Goal: Task Accomplishment & Management: Manage account settings

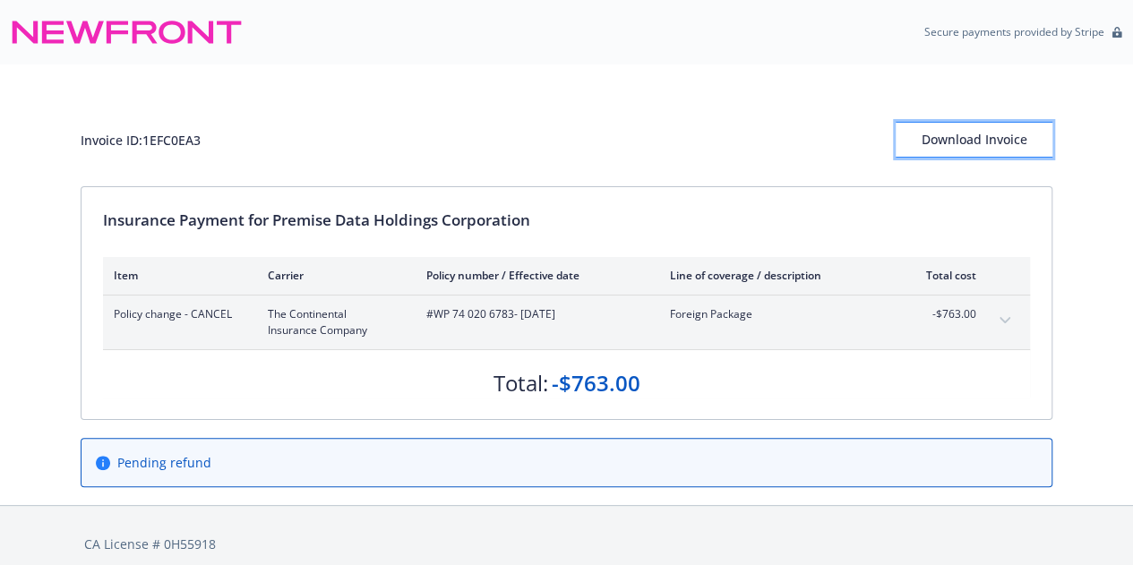
click at [1006, 145] on div "Download Invoice" at bounding box center [973, 140] width 157 height 34
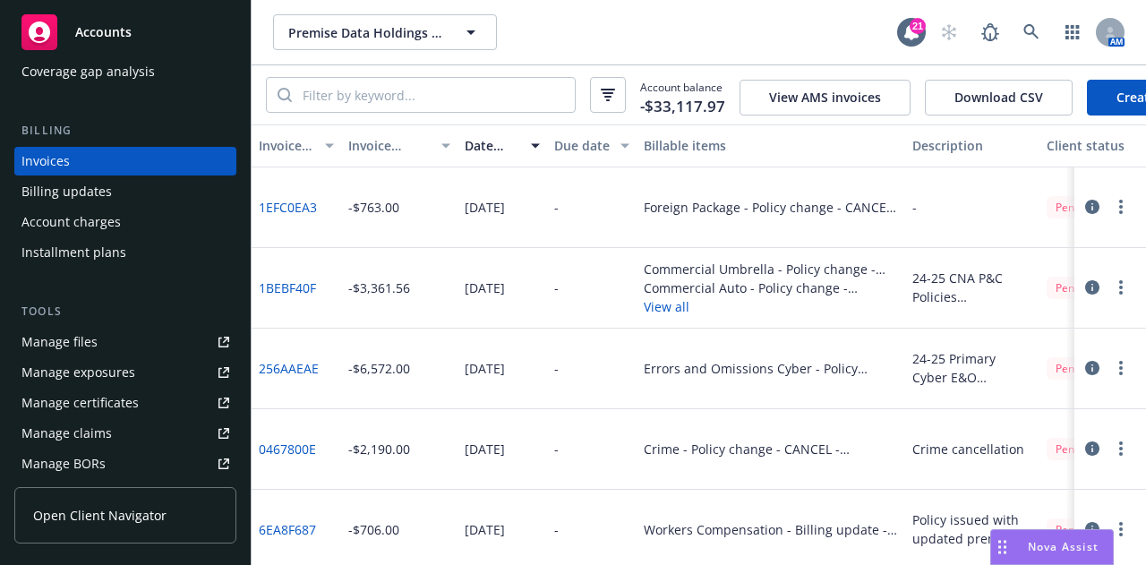
scroll to position [265, 0]
click at [143, 341] on link "Manage files" at bounding box center [125, 342] width 222 height 29
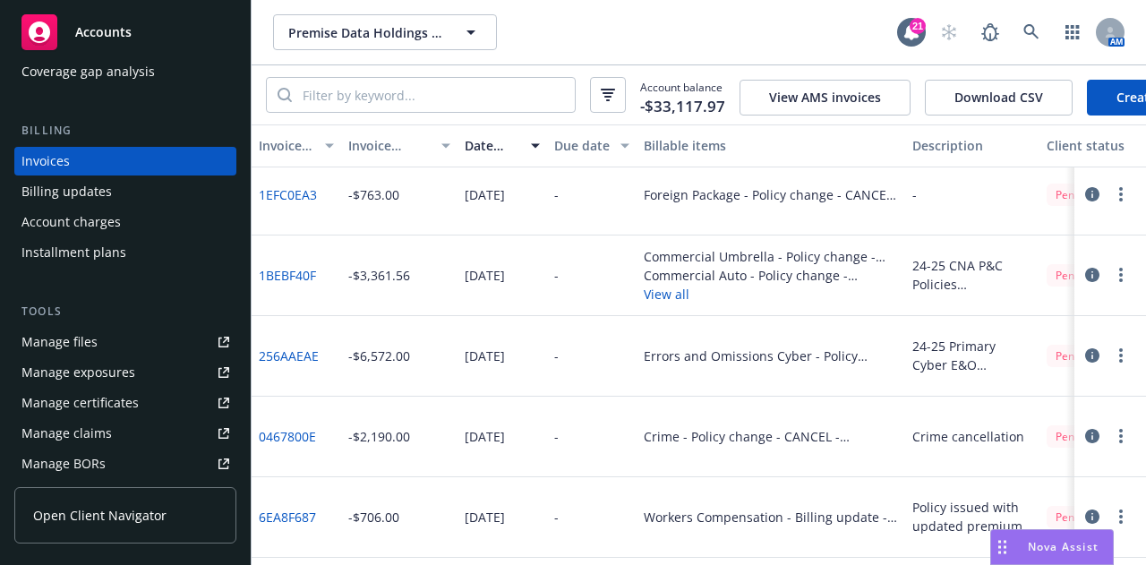
scroll to position [13, 0]
click at [302, 362] on link "256AAEAE" at bounding box center [289, 355] width 60 height 19
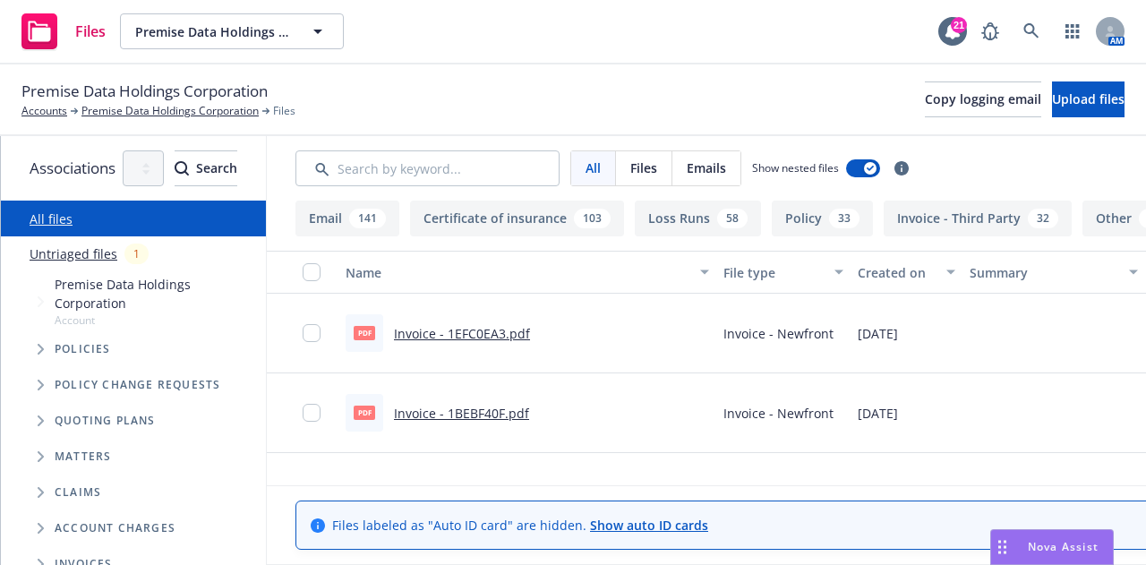
click at [929, 123] on div "Premise Data Holdings Corporation Accounts Premise Data Holdings Corporation Fi…" at bounding box center [573, 100] width 1146 height 72
click at [925, 98] on span "Copy logging email" at bounding box center [983, 98] width 116 height 17
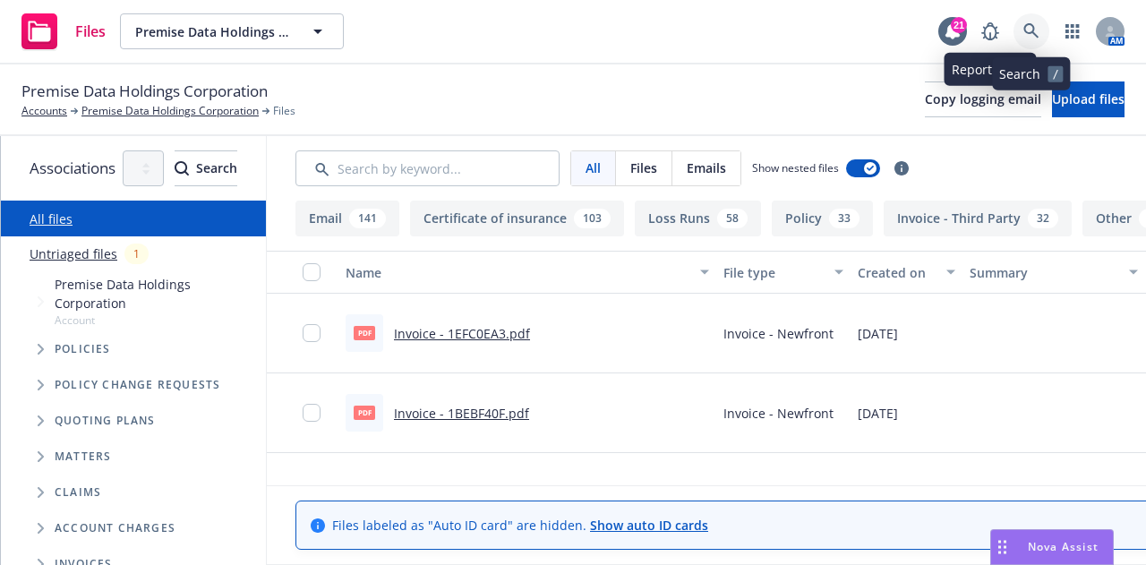
click at [1030, 30] on icon at bounding box center [1031, 31] width 16 height 16
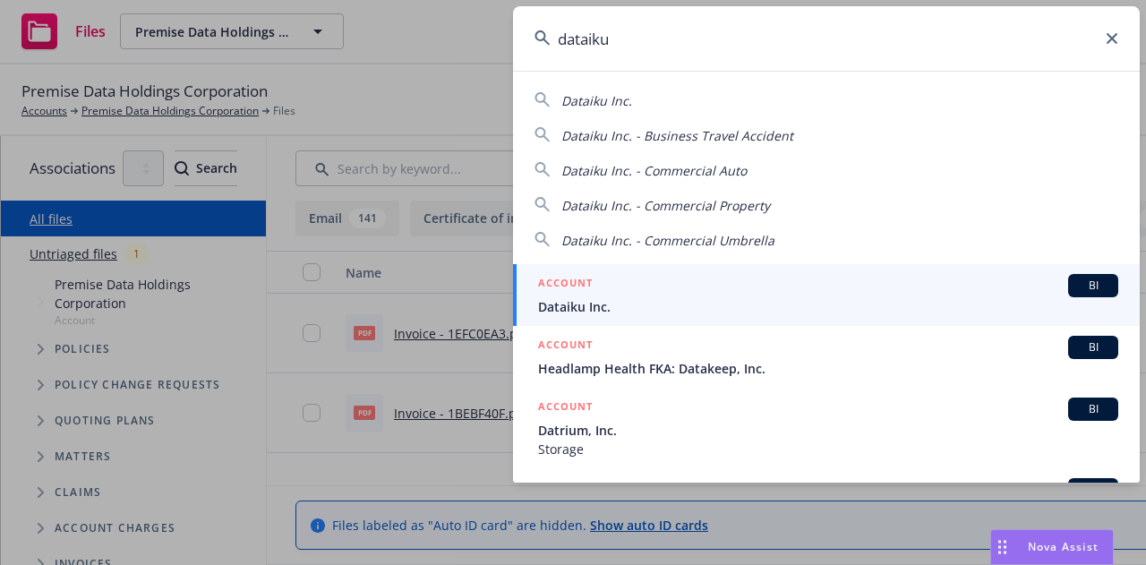
type input "dataiku"
click at [825, 286] on div "ACCOUNT BI" at bounding box center [828, 285] width 580 height 23
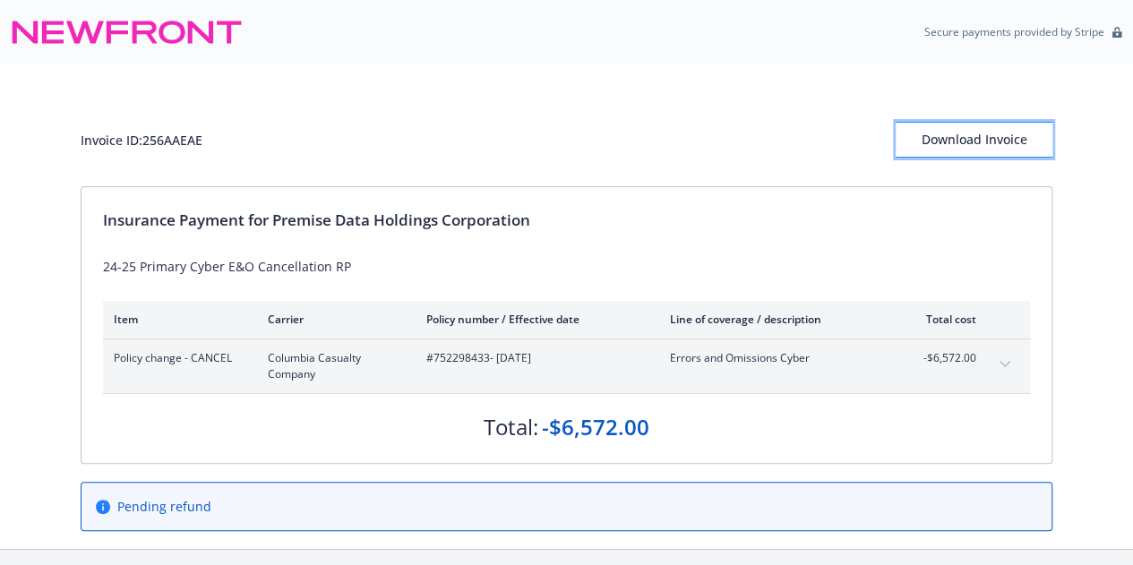
click at [1015, 129] on div "Download Invoice" at bounding box center [973, 140] width 157 height 34
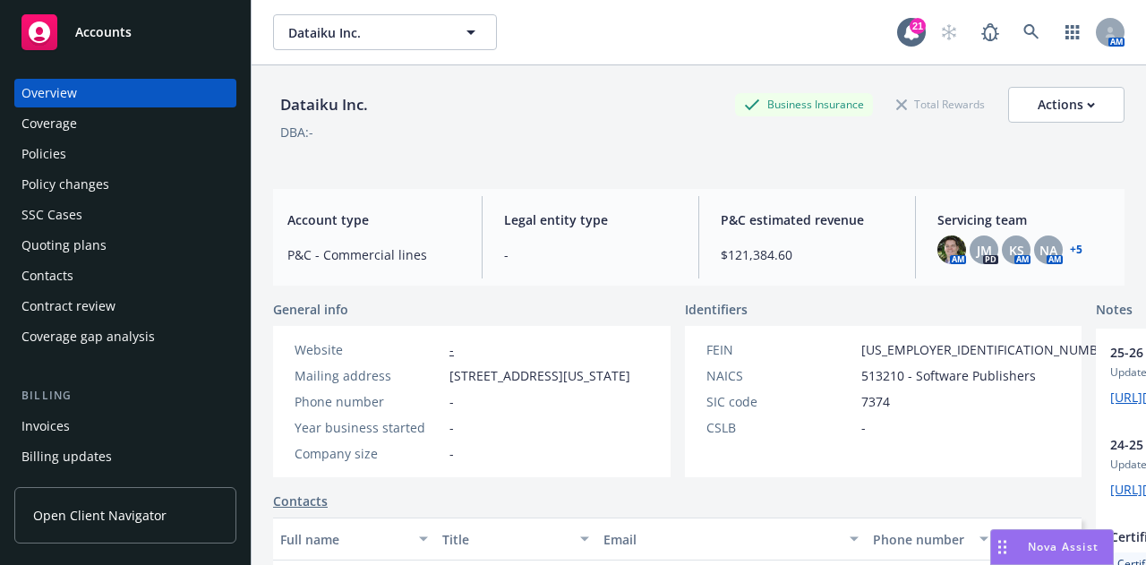
click at [150, 148] on div "Policies" at bounding box center [125, 154] width 208 height 29
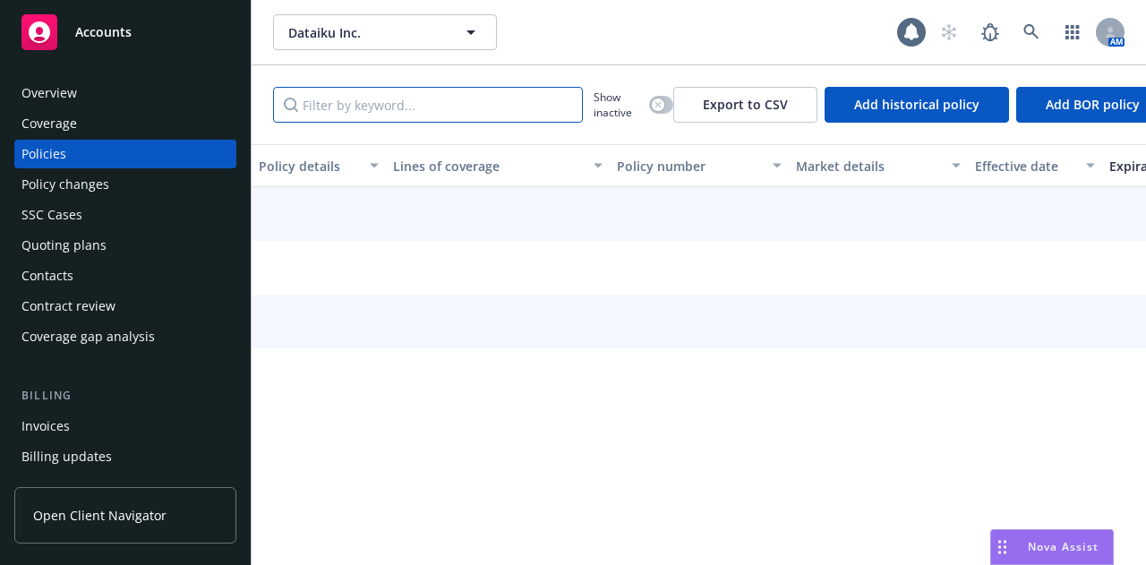
click at [494, 101] on input "Filter by keyword..." at bounding box center [428, 105] width 310 height 36
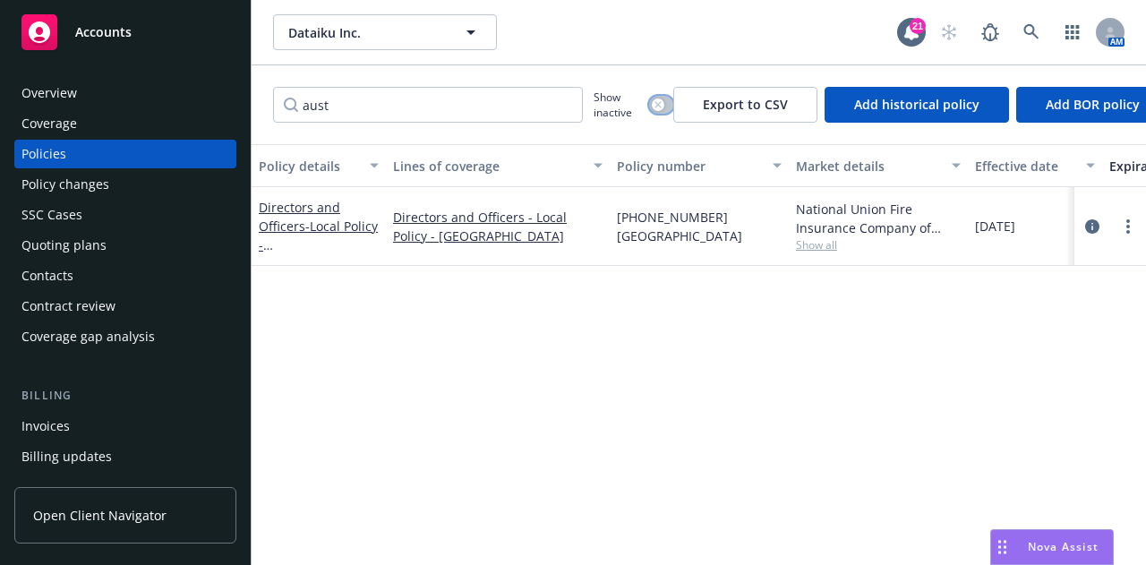
click at [658, 106] on icon "button" at bounding box center [657, 104] width 7 height 7
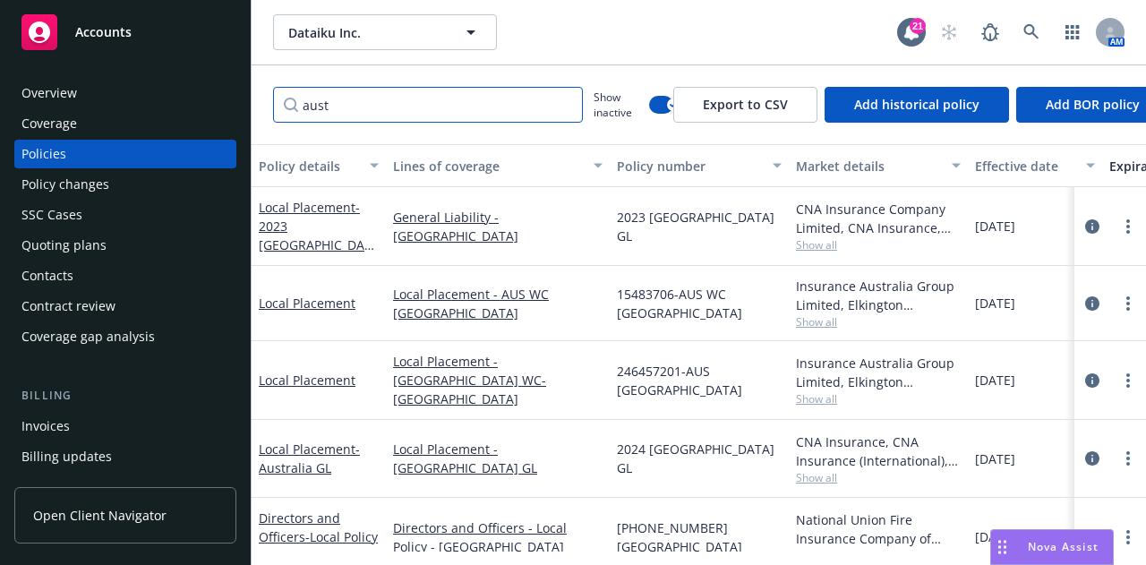
click at [517, 115] on input "aust" at bounding box center [428, 105] width 310 height 36
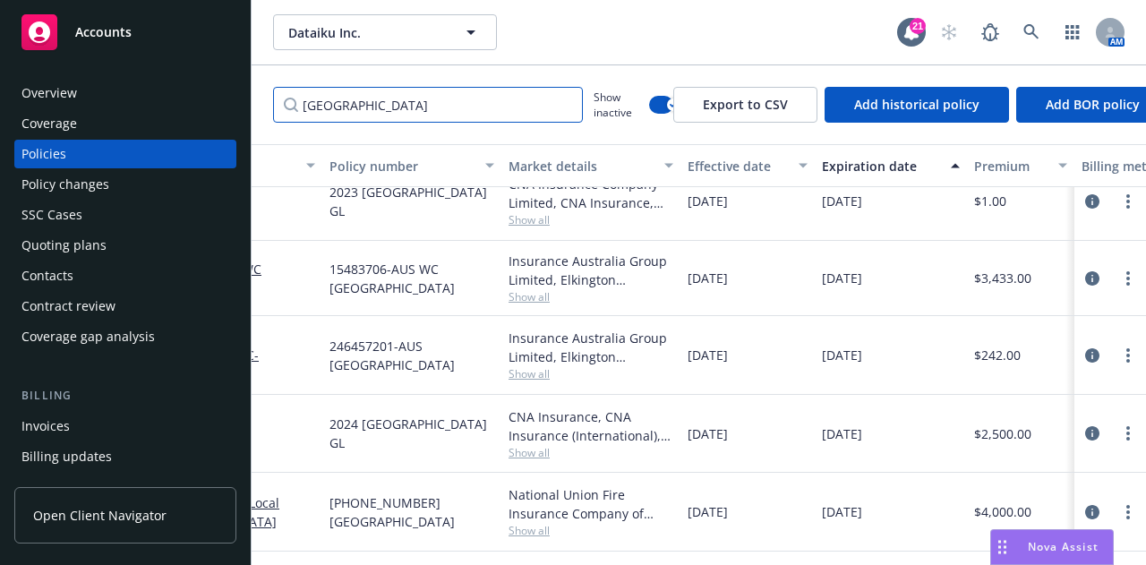
scroll to position [32, 369]
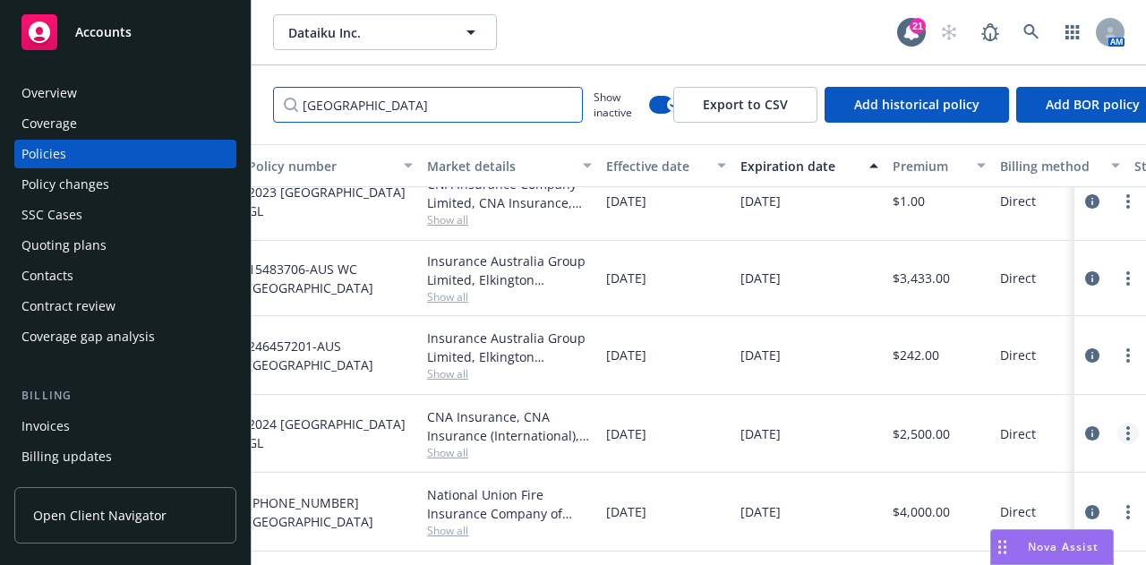
type input "australia"
click at [1126, 426] on circle "more" at bounding box center [1128, 428] width 4 height 4
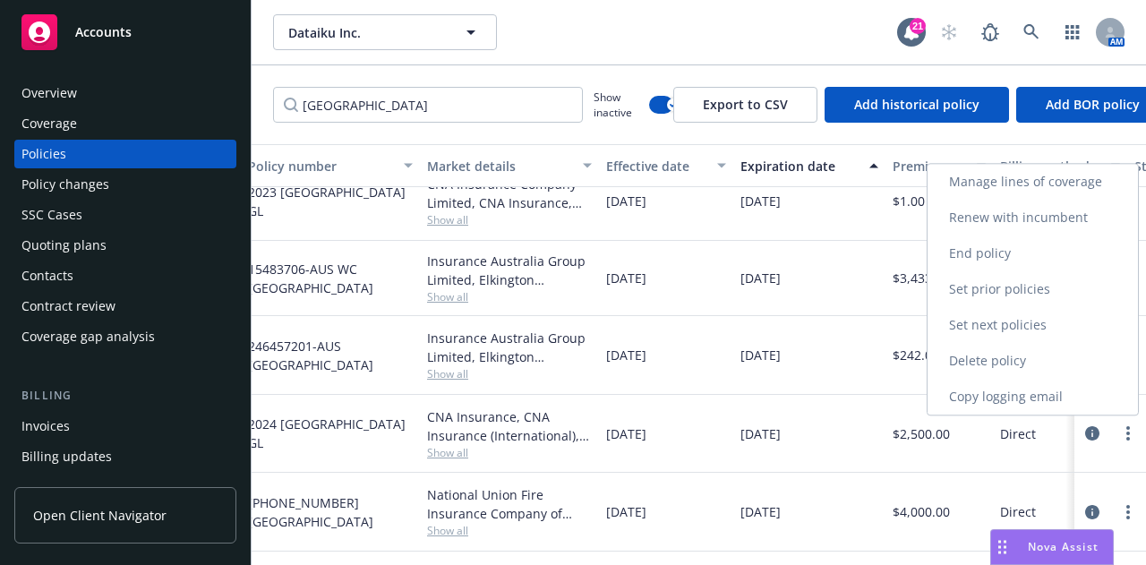
click at [1096, 217] on link "Renew with incumbent" at bounding box center [1033, 218] width 210 height 36
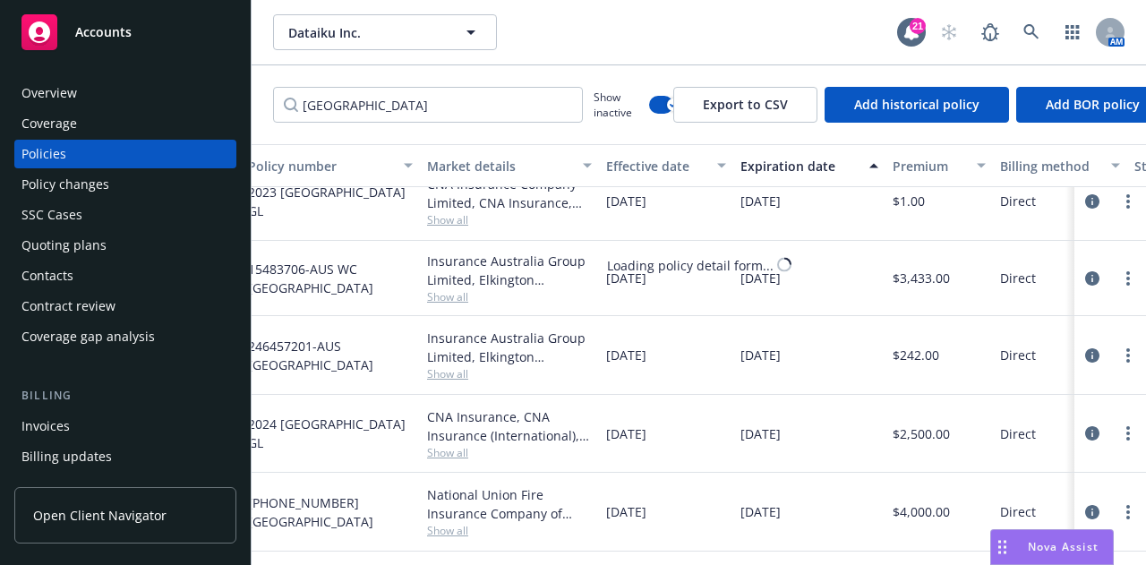
select select "12"
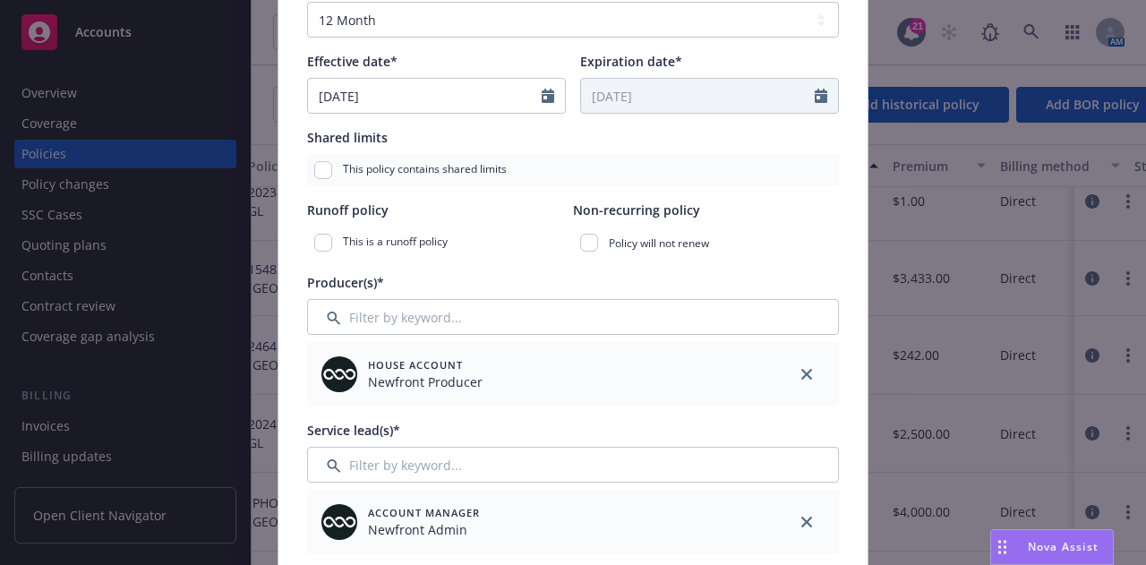
scroll to position [357, 0]
click at [801, 372] on icon "close" at bounding box center [806, 373] width 11 height 11
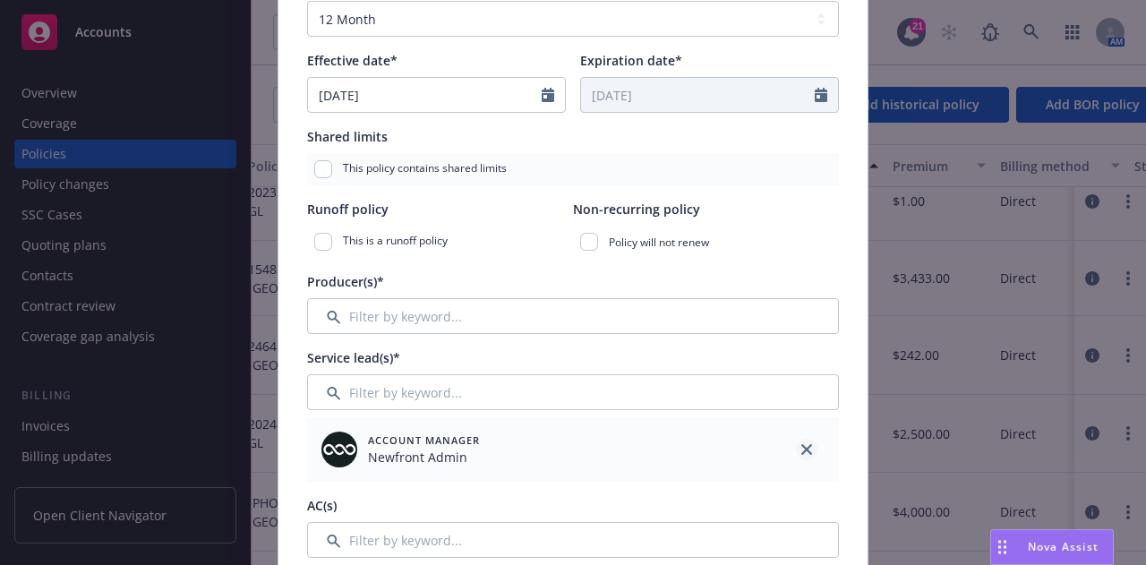
click at [805, 454] on link "close" at bounding box center [806, 449] width 21 height 21
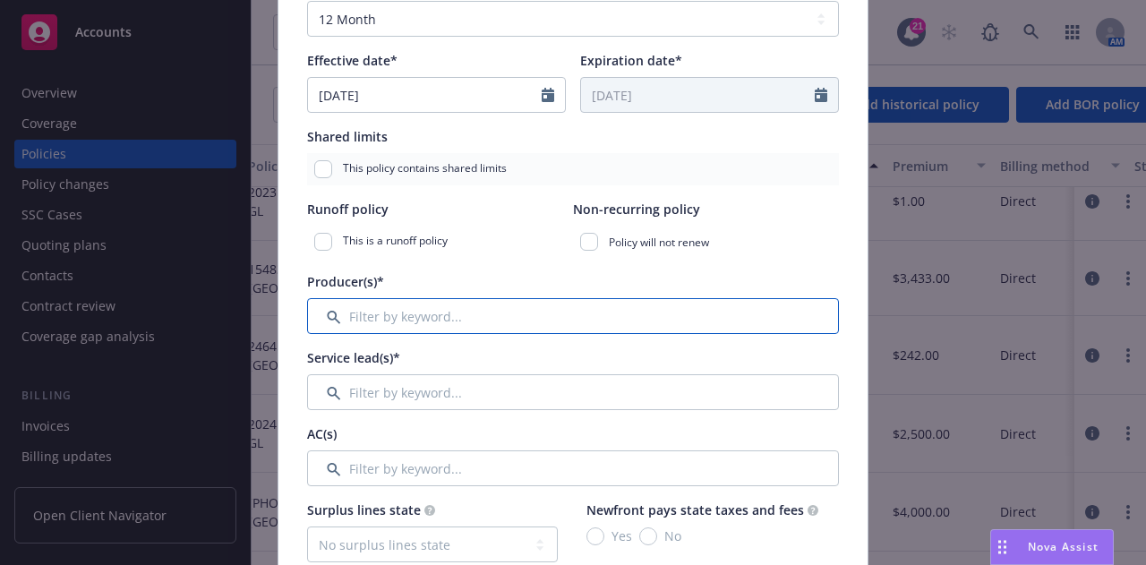
click at [726, 310] on input "Filter by keyword..." at bounding box center [573, 316] width 532 height 36
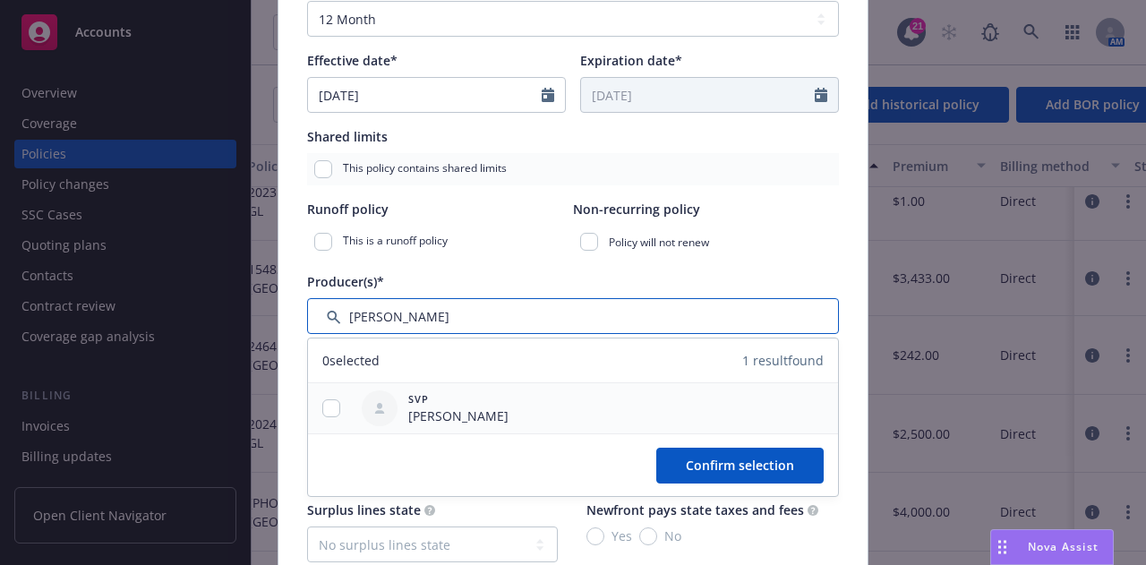
type input "John"
click at [329, 401] on input "checkbox" at bounding box center [331, 408] width 18 height 18
checkbox input "true"
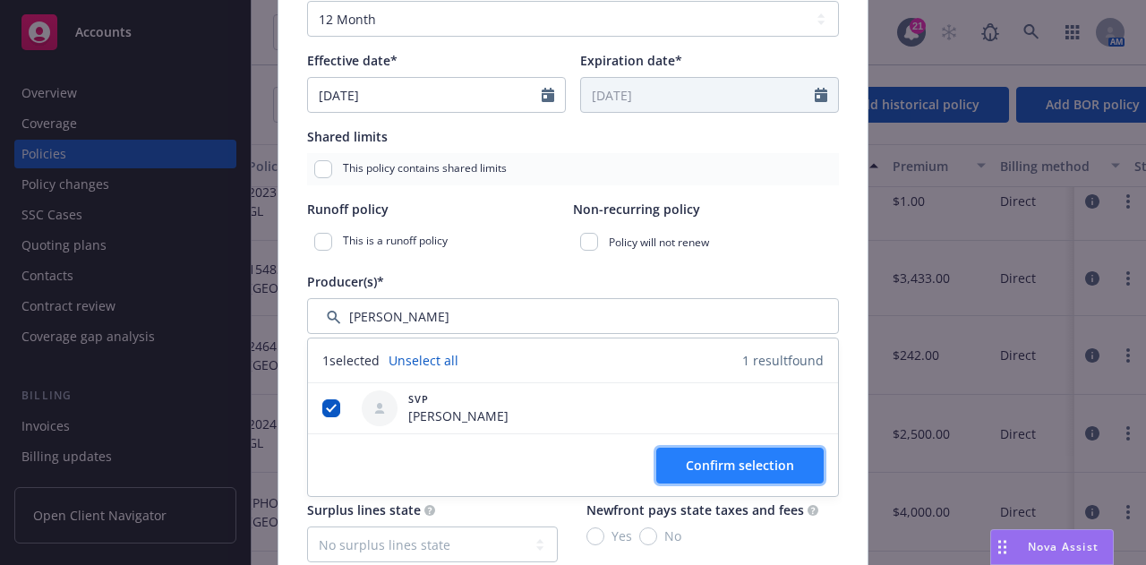
click at [799, 461] on button "Confirm selection" at bounding box center [739, 466] width 167 height 36
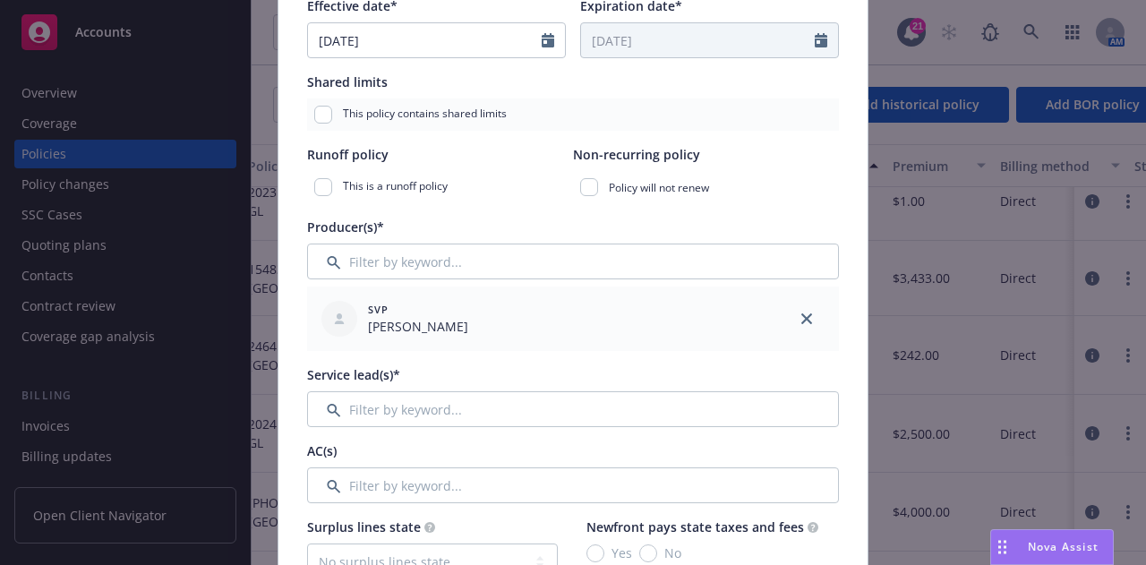
scroll to position [414, 0]
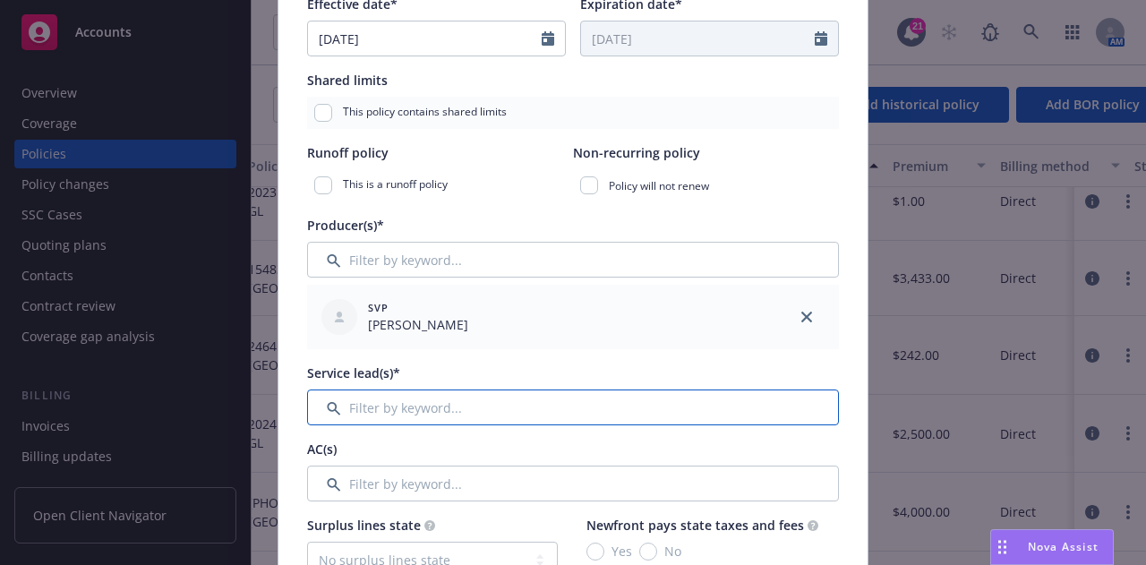
click at [741, 400] on input "Filter by keyword..." at bounding box center [573, 407] width 532 height 36
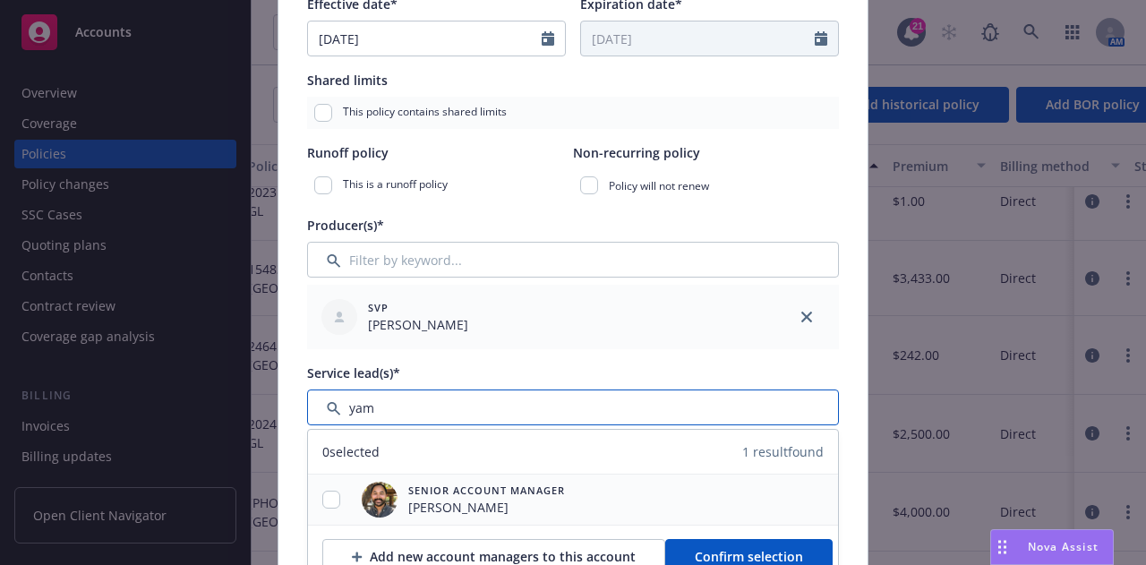
type input "yam"
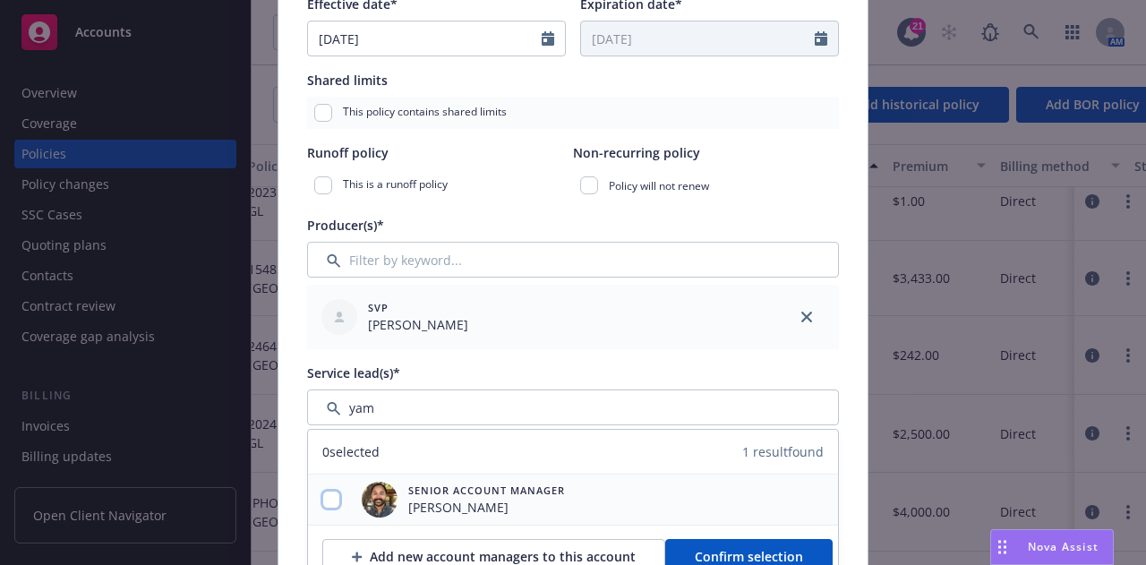
click at [328, 493] on input "checkbox" at bounding box center [331, 500] width 18 height 18
checkbox input "true"
click at [763, 551] on span "Confirm selection" at bounding box center [749, 556] width 108 height 17
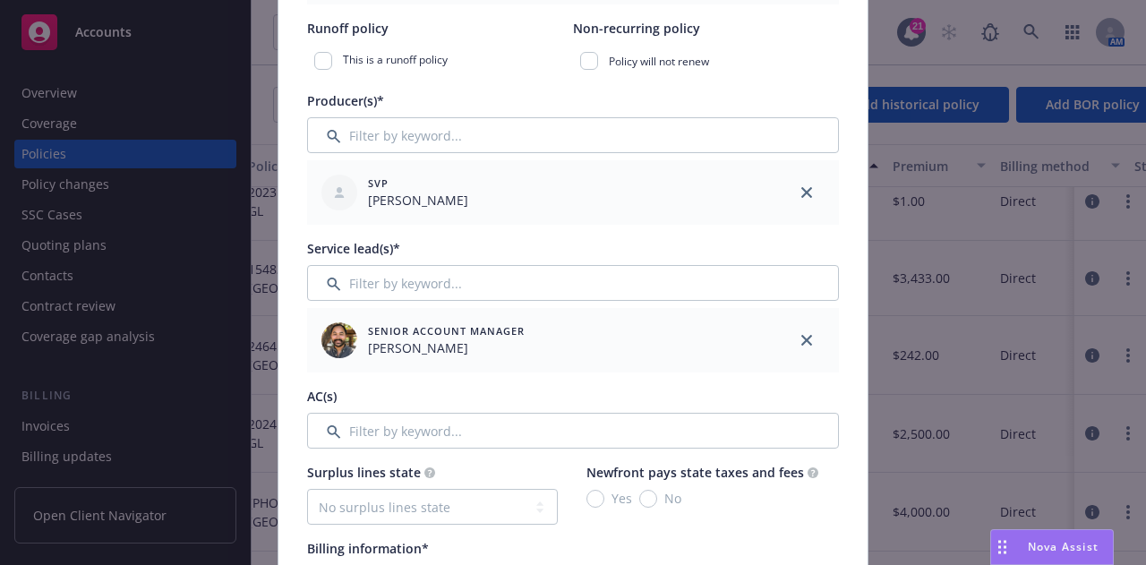
scroll to position [540, 0]
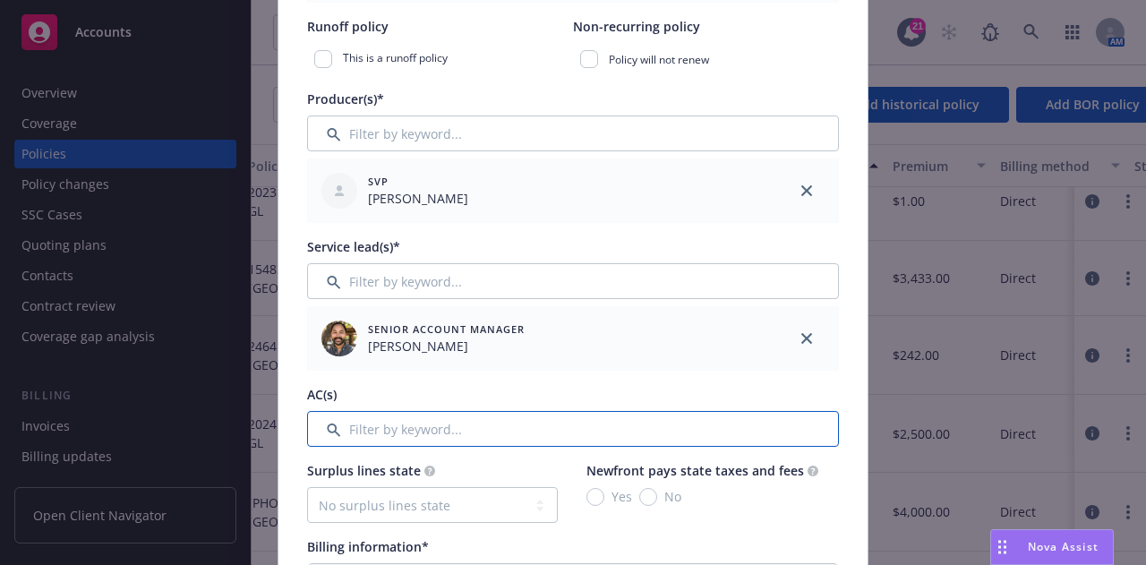
click at [741, 416] on input "Filter by keyword..." at bounding box center [573, 429] width 532 height 36
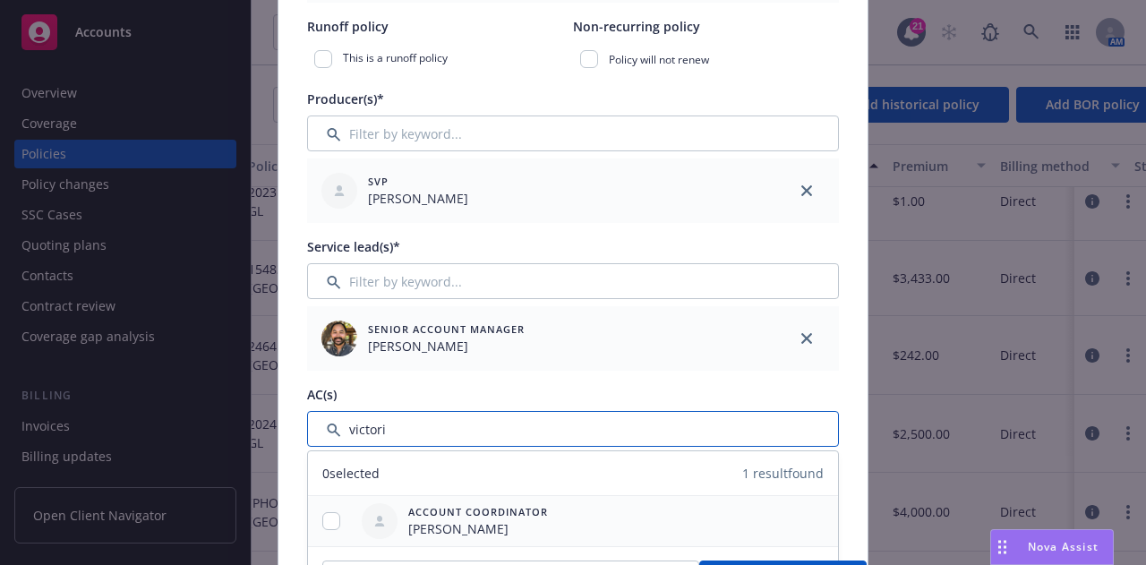
type input "victori"
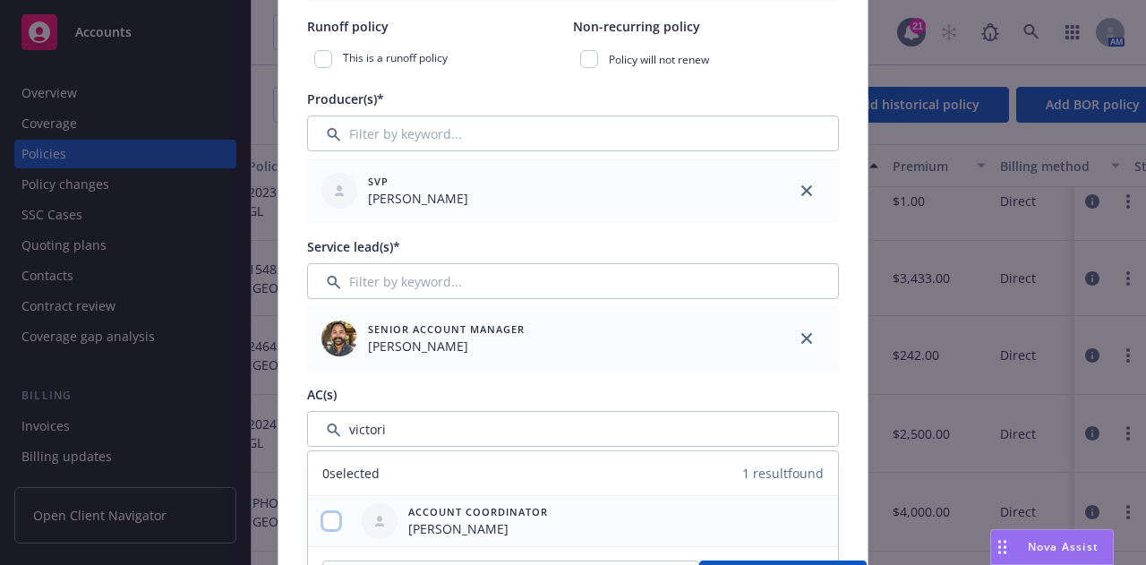
click at [329, 526] on input "checkbox" at bounding box center [331, 521] width 18 height 18
checkbox input "true"
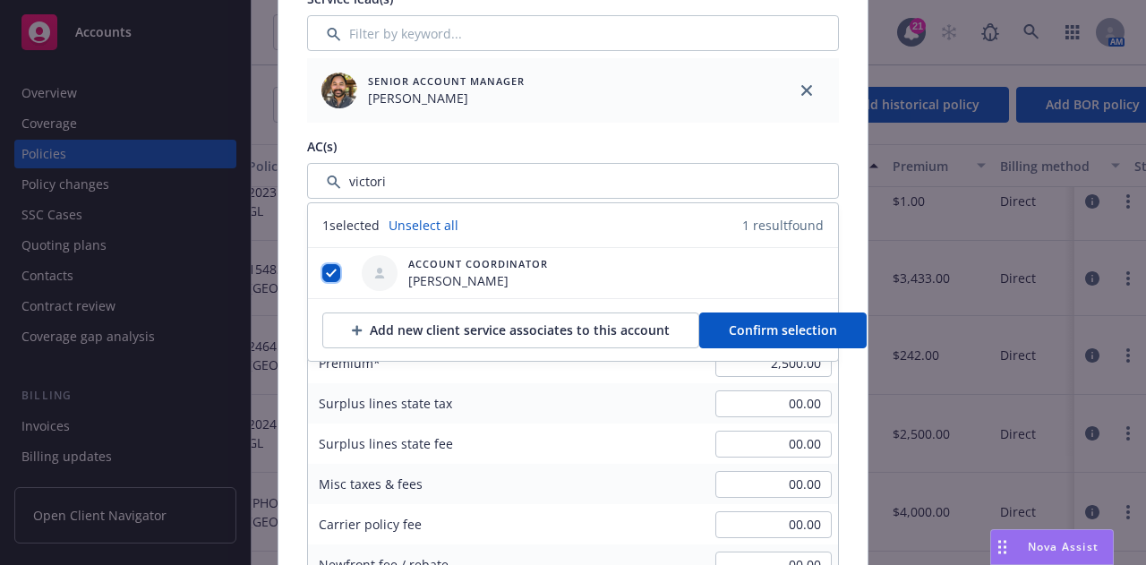
scroll to position [789, 0]
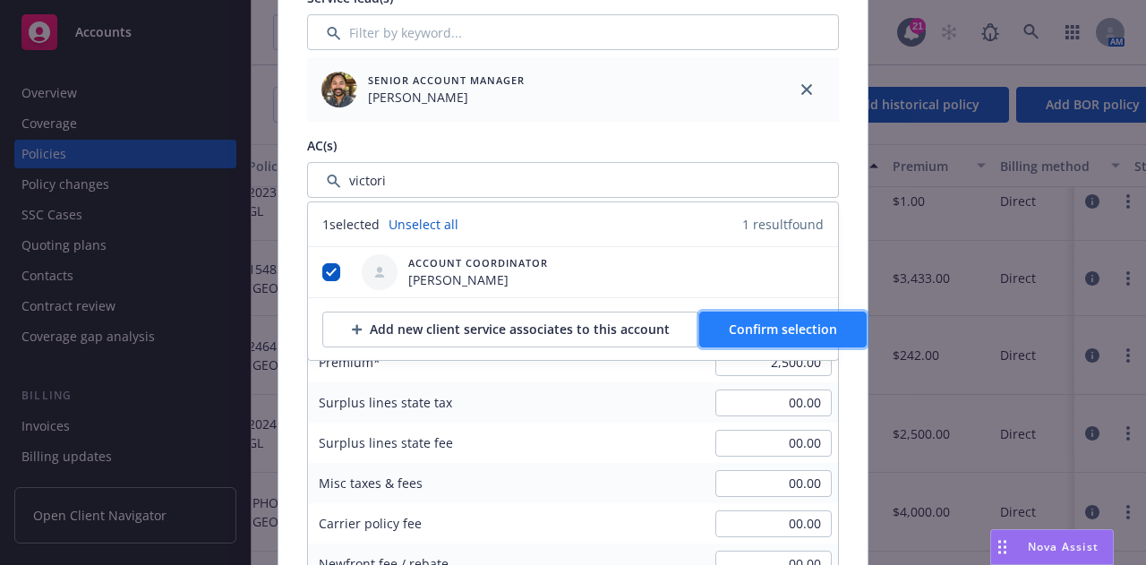
click at [774, 330] on span "Confirm selection" at bounding box center [783, 329] width 108 height 17
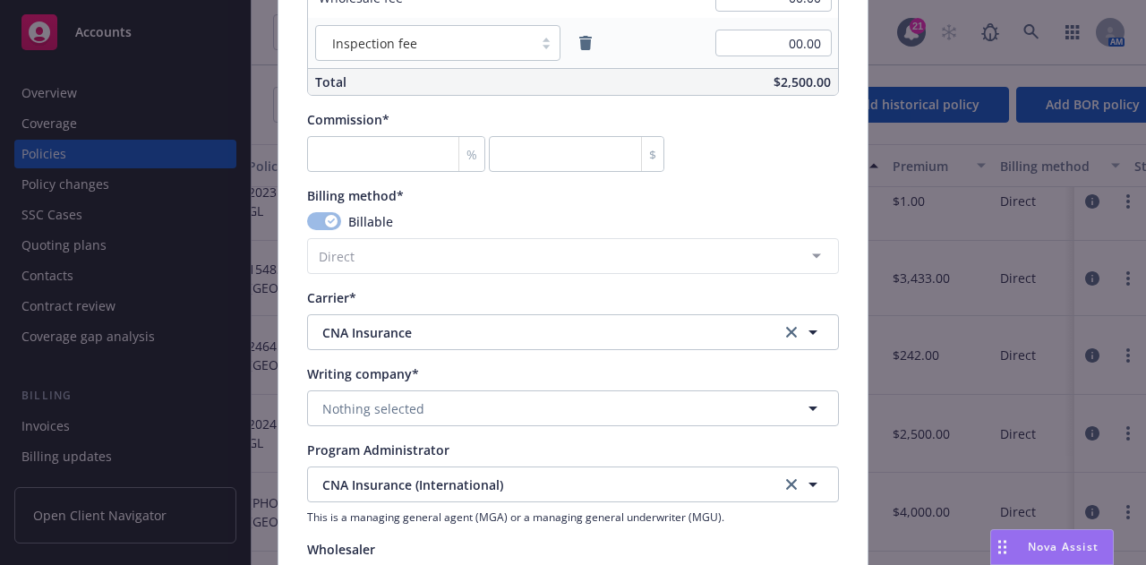
scroll to position [1467, 0]
click at [384, 150] on input "number" at bounding box center [396, 153] width 178 height 36
type input "0"
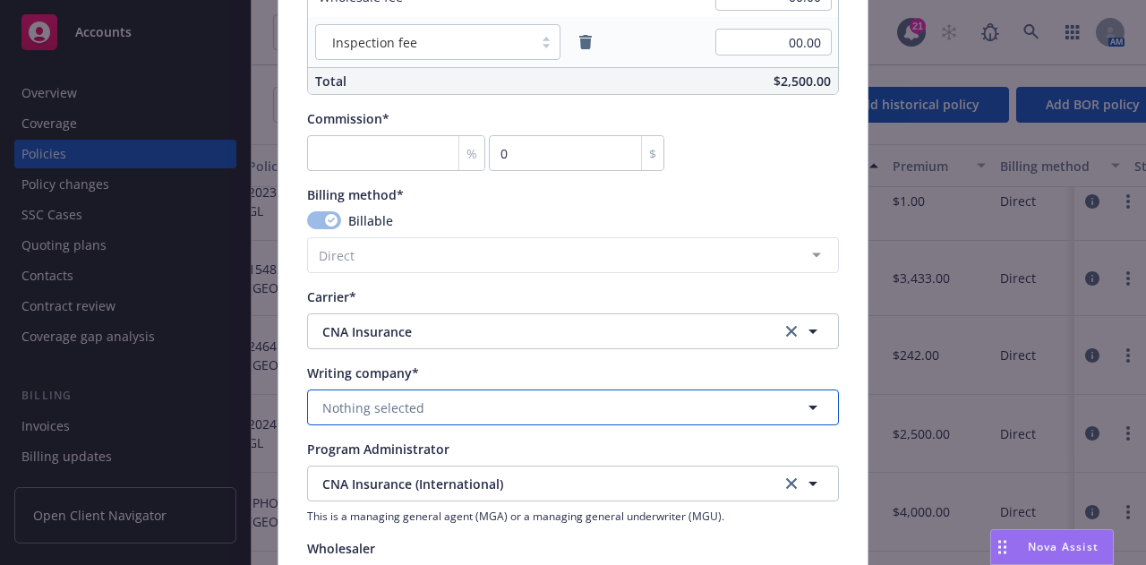
click at [591, 409] on button "Nothing selected" at bounding box center [573, 407] width 532 height 36
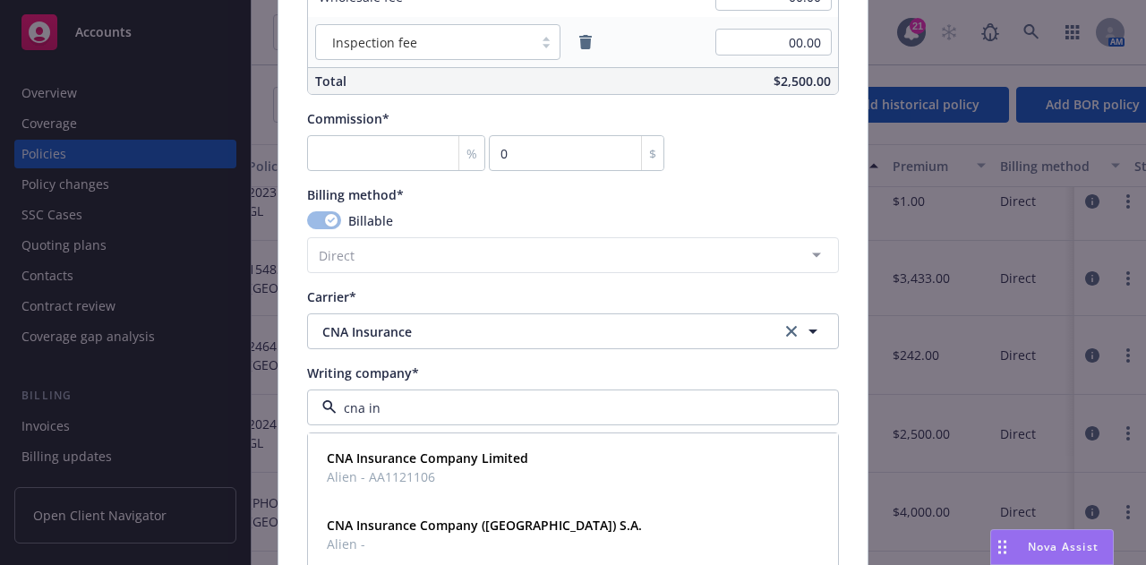
type input "cna int"
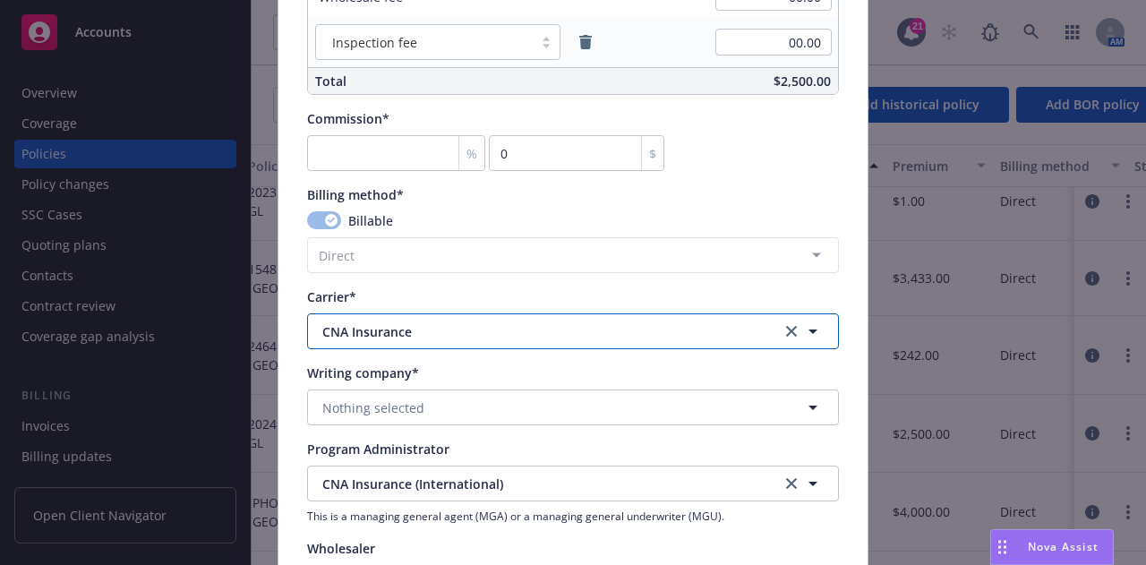
click at [603, 338] on span "CNA Insurance" at bounding box center [538, 331] width 432 height 19
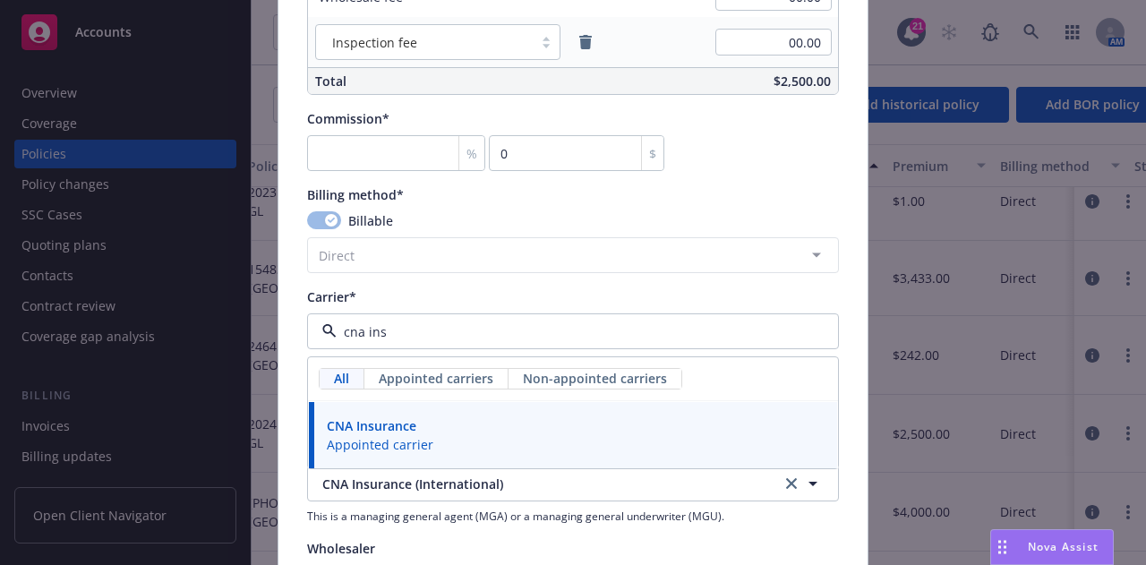
type input "cna ins"
click at [700, 481] on span "CNA Insurance (International)" at bounding box center [538, 483] width 432 height 19
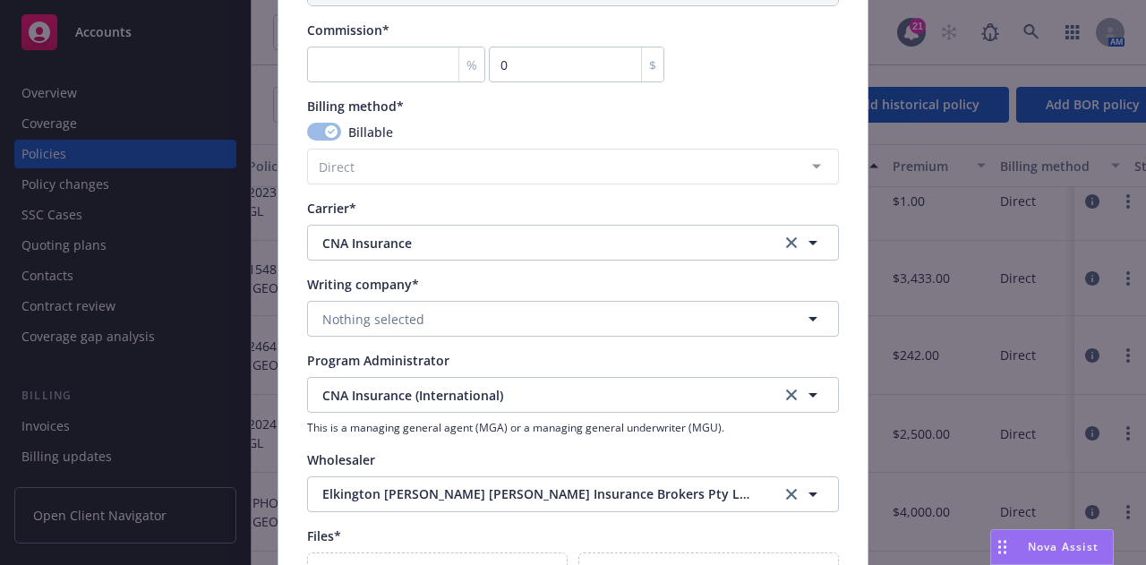
scroll to position [1559, 0]
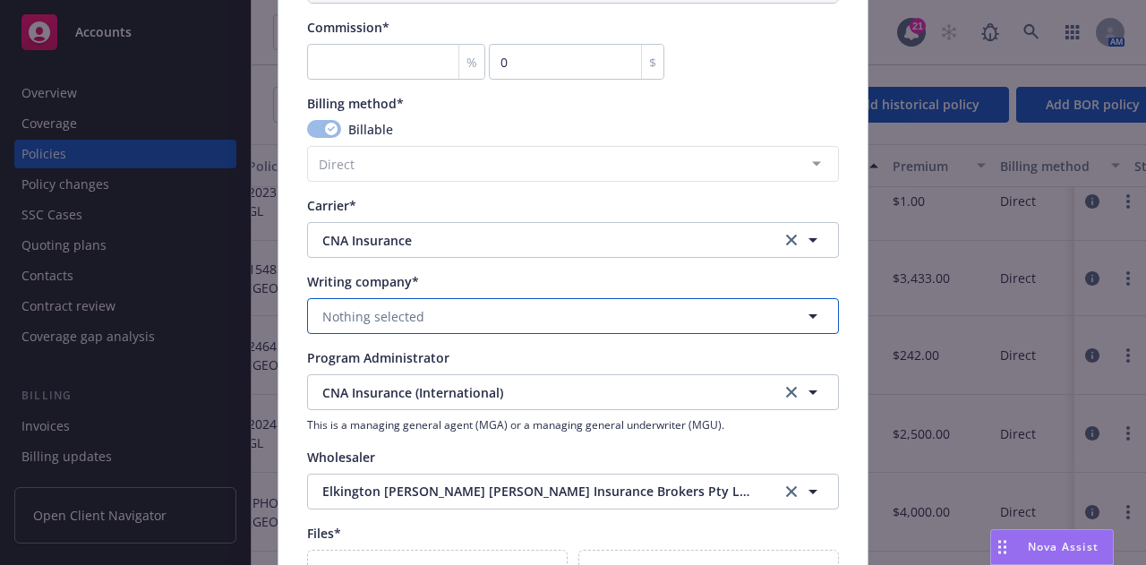
click at [583, 310] on button "Nothing selected" at bounding box center [573, 316] width 532 height 36
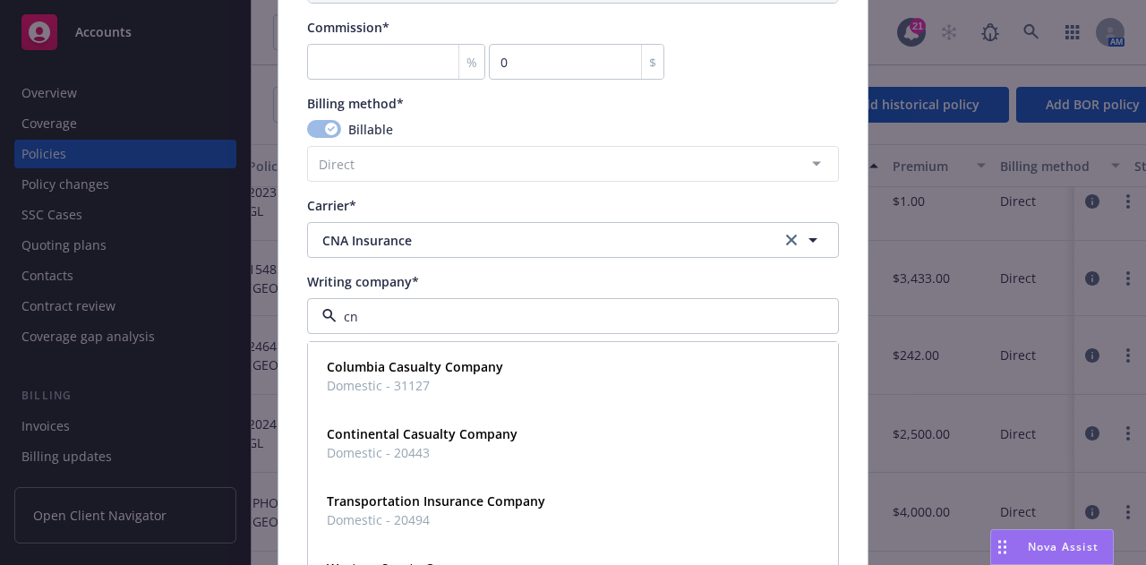
type input "cna"
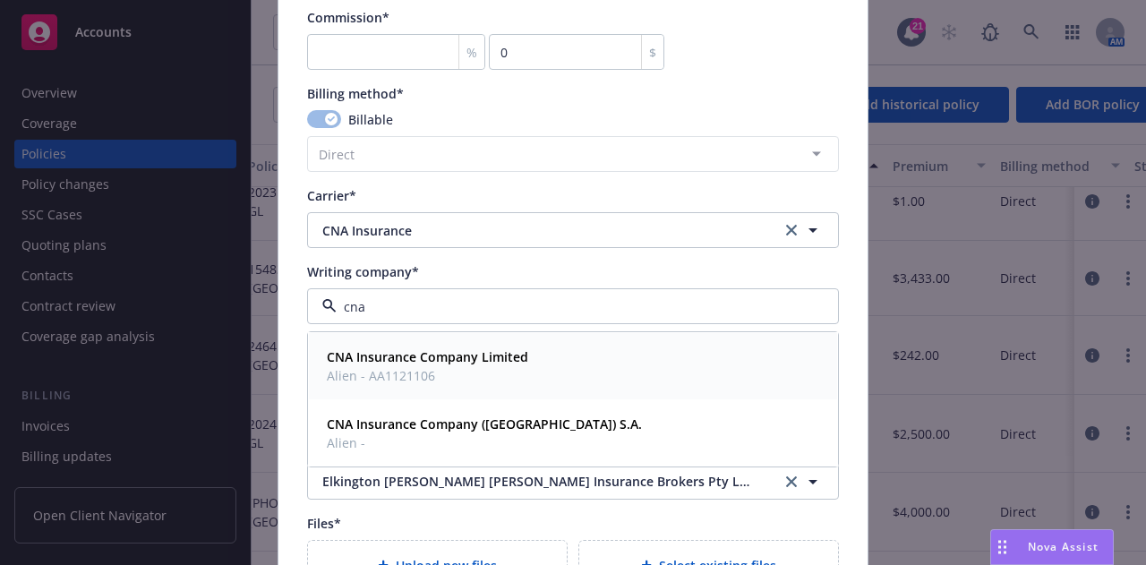
scroll to position [1567, 0]
click at [594, 361] on div "CNA Insurance Company Limited Alien - AA1121106" at bounding box center [573, 368] width 507 height 45
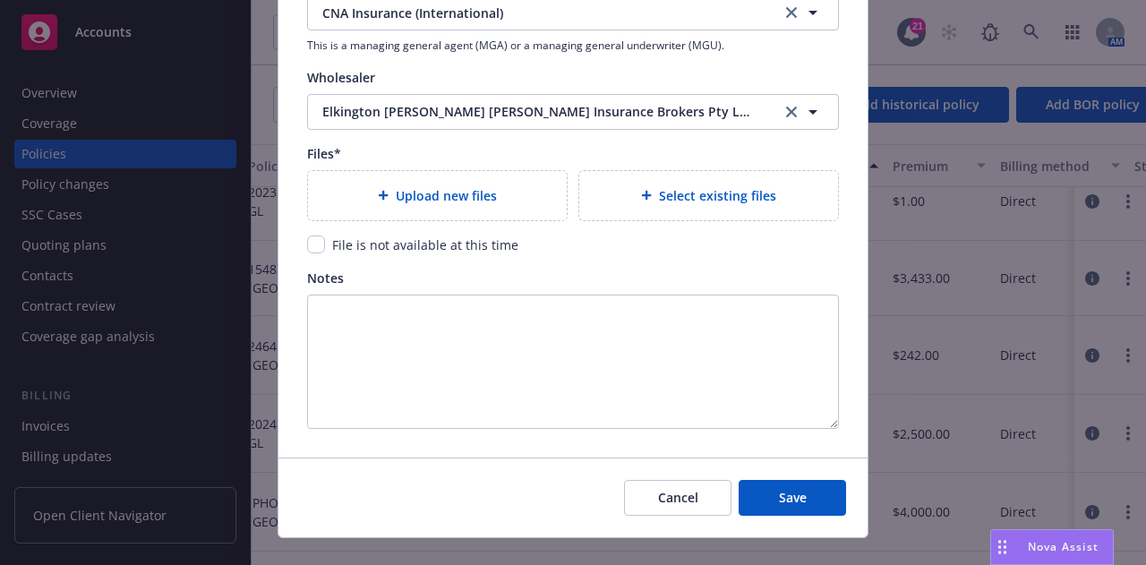
scroll to position [1941, 0]
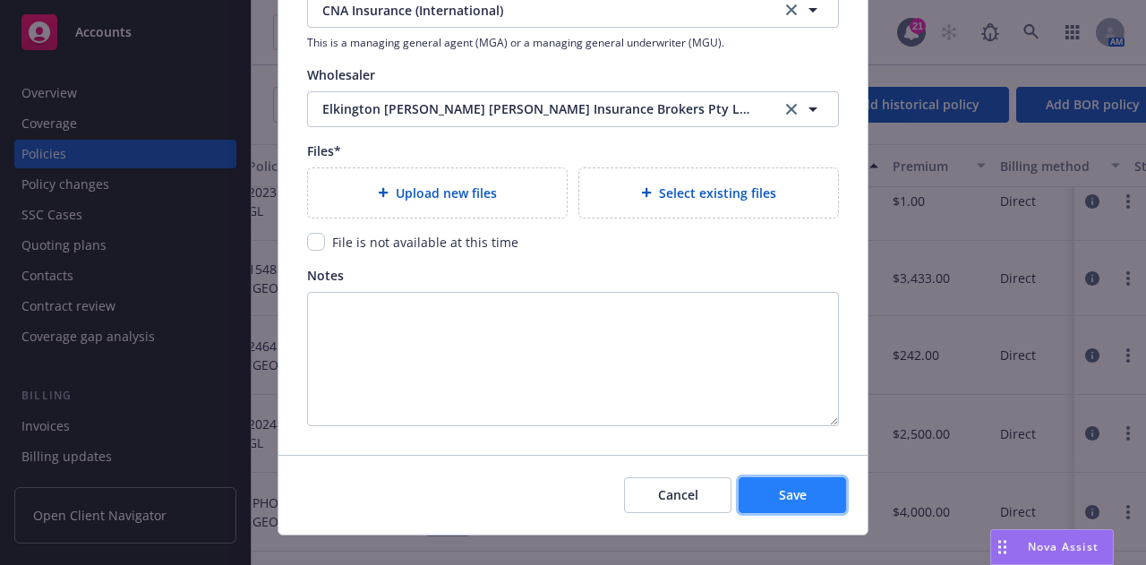
click at [808, 484] on button "Save" at bounding box center [792, 495] width 107 height 36
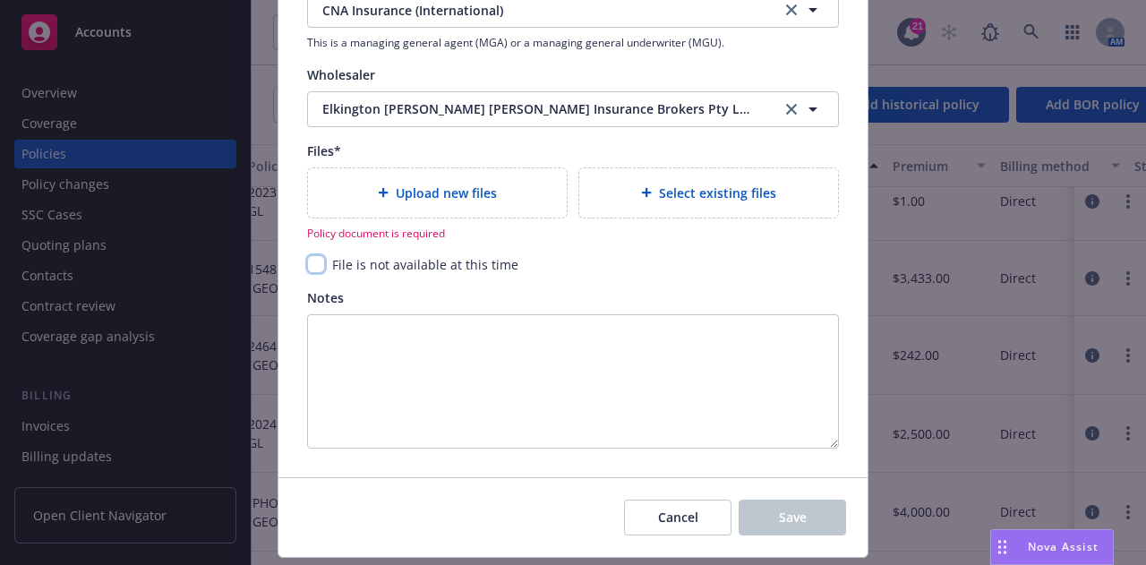
click at [312, 261] on input "checkbox" at bounding box center [316, 264] width 18 height 18
checkbox input "true"
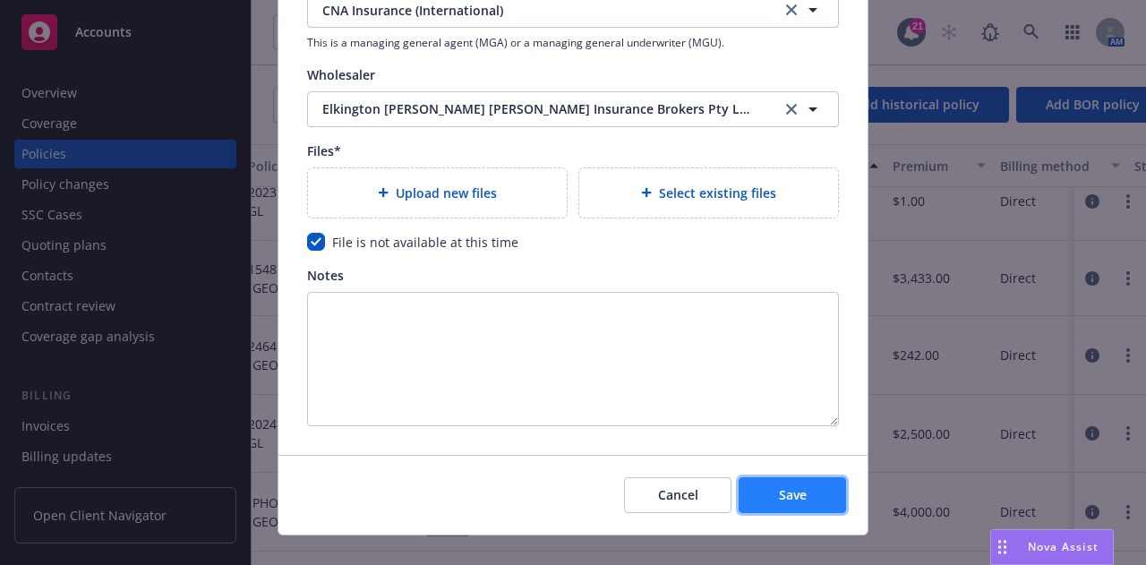
click at [779, 493] on span "Save" at bounding box center [793, 494] width 28 height 17
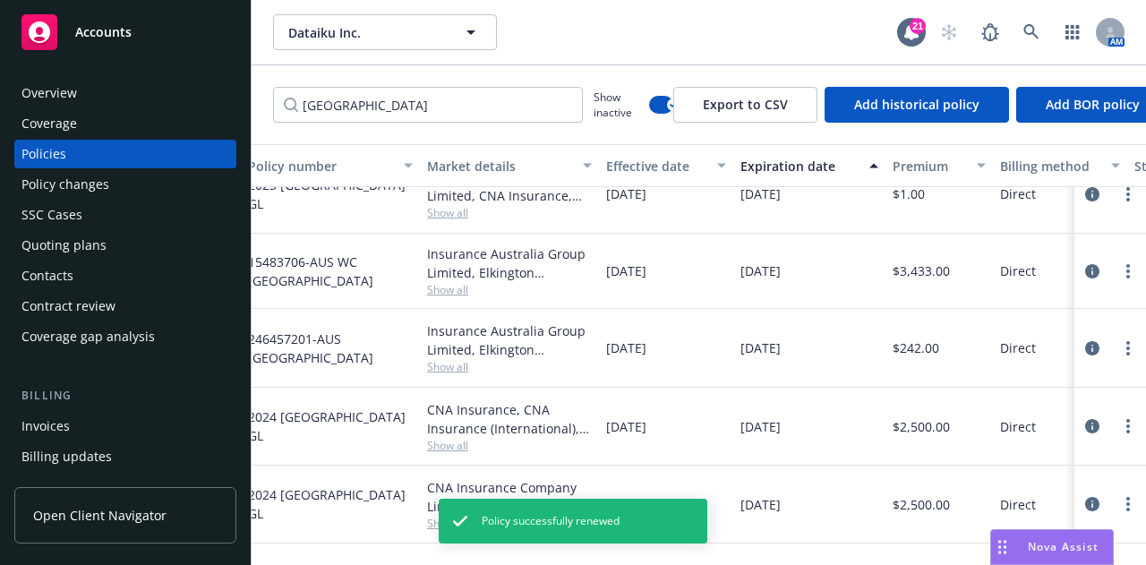
scroll to position [0, 369]
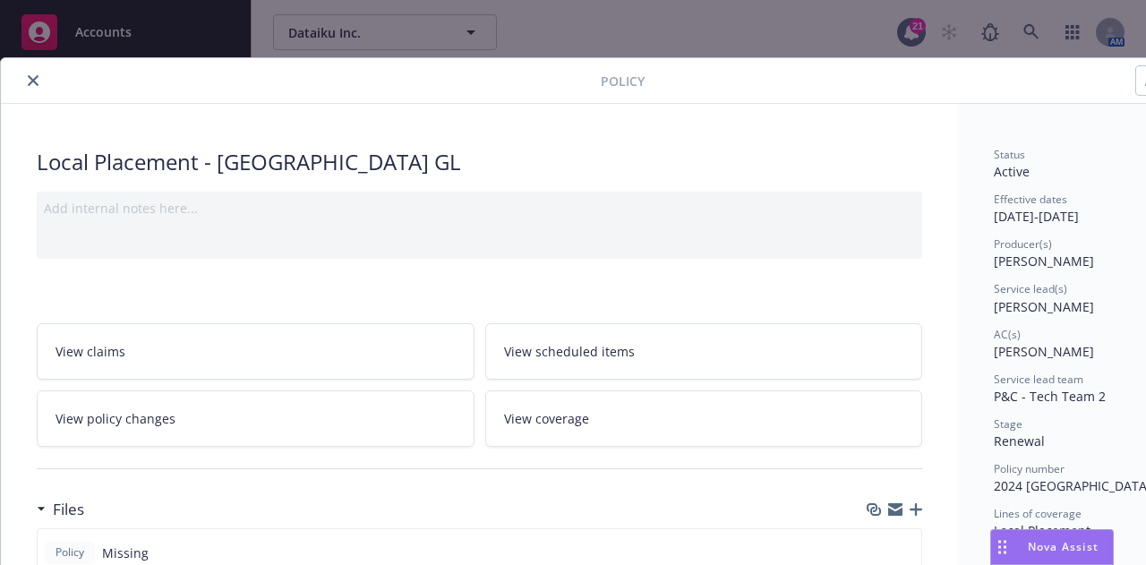
click at [36, 83] on icon "close" at bounding box center [33, 80] width 11 height 11
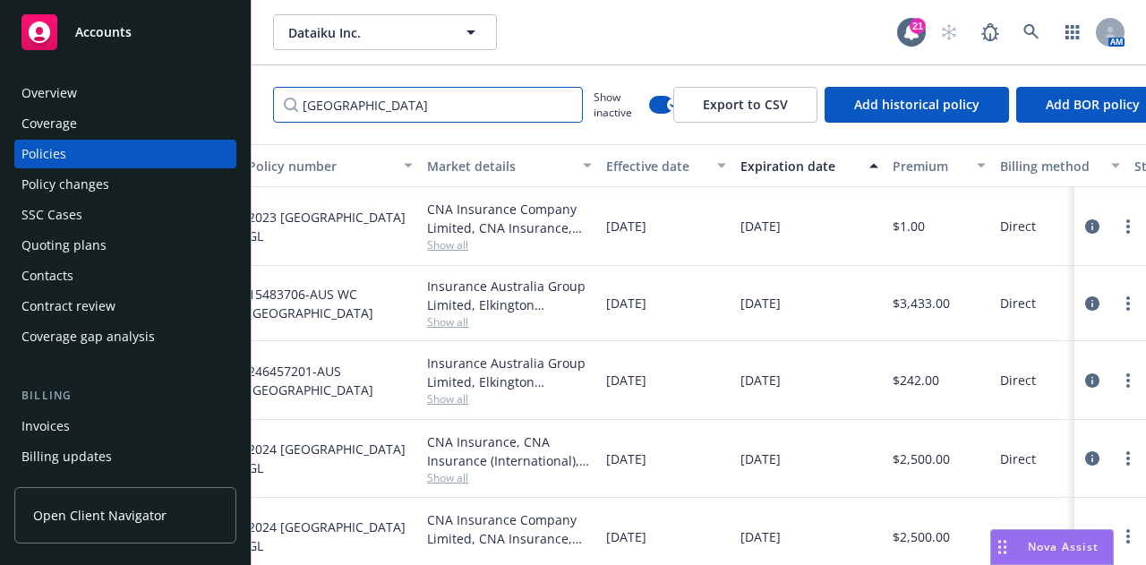
drag, startPoint x: 507, startPoint y: 96, endPoint x: 0, endPoint y: 97, distance: 506.7
click at [0, 97] on div "Accounts Overview Coverage Policies Policy changes SSC Cases Quoting plans Cont…" at bounding box center [573, 282] width 1146 height 565
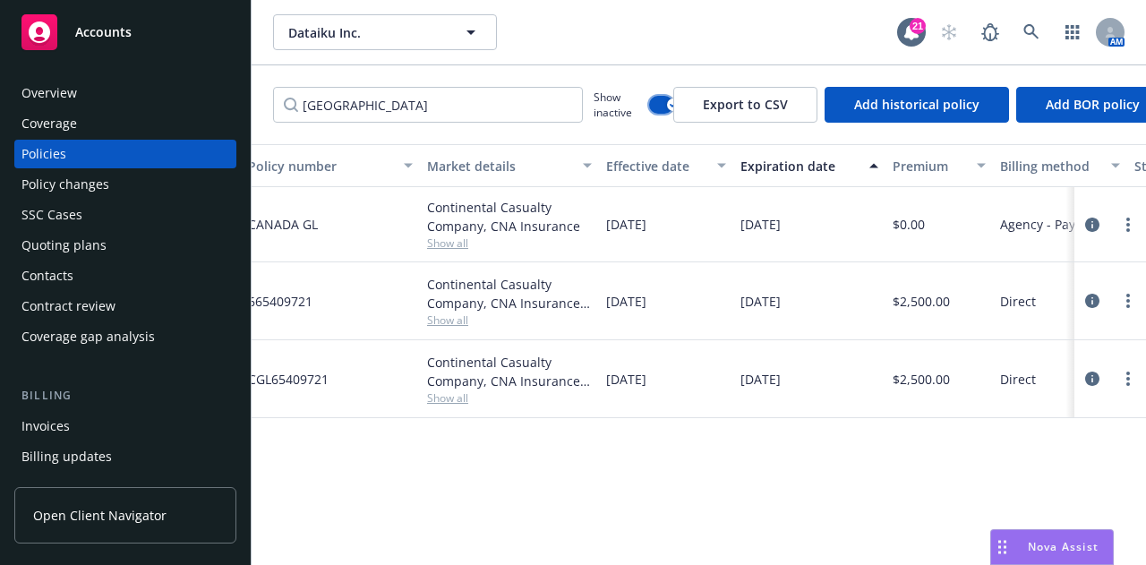
click at [660, 112] on button "button" at bounding box center [661, 105] width 24 height 18
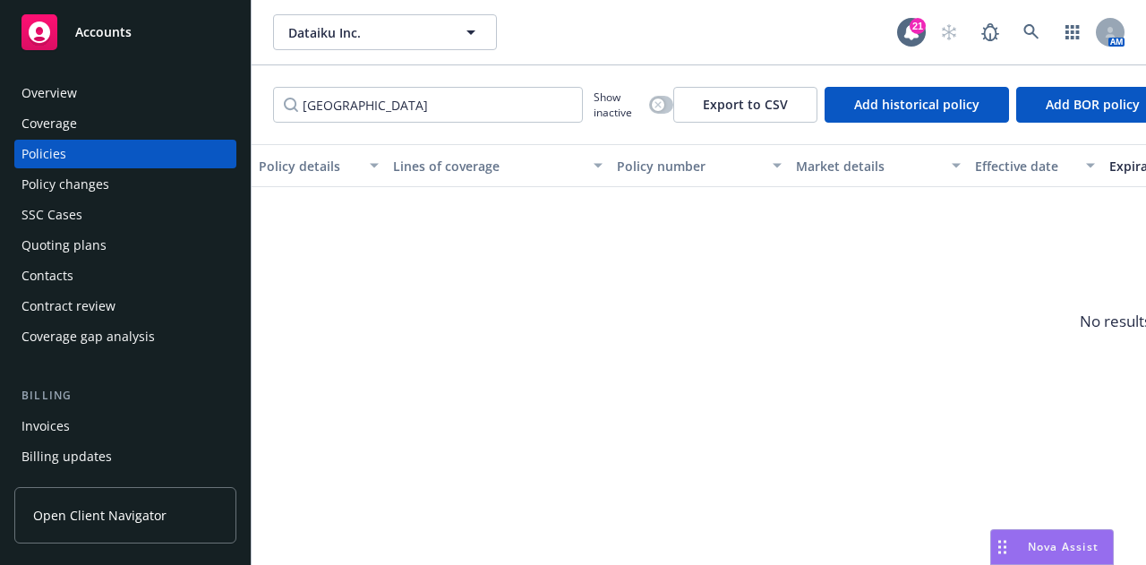
drag, startPoint x: 454, startPoint y: 77, endPoint x: 460, endPoint y: 94, distance: 18.1
click at [454, 78] on div "canada Show inactive Export to CSV Add historical policy Add BOR policy" at bounding box center [699, 104] width 894 height 79
click at [461, 100] on input "canada" at bounding box center [428, 105] width 310 height 36
type input "canada"
click at [661, 108] on div "button" at bounding box center [658, 104] width 13 height 13
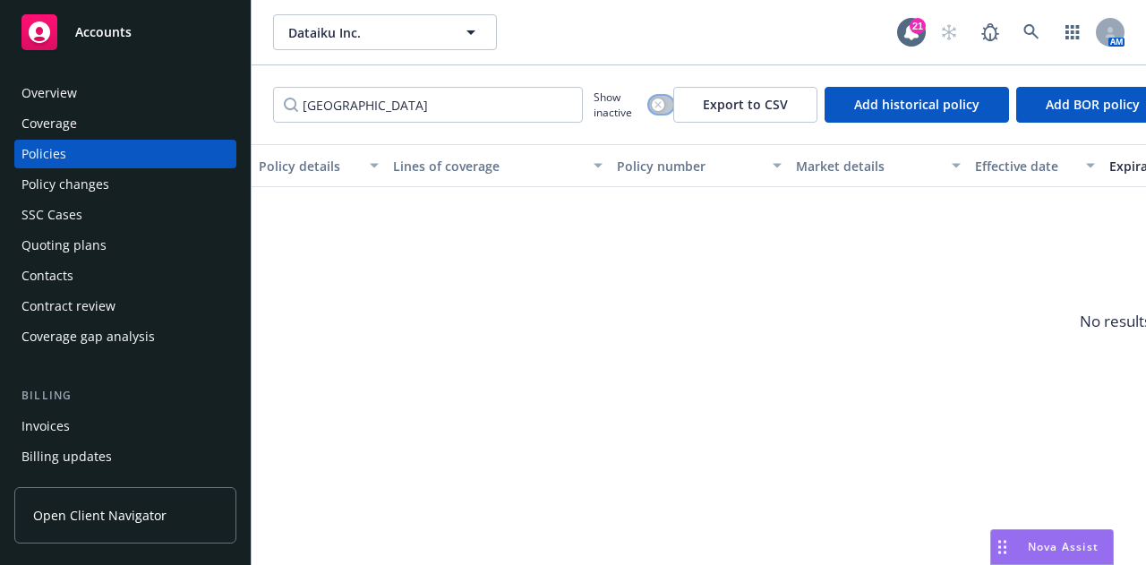
click at [655, 99] on div "button" at bounding box center [658, 104] width 13 height 13
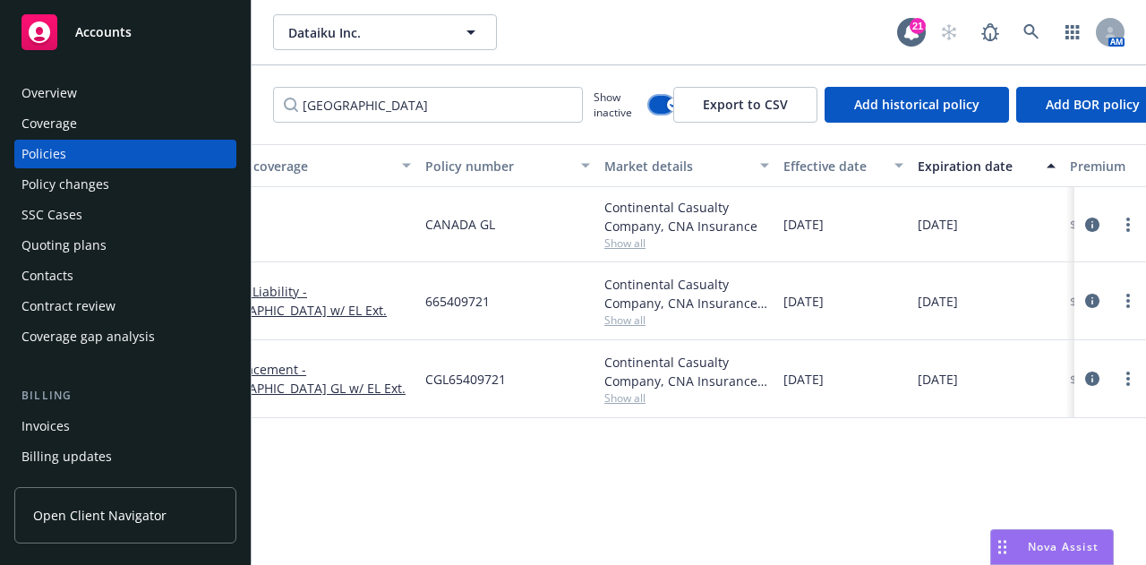
scroll to position [0, 192]
click at [1125, 380] on link "more" at bounding box center [1127, 378] width 21 height 21
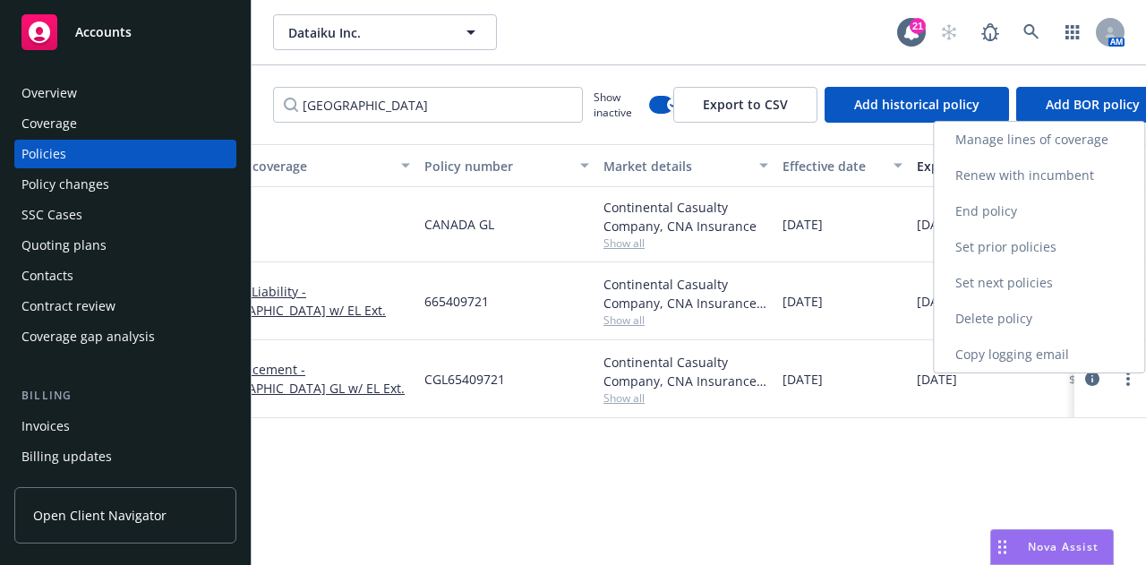
click at [1091, 167] on link "Renew with incumbent" at bounding box center [1039, 176] width 210 height 36
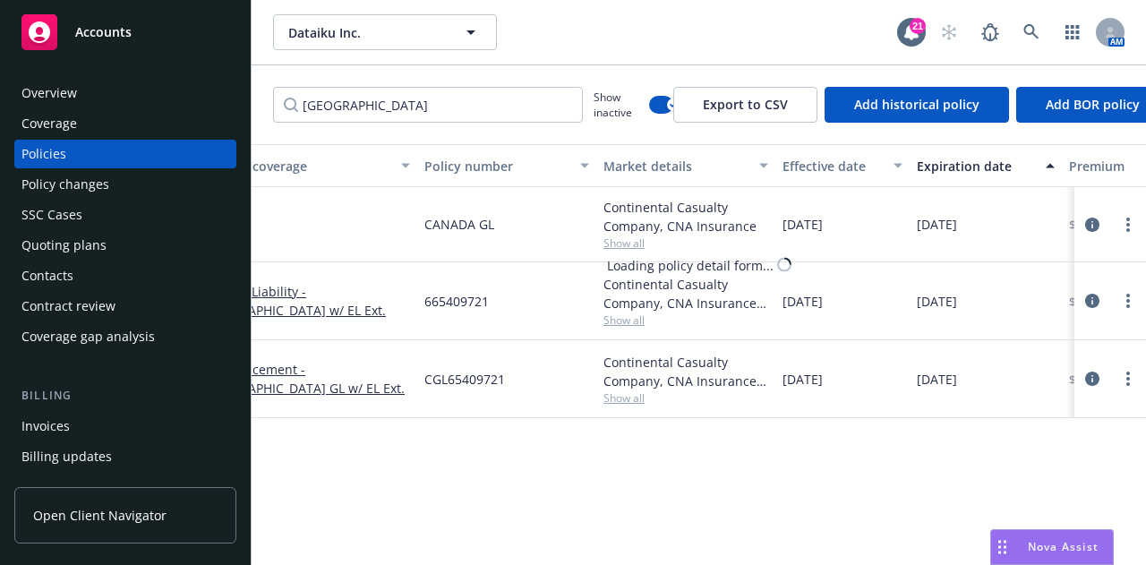
select select "12"
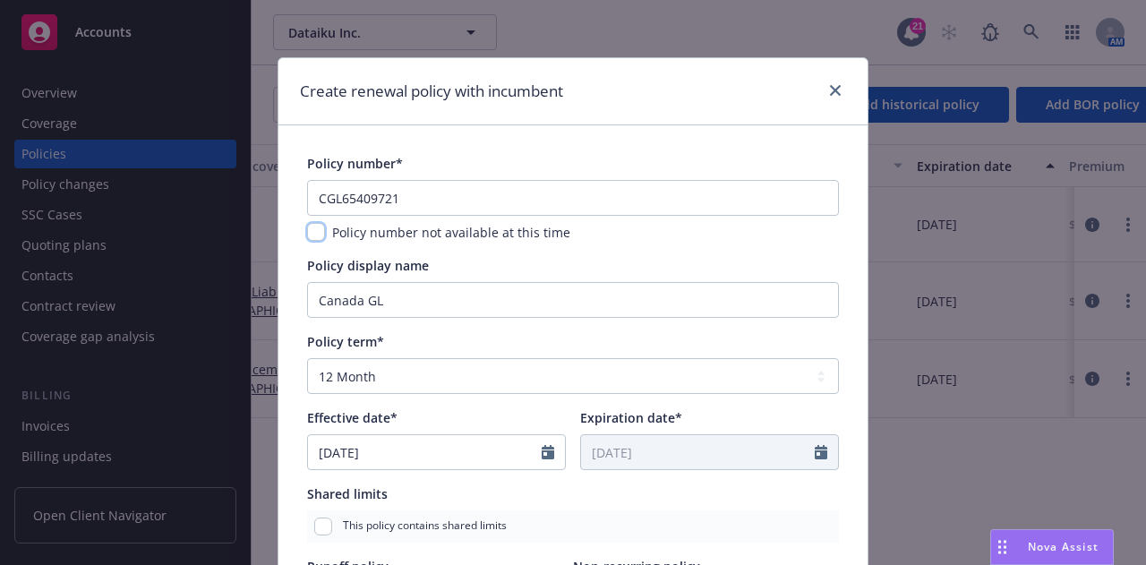
click at [312, 232] on input "checkbox" at bounding box center [316, 232] width 18 height 18
checkbox input "true"
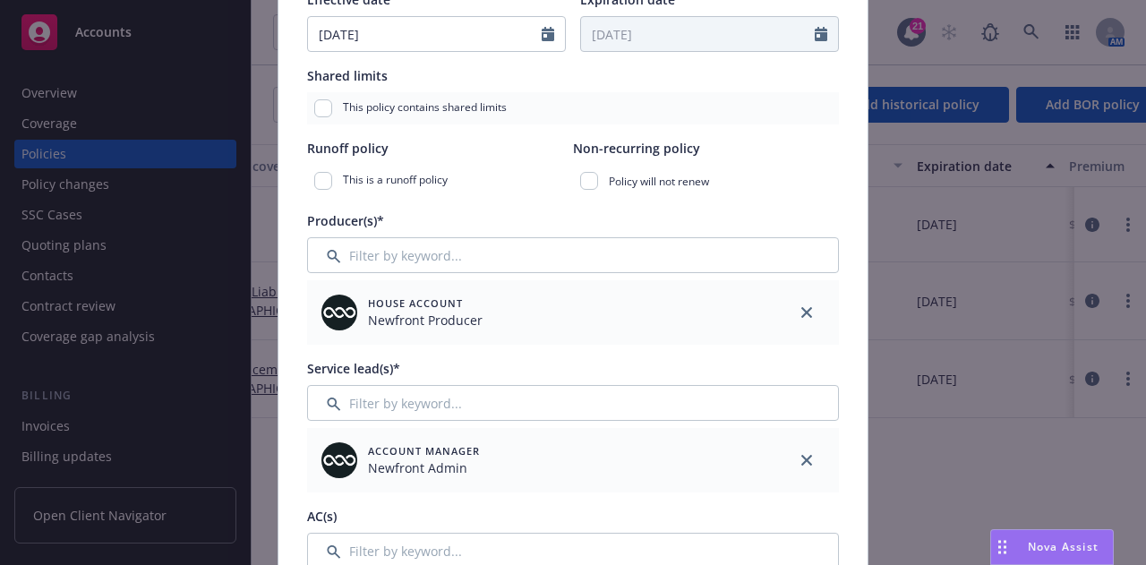
scroll to position [419, 0]
click at [801, 306] on icon "close" at bounding box center [806, 311] width 11 height 11
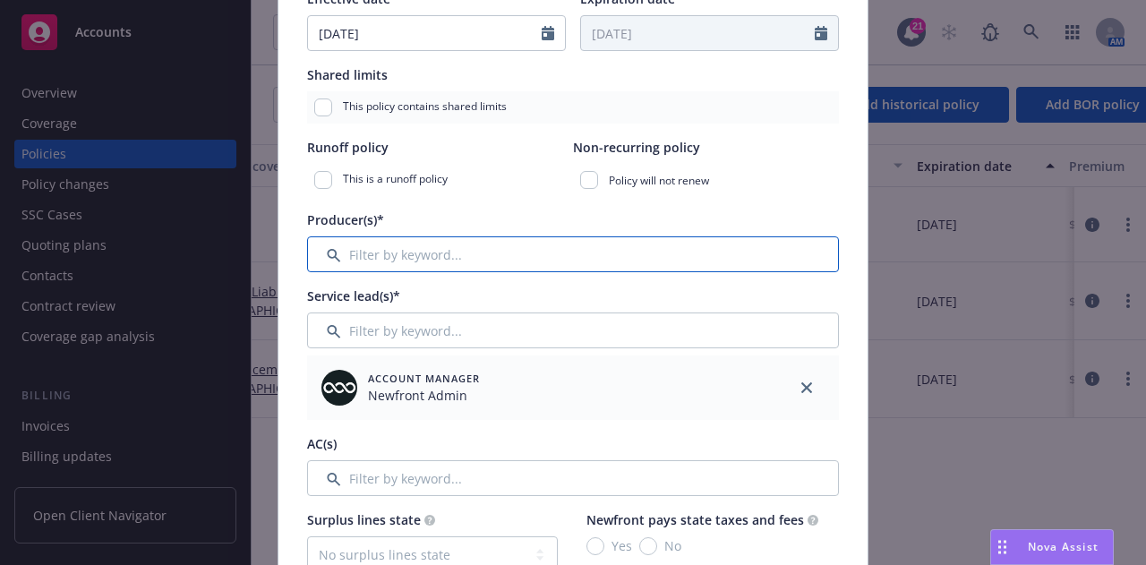
click at [770, 254] on input "Filter by keyword..." at bounding box center [573, 254] width 532 height 36
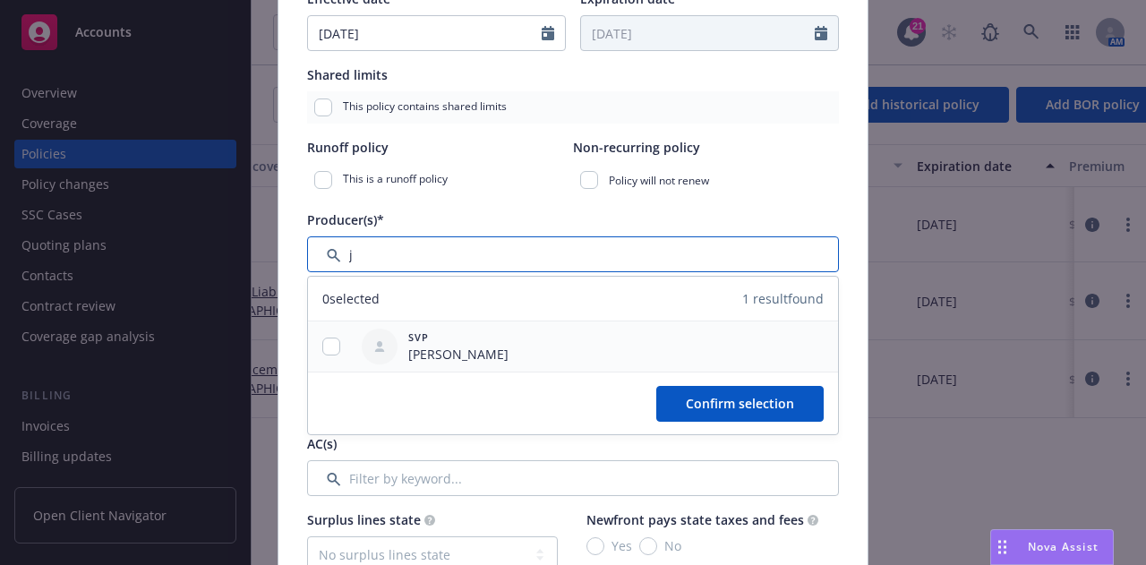
type input "j"
drag, startPoint x: 329, startPoint y: 347, endPoint x: 346, endPoint y: 345, distance: 16.3
click at [329, 346] on input "checkbox" at bounding box center [331, 347] width 18 height 18
checkbox input "true"
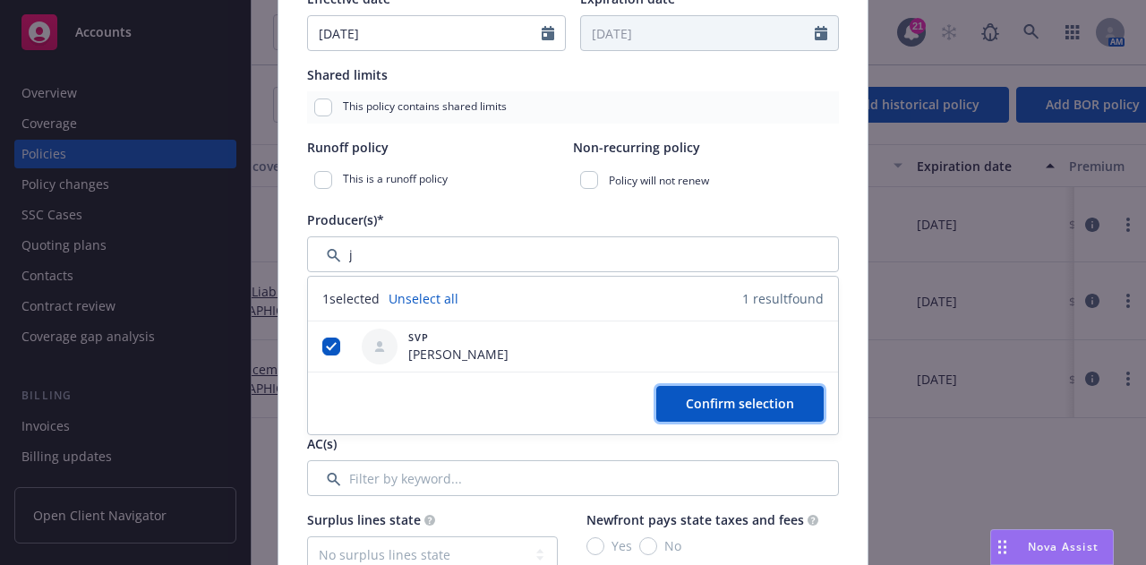
click at [761, 386] on button "Confirm selection" at bounding box center [739, 404] width 167 height 36
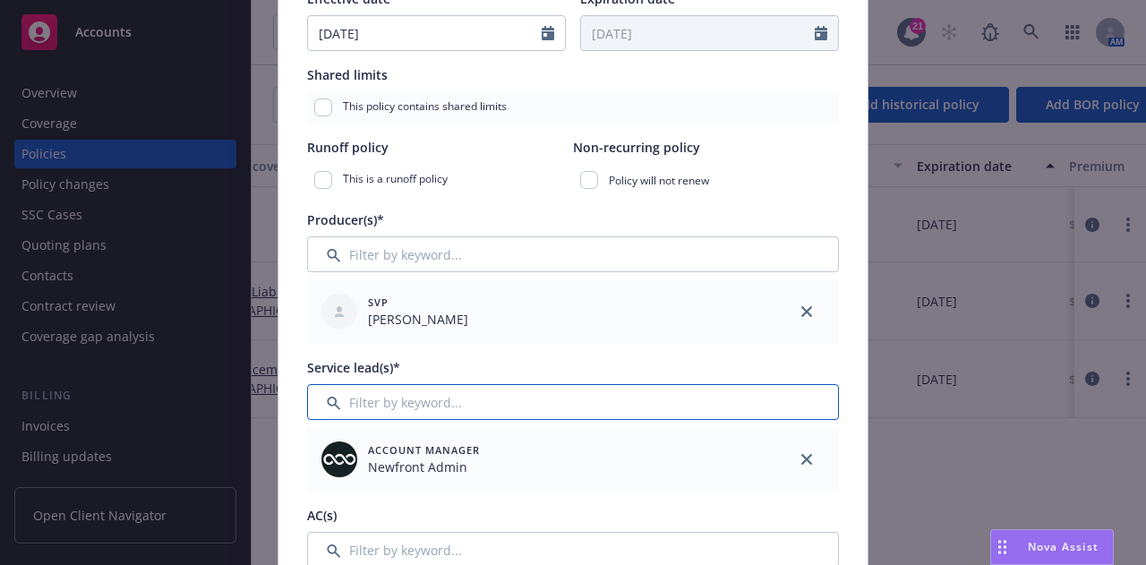
click at [666, 406] on input "Filter by keyword..." at bounding box center [573, 402] width 532 height 36
click at [801, 457] on icon "close" at bounding box center [806, 459] width 11 height 11
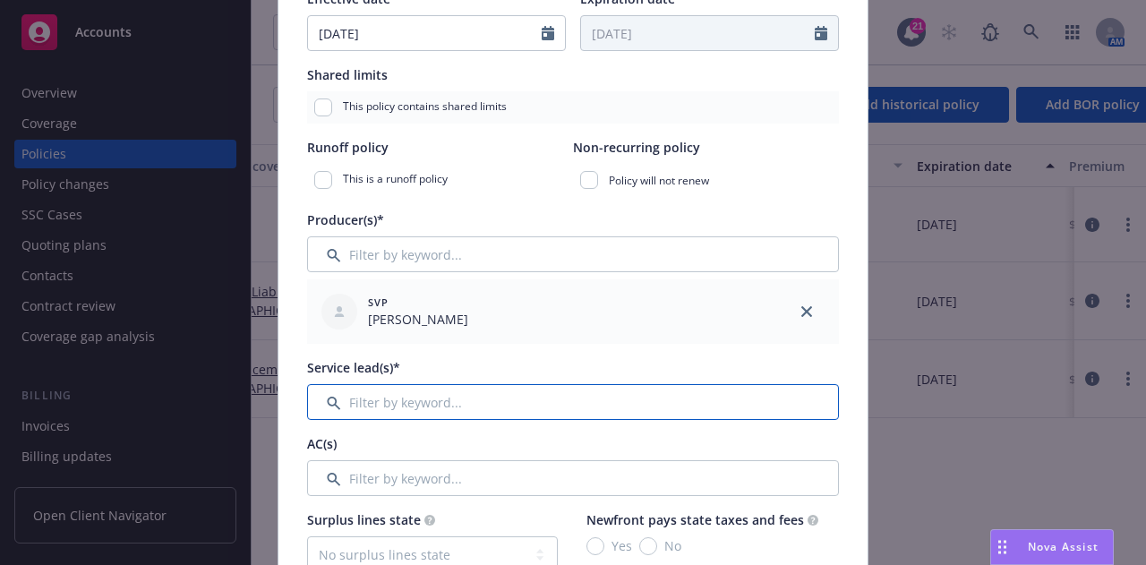
click at [721, 404] on input "Filter by keyword..." at bounding box center [573, 402] width 532 height 36
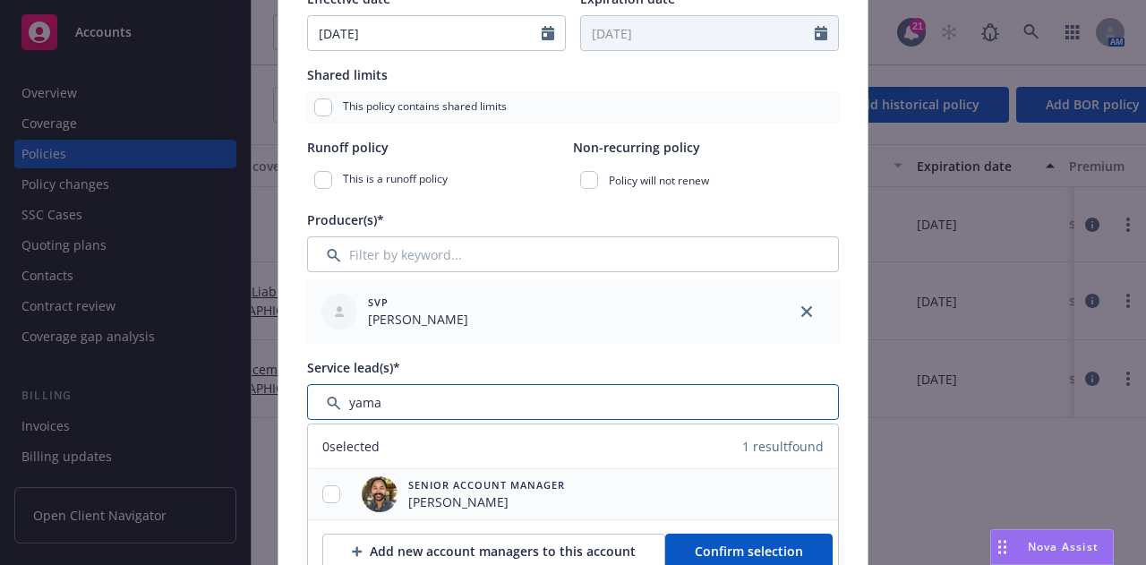
type input "yama"
click at [322, 495] on input "checkbox" at bounding box center [331, 494] width 18 height 18
checkbox input "true"
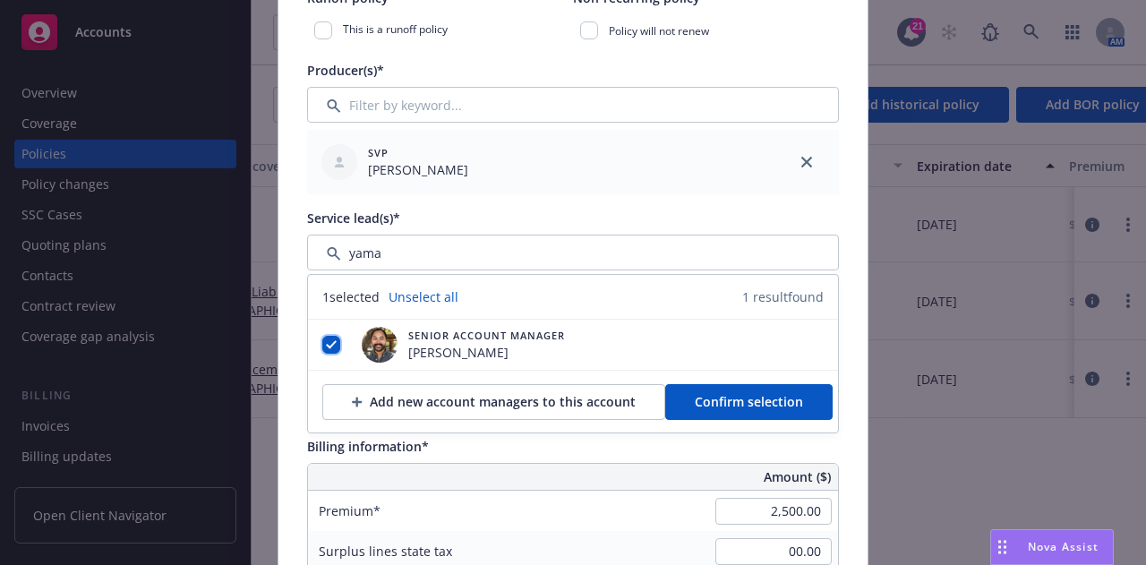
scroll to position [569, 0]
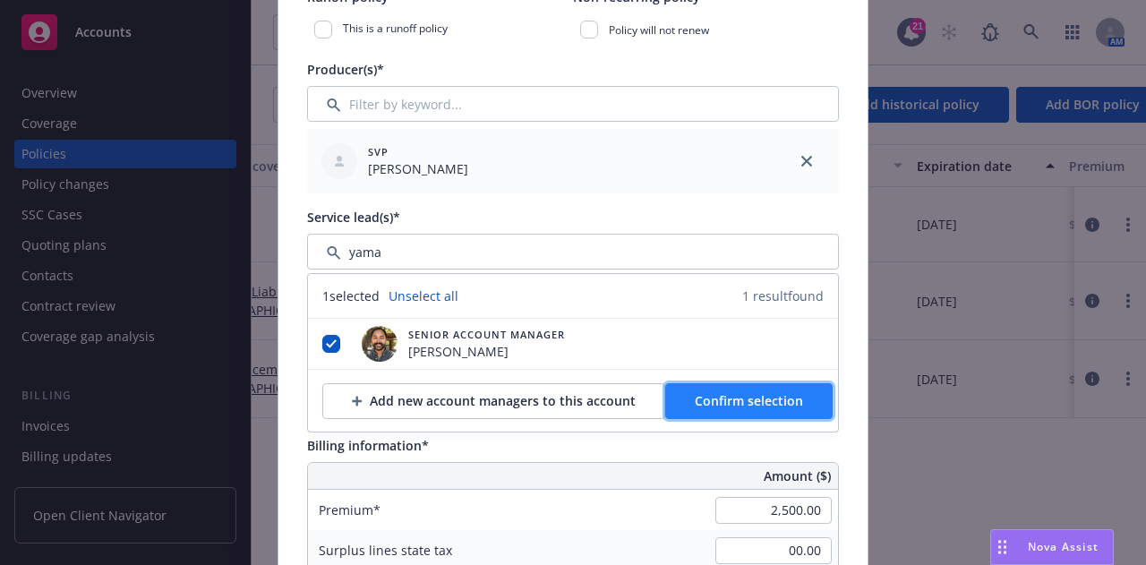
click at [784, 398] on span "Confirm selection" at bounding box center [749, 400] width 108 height 17
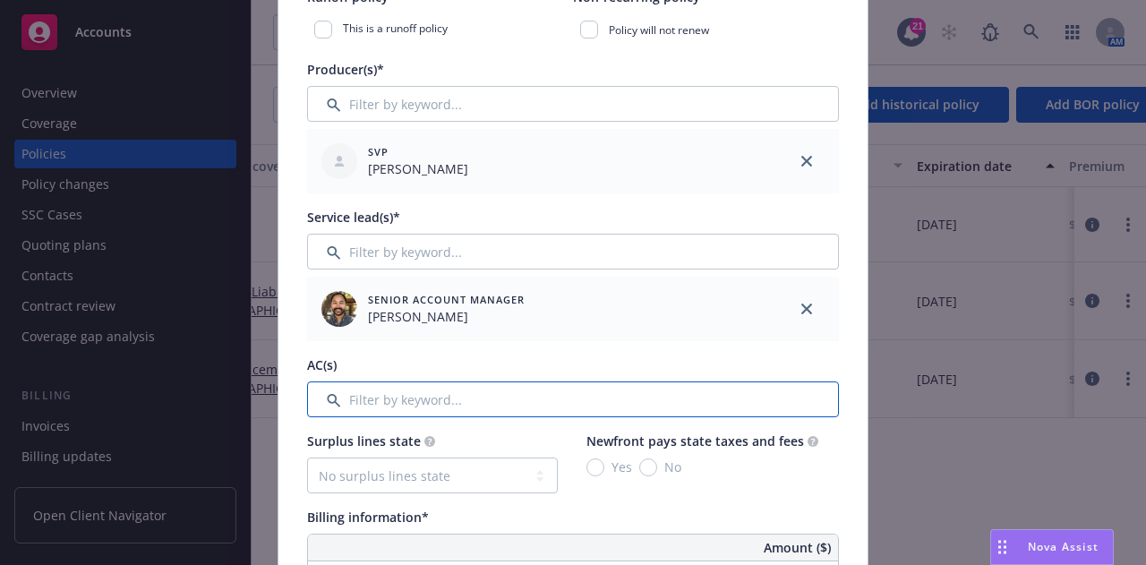
click at [693, 398] on input "Filter by keyword..." at bounding box center [573, 399] width 532 height 36
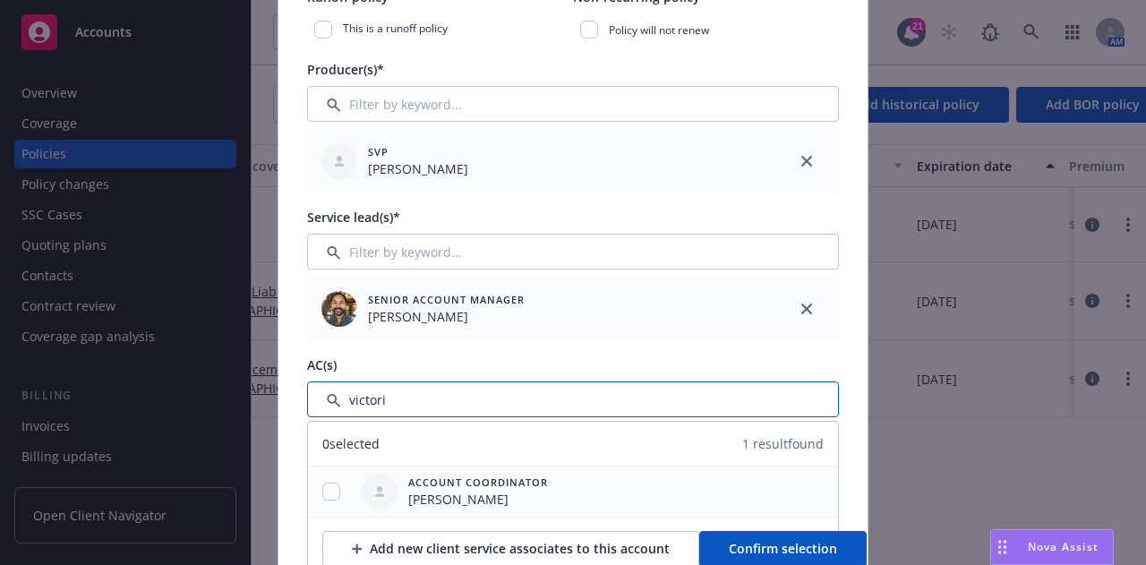
type input "victori"
click at [323, 495] on input "checkbox" at bounding box center [331, 492] width 18 height 18
checkbox input "true"
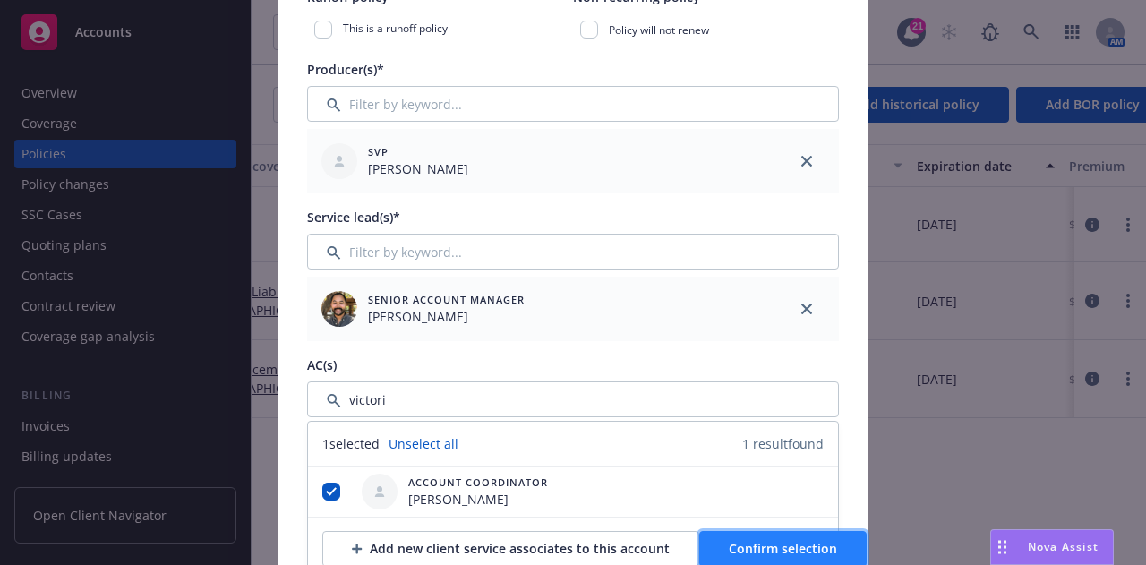
click at [758, 555] on span "Confirm selection" at bounding box center [783, 548] width 108 height 17
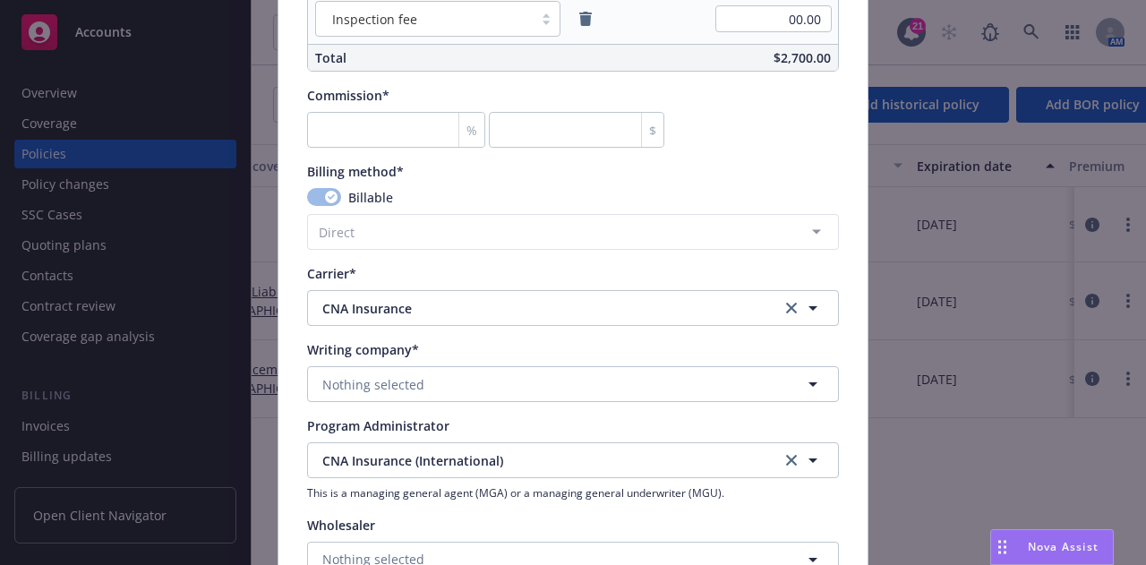
scroll to position [1563, 0]
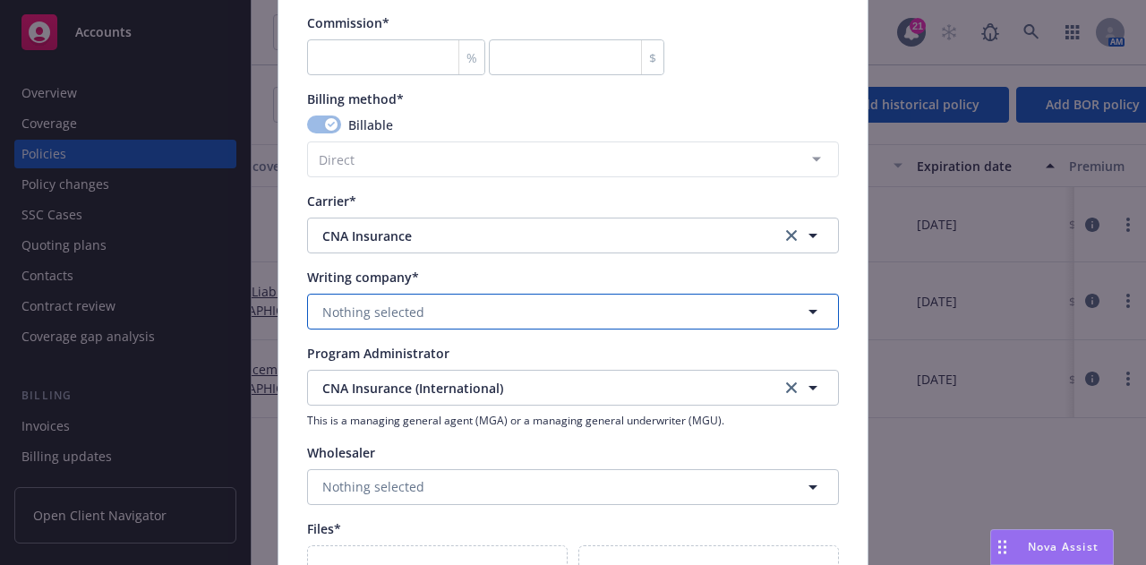
click at [689, 309] on button "Nothing selected" at bounding box center [573, 312] width 532 height 36
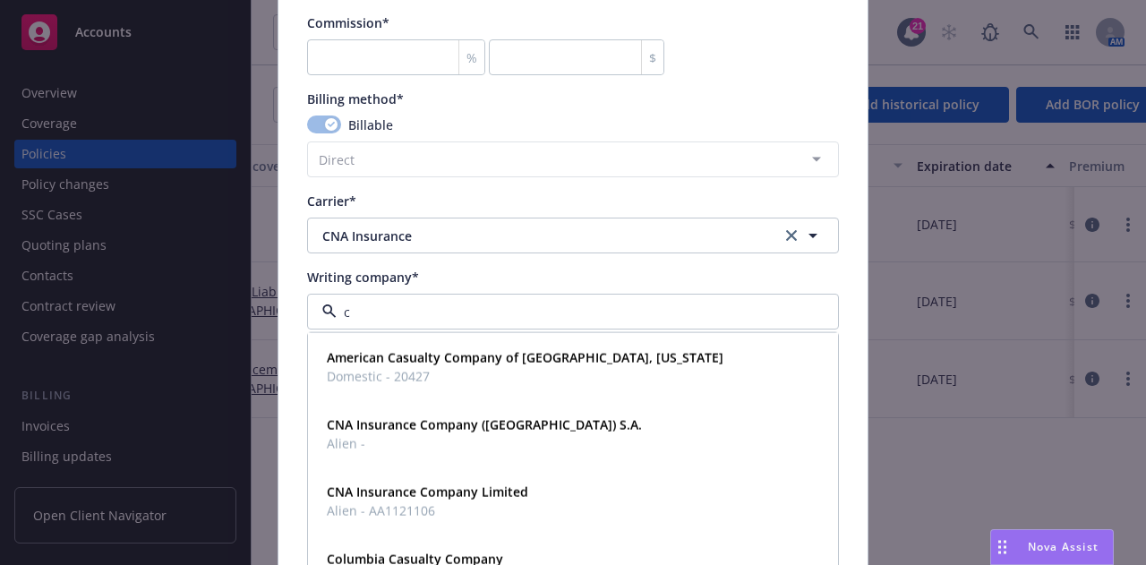
type input "cn"
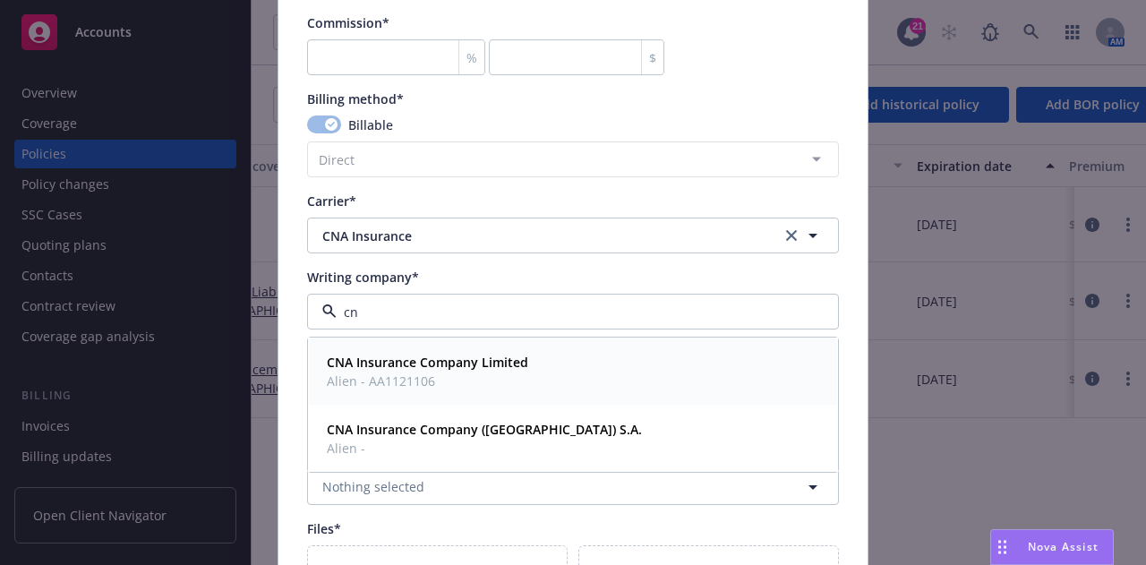
click at [594, 372] on div "CNA Insurance Company Limited Alien - AA1121106" at bounding box center [573, 371] width 507 height 45
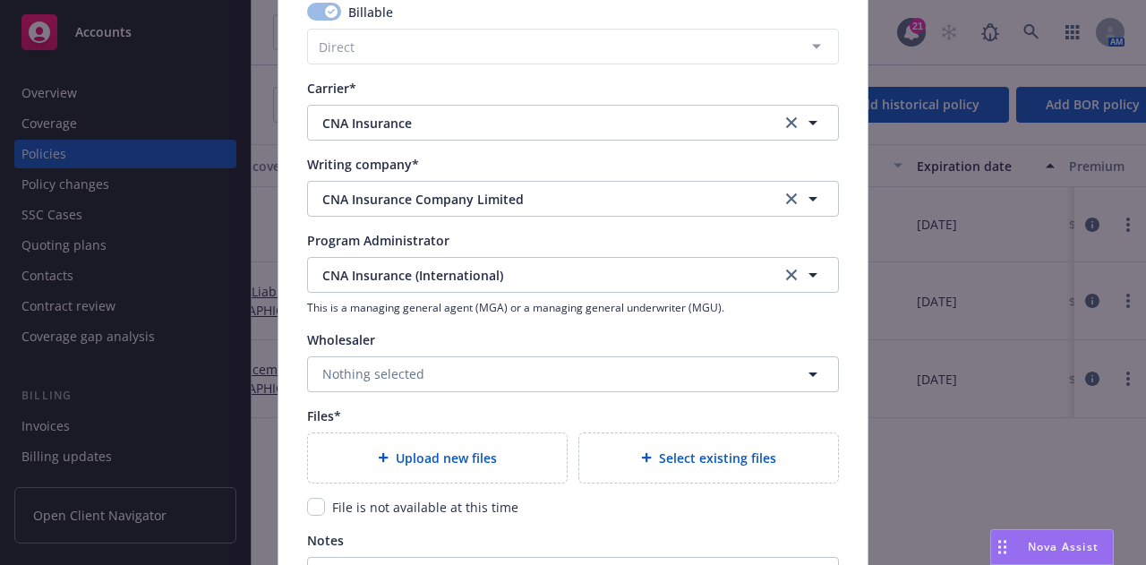
scroll to position [1791, 0]
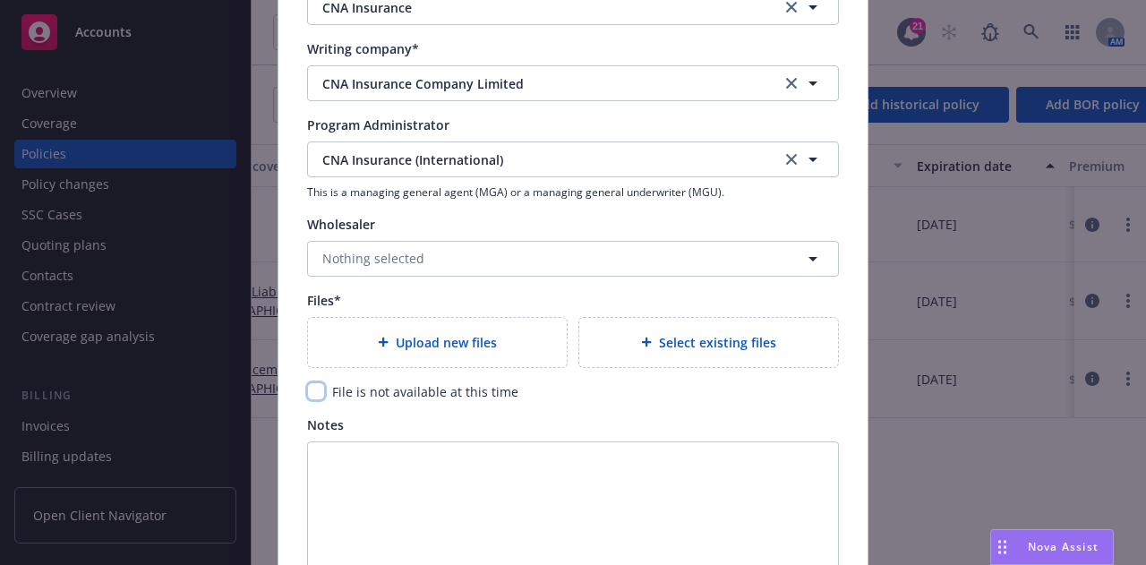
drag, startPoint x: 310, startPoint y: 383, endPoint x: 322, endPoint y: 385, distance: 12.7
click at [310, 384] on input "checkbox" at bounding box center [316, 391] width 18 height 18
checkbox input "true"
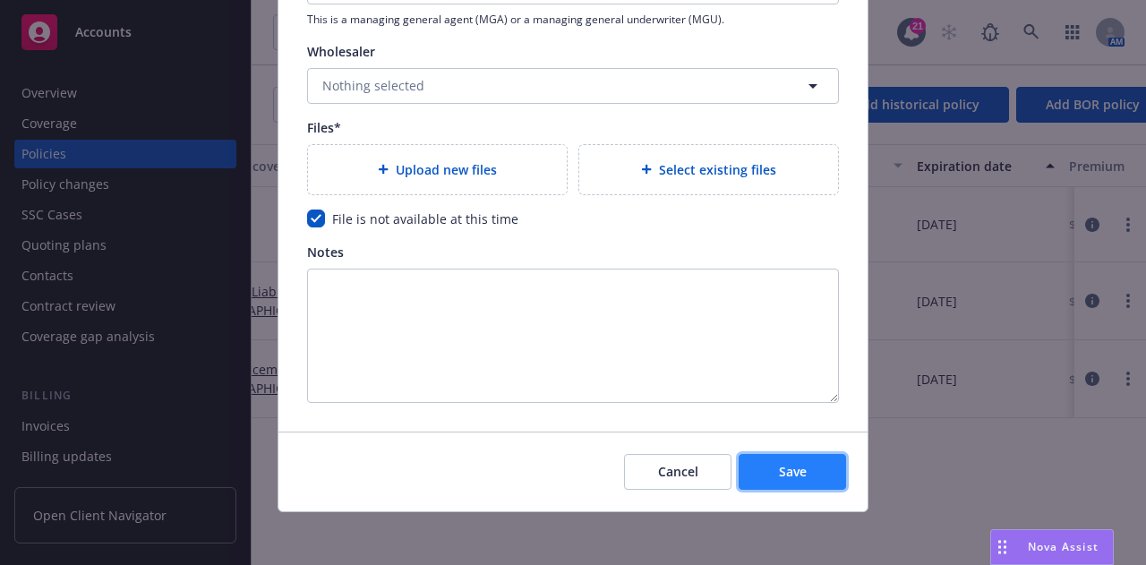
click at [814, 466] on button "Save" at bounding box center [792, 472] width 107 height 36
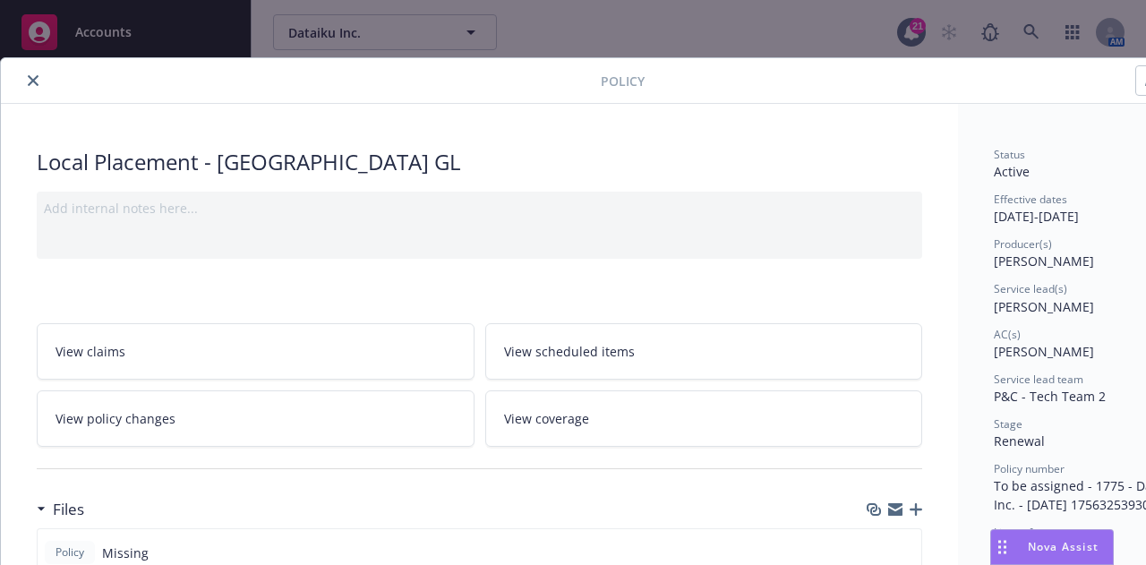
click at [32, 83] on icon "close" at bounding box center [33, 80] width 11 height 11
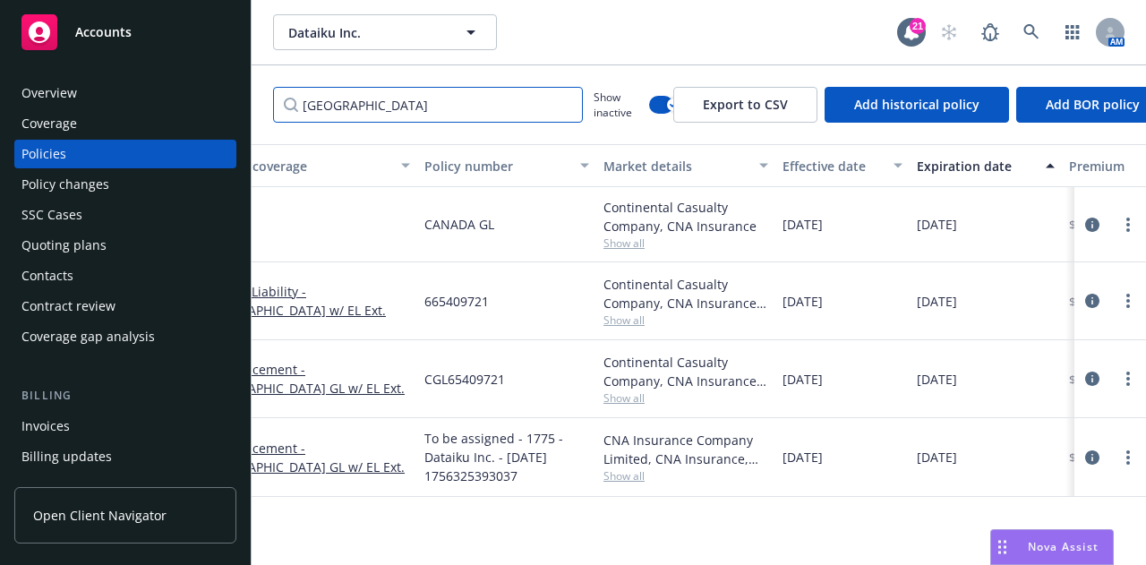
drag, startPoint x: 423, startPoint y: 115, endPoint x: 0, endPoint y: 31, distance: 431.7
click at [0, 31] on div "Accounts Overview Coverage Policies Policy changes SSC Cases Quoting plans Cont…" at bounding box center [573, 282] width 1146 height 565
click at [654, 99] on button "button" at bounding box center [661, 105] width 24 height 18
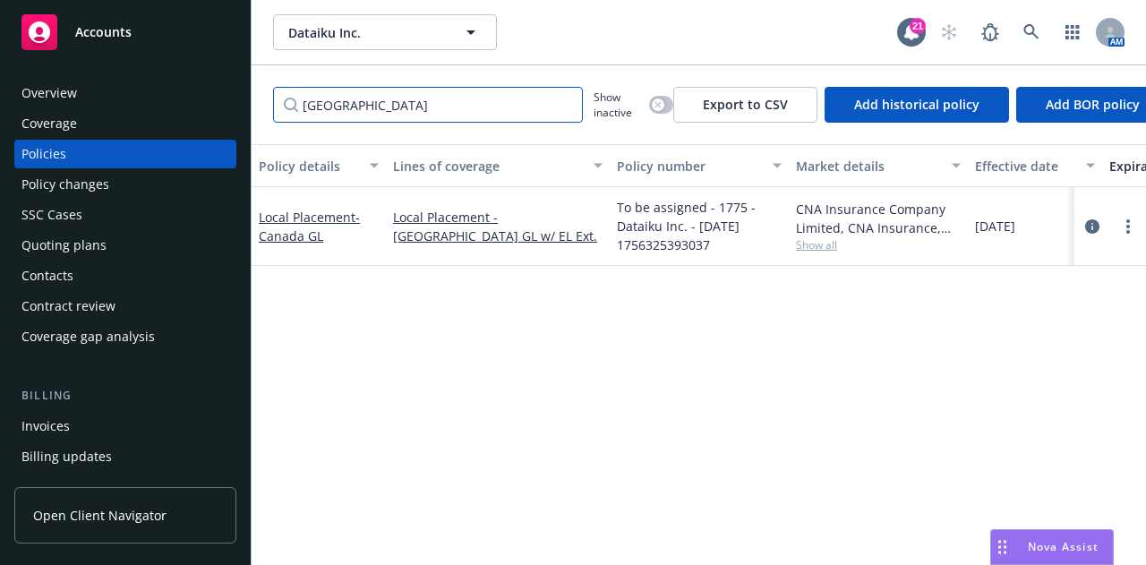
drag, startPoint x: 411, startPoint y: 93, endPoint x: 403, endPoint y: 101, distance: 11.4
click at [403, 100] on input "canada" at bounding box center [428, 105] width 310 height 36
drag, startPoint x: 398, startPoint y: 102, endPoint x: 36, endPoint y: 87, distance: 362.0
click at [36, 87] on div "Accounts Overview Coverage Policies Policy changes SSC Cases Quoting plans Cont…" at bounding box center [573, 282] width 1146 height 565
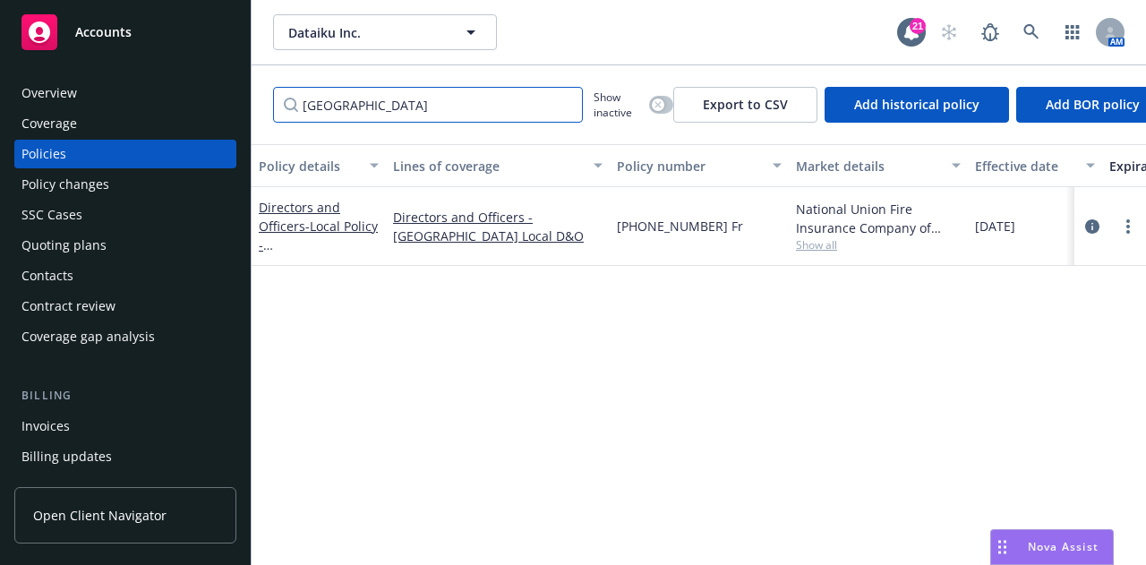
click at [563, 110] on input "FRANCE" at bounding box center [428, 105] width 310 height 36
type input "FRANCE"
click at [654, 106] on div "button" at bounding box center [658, 104] width 13 height 13
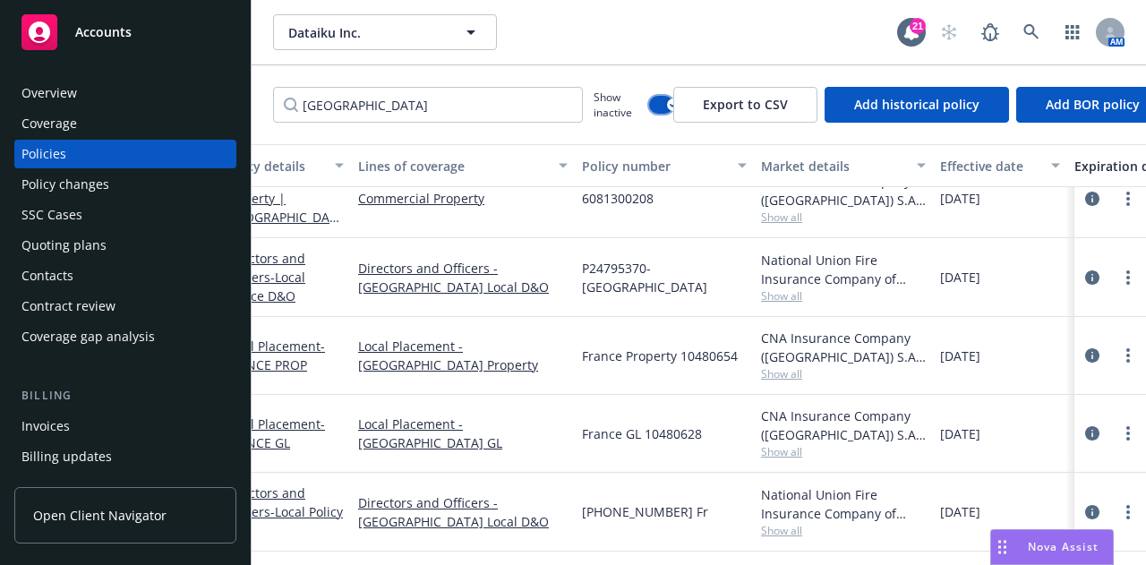
scroll to position [190, 36]
click at [1126, 426] on icon "more" at bounding box center [1128, 433] width 4 height 14
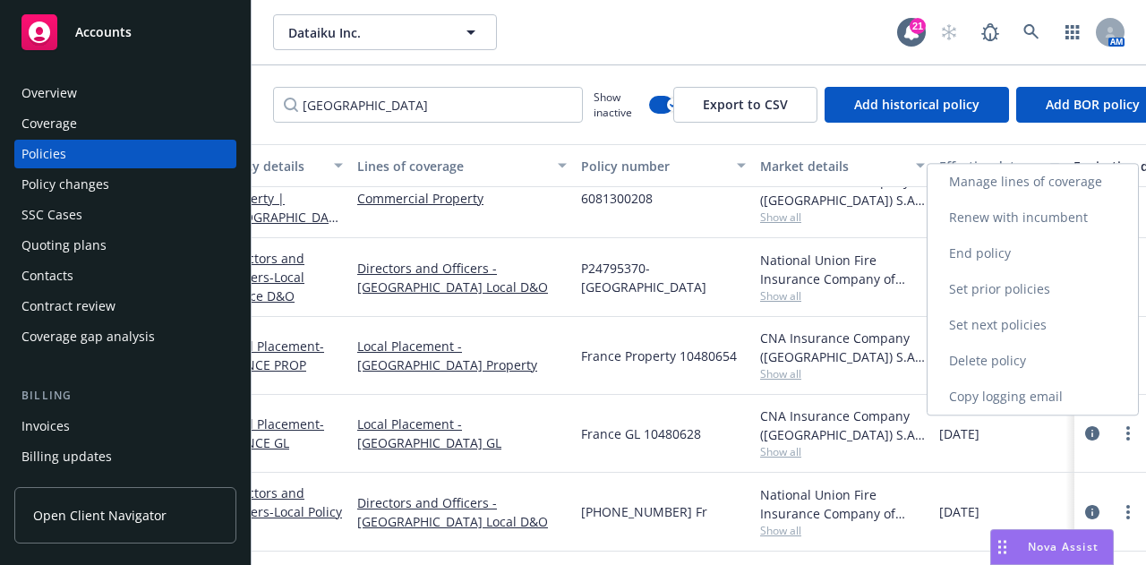
click at [1114, 216] on link "Renew with incumbent" at bounding box center [1033, 218] width 210 height 36
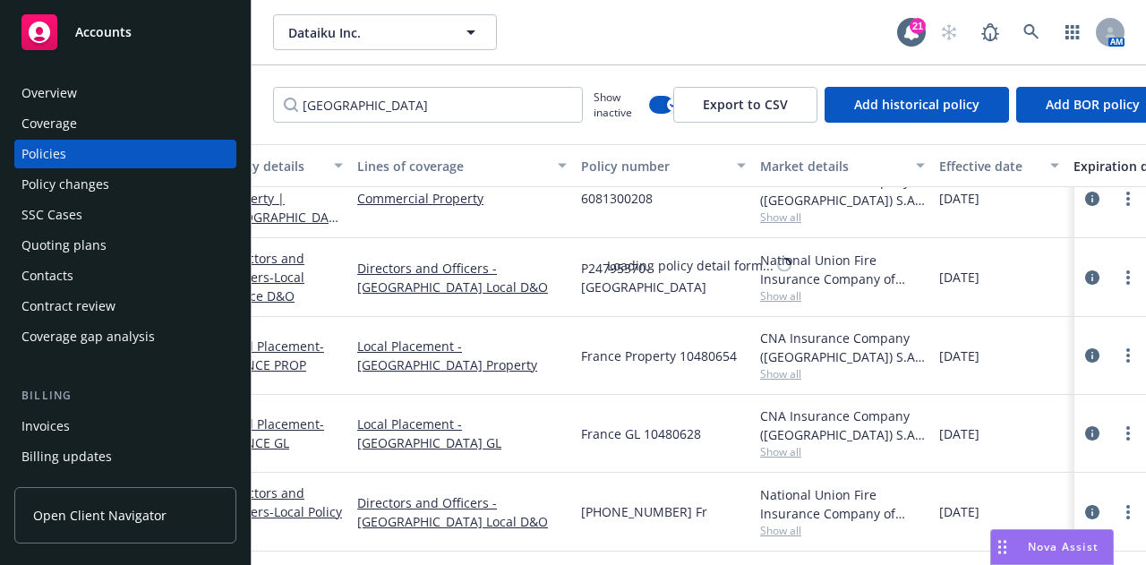
select select "12"
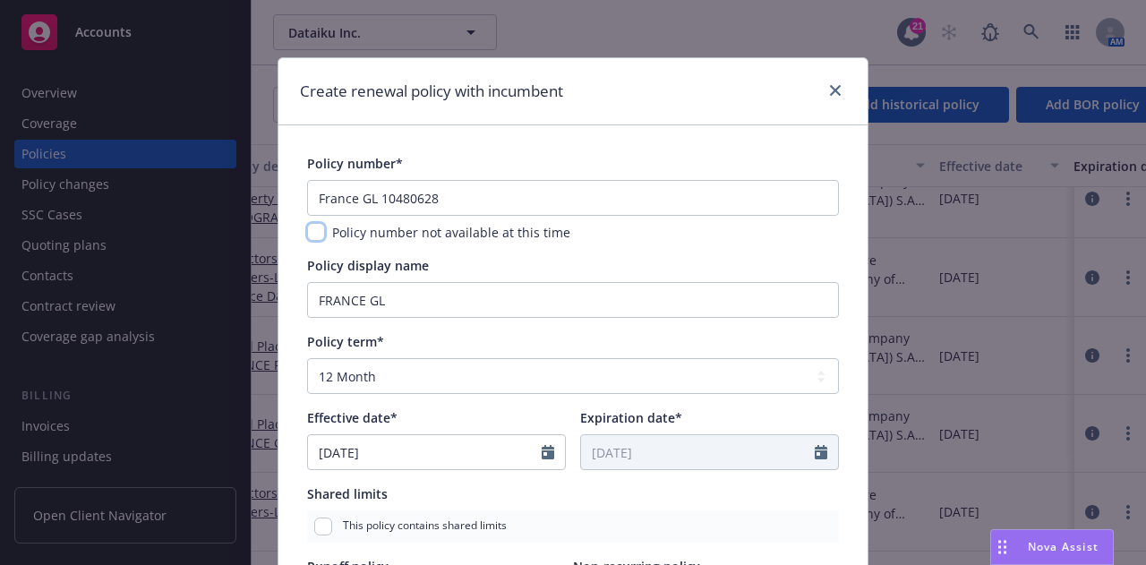
click at [311, 233] on input "checkbox" at bounding box center [316, 232] width 18 height 18
checkbox input "true"
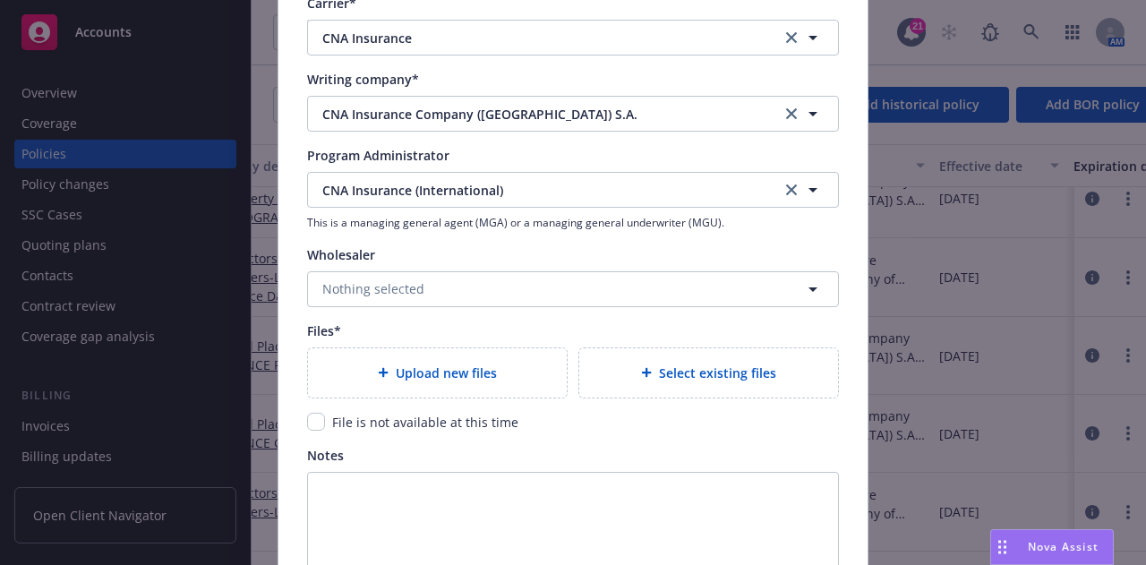
scroll to position [1762, 0]
click at [312, 419] on input "checkbox" at bounding box center [316, 421] width 18 height 18
checkbox input "true"
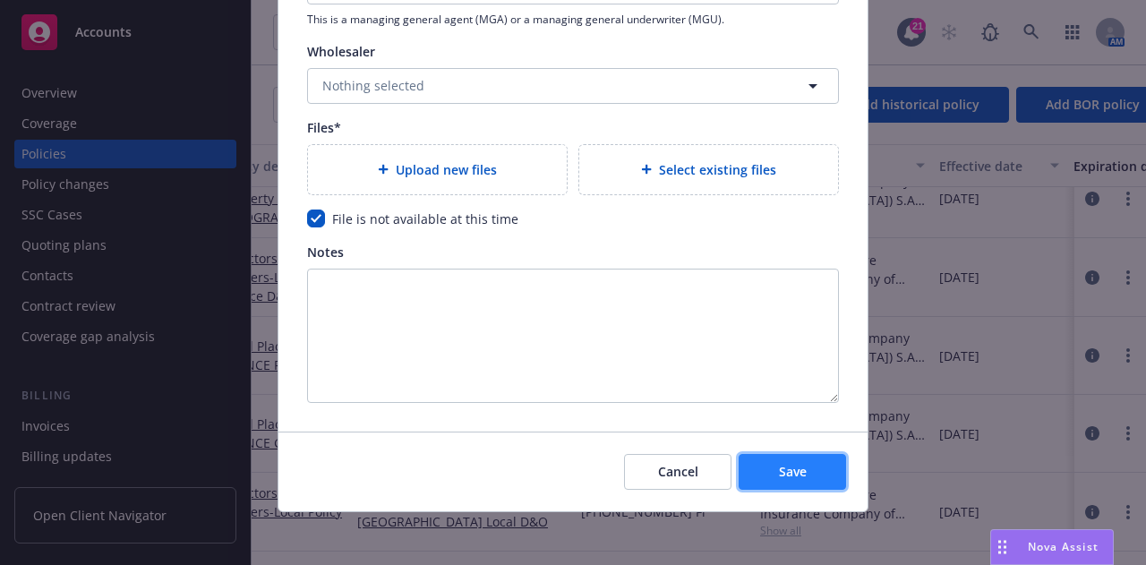
click at [787, 481] on button "Save" at bounding box center [792, 472] width 107 height 36
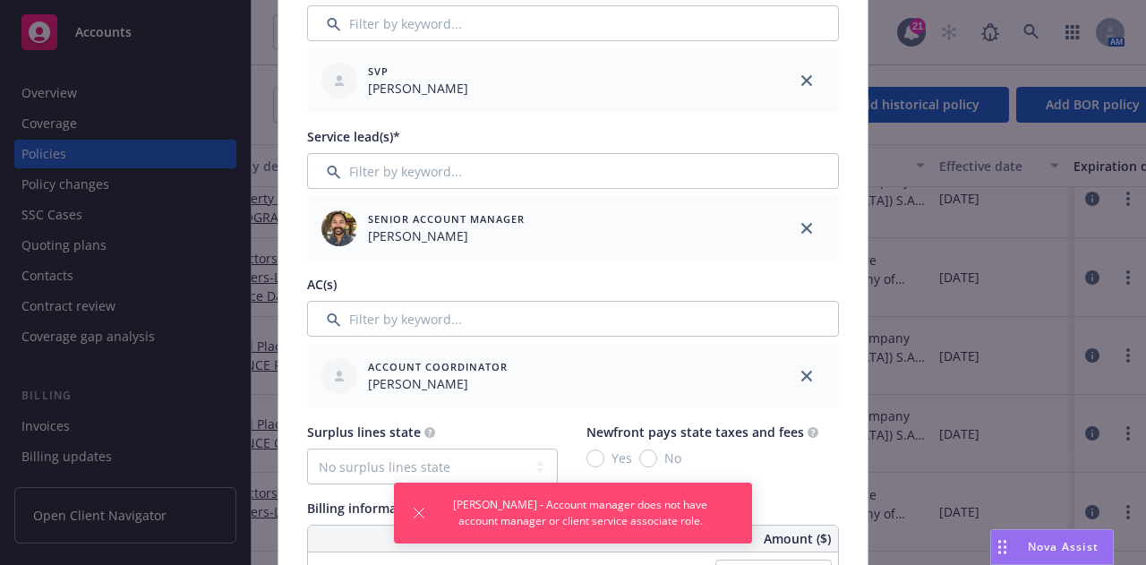
scroll to position [648, 0]
click at [801, 234] on icon "close" at bounding box center [806, 230] width 11 height 11
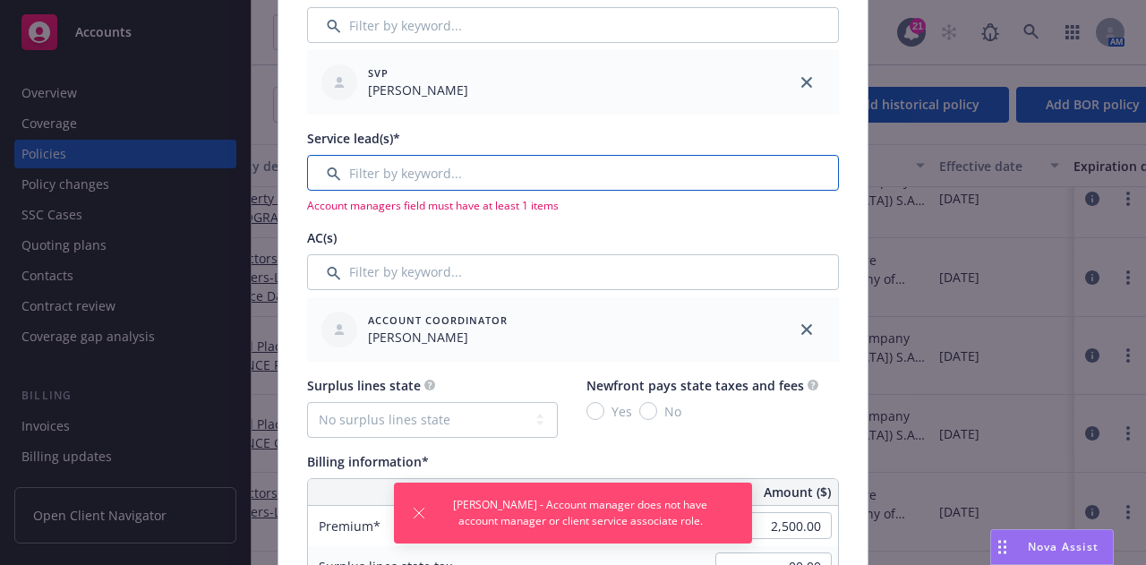
click at [707, 168] on input "Filter by keyword..." at bounding box center [573, 173] width 532 height 36
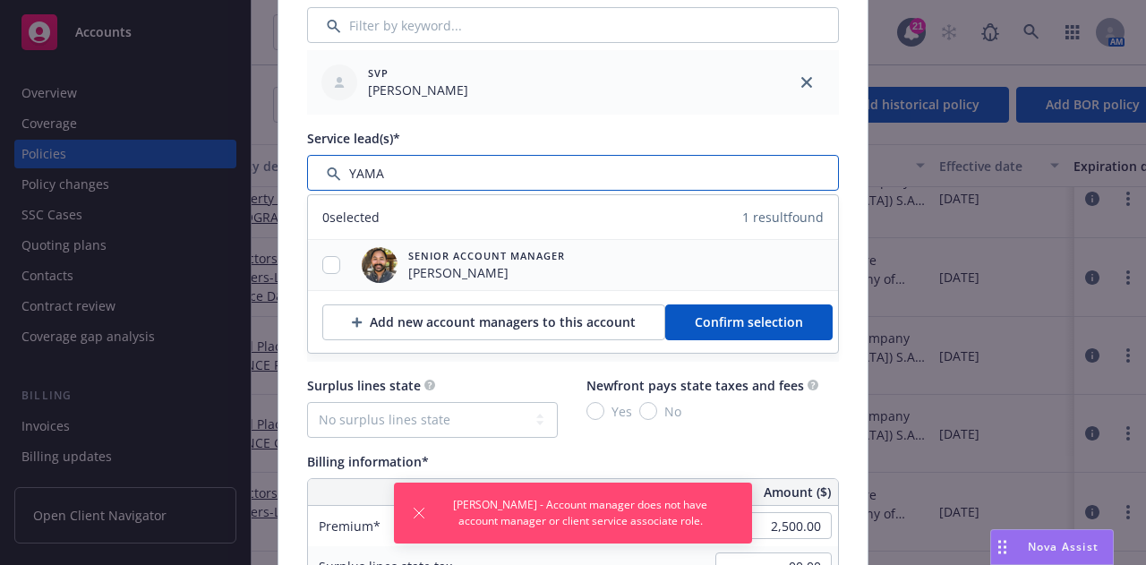
type input "YAMA"
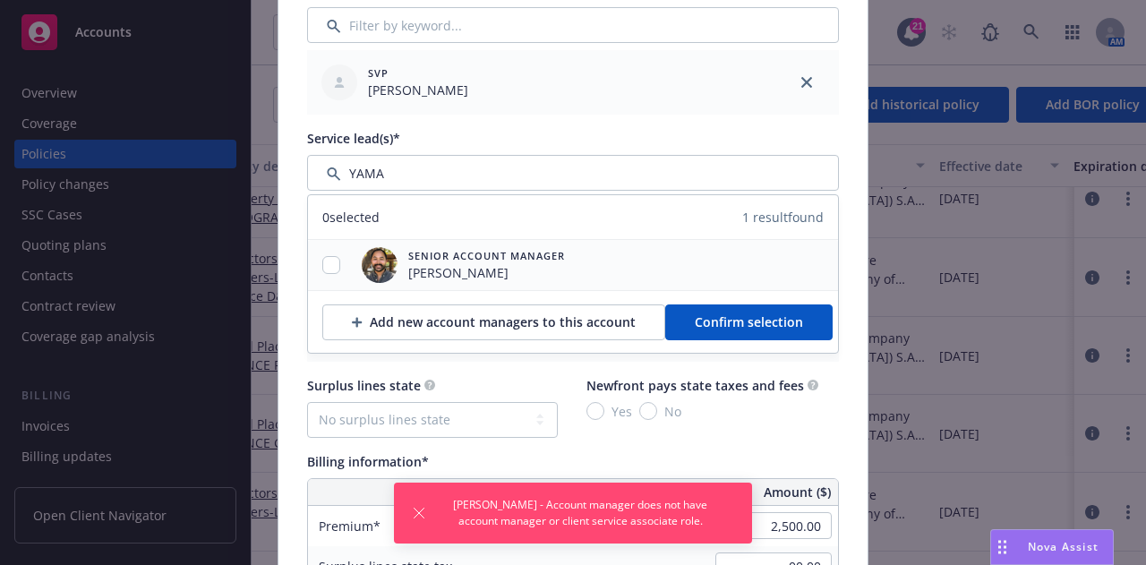
click at [334, 261] on div at bounding box center [331, 265] width 47 height 19
click at [326, 263] on input "checkbox" at bounding box center [331, 265] width 18 height 18
checkbox input "true"
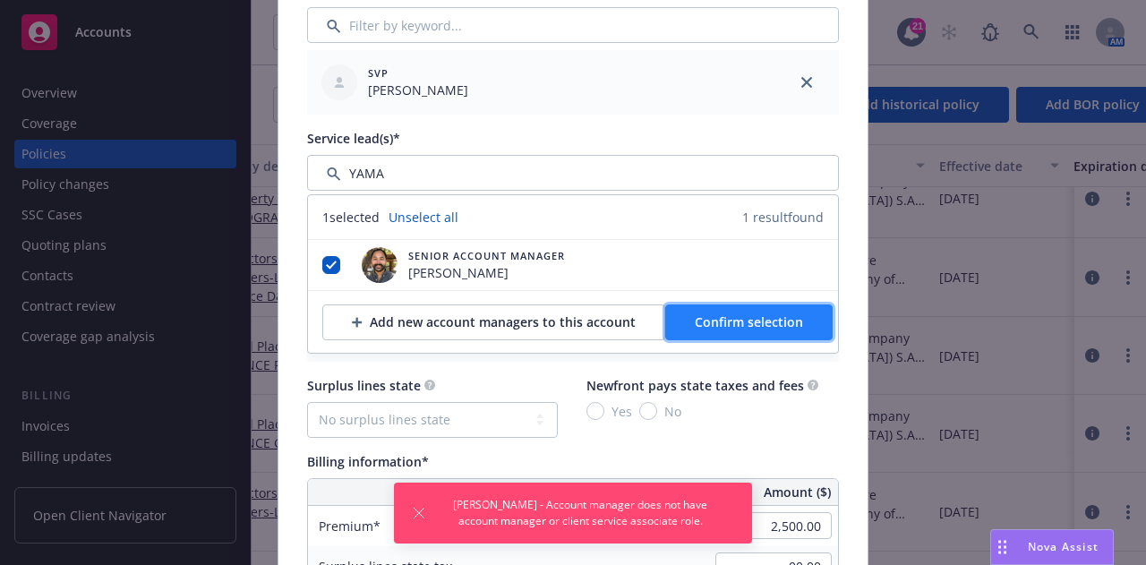
click at [786, 305] on button "Confirm selection" at bounding box center [748, 322] width 167 height 36
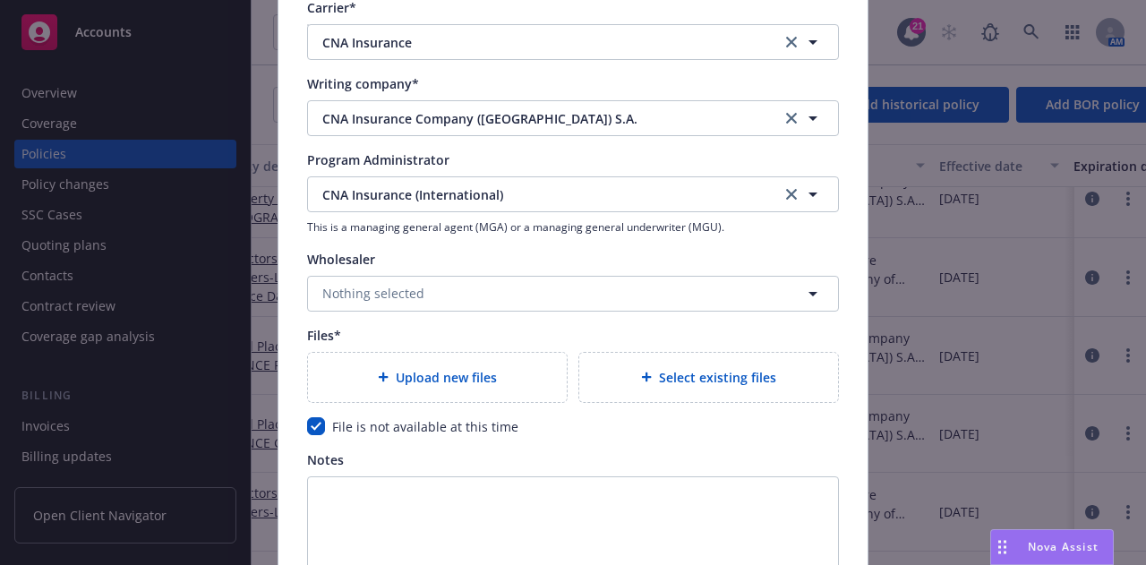
scroll to position [1964, 0]
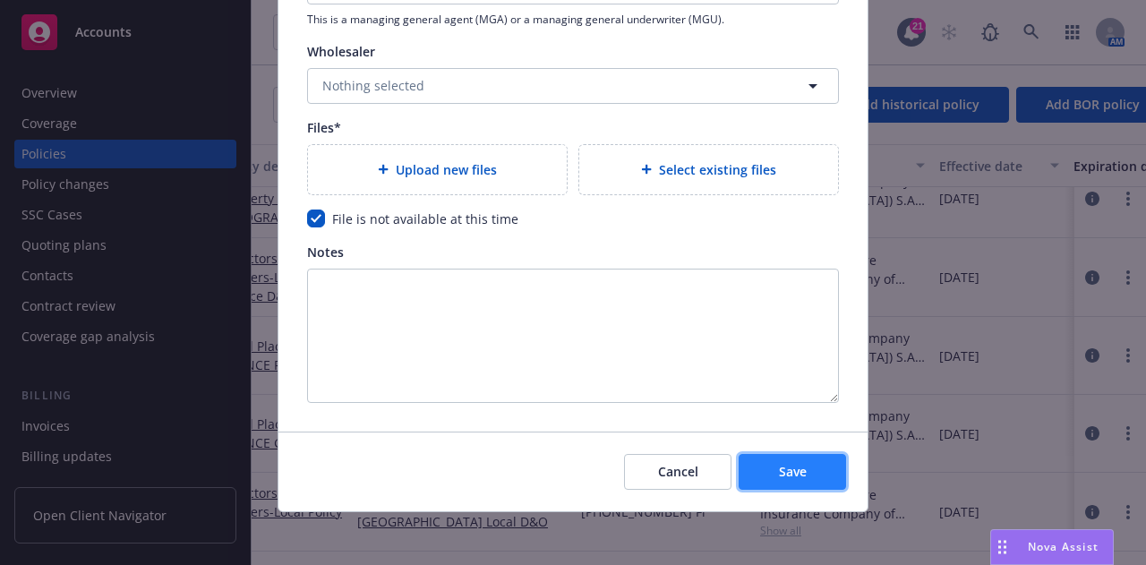
click at [818, 454] on button "Save" at bounding box center [792, 472] width 107 height 36
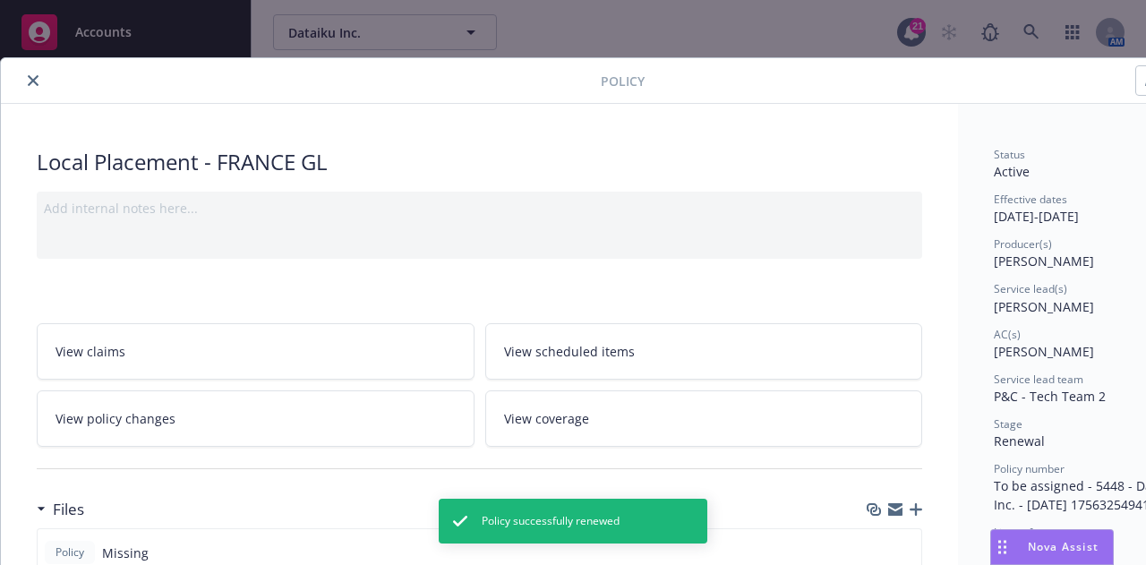
drag, startPoint x: 34, startPoint y: 78, endPoint x: 417, endPoint y: 327, distance: 456.9
click at [34, 78] on icon "close" at bounding box center [33, 80] width 11 height 11
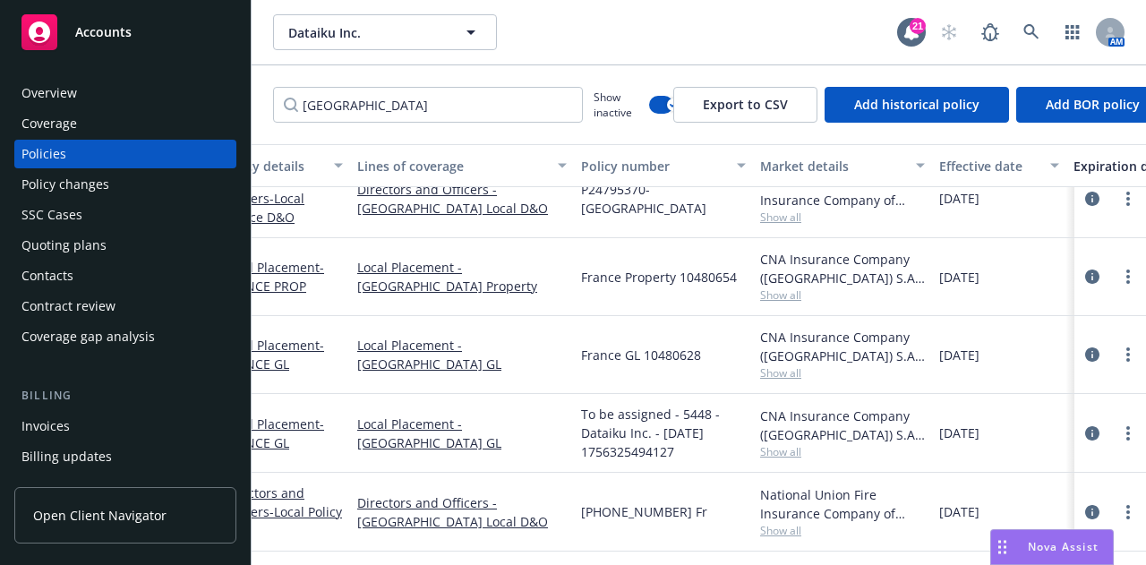
scroll to position [261, 0]
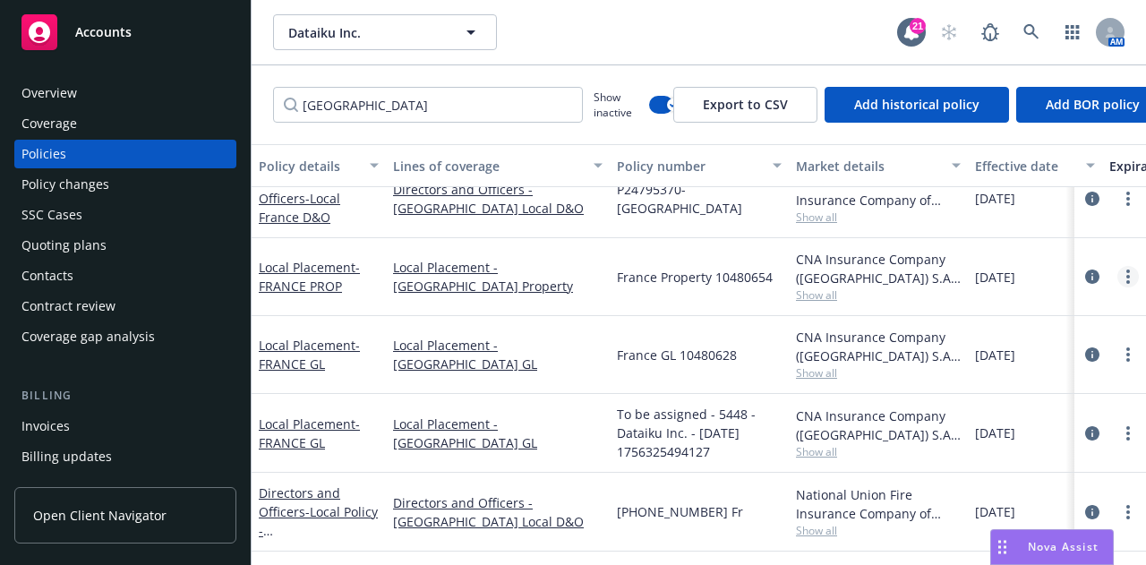
click at [1120, 268] on link "more" at bounding box center [1127, 276] width 21 height 21
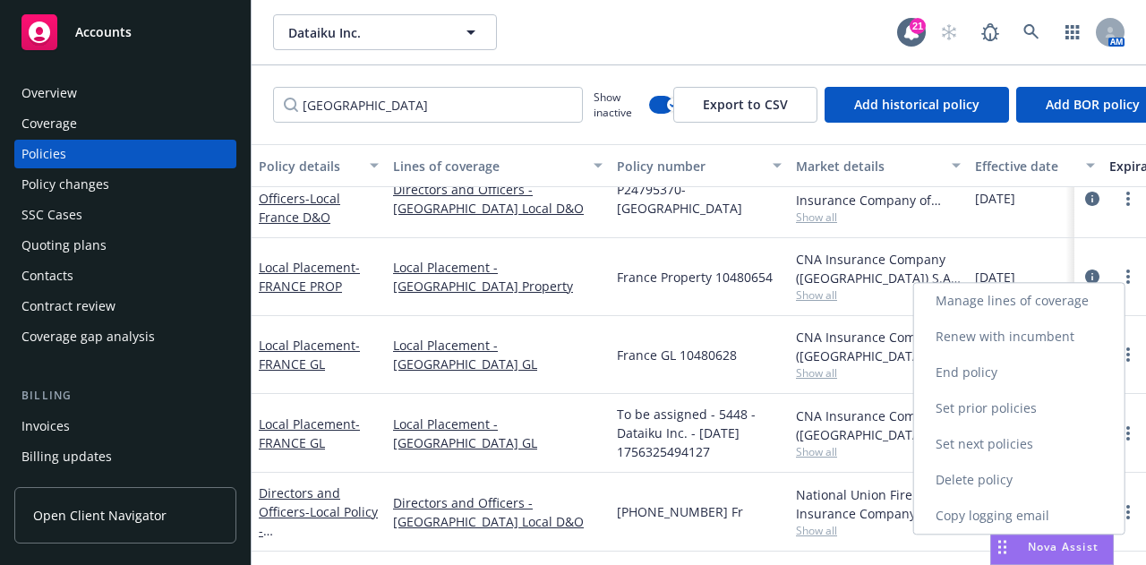
click at [1107, 329] on link "Renew with incumbent" at bounding box center [1019, 337] width 210 height 36
select select "12"
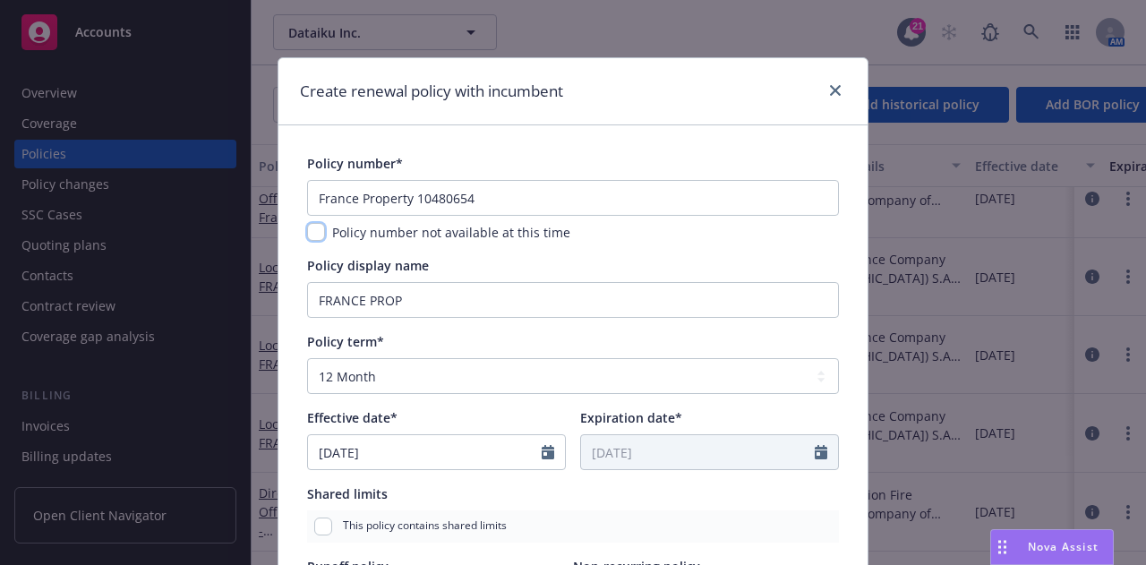
click at [307, 230] on input "checkbox" at bounding box center [316, 232] width 18 height 18
checkbox input "true"
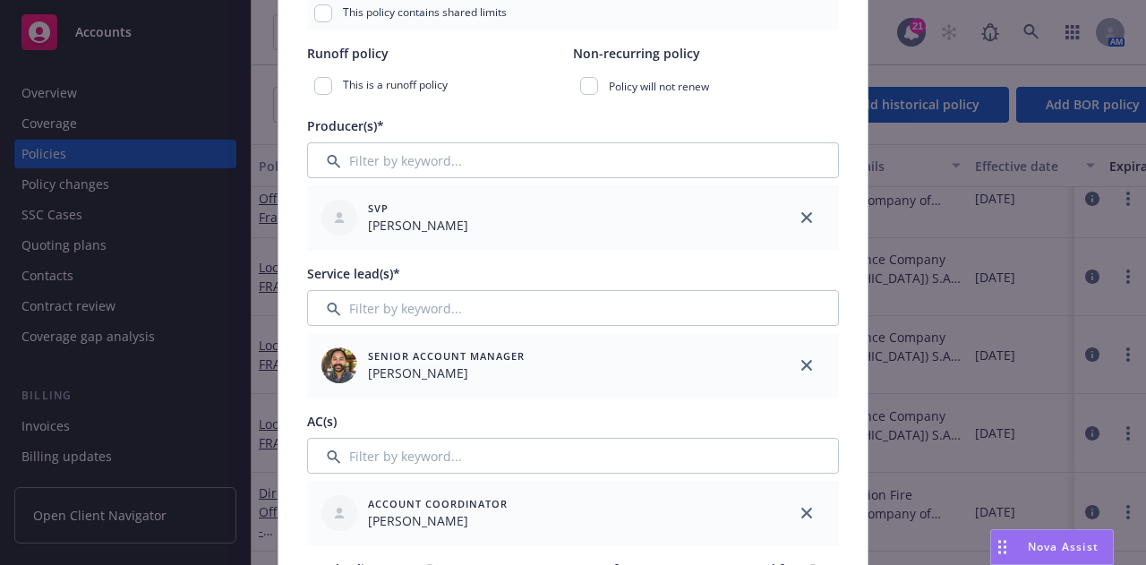
scroll to position [718, 0]
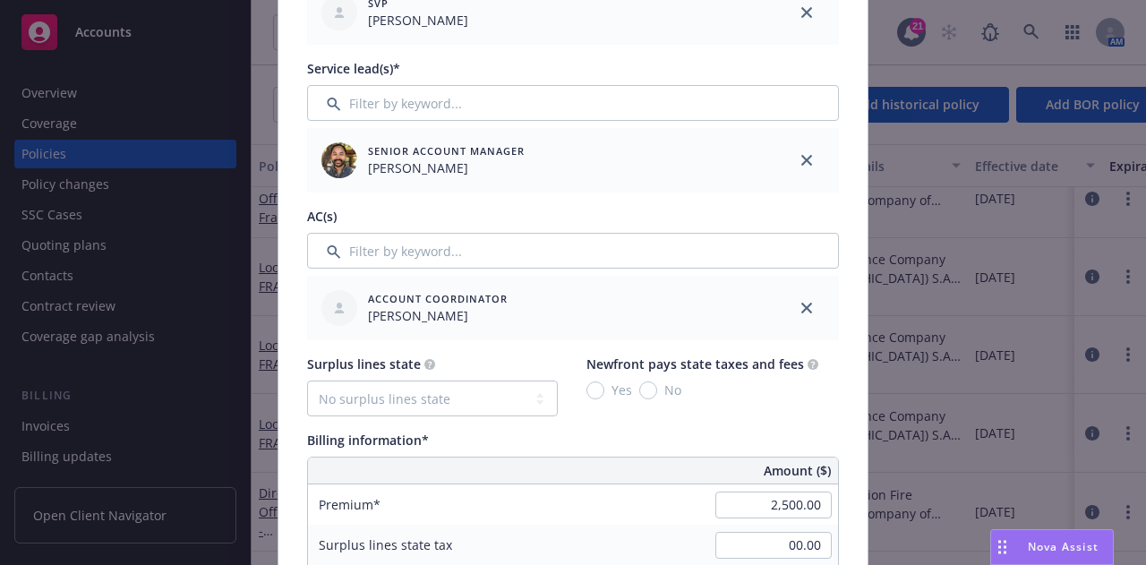
click at [799, 166] on link "close" at bounding box center [806, 160] width 21 height 21
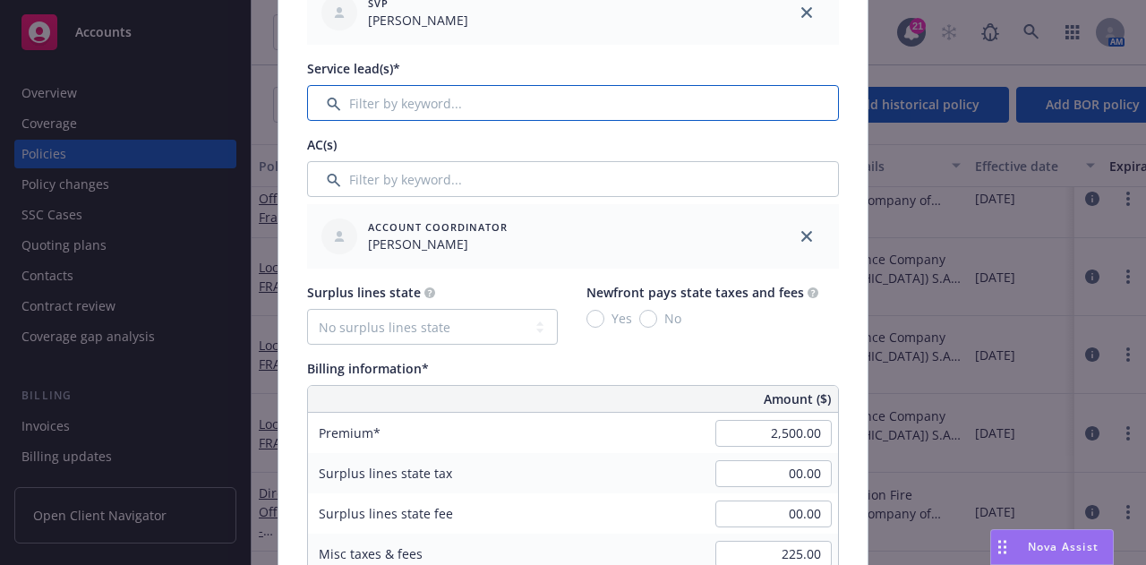
click at [740, 110] on input "Filter by keyword..." at bounding box center [573, 103] width 532 height 36
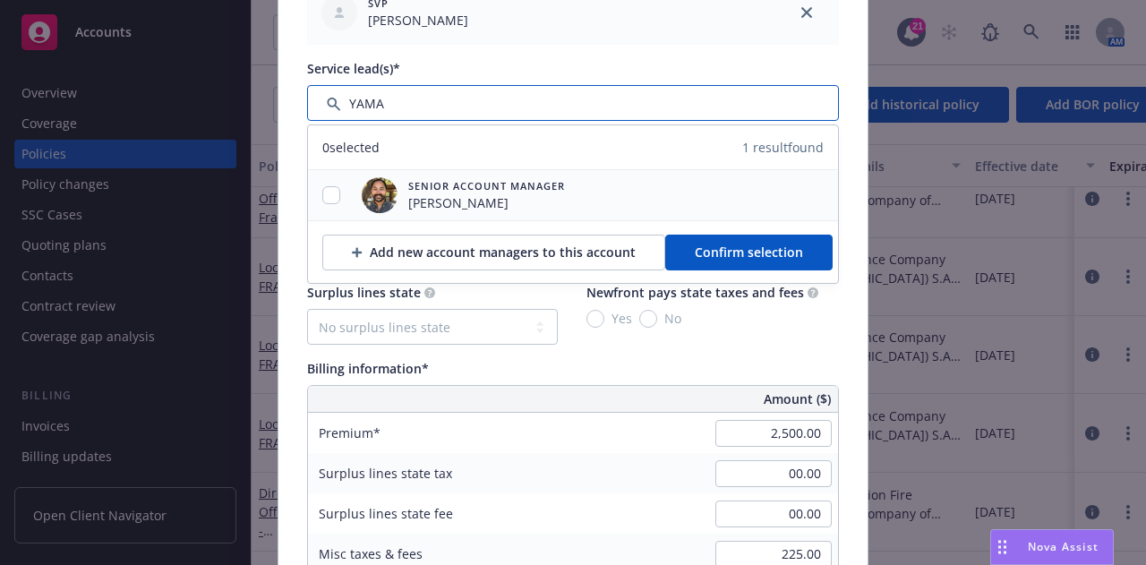
type input "YAMA"
click at [324, 192] on input "checkbox" at bounding box center [331, 195] width 18 height 18
checkbox input "true"
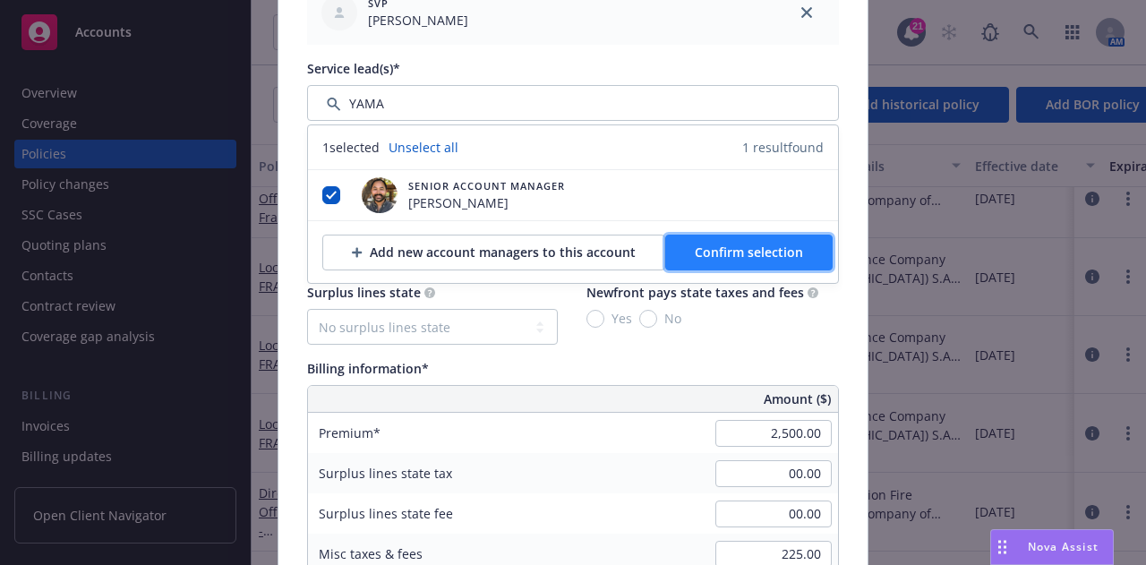
click at [717, 236] on button "Confirm selection" at bounding box center [748, 253] width 167 height 36
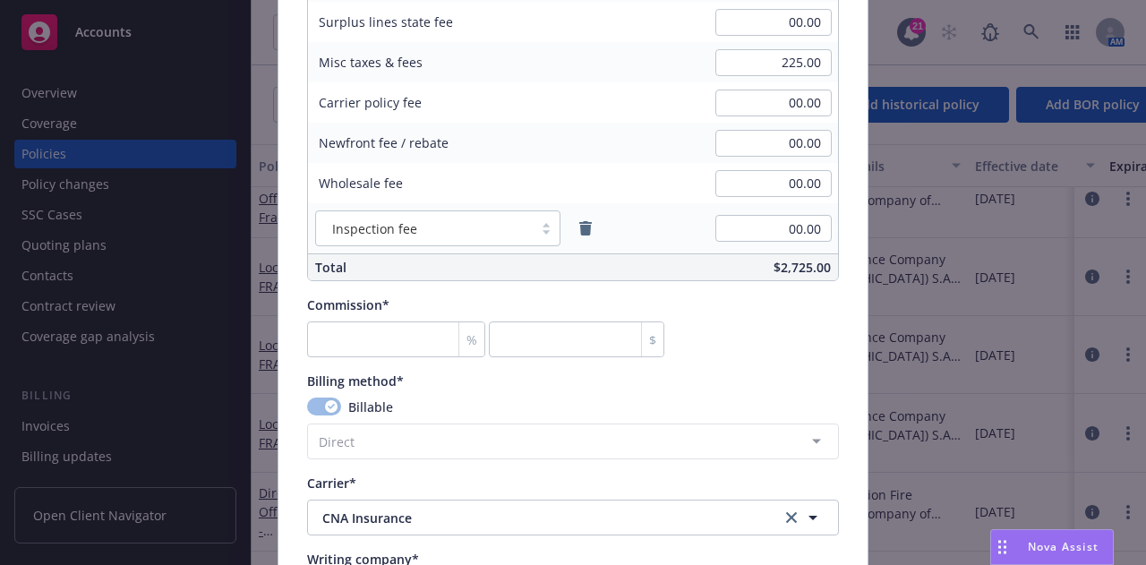
scroll to position [1295, 0]
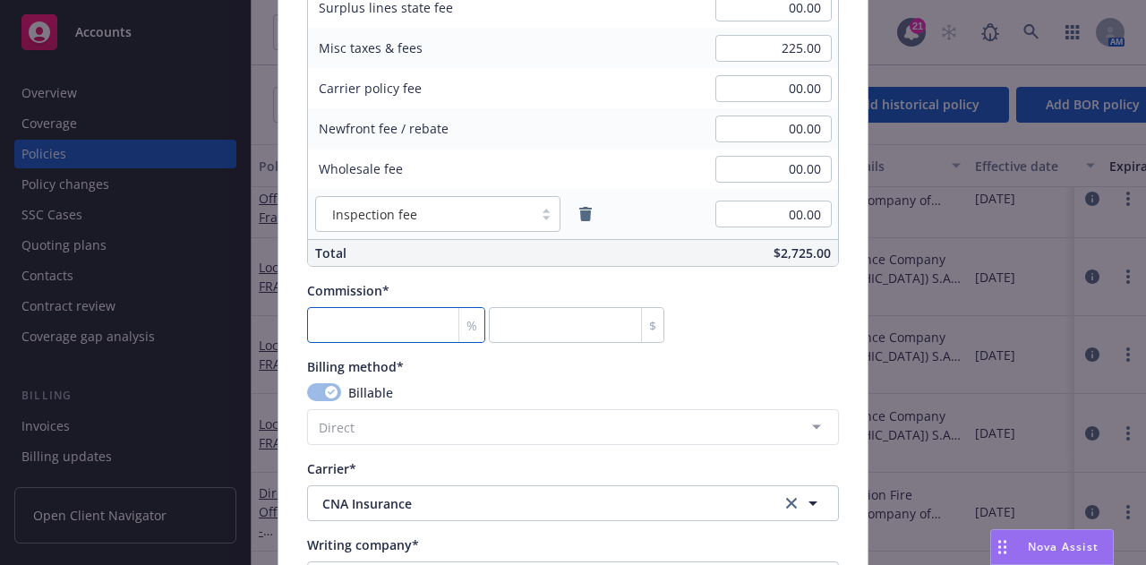
click at [413, 337] on input "number" at bounding box center [396, 325] width 178 height 36
type input "0"
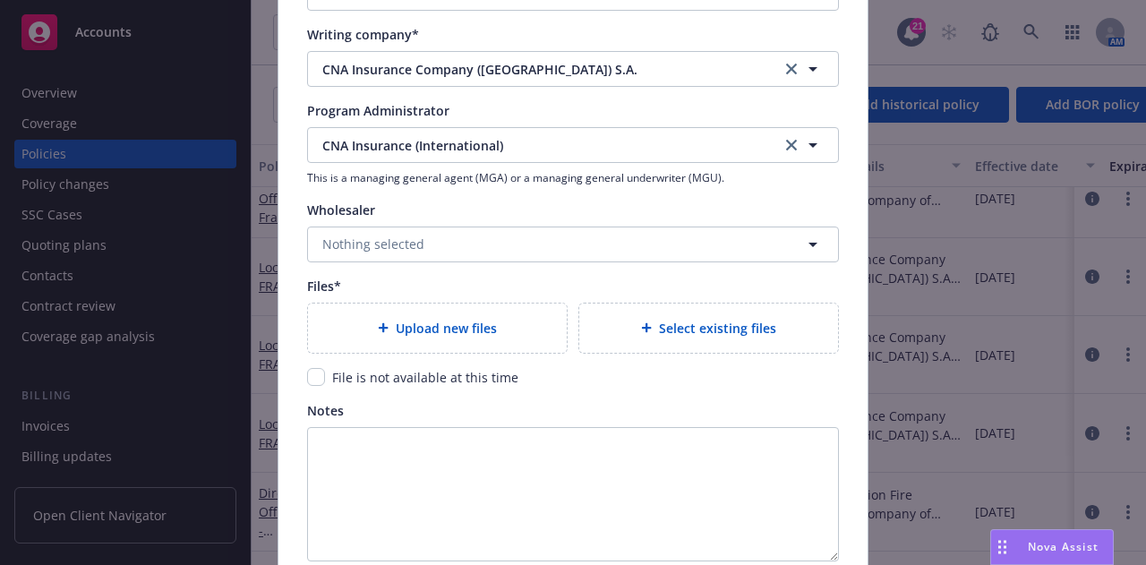
scroll to position [1820, 0]
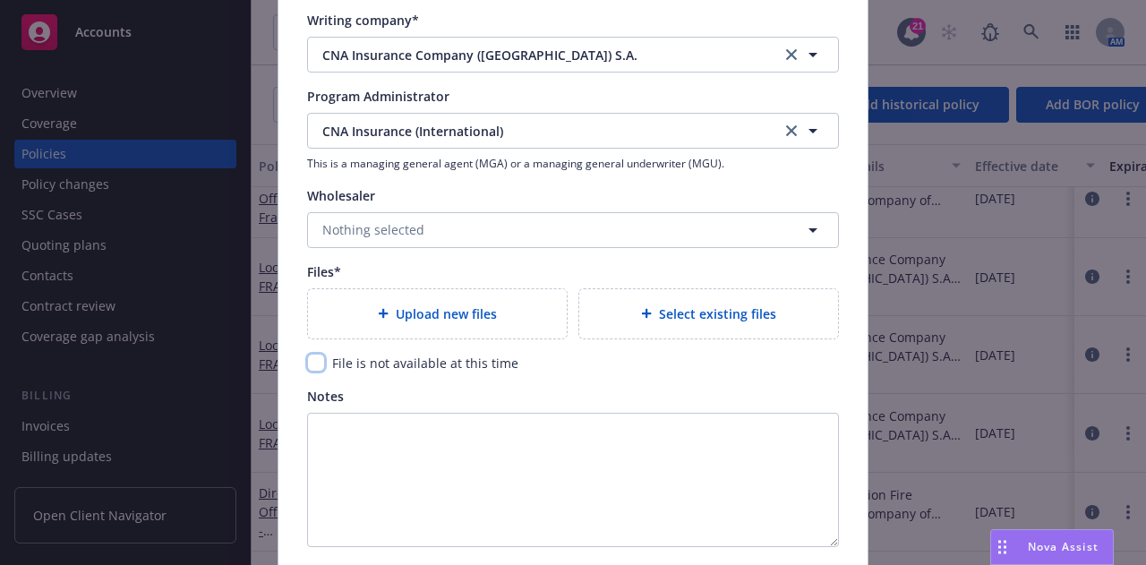
click at [307, 356] on input "checkbox" at bounding box center [316, 363] width 18 height 18
checkbox input "true"
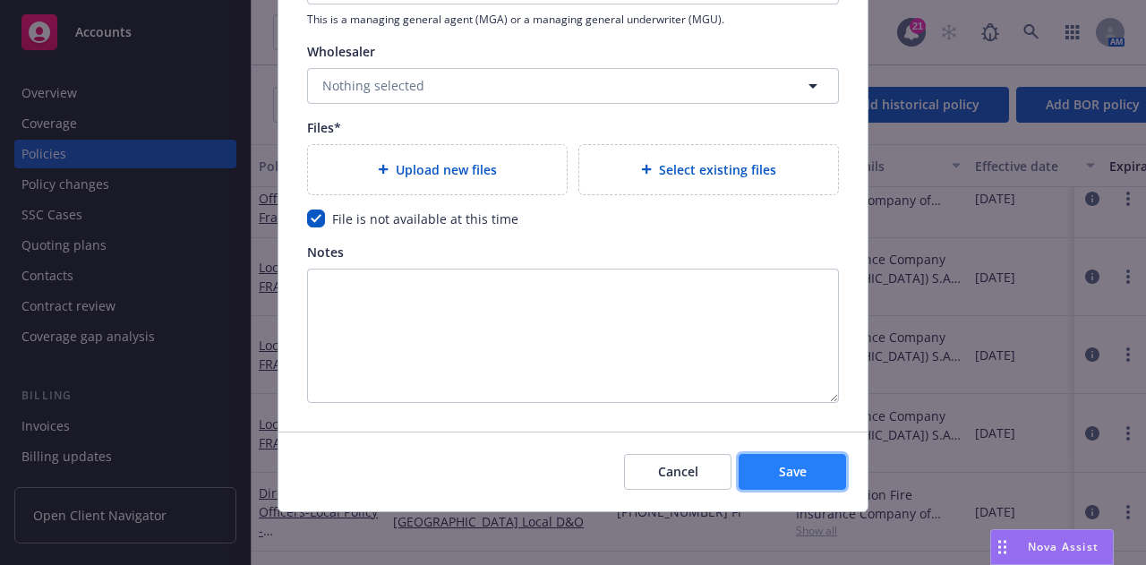
click at [803, 462] on button "Save" at bounding box center [792, 472] width 107 height 36
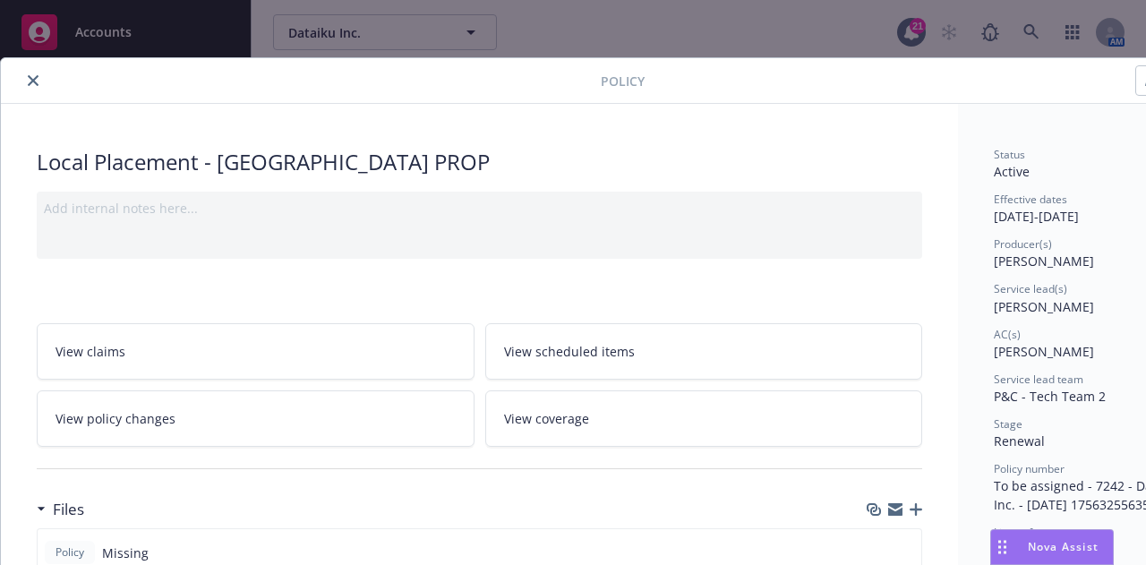
click at [39, 71] on div at bounding box center [304, 80] width 593 height 21
click at [39, 73] on button "close" at bounding box center [32, 80] width 21 height 21
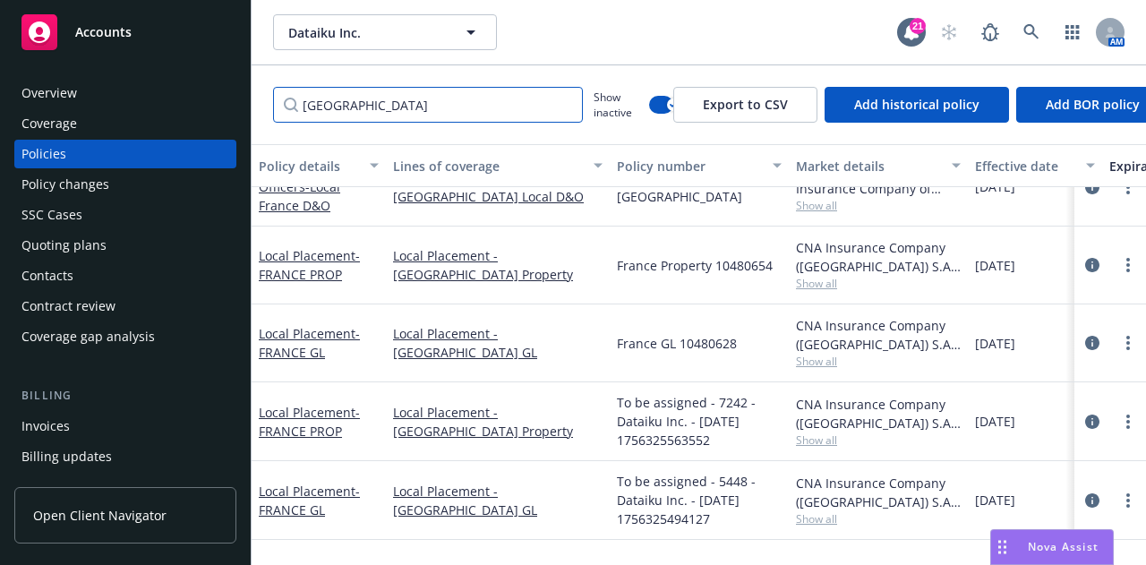
drag, startPoint x: 474, startPoint y: 104, endPoint x: 0, endPoint y: 34, distance: 479.6
click at [0, 34] on div "Accounts Overview Coverage Policies Policy changes SSC Cases Quoting plans Cont…" at bounding box center [573, 282] width 1146 height 565
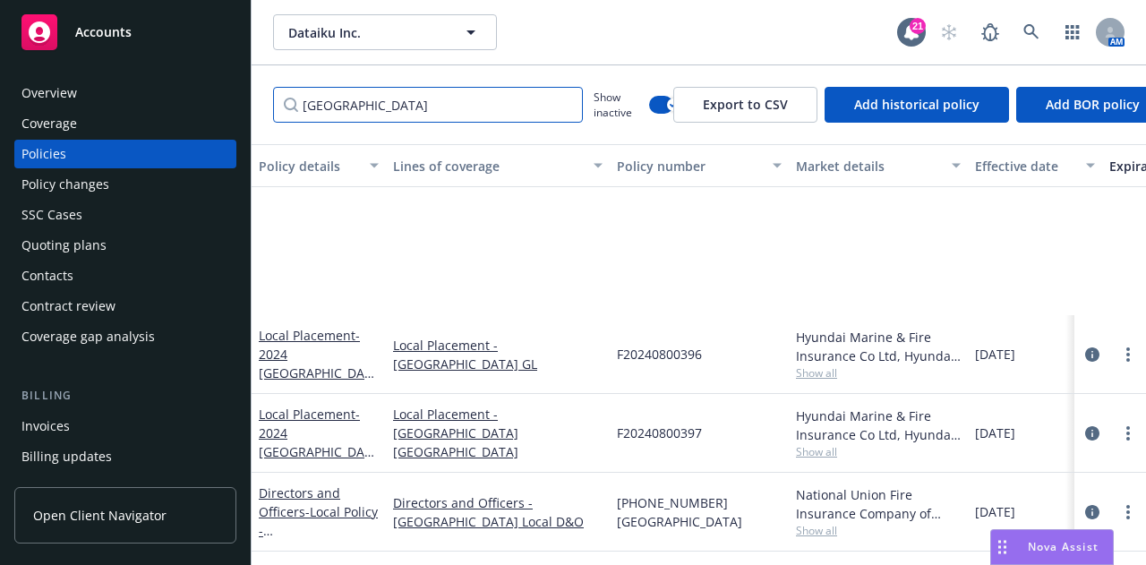
scroll to position [26, 0]
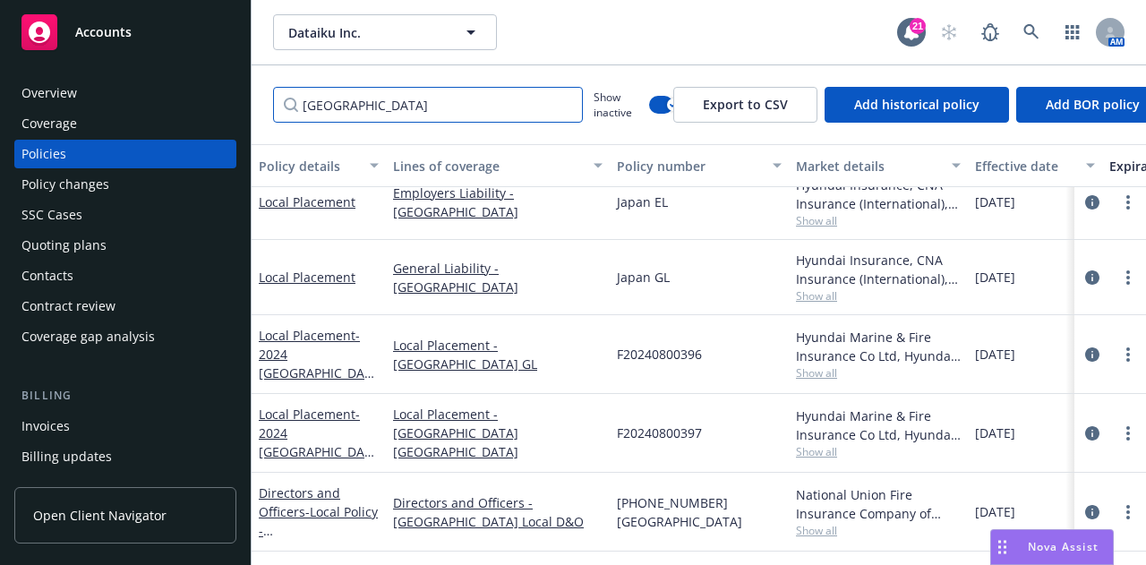
type input "japan"
click at [657, 105] on button "button" at bounding box center [661, 105] width 24 height 18
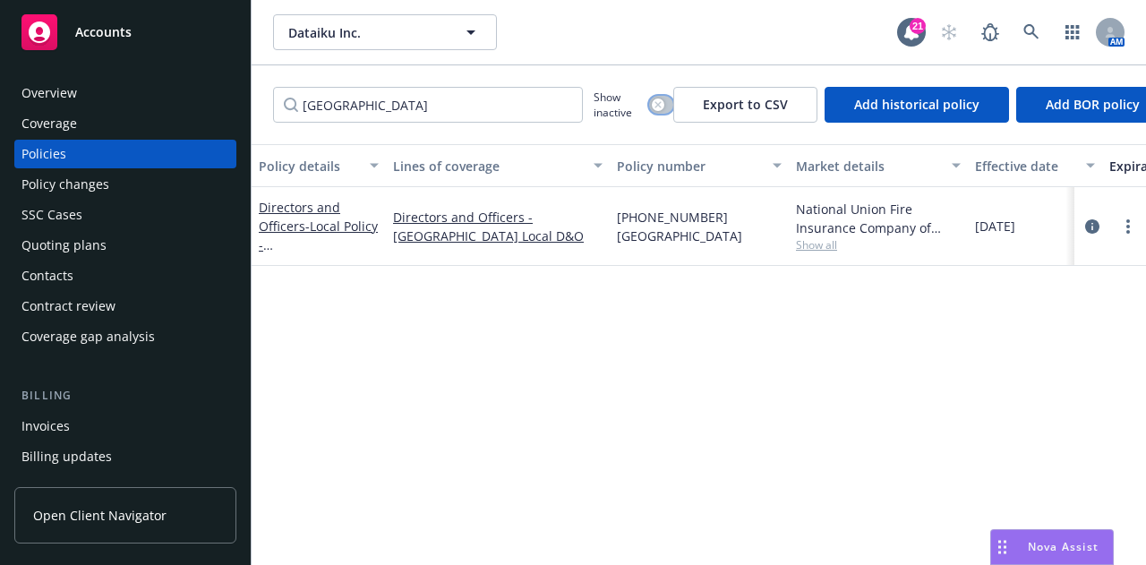
click at [664, 104] on button "button" at bounding box center [661, 105] width 24 height 18
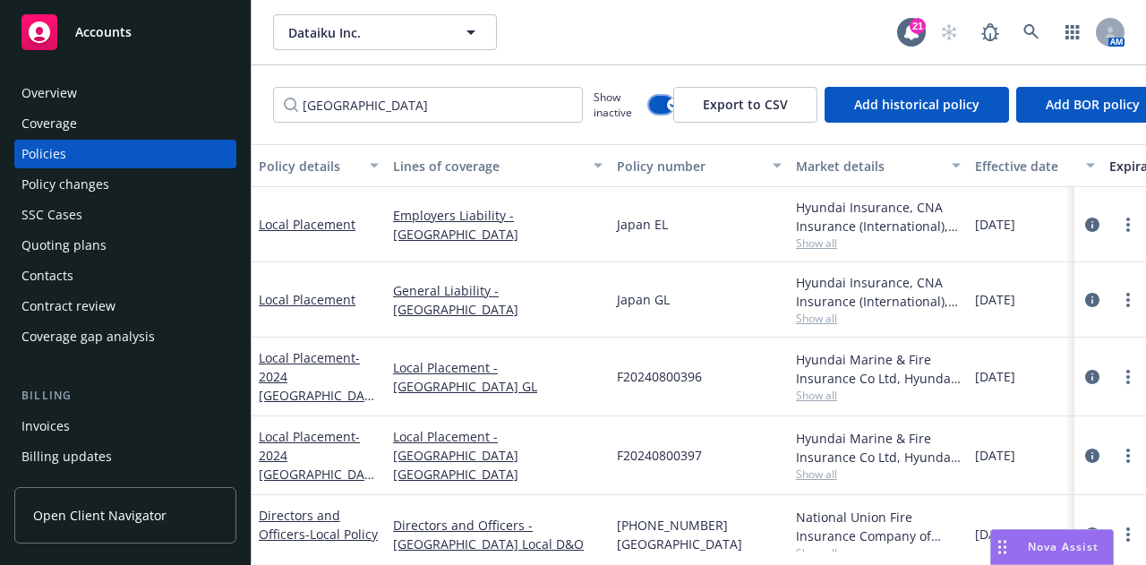
scroll to position [32, 0]
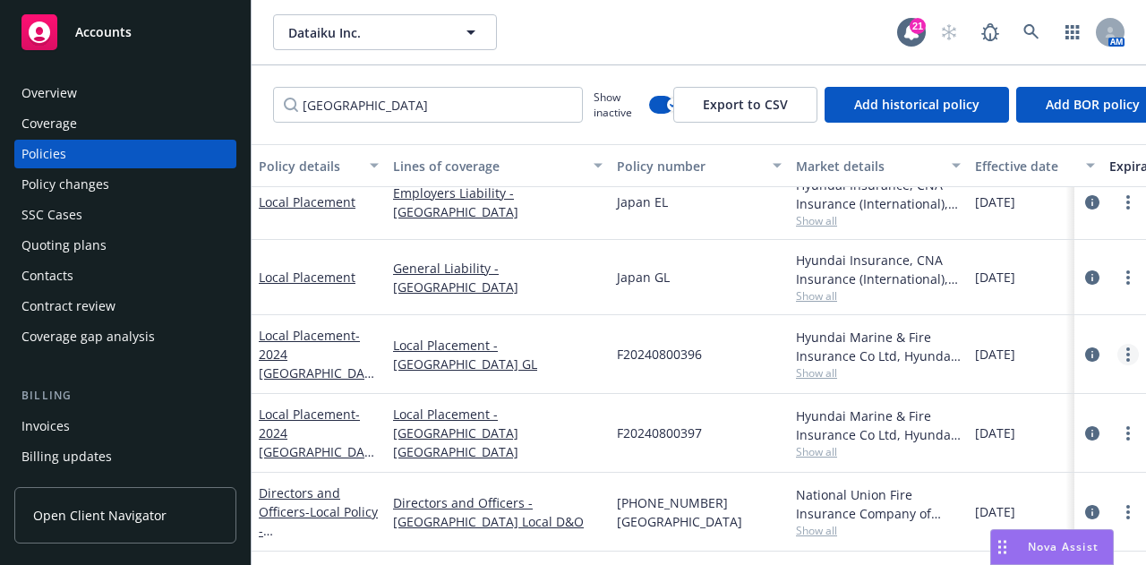
click at [1117, 344] on link "more" at bounding box center [1127, 354] width 21 height 21
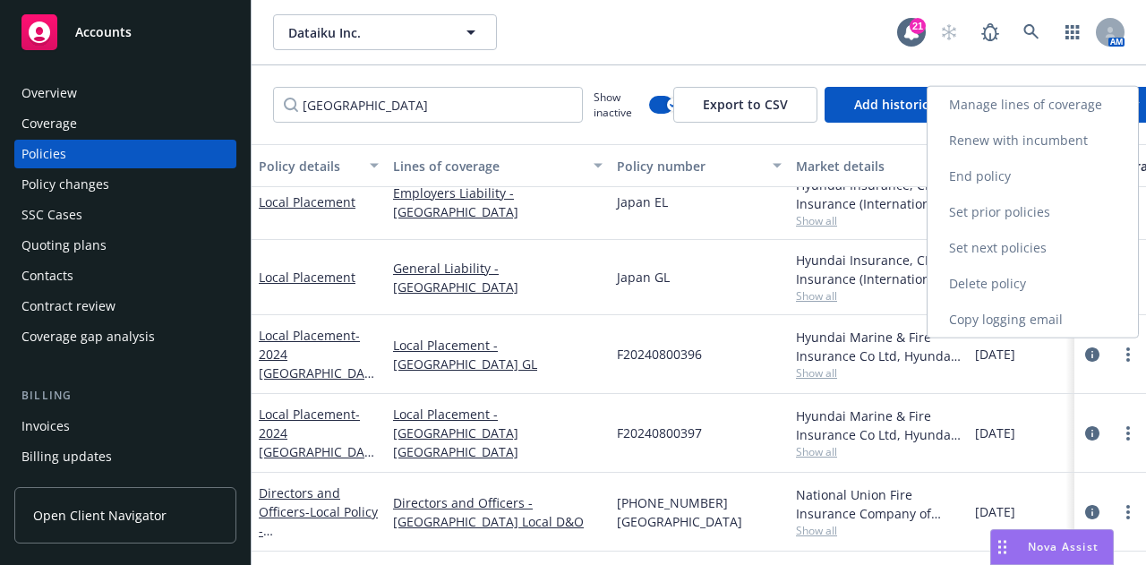
click at [1074, 132] on link "Renew with incumbent" at bounding box center [1033, 141] width 210 height 36
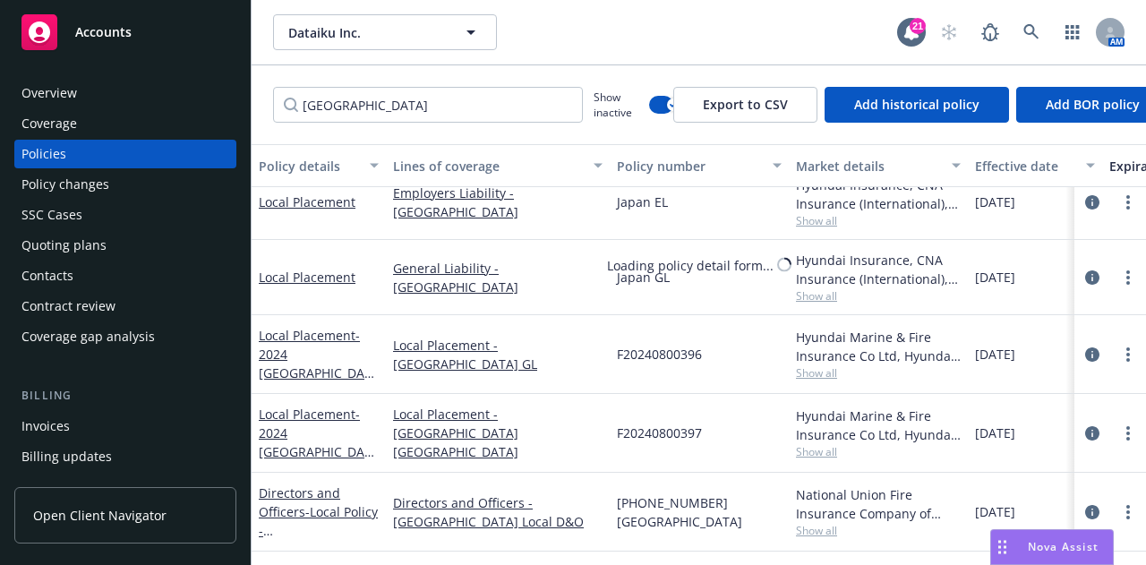
select select "12"
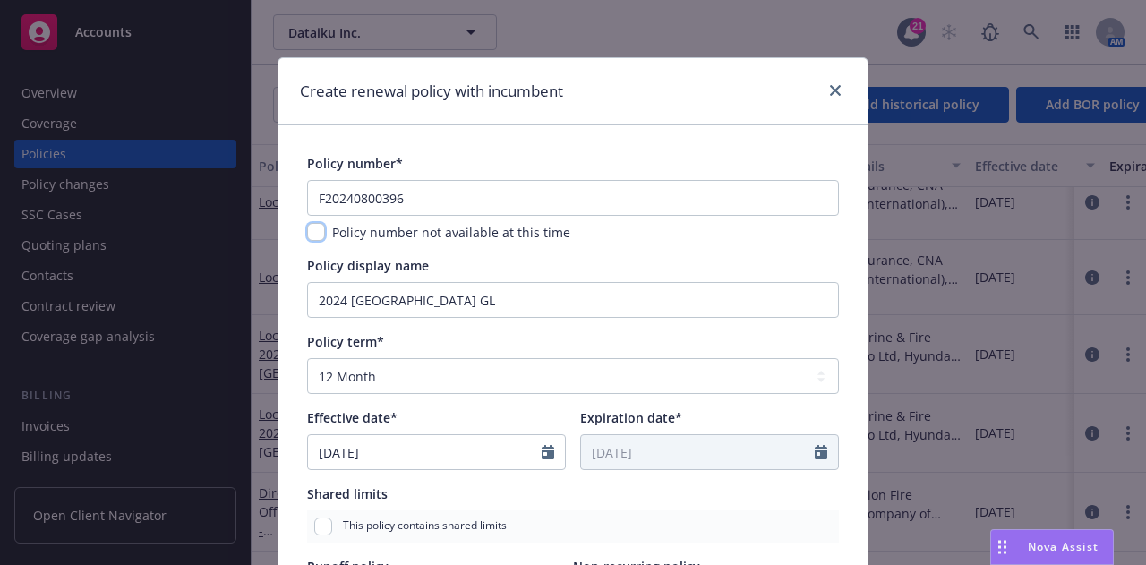
click at [313, 235] on input "checkbox" at bounding box center [316, 232] width 18 height 18
checkbox input "true"
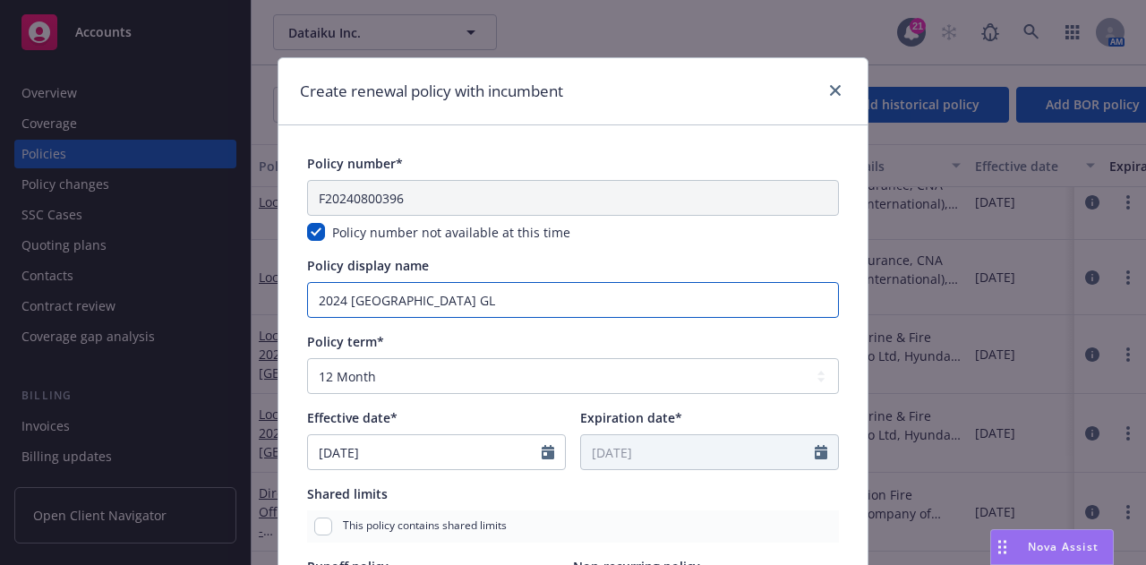
click at [346, 296] on input "2024 Japan GL" at bounding box center [573, 300] width 532 height 36
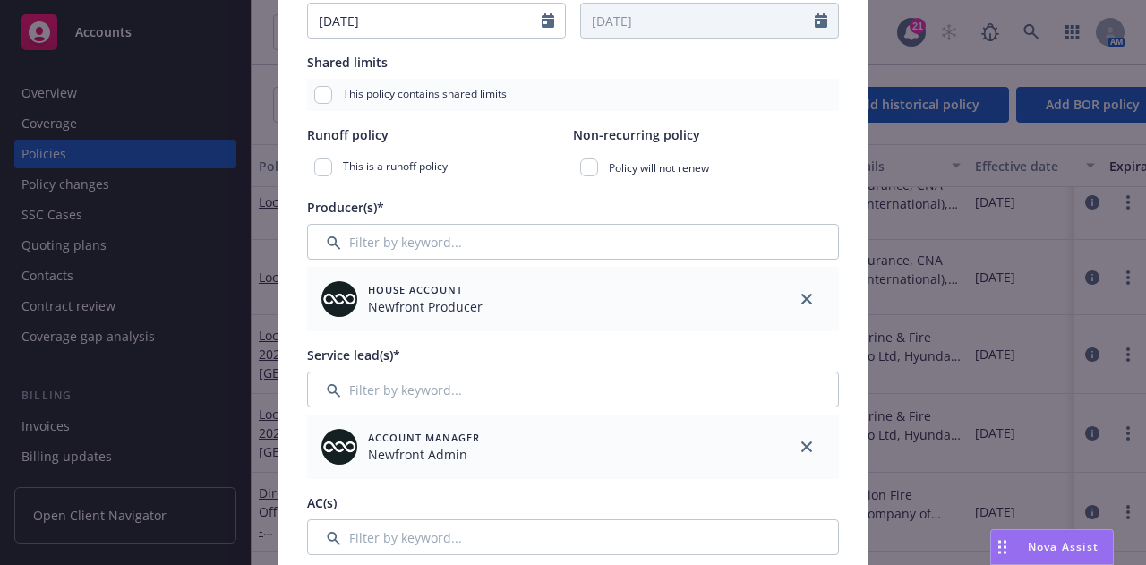
scroll to position [424, 0]
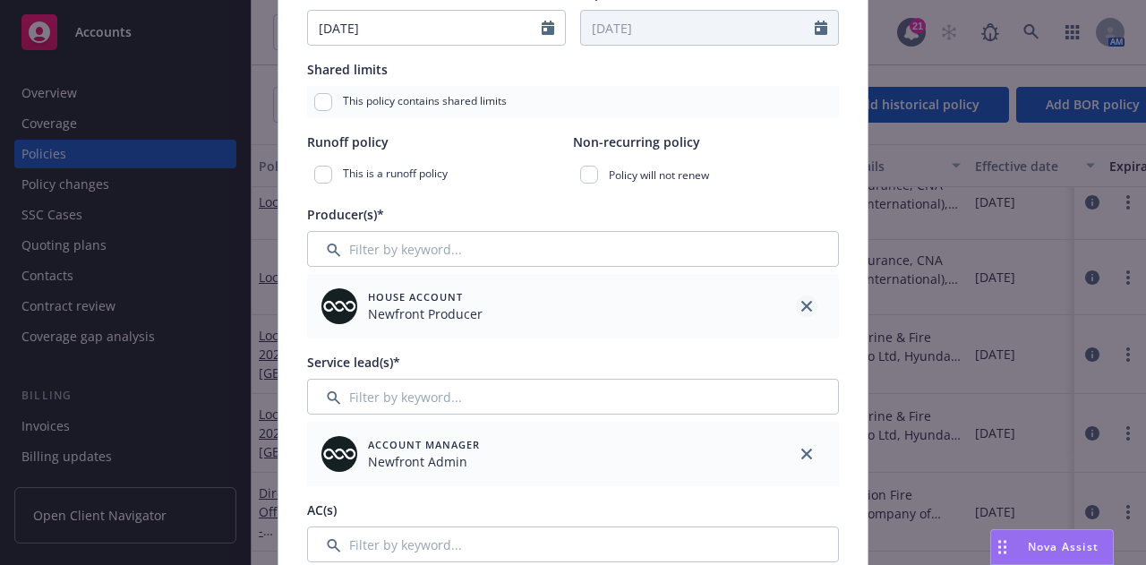
type input "Japan GL"
click at [801, 309] on icon "close" at bounding box center [806, 306] width 11 height 11
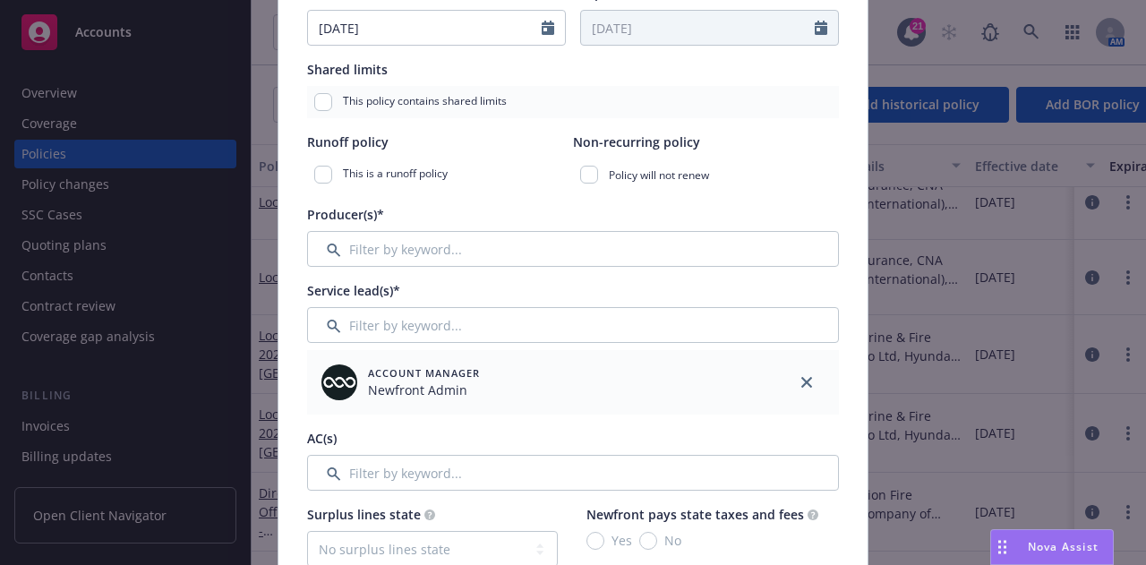
click at [801, 374] on link "close" at bounding box center [806, 382] width 21 height 21
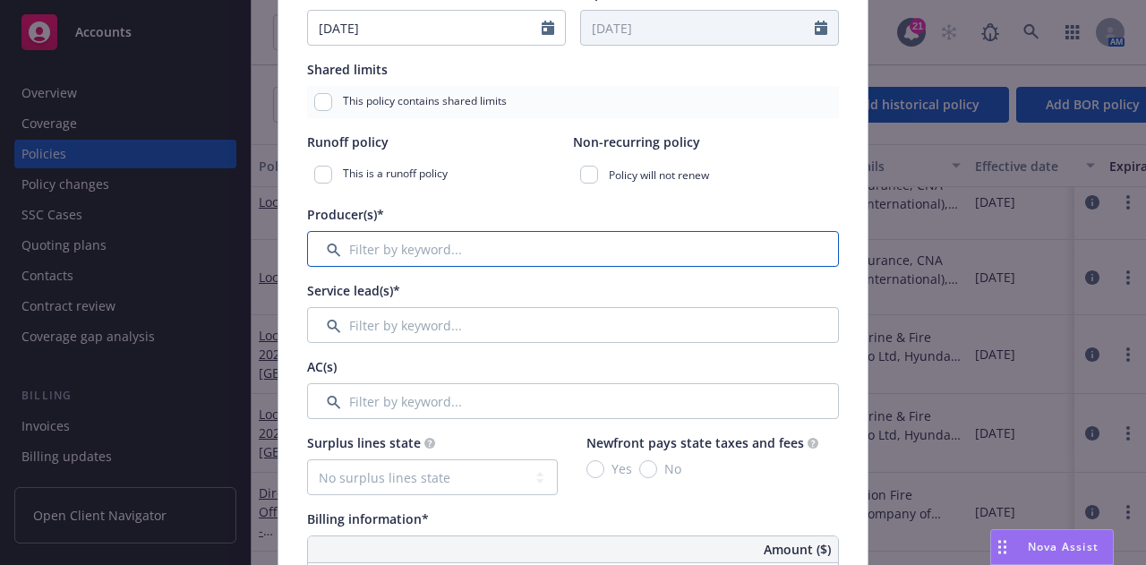
click at [709, 236] on input "Filter by keyword..." at bounding box center [573, 249] width 532 height 36
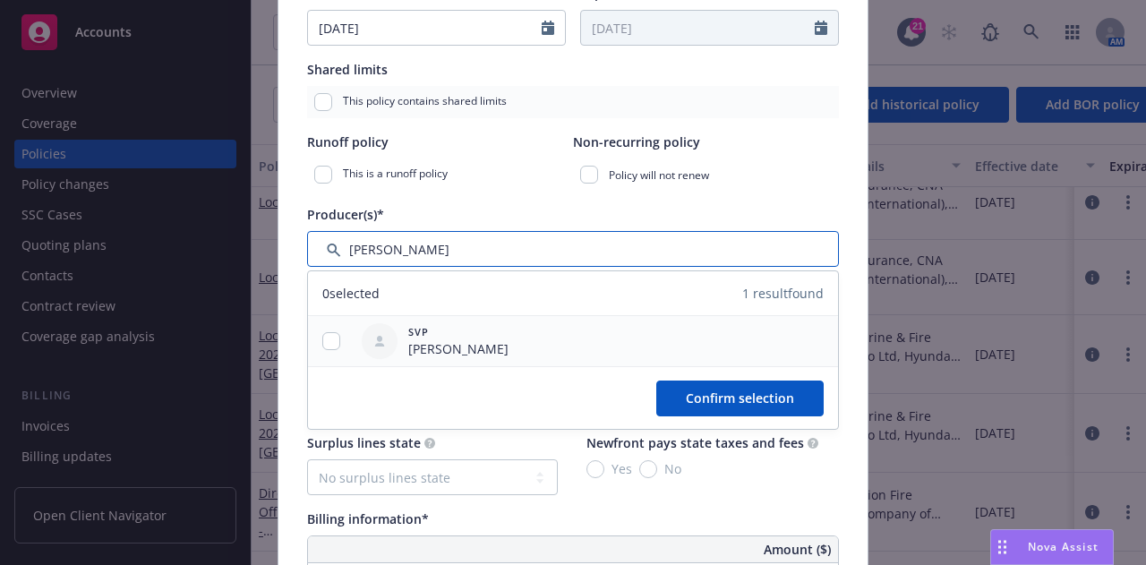
type input "john"
click at [322, 338] on input "checkbox" at bounding box center [331, 341] width 18 height 18
checkbox input "true"
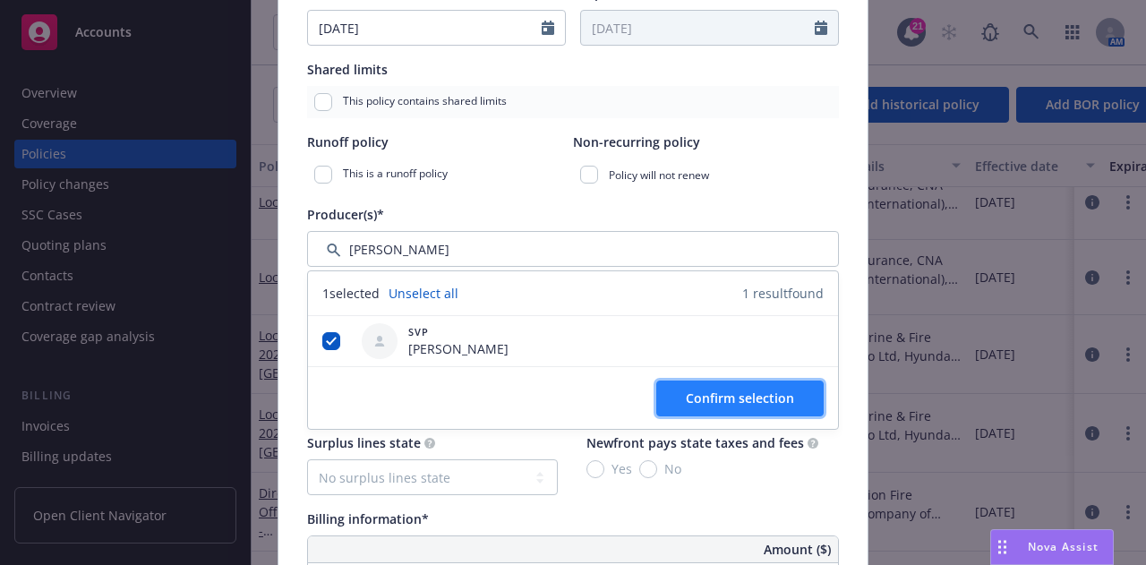
click at [770, 398] on span "Confirm selection" at bounding box center [740, 397] width 108 height 17
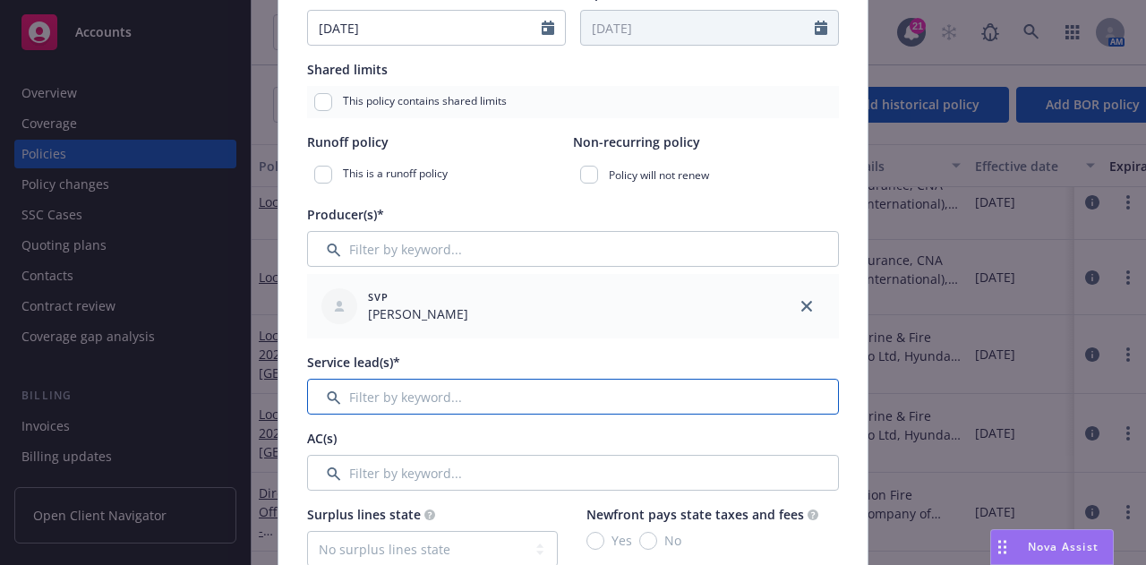
click at [652, 393] on input "Filter by keyword..." at bounding box center [573, 397] width 532 height 36
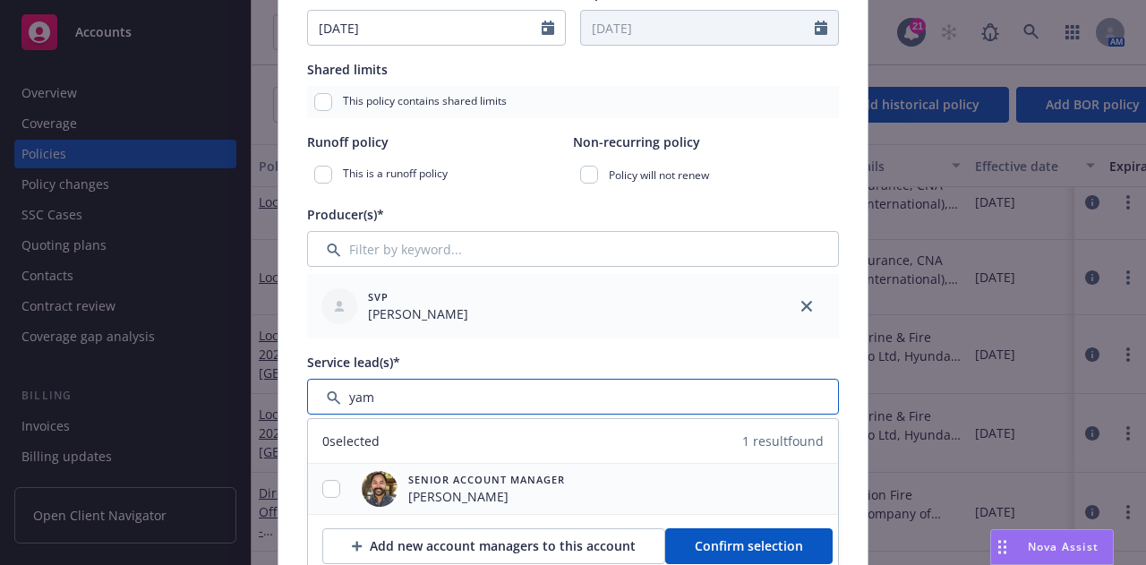
type input "yam"
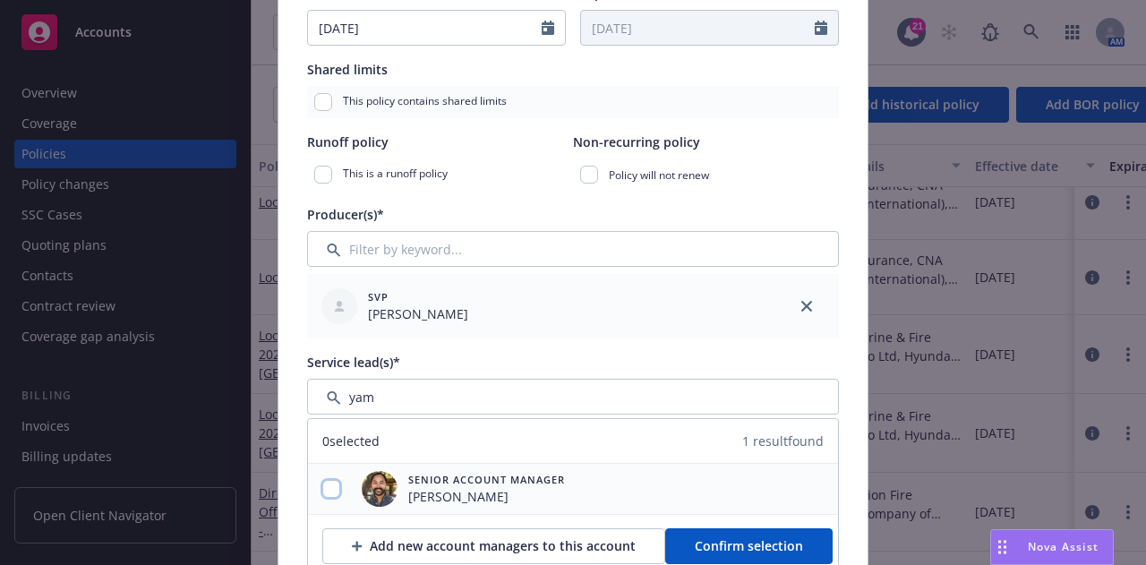
click at [322, 494] on input "checkbox" at bounding box center [331, 489] width 18 height 18
checkbox input "true"
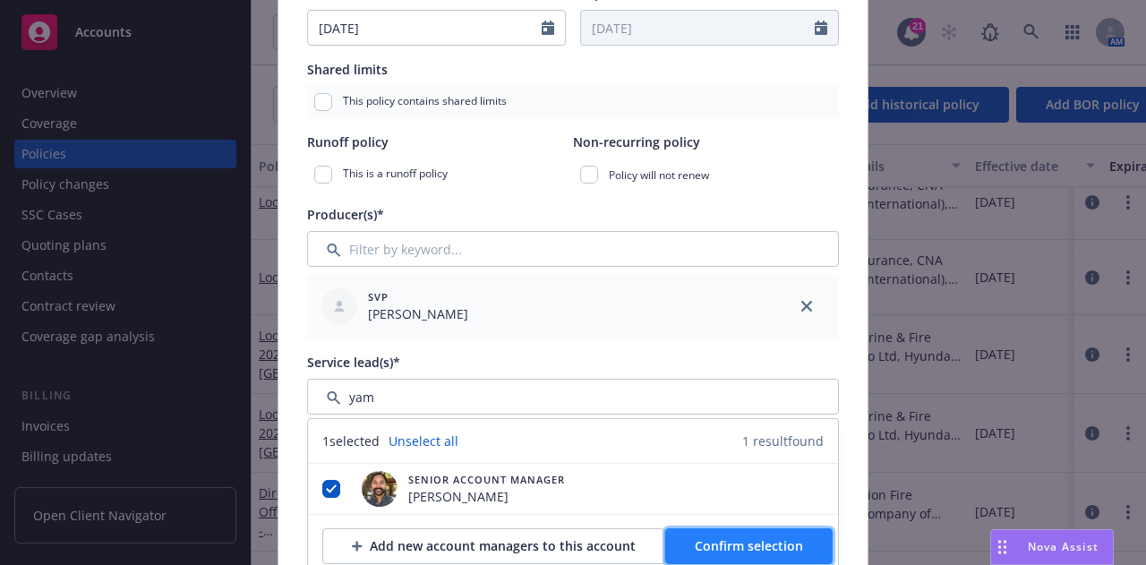
click at [777, 549] on span "Confirm selection" at bounding box center [749, 545] width 108 height 17
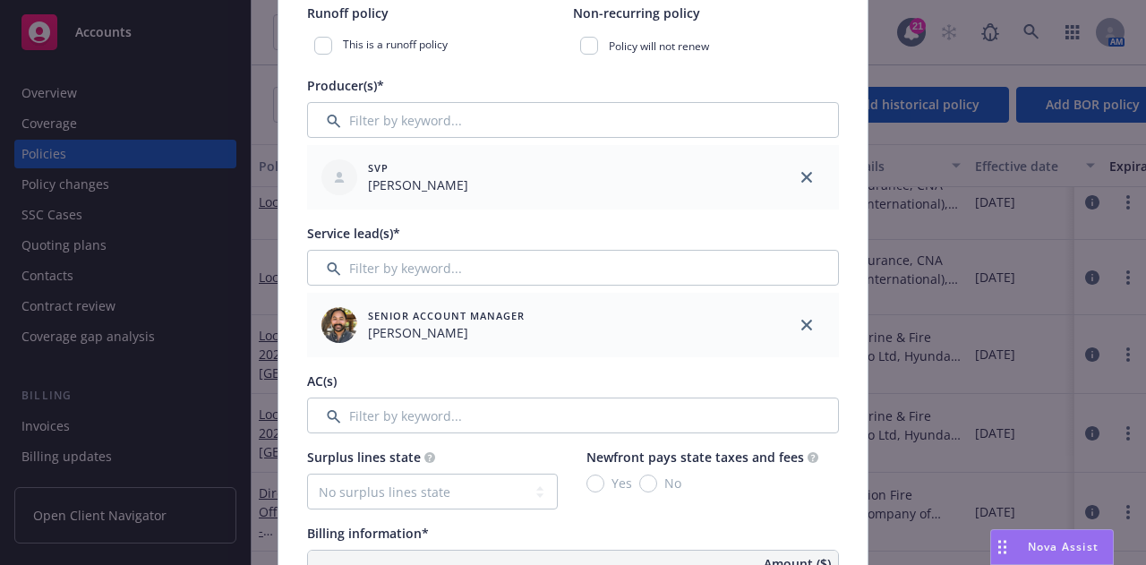
scroll to position [567, 0]
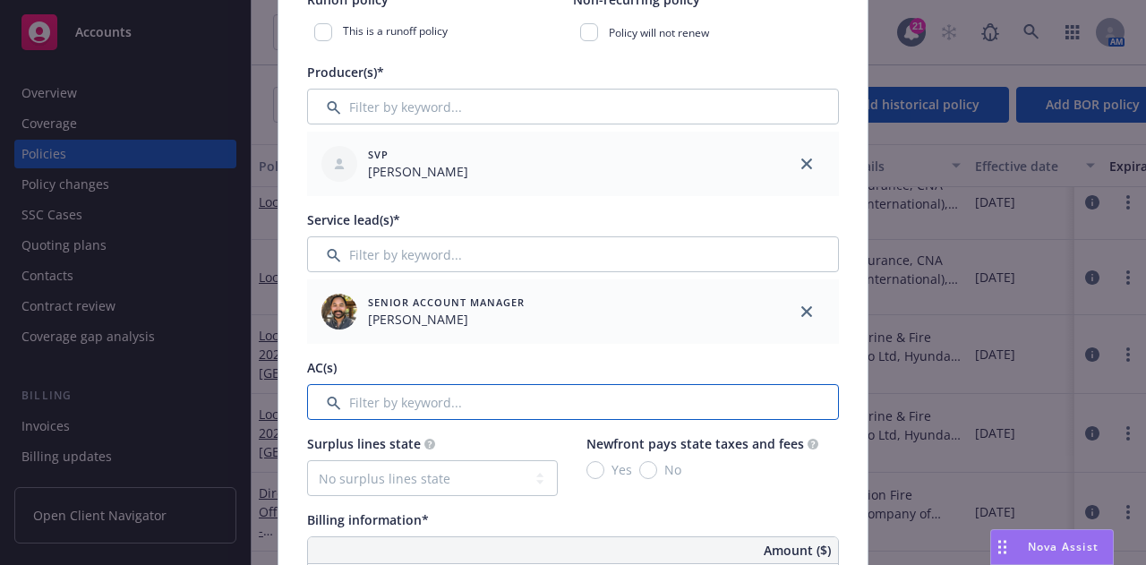
click at [743, 398] on input "Filter by keyword..." at bounding box center [573, 402] width 532 height 36
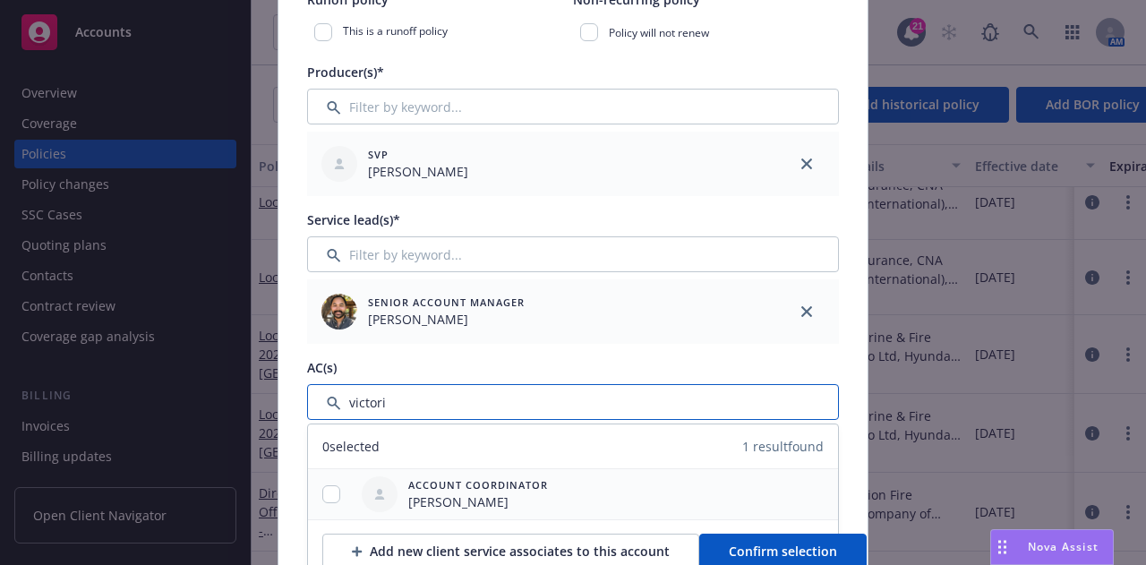
type input "victori"
click at [330, 492] on input "checkbox" at bounding box center [331, 494] width 18 height 18
checkbox input "true"
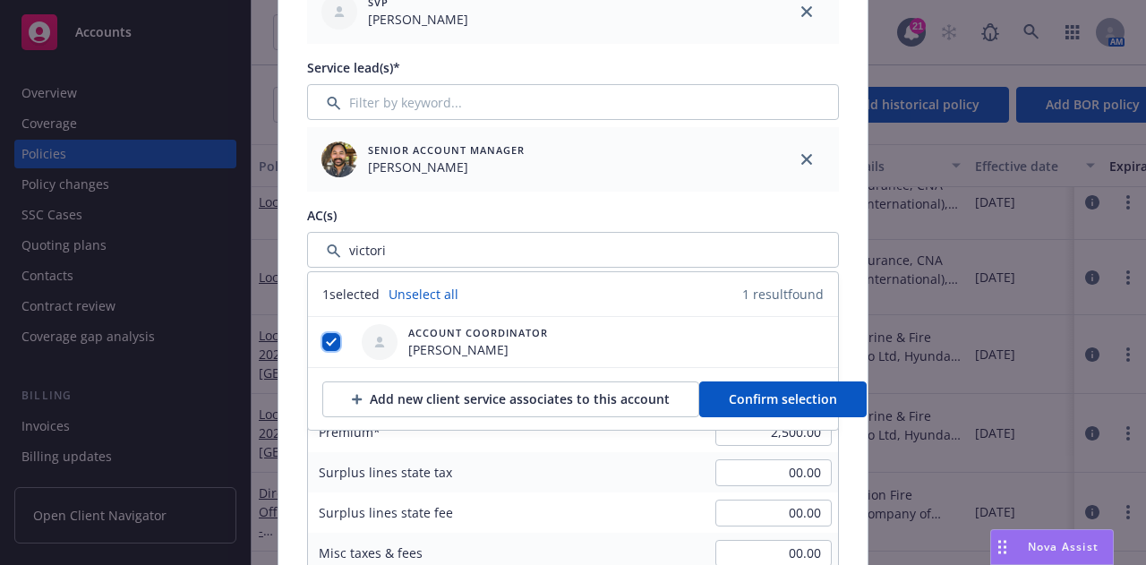
scroll to position [721, 0]
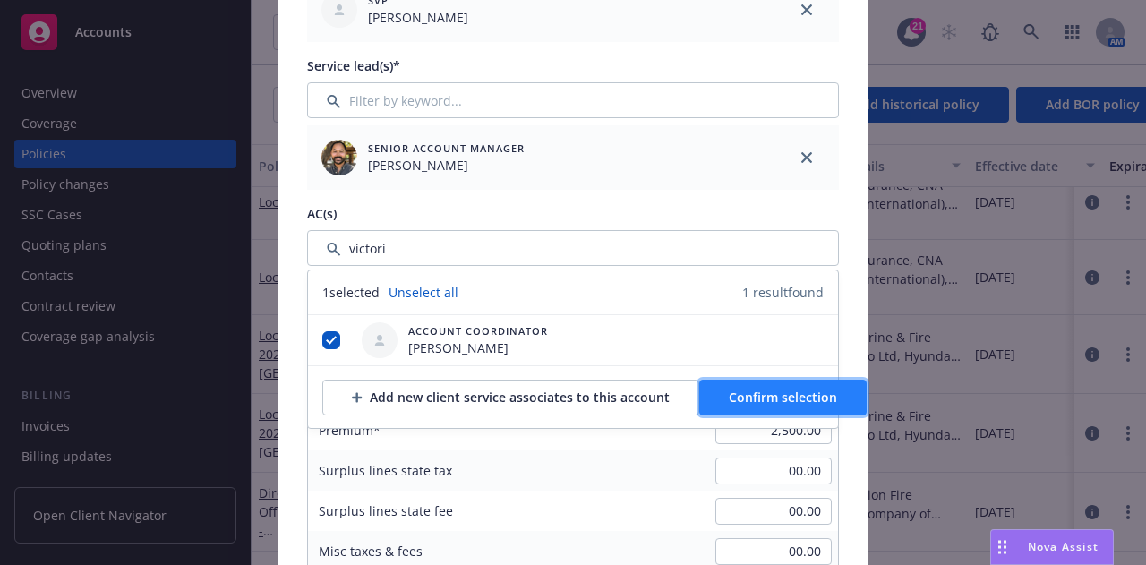
click at [798, 393] on span "Confirm selection" at bounding box center [783, 397] width 108 height 17
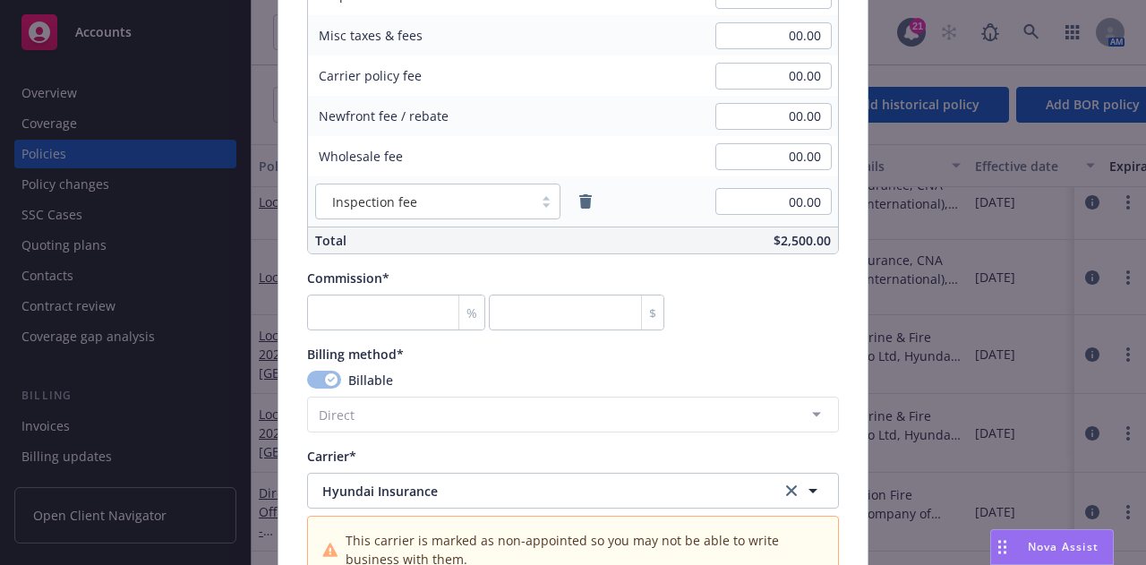
scroll to position [1310, 0]
click at [354, 318] on input "number" at bounding box center [396, 311] width 178 height 36
type input "0"
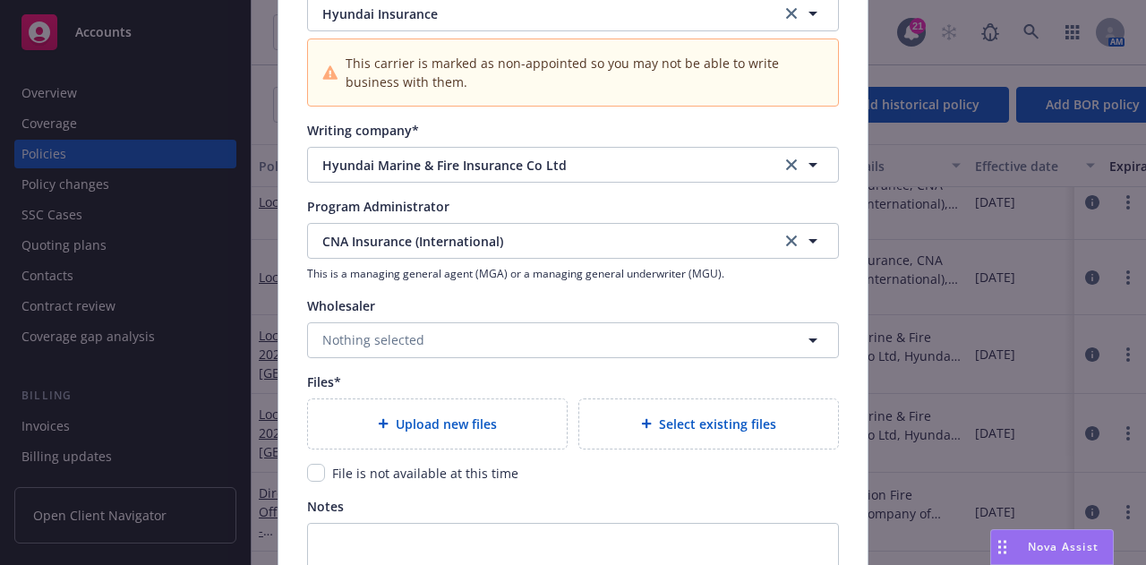
scroll to position [1789, 0]
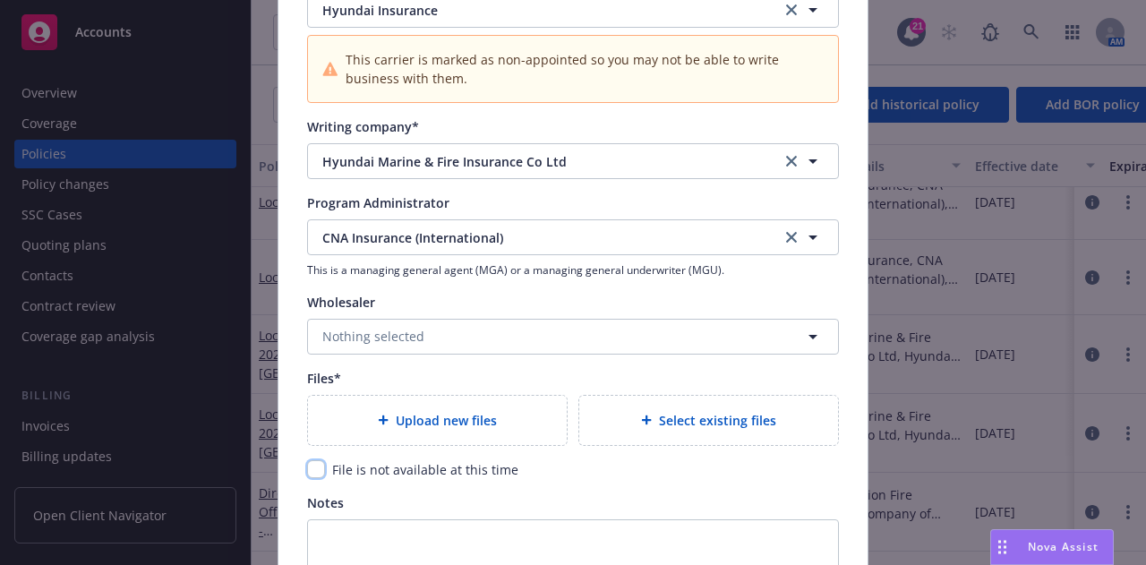
click at [310, 466] on input "checkbox" at bounding box center [316, 469] width 18 height 18
checkbox input "true"
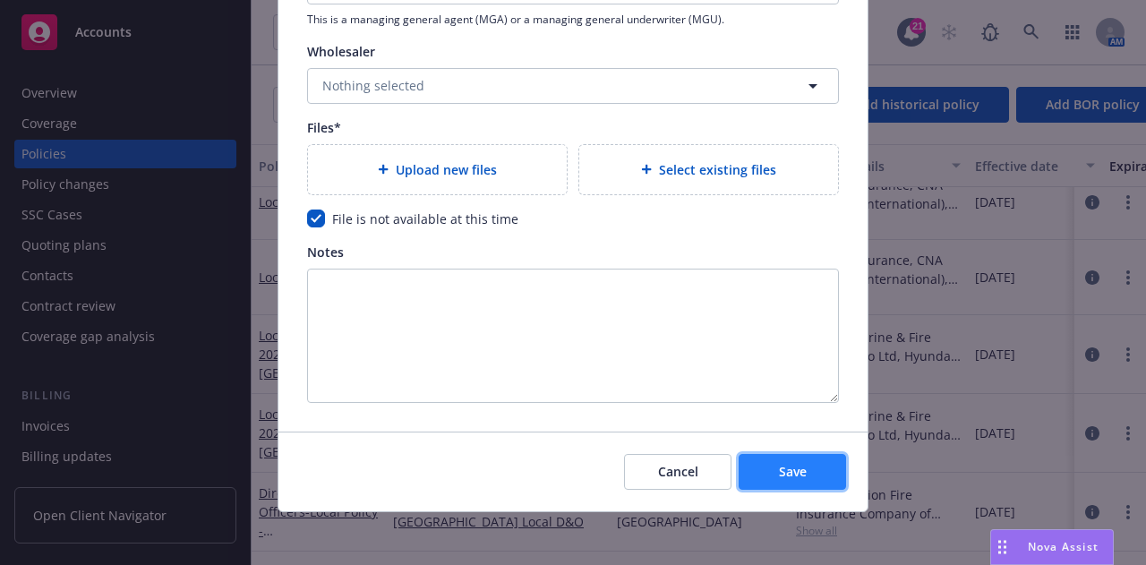
click at [816, 469] on button "Save" at bounding box center [792, 472] width 107 height 36
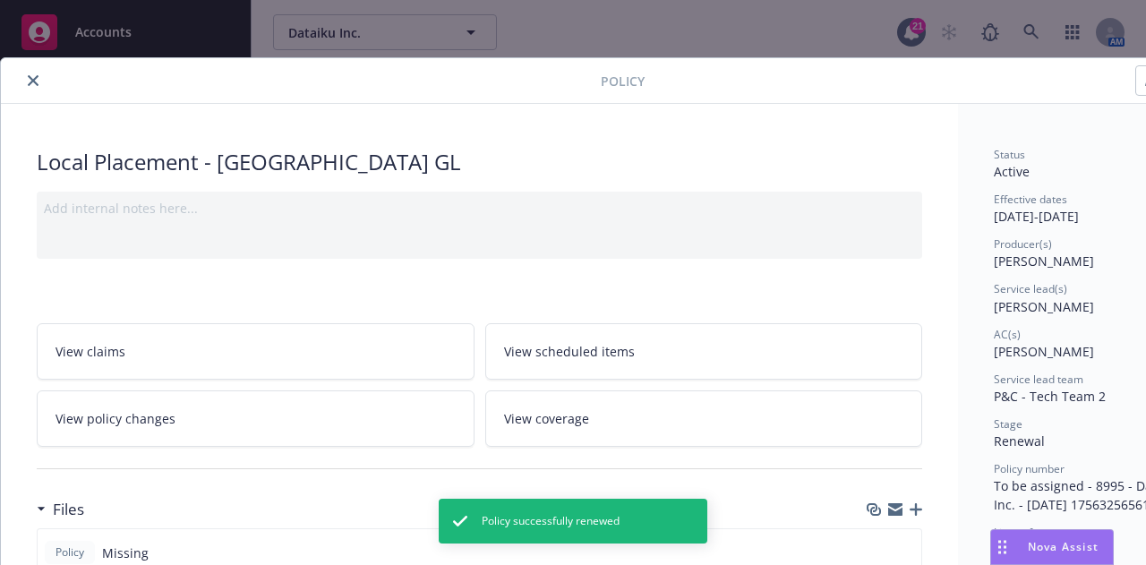
click at [33, 73] on button "close" at bounding box center [32, 80] width 21 height 21
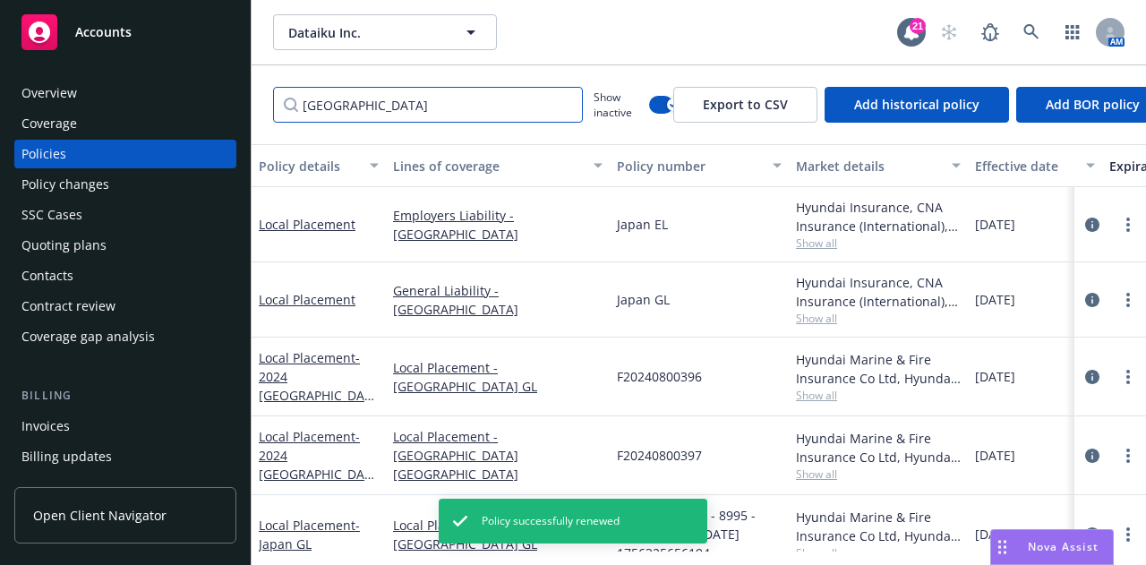
click at [484, 110] on input "japan" at bounding box center [428, 105] width 310 height 36
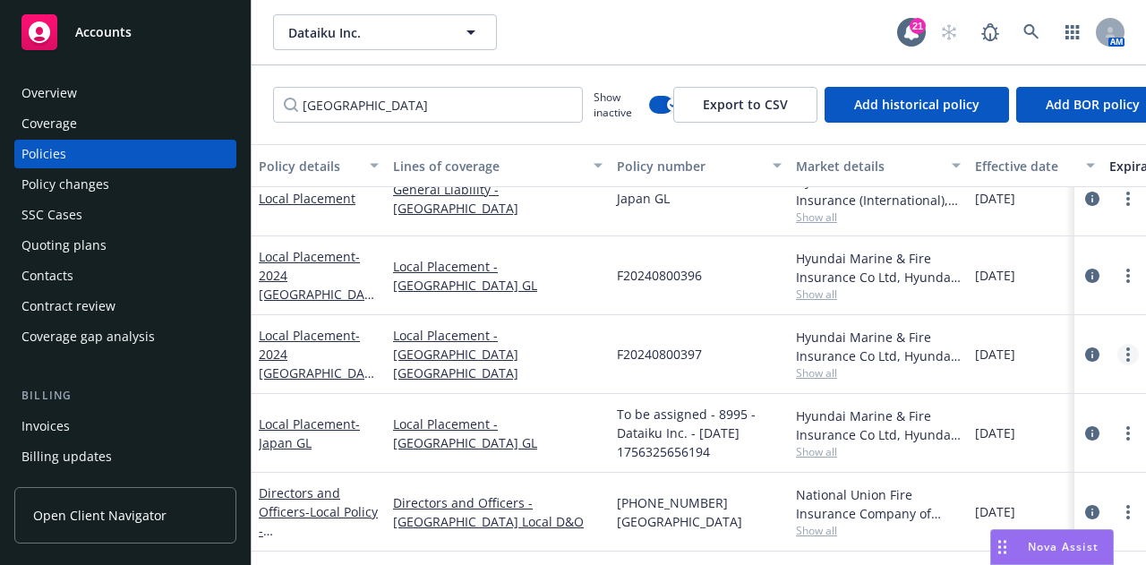
click at [1126, 347] on circle "more" at bounding box center [1128, 349] width 4 height 4
click at [1093, 145] on div "button" at bounding box center [1093, 165] width 9 height 41
click at [1117, 345] on link "more" at bounding box center [1127, 354] width 21 height 21
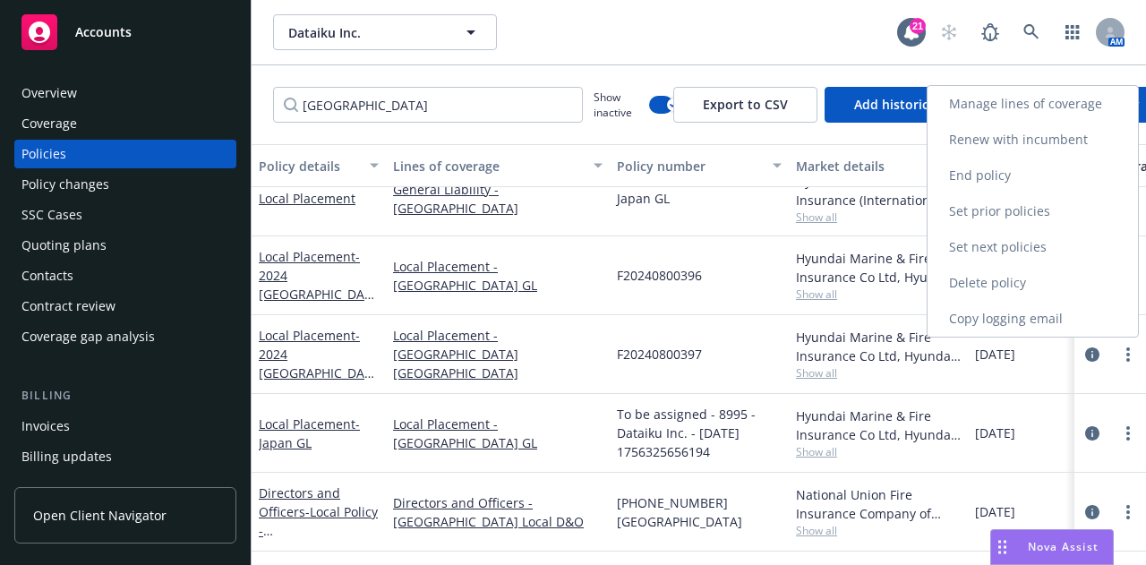
click at [1072, 137] on link "Renew with incumbent" at bounding box center [1033, 140] width 210 height 36
select select "12"
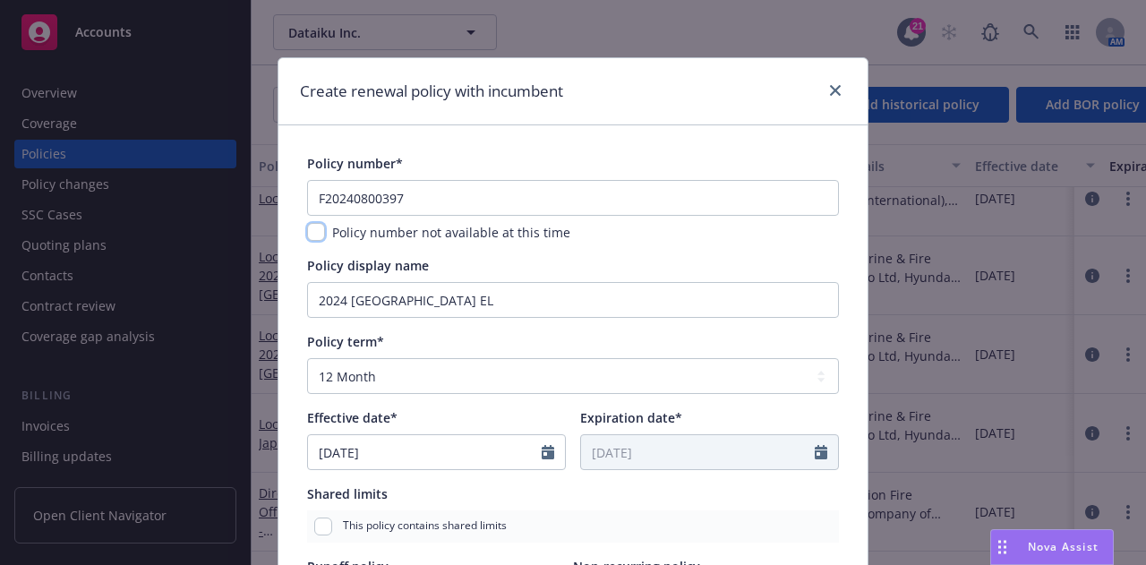
click at [310, 231] on input "checkbox" at bounding box center [316, 232] width 18 height 18
checkbox input "true"
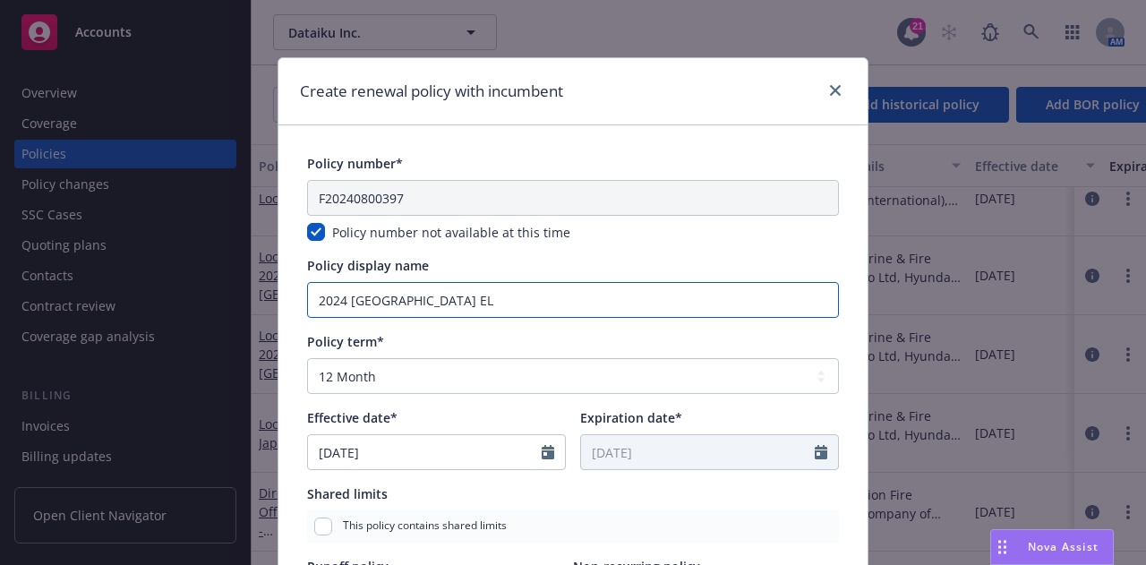
click at [340, 303] on input "2024 Japan EL" at bounding box center [573, 300] width 532 height 36
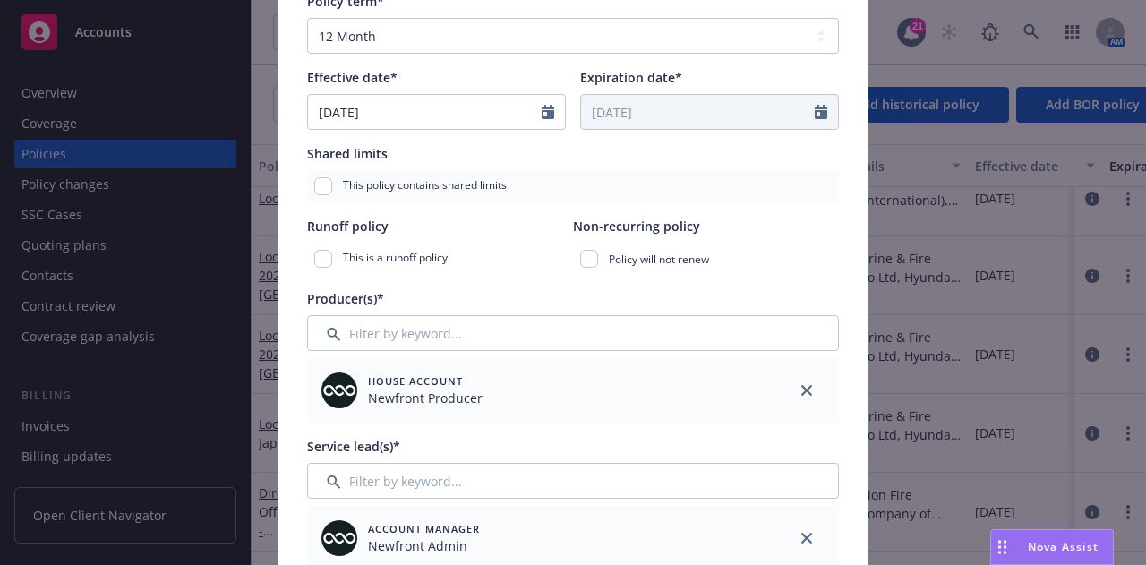
scroll to position [341, 0]
type input "Japan EL"
click at [796, 387] on link "close" at bounding box center [806, 389] width 21 height 21
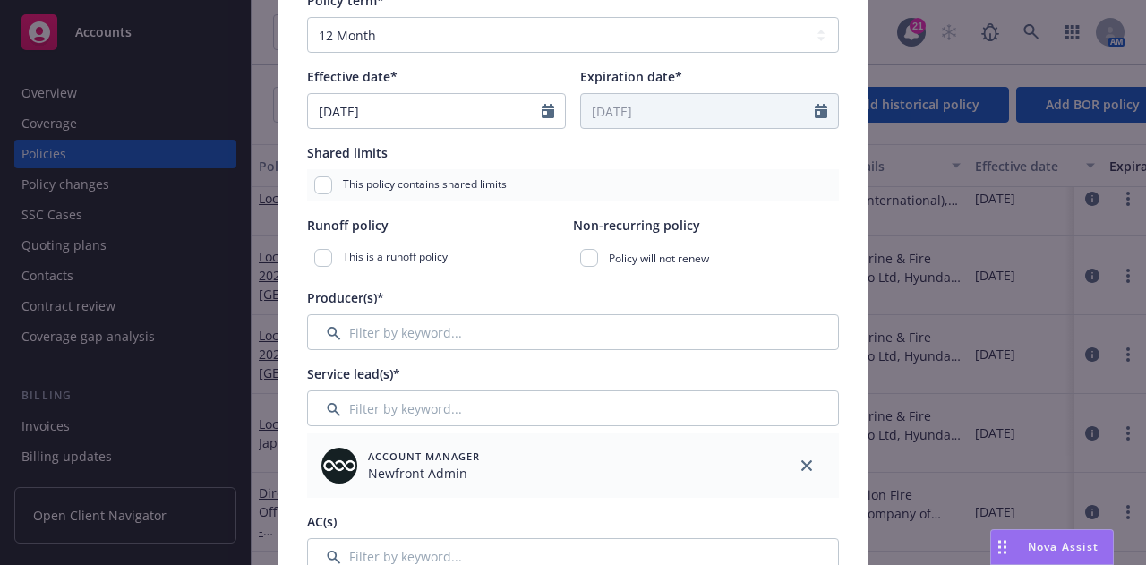
click at [801, 461] on icon "close" at bounding box center [806, 465] width 11 height 11
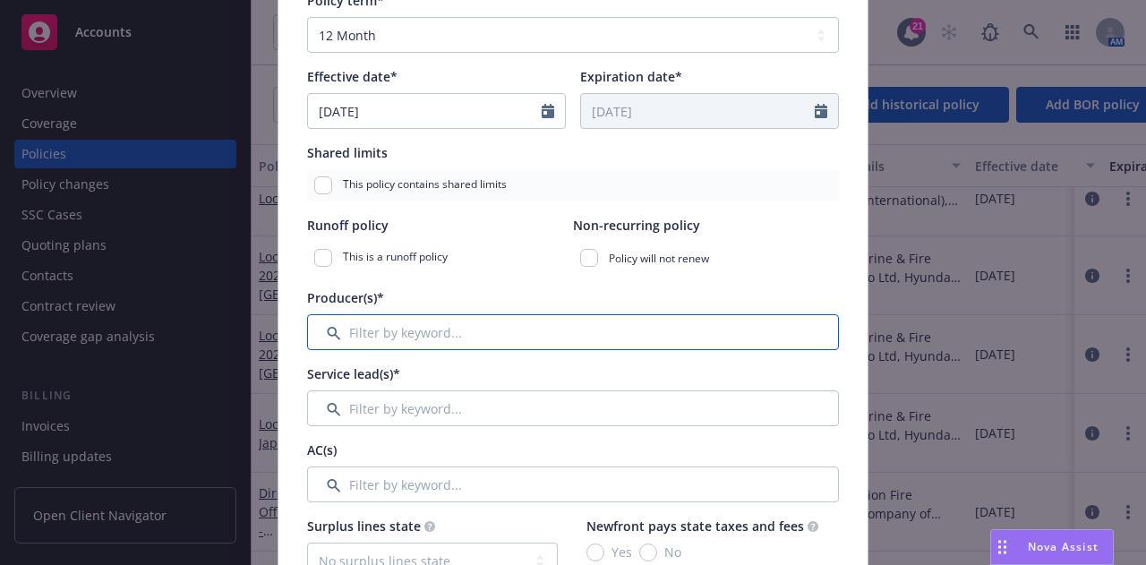
click at [710, 335] on input "Filter by keyword..." at bounding box center [573, 332] width 532 height 36
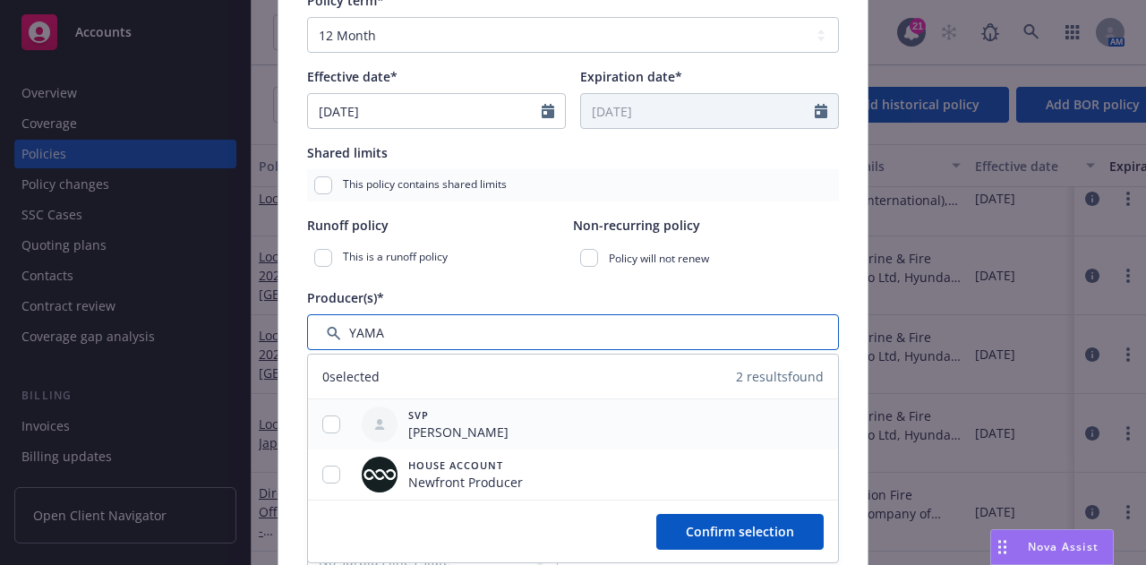
type input "YAMA"
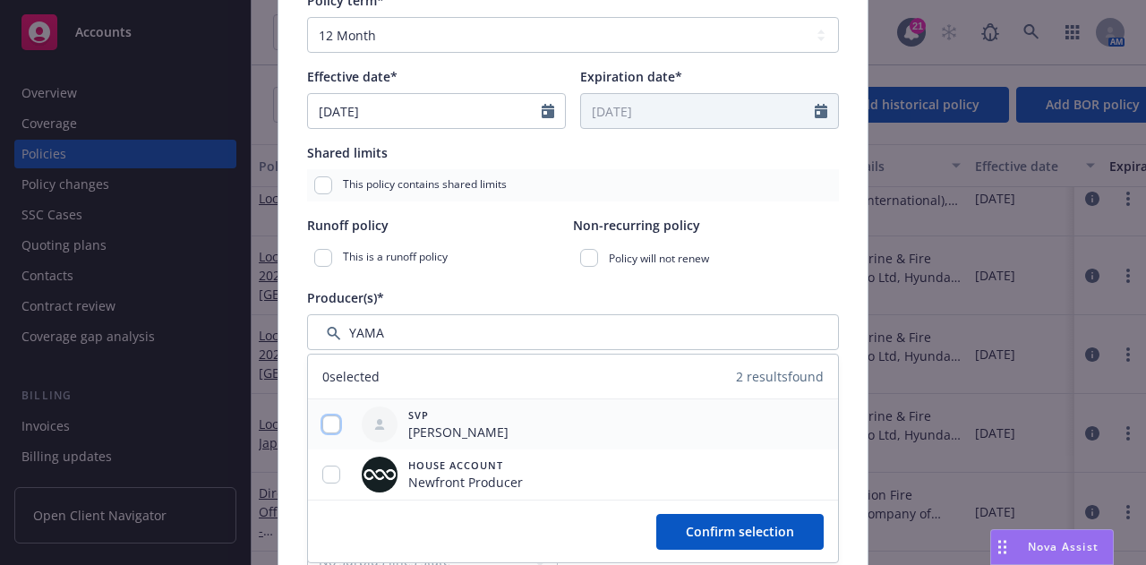
click at [324, 425] on input "checkbox" at bounding box center [331, 424] width 18 height 18
checkbox input "true"
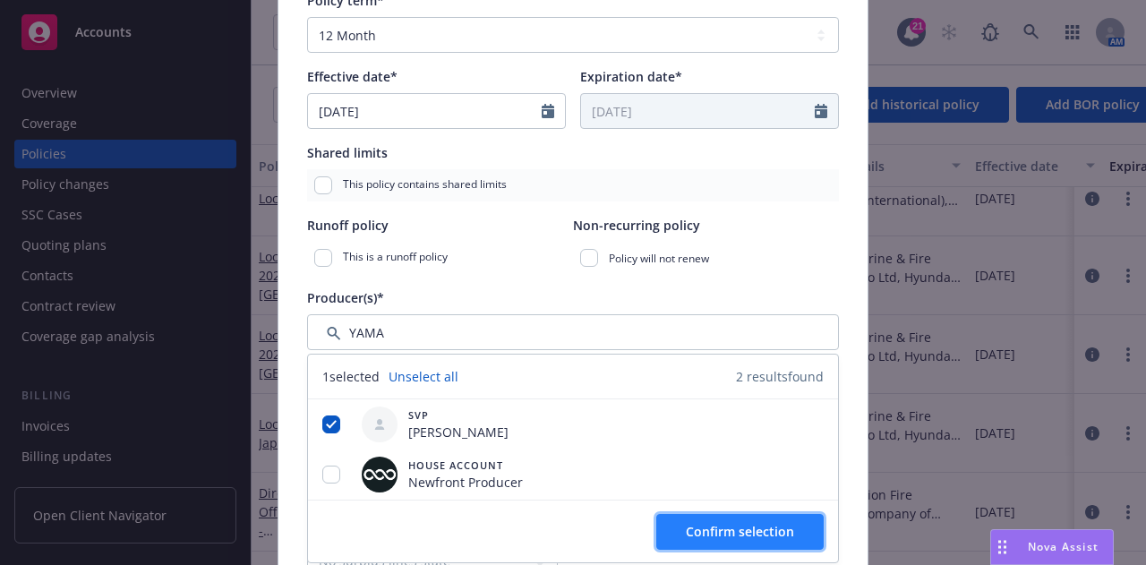
click at [811, 529] on button "Confirm selection" at bounding box center [739, 532] width 167 height 36
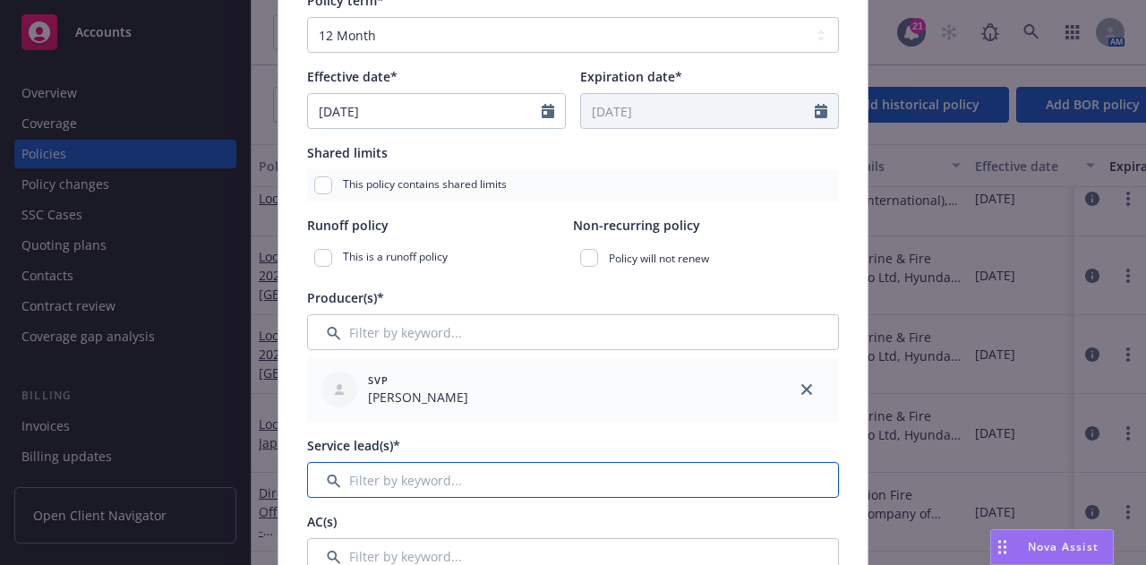
click at [691, 482] on input "Filter by keyword..." at bounding box center [573, 480] width 532 height 36
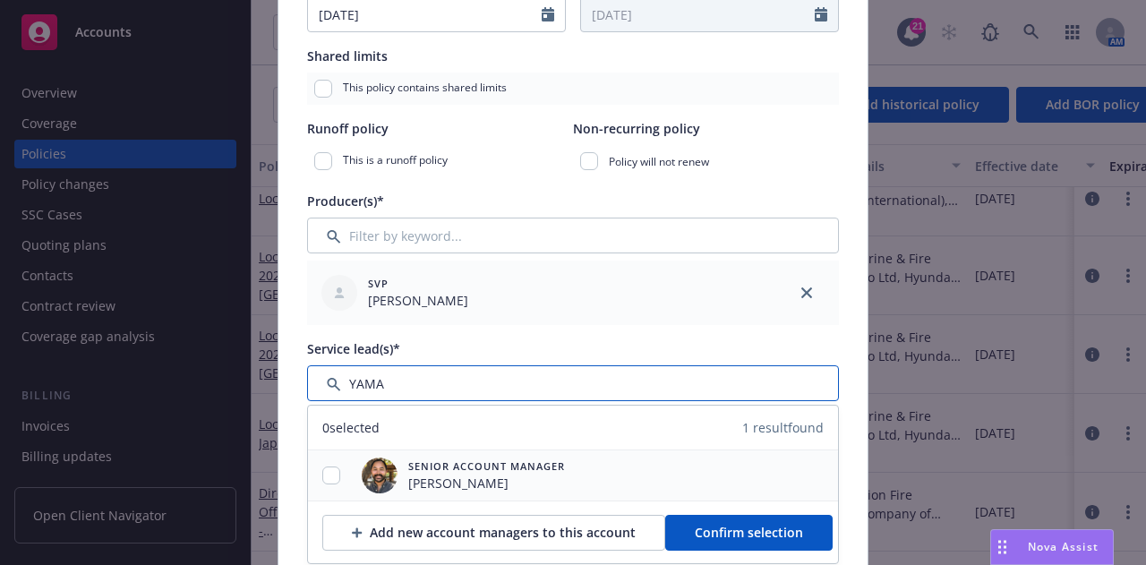
type input "YAMA"
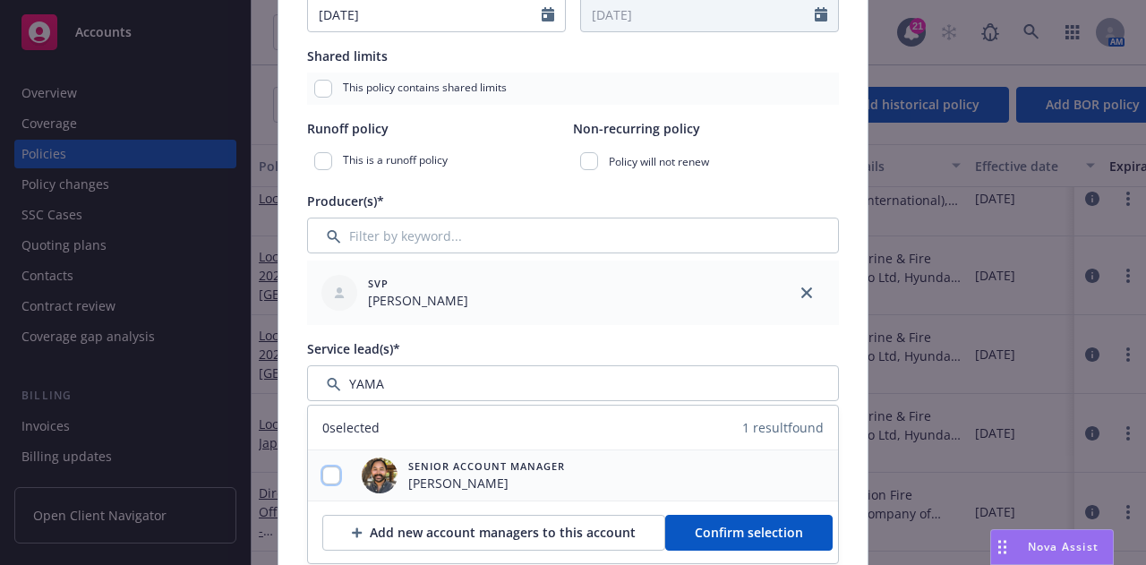
click at [322, 468] on input "checkbox" at bounding box center [331, 475] width 18 height 18
checkbox input "true"
click at [745, 518] on button "Confirm selection" at bounding box center [748, 533] width 167 height 36
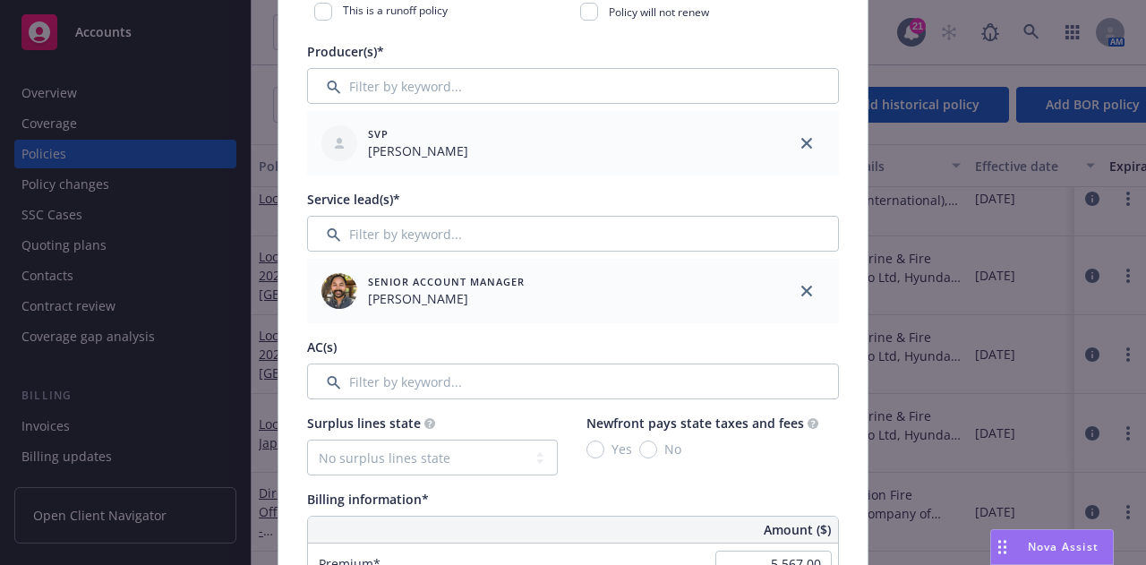
scroll to position [591, 0]
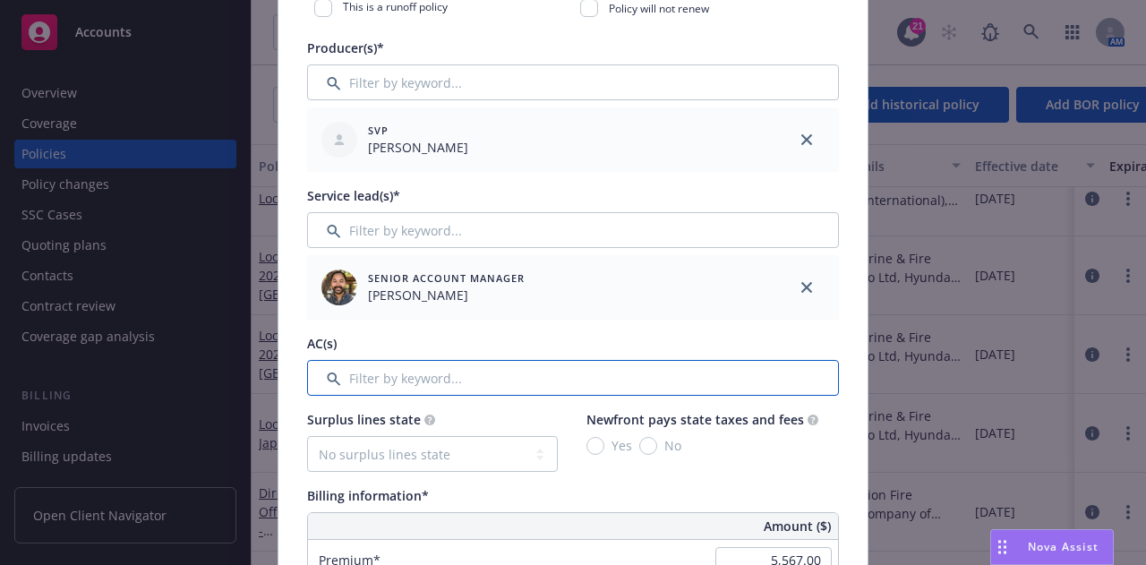
click at [715, 362] on input "Filter by keyword..." at bounding box center [573, 378] width 532 height 36
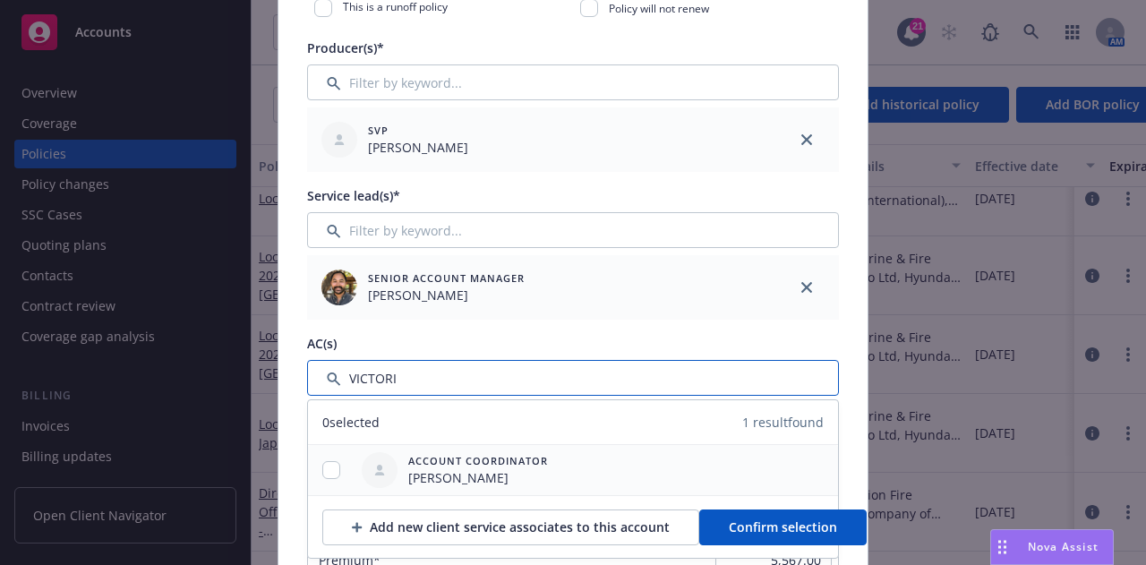
type input "VICTORI"
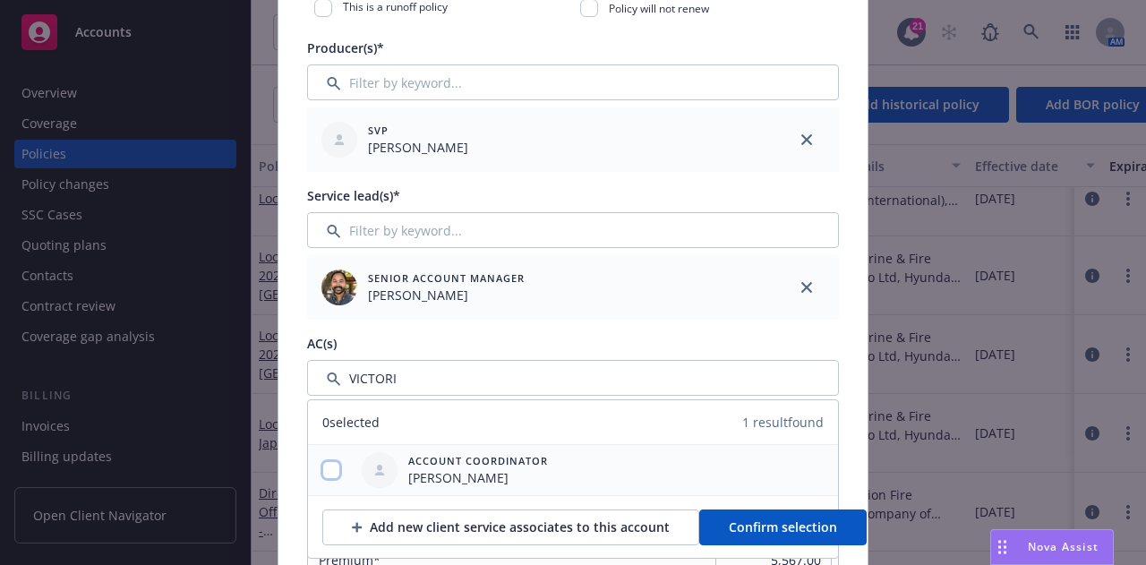
click at [324, 470] on input "checkbox" at bounding box center [331, 470] width 18 height 18
checkbox input "true"
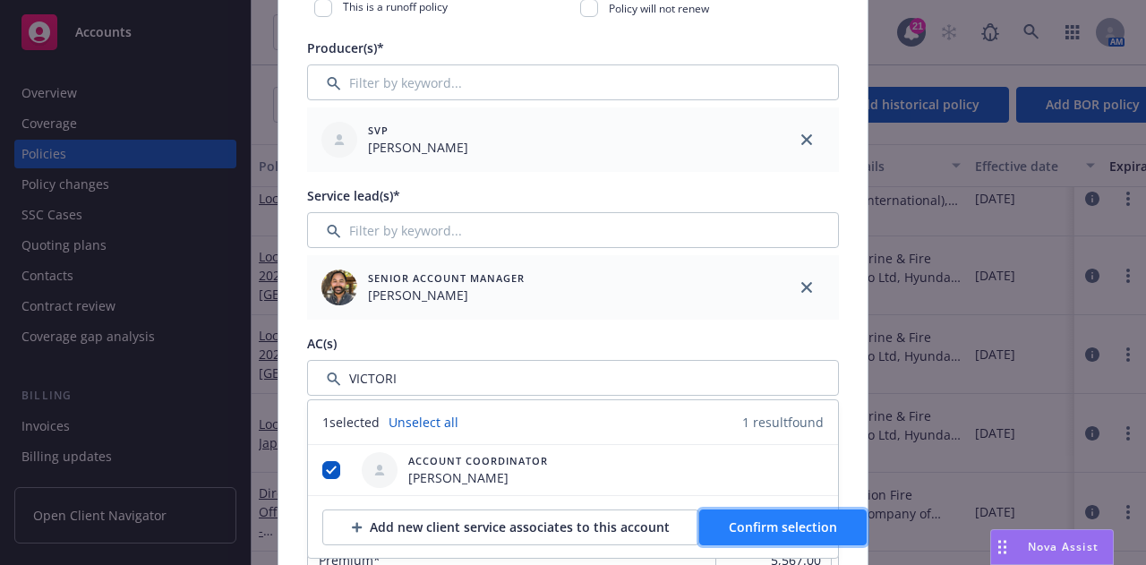
click at [775, 527] on span "Confirm selection" at bounding box center [783, 526] width 108 height 17
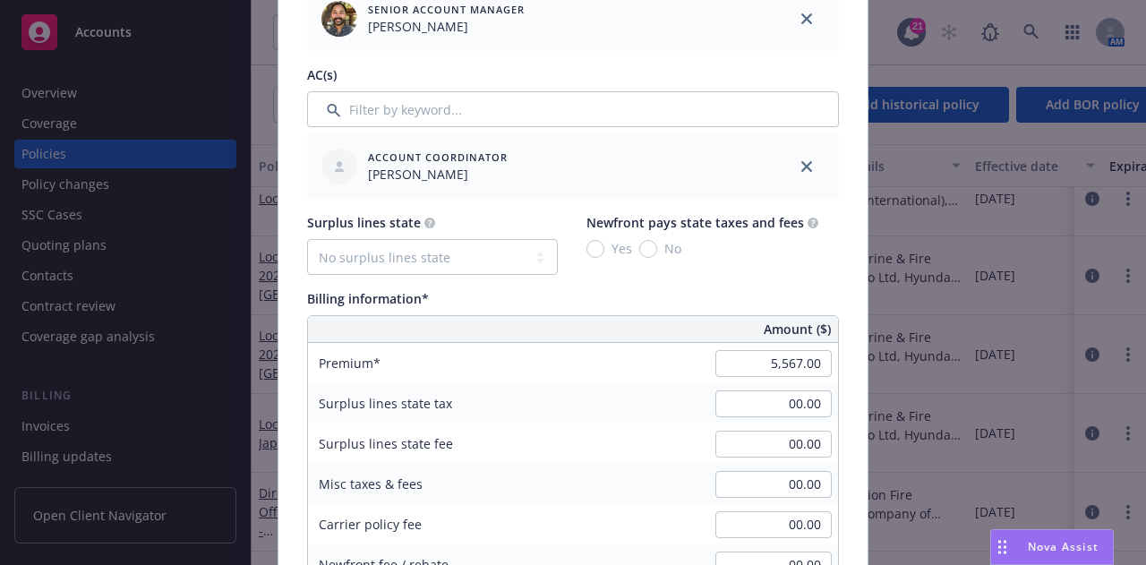
scroll to position [860, 0]
click at [747, 355] on input "5,567.00" at bounding box center [773, 362] width 116 height 27
type input "7,310.00"
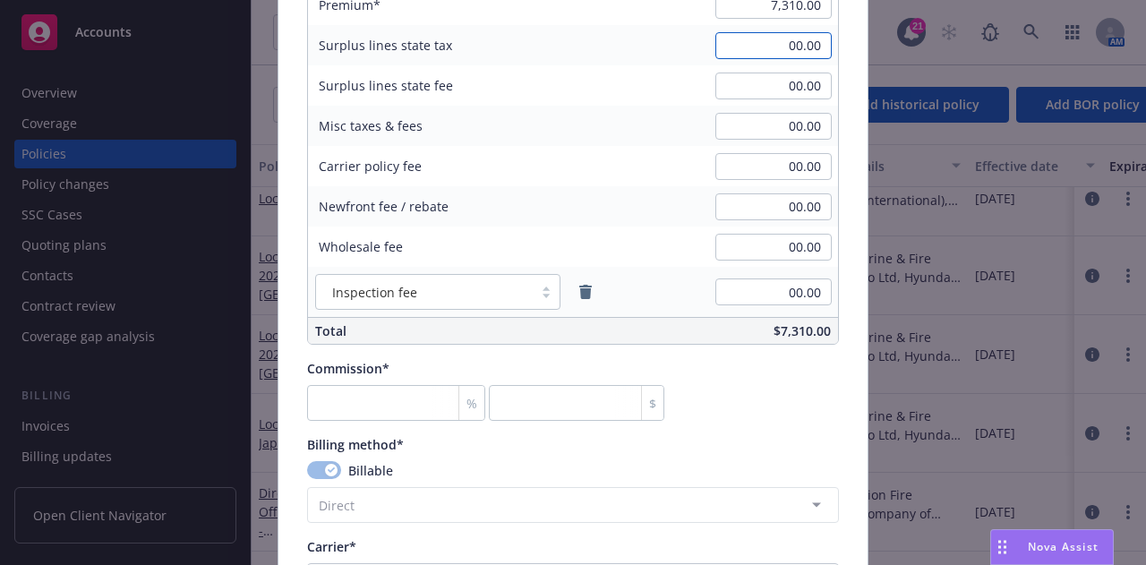
scroll to position [1219, 0]
click at [331, 401] on input "number" at bounding box center [396, 401] width 178 height 36
type input "0"
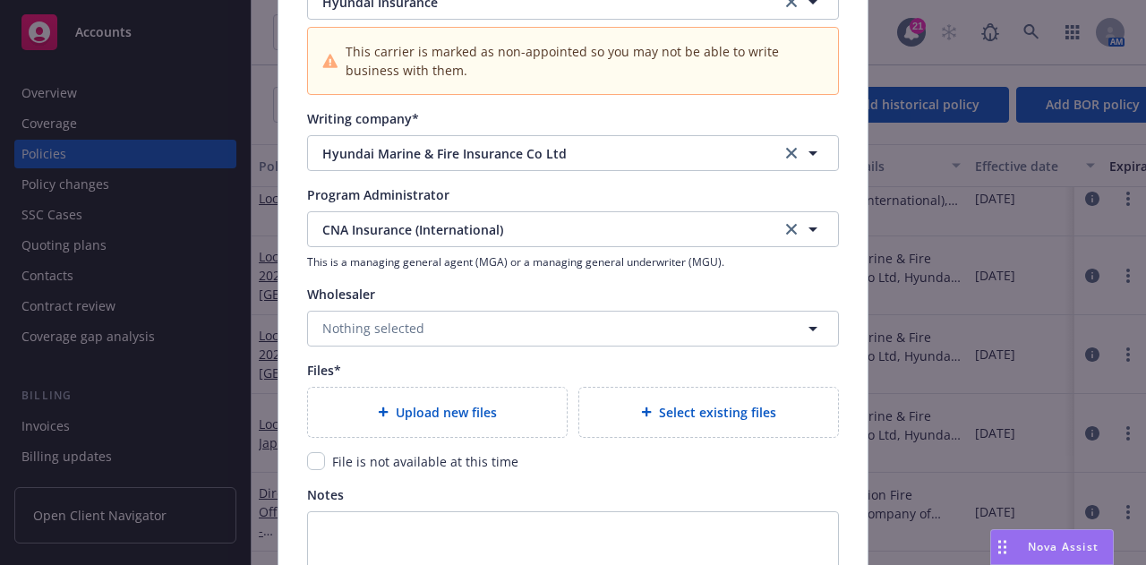
scroll to position [1823, 0]
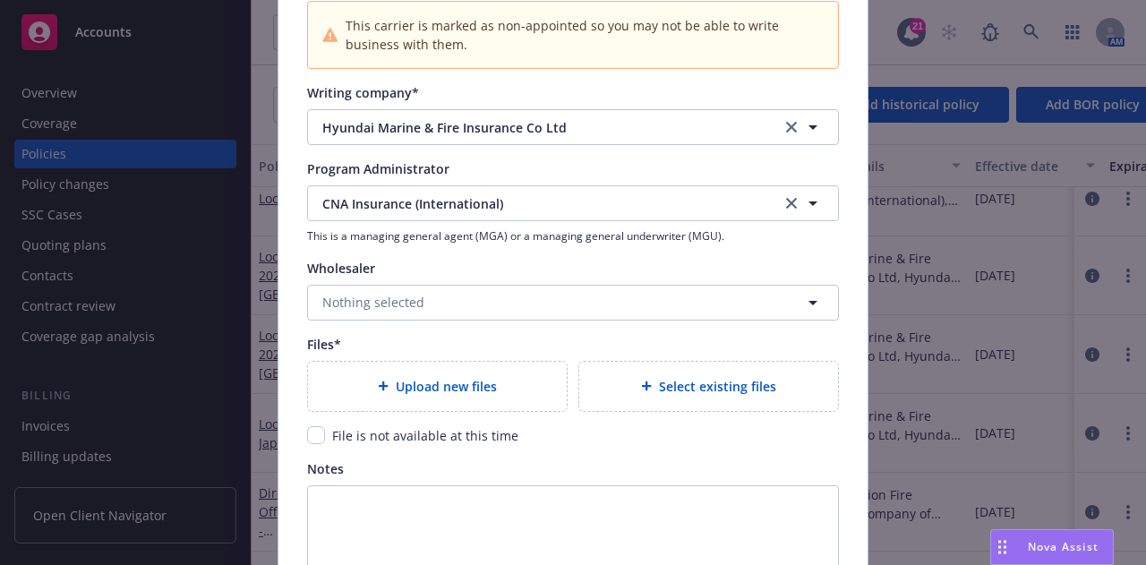
click at [325, 428] on div "File is not available at this time" at bounding box center [423, 435] width 197 height 19
click at [307, 430] on input "checkbox" at bounding box center [316, 435] width 18 height 18
checkbox input "true"
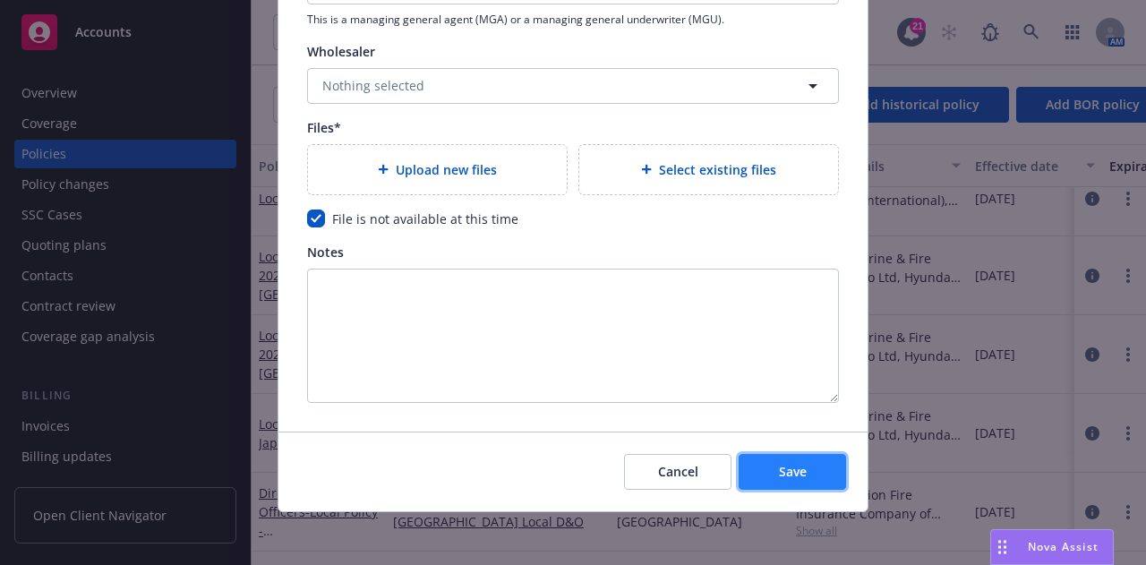
click at [820, 468] on button "Save" at bounding box center [792, 472] width 107 height 36
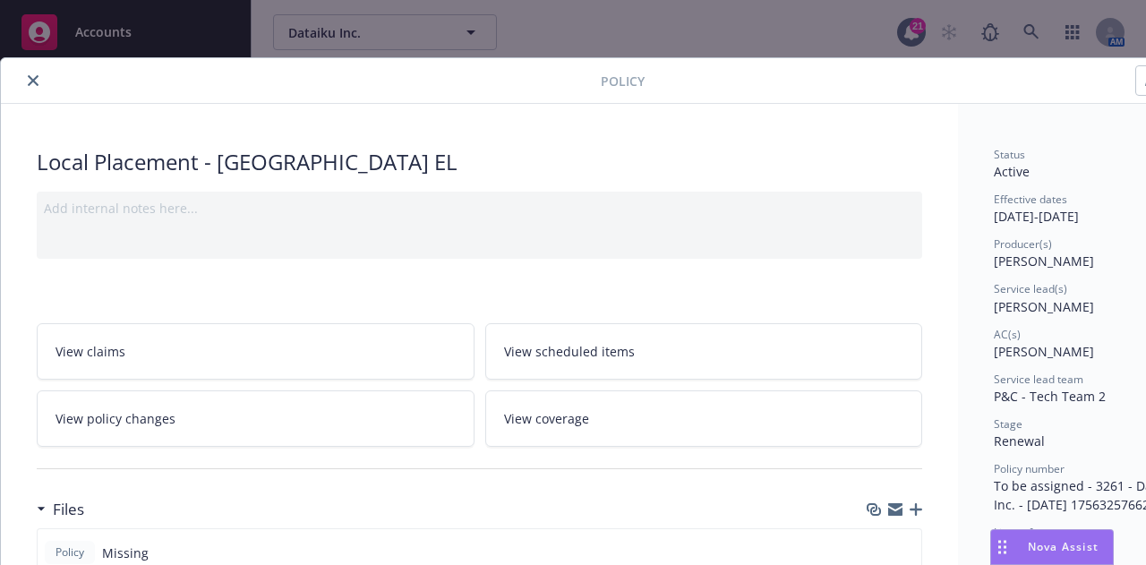
click at [37, 74] on button "close" at bounding box center [32, 80] width 21 height 21
click at [26, 82] on button "close" at bounding box center [32, 80] width 21 height 21
click at [32, 79] on icon "close" at bounding box center [33, 80] width 11 height 11
click at [33, 77] on icon "close" at bounding box center [33, 80] width 11 height 11
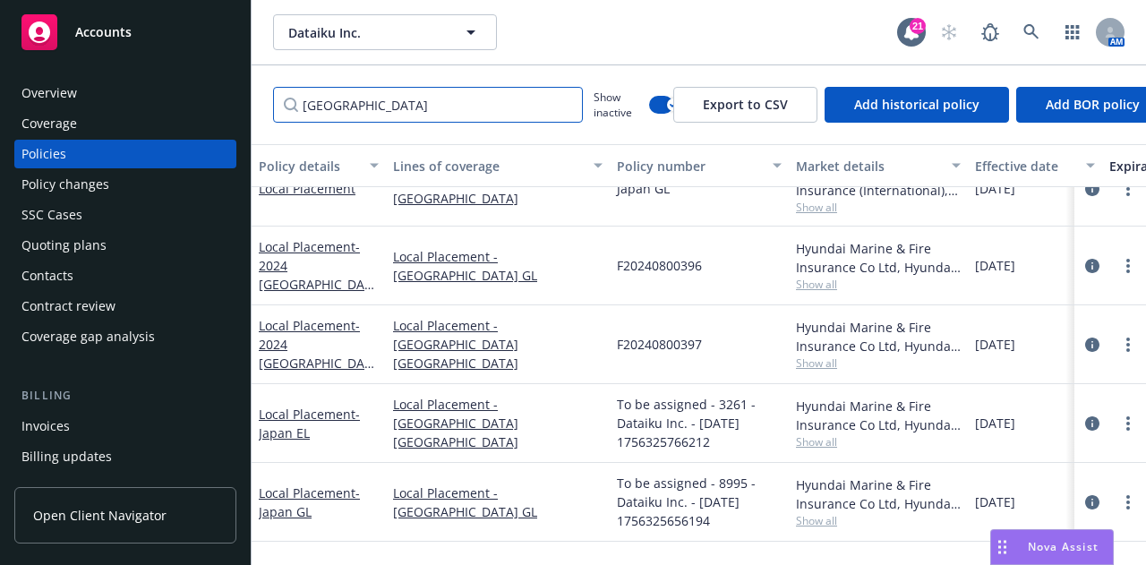
click at [560, 103] on input "japan" at bounding box center [428, 105] width 310 height 36
click at [508, 105] on input "Filter by keyword..." at bounding box center [428, 105] width 310 height 36
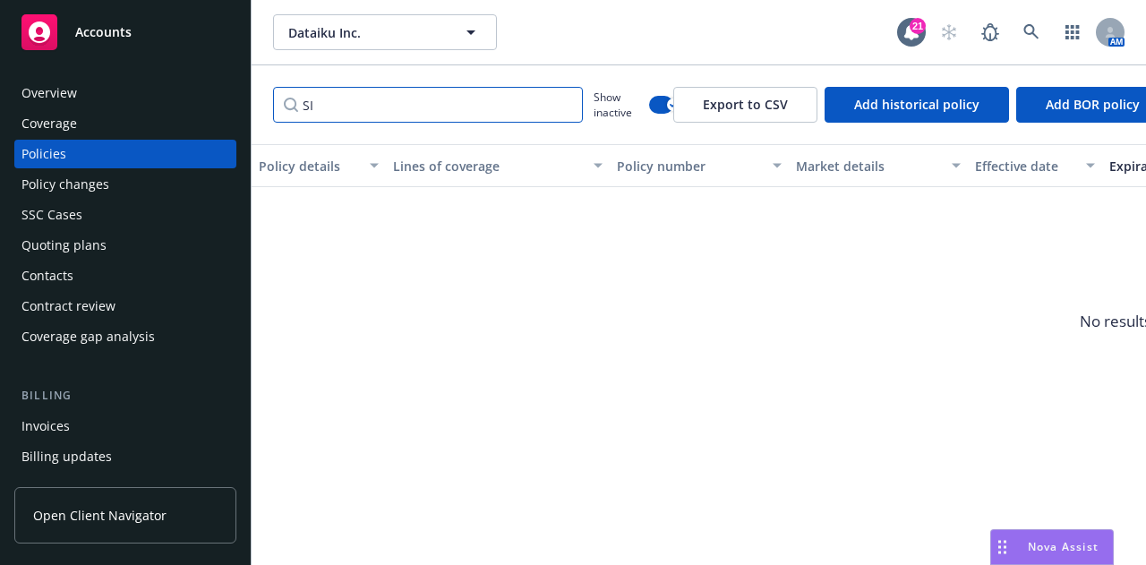
type input "S"
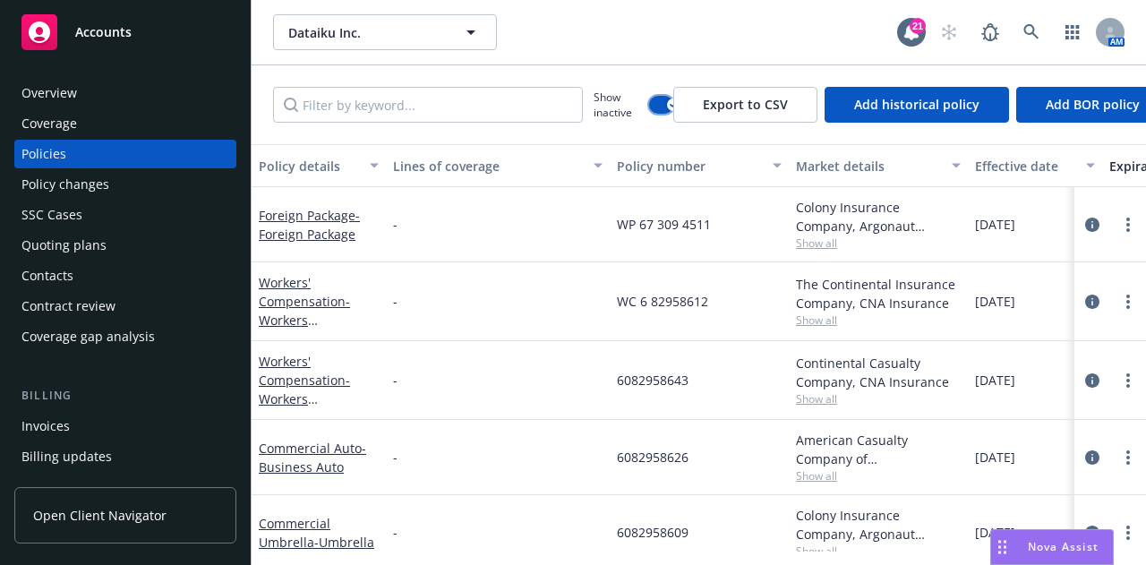
click at [656, 107] on button "button" at bounding box center [661, 105] width 24 height 18
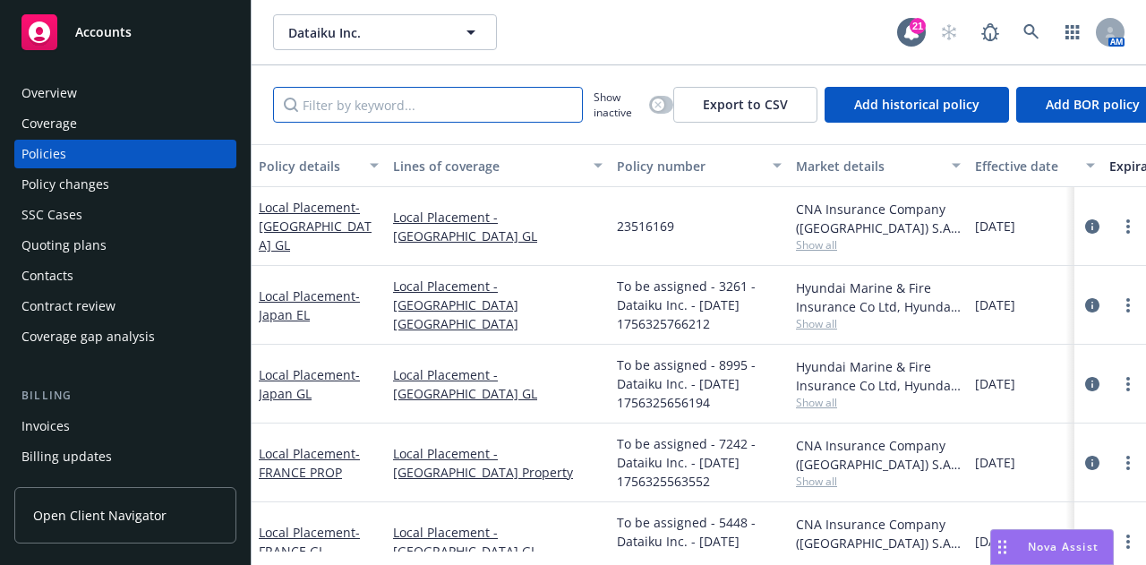
click at [464, 94] on input "Filter by keyword..." at bounding box center [428, 105] width 310 height 36
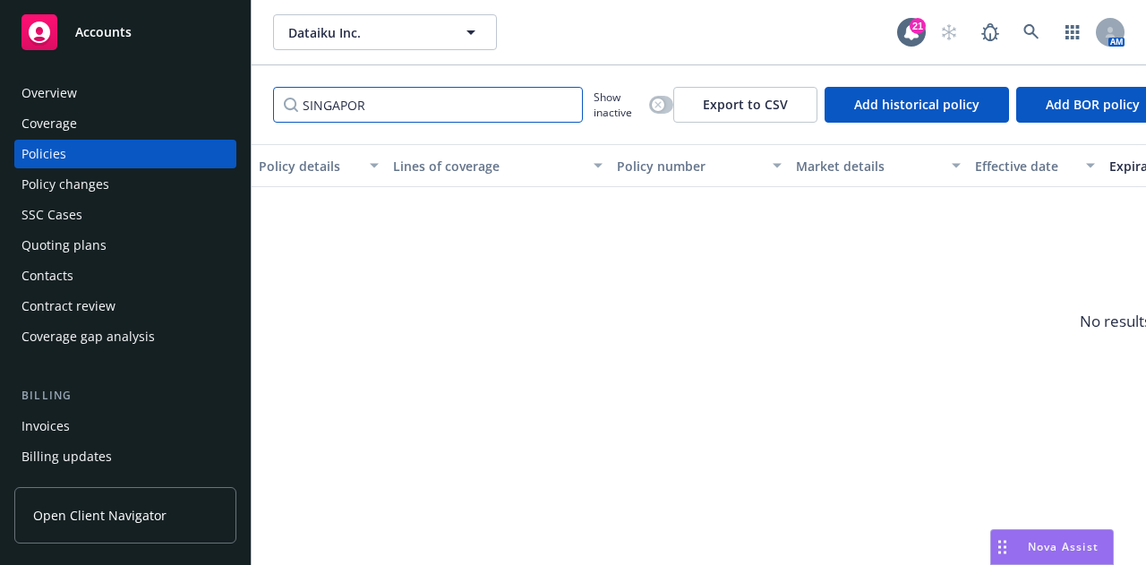
type input "SINGAPOR"
click at [662, 108] on div "button" at bounding box center [658, 104] width 13 height 13
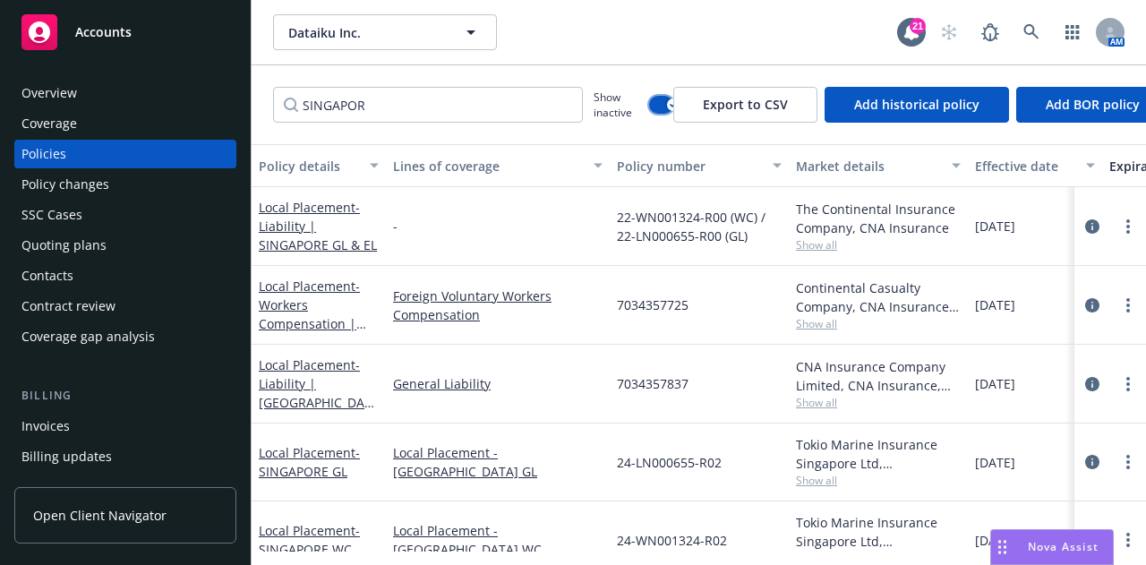
scroll to position [39, 0]
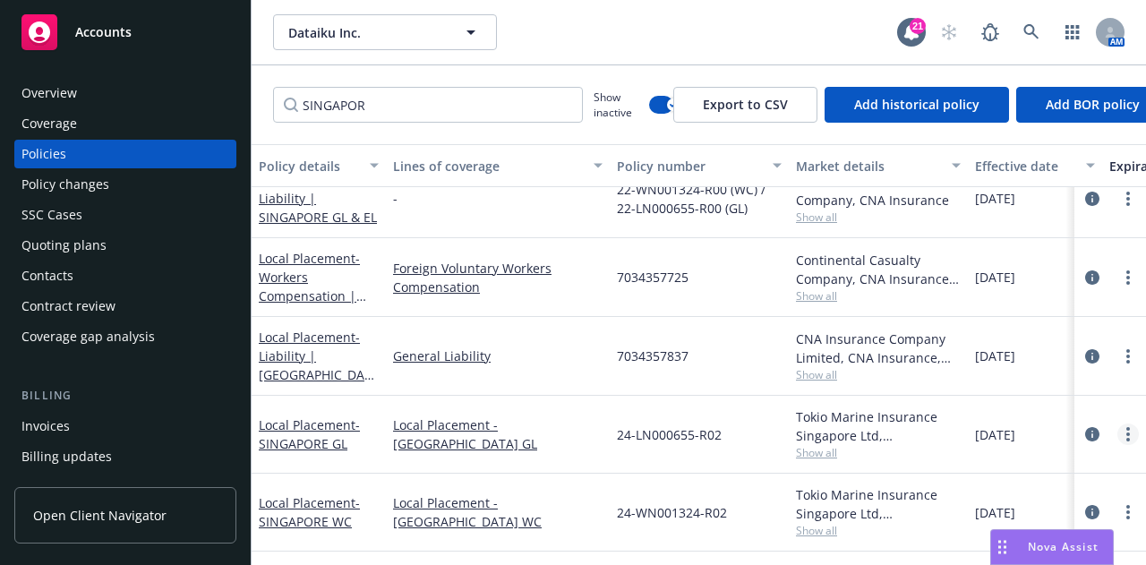
click at [1117, 423] on link "more" at bounding box center [1127, 433] width 21 height 21
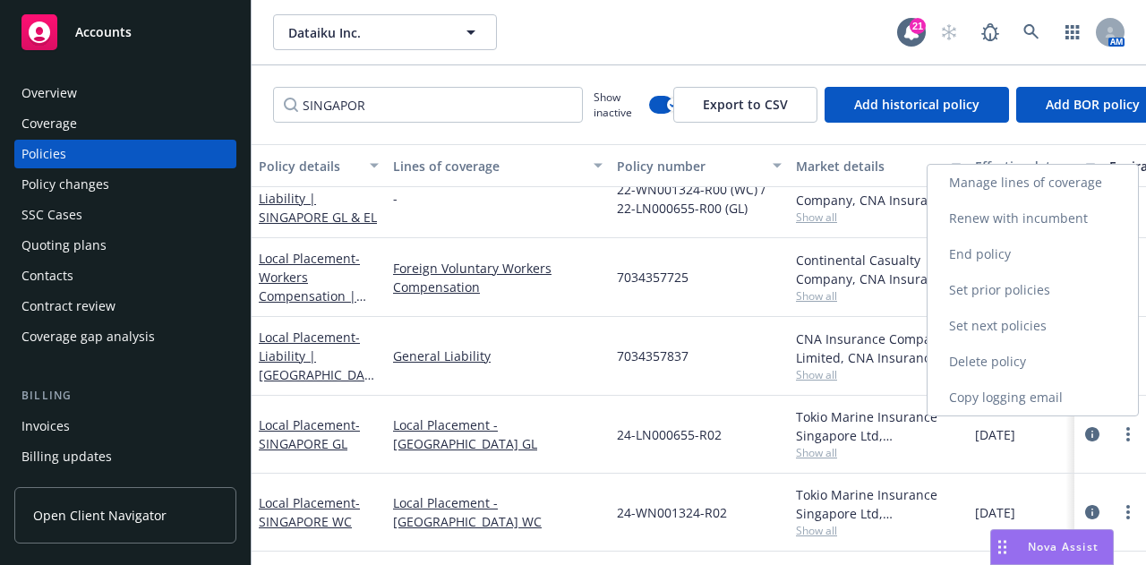
click at [1076, 212] on link "Renew with incumbent" at bounding box center [1033, 219] width 210 height 36
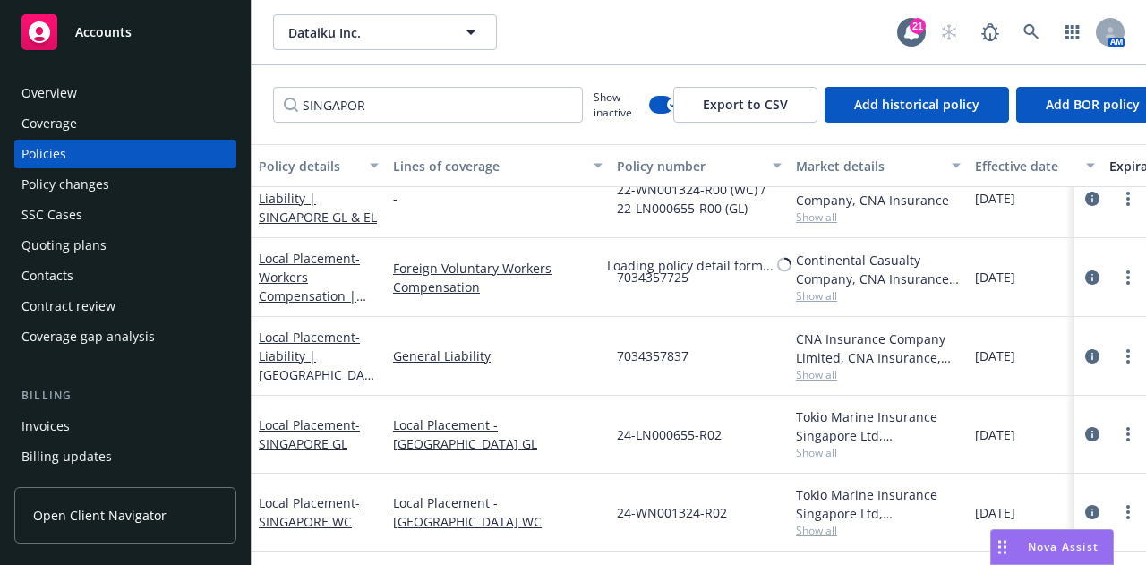
select select "12"
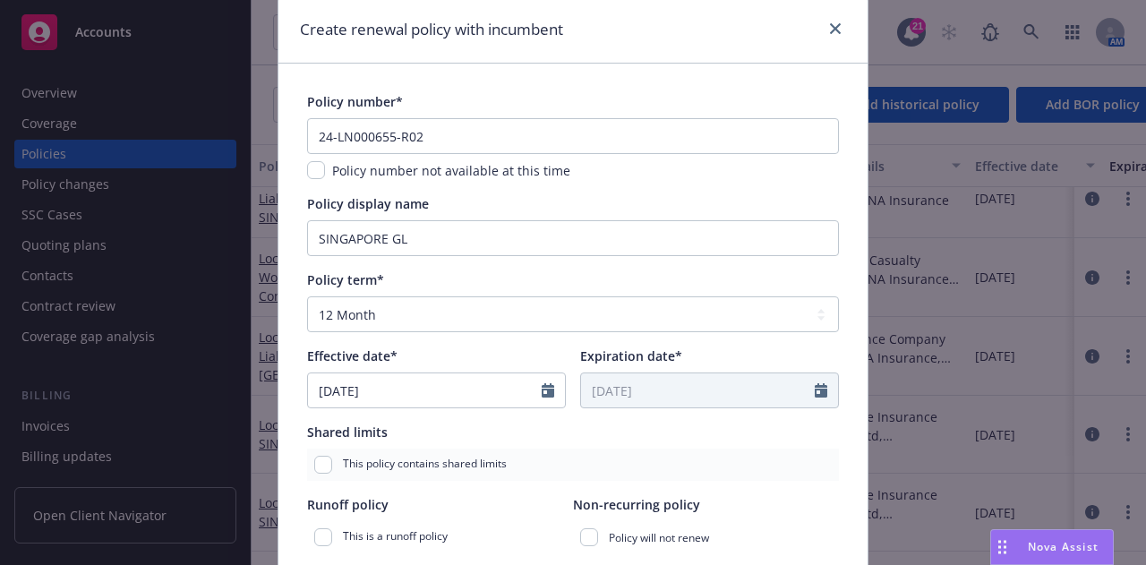
scroll to position [59, 0]
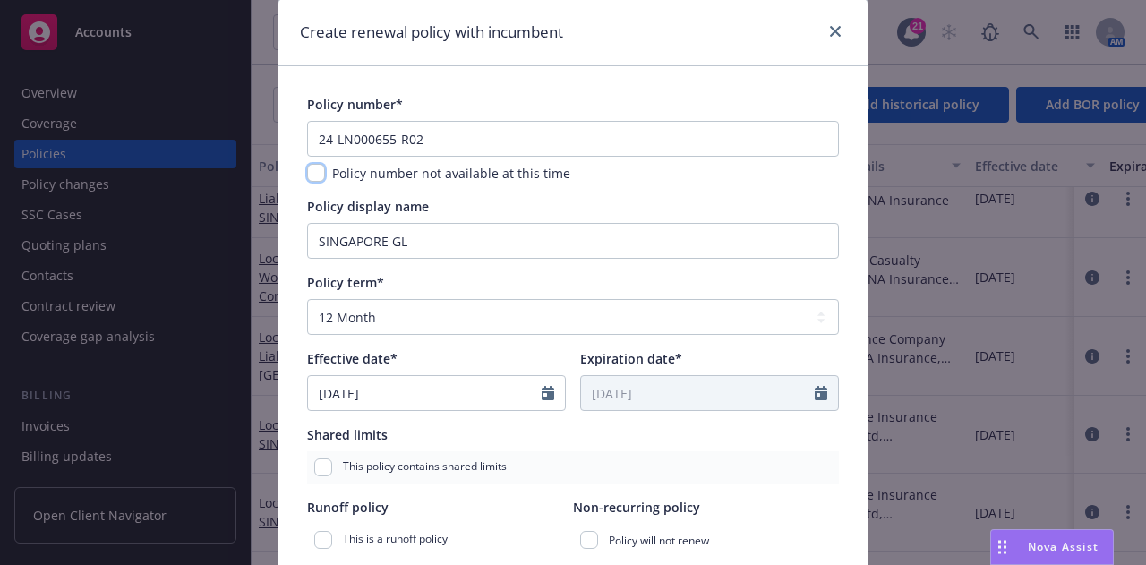
click at [307, 167] on input "checkbox" at bounding box center [316, 173] width 18 height 18
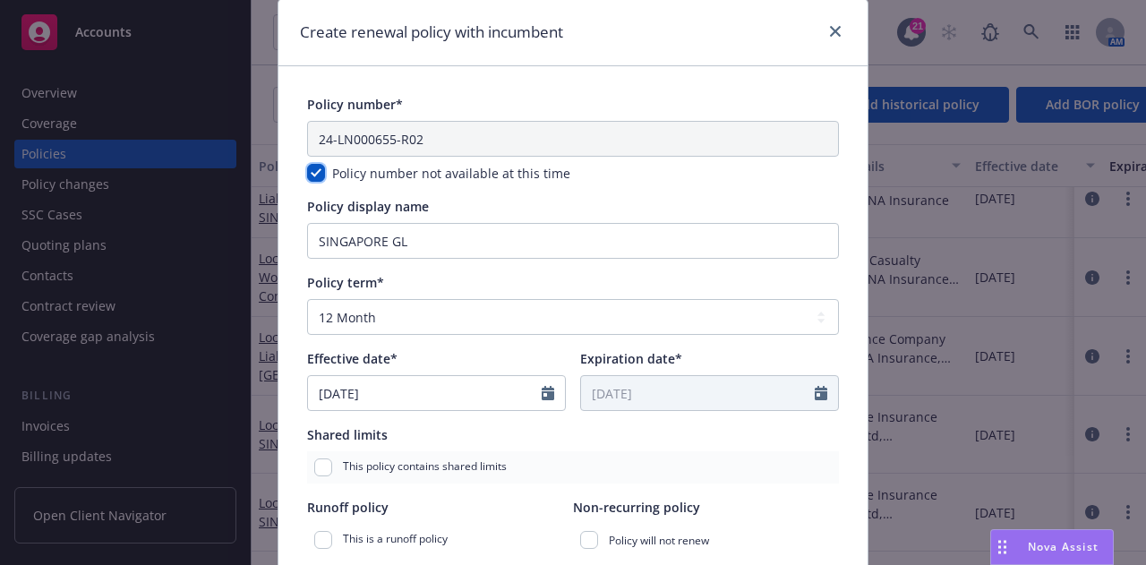
click at [307, 167] on input "checkbox" at bounding box center [316, 173] width 18 height 18
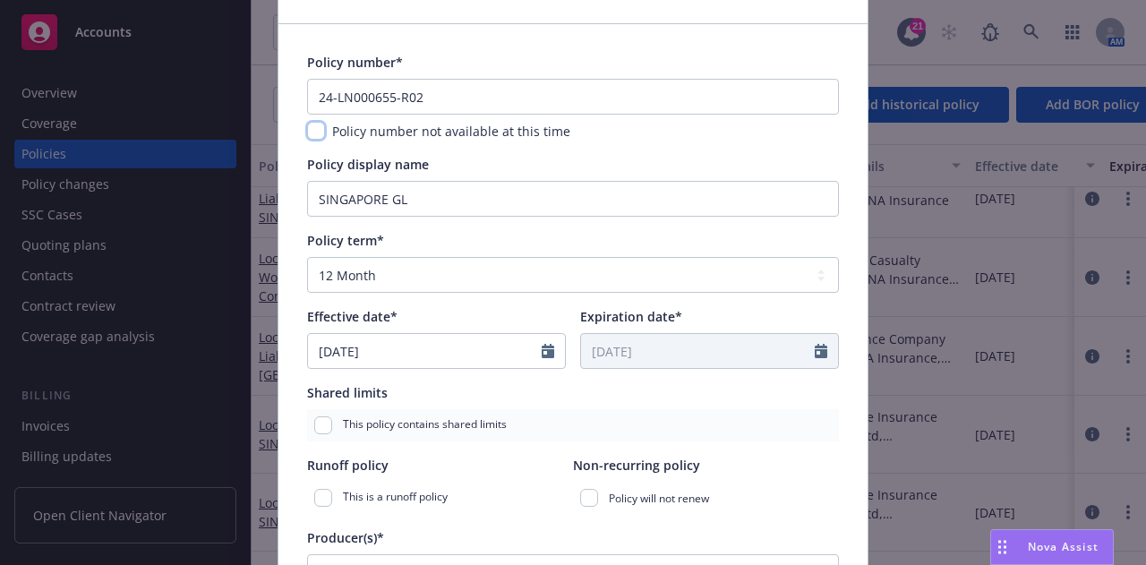
scroll to position [103, 0]
click at [307, 129] on input "checkbox" at bounding box center [316, 129] width 18 height 18
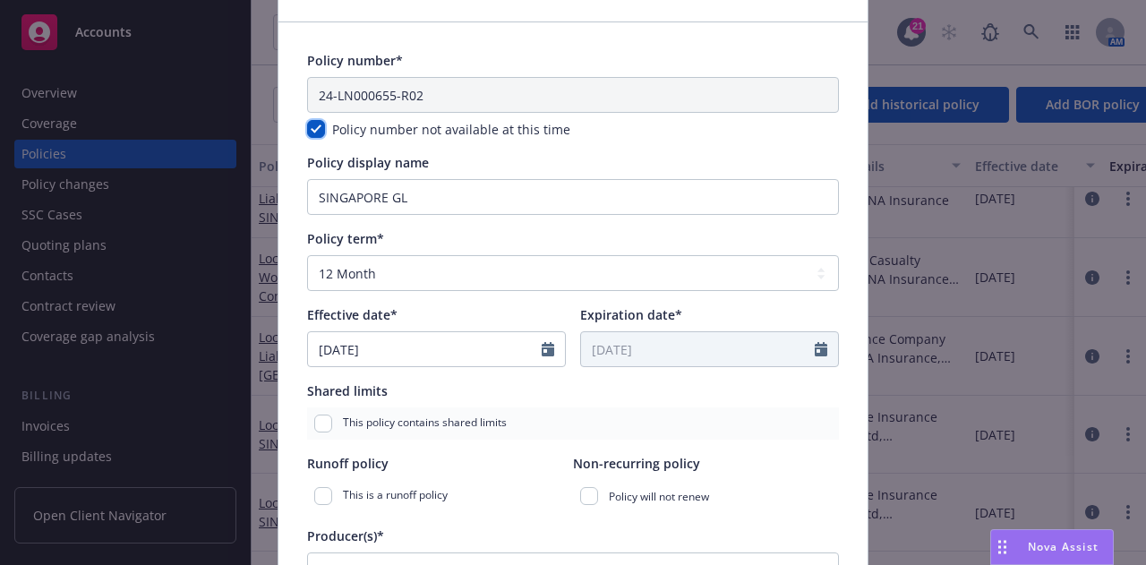
click at [310, 129] on input "checkbox" at bounding box center [316, 129] width 18 height 18
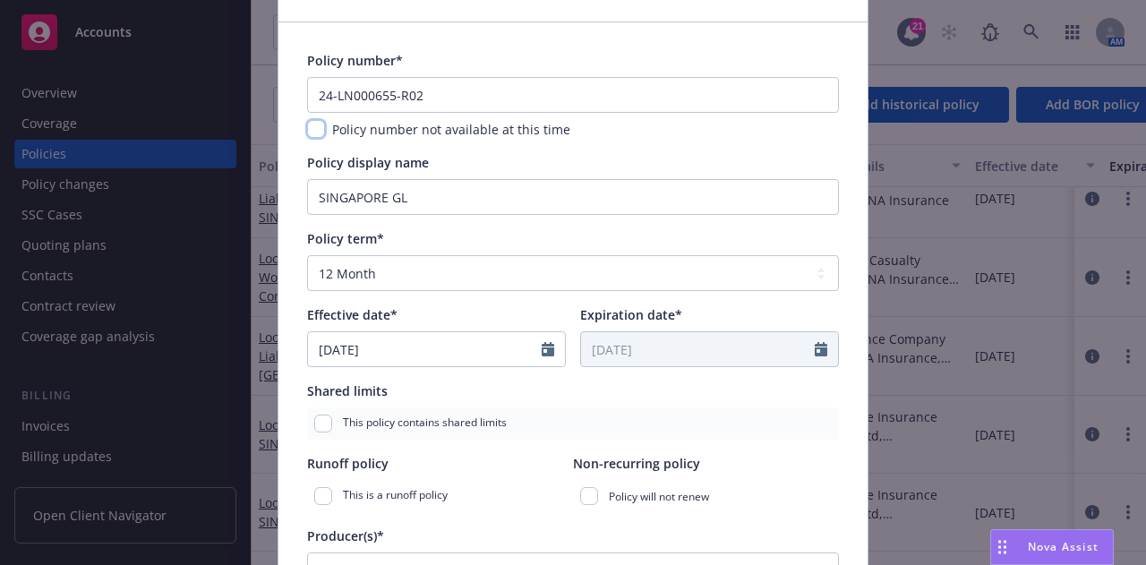
click at [310, 129] on input "checkbox" at bounding box center [316, 129] width 18 height 18
checkbox input "true"
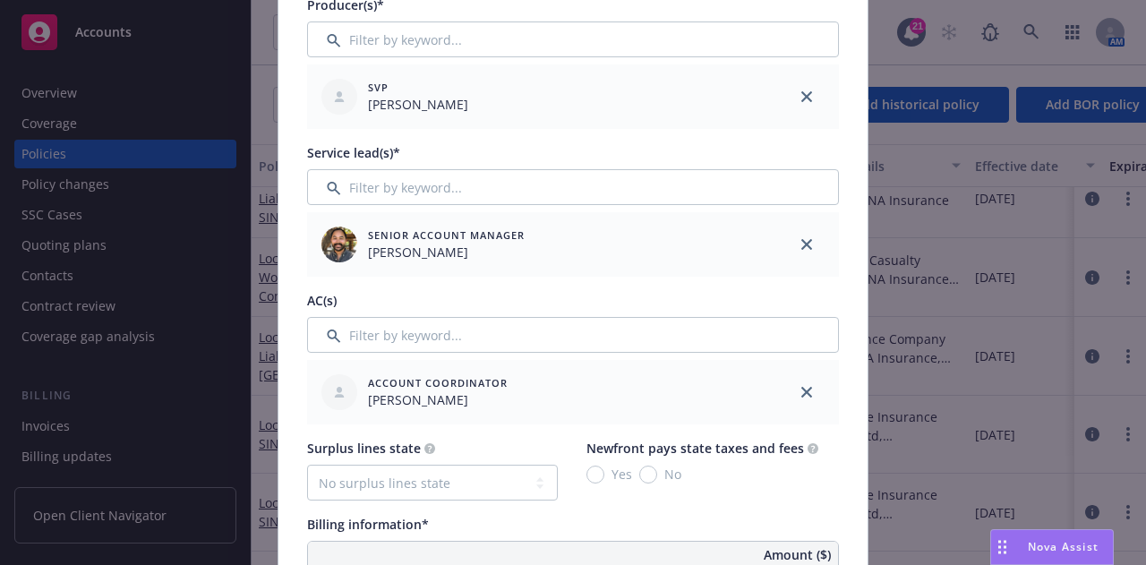
scroll to position [635, 0]
click at [808, 241] on link "close" at bounding box center [806, 243] width 21 height 21
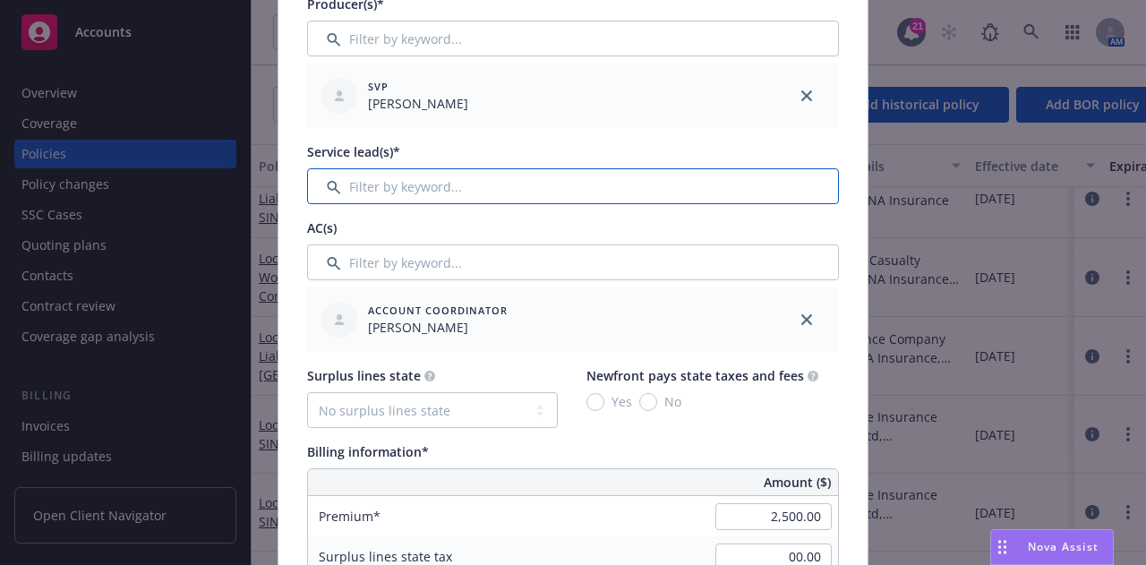
click at [748, 182] on input "Filter by keyword..." at bounding box center [573, 186] width 532 height 36
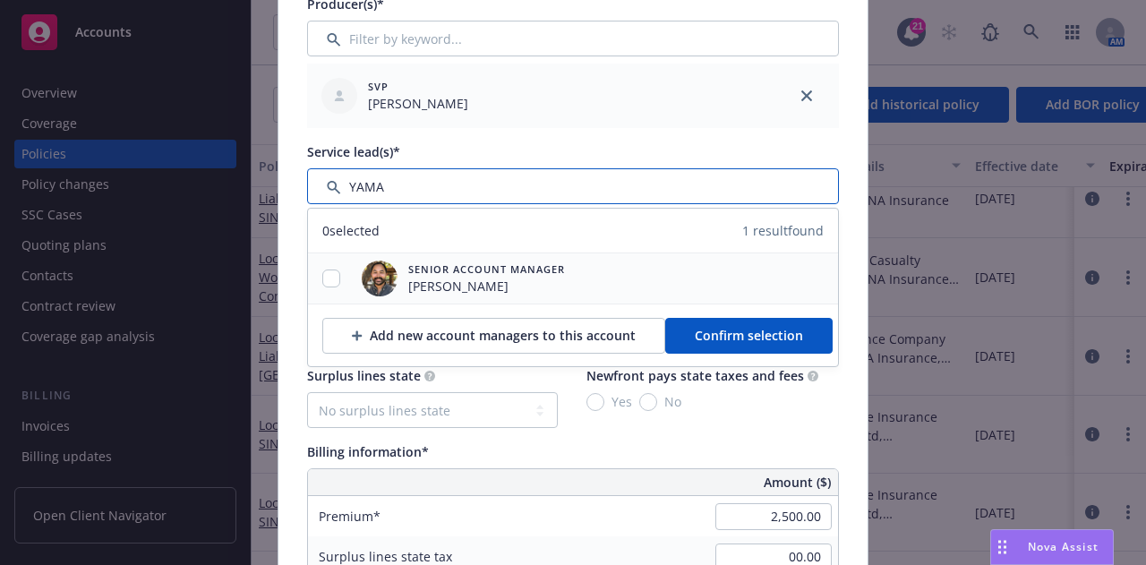
type input "YAMA"
click at [327, 286] on div at bounding box center [331, 278] width 47 height 19
click at [322, 269] on input "checkbox" at bounding box center [331, 278] width 18 height 18
checkbox input "true"
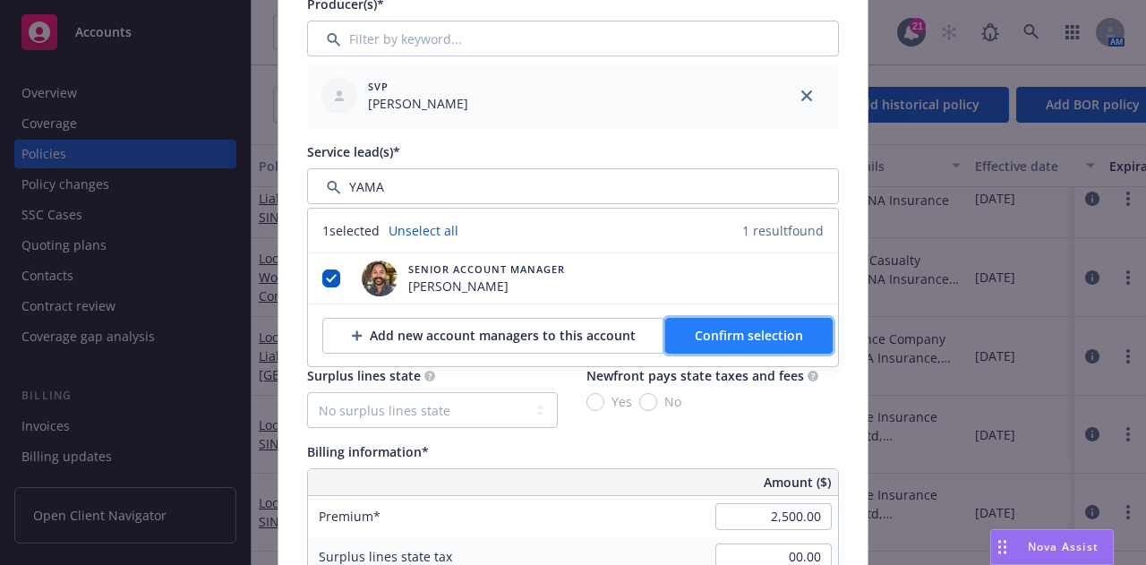
click at [782, 323] on button "Confirm selection" at bounding box center [748, 336] width 167 height 36
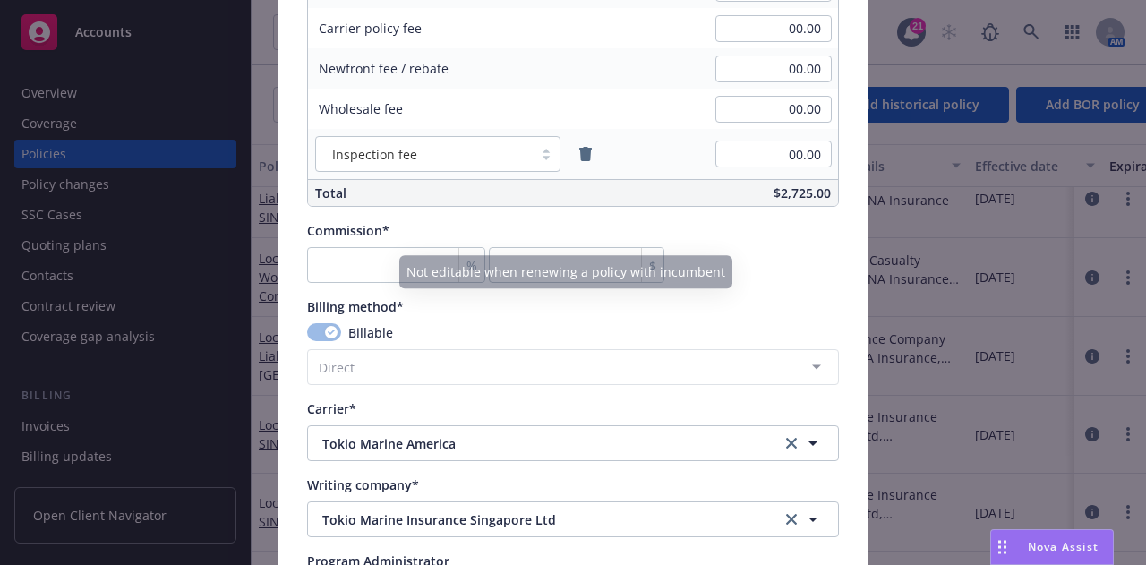
scroll to position [1360, 0]
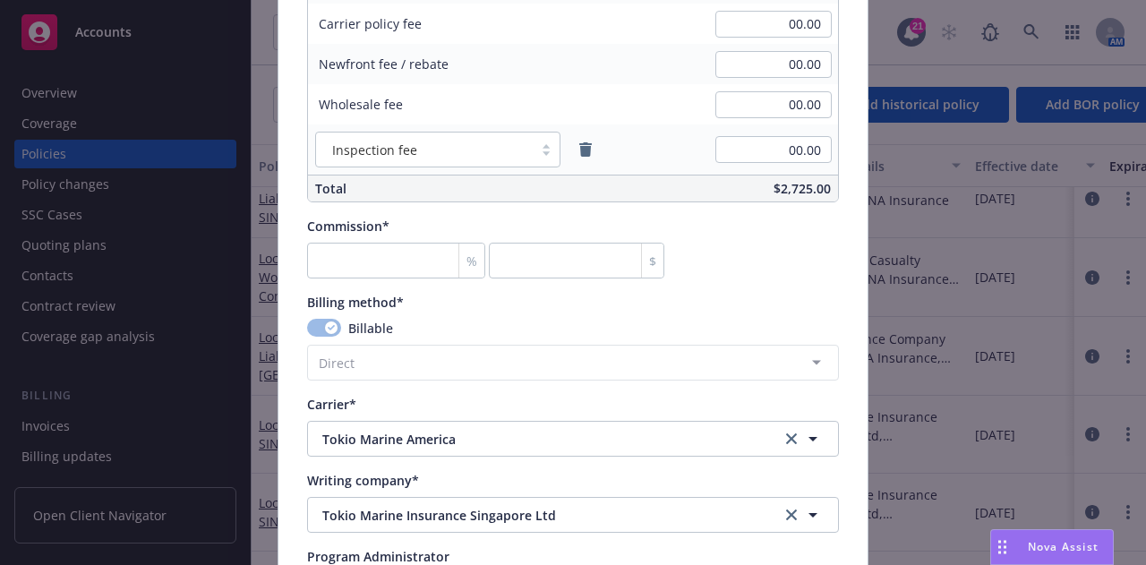
click at [458, 262] on div "%" at bounding box center [471, 261] width 26 height 34
click at [413, 262] on input "number" at bounding box center [396, 261] width 178 height 36
type input "0"
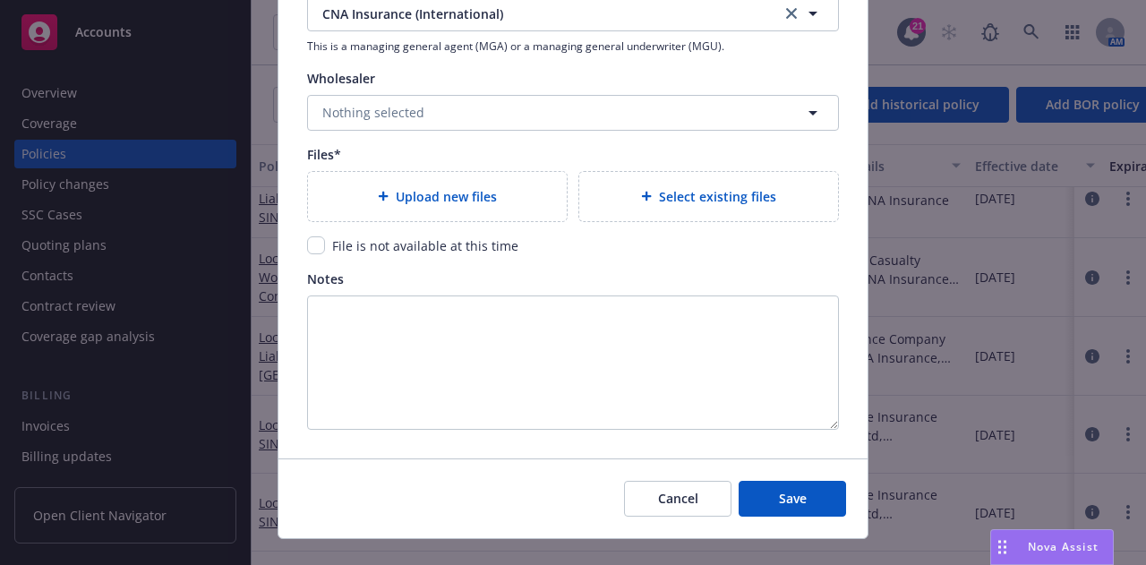
scroll to position [1943, 0]
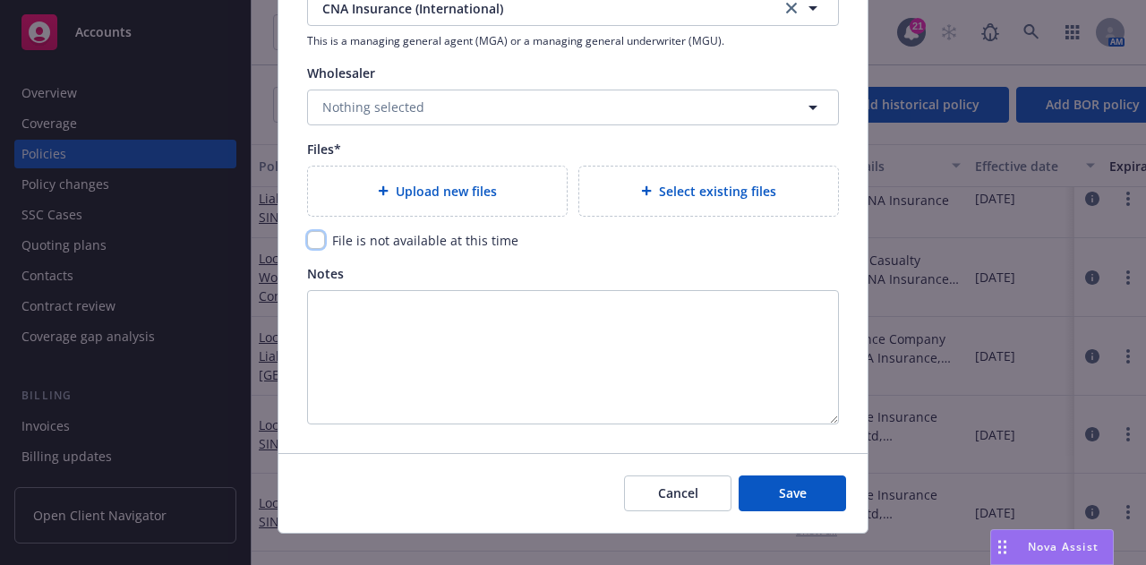
click at [307, 232] on input "checkbox" at bounding box center [316, 240] width 18 height 18
checkbox input "true"
click at [799, 499] on button "Save" at bounding box center [792, 493] width 107 height 36
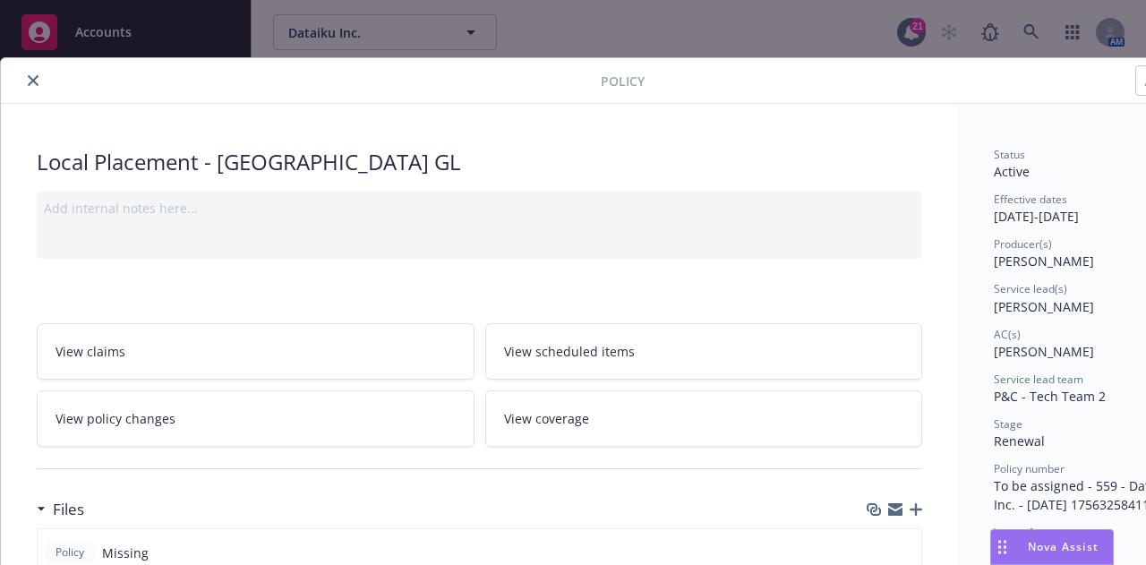
click at [34, 80] on icon "close" at bounding box center [33, 80] width 11 height 11
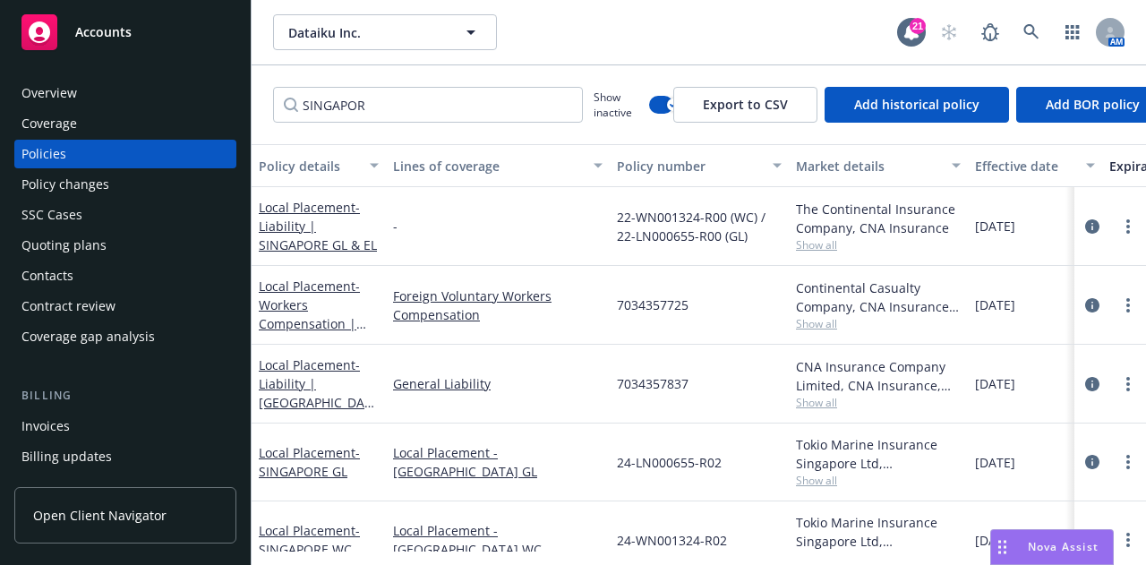
scroll to position [118, 0]
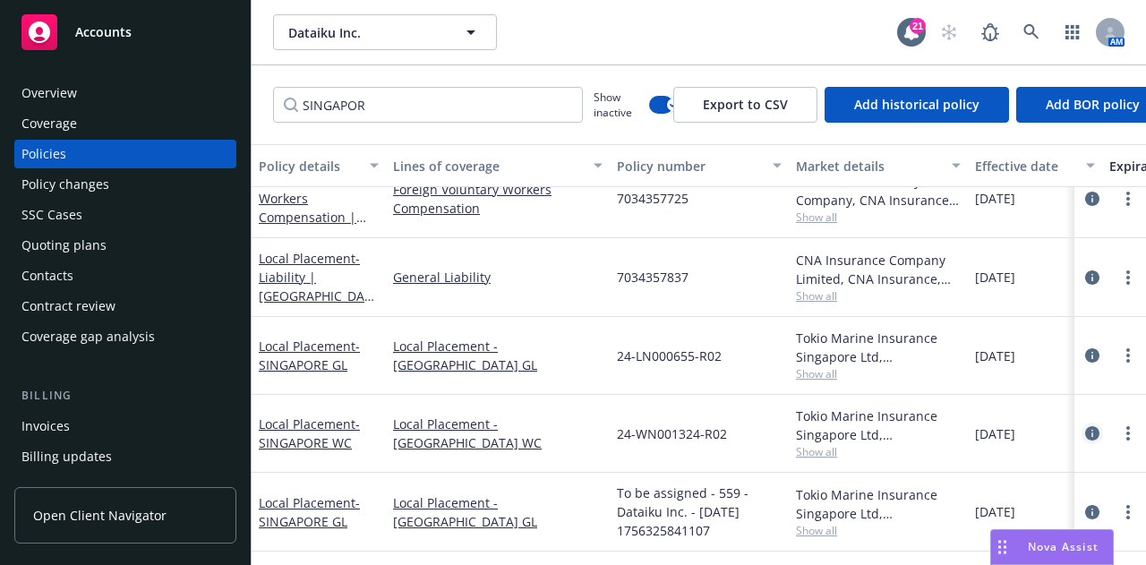
click at [1085, 426] on icon "circleInformation" at bounding box center [1092, 433] width 14 height 14
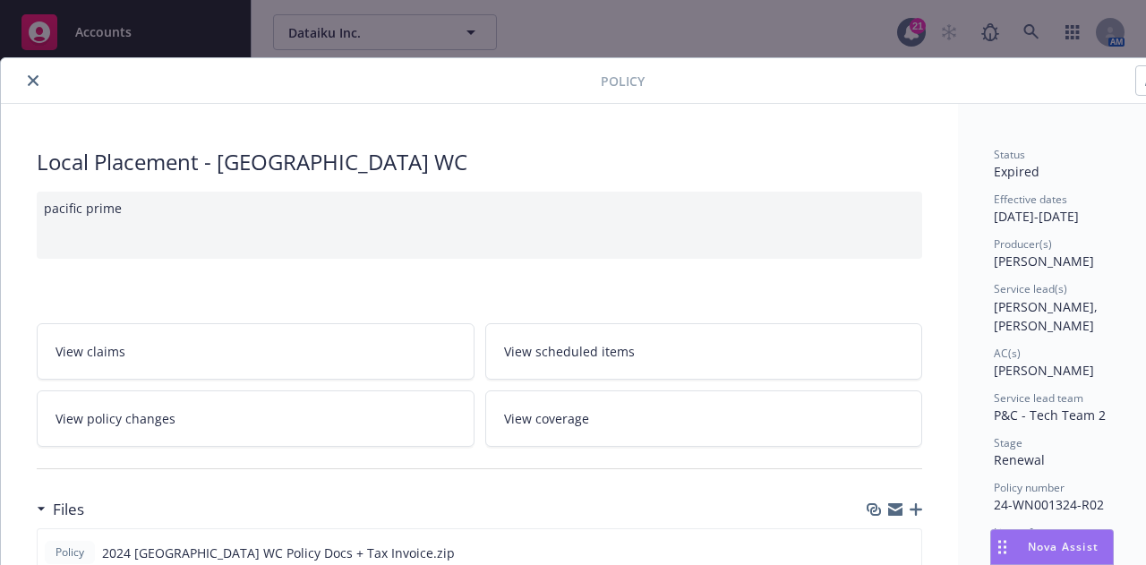
click at [33, 88] on button "close" at bounding box center [32, 80] width 21 height 21
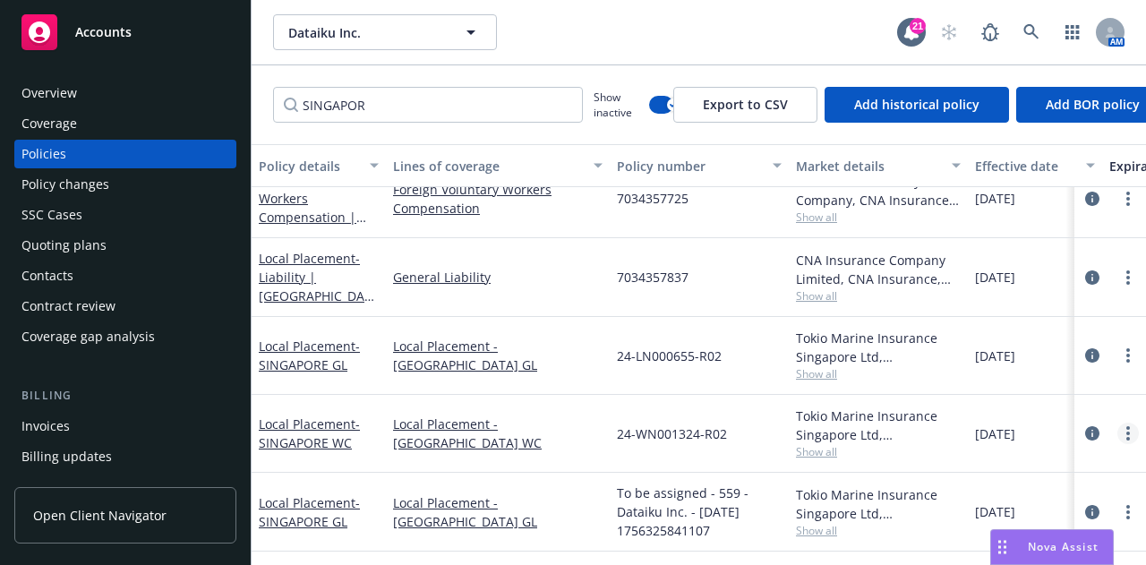
click at [1117, 423] on link "more" at bounding box center [1127, 433] width 21 height 21
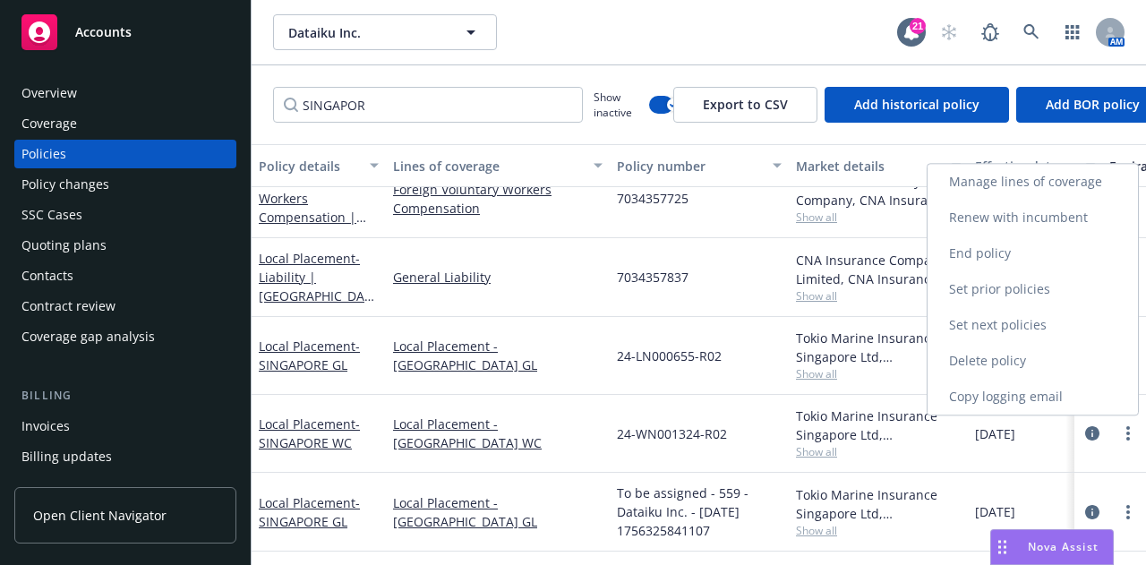
click at [1101, 214] on link "Renew with incumbent" at bounding box center [1033, 218] width 210 height 36
select select "12"
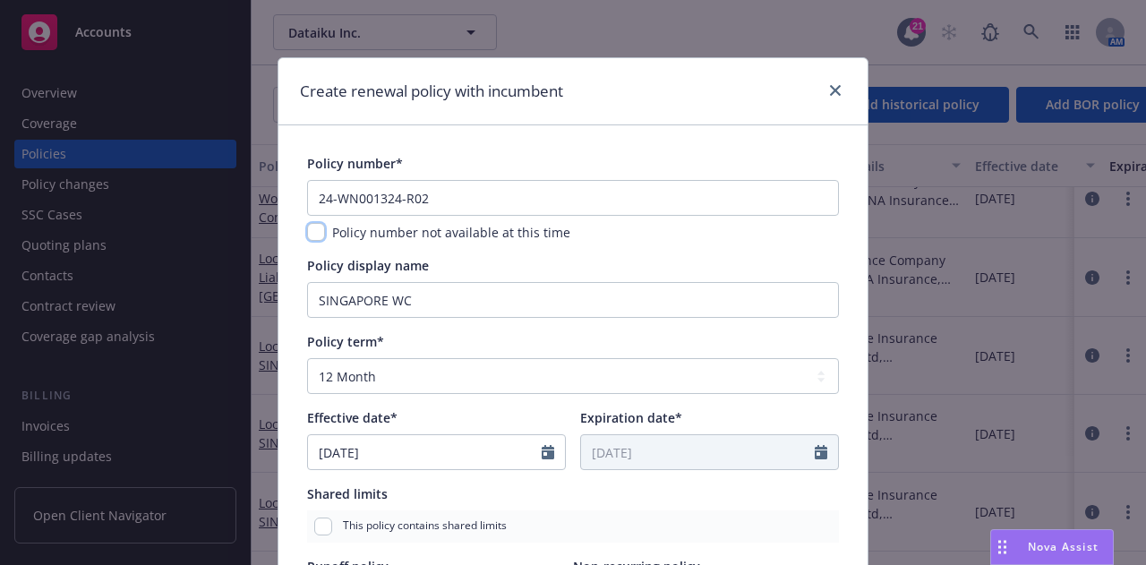
click at [315, 227] on input "checkbox" at bounding box center [316, 232] width 18 height 18
checkbox input "true"
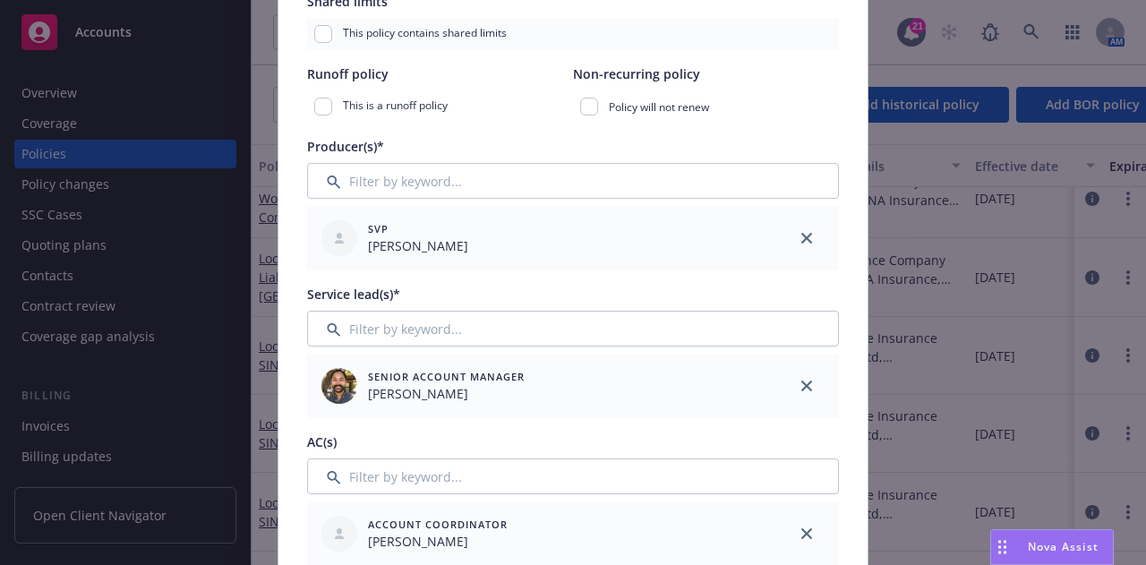
scroll to position [493, 0]
click at [801, 384] on icon "close" at bounding box center [806, 385] width 11 height 11
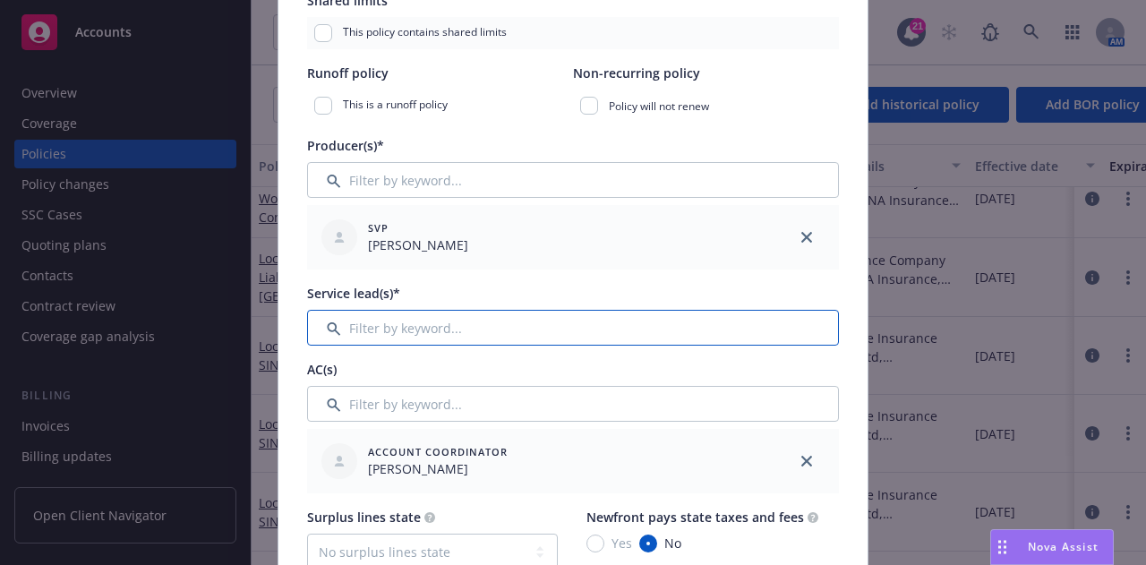
click at [761, 321] on input "Filter by keyword..." at bounding box center [573, 328] width 532 height 36
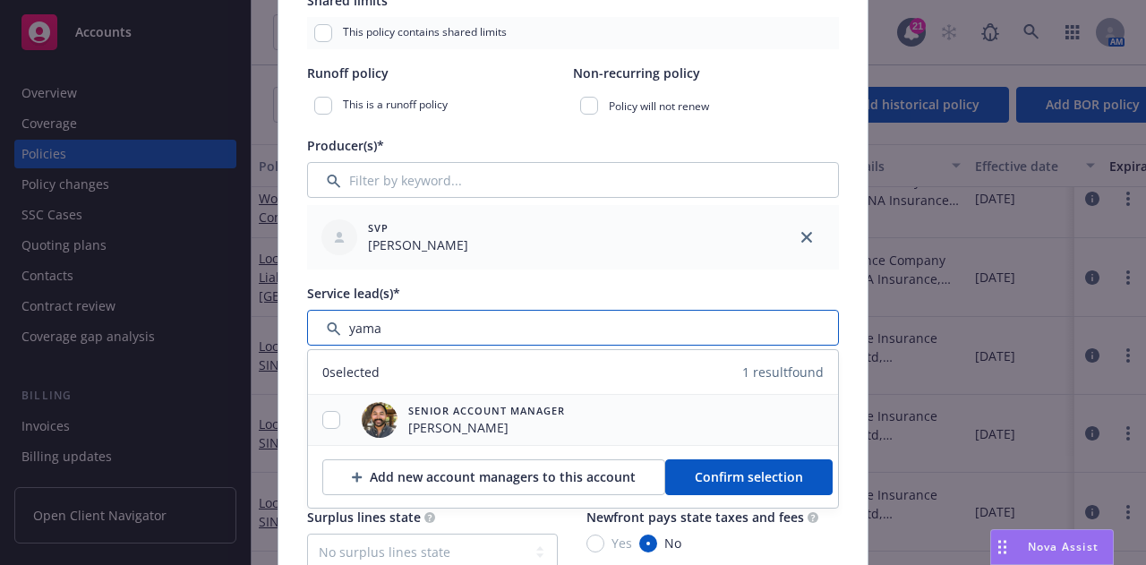
type input "yama"
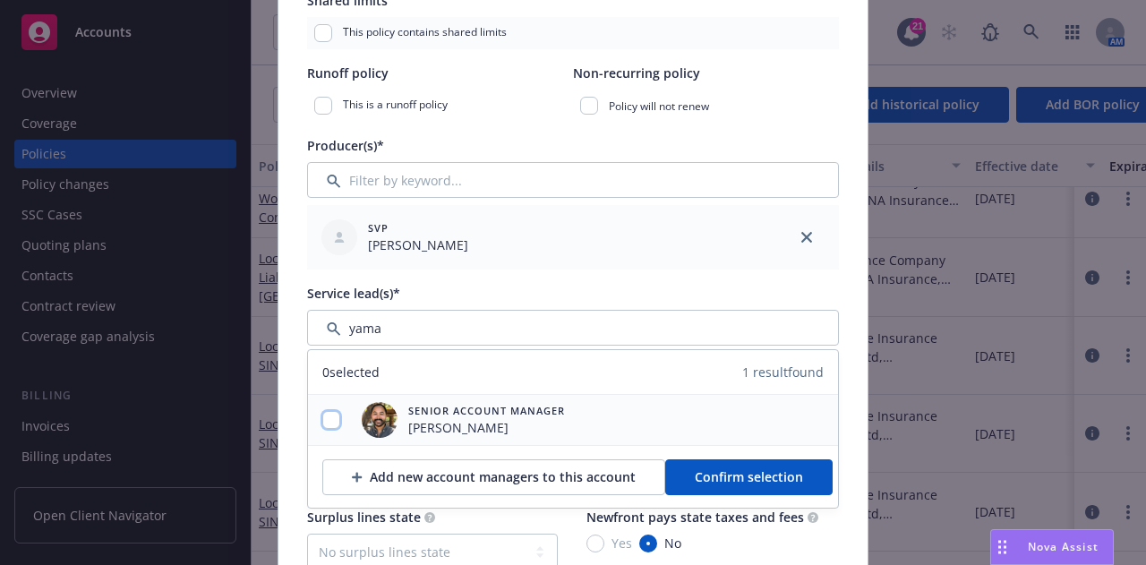
click at [322, 416] on input "checkbox" at bounding box center [331, 420] width 18 height 18
checkbox input "true"
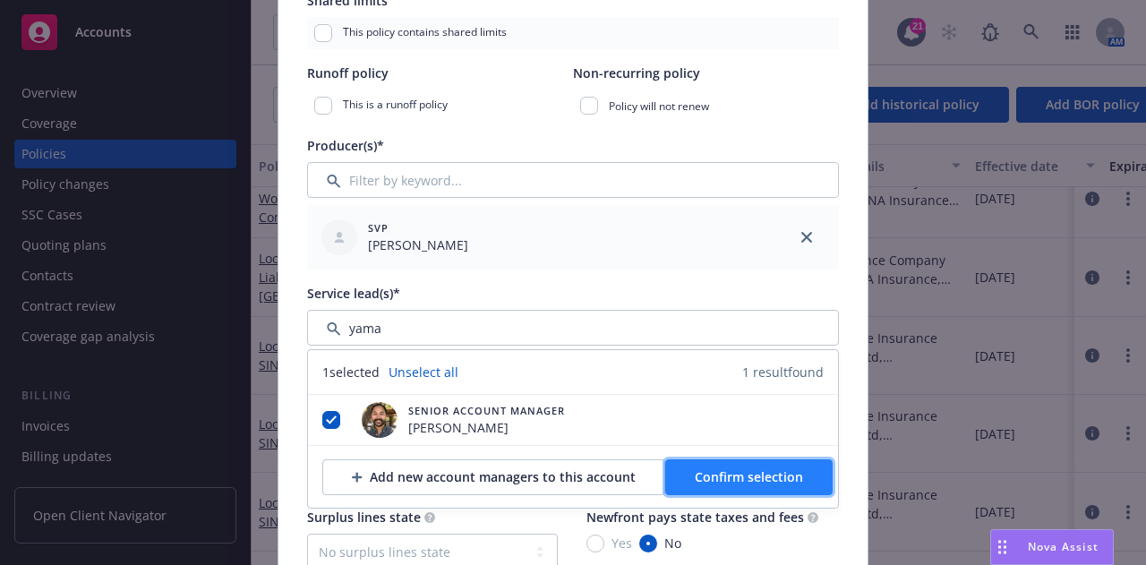
click at [786, 482] on span "Confirm selection" at bounding box center [749, 476] width 108 height 17
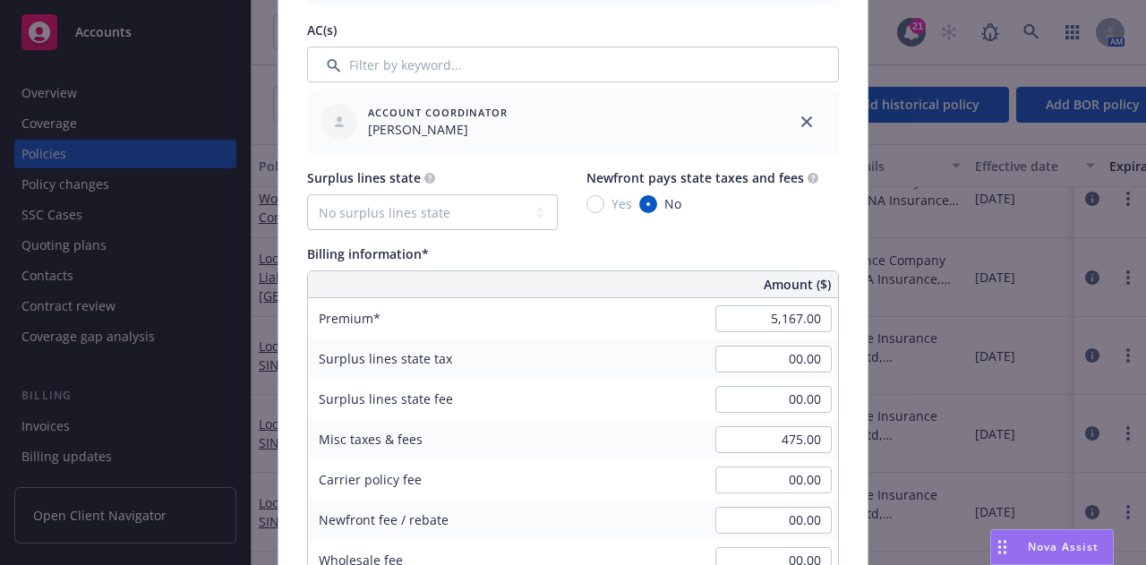
scroll to position [905, 0]
click at [731, 327] on input "5,167.00" at bounding box center [773, 317] width 116 height 27
type input "6,241.00"
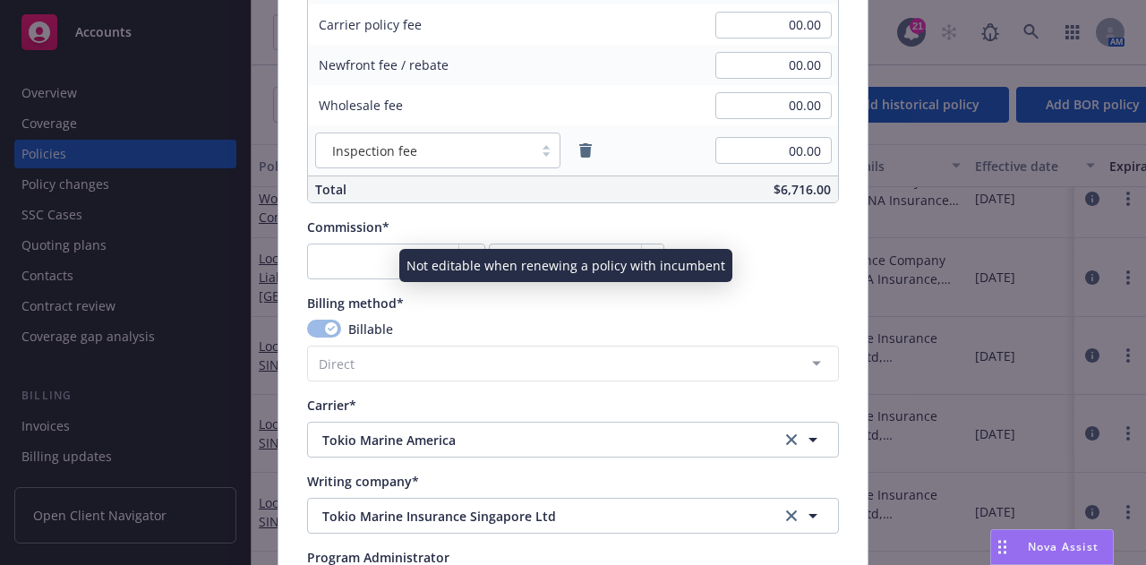
scroll to position [1360, 0]
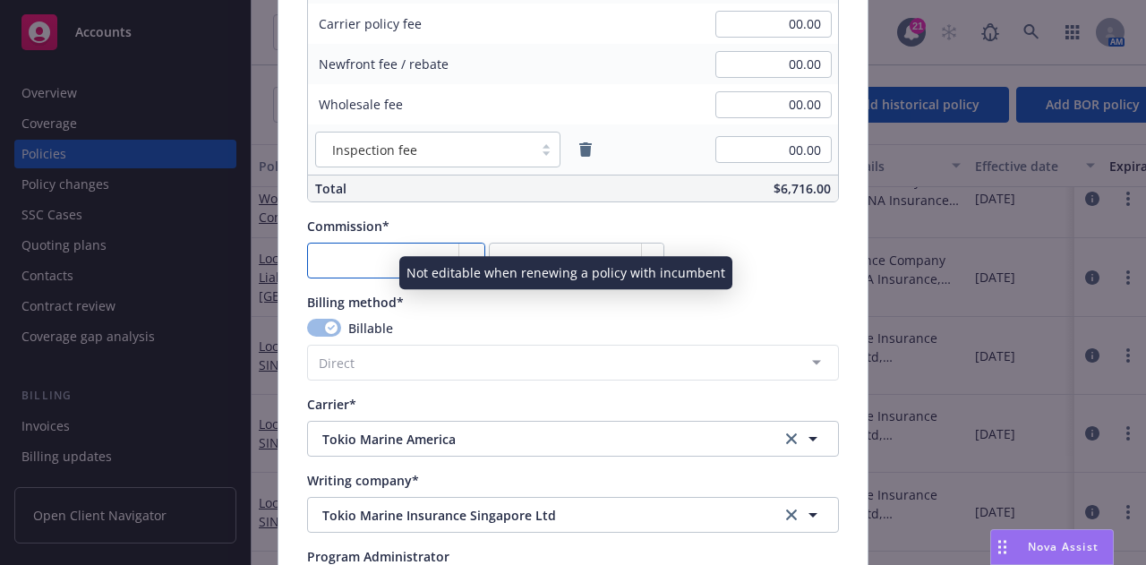
click at [389, 261] on input "number" at bounding box center [396, 261] width 178 height 36
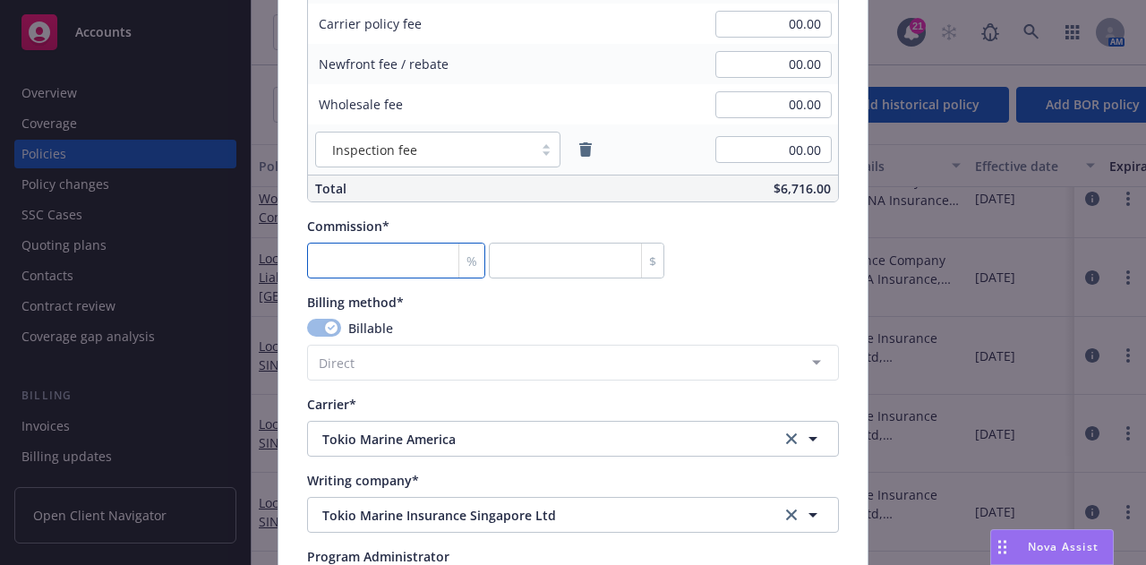
type input "0"
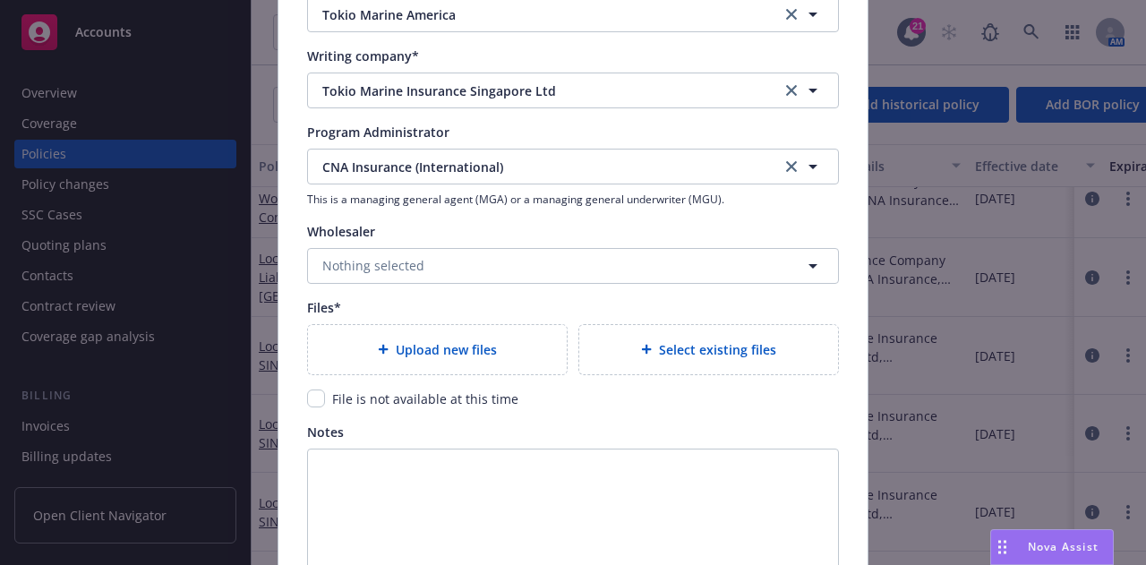
scroll to position [1786, 0]
click at [308, 393] on input "checkbox" at bounding box center [316, 397] width 18 height 18
checkbox input "true"
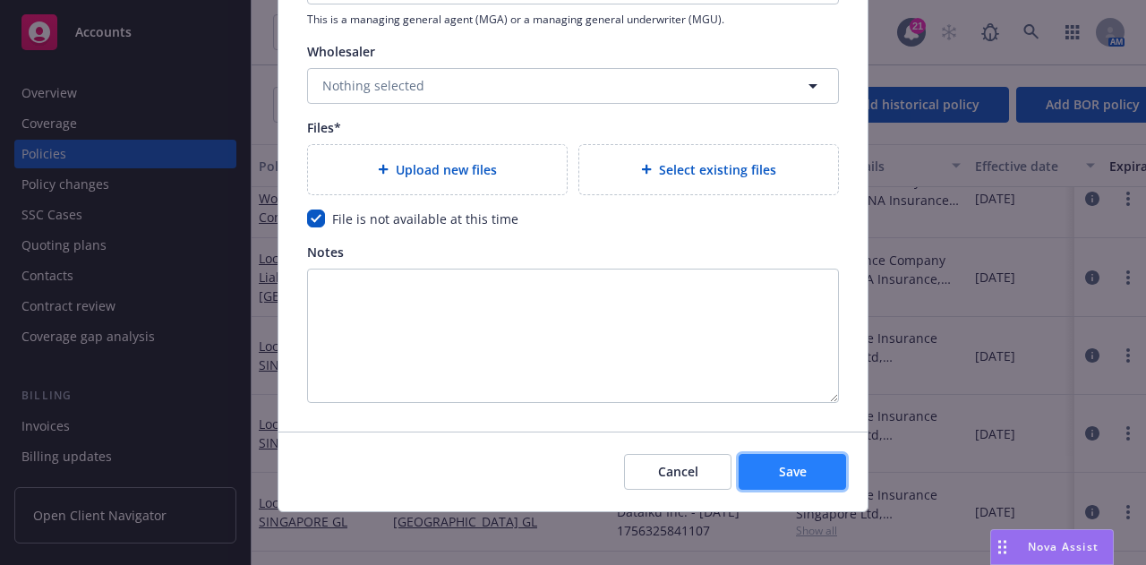
click at [813, 460] on button "Save" at bounding box center [792, 472] width 107 height 36
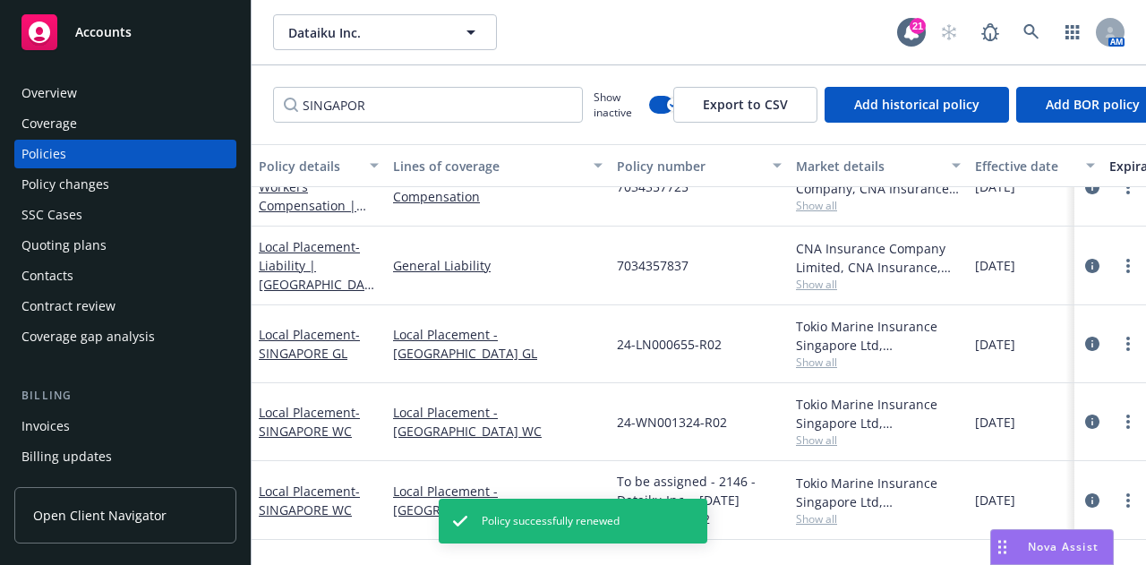
scroll to position [40, 0]
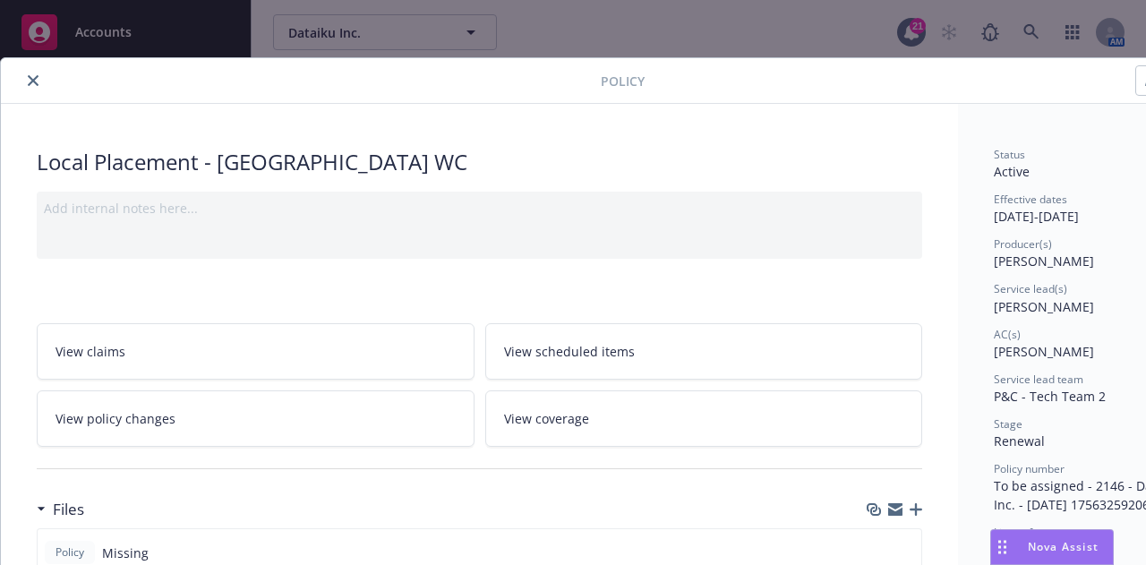
click at [31, 76] on icon "close" at bounding box center [33, 80] width 11 height 11
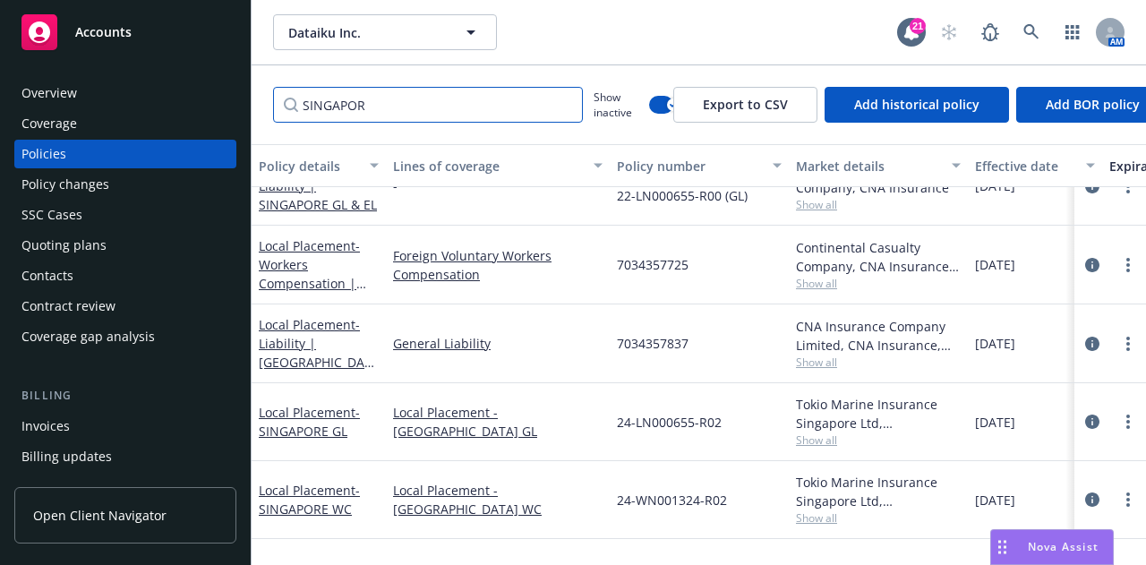
click at [406, 112] on input "SINGAPOR" at bounding box center [428, 105] width 310 height 36
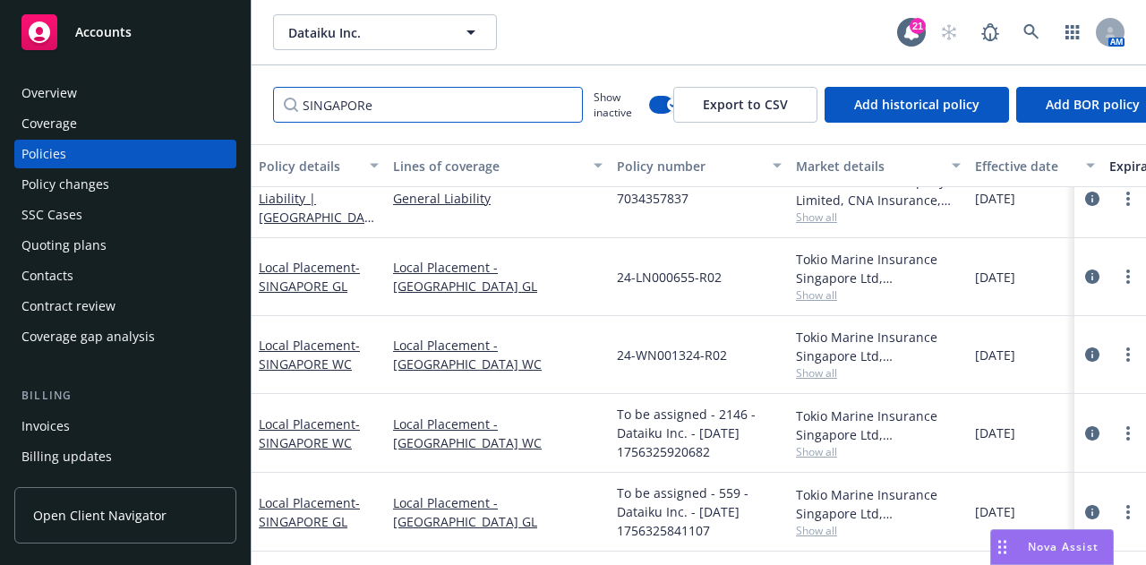
scroll to position [190, 0]
type input "SINGAPORe"
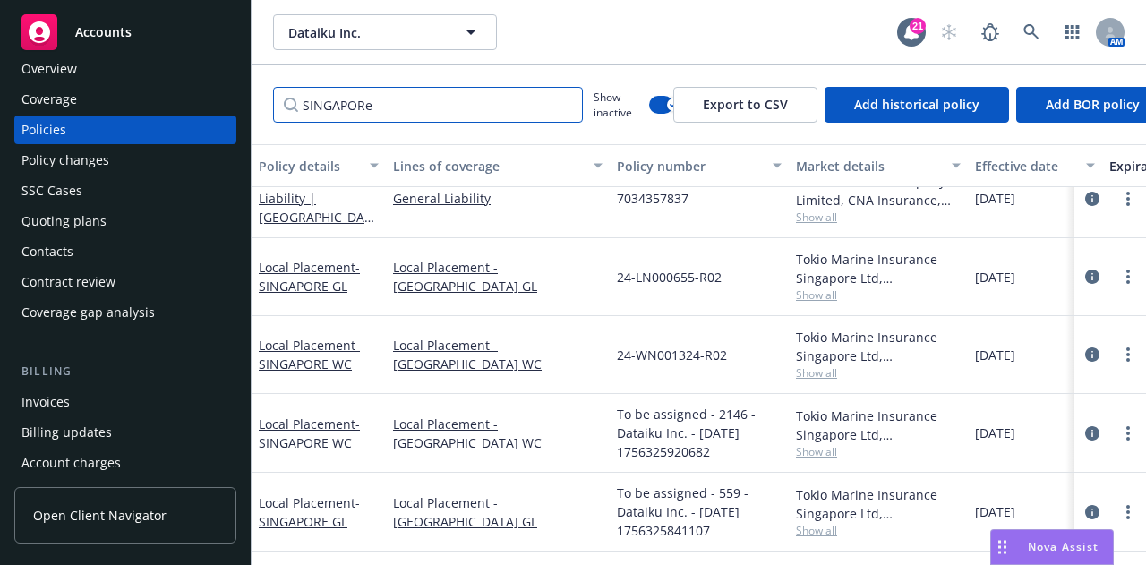
scroll to position [25, 0]
click at [163, 217] on div "Quoting plans" at bounding box center [125, 220] width 208 height 29
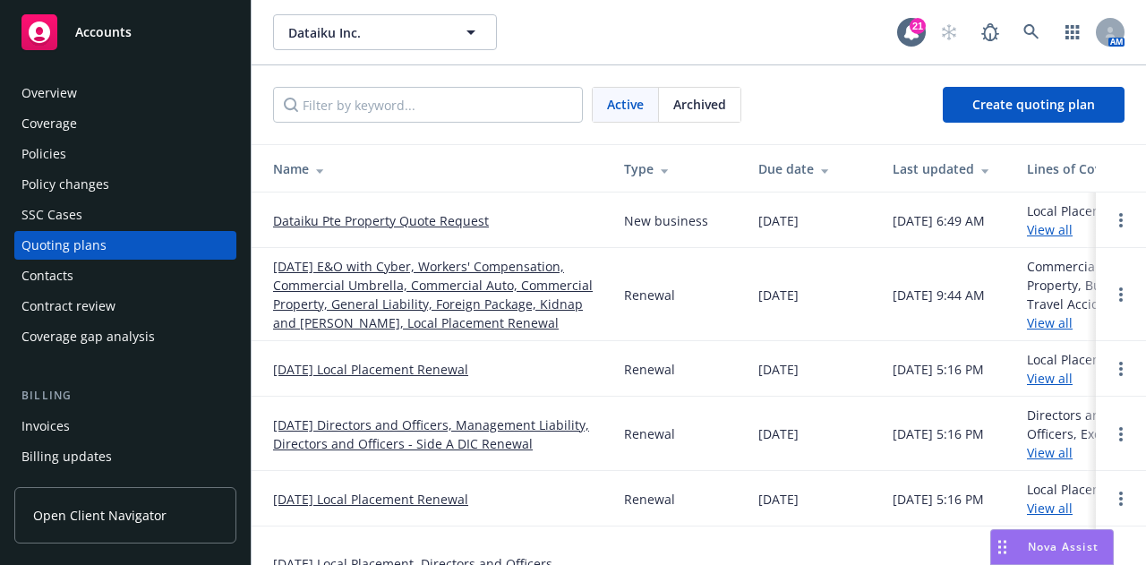
click at [452, 361] on link "08/01/25 Local Placement Renewal" at bounding box center [370, 369] width 195 height 19
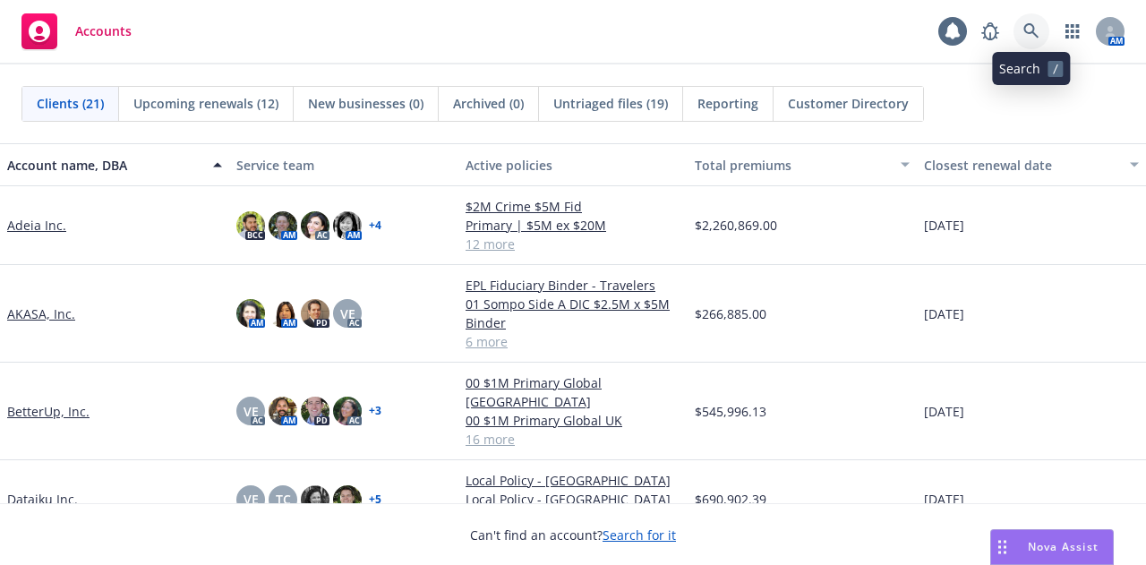
click at [1027, 34] on icon at bounding box center [1031, 31] width 16 height 16
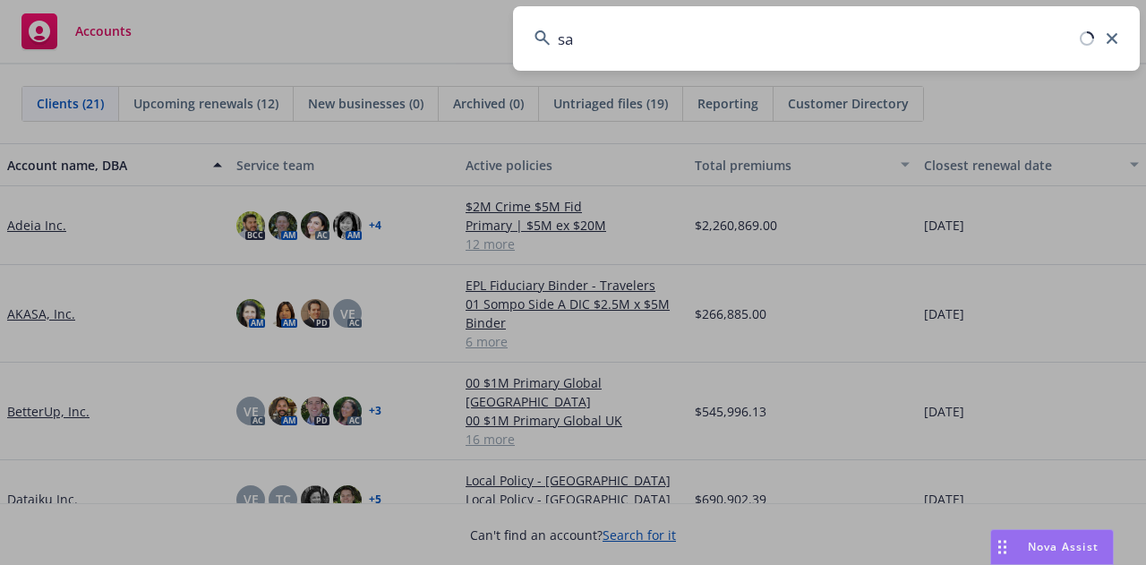
type input "s"
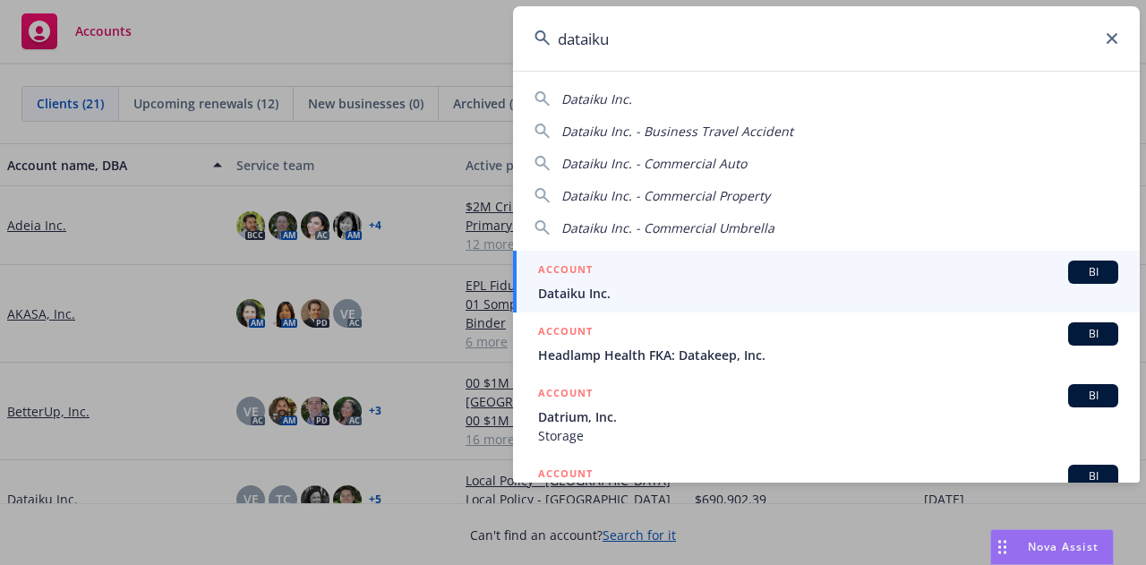
type input "dataiku"
click at [917, 271] on div "ACCOUNT BI" at bounding box center [828, 272] width 580 height 23
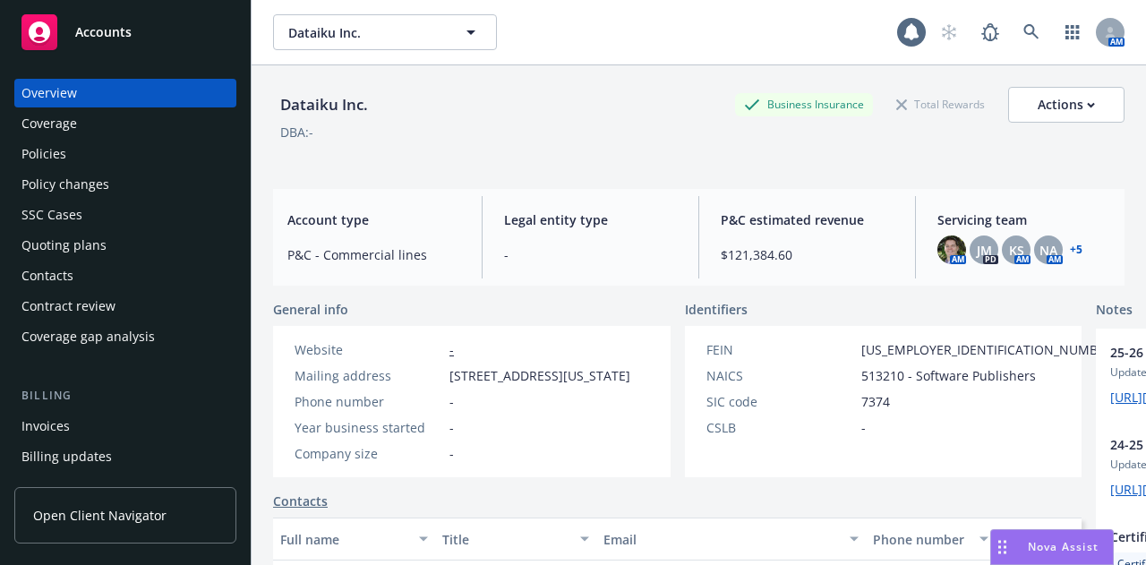
click at [152, 159] on div "Policies" at bounding box center [125, 154] width 208 height 29
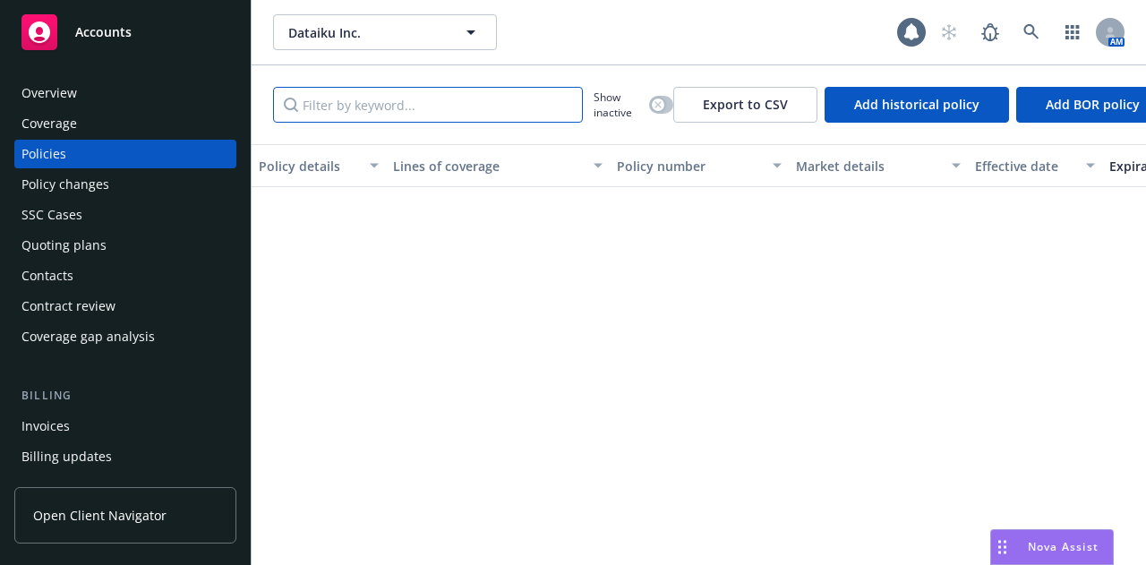
click at [445, 97] on input "Filter by keyword..." at bounding box center [428, 105] width 310 height 36
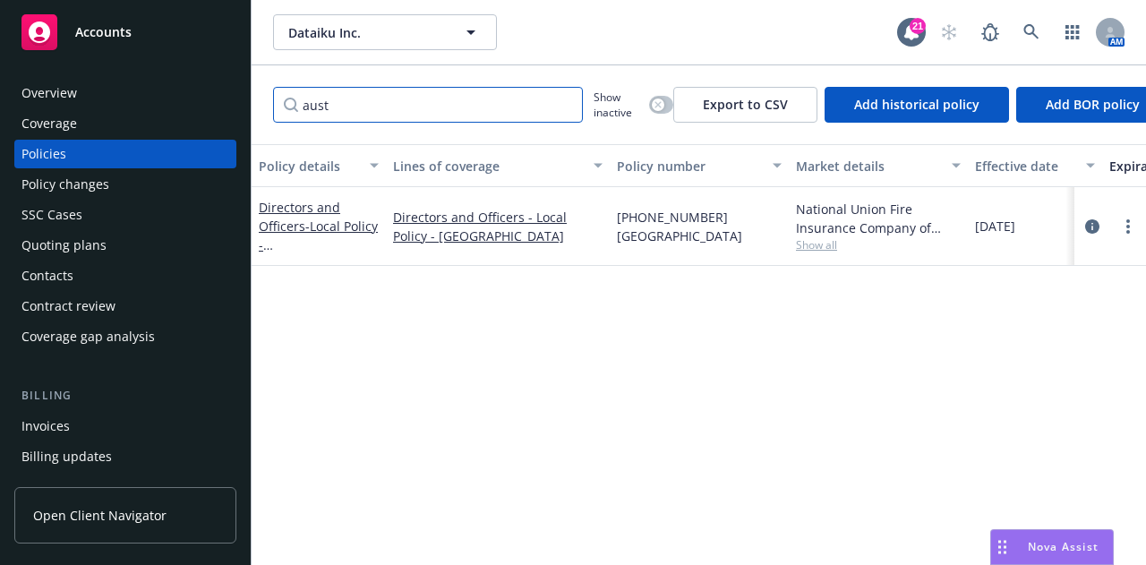
type input "aust"
click at [662, 103] on div "button" at bounding box center [658, 104] width 13 height 13
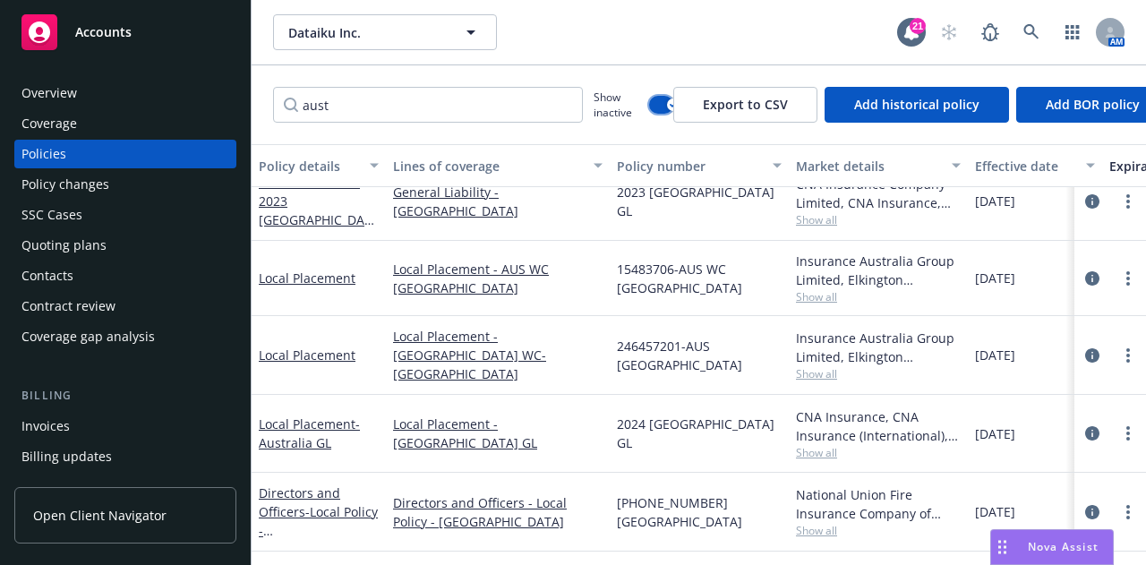
scroll to position [32, 174]
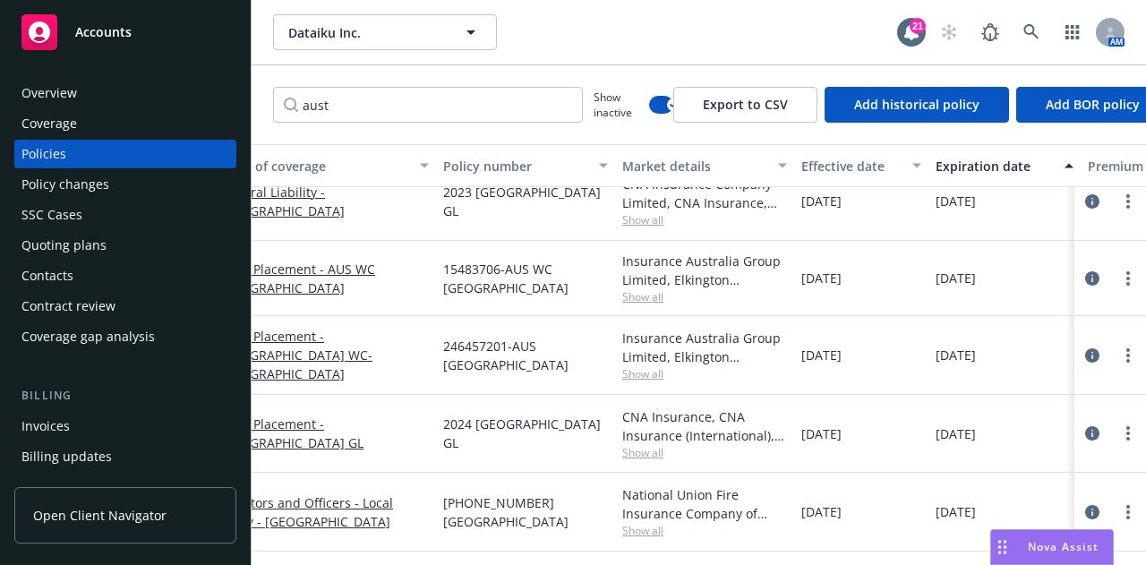
click at [648, 445] on span "Show all" at bounding box center [704, 452] width 165 height 15
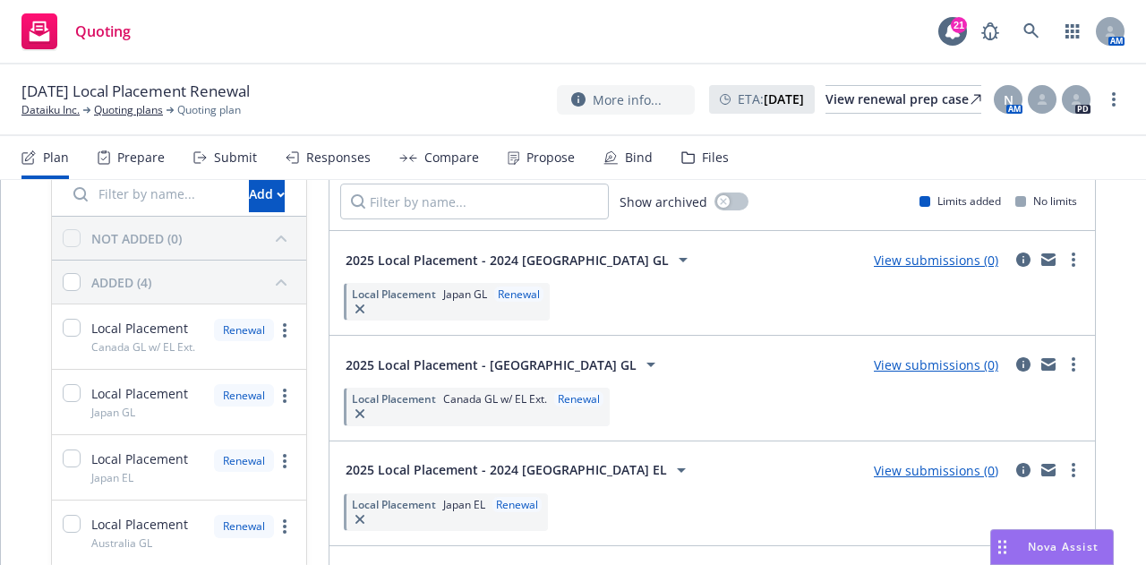
scroll to position [56, 0]
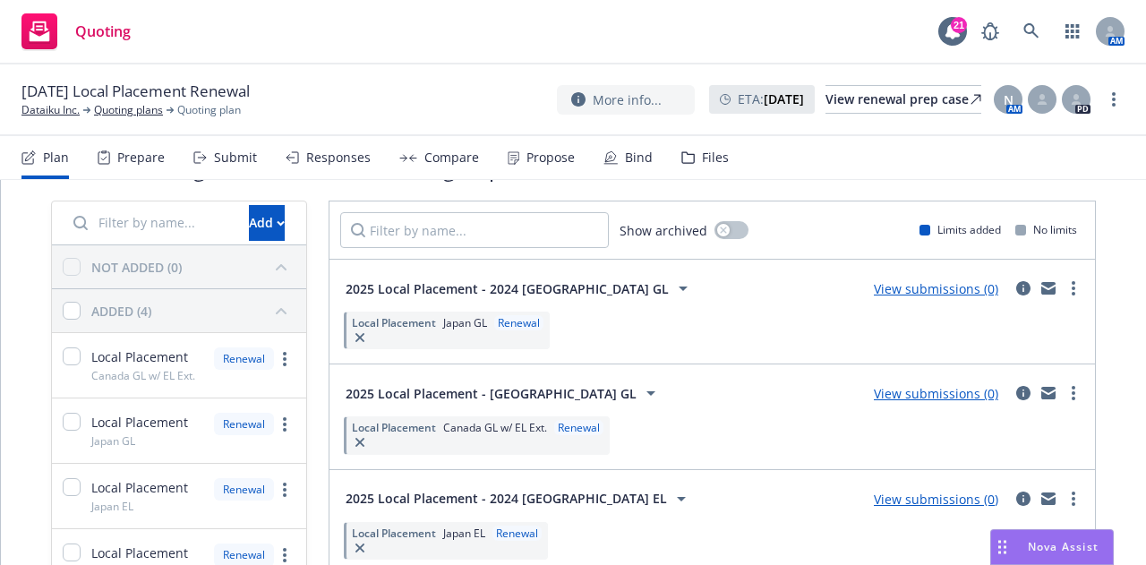
click at [120, 235] on input "Filter by name..." at bounding box center [150, 223] width 175 height 36
click at [252, 223] on button "Add" at bounding box center [267, 223] width 36 height 36
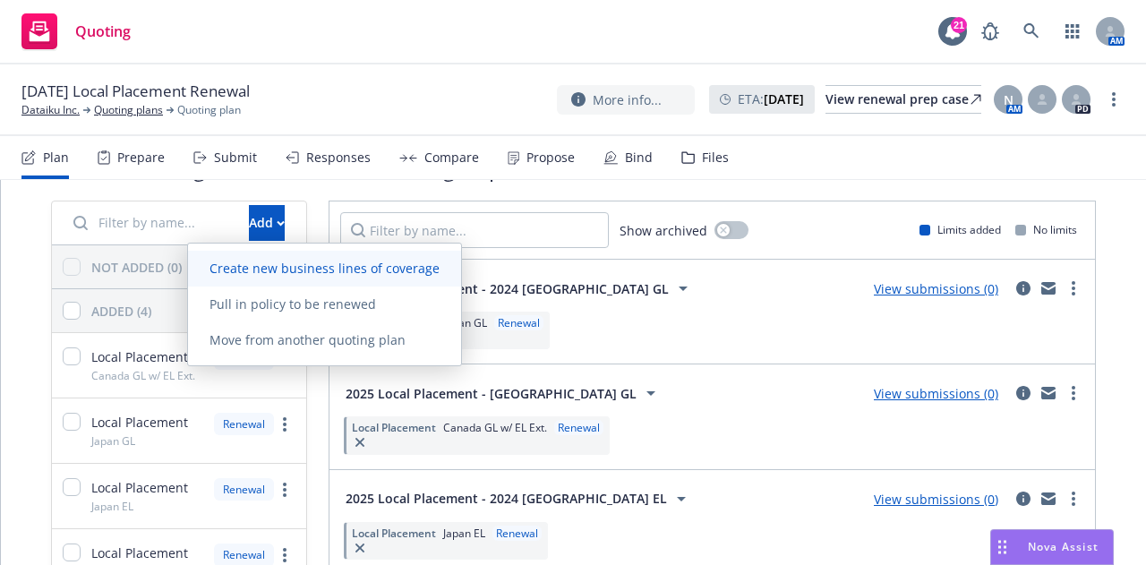
click at [350, 259] on link "Create new business lines of coverage" at bounding box center [324, 269] width 273 height 36
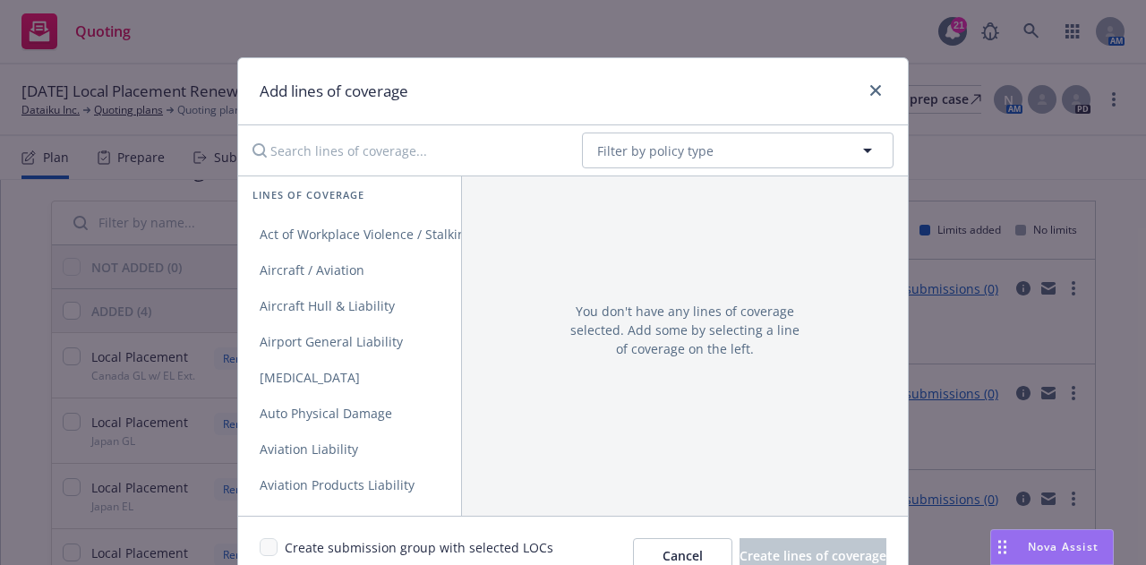
click at [367, 152] on input "Search lines of coverage..." at bounding box center [405, 151] width 326 height 36
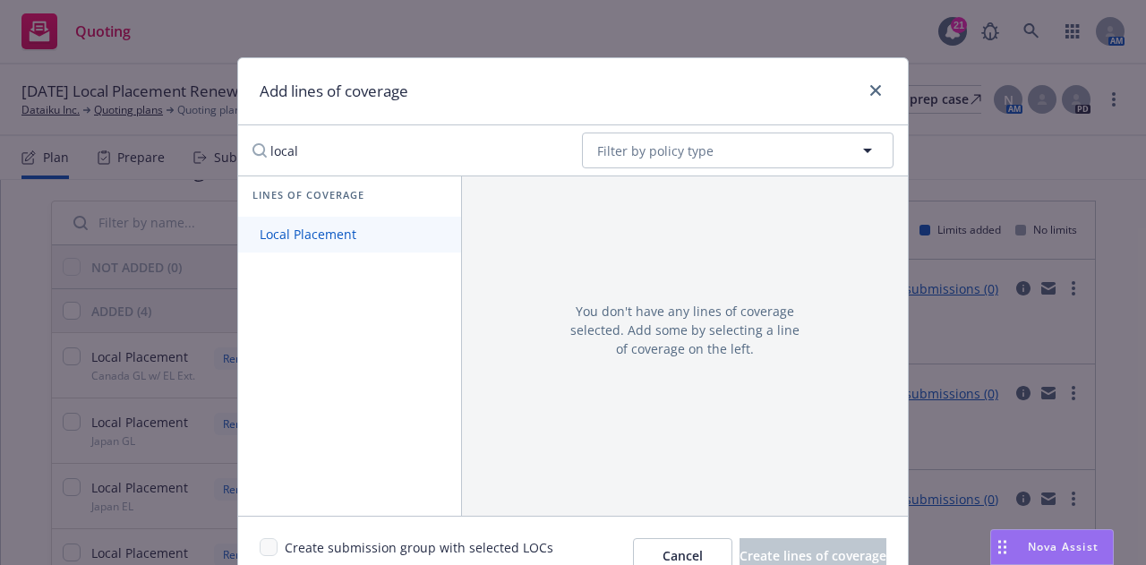
type input "local"
click at [360, 227] on span "Local Placement" at bounding box center [308, 234] width 140 height 17
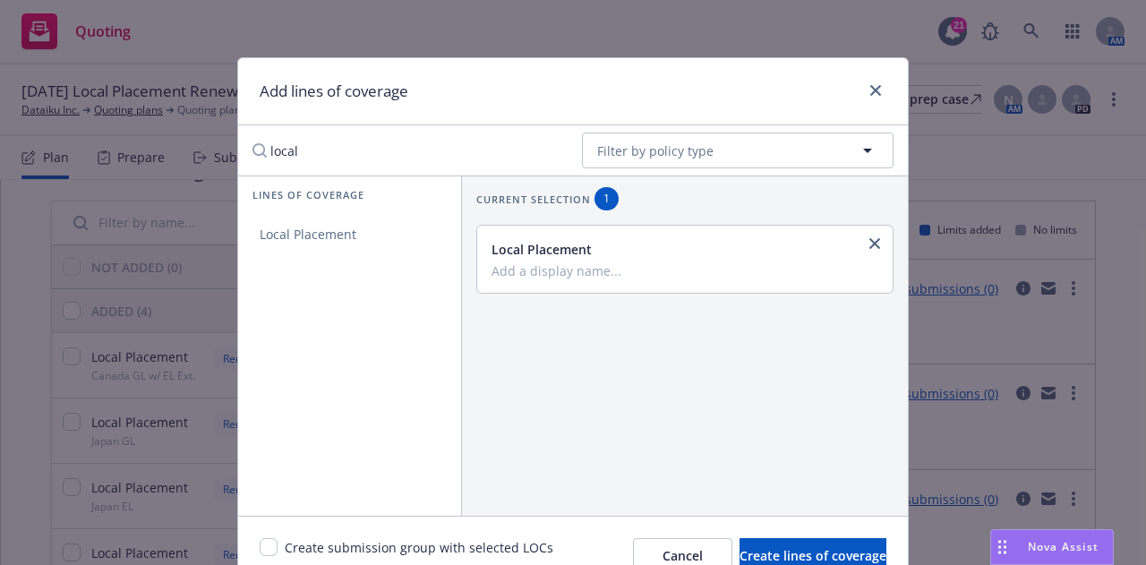
click at [551, 255] on div "Local Placement" at bounding box center [683, 249] width 383 height 19
click at [584, 264] on input "Add a display name..." at bounding box center [683, 270] width 383 height 16
type input "France PROP"
click at [808, 549] on span "Create lines of coverage" at bounding box center [812, 555] width 147 height 17
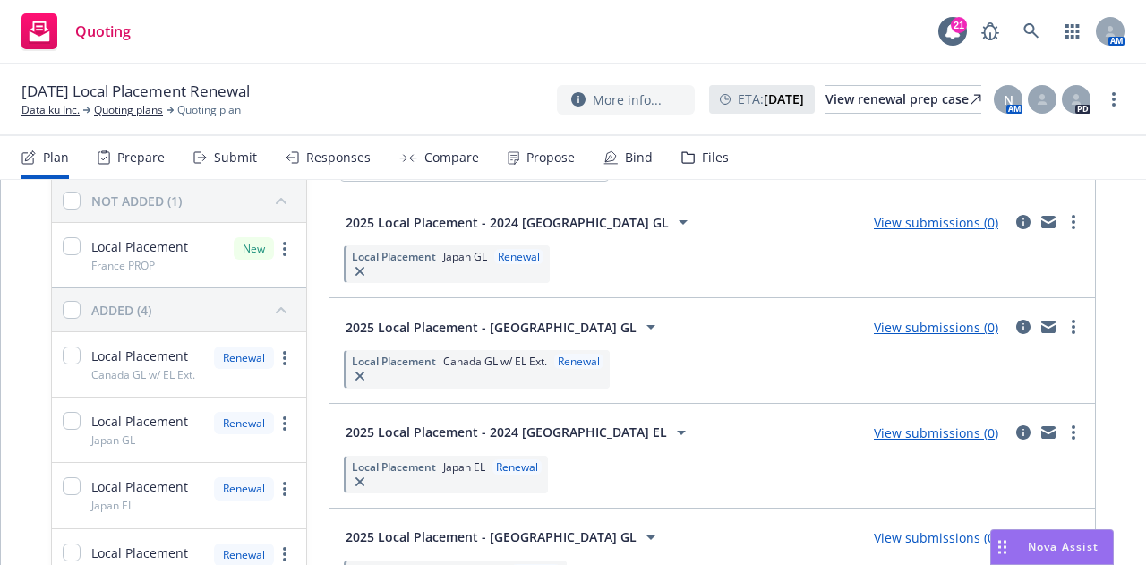
scroll to position [66, 0]
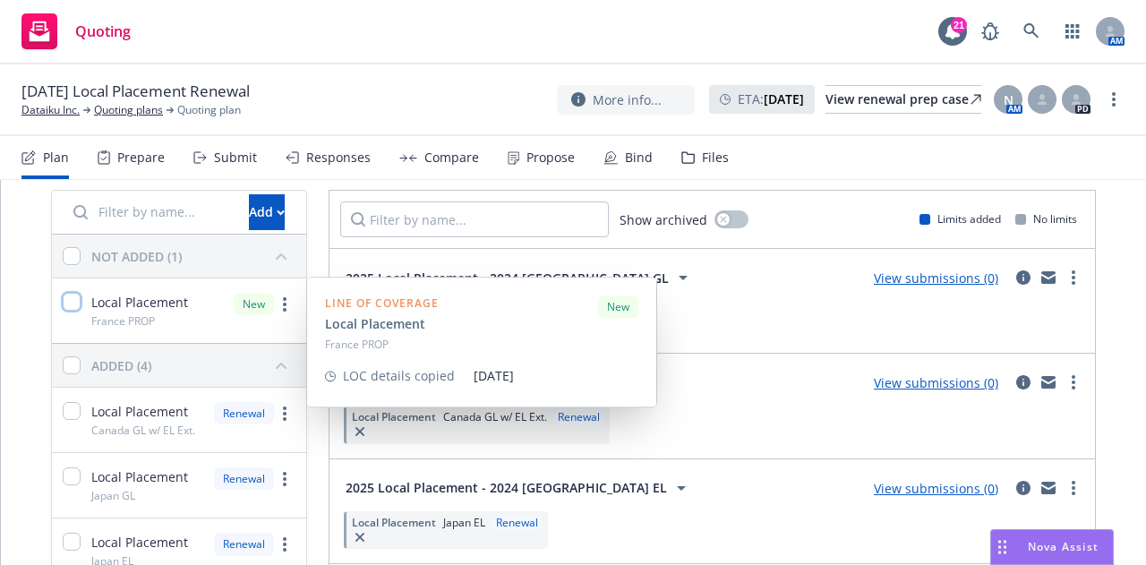
click at [73, 301] on input "checkbox" at bounding box center [72, 302] width 18 height 18
checkbox input "true"
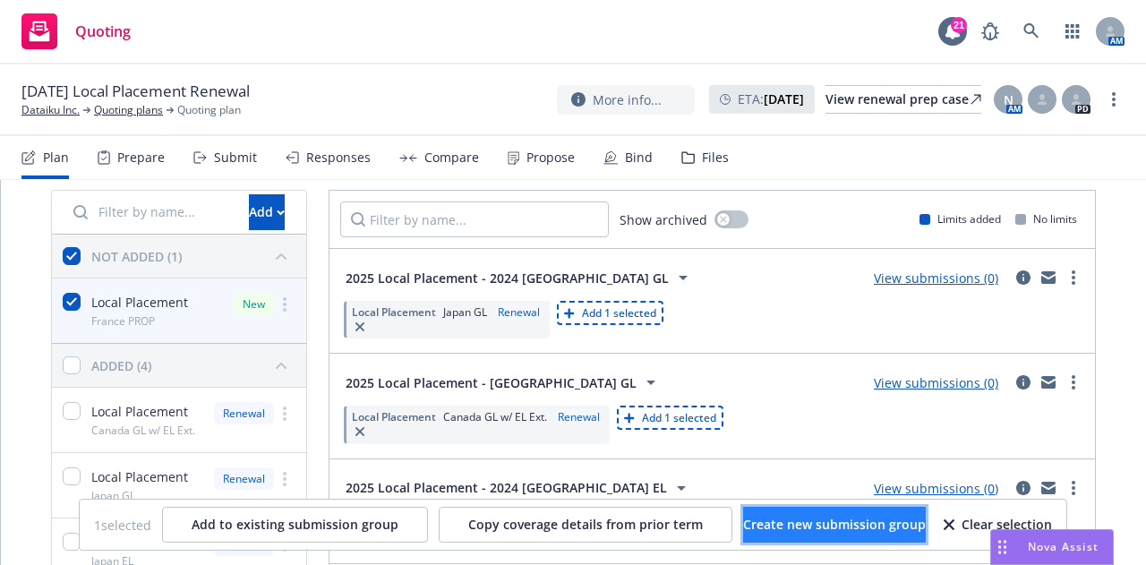
click at [853, 519] on span "Create new submission group" at bounding box center [834, 524] width 183 height 17
checkbox input "false"
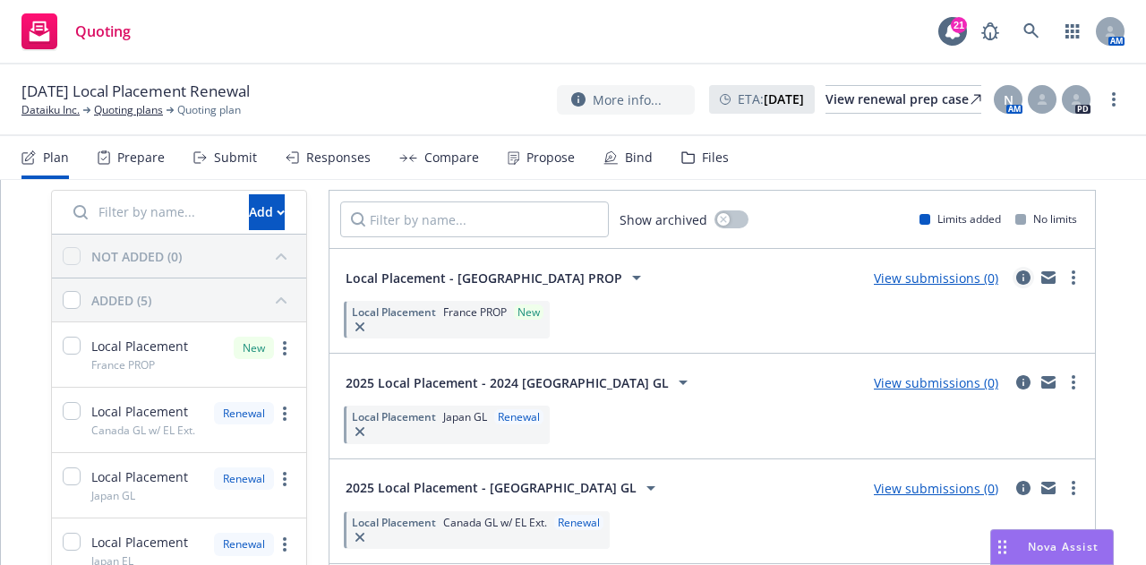
click at [1016, 275] on icon "circleInformation" at bounding box center [1023, 277] width 14 height 14
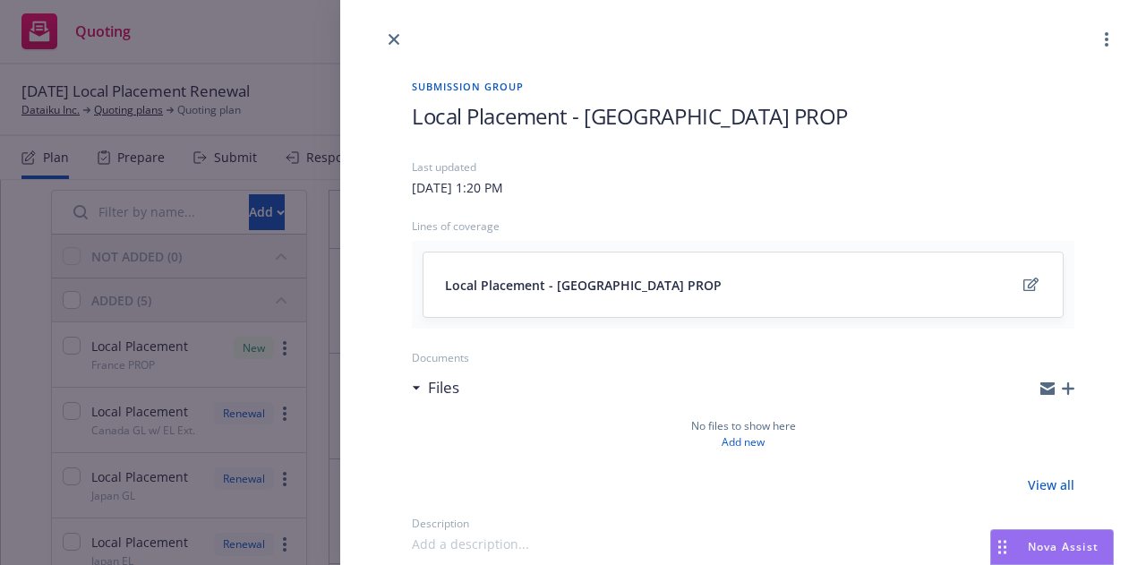
click at [430, 123] on span "Local Placement - [GEOGRAPHIC_DATA] PROP" at bounding box center [630, 116] width 436 height 30
click at [419, 115] on span "Local Placement - [GEOGRAPHIC_DATA] PROP" at bounding box center [630, 116] width 436 height 30
click at [390, 38] on icon "close" at bounding box center [394, 39] width 11 height 11
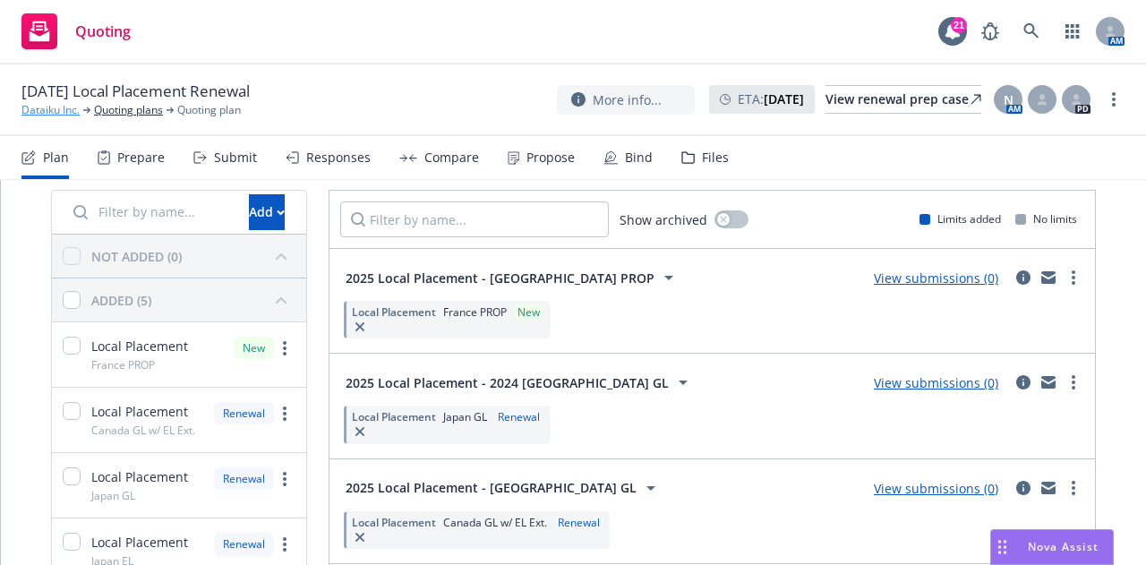
click at [56, 112] on link "Dataiku Inc." at bounding box center [50, 110] width 58 height 16
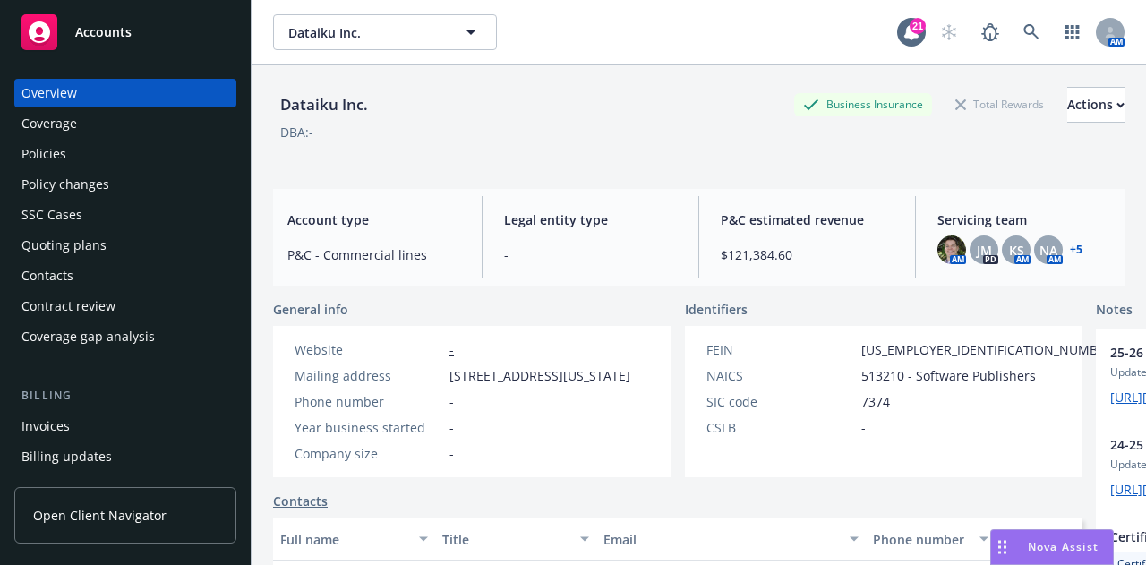
click at [180, 148] on div "Policies" at bounding box center [125, 154] width 208 height 29
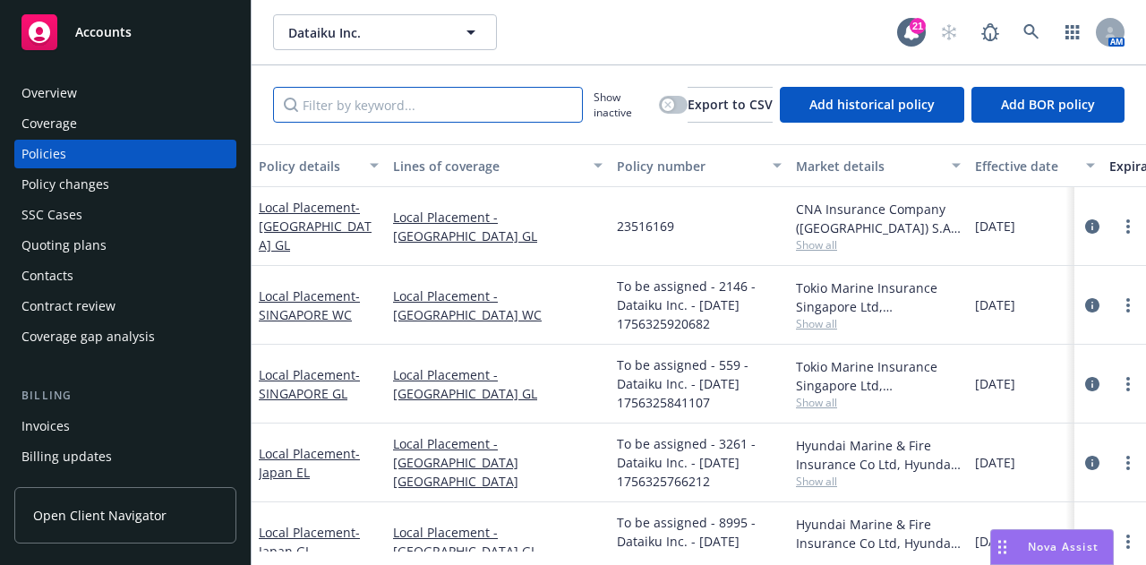
click at [510, 96] on input "Filter by keyword..." at bounding box center [428, 105] width 310 height 36
click at [161, 241] on div "Quoting plans" at bounding box center [125, 245] width 208 height 29
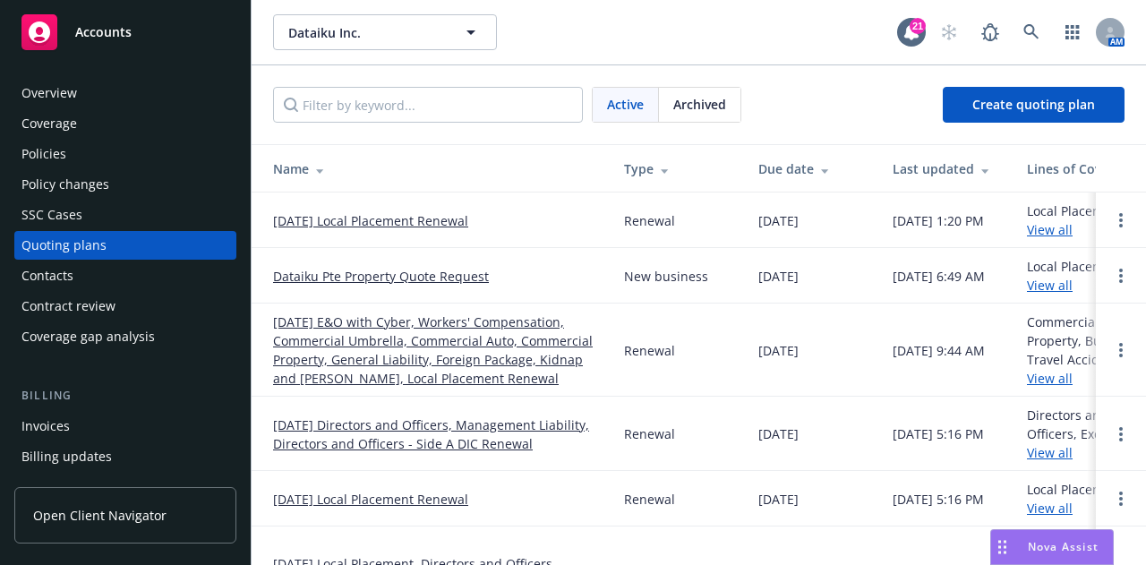
click at [447, 217] on link "[DATE] Local Placement Renewal" at bounding box center [370, 220] width 195 height 19
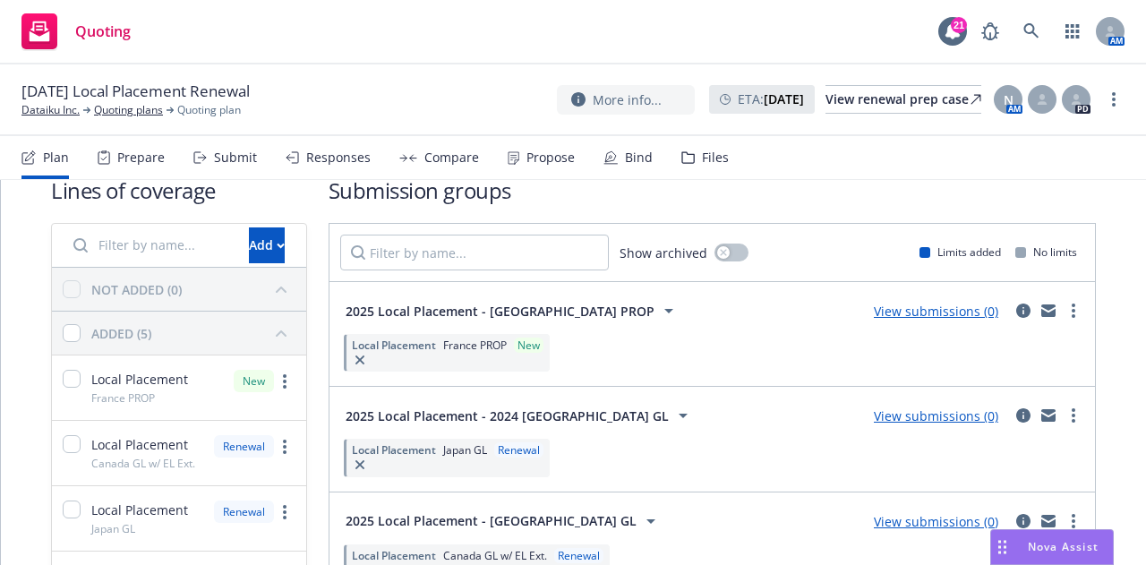
scroll to position [34, 0]
click at [1063, 303] on link "more" at bounding box center [1073, 309] width 21 height 21
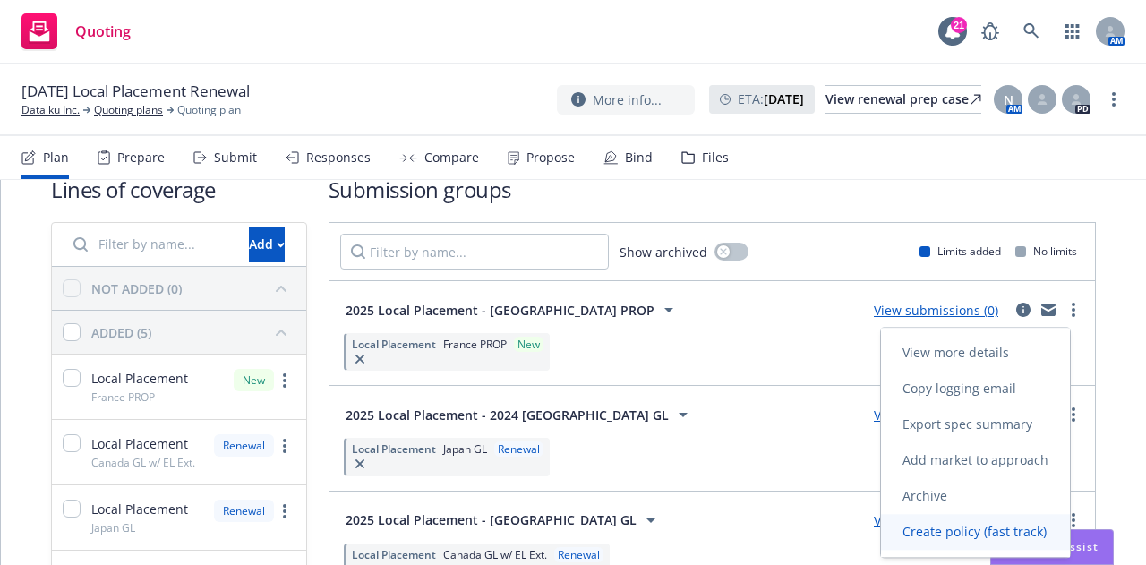
click at [1021, 526] on span "Create policy (fast track)" at bounding box center [974, 531] width 187 height 17
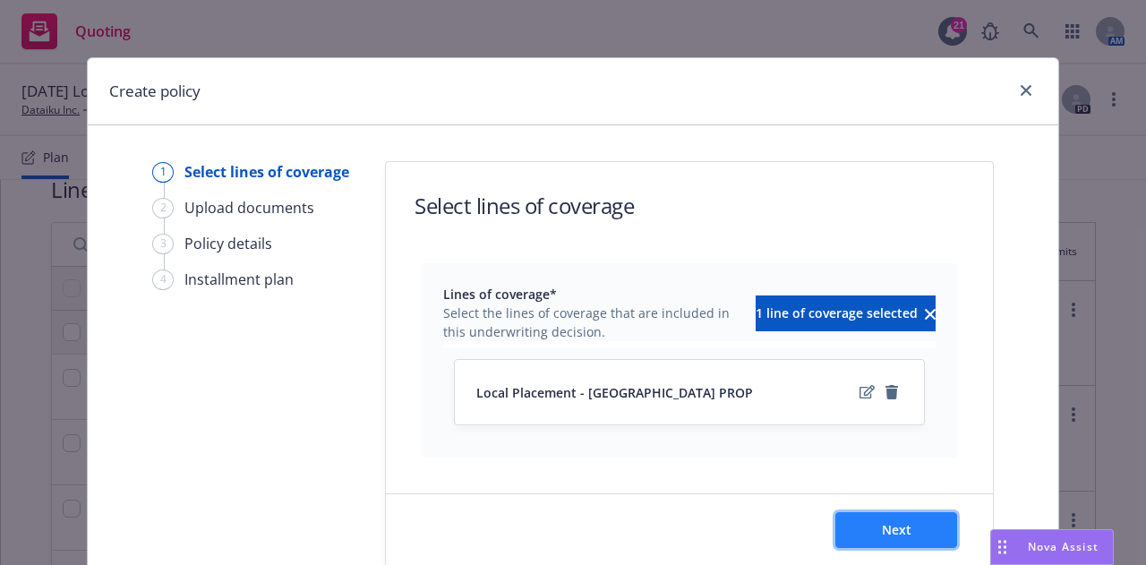
click at [922, 517] on button "Next" at bounding box center [896, 530] width 122 height 36
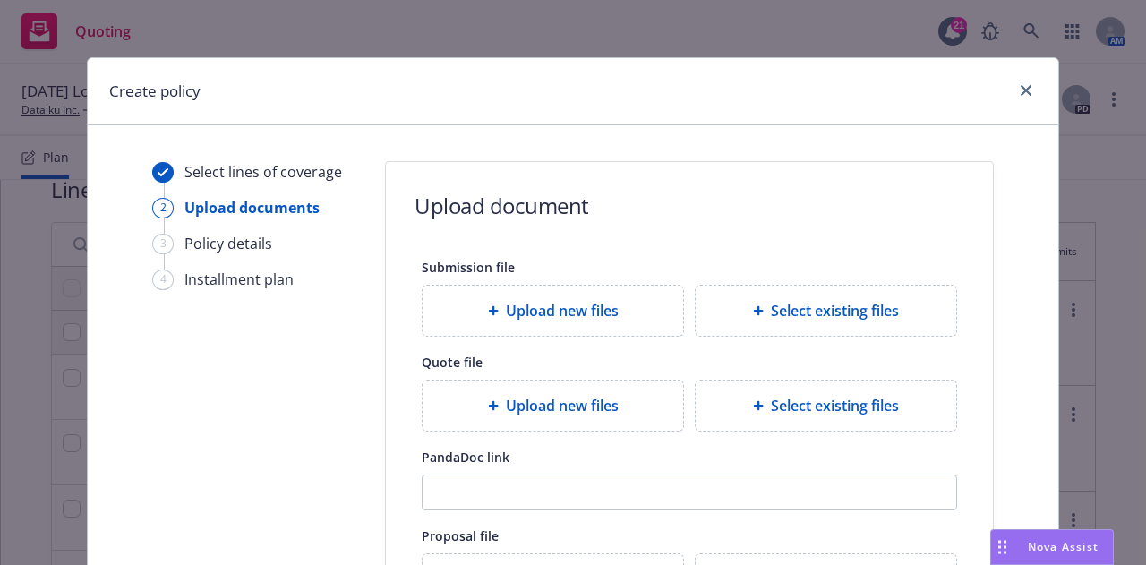
scroll to position [338, 0]
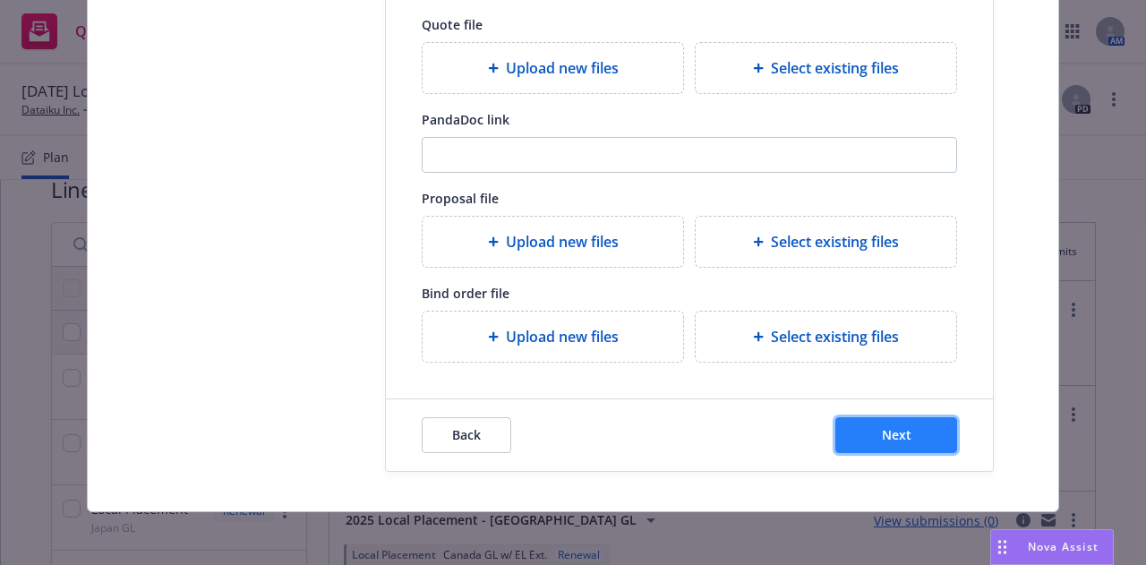
click at [933, 423] on button "Next" at bounding box center [896, 435] width 122 height 36
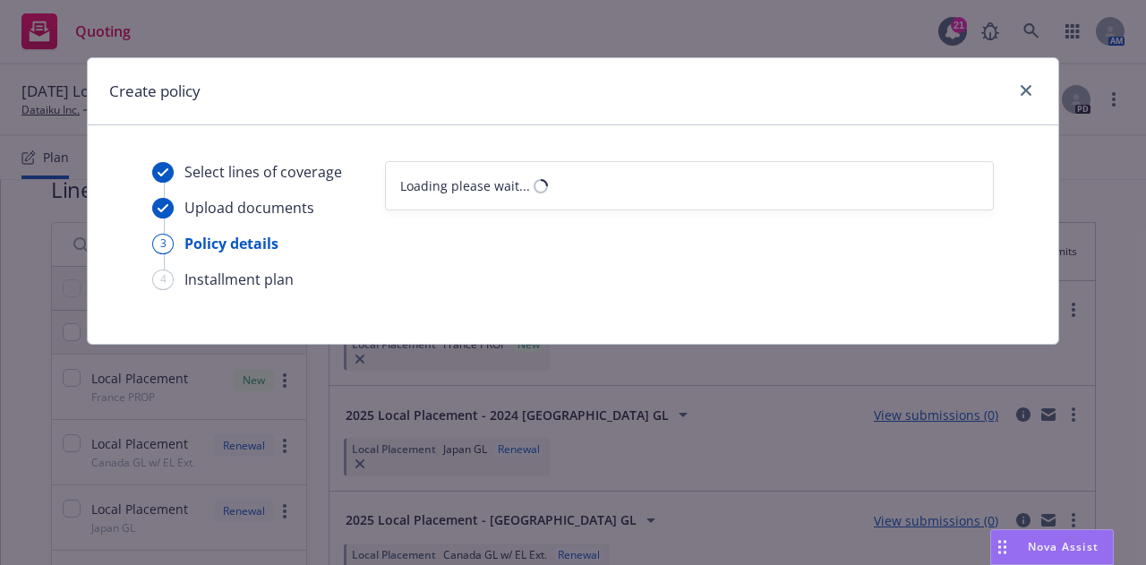
select select "12"
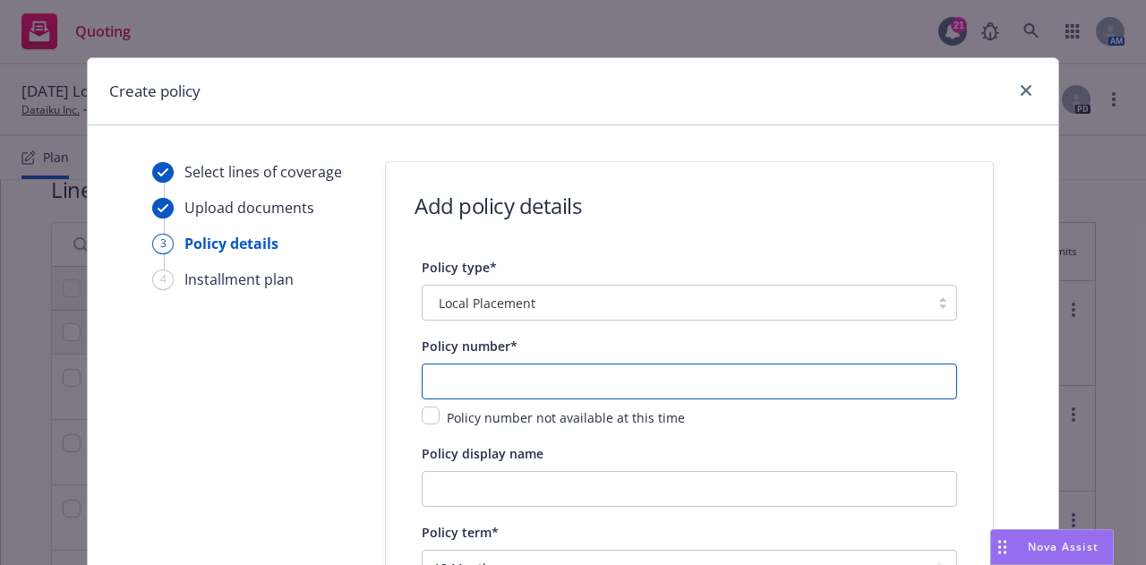
click at [708, 373] on input "text" at bounding box center [689, 381] width 535 height 36
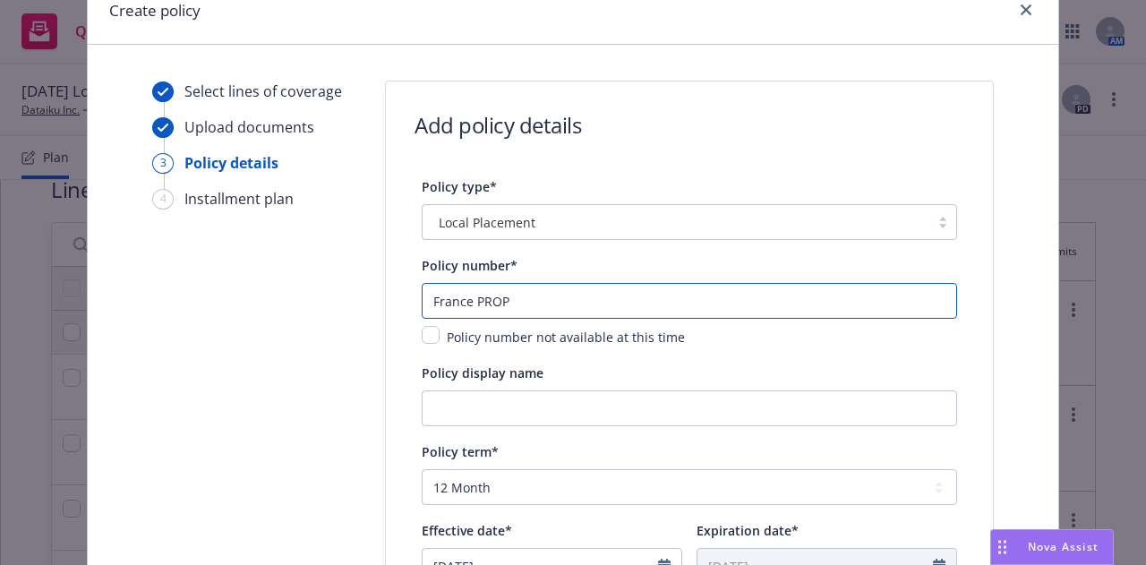
scroll to position [195, 0]
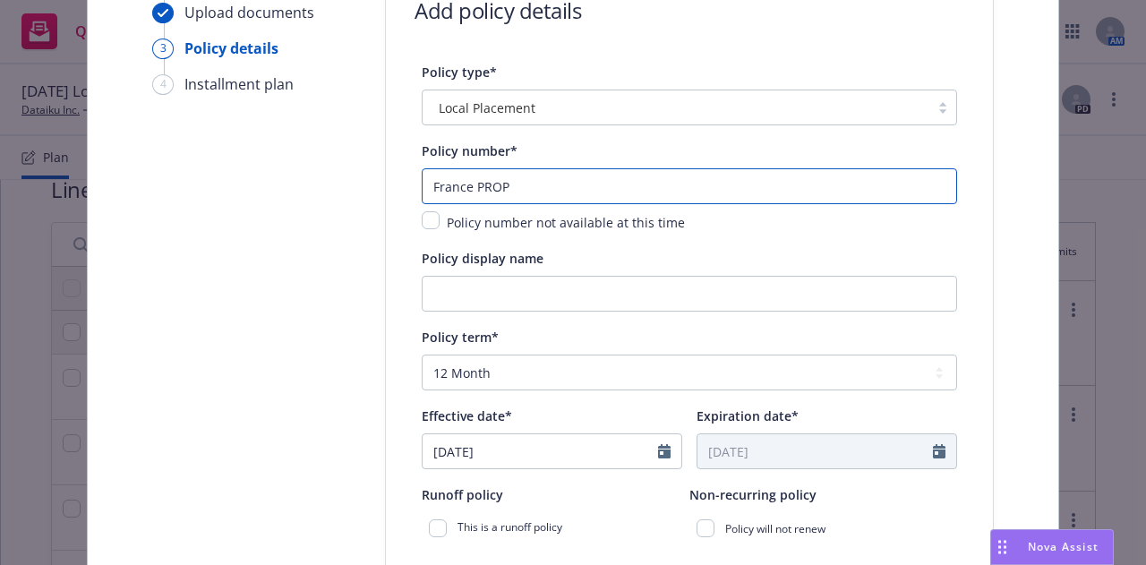
drag, startPoint x: 448, startPoint y: 179, endPoint x: 342, endPoint y: 177, distance: 105.7
type input "France PROP"
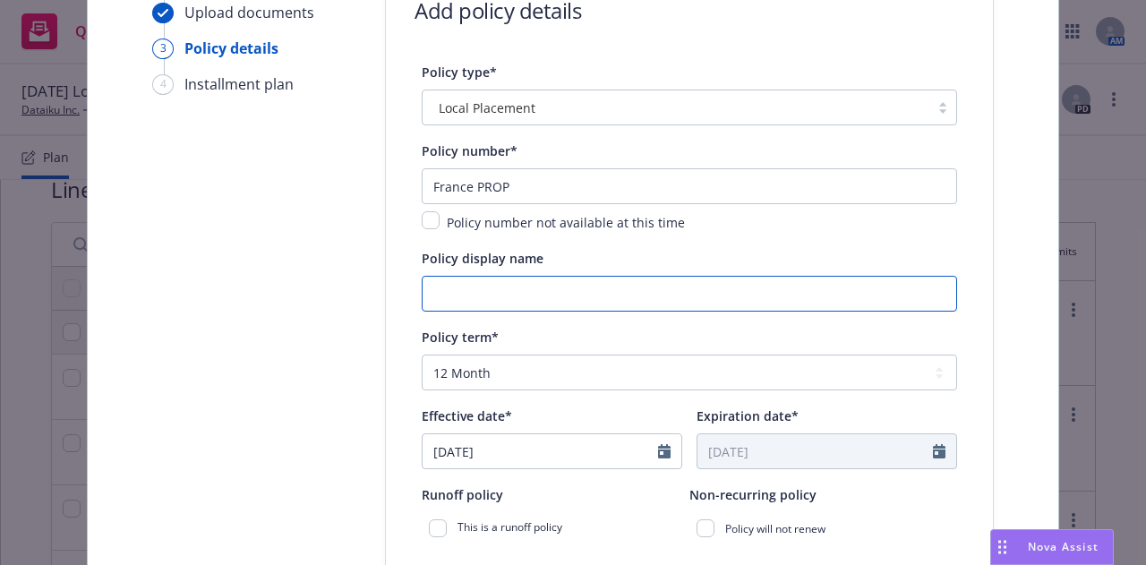
click at [569, 296] on input "Policy display name" at bounding box center [689, 294] width 535 height 36
paste input "France PROP"
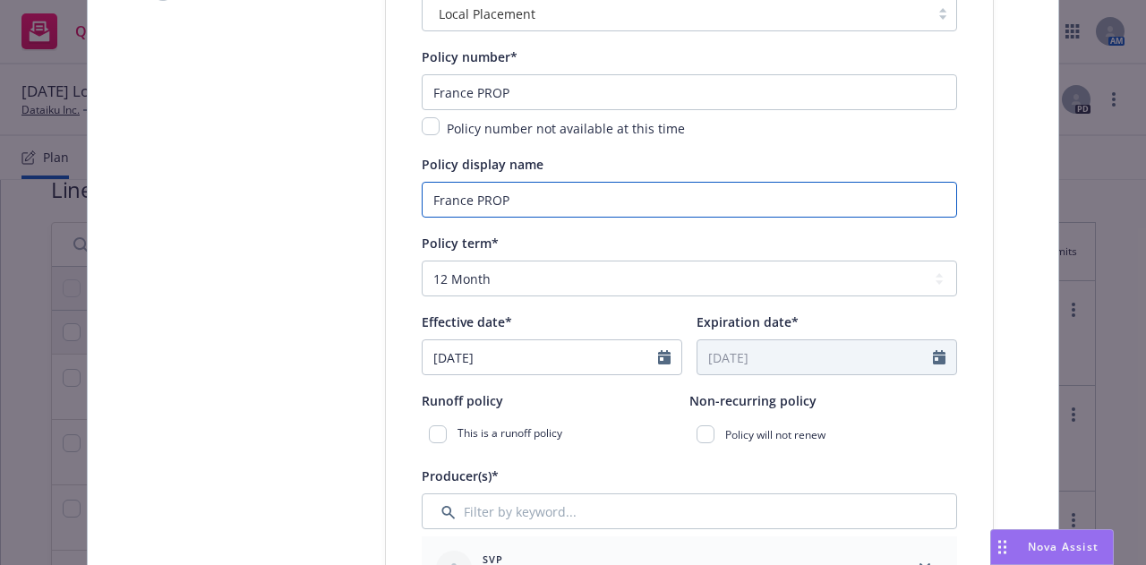
scroll to position [290, 0]
type input "France PROP"
select select "8"
click at [457, 354] on input "08/27/2025" at bounding box center [540, 356] width 235 height 34
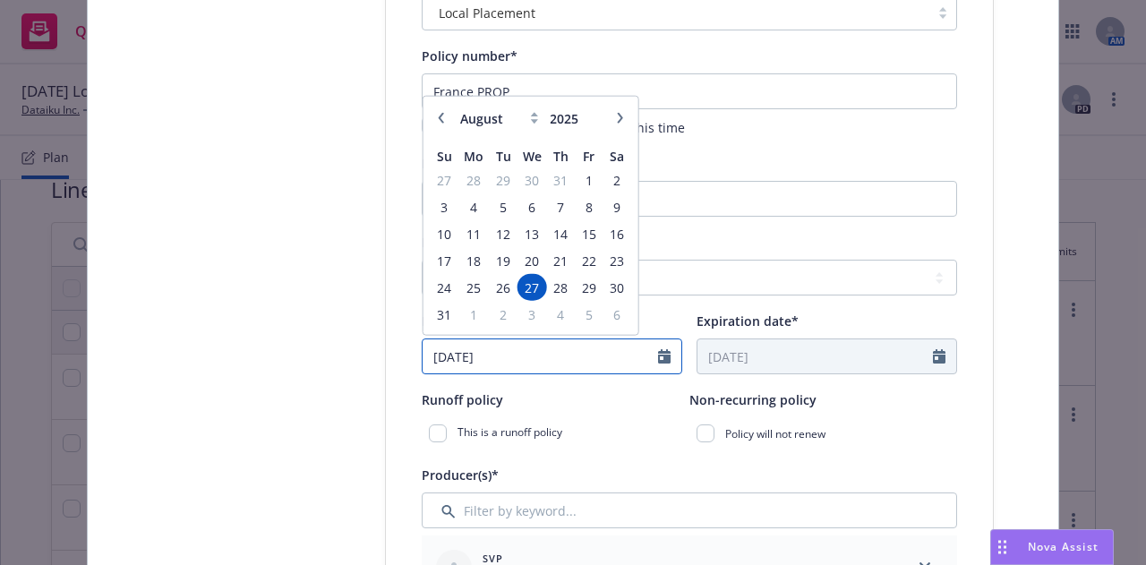
type input "08/01/2025"
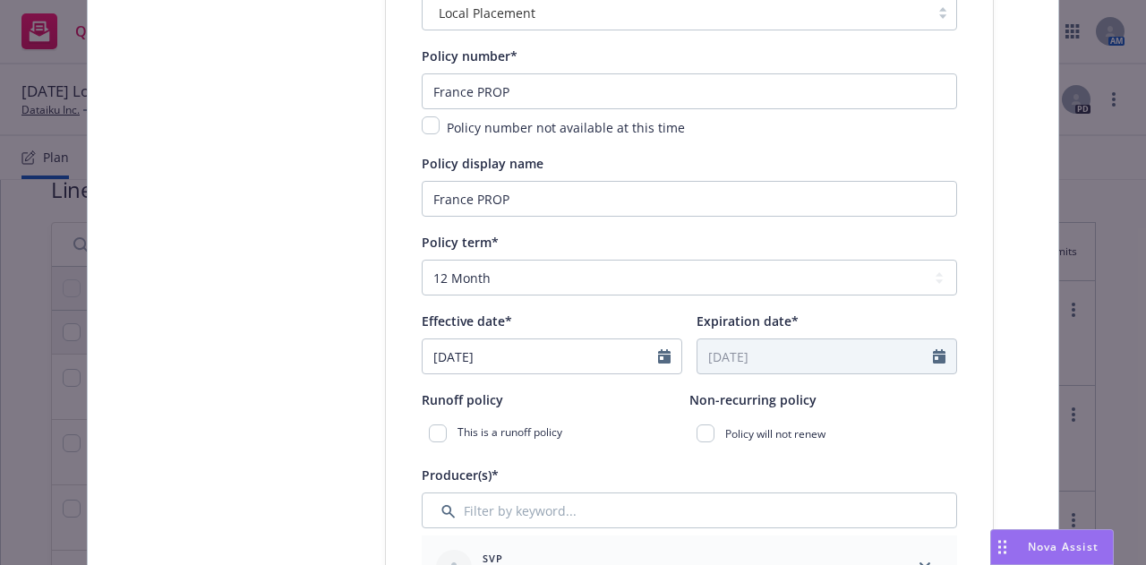
type input "08/01/2026"
click at [598, 432] on div "This is a runoff policy" at bounding box center [556, 433] width 268 height 32
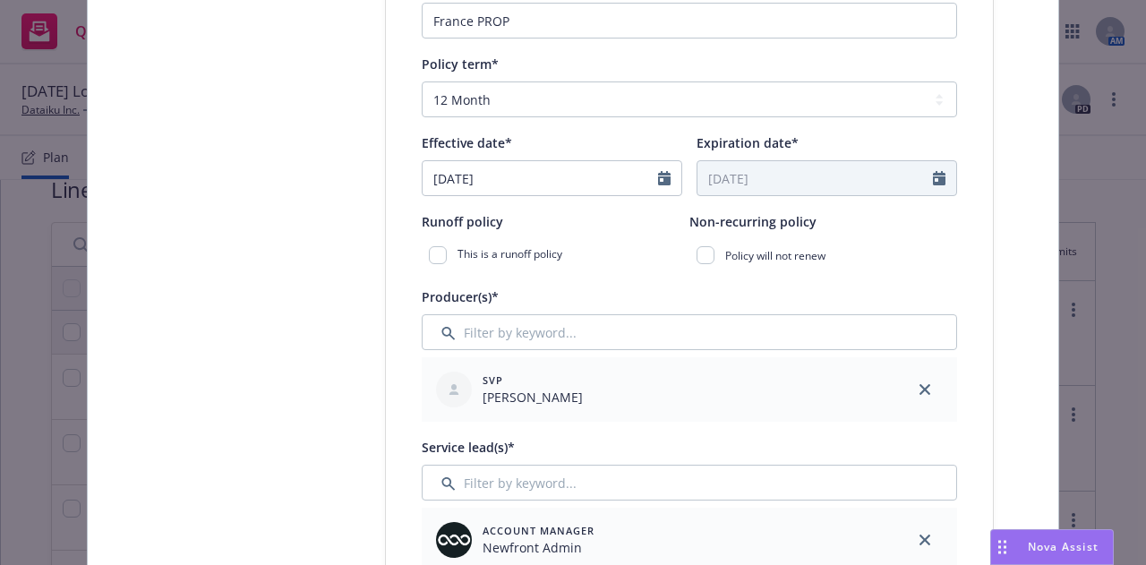
scroll to position [472, 0]
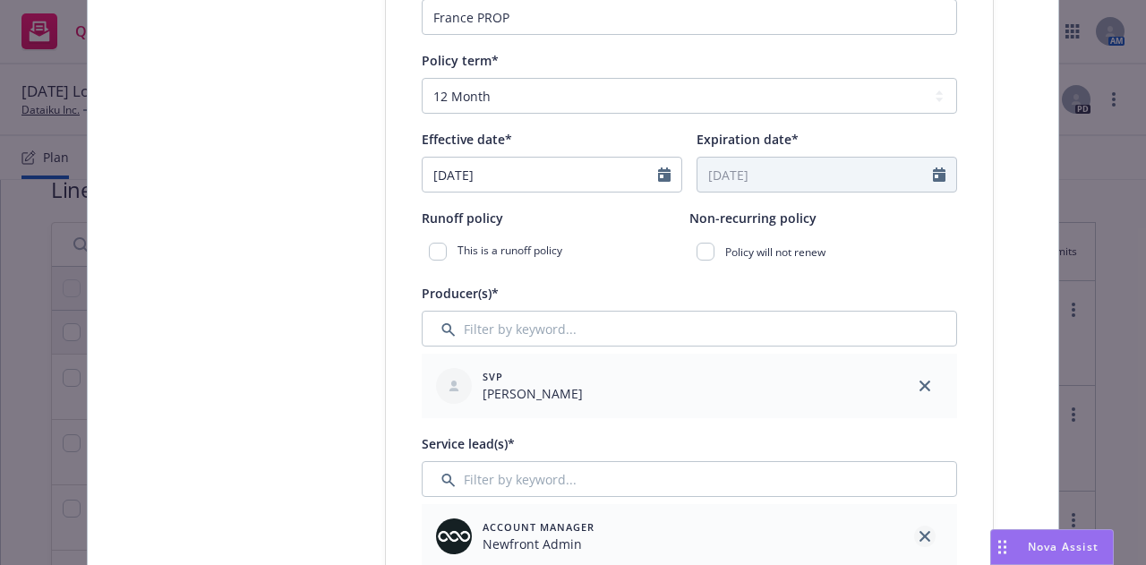
click at [920, 531] on icon "close" at bounding box center [924, 536] width 11 height 11
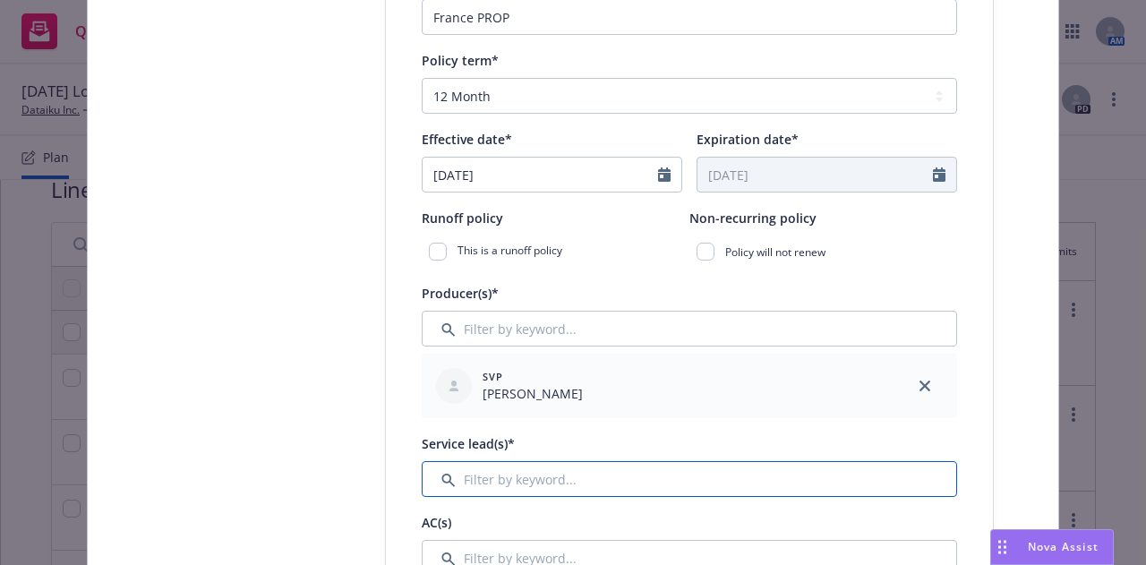
click at [736, 483] on input "Filter by keyword..." at bounding box center [689, 479] width 535 height 36
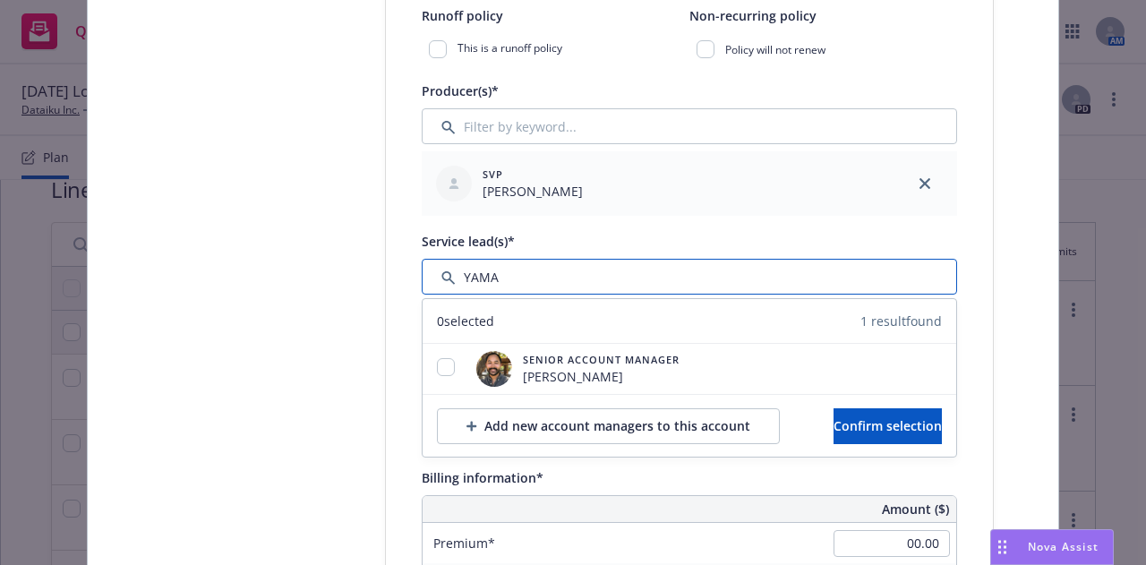
scroll to position [676, 0]
type input "YAMA"
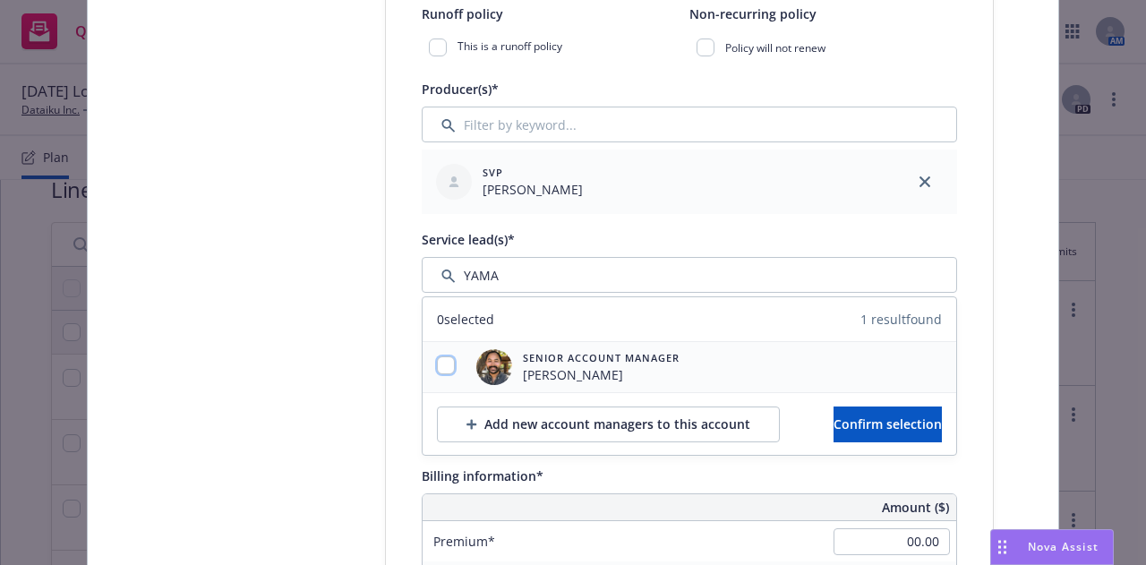
click at [438, 364] on input "checkbox" at bounding box center [446, 365] width 18 height 18
checkbox input "true"
click at [847, 436] on button "Confirm selection" at bounding box center [887, 424] width 108 height 36
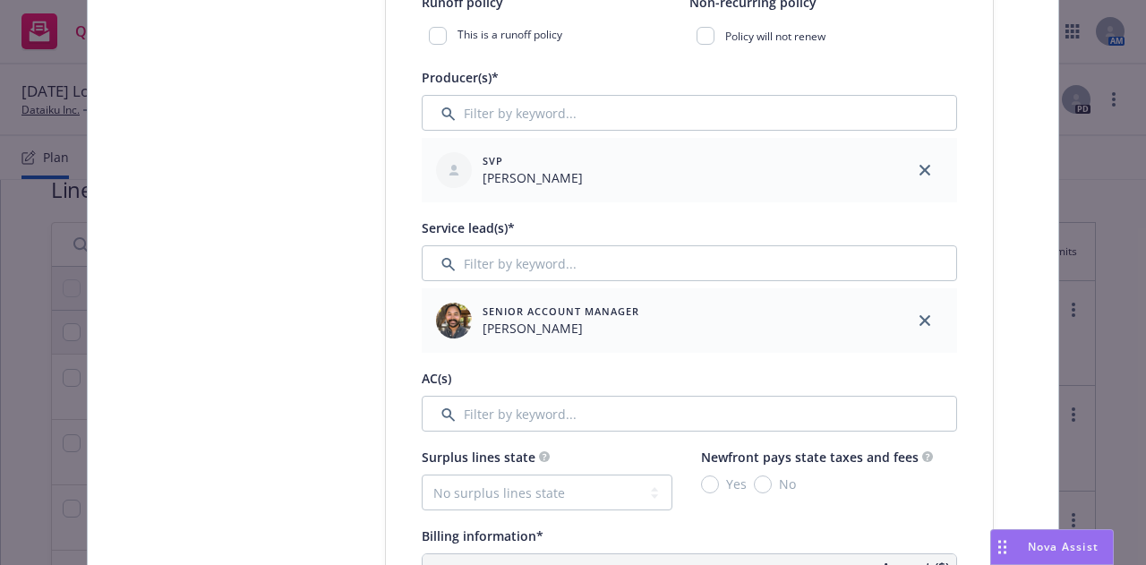
scroll to position [688, 0]
click at [782, 417] on input "Filter by keyword..." at bounding box center [689, 413] width 535 height 36
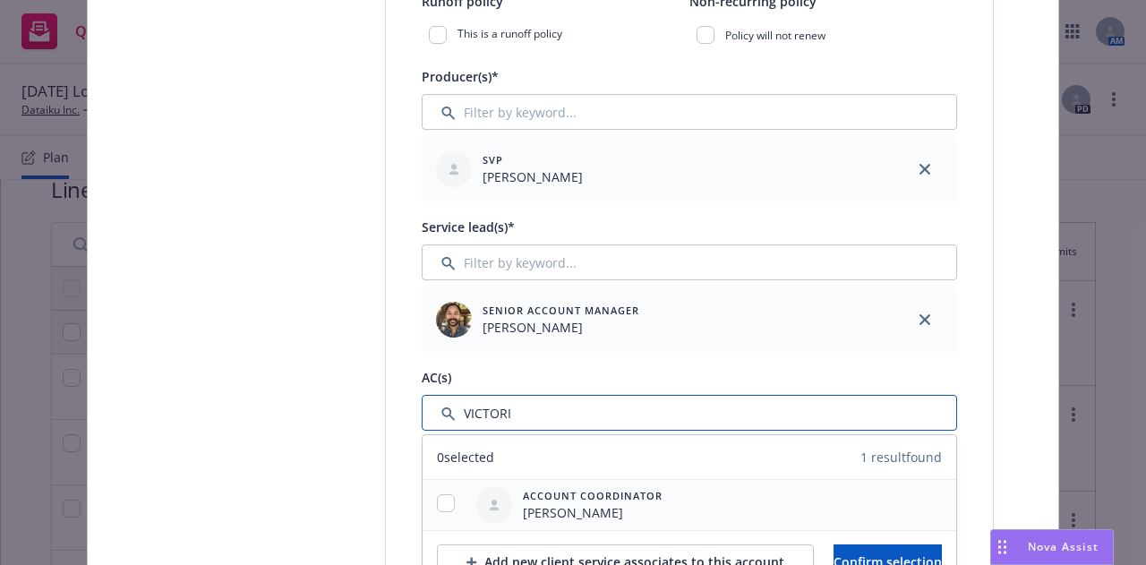
type input "VICTORI"
click at [444, 495] on input "checkbox" at bounding box center [446, 503] width 18 height 18
checkbox input "true"
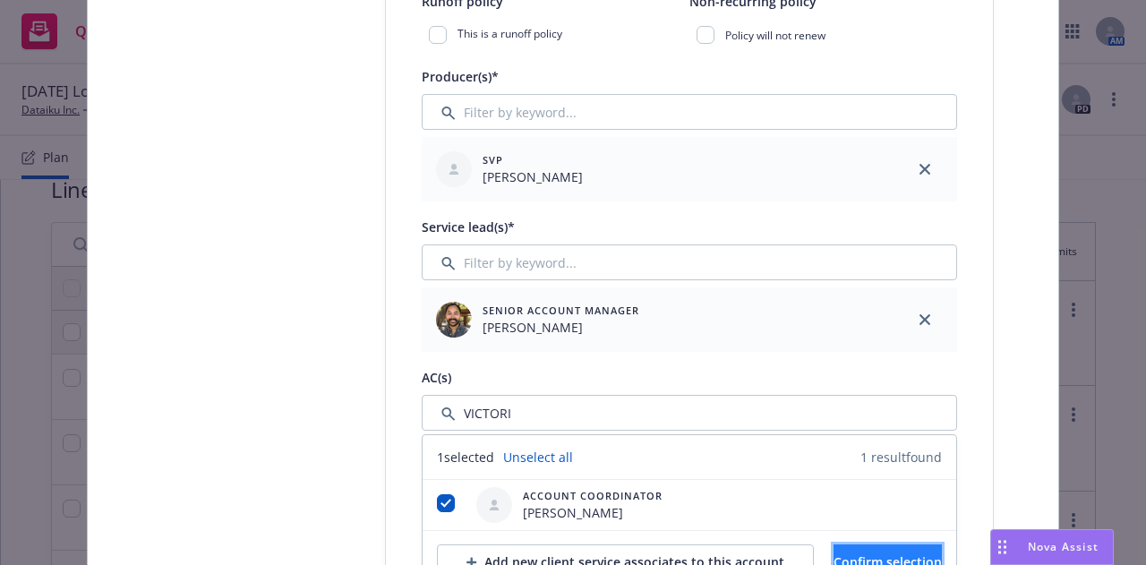
click at [912, 561] on span "Confirm selection" at bounding box center [887, 561] width 108 height 17
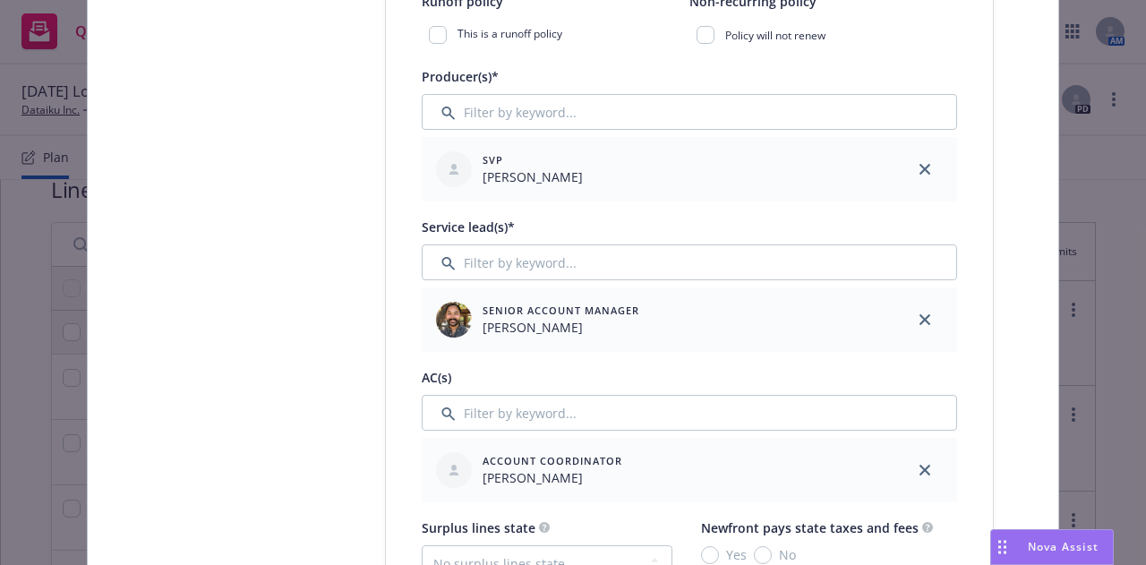
scroll to position [981, 0]
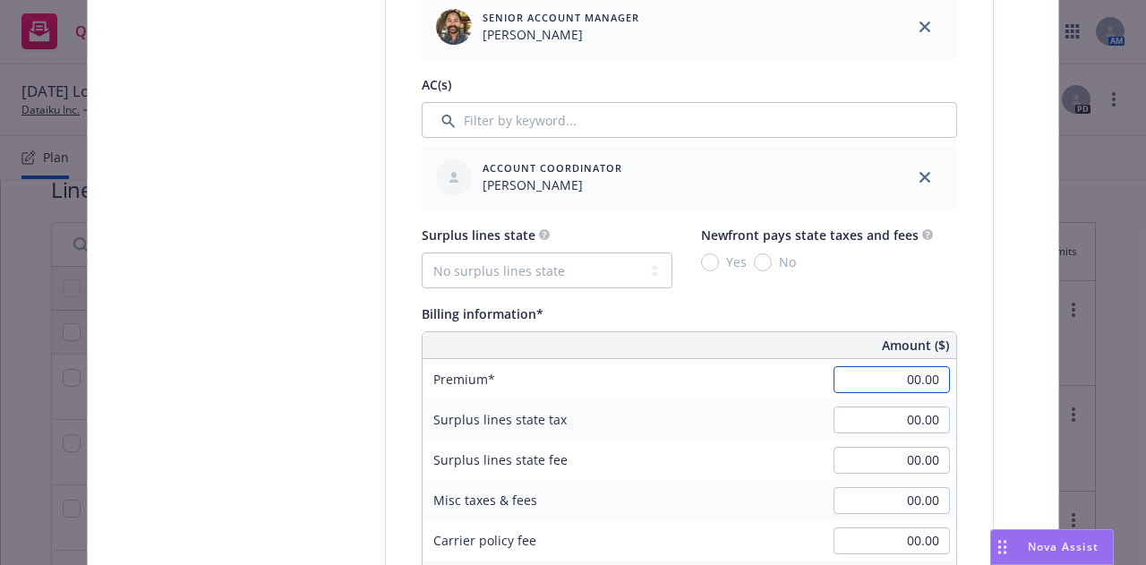
click at [854, 373] on input "00.00" at bounding box center [891, 379] width 116 height 27
type input "2,500.00"
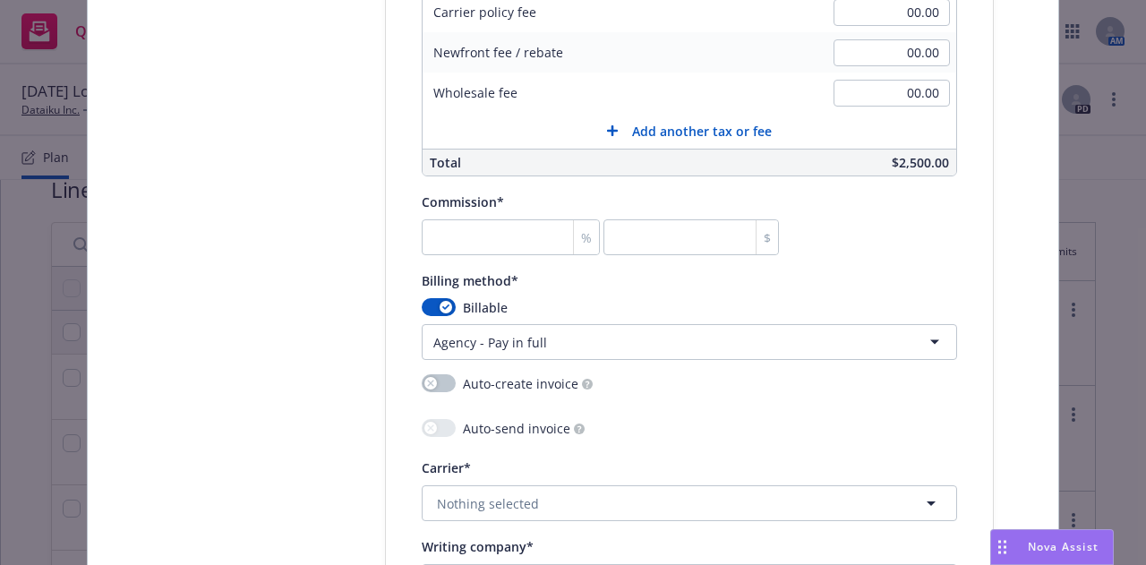
scroll to position [1510, 0]
click at [510, 246] on input "number" at bounding box center [511, 236] width 178 height 36
type input "0"
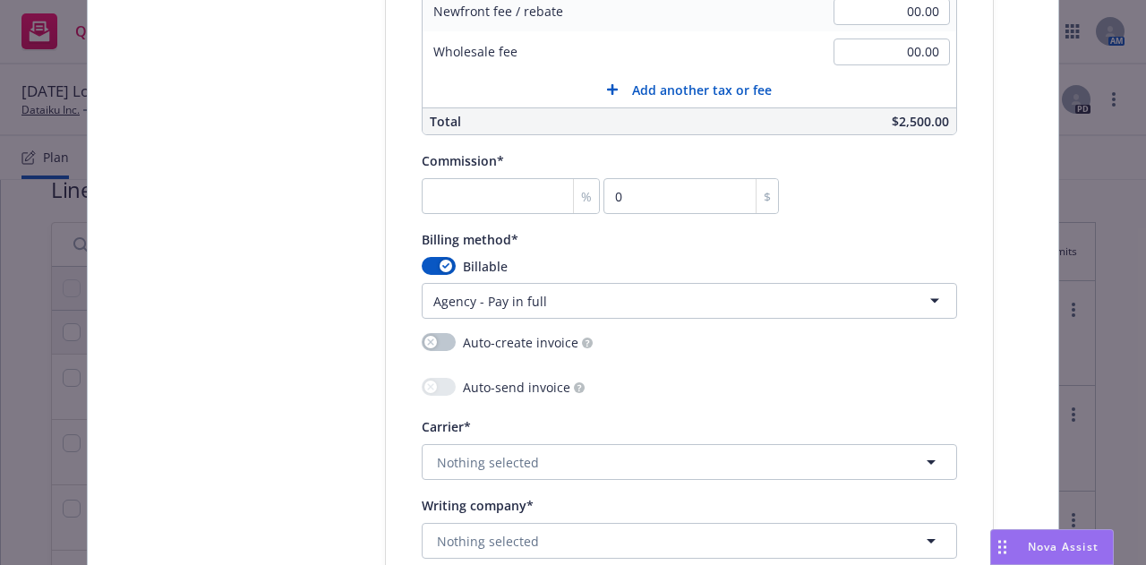
scroll to position [1552, 0]
click at [686, 457] on button "Nothing selected" at bounding box center [689, 461] width 535 height 36
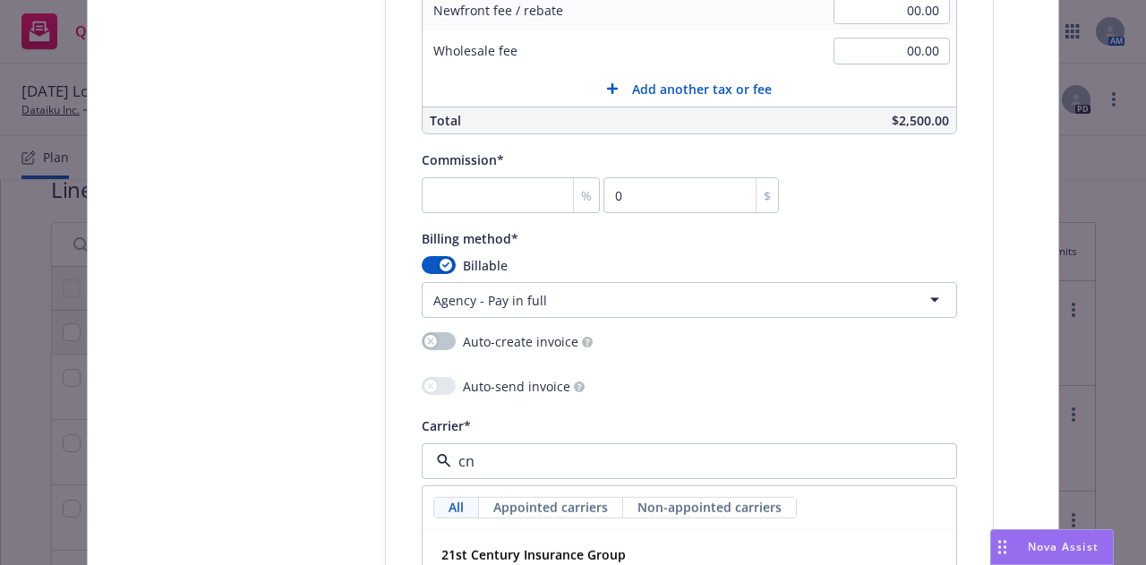
type input "cna"
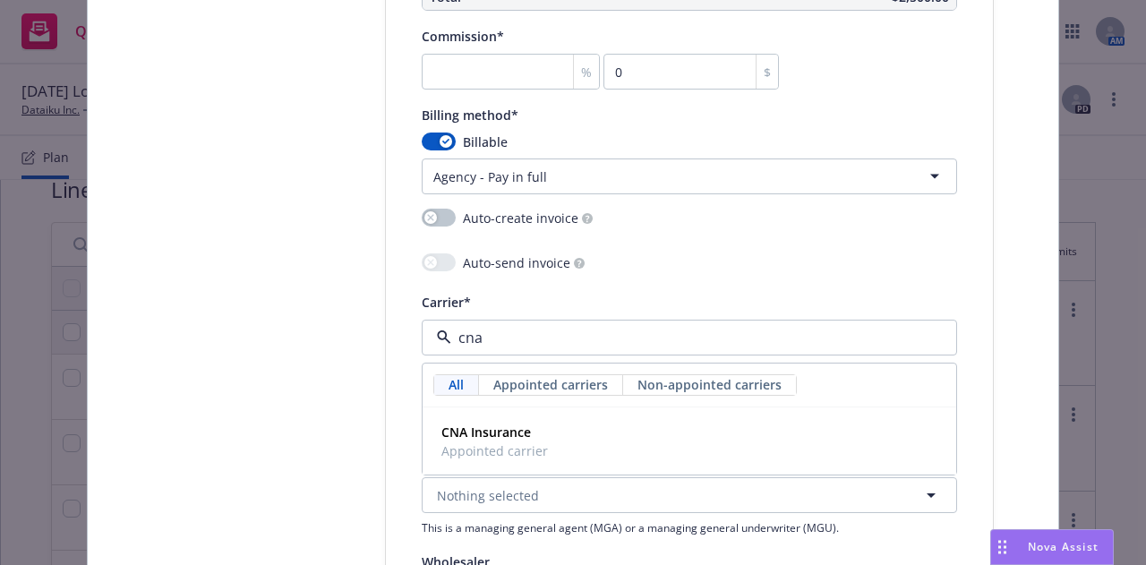
scroll to position [1676, 0]
click at [670, 440] on div "CNA Insurance Appointed carrier" at bounding box center [689, 440] width 510 height 45
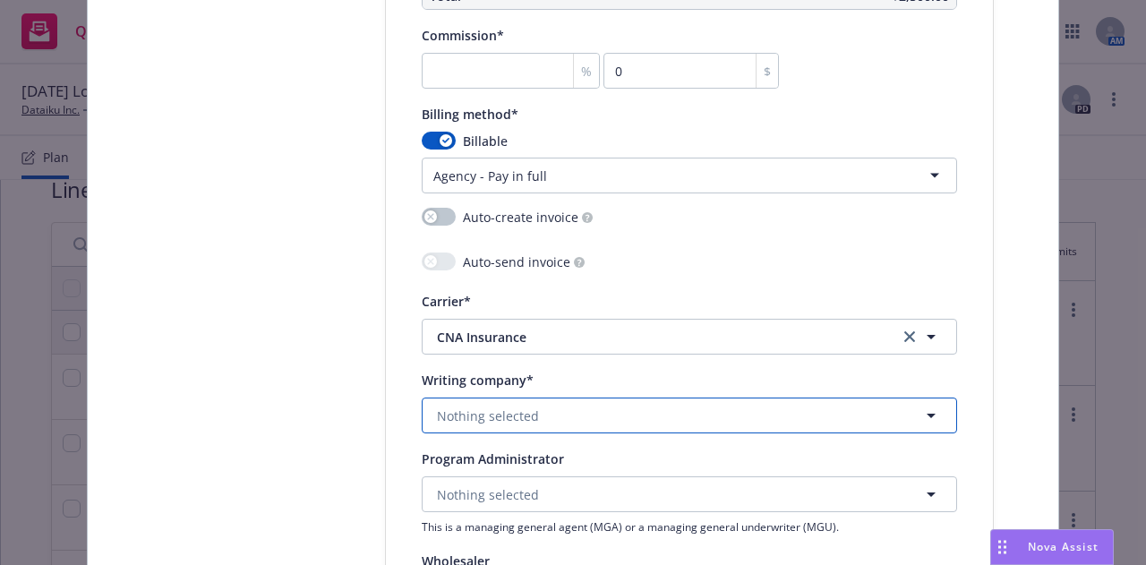
click at [697, 425] on button "Nothing selected" at bounding box center [689, 416] width 535 height 36
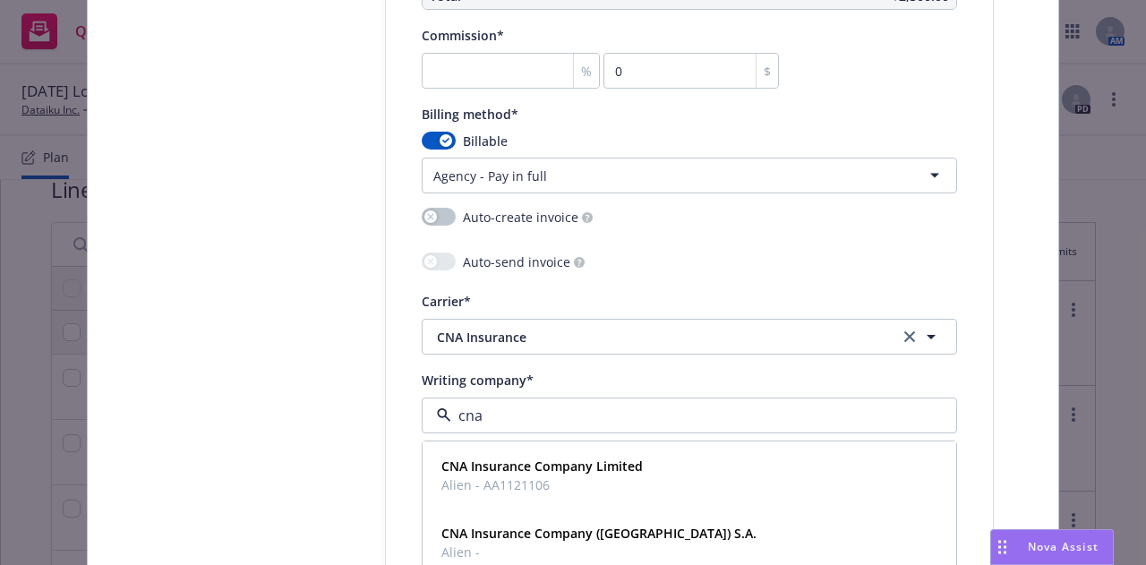
type input "cna"
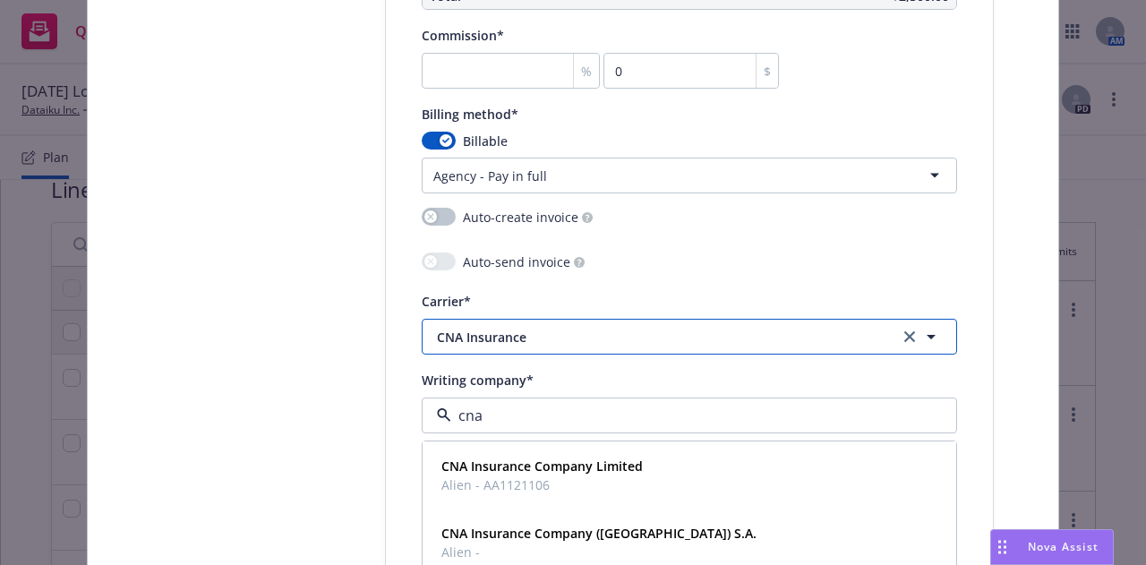
click at [671, 338] on span "CNA Insurance" at bounding box center [654, 337] width 435 height 19
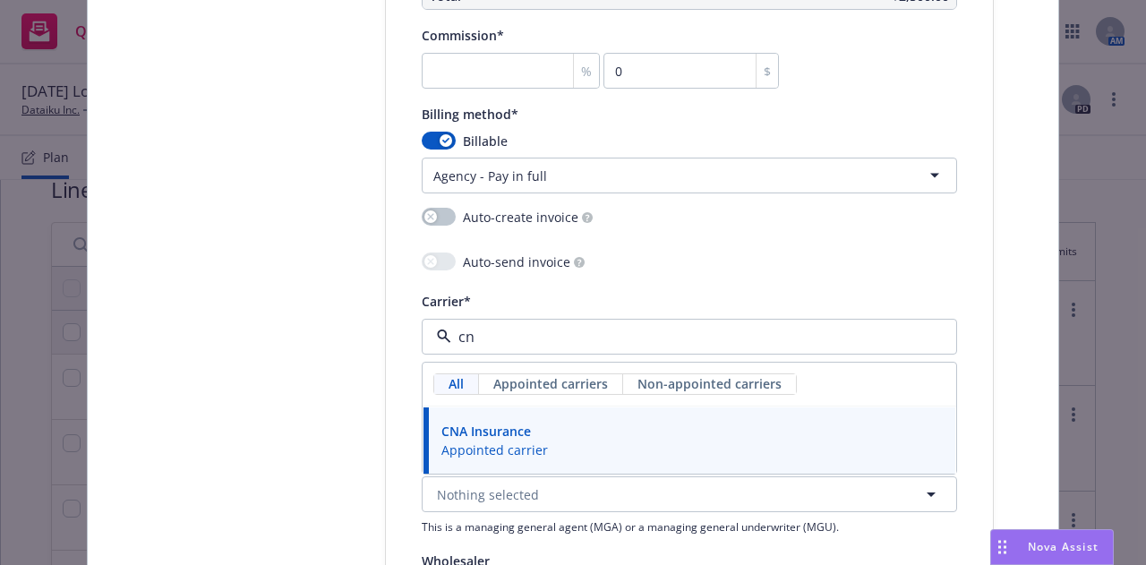
type input "cna"
click at [657, 423] on div "CNA Insurance Appointed carrier" at bounding box center [689, 440] width 510 height 45
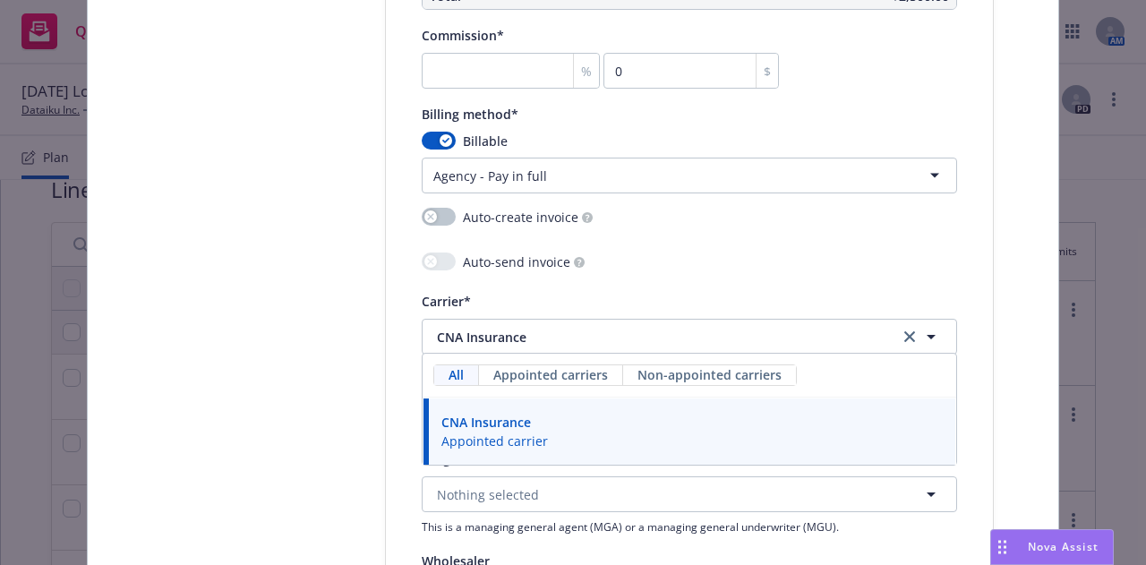
click at [634, 423] on button "Nothing selected" at bounding box center [689, 416] width 535 height 36
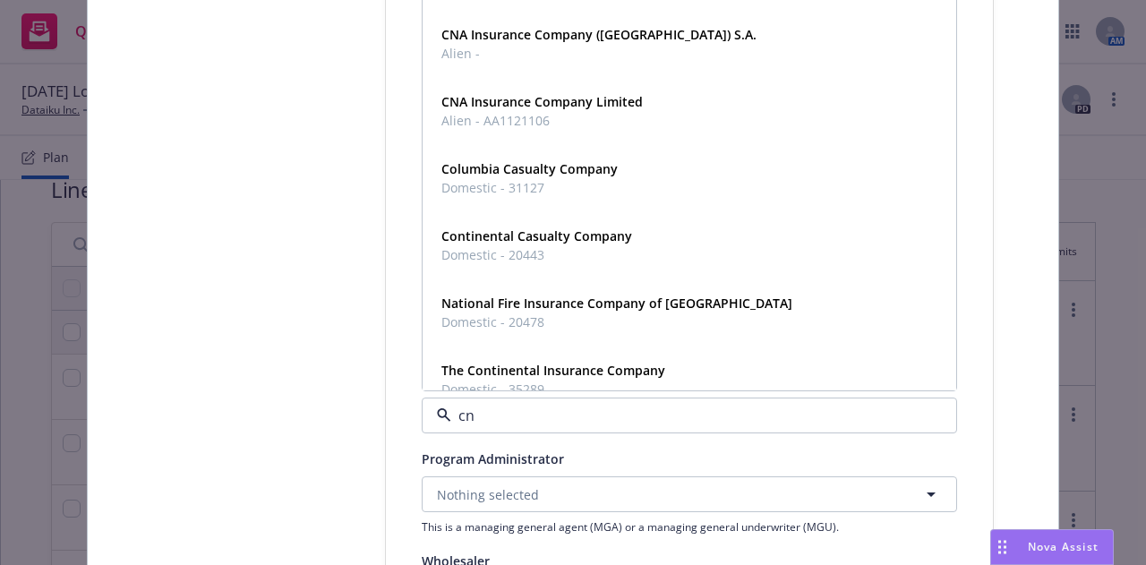
type input "cna"
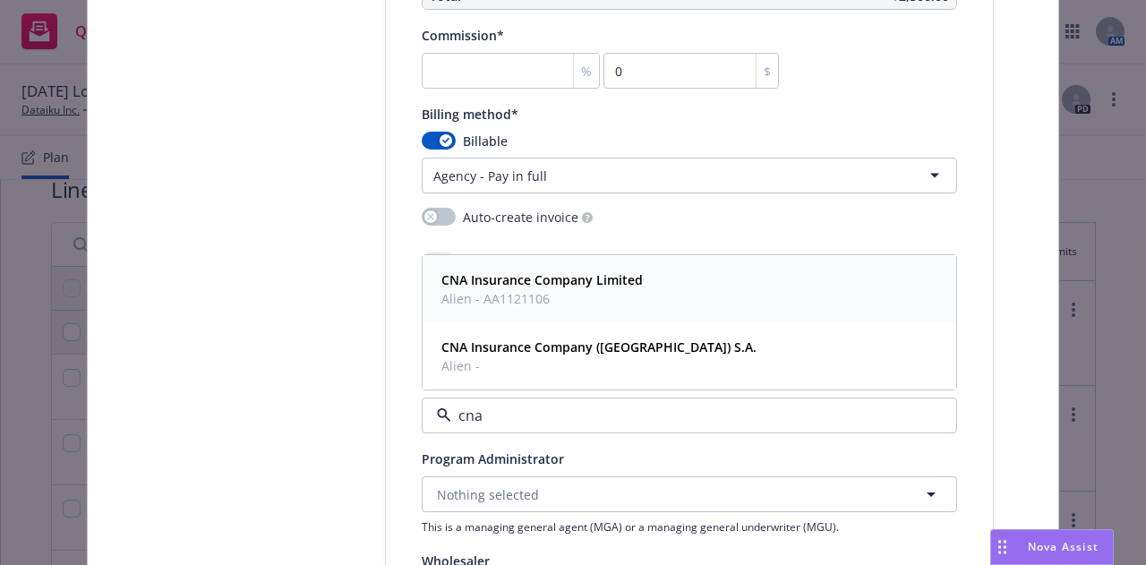
click at [691, 289] on div "CNA Insurance Company Limited Alien - AA1121106" at bounding box center [689, 289] width 510 height 45
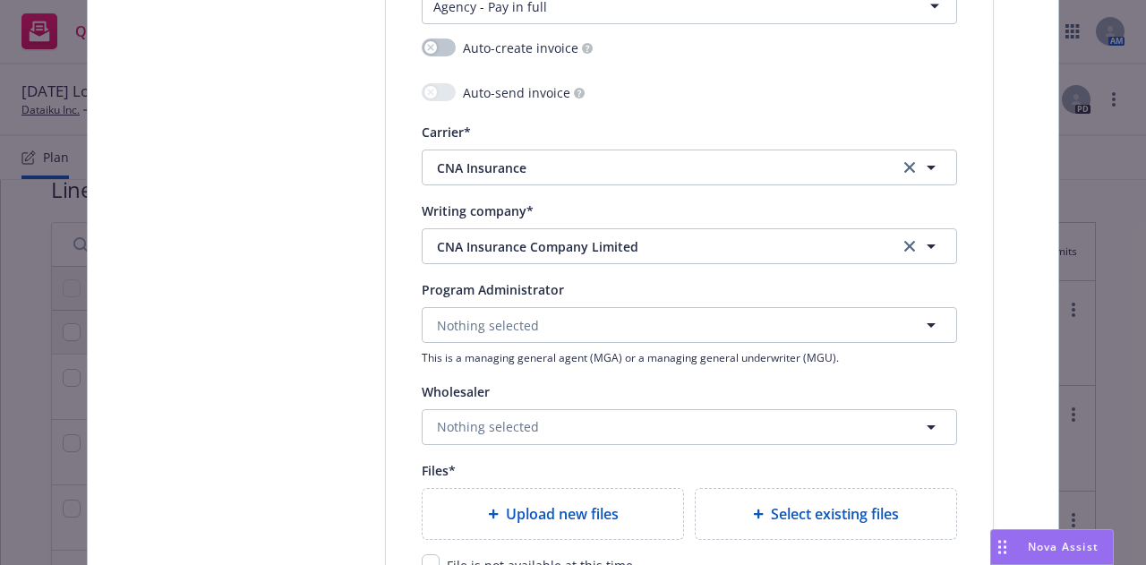
scroll to position [1963, 0]
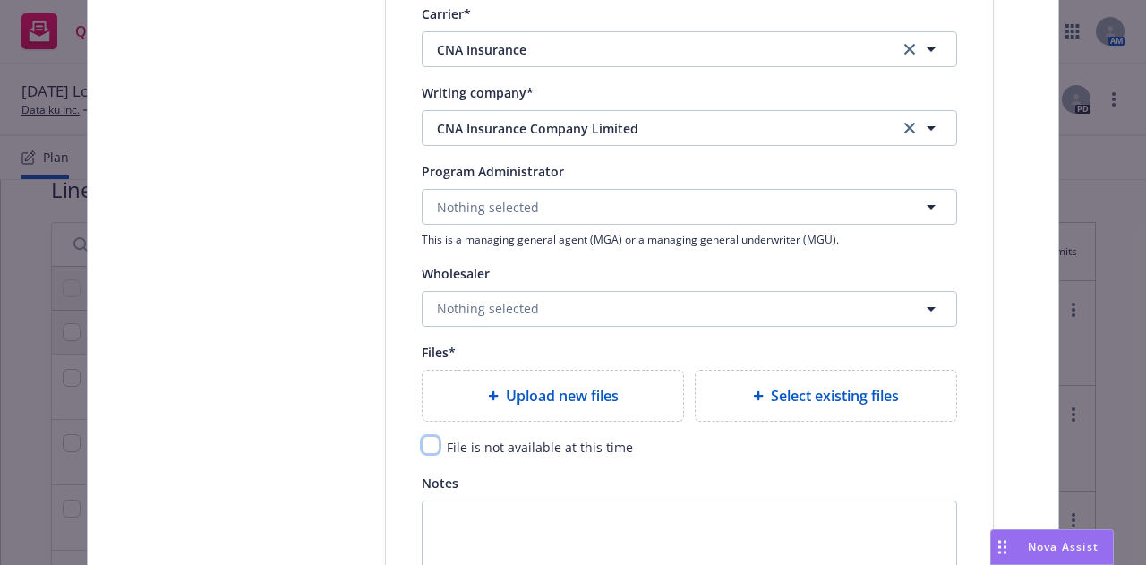
click at [427, 444] on input "checkbox" at bounding box center [431, 445] width 18 height 18
checkbox input "true"
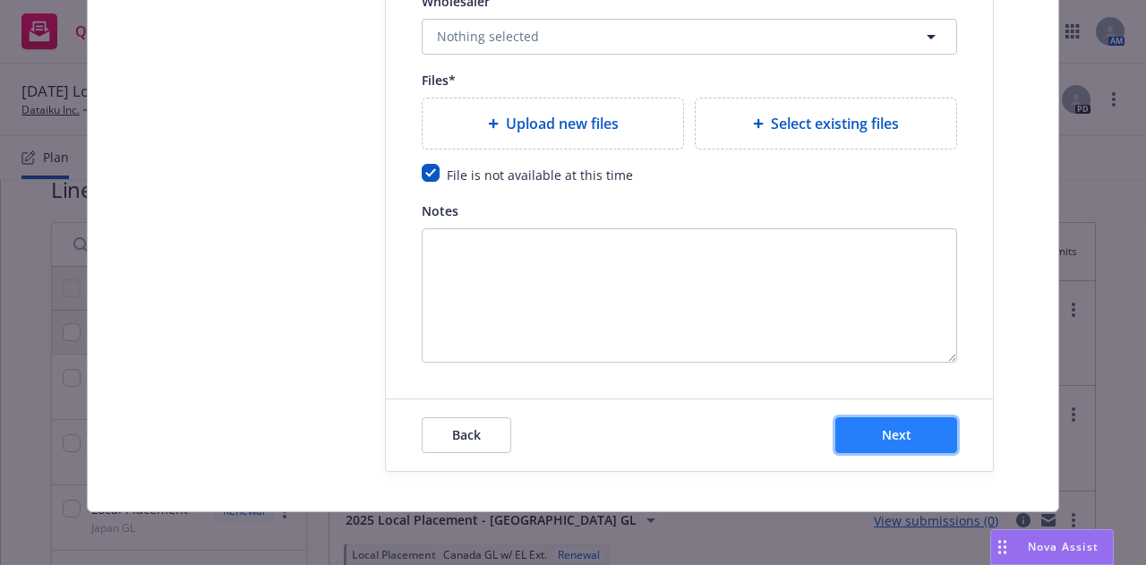
click at [892, 432] on span "Next" at bounding box center [897, 434] width 30 height 17
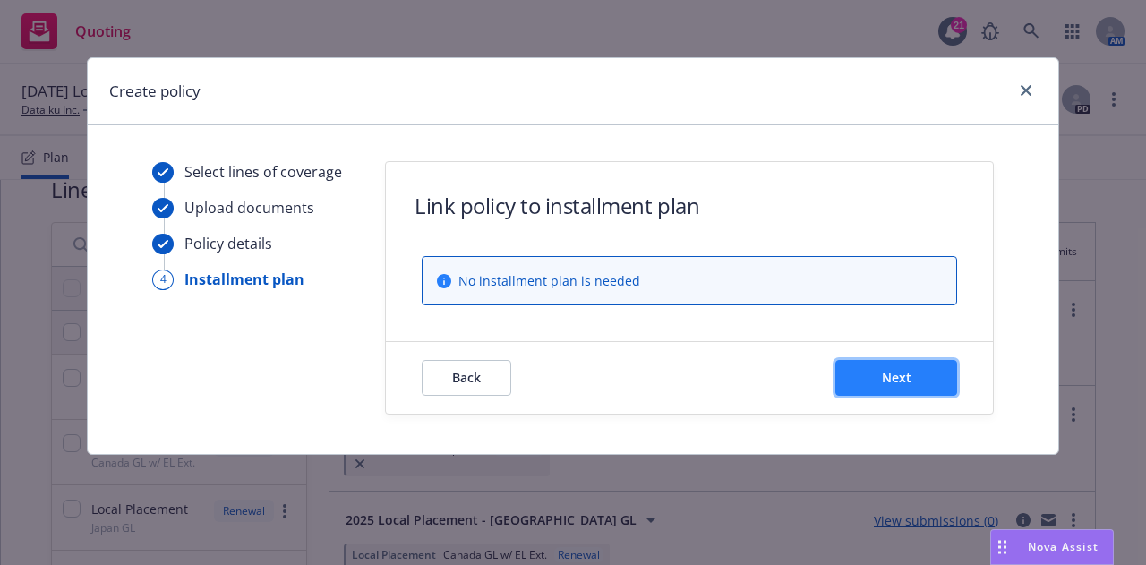
click at [927, 367] on button "Next" at bounding box center [896, 378] width 122 height 36
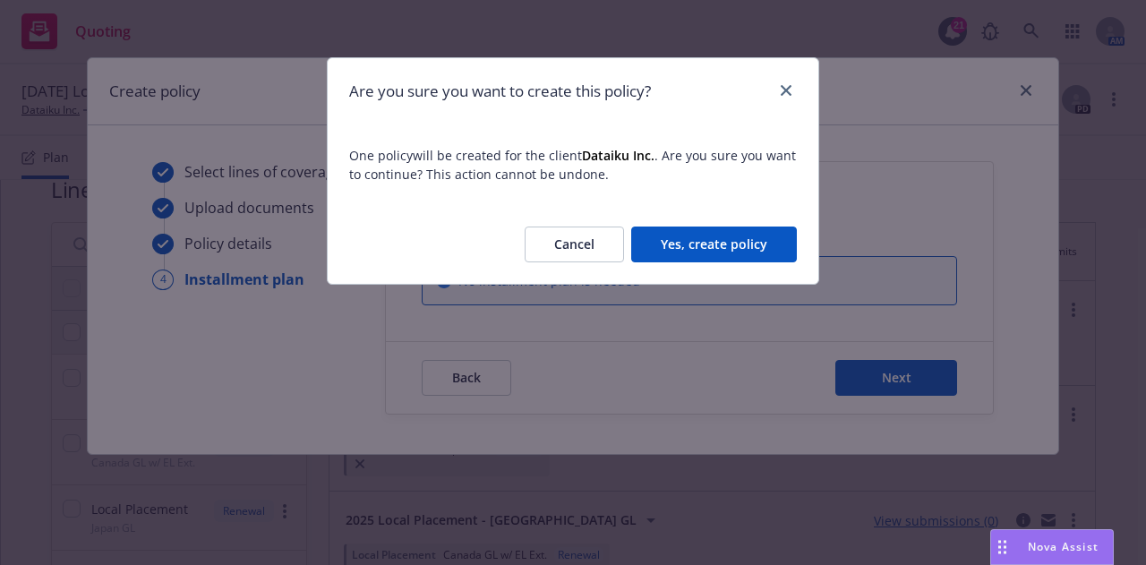
click at [756, 235] on button "Yes, create policy" at bounding box center [714, 245] width 166 height 36
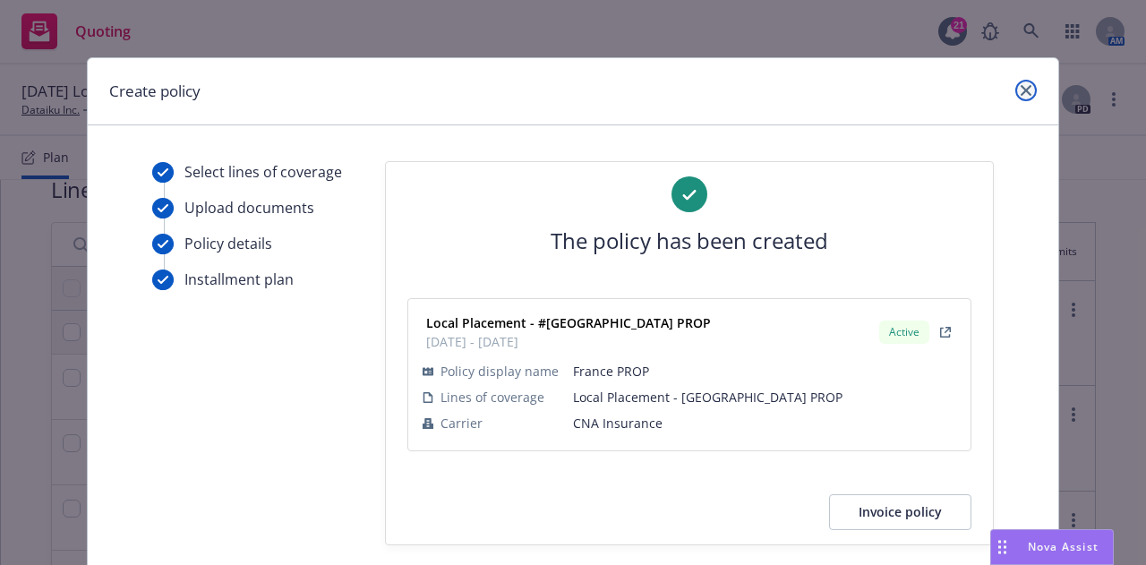
click at [1015, 90] on link "close" at bounding box center [1025, 90] width 21 height 21
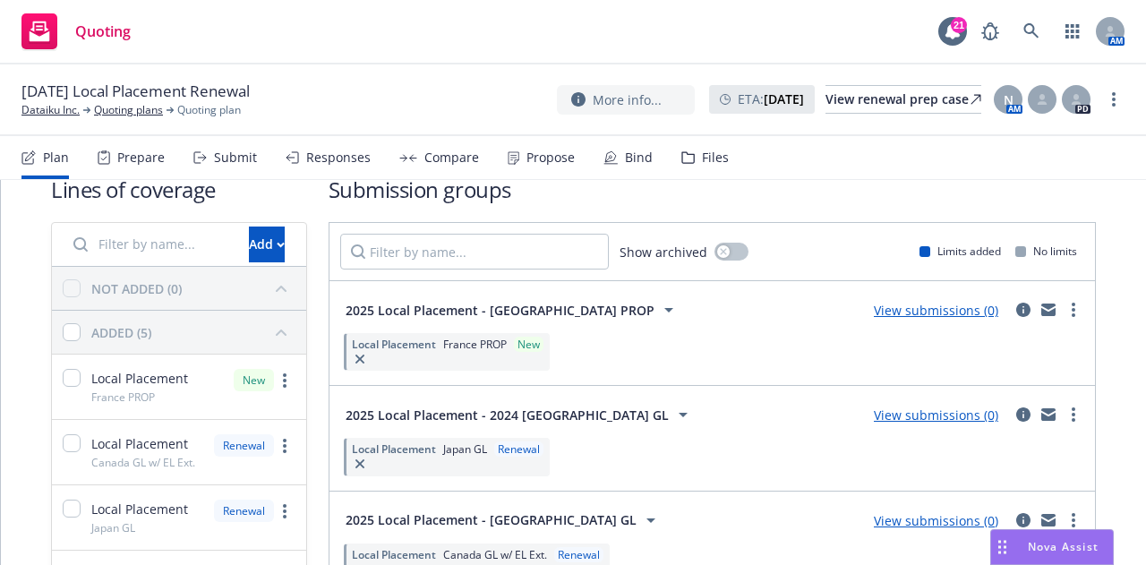
click at [798, 42] on div "Quoting 21 AM" at bounding box center [573, 32] width 1146 height 64
click at [49, 109] on link "Dataiku Inc." at bounding box center [50, 110] width 58 height 16
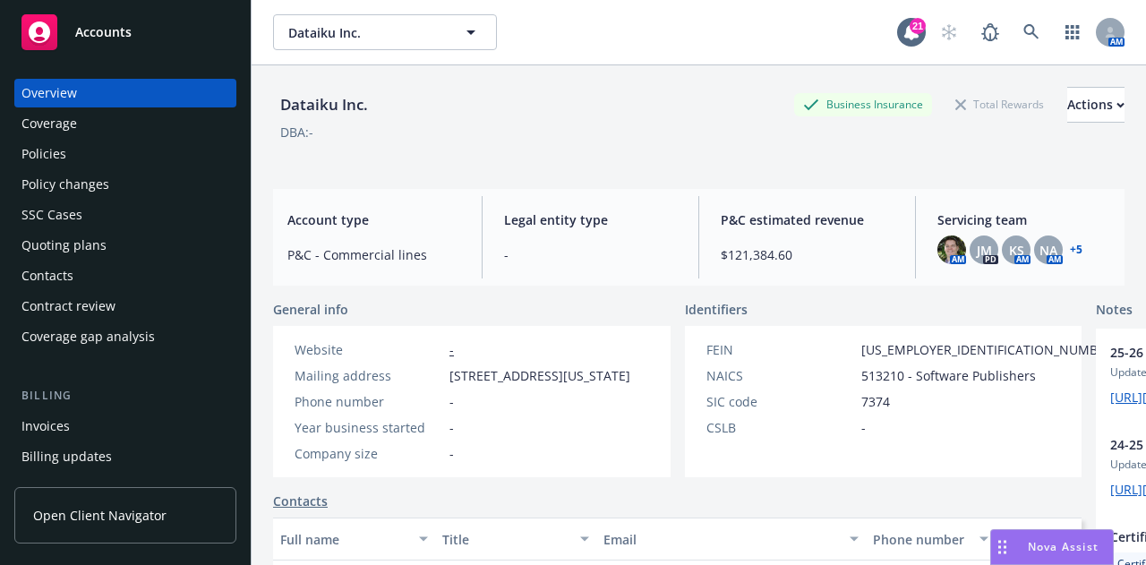
click at [179, 158] on div "Policies" at bounding box center [125, 154] width 208 height 29
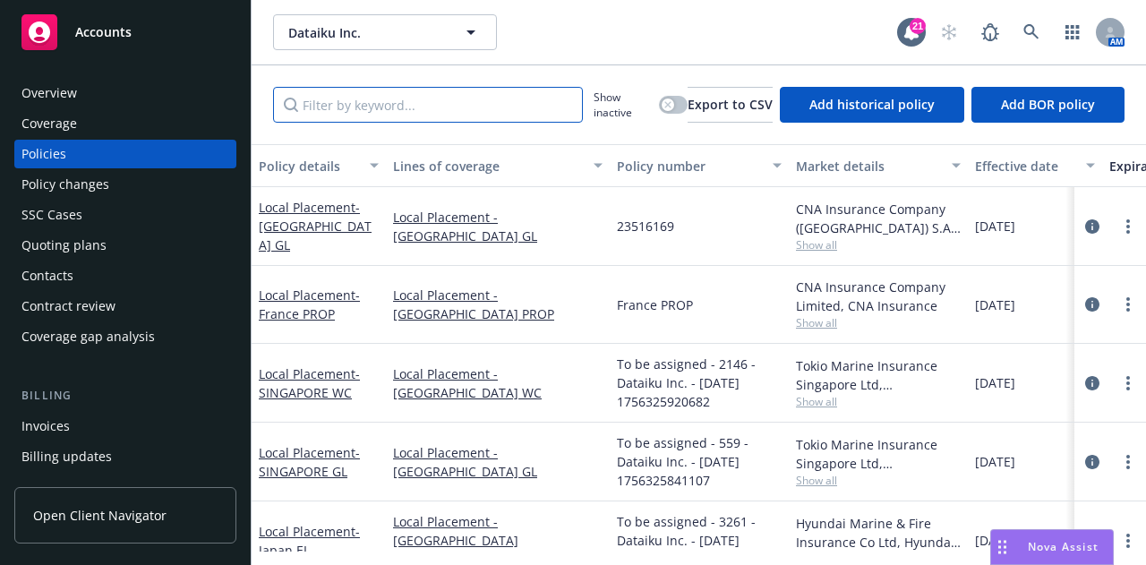
click at [412, 108] on input "Filter by keyword..." at bounding box center [428, 105] width 310 height 36
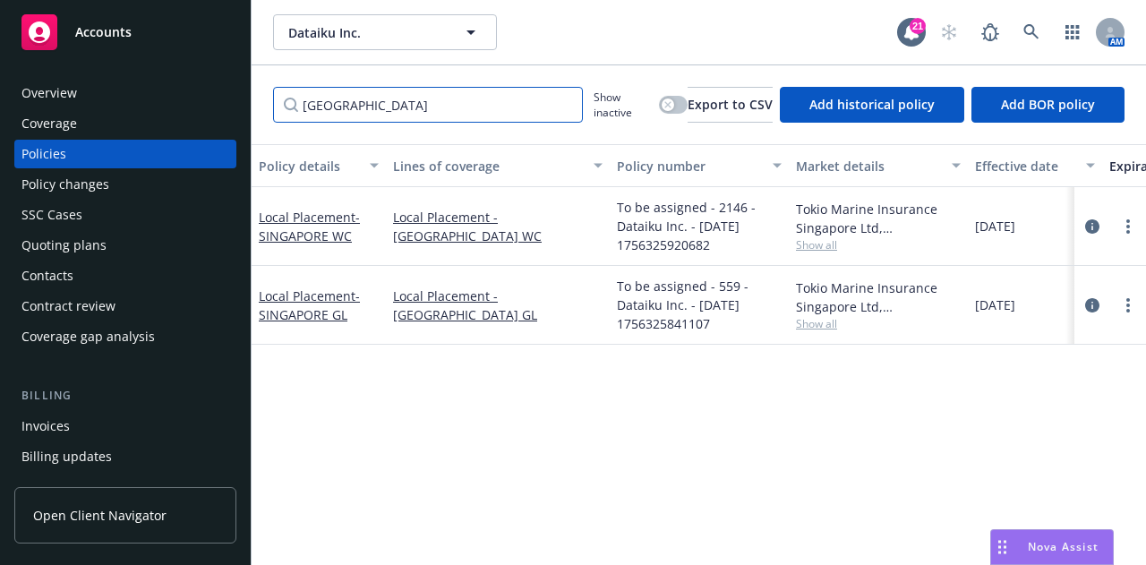
type input "[GEOGRAPHIC_DATA]"
drag, startPoint x: 455, startPoint y: 108, endPoint x: 261, endPoint y: 132, distance: 194.8
click at [261, 132] on div "singapore Show inactive Export to CSV Add historical policy Add BOR policy" at bounding box center [699, 104] width 894 height 79
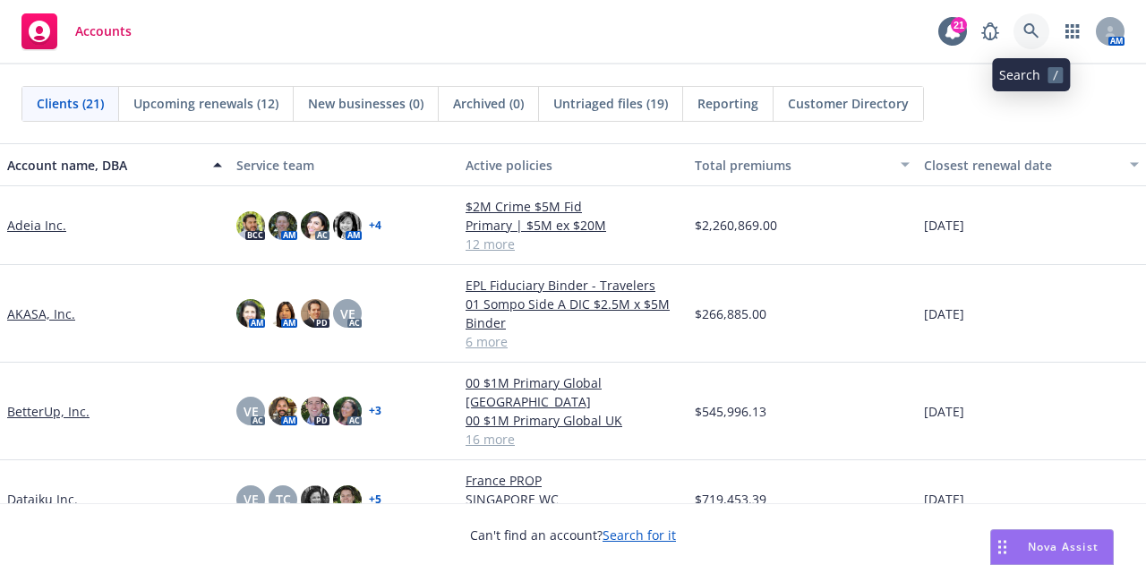
click at [1040, 20] on link at bounding box center [1031, 31] width 36 height 36
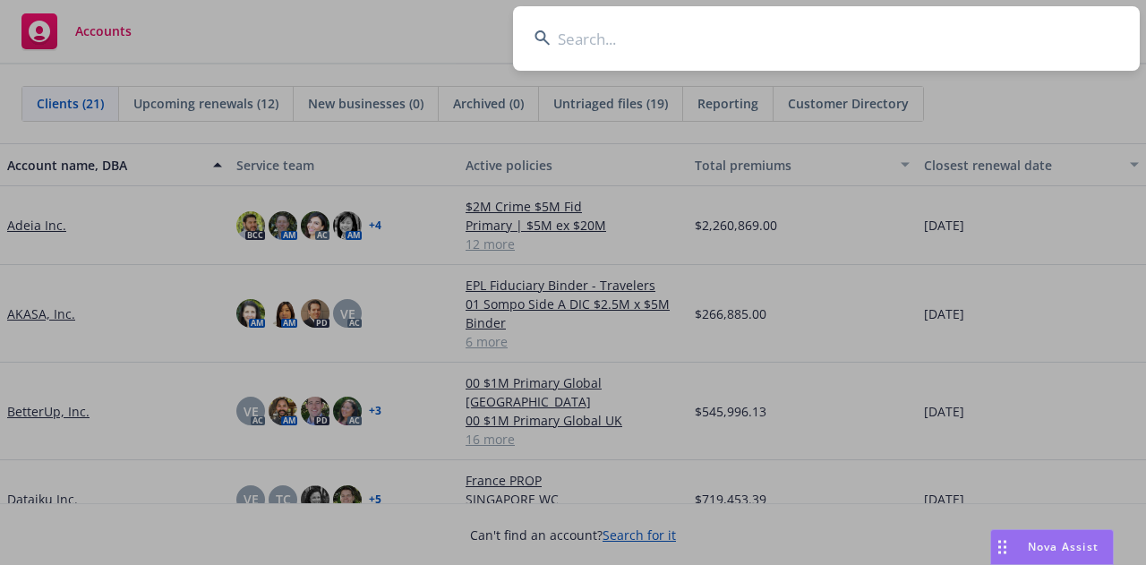
click at [1040, 20] on input at bounding box center [826, 38] width 627 height 64
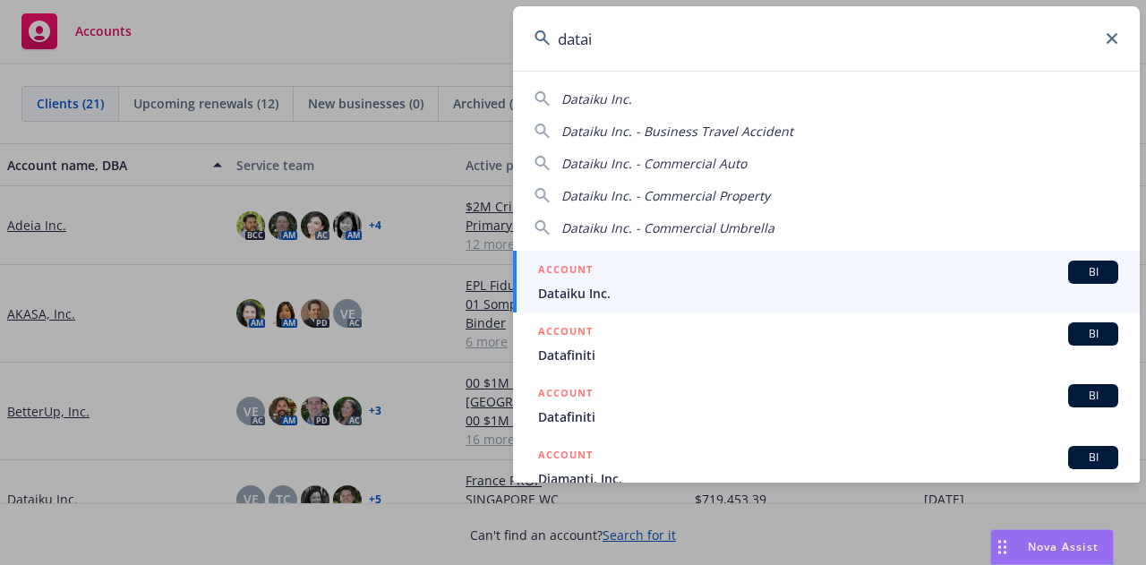
type input "datai"
click at [871, 276] on div "ACCOUNT BI" at bounding box center [828, 272] width 580 height 23
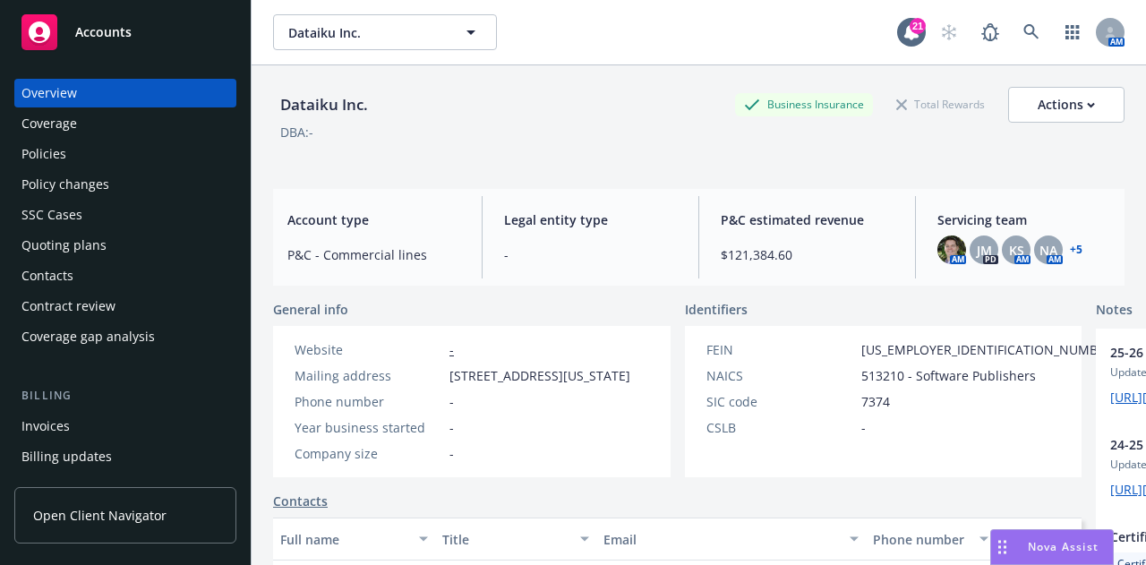
click at [101, 142] on div "Policies" at bounding box center [125, 154] width 208 height 29
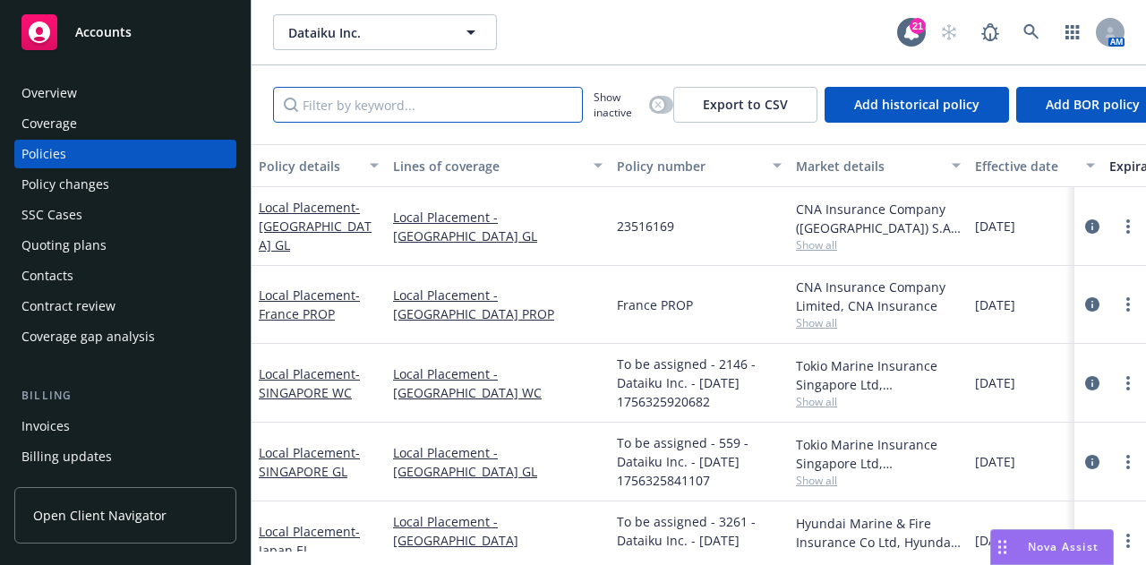
click at [371, 110] on input "Filter by keyword..." at bounding box center [428, 105] width 310 height 36
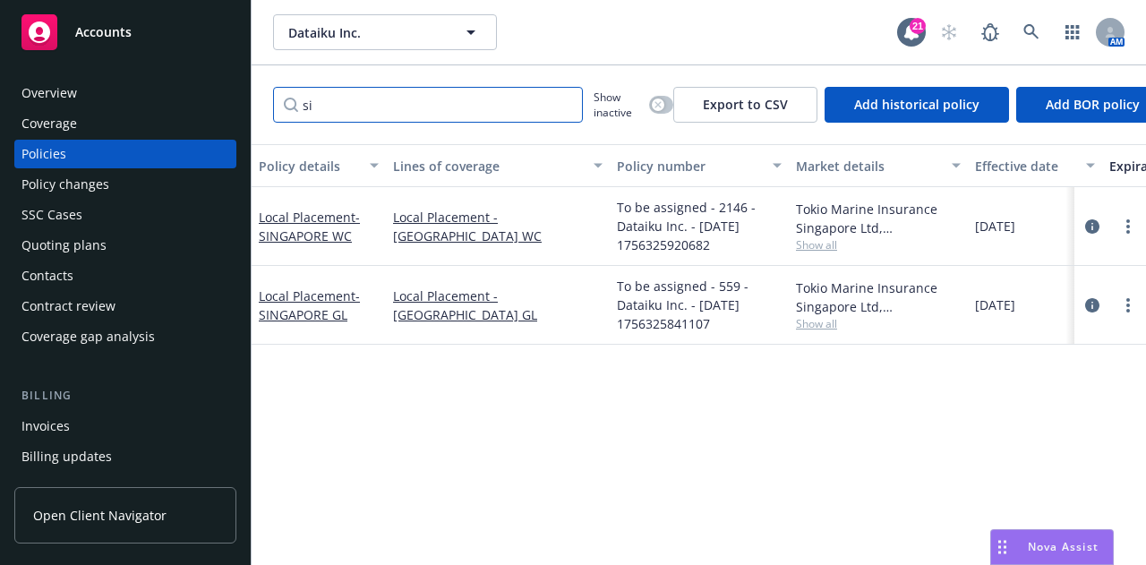
type input "s"
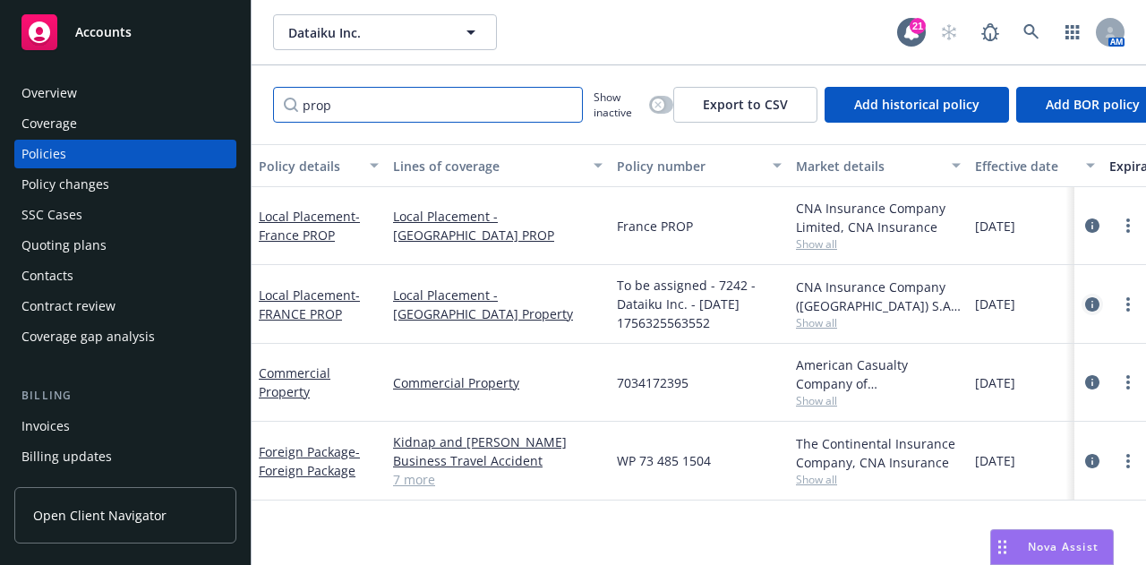
type input "prop"
click at [1093, 302] on icon "circleInformation" at bounding box center [1092, 304] width 14 height 14
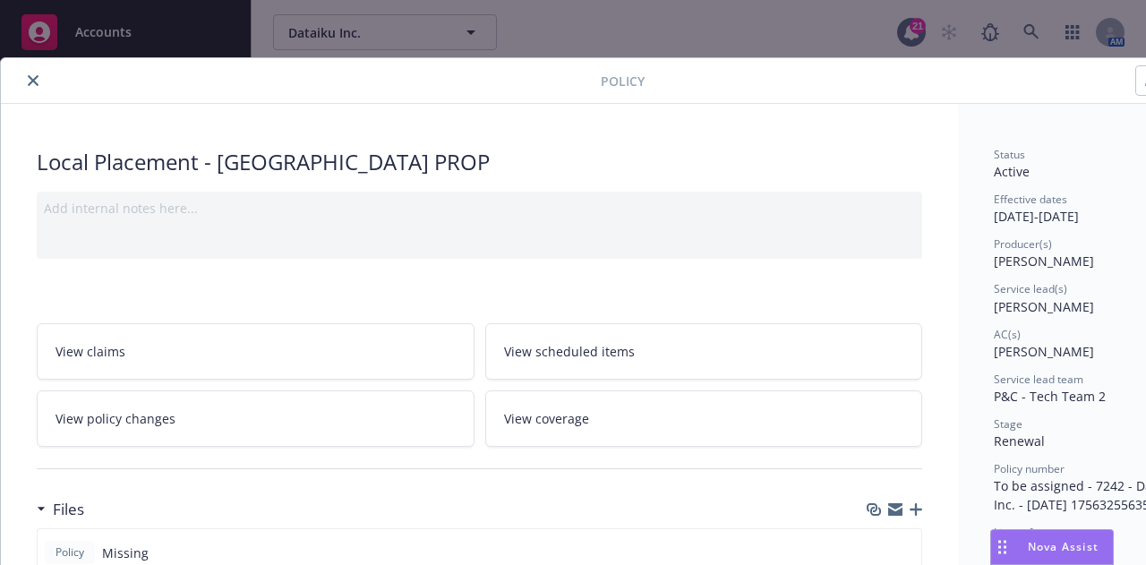
click at [36, 67] on div "Policy" at bounding box center [615, 81] width 1229 height 46
click at [31, 79] on icon "close" at bounding box center [33, 80] width 11 height 11
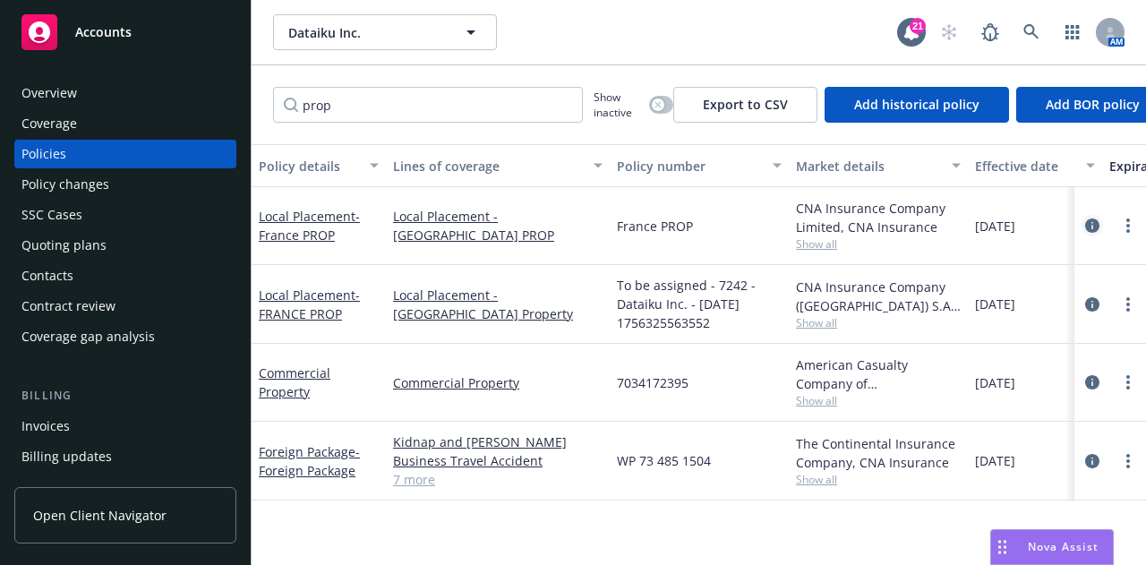
click at [1096, 223] on icon "circleInformation" at bounding box center [1092, 225] width 14 height 14
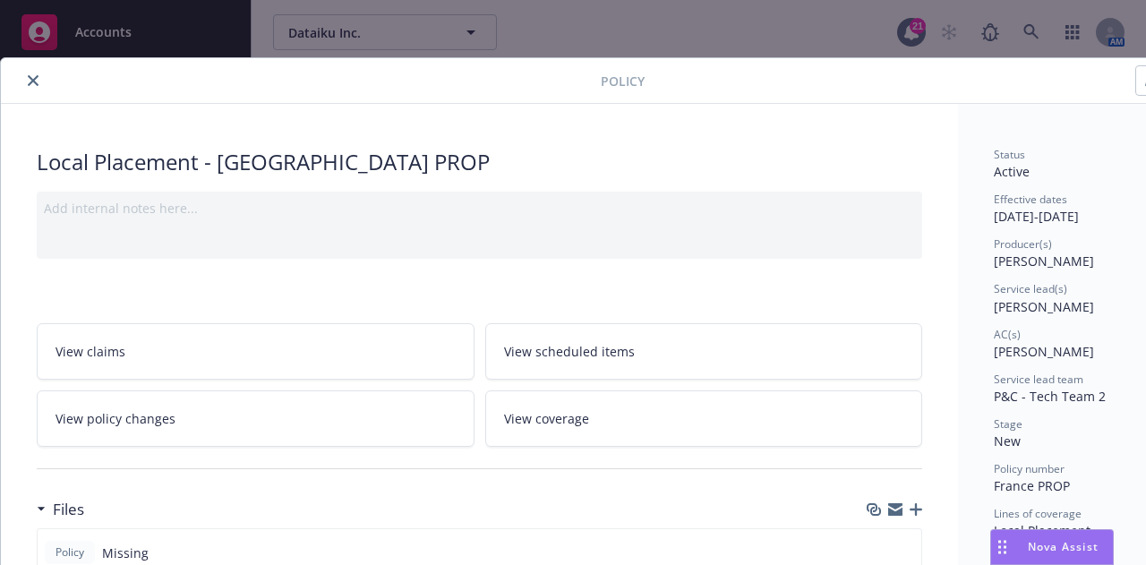
click at [32, 83] on icon "close" at bounding box center [33, 80] width 11 height 11
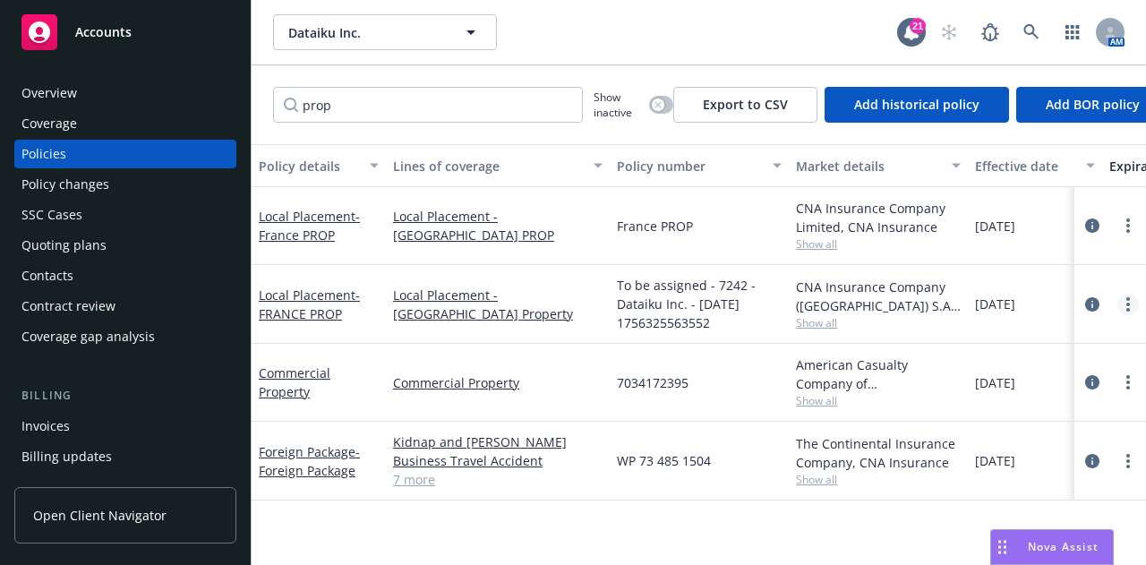
click at [1137, 303] on link "more" at bounding box center [1127, 304] width 21 height 21
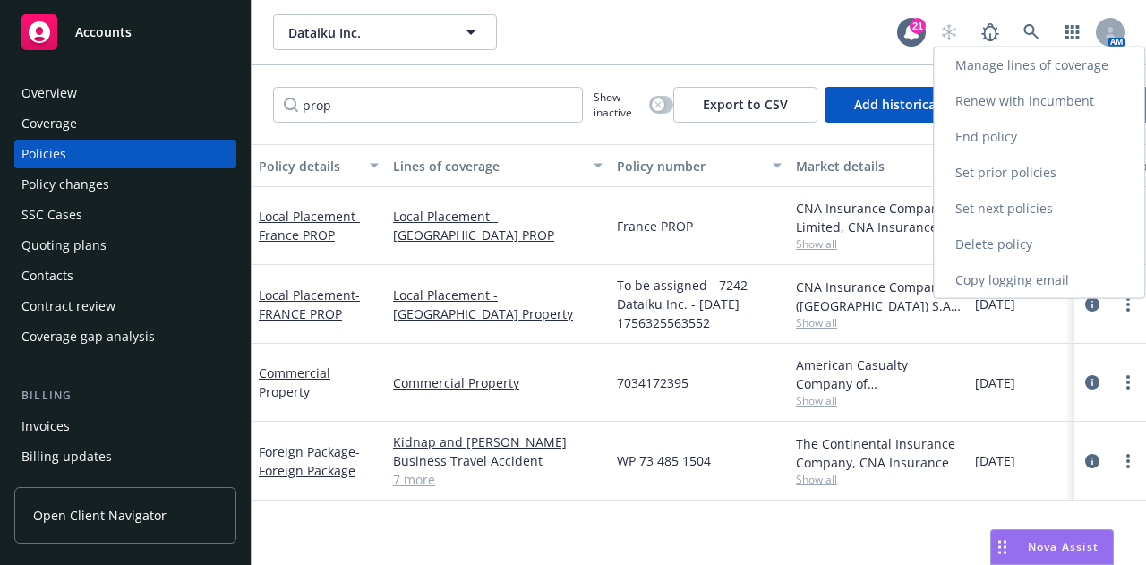
click at [1087, 250] on link "Delete policy" at bounding box center [1039, 245] width 210 height 36
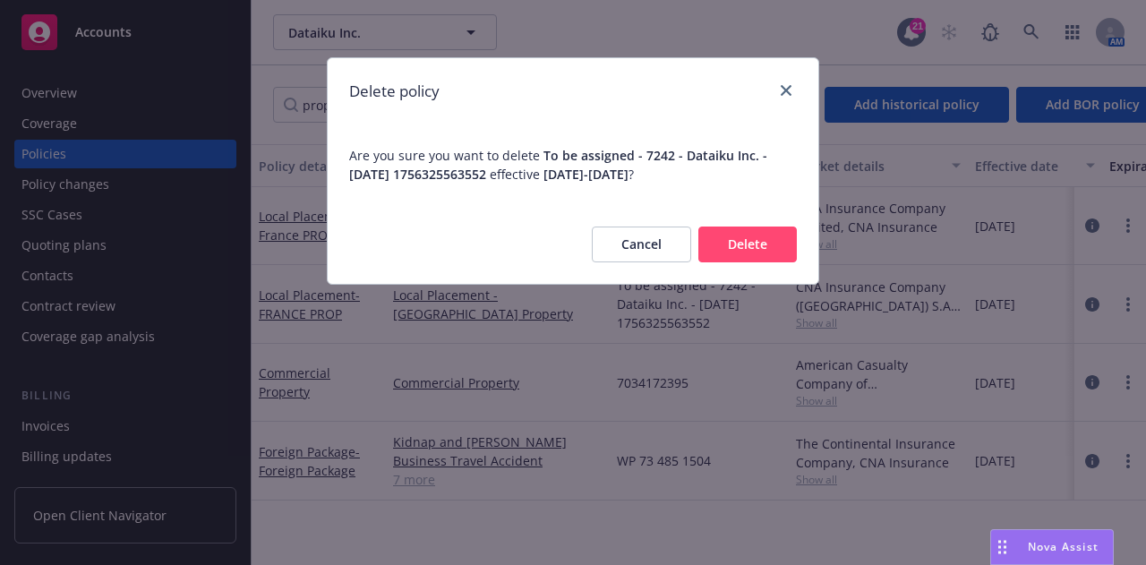
click at [774, 235] on button "Delete" at bounding box center [747, 245] width 98 height 36
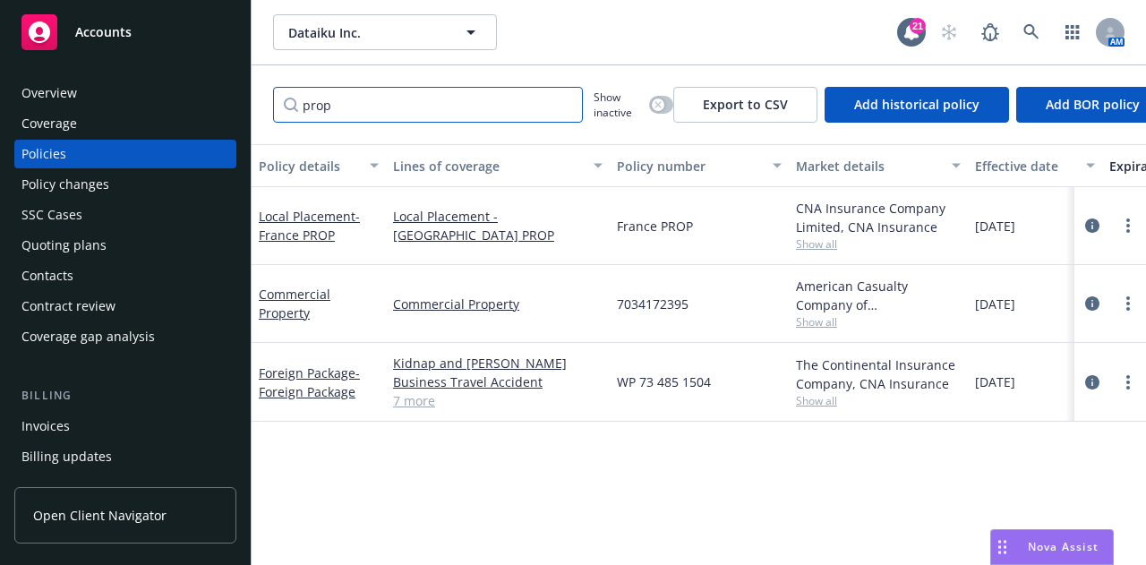
click at [567, 111] on input "prop" at bounding box center [428, 105] width 310 height 36
click at [561, 101] on input "prop" at bounding box center [428, 105] width 310 height 36
type input "p"
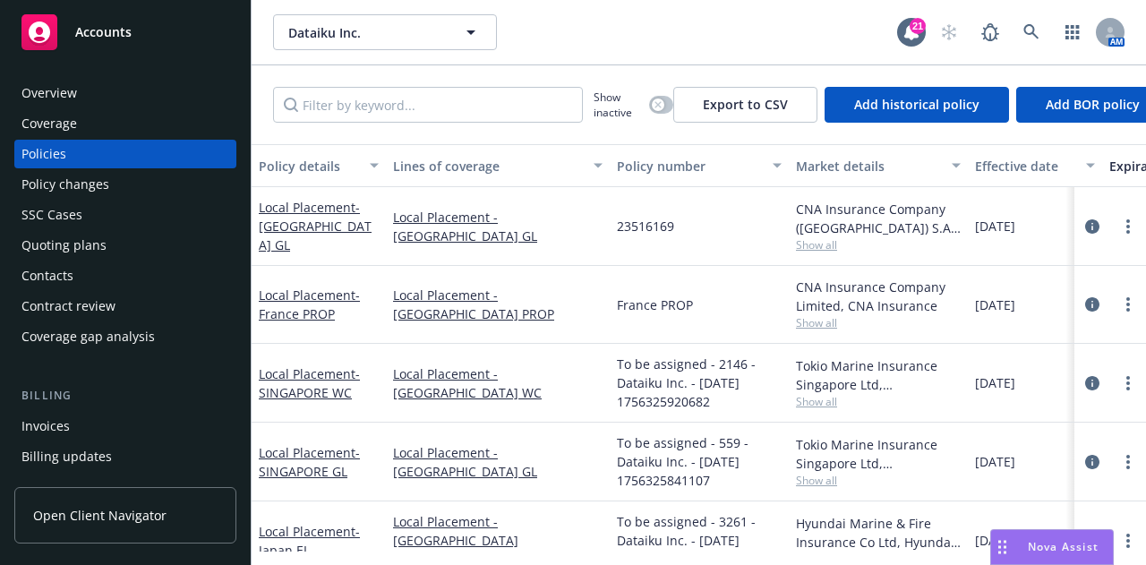
click at [74, 242] on div "Quoting plans" at bounding box center [63, 245] width 85 height 29
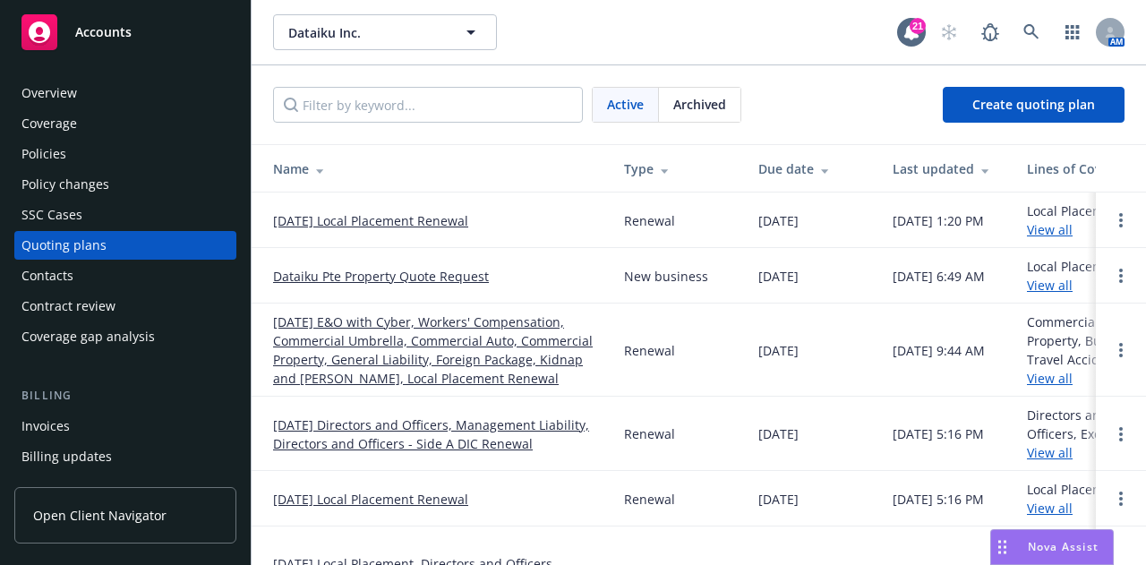
click at [452, 503] on link "[DATE] Local Placement Renewal" at bounding box center [370, 499] width 195 height 19
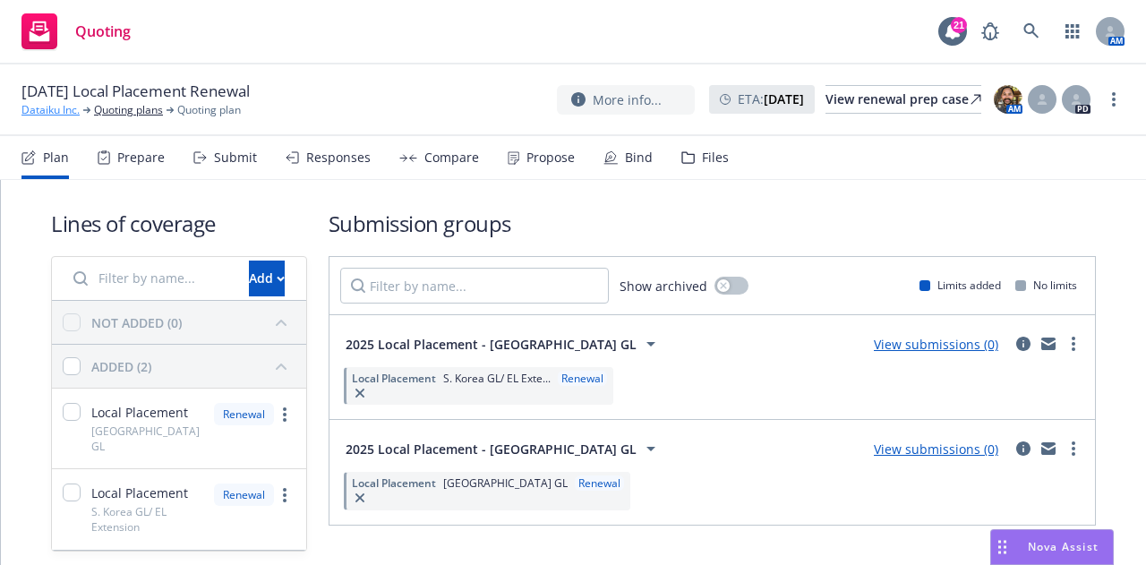
click at [54, 112] on link "Dataiku Inc." at bounding box center [50, 110] width 58 height 16
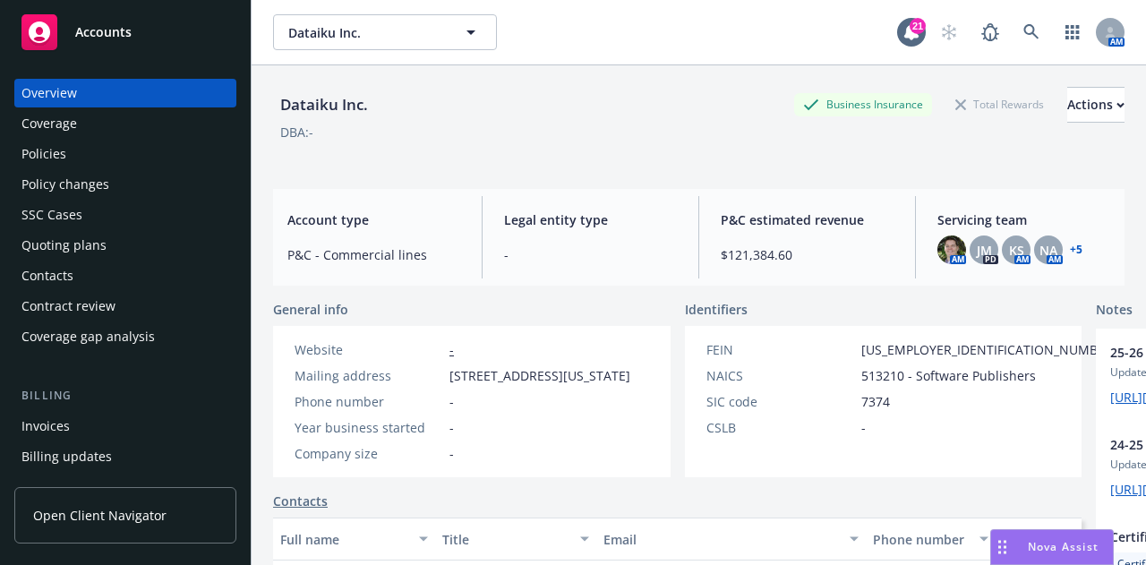
click at [141, 241] on div "Quoting plans" at bounding box center [125, 245] width 208 height 29
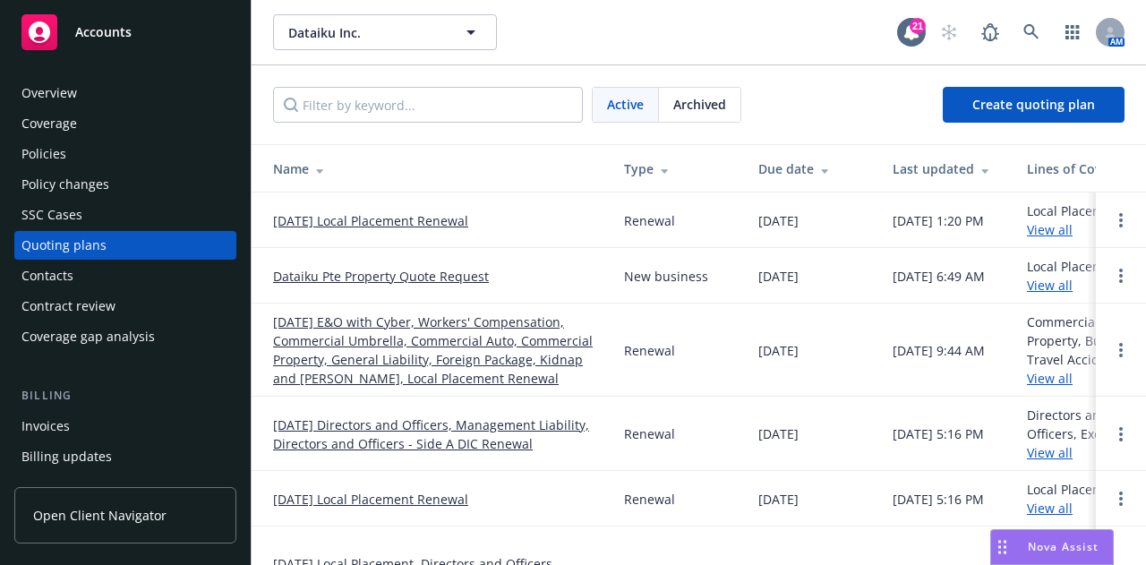
click at [460, 495] on link "[DATE] Local Placement Renewal" at bounding box center [370, 499] width 195 height 19
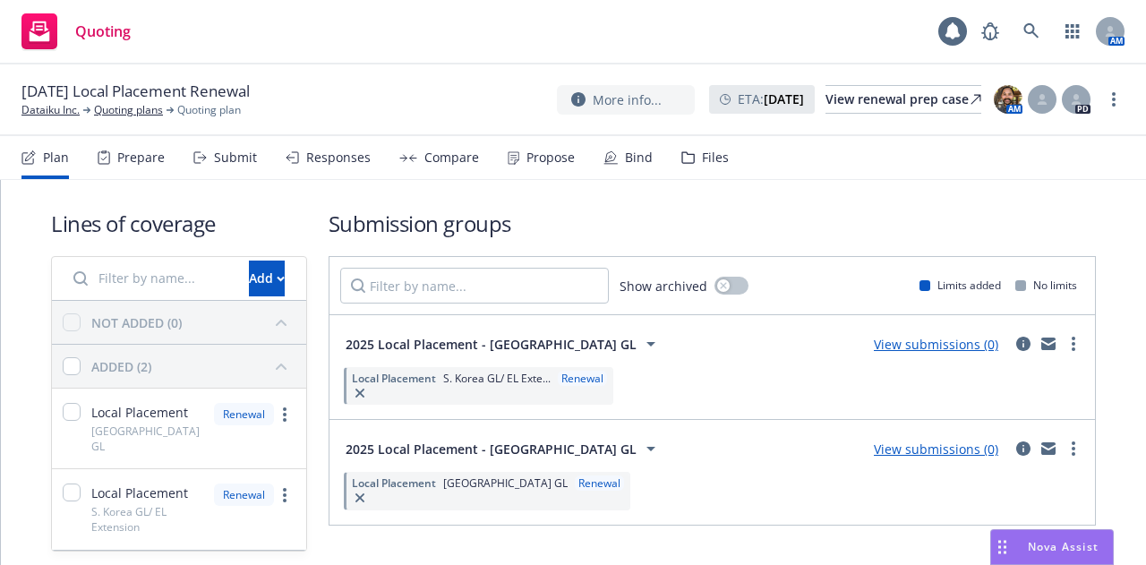
scroll to position [47, 0]
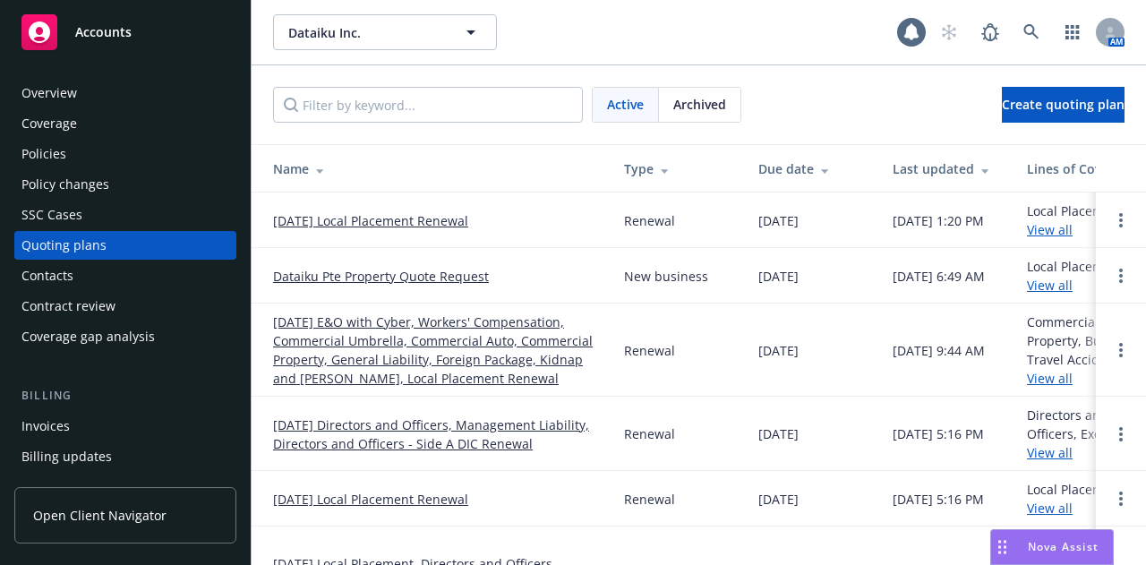
click at [423, 219] on link "[DATE] Local Placement Renewal" at bounding box center [370, 220] width 195 height 19
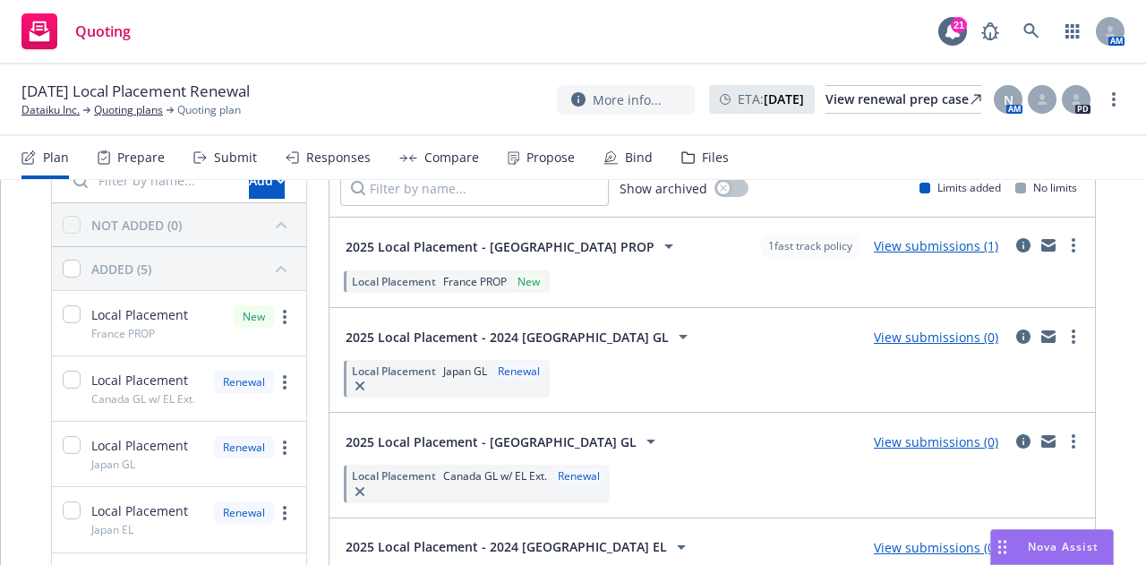
scroll to position [97, 0]
click at [1016, 248] on icon "circleInformation" at bounding box center [1023, 246] width 14 height 14
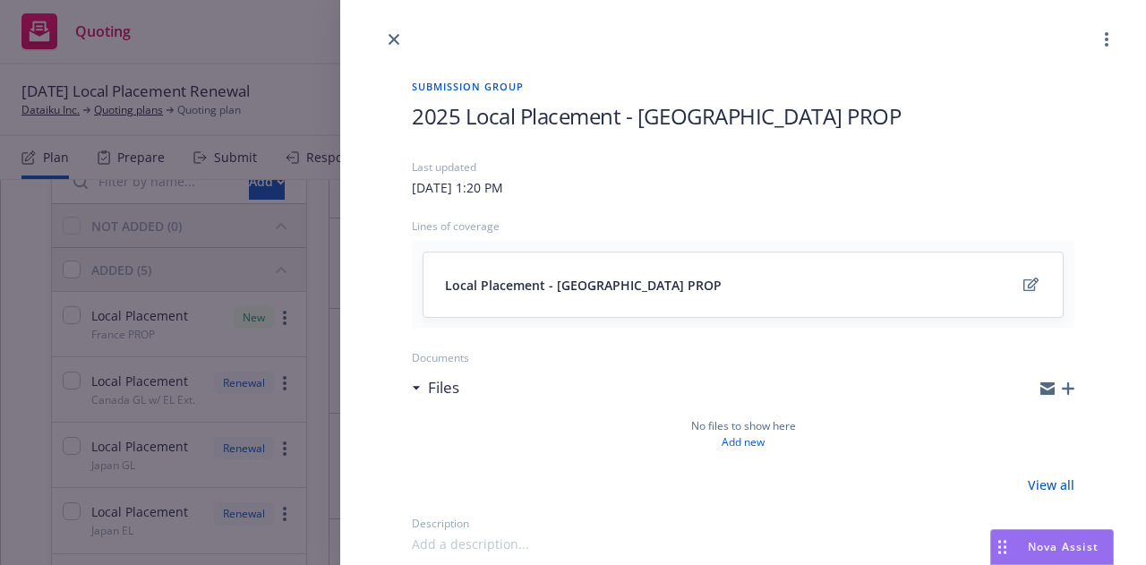
click at [682, 119] on span "2025 Local Placement - France PROP" at bounding box center [656, 116] width 489 height 30
click at [700, 119] on span "2025 Local Placement - France PROP" at bounding box center [656, 116] width 489 height 30
click at [386, 38] on link "close" at bounding box center [393, 39] width 21 height 21
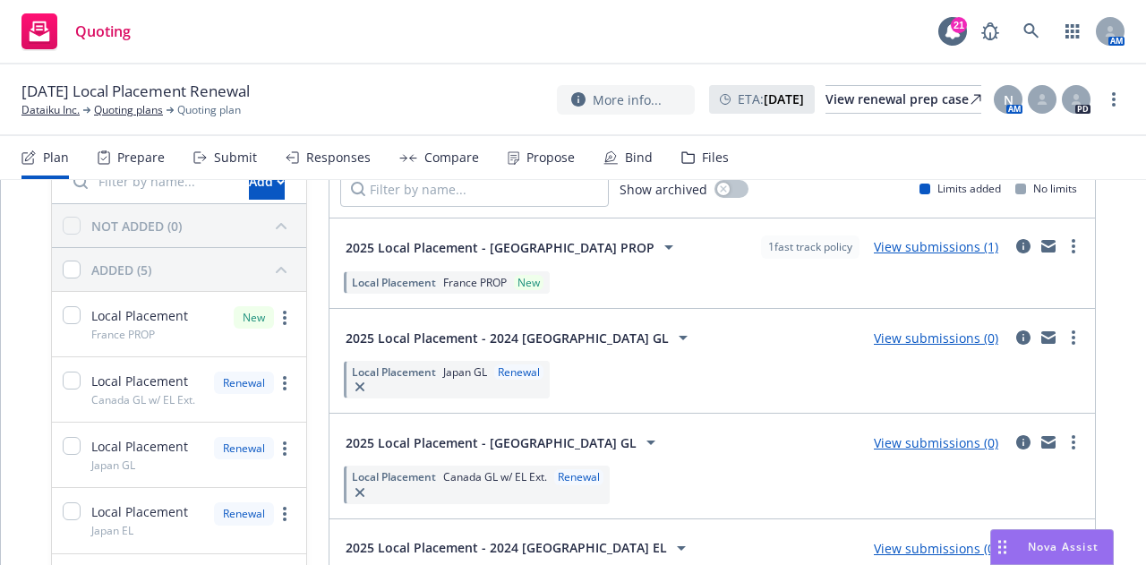
click at [661, 267] on div "Local Placement France PROP New" at bounding box center [712, 282] width 744 height 30
click at [1016, 246] on icon "circleInformation" at bounding box center [1023, 246] width 14 height 14
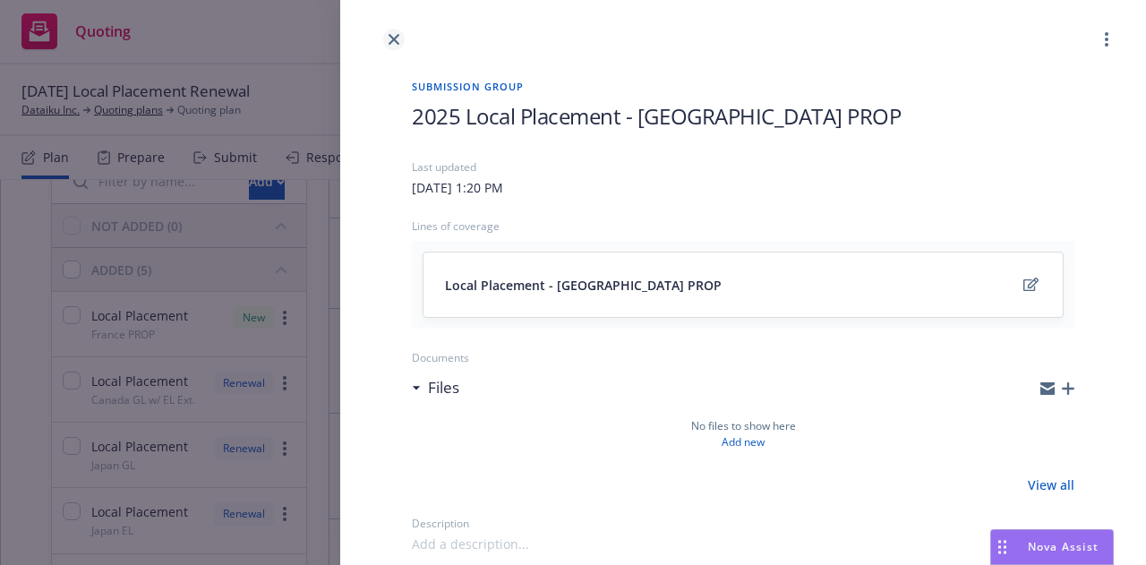
click at [396, 44] on icon "close" at bounding box center [394, 39] width 11 height 11
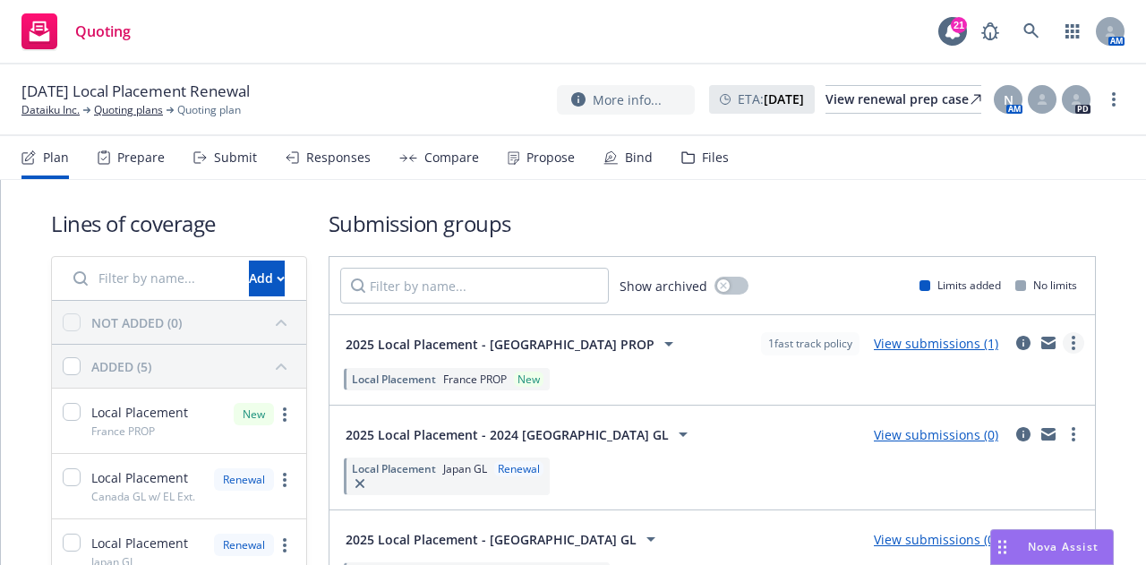
click at [1067, 345] on link "more" at bounding box center [1073, 342] width 21 height 21
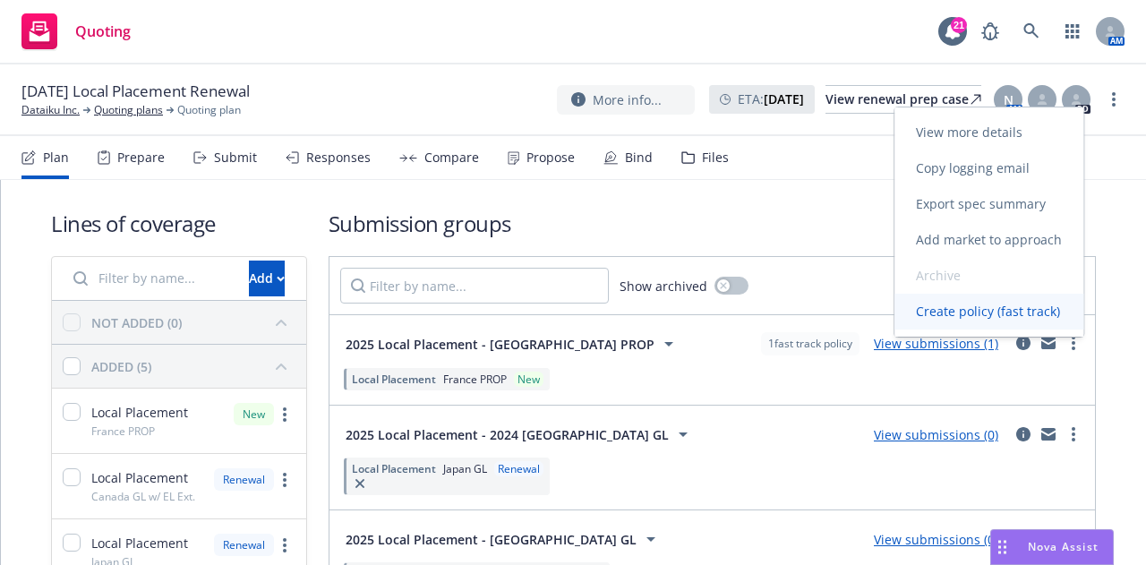
click at [1001, 311] on span "Create policy (fast track)" at bounding box center [987, 311] width 187 height 17
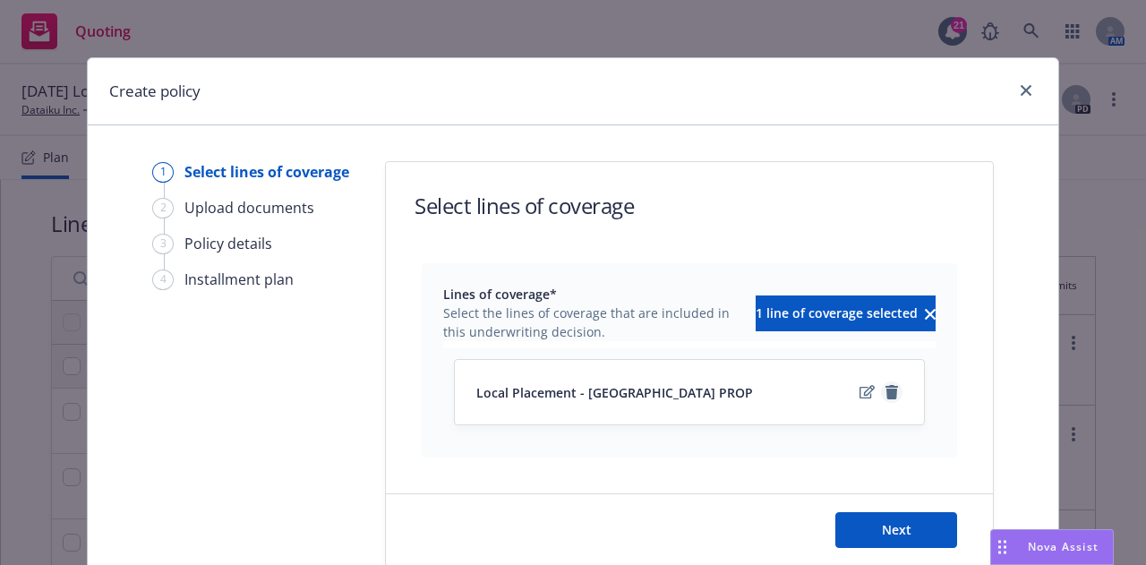
click at [890, 385] on icon "remove" at bounding box center [892, 392] width 14 height 14
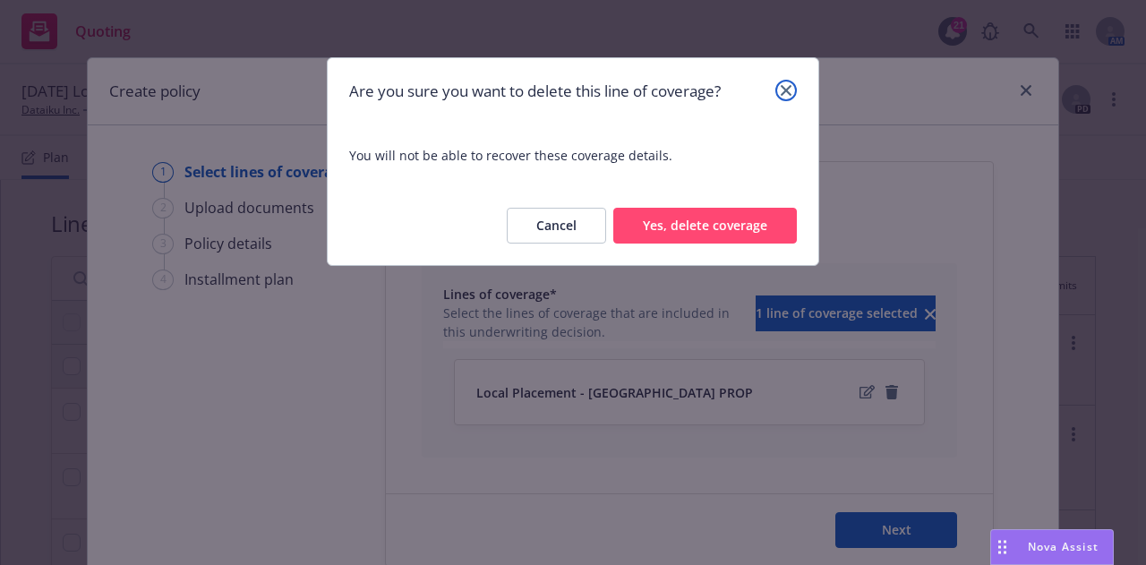
click at [786, 90] on icon "close" at bounding box center [786, 90] width 11 height 11
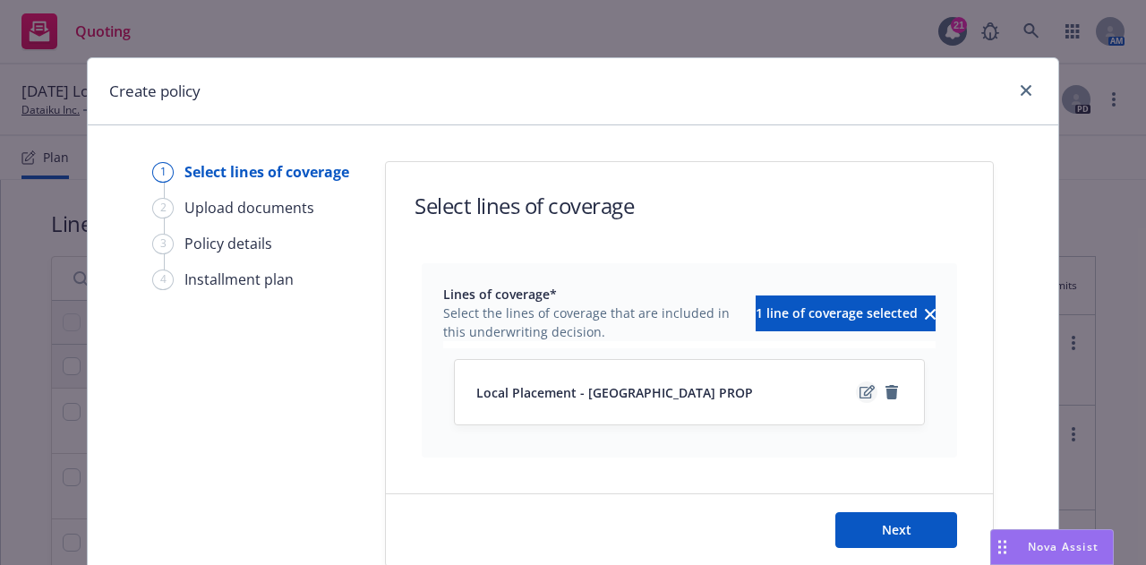
click at [859, 395] on icon "edit" at bounding box center [866, 391] width 15 height 13
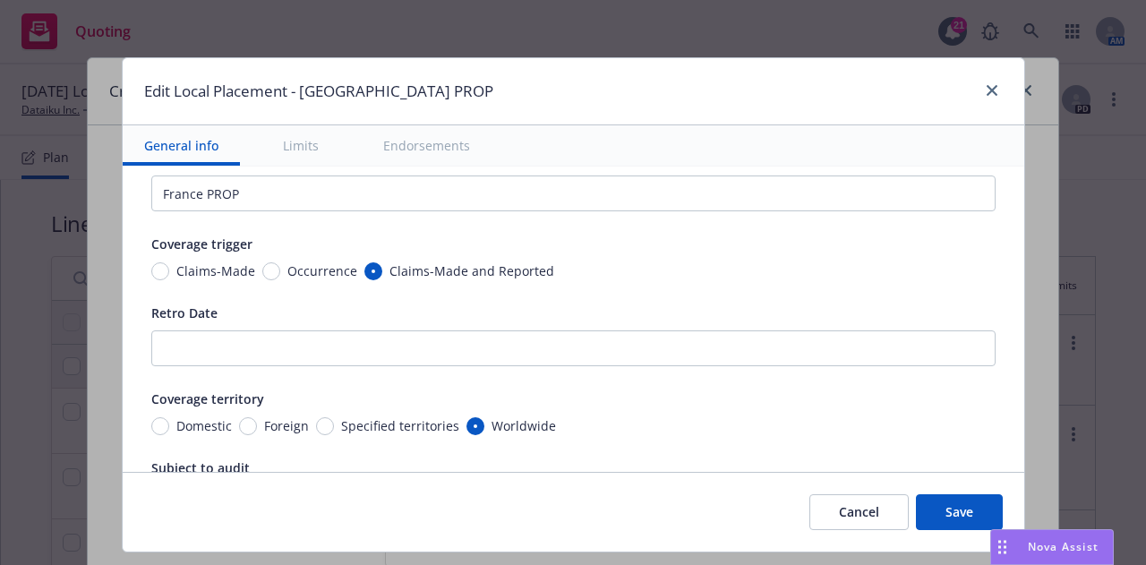
scroll to position [49, 0]
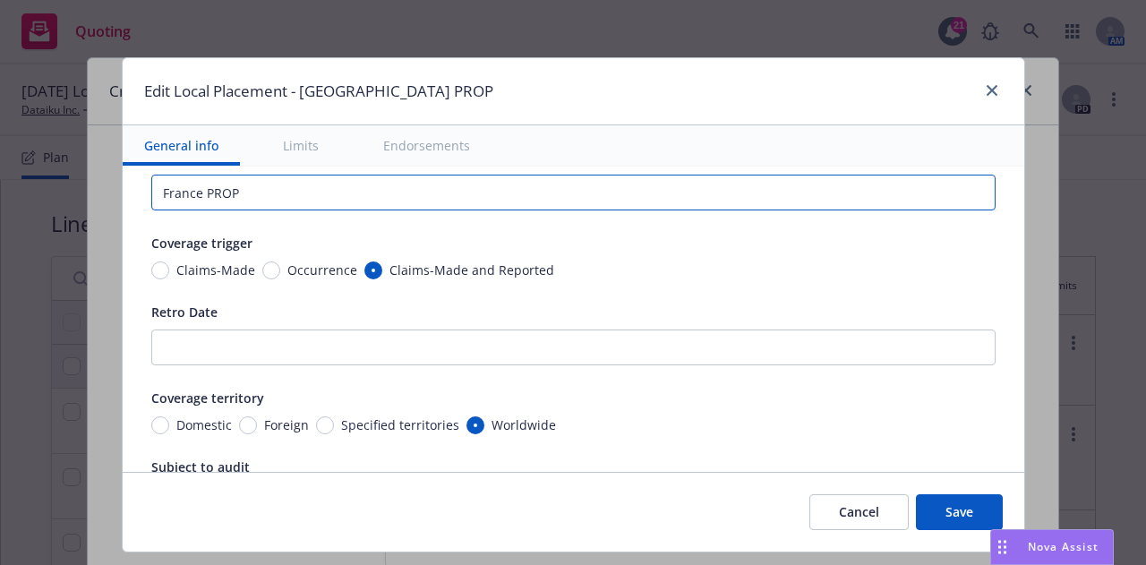
click at [190, 191] on input "France PROP" at bounding box center [573, 193] width 844 height 36
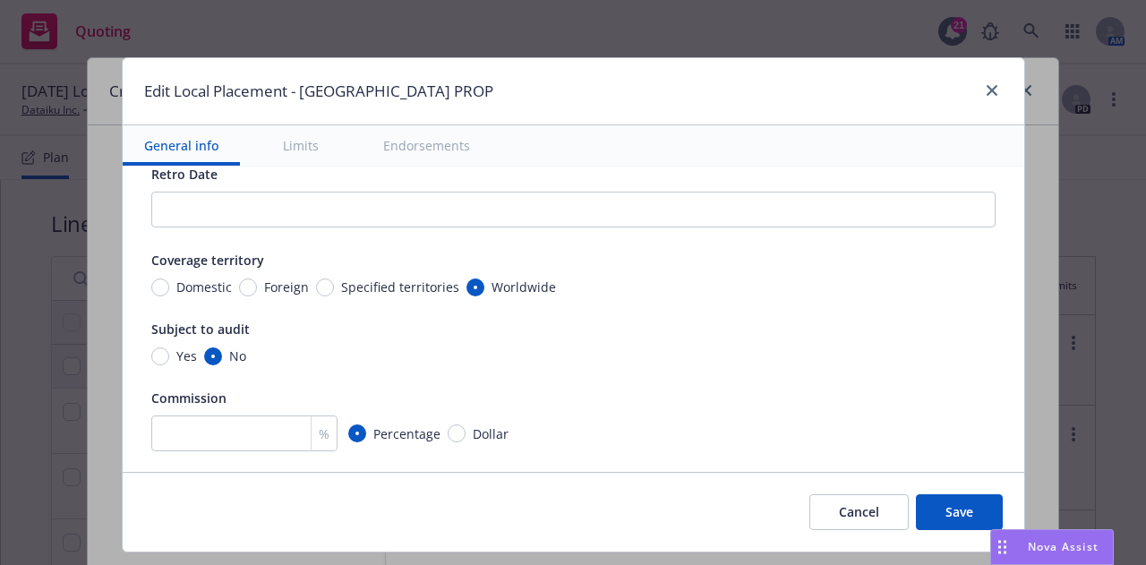
scroll to position [0, 0]
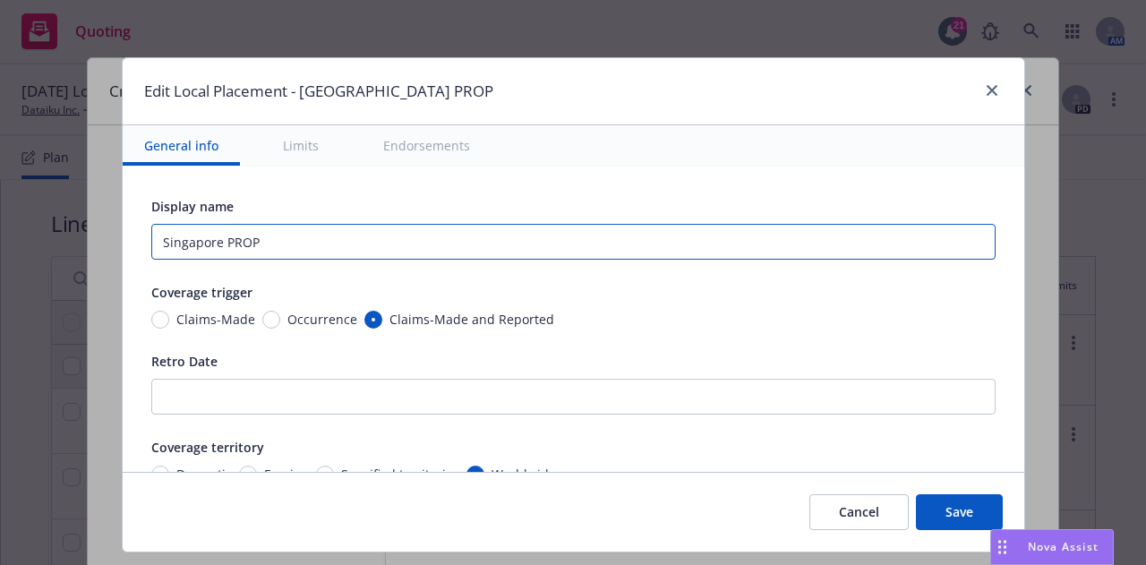
type input "Singapore PROP"
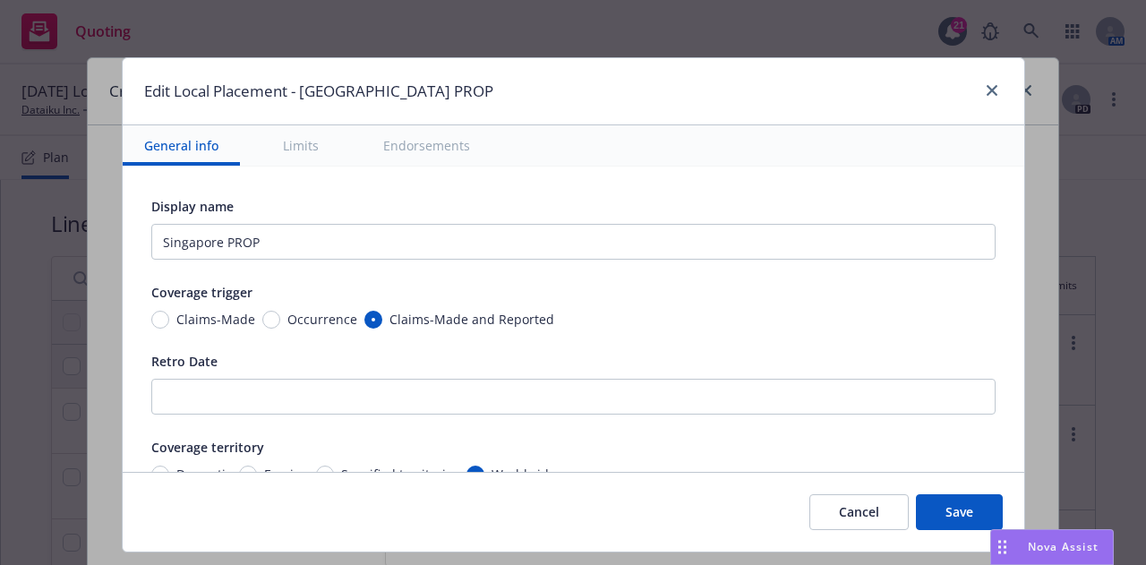
click at [954, 519] on button "Save" at bounding box center [959, 512] width 87 height 36
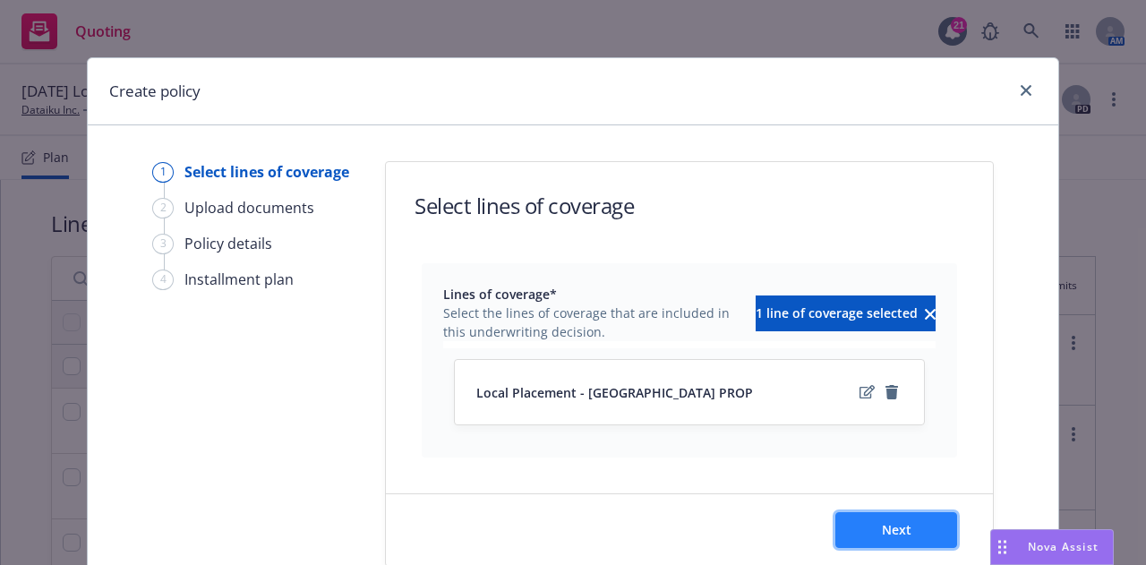
click at [915, 540] on button "Next" at bounding box center [896, 530] width 122 height 36
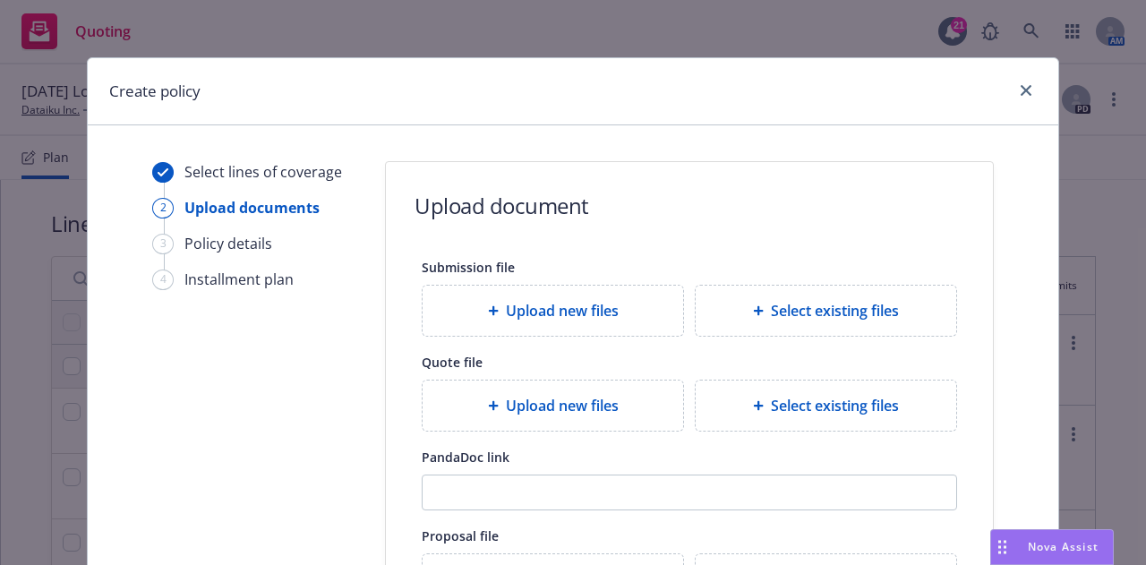
scroll to position [338, 0]
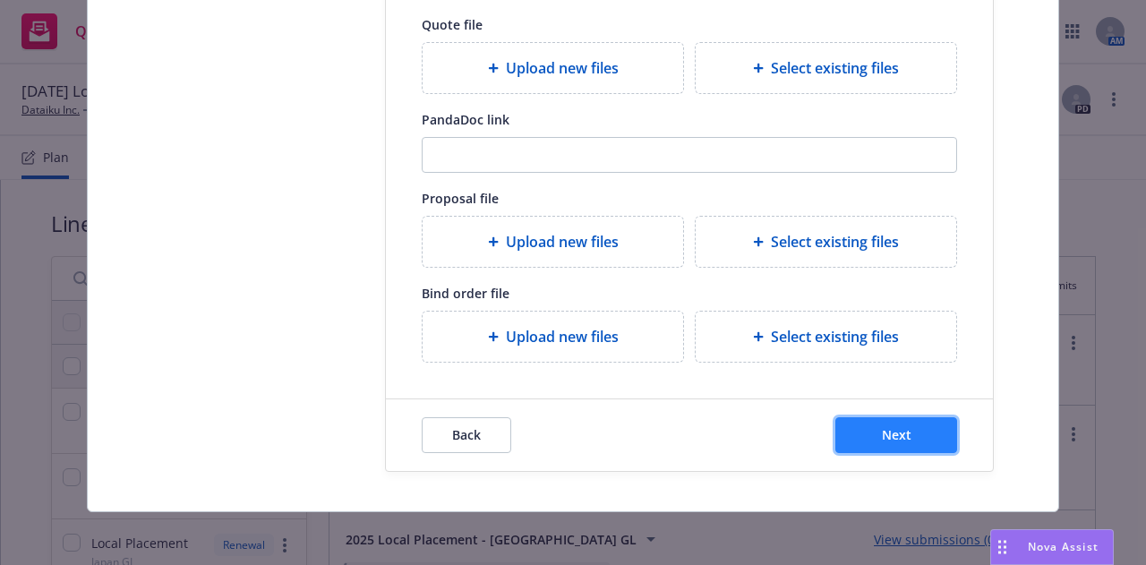
click at [927, 432] on button "Next" at bounding box center [896, 435] width 122 height 36
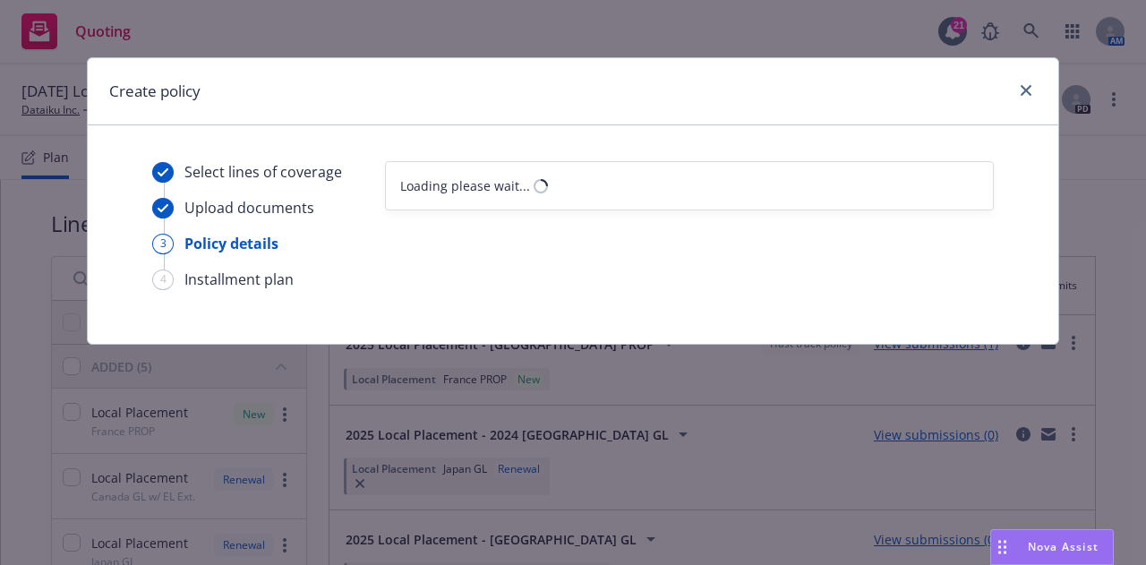
scroll to position [0, 0]
select select "12"
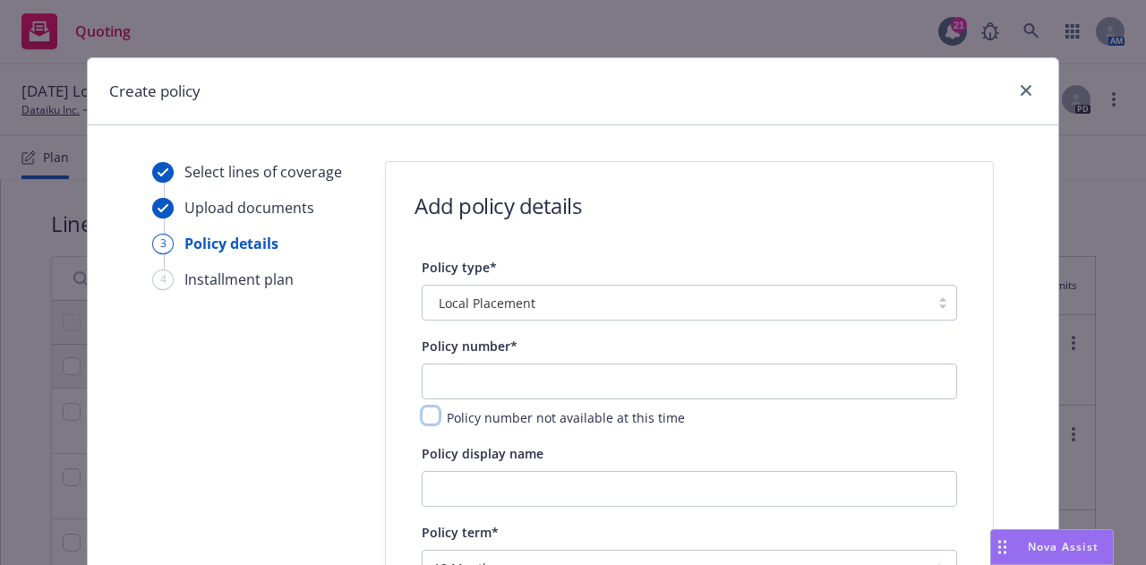
click at [427, 415] on input "checkbox" at bounding box center [431, 415] width 18 height 18
checkbox input "true"
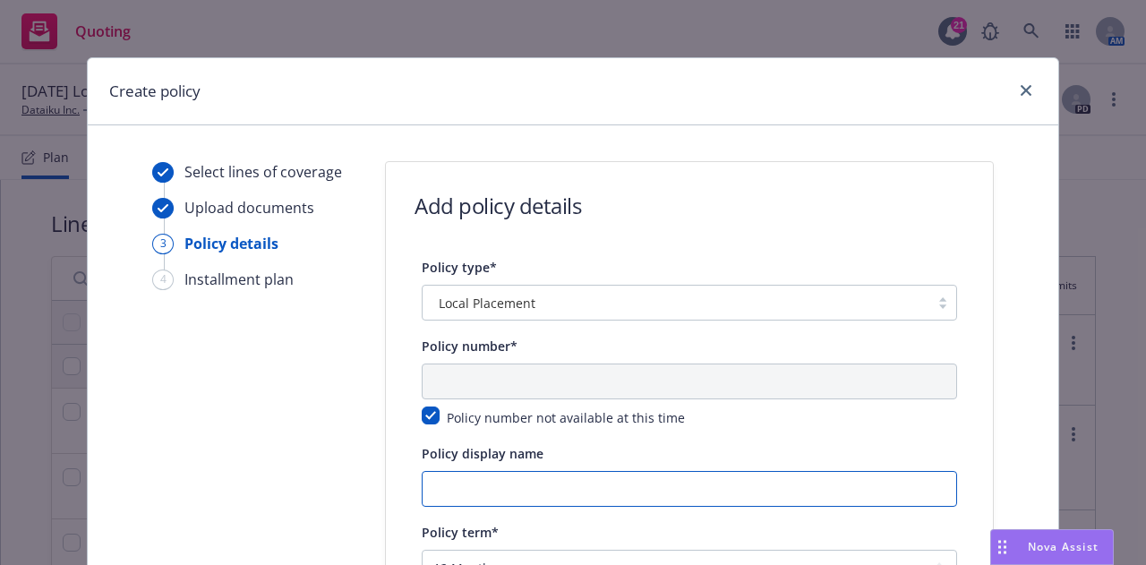
click at [680, 482] on input "Policy display name" at bounding box center [689, 489] width 535 height 36
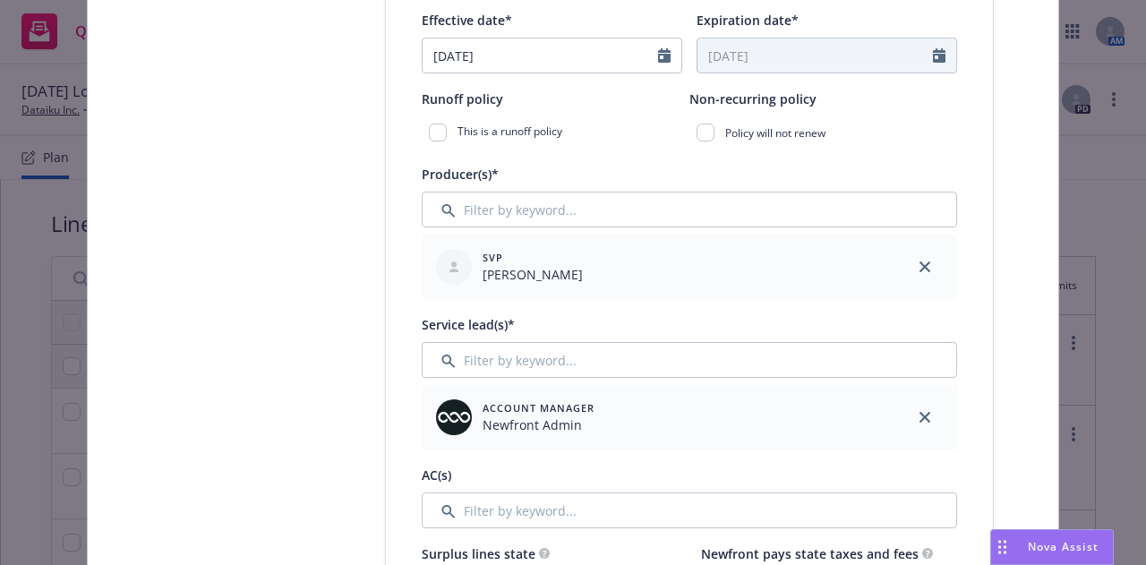
scroll to position [593, 0]
type input "Singapore PROP"
click at [924, 408] on link "close" at bounding box center [924, 415] width 21 height 21
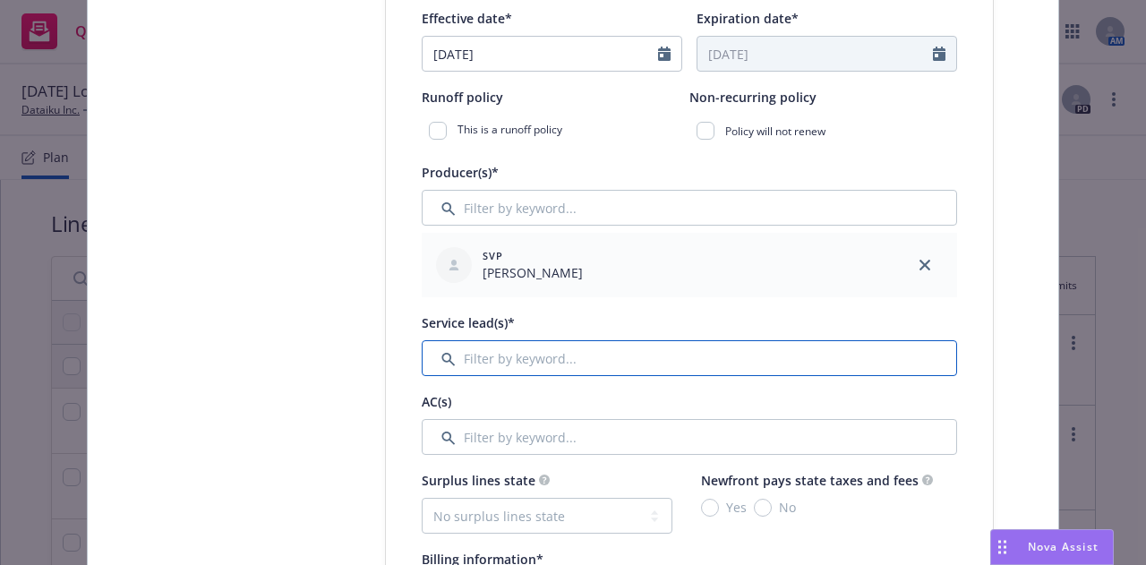
click at [822, 367] on input "Filter by keyword..." at bounding box center [689, 358] width 535 height 36
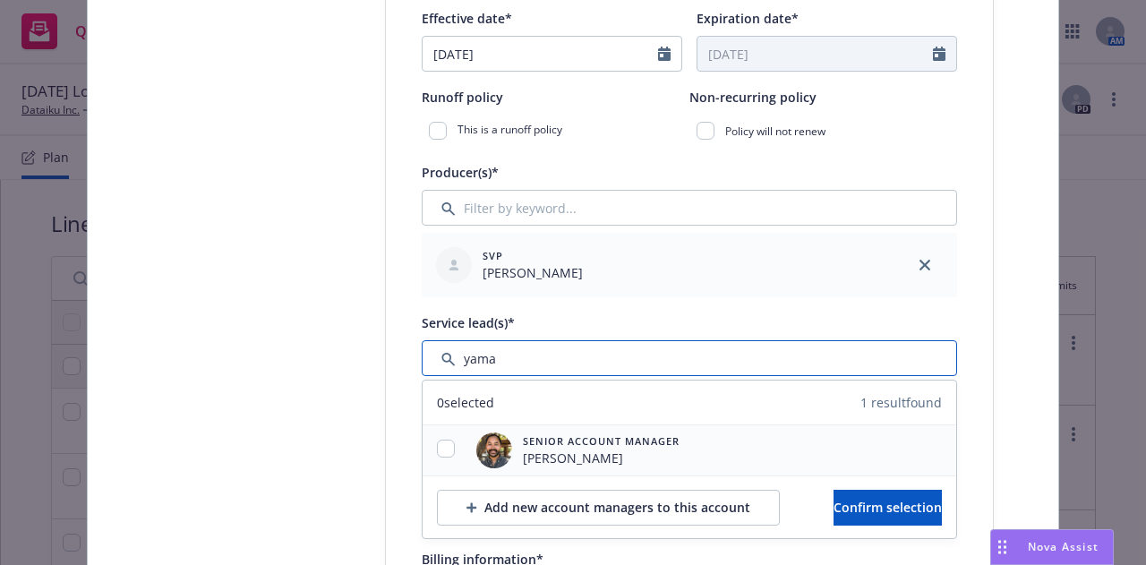
type input "yama"
click at [444, 443] on input "checkbox" at bounding box center [446, 449] width 18 height 18
checkbox input "true"
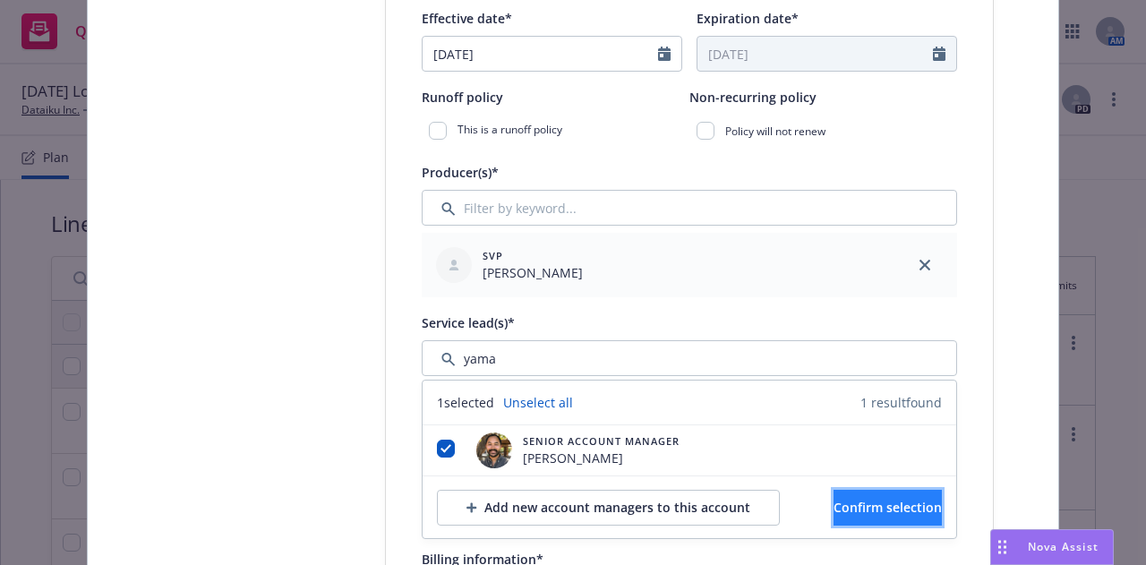
click at [833, 496] on button "Confirm selection" at bounding box center [887, 508] width 108 height 36
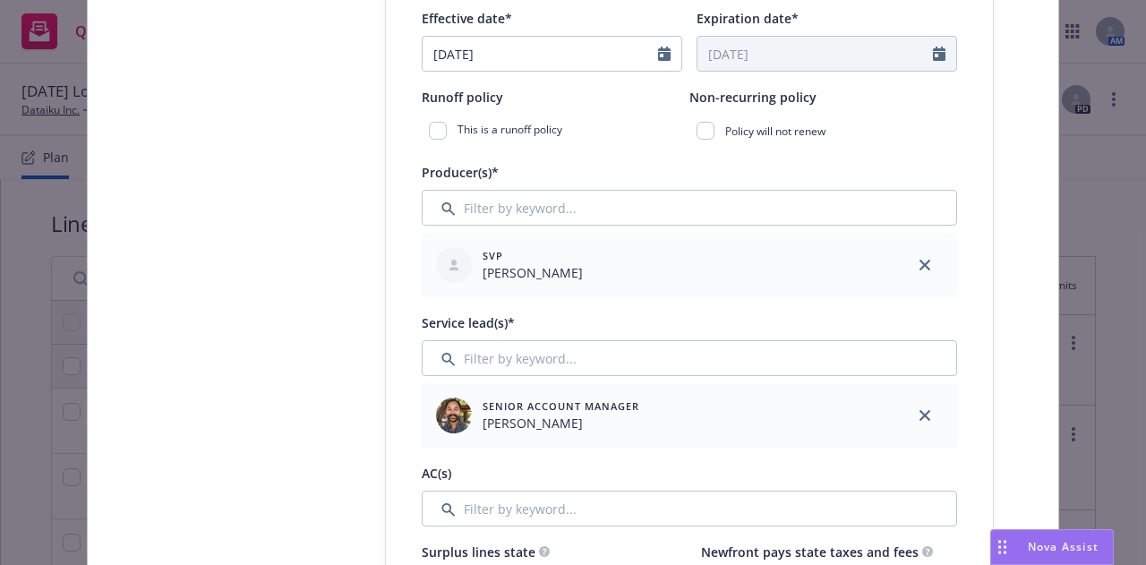
scroll to position [874, 0]
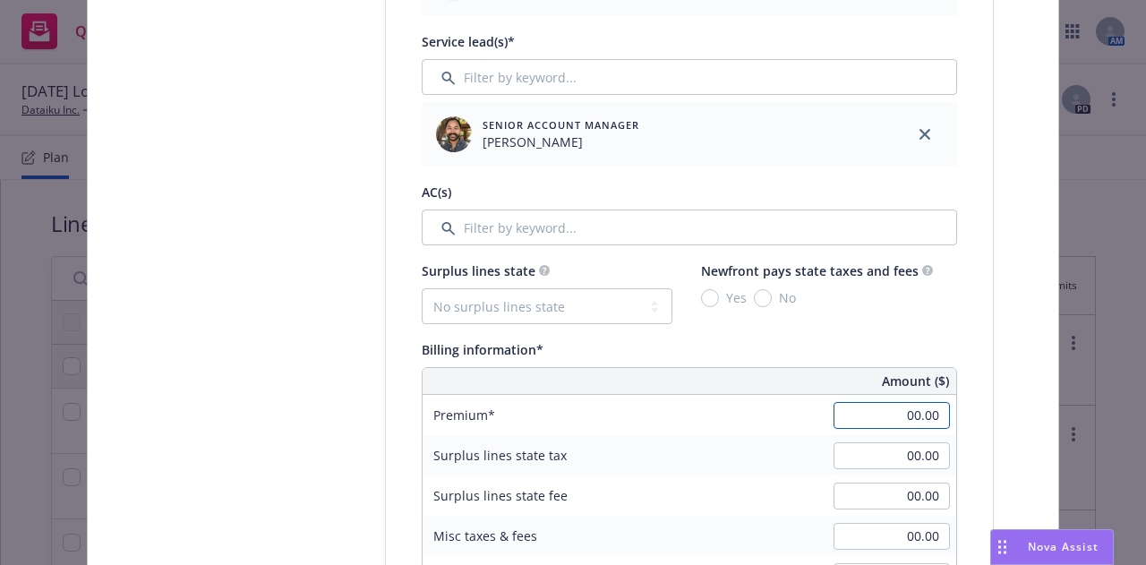
click at [876, 420] on input "00.00" at bounding box center [891, 415] width 116 height 27
type input "2,500.00"
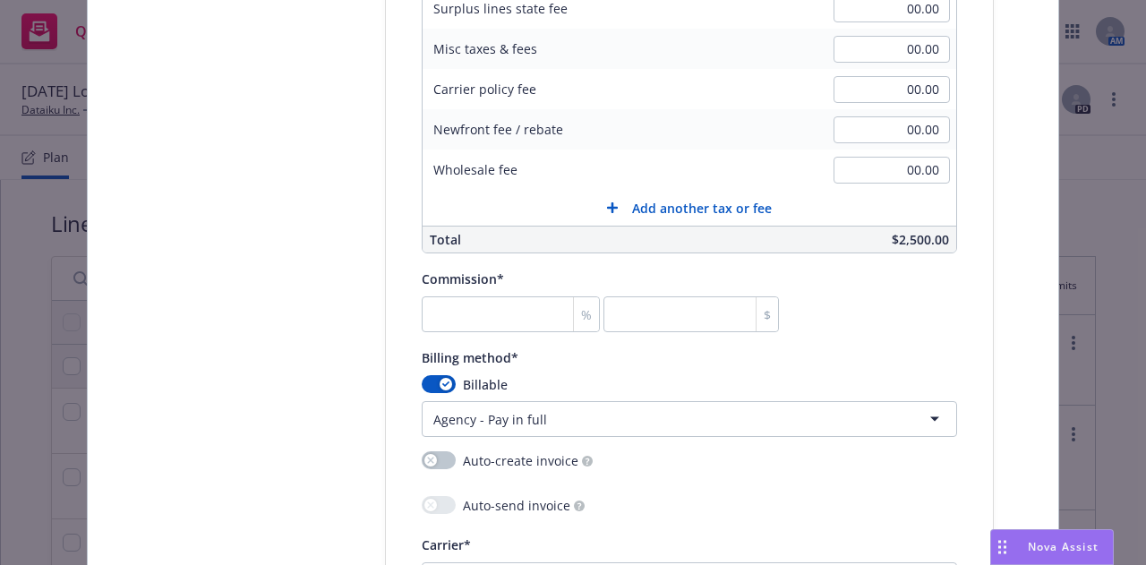
scroll to position [1365, 0]
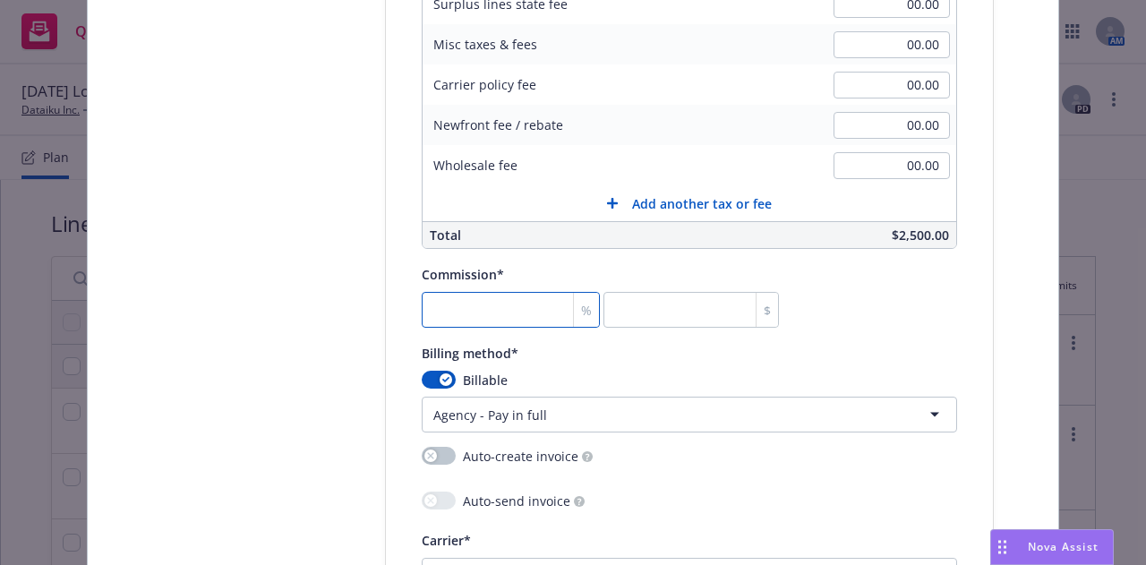
click at [505, 309] on input "number" at bounding box center [511, 310] width 178 height 36
type input "0"
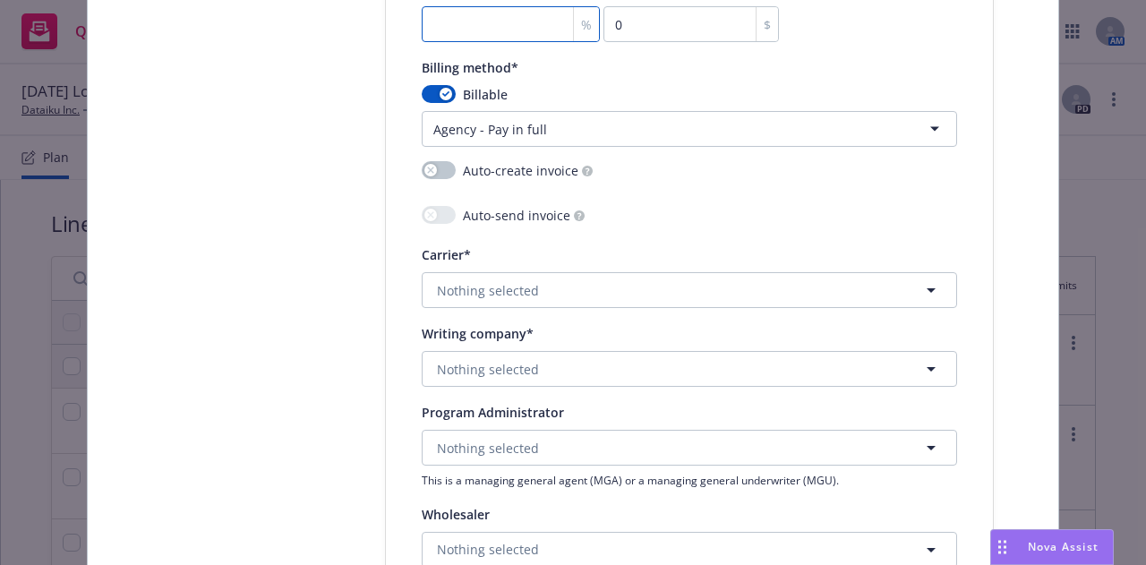
scroll to position [1654, 0]
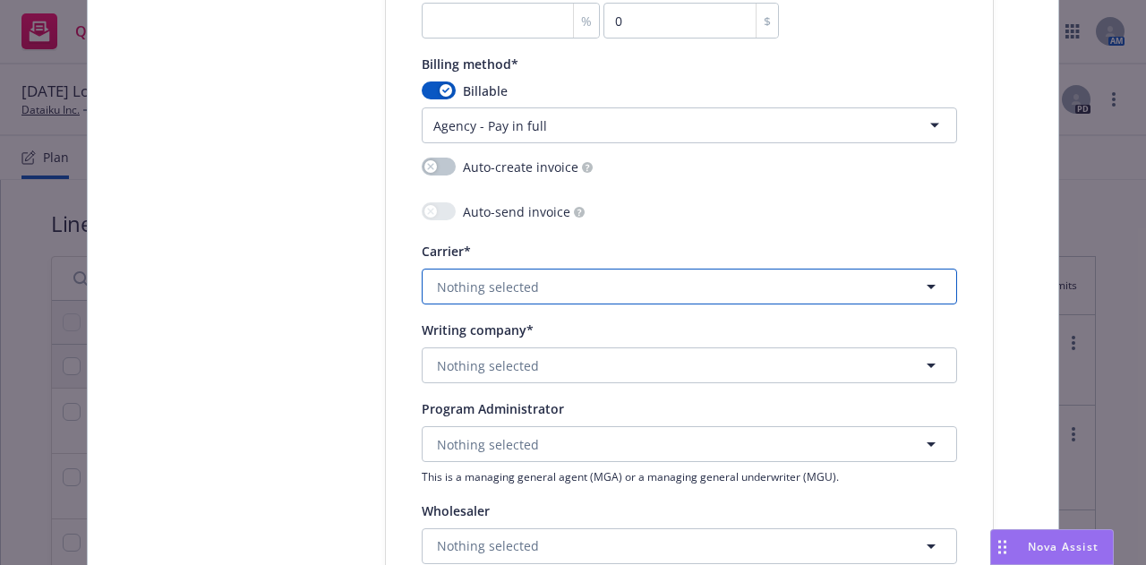
click at [639, 291] on button "Nothing selected" at bounding box center [689, 287] width 535 height 36
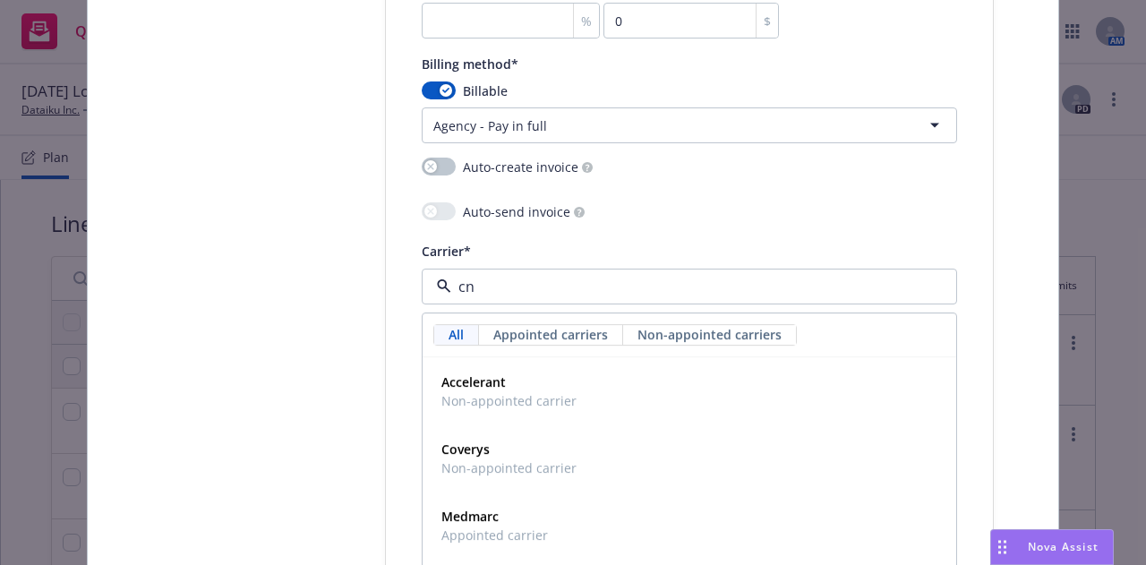
type input "cna"
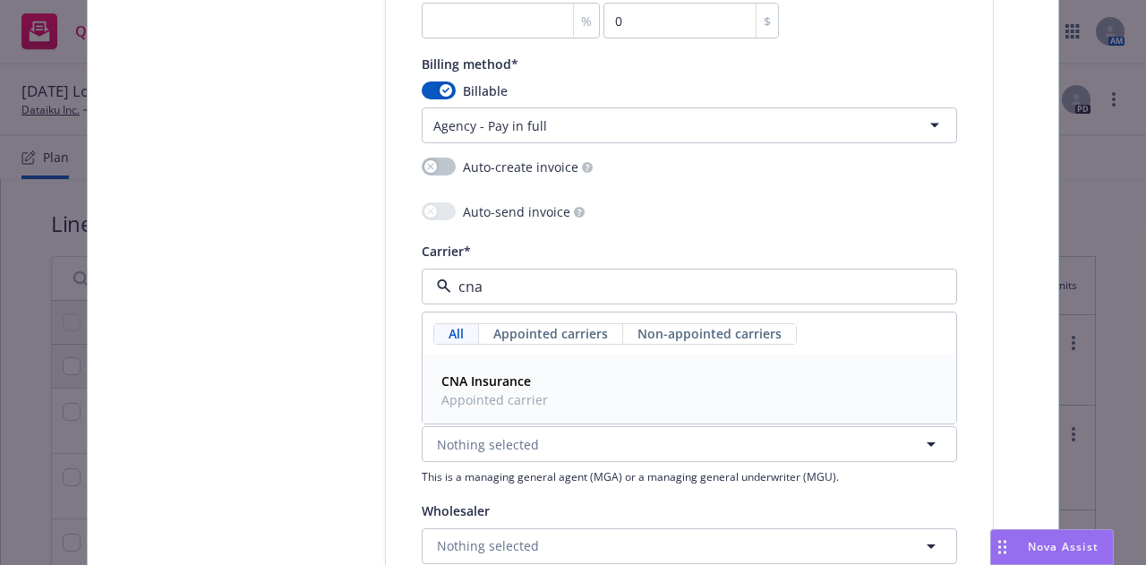
click at [645, 377] on div "CNA Insurance Appointed carrier" at bounding box center [689, 390] width 510 height 45
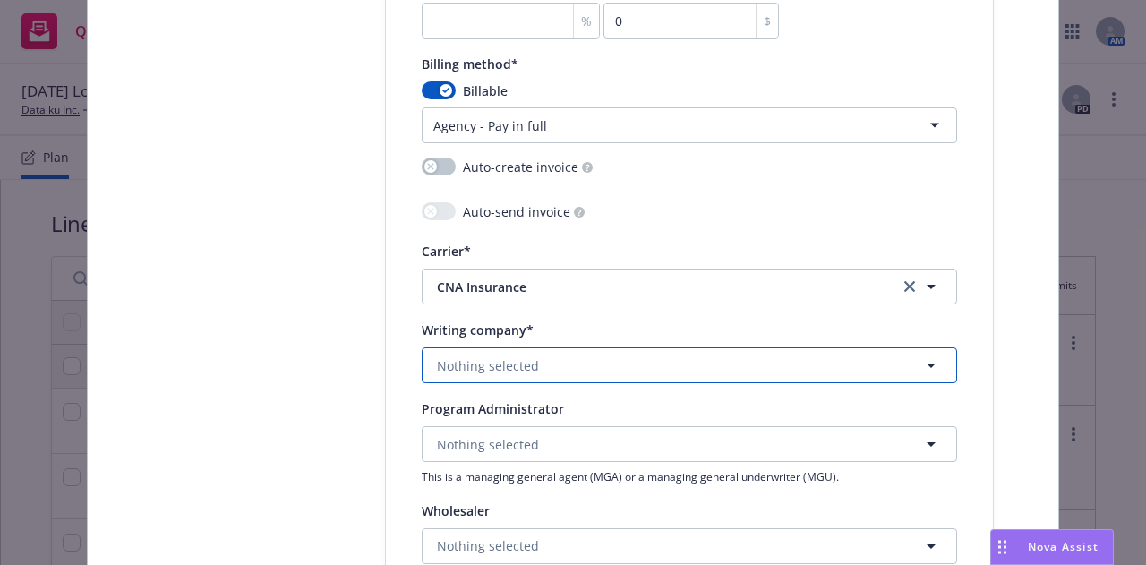
click at [718, 375] on button "Nothing selected" at bounding box center [689, 365] width 535 height 36
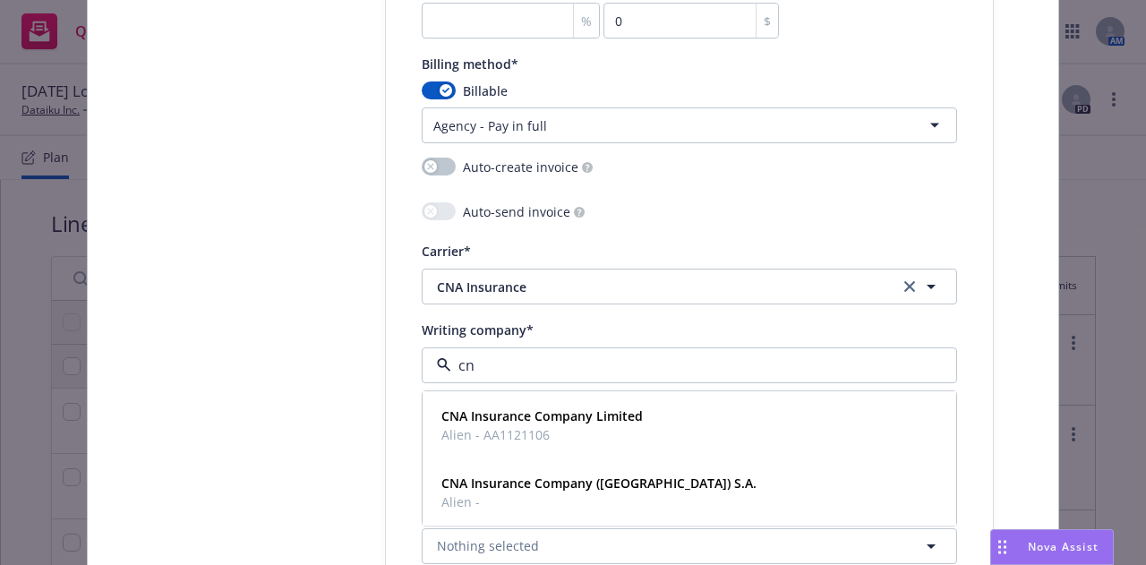
type input "cna"
click at [712, 403] on div "CNA Insurance Company Limited Alien - AA1121106" at bounding box center [689, 425] width 510 height 45
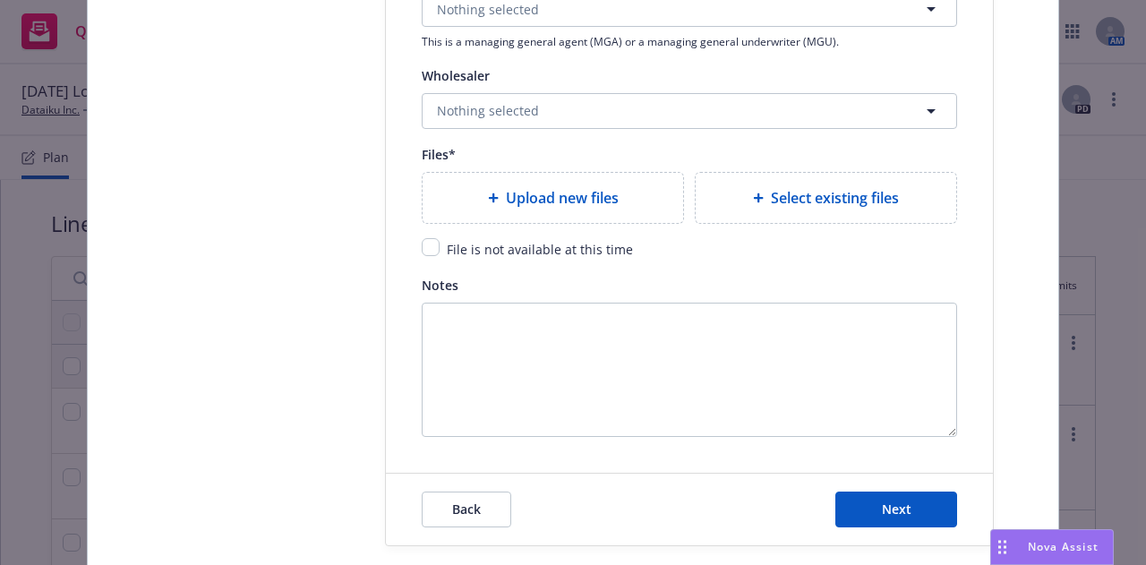
scroll to position [2092, 0]
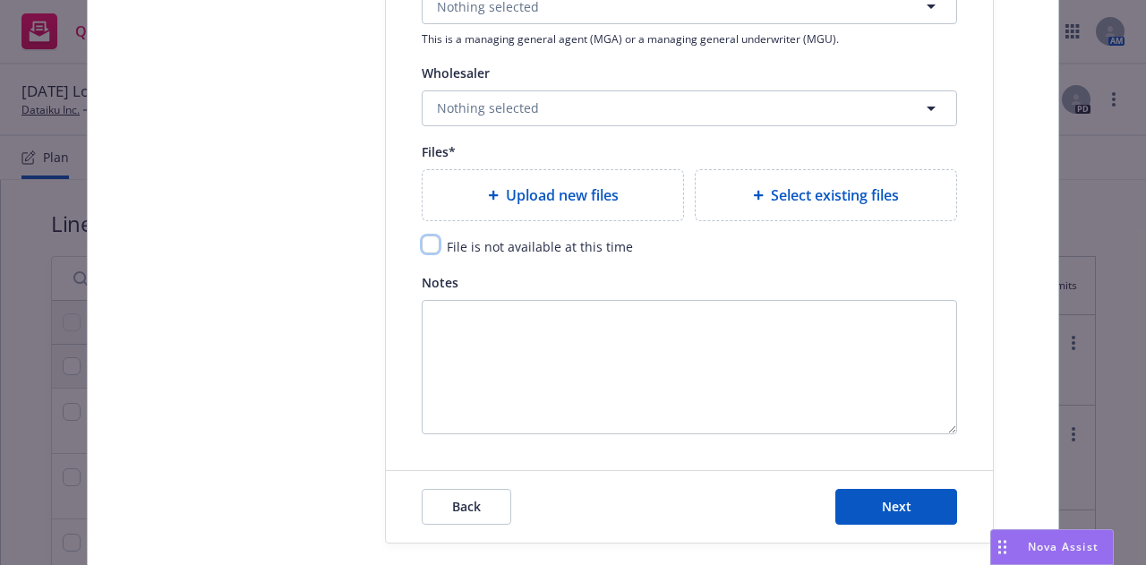
click at [426, 243] on input "checkbox" at bounding box center [431, 244] width 18 height 18
checkbox input "true"
click at [922, 502] on button "Next" at bounding box center [896, 507] width 122 height 36
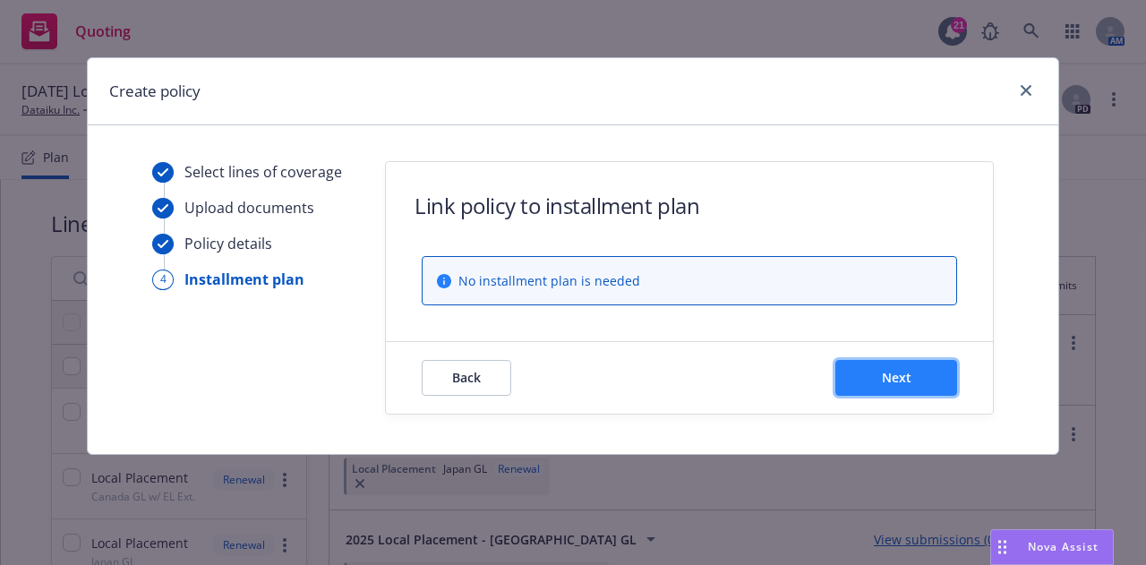
click at [915, 375] on button "Next" at bounding box center [896, 378] width 122 height 36
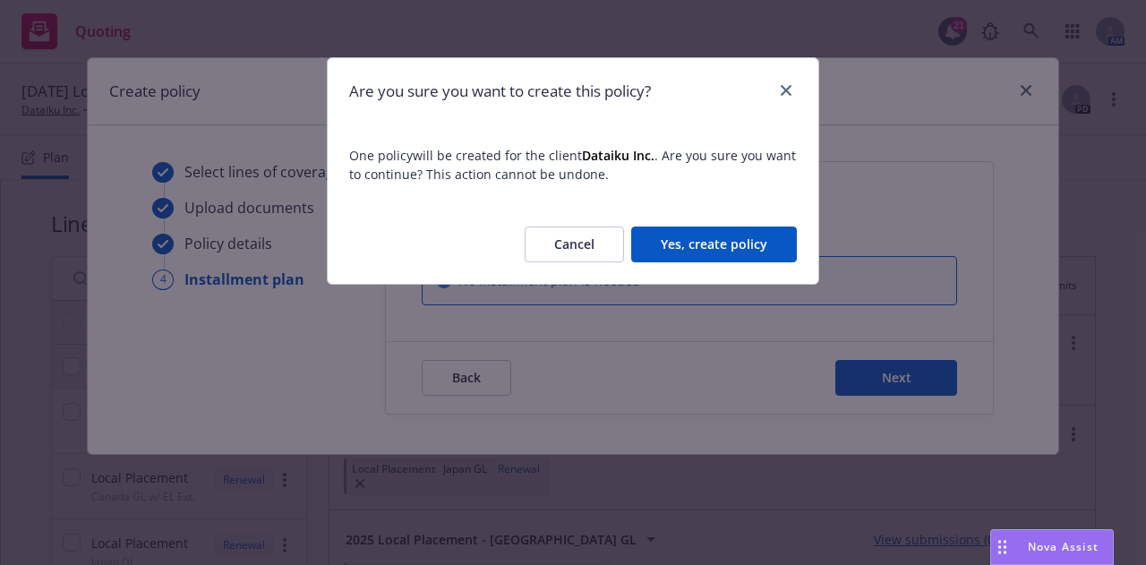
click at [716, 230] on button "Yes, create policy" at bounding box center [714, 245] width 166 height 36
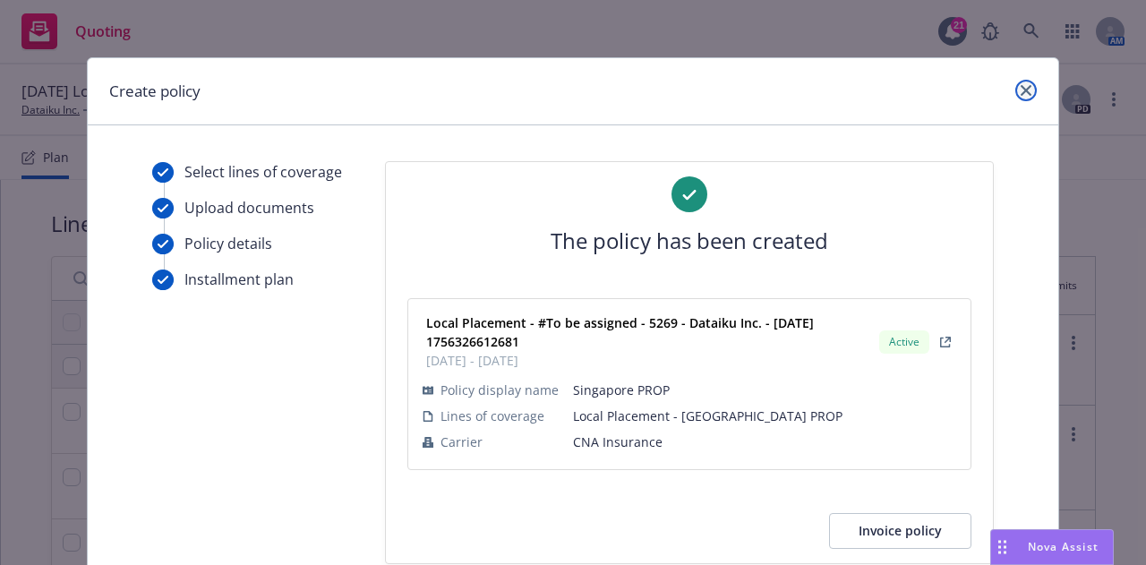
click at [1020, 96] on link "close" at bounding box center [1025, 90] width 21 height 21
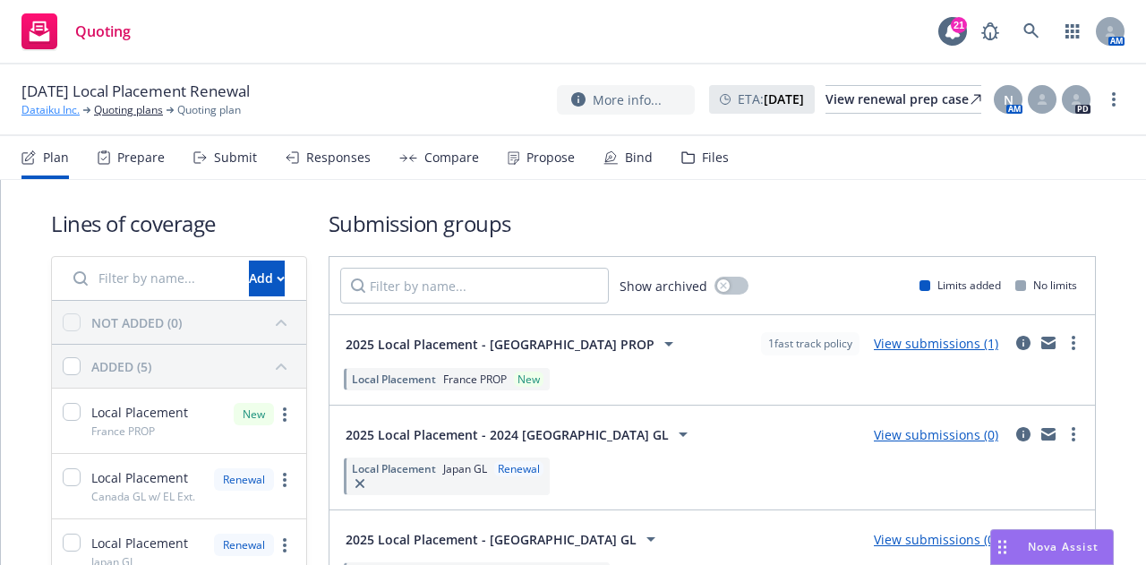
click at [38, 107] on link "Dataiku Inc." at bounding box center [50, 110] width 58 height 16
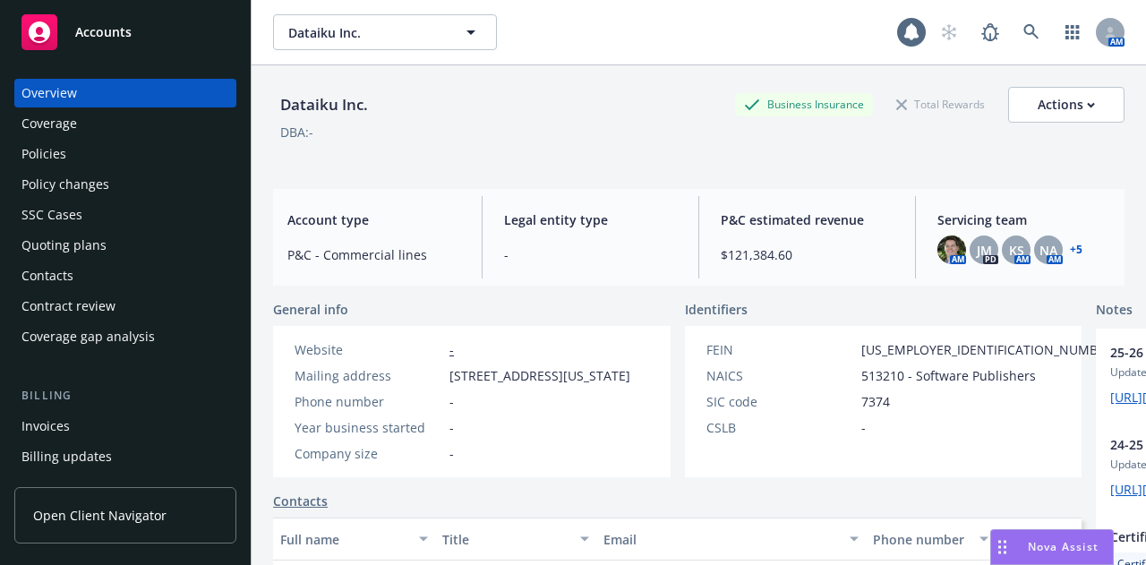
click at [175, 167] on div "Policies" at bounding box center [125, 154] width 208 height 29
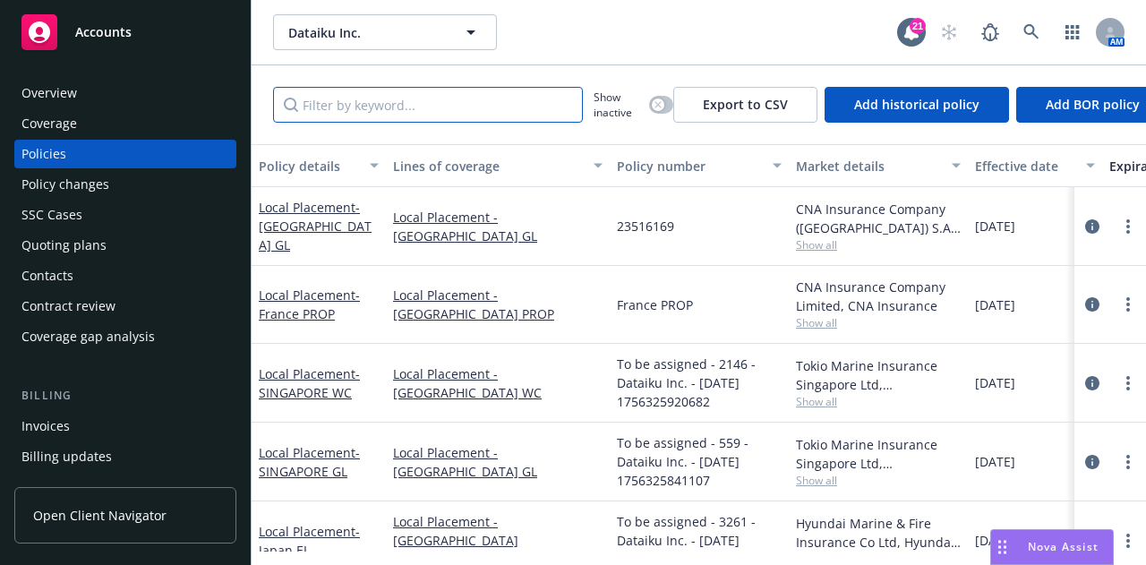
click at [483, 110] on input "Filter by keyword..." at bounding box center [428, 105] width 310 height 36
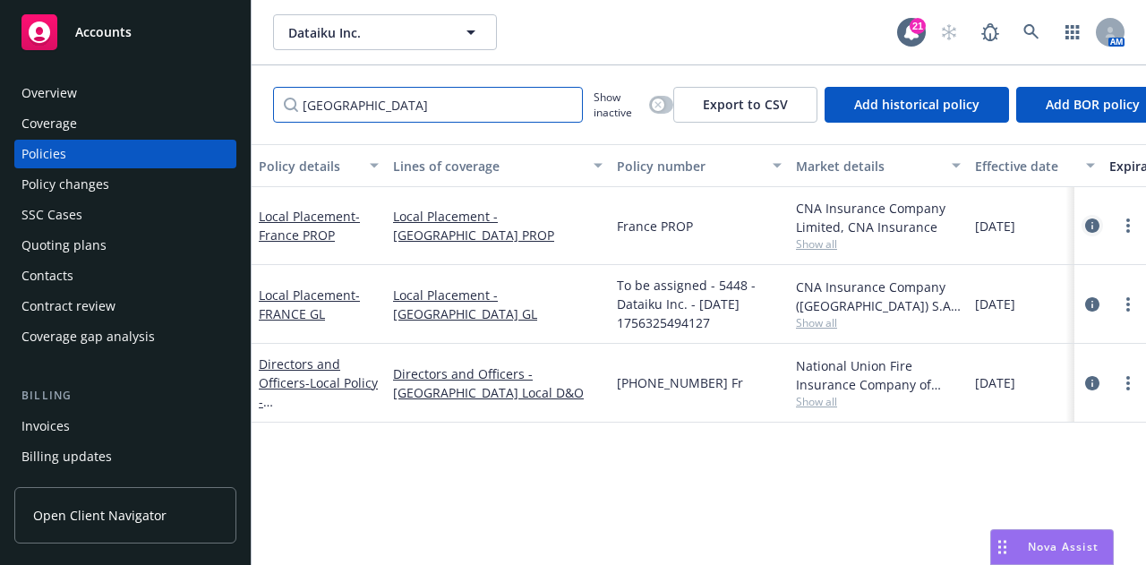
type input "[GEOGRAPHIC_DATA]"
click at [1090, 225] on icon "circleInformation" at bounding box center [1092, 225] width 14 height 14
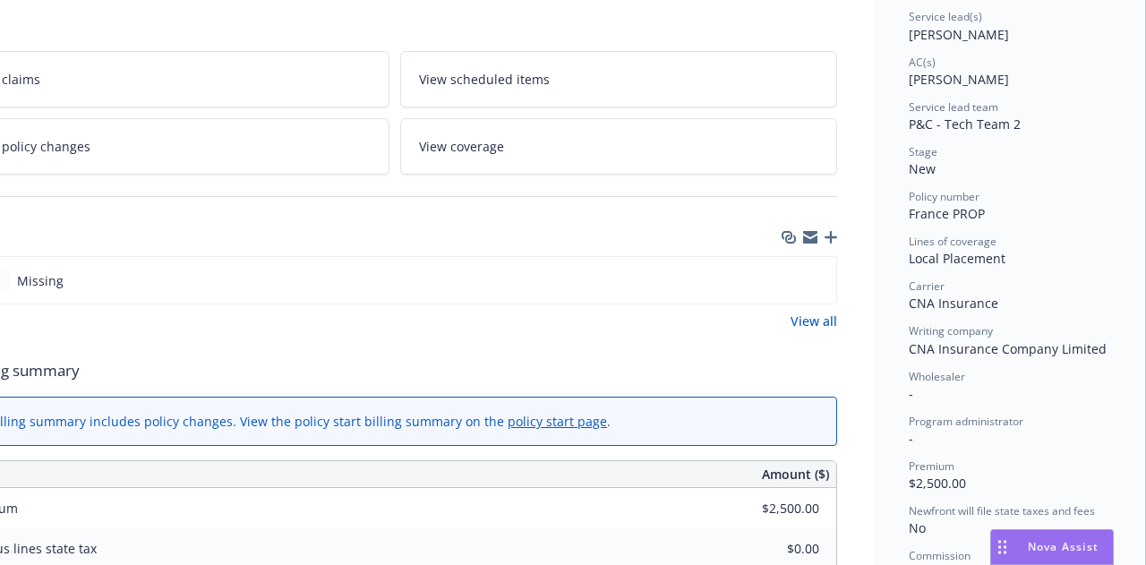
scroll to position [0, 98]
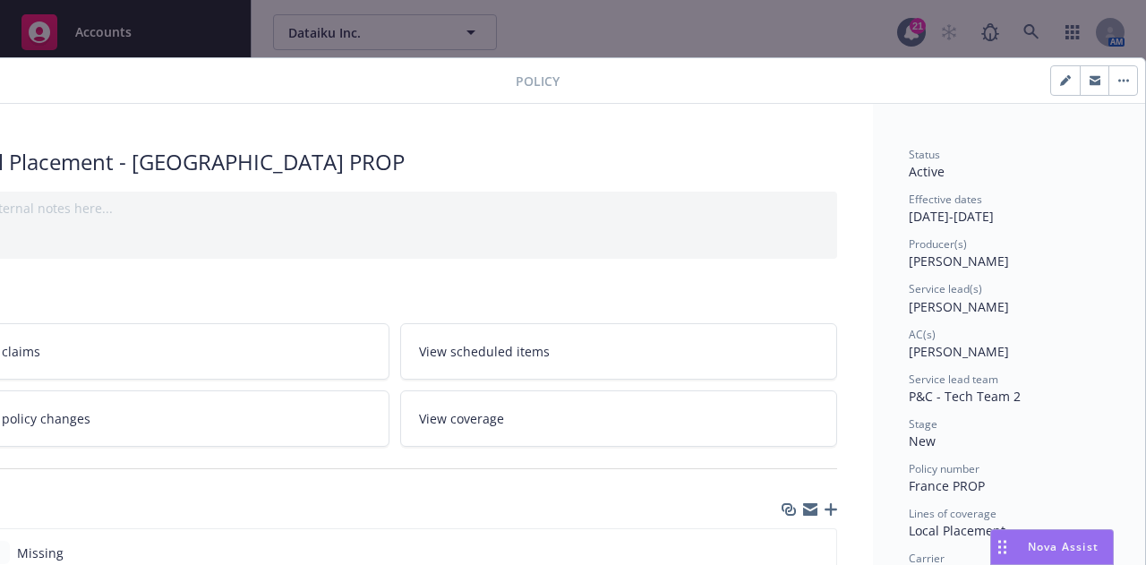
click at [1111, 82] on button "button" at bounding box center [1122, 80] width 29 height 29
click at [1108, 79] on button "button" at bounding box center [1122, 80] width 29 height 29
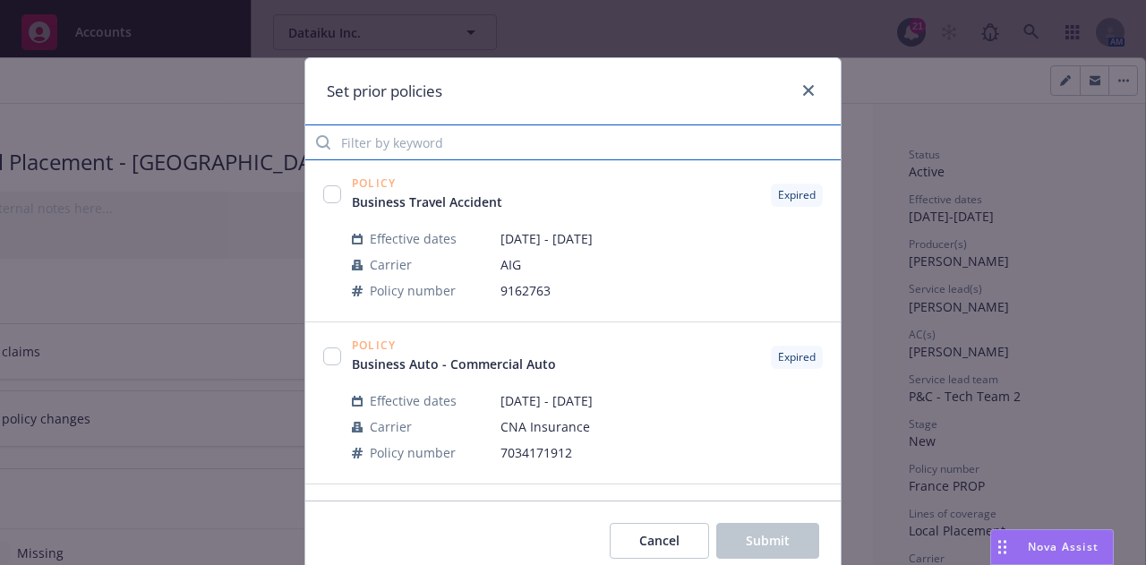
click at [453, 151] on input "Filter by keyword" at bounding box center [572, 142] width 535 height 36
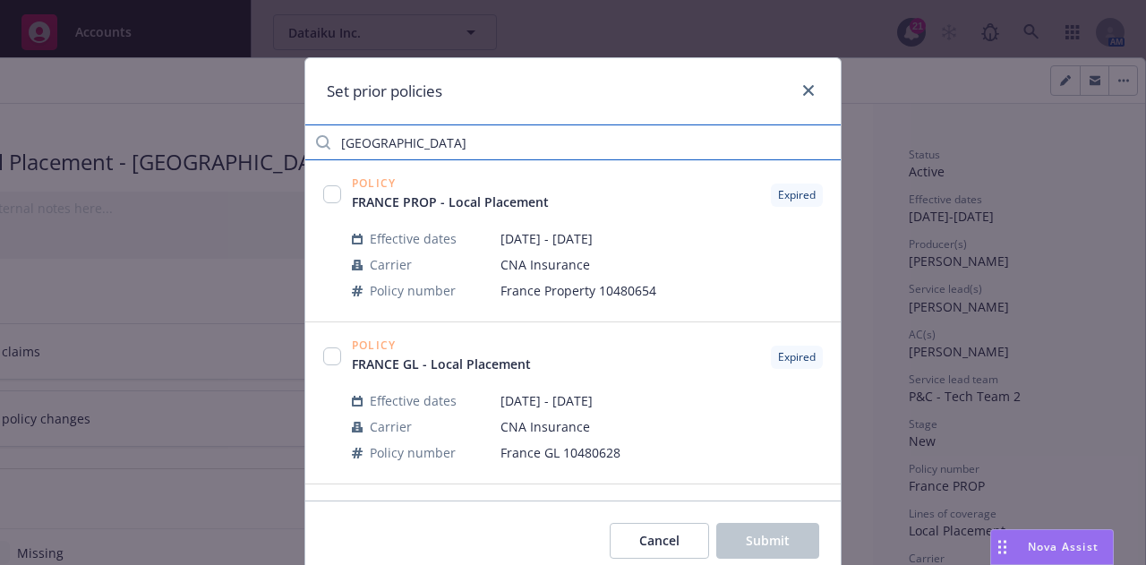
type input "[GEOGRAPHIC_DATA]"
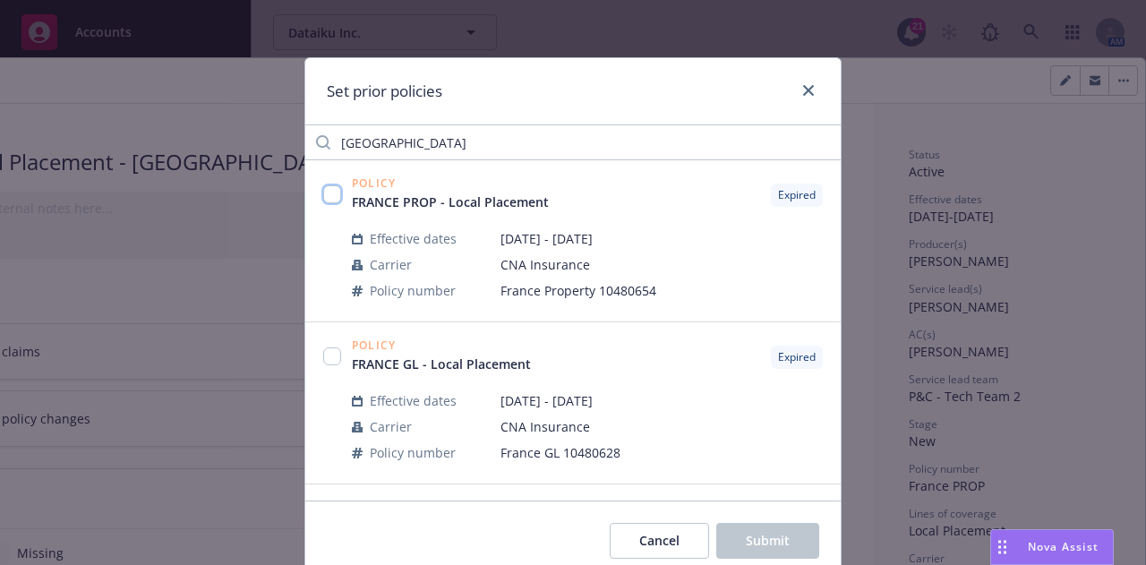
click at [323, 196] on input "checkbox" at bounding box center [332, 194] width 18 height 18
checkbox input "true"
click at [757, 529] on button "Submit" at bounding box center [767, 541] width 103 height 36
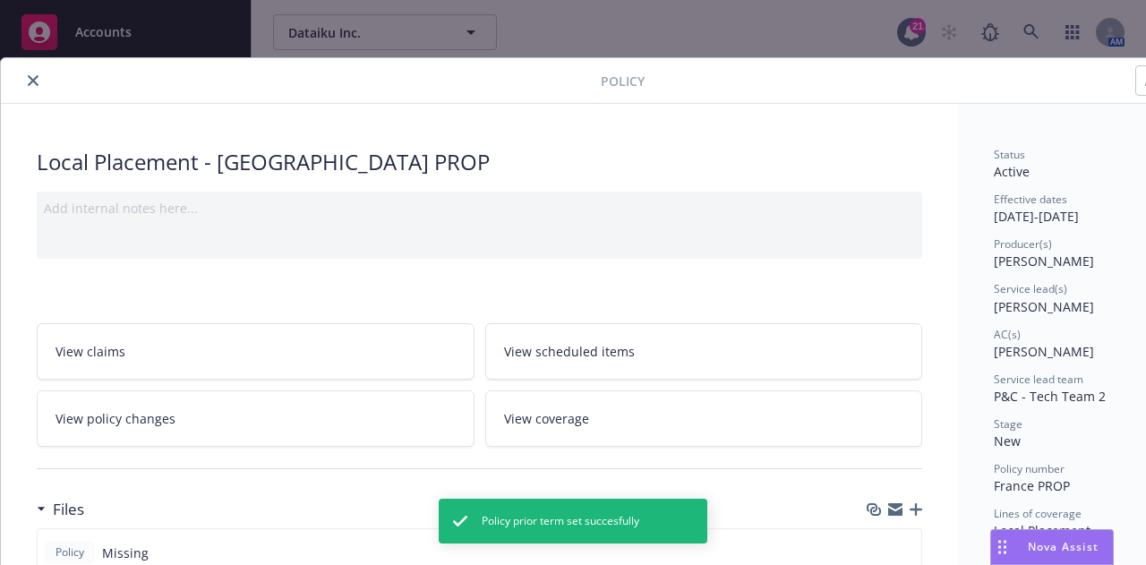
click at [30, 79] on icon "close" at bounding box center [33, 80] width 11 height 11
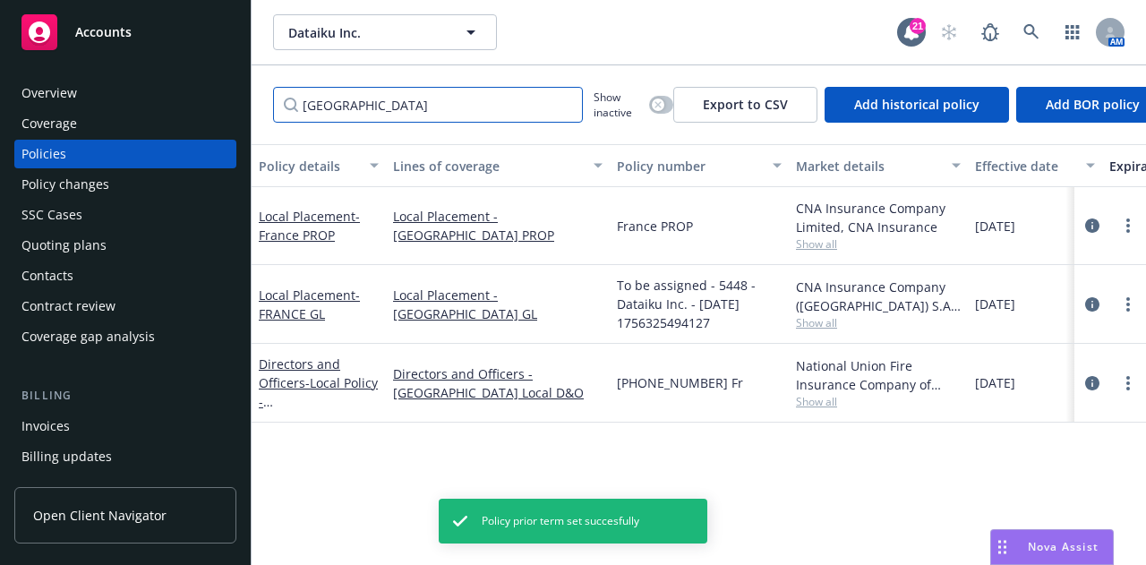
click at [474, 103] on input "[GEOGRAPHIC_DATA]" at bounding box center [428, 105] width 310 height 36
drag, startPoint x: 474, startPoint y: 103, endPoint x: 0, endPoint y: 107, distance: 473.6
click at [0, 107] on div "Accounts Overview Coverage Policies Policy changes SSC Cases Quoting plans Cont…" at bounding box center [573, 282] width 1146 height 565
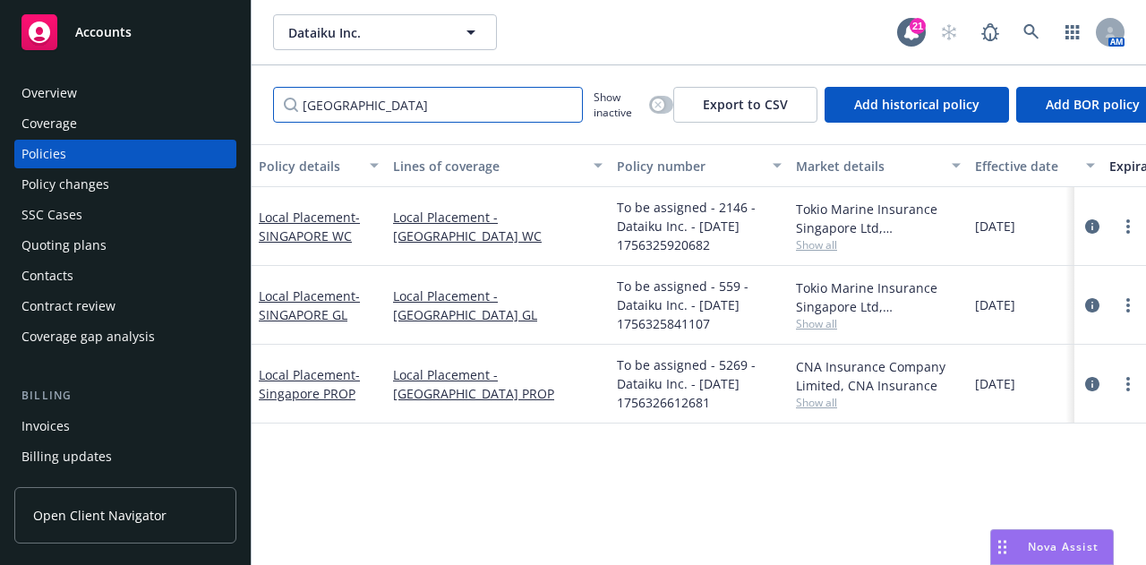
drag, startPoint x: 269, startPoint y: 91, endPoint x: 21, endPoint y: 104, distance: 249.2
click at [21, 104] on div "Accounts Overview Coverage Policies Policy changes SSC Cases Quoting plans Cont…" at bounding box center [573, 282] width 1146 height 565
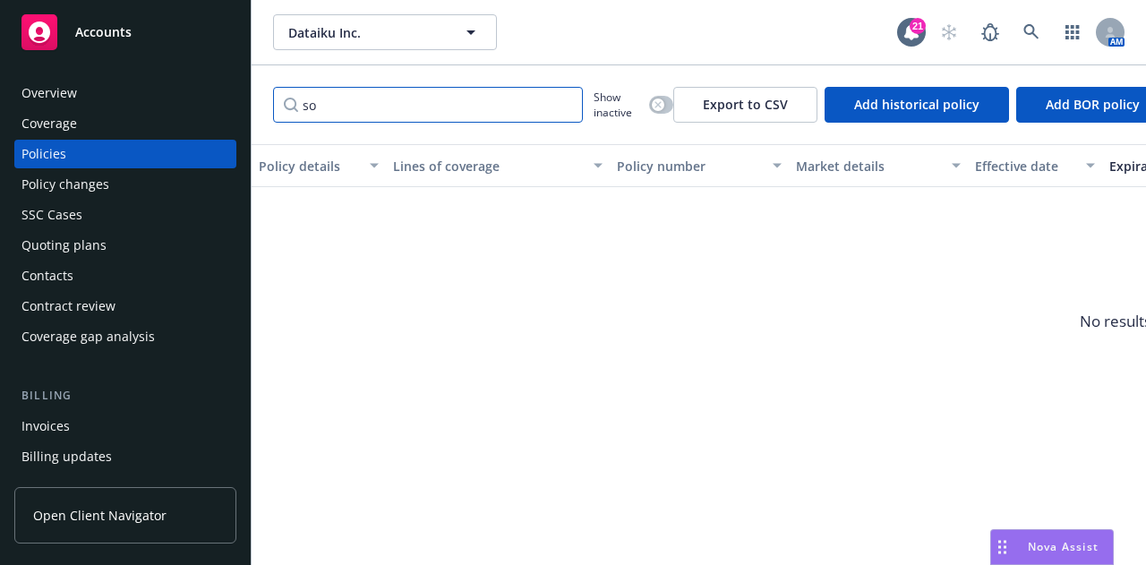
type input "s"
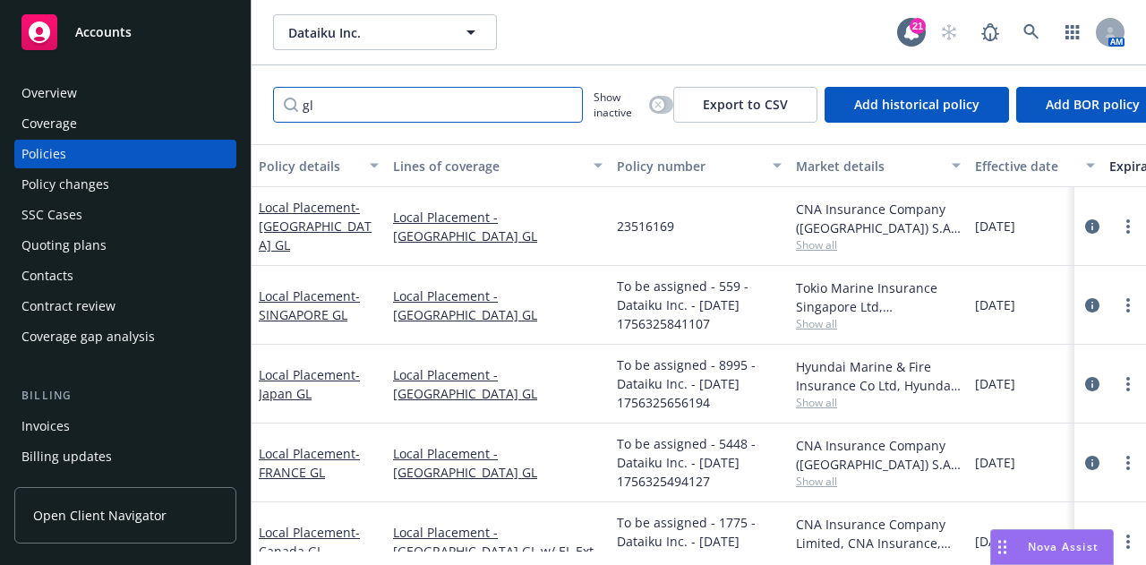
type input "g"
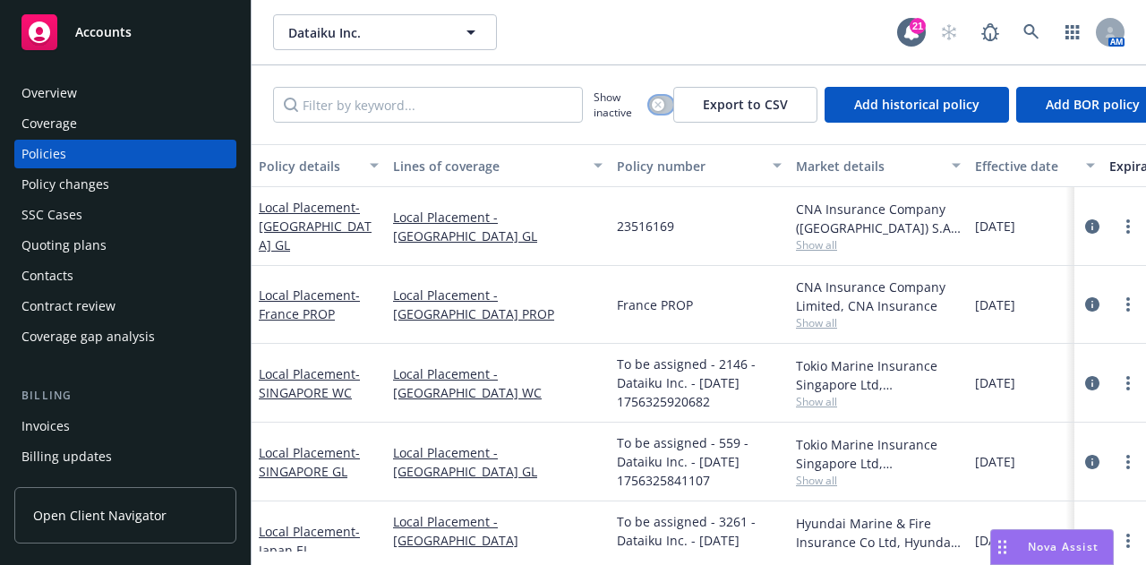
click at [659, 99] on div "button" at bounding box center [658, 104] width 13 height 13
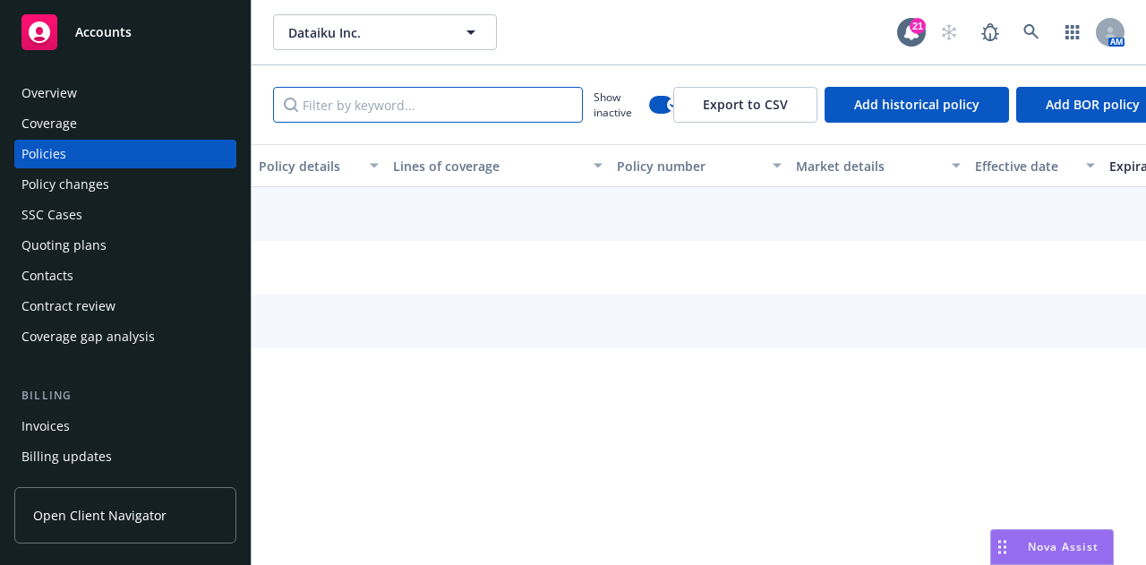
click at [499, 95] on input "Filter by keyword..." at bounding box center [428, 105] width 310 height 36
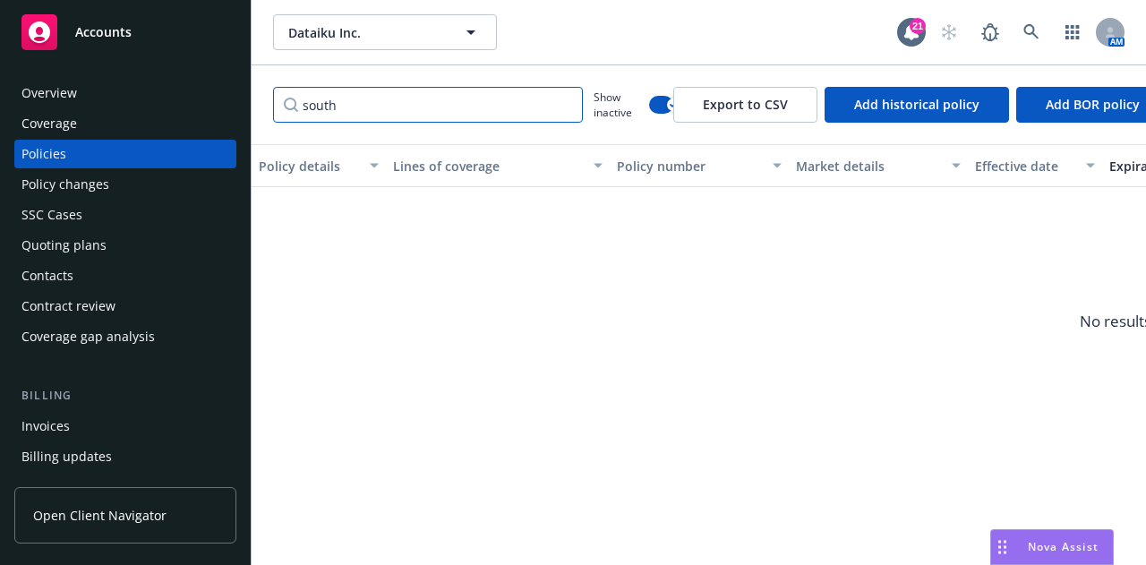
drag, startPoint x: 457, startPoint y: 96, endPoint x: 0, endPoint y: 10, distance: 465.5
click at [0, 10] on div "Accounts Overview Coverage Policies Policy changes SSC Cases Quoting plans Cont…" at bounding box center [573, 282] width 1146 height 565
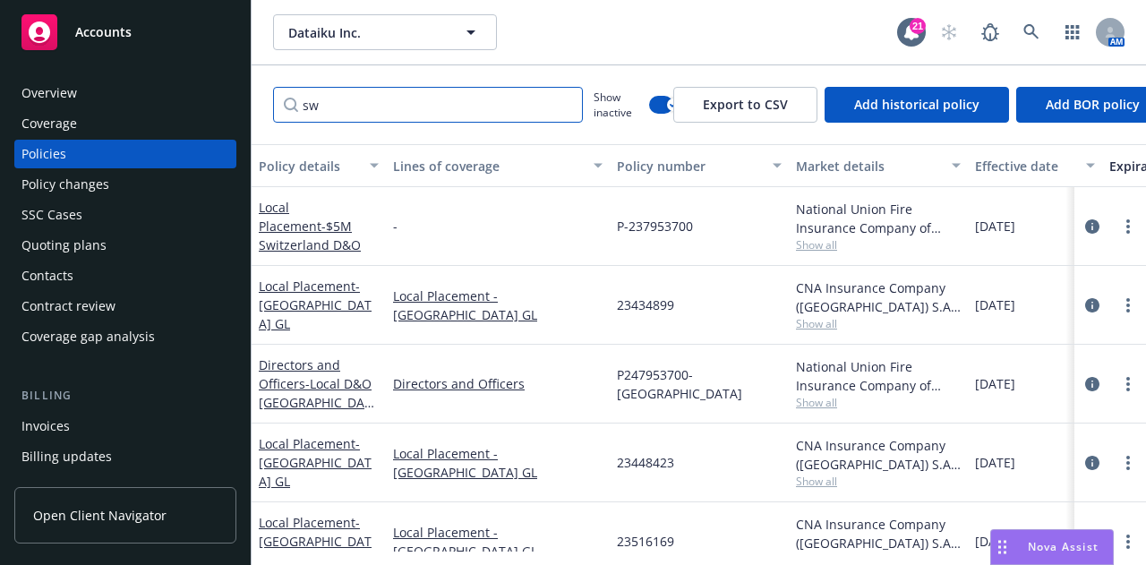
type input "s"
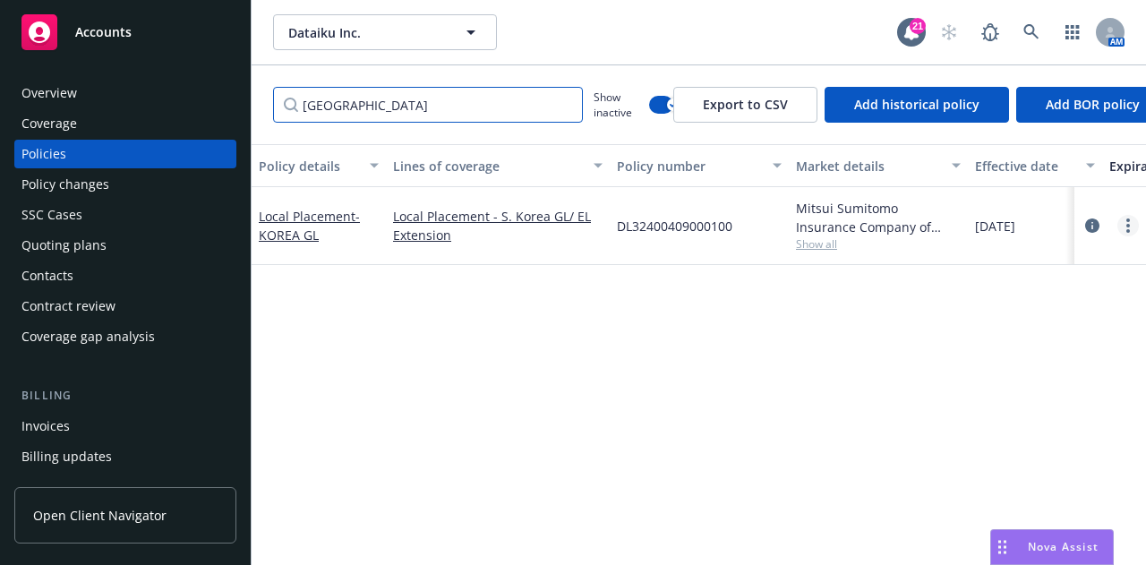
type input "[GEOGRAPHIC_DATA]"
click at [1126, 226] on circle "more" at bounding box center [1128, 226] width 4 height 4
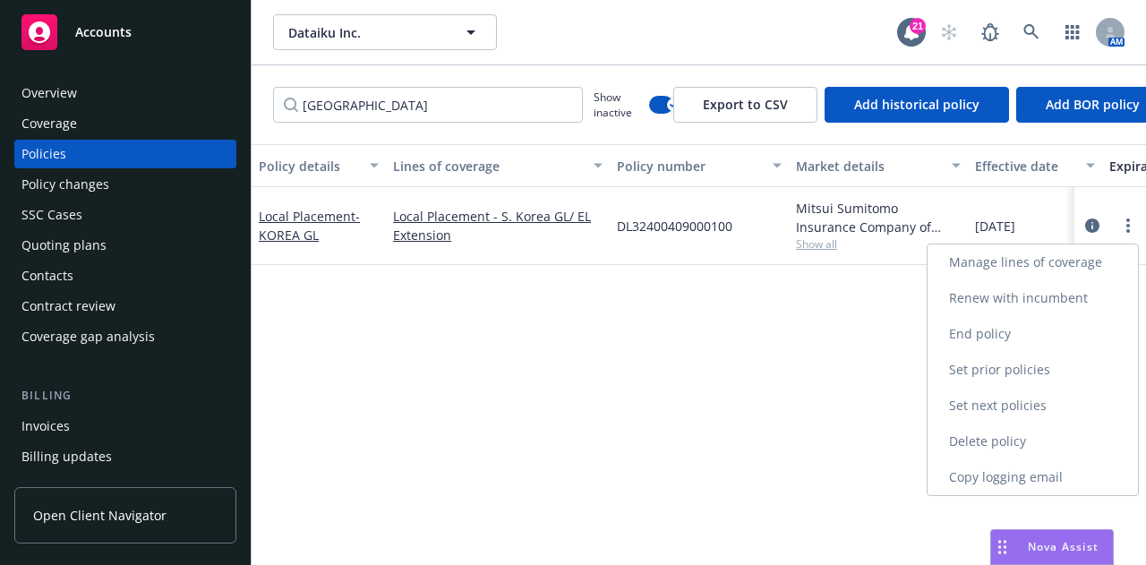
click at [1111, 300] on link "Renew with incumbent" at bounding box center [1033, 298] width 210 height 36
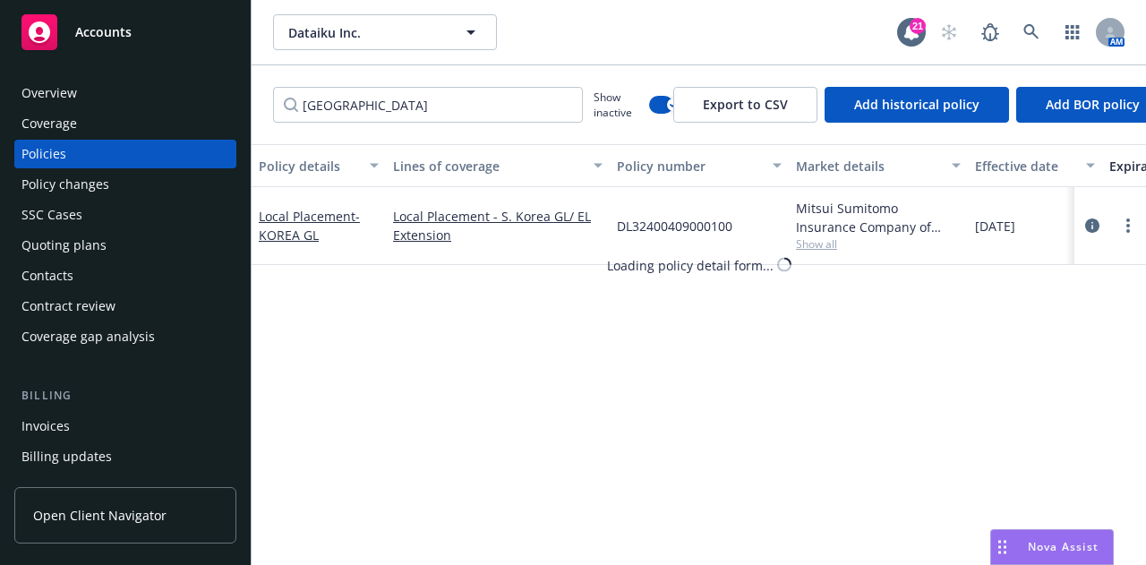
select select "12"
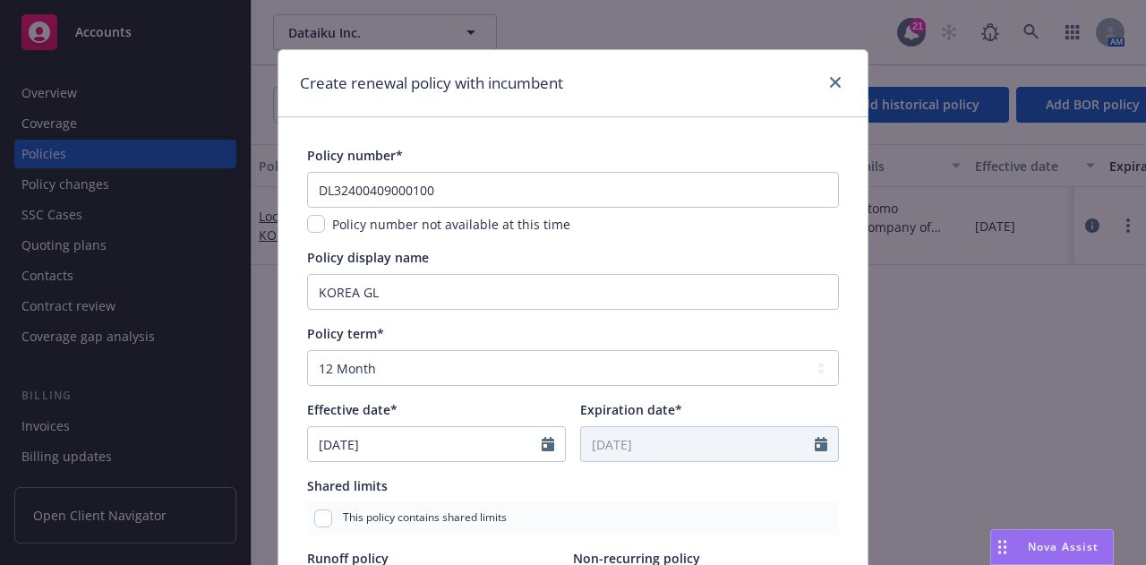
scroll to position [9, 0]
click at [313, 221] on input "checkbox" at bounding box center [316, 223] width 18 height 18
checkbox input "true"
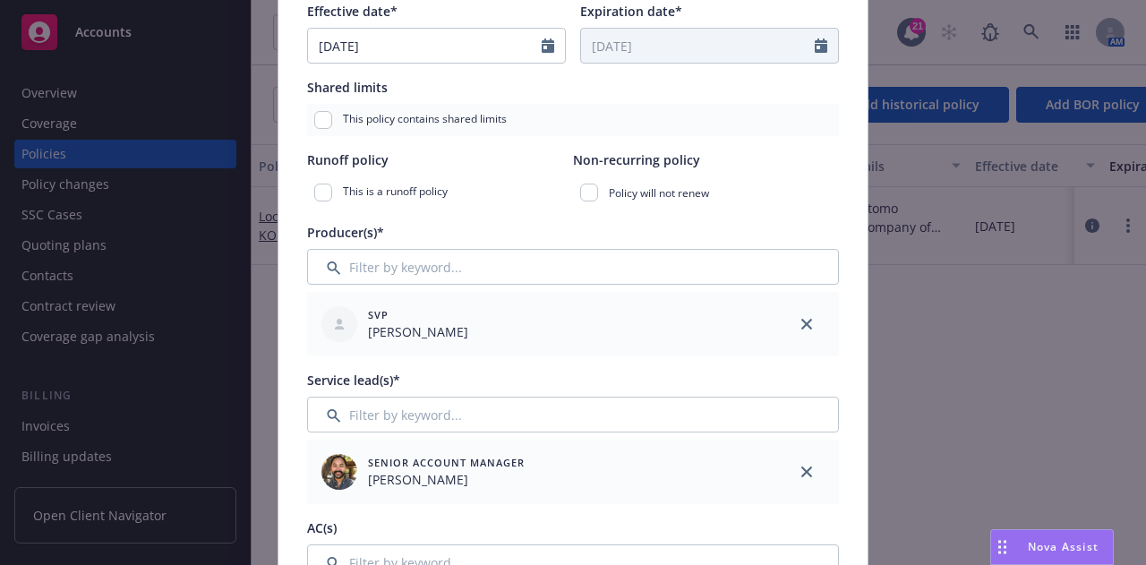
scroll to position [465, 0]
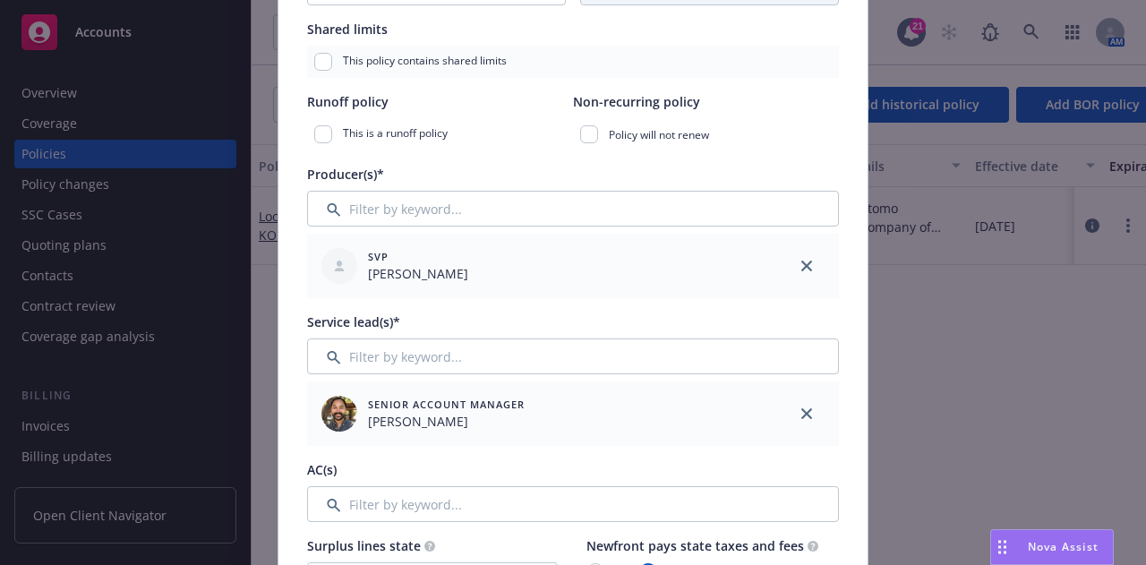
click at [801, 419] on link "close" at bounding box center [806, 413] width 21 height 21
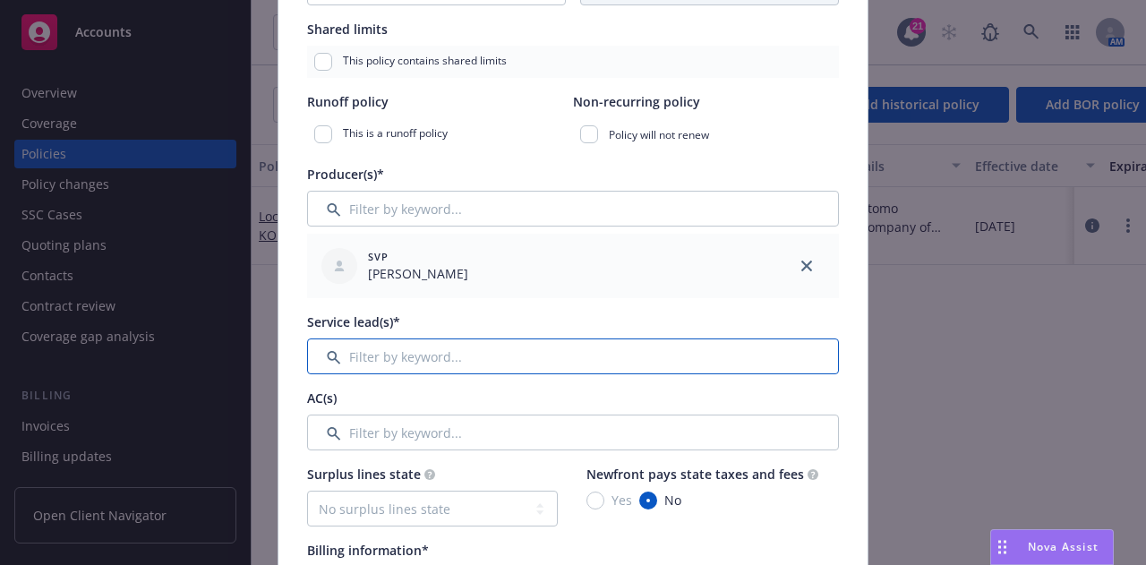
click at [790, 368] on input "Filter by keyword..." at bounding box center [573, 356] width 532 height 36
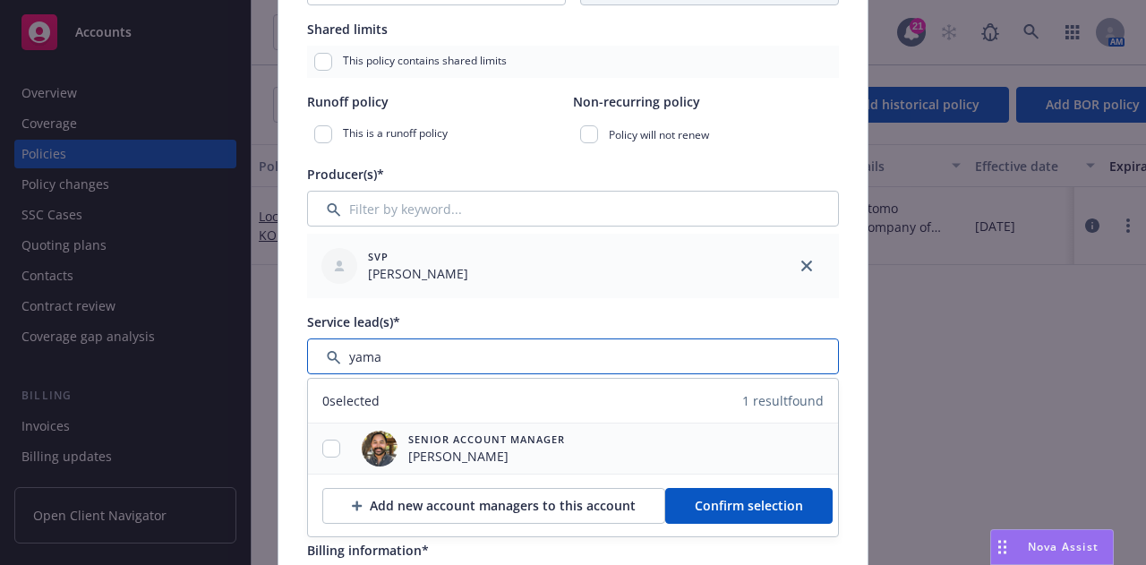
type input "yama"
click at [329, 443] on input "checkbox" at bounding box center [331, 449] width 18 height 18
checkbox input "true"
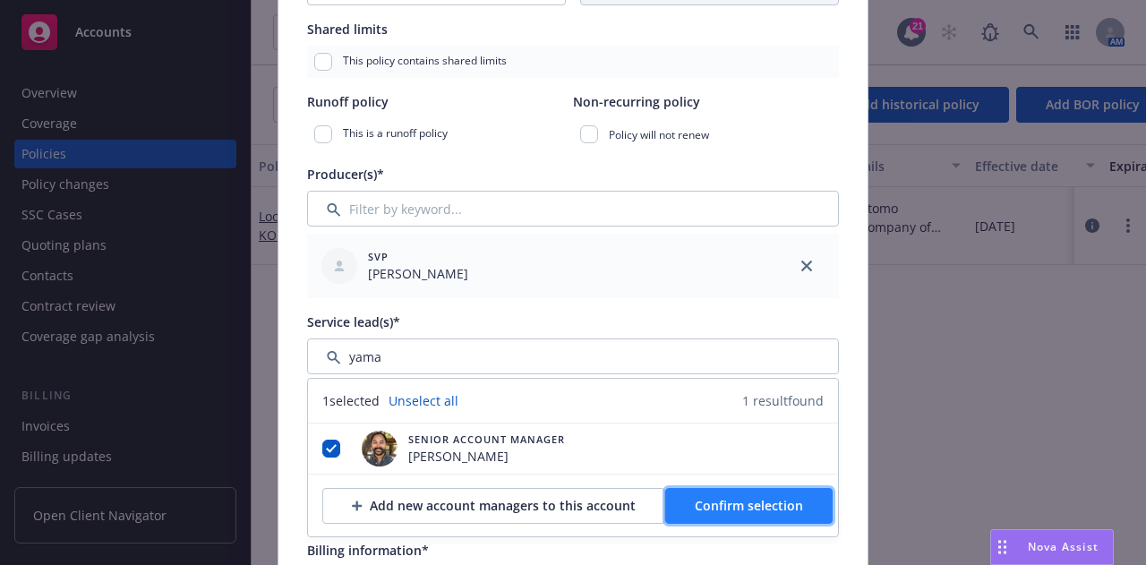
click at [798, 506] on button "Confirm selection" at bounding box center [748, 506] width 167 height 36
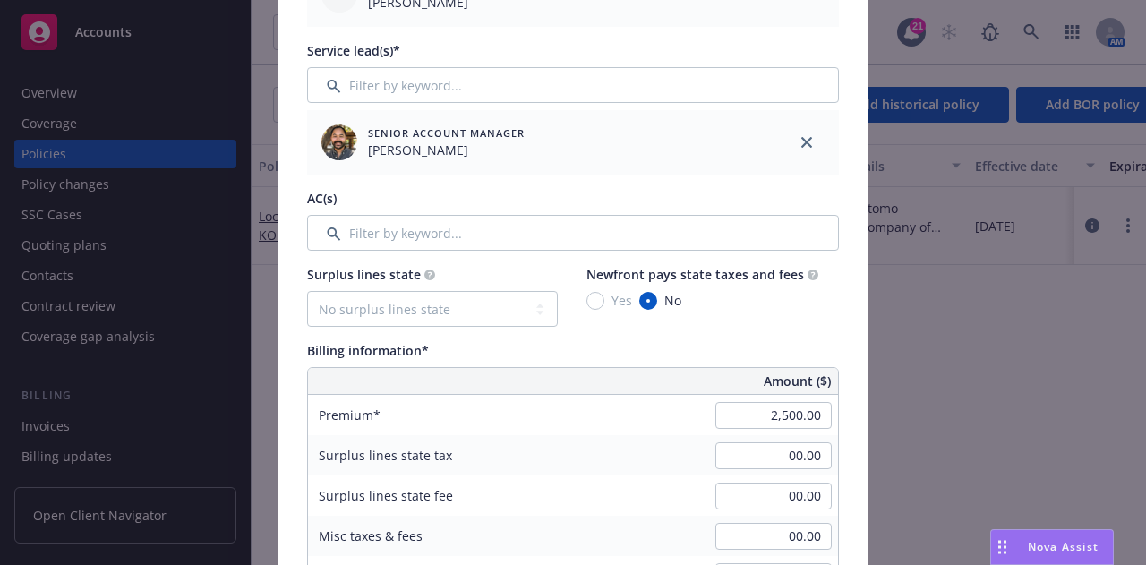
scroll to position [737, 0]
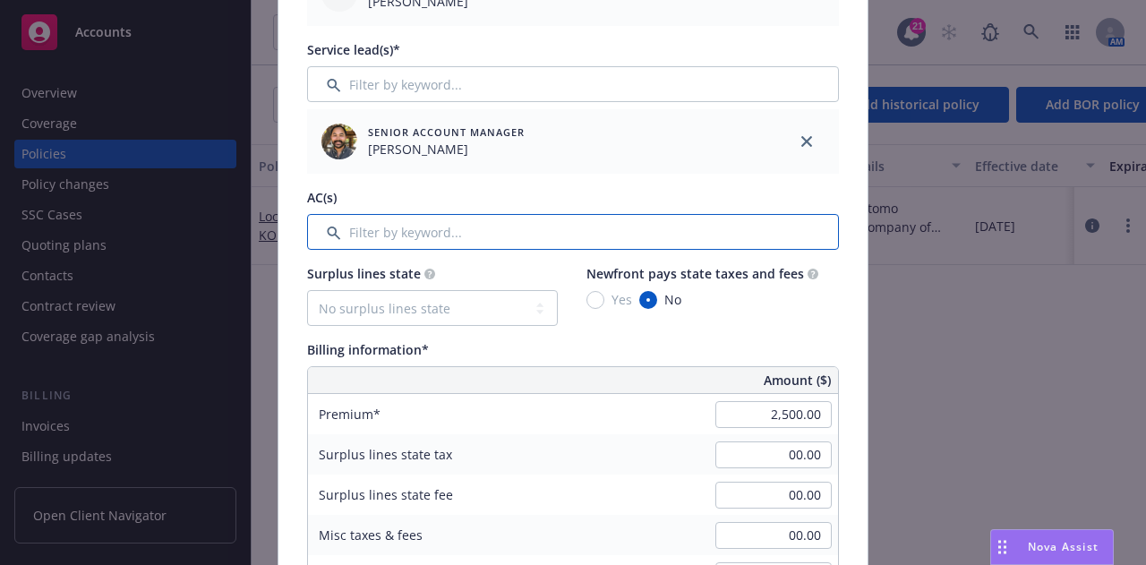
click at [716, 232] on input "Filter by keyword..." at bounding box center [573, 232] width 532 height 36
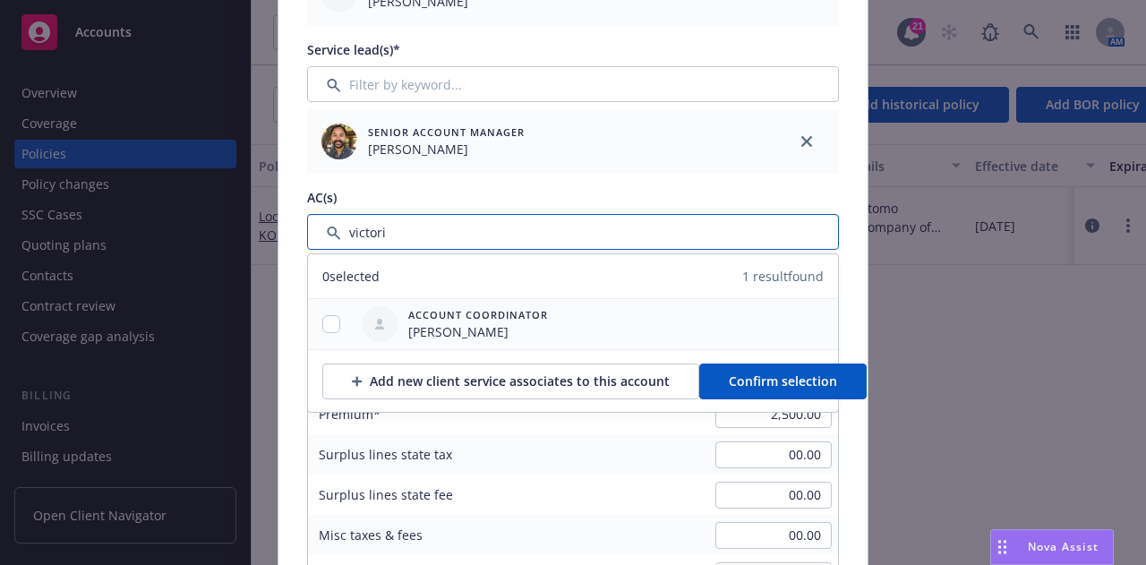
type input "victori"
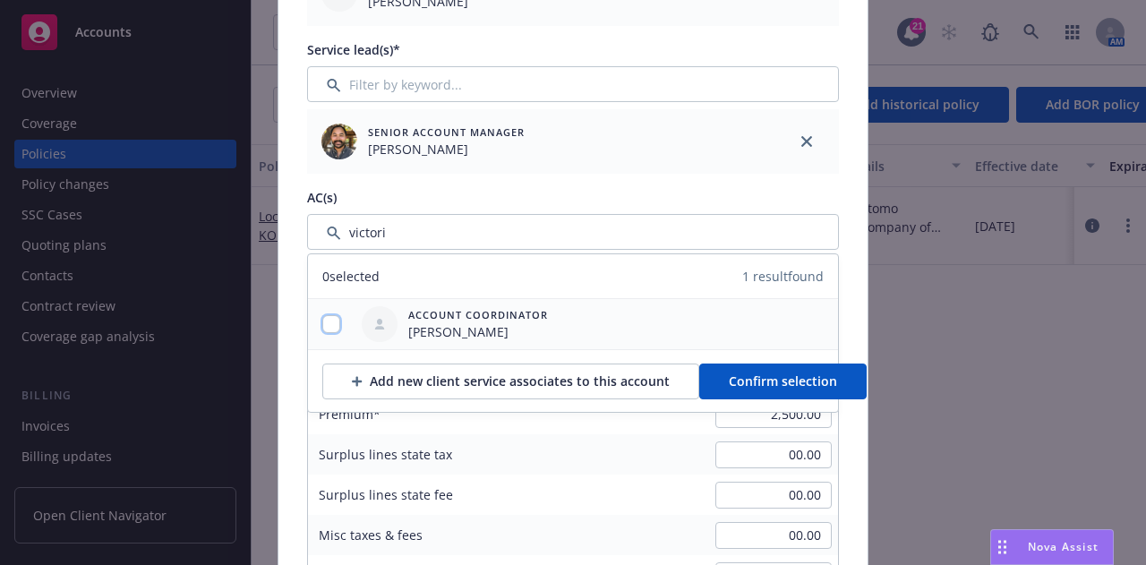
click at [322, 321] on input "checkbox" at bounding box center [331, 324] width 18 height 18
checkbox input "true"
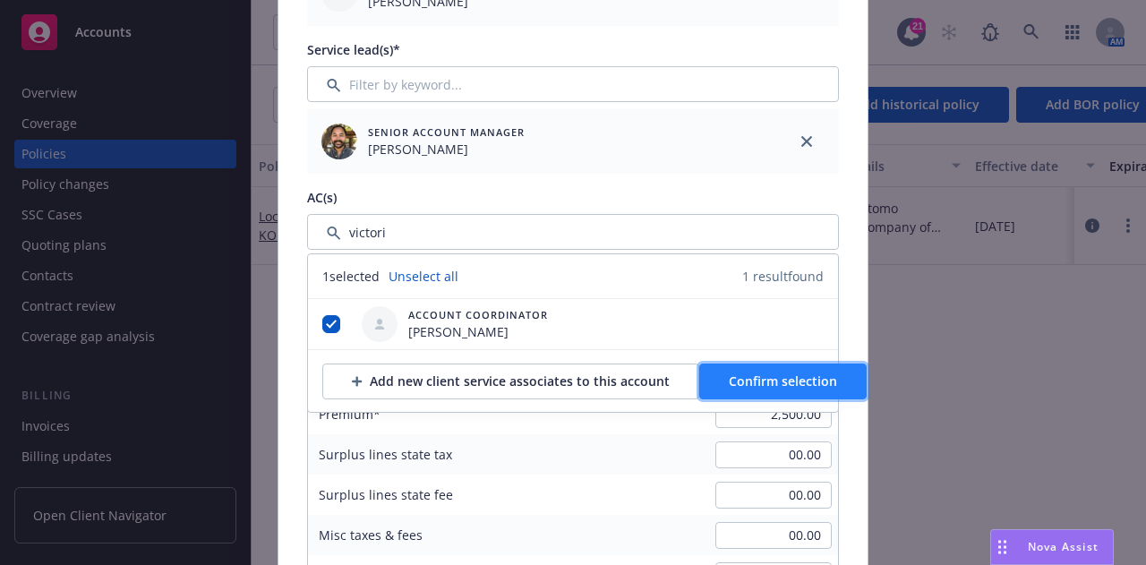
click at [763, 374] on span "Confirm selection" at bounding box center [783, 380] width 108 height 17
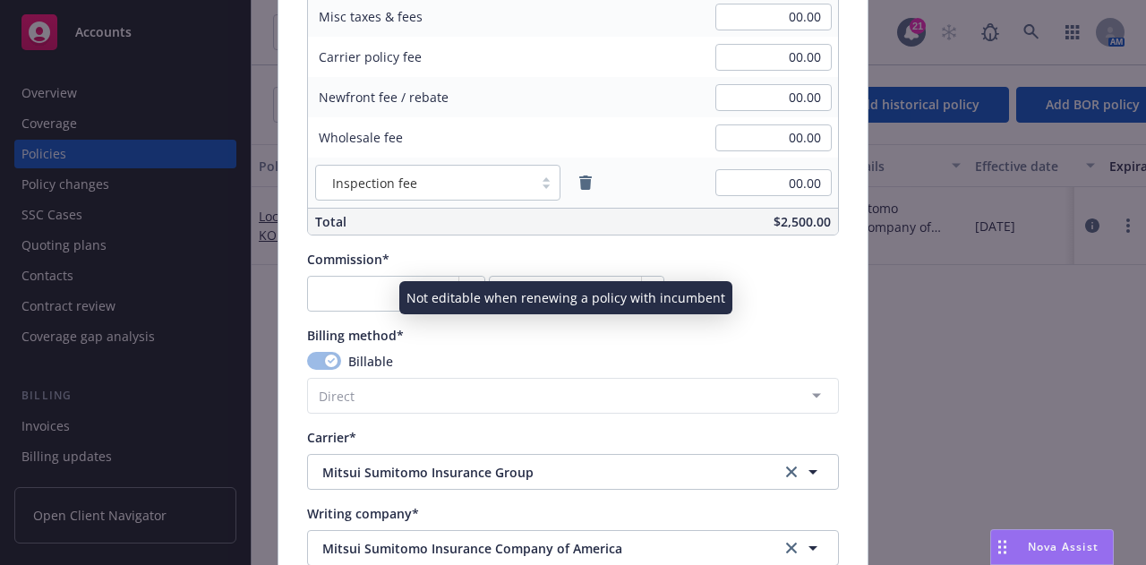
scroll to position [1328, 0]
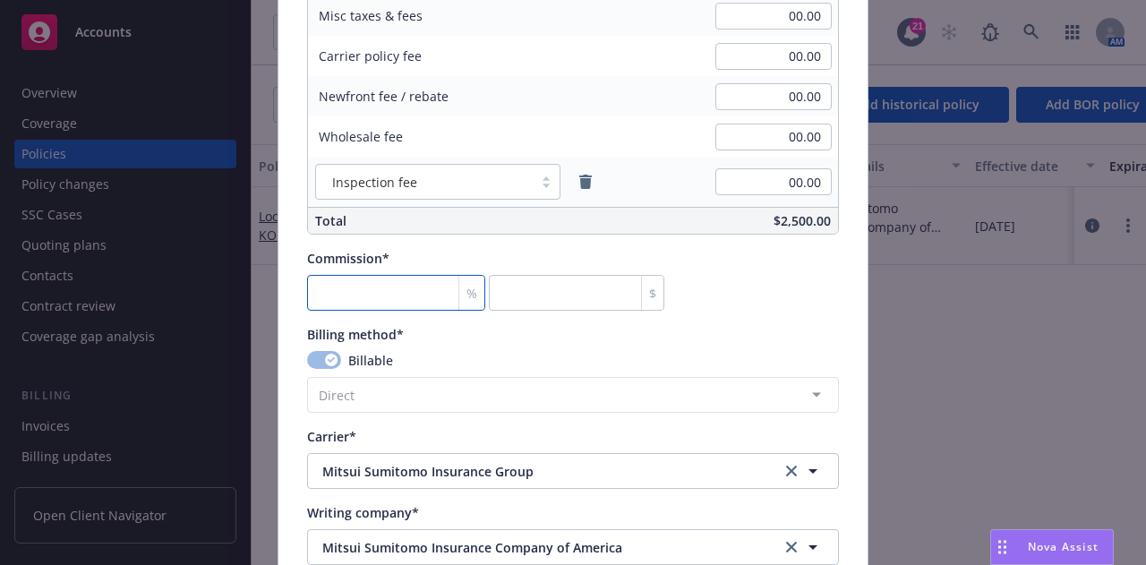
click at [377, 293] on input "number" at bounding box center [396, 293] width 178 height 36
type input "0"
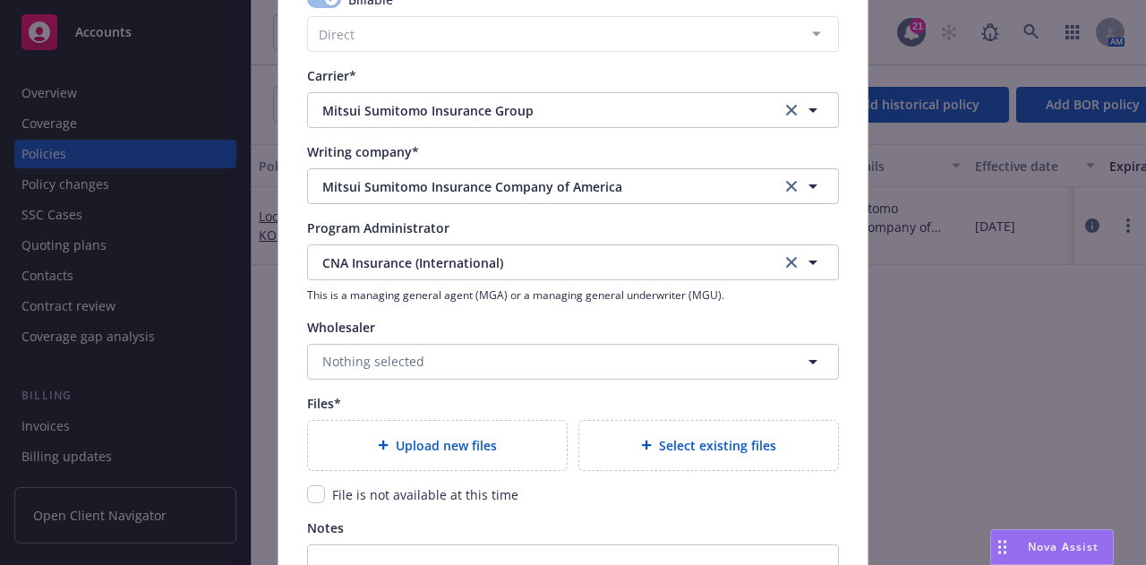
scroll to position [1689, 0]
click at [313, 492] on input "checkbox" at bounding box center [316, 493] width 18 height 18
checkbox input "true"
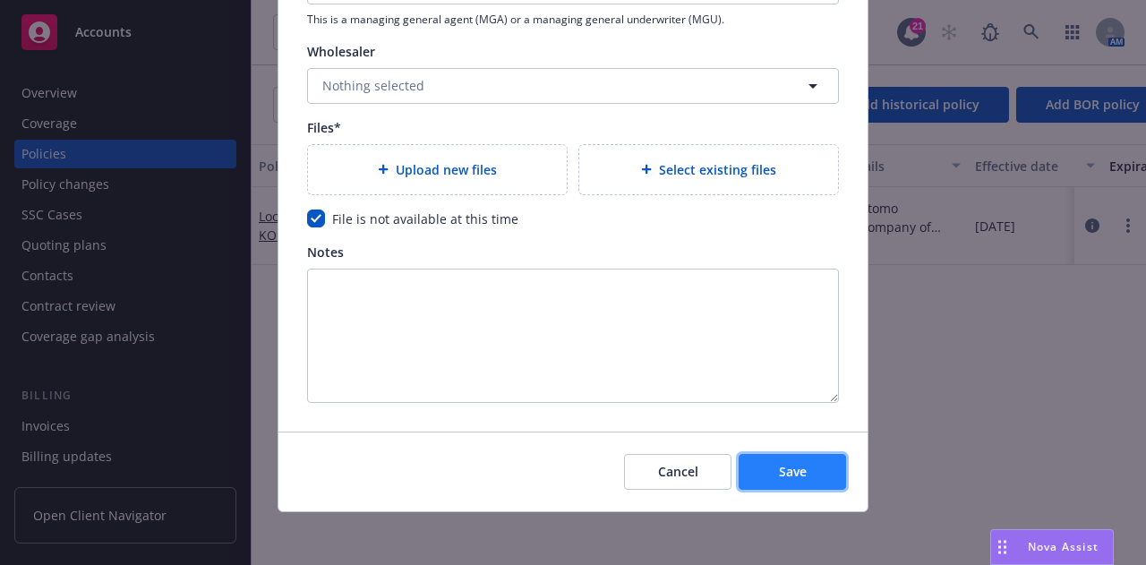
click at [795, 468] on span "Save" at bounding box center [793, 471] width 28 height 17
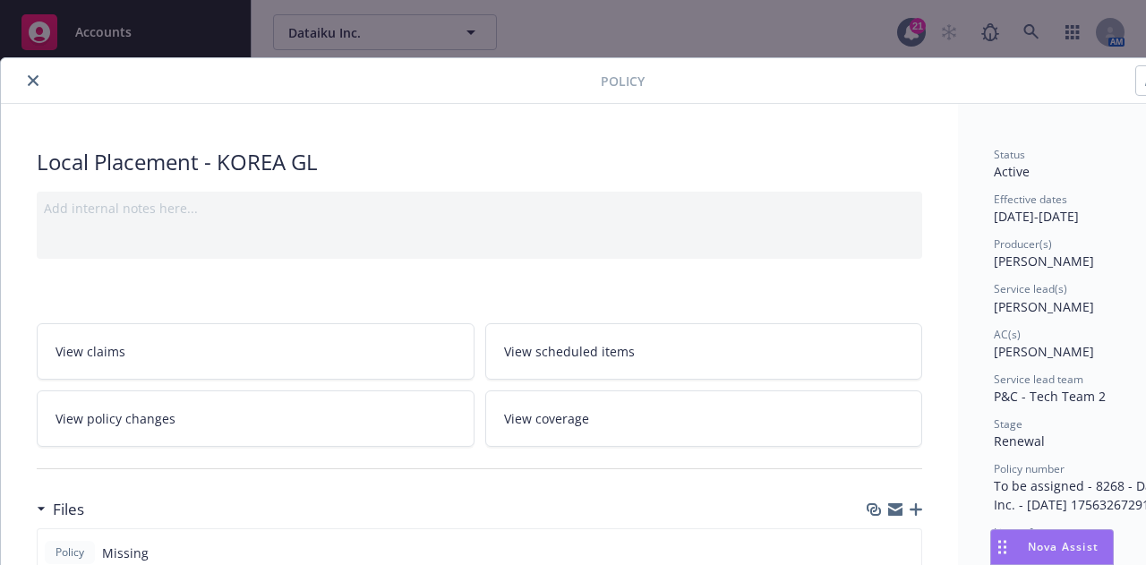
click at [27, 74] on button "close" at bounding box center [32, 80] width 21 height 21
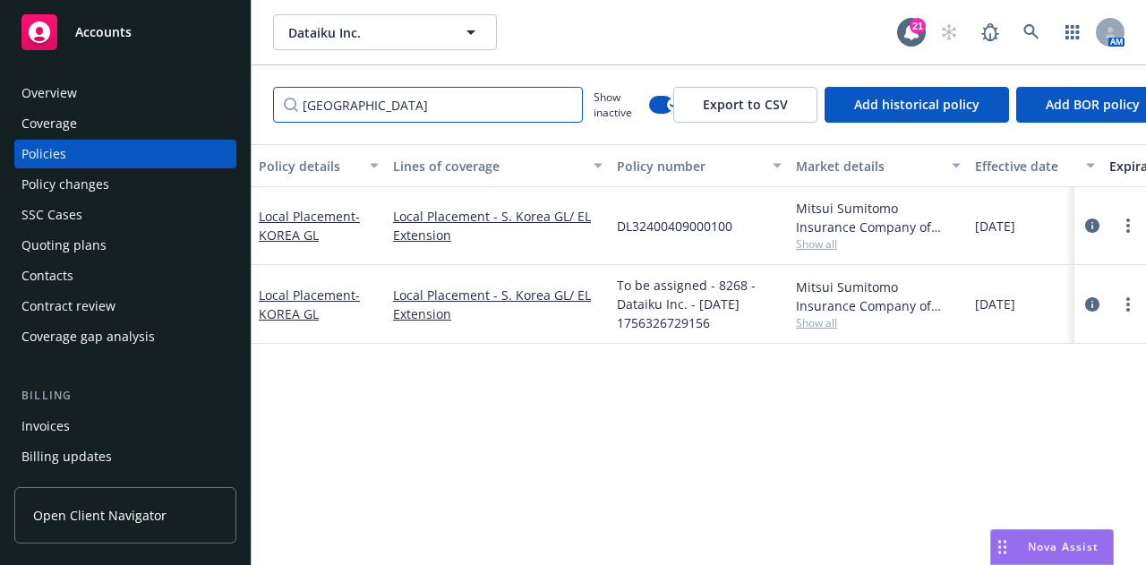
drag, startPoint x: 0, startPoint y: 72, endPoint x: 0, endPoint y: -62, distance: 133.4
click at [0, 0] on html "Accounts Overview Coverage Policies Policy changes SSC Cases Quoting plans Cont…" at bounding box center [573, 282] width 1146 height 565
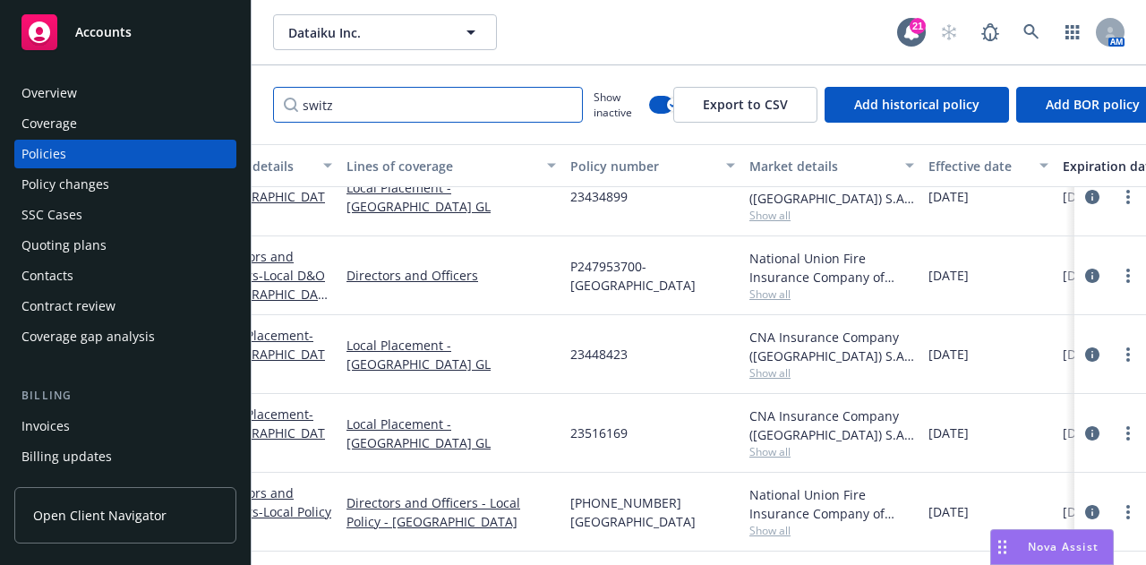
scroll to position [117, 0]
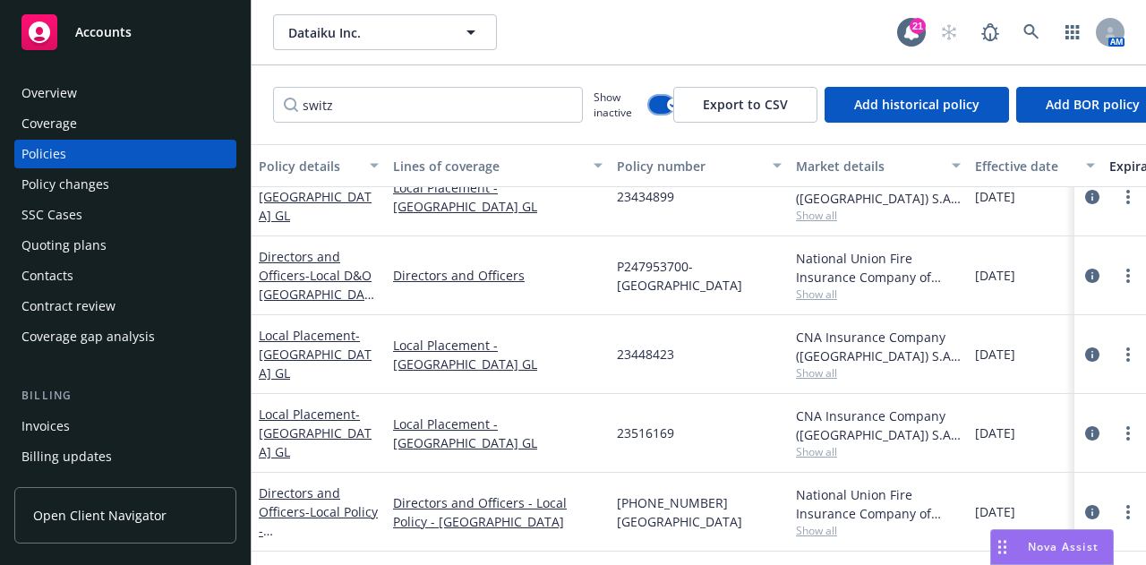
click at [652, 101] on button "button" at bounding box center [661, 105] width 24 height 18
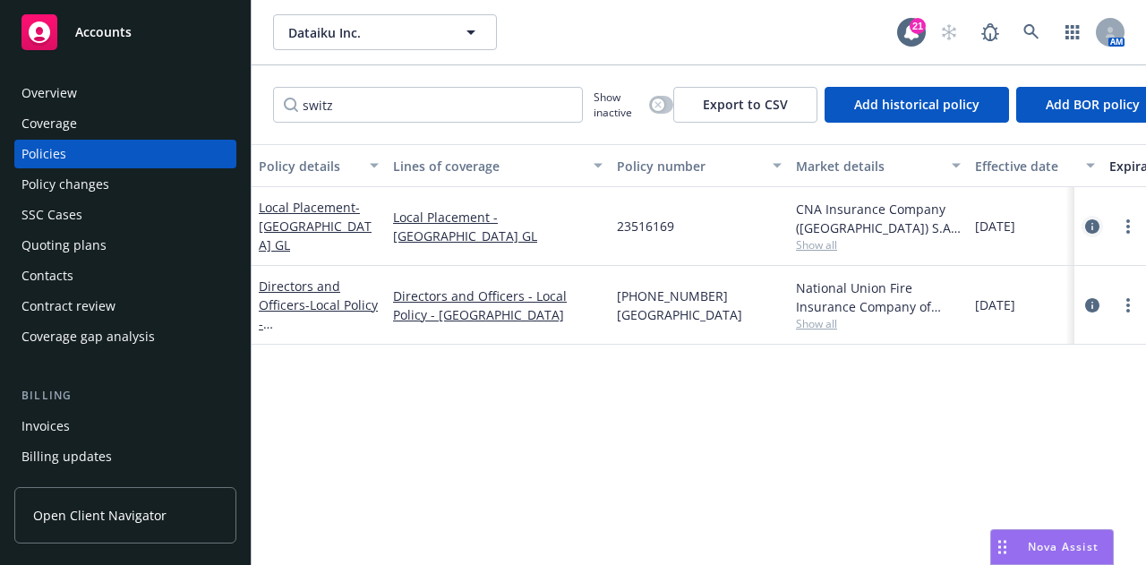
click at [1095, 221] on icon "circleInformation" at bounding box center [1092, 226] width 14 height 14
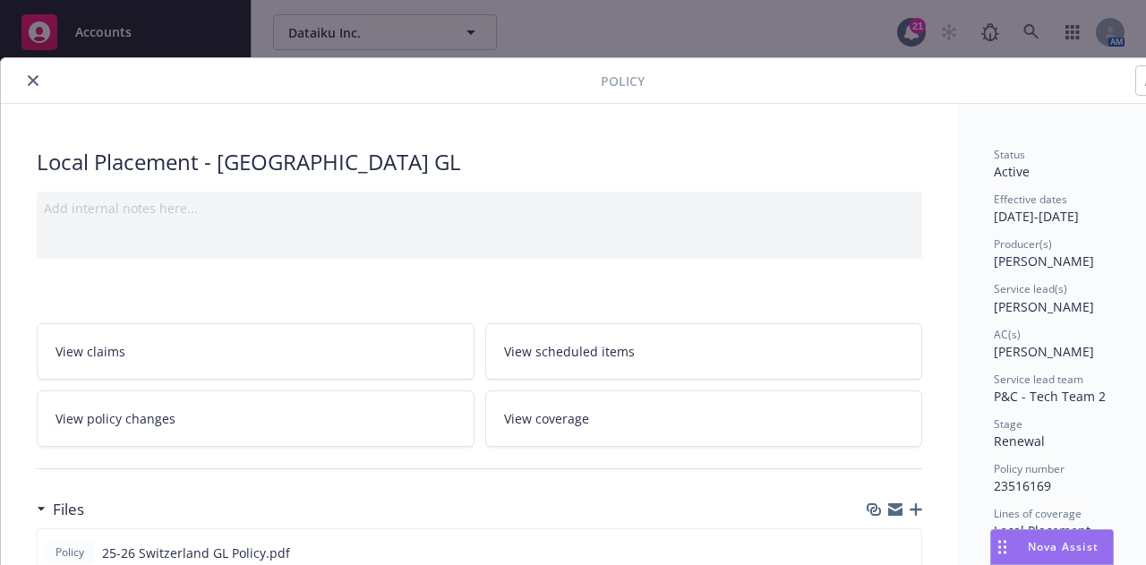
click at [30, 75] on icon "close" at bounding box center [33, 80] width 11 height 11
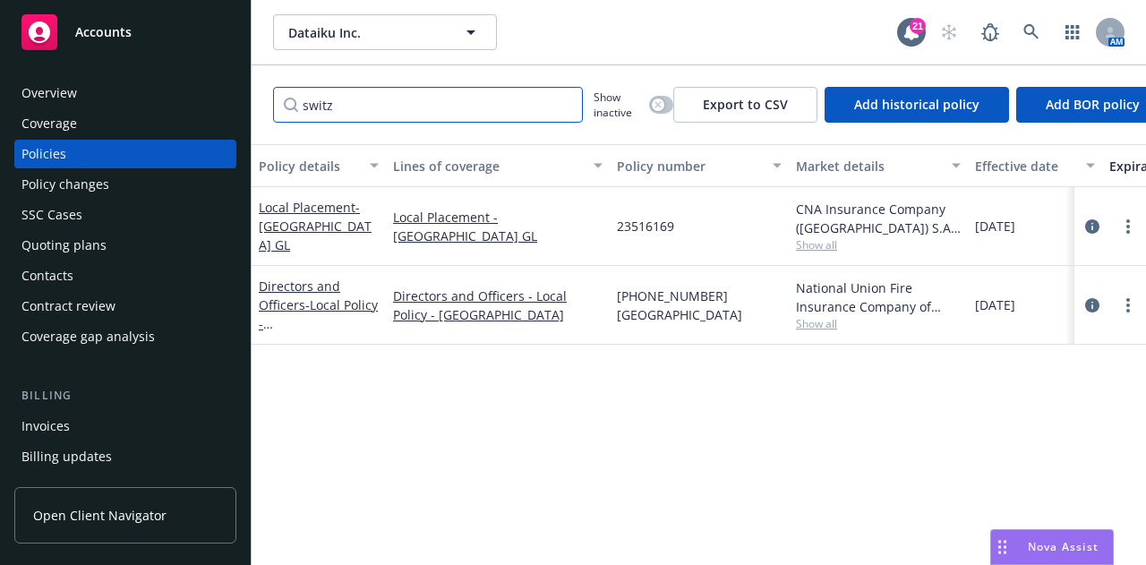
drag, startPoint x: 366, startPoint y: 94, endPoint x: 0, endPoint y: -36, distance: 388.5
click at [0, 0] on html "Accounts Overview Coverage Policies Policy changes SSC Cases Quoting plans Cont…" at bounding box center [573, 282] width 1146 height 565
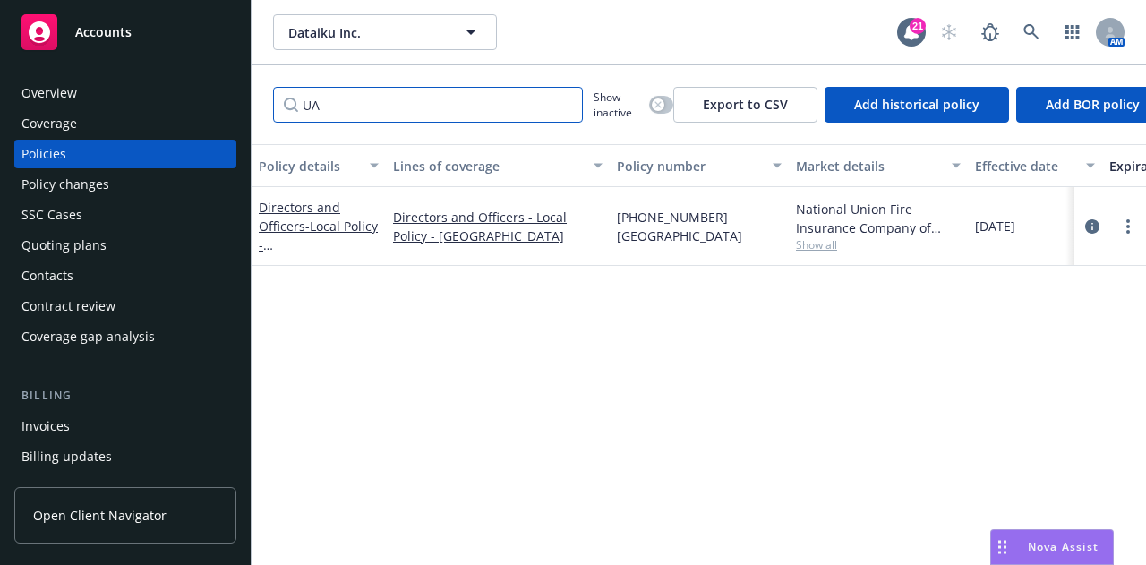
type input "U"
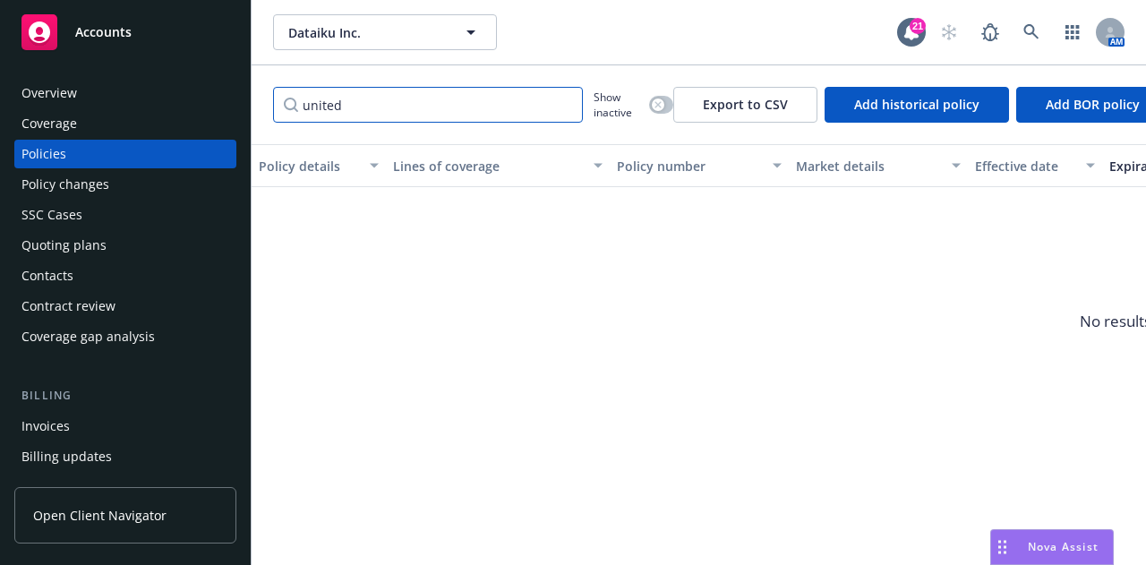
drag, startPoint x: 507, startPoint y: 118, endPoint x: 235, endPoint y: 103, distance: 272.6
click at [232, 107] on div "Accounts Overview Coverage Policies Policy changes SSC Cases Quoting plans Cont…" at bounding box center [573, 282] width 1146 height 565
click at [664, 104] on button "button" at bounding box center [661, 105] width 24 height 18
click at [447, 108] on input "united" at bounding box center [428, 105] width 310 height 36
drag, startPoint x: 355, startPoint y: 110, endPoint x: 0, endPoint y: -108, distance: 417.2
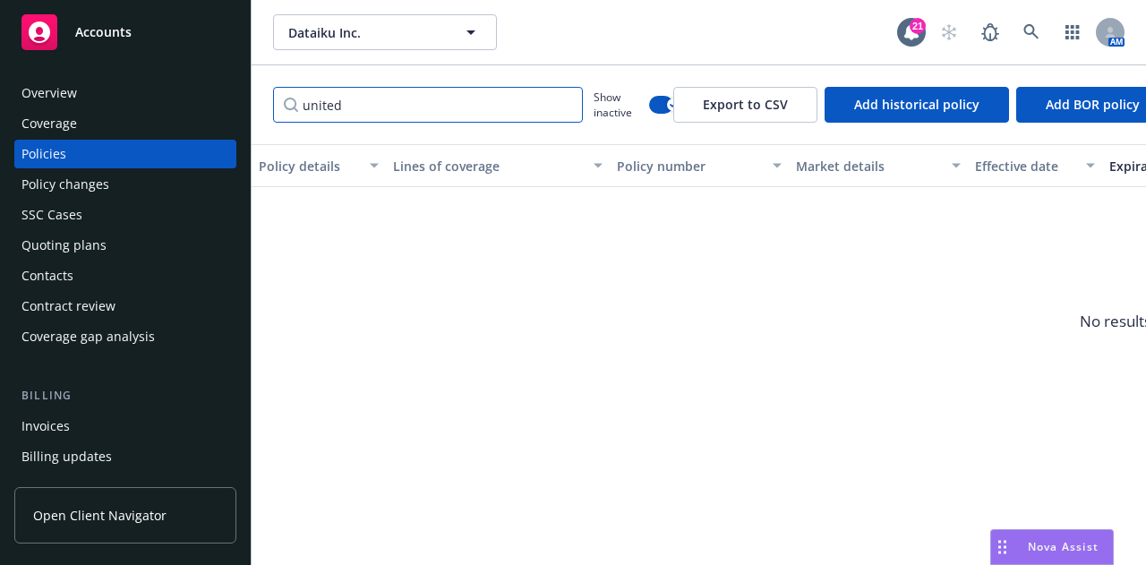
click at [0, 0] on html "Accounts Overview Coverage Policies Policy changes SSC Cases Quoting plans Cont…" at bounding box center [573, 282] width 1146 height 565
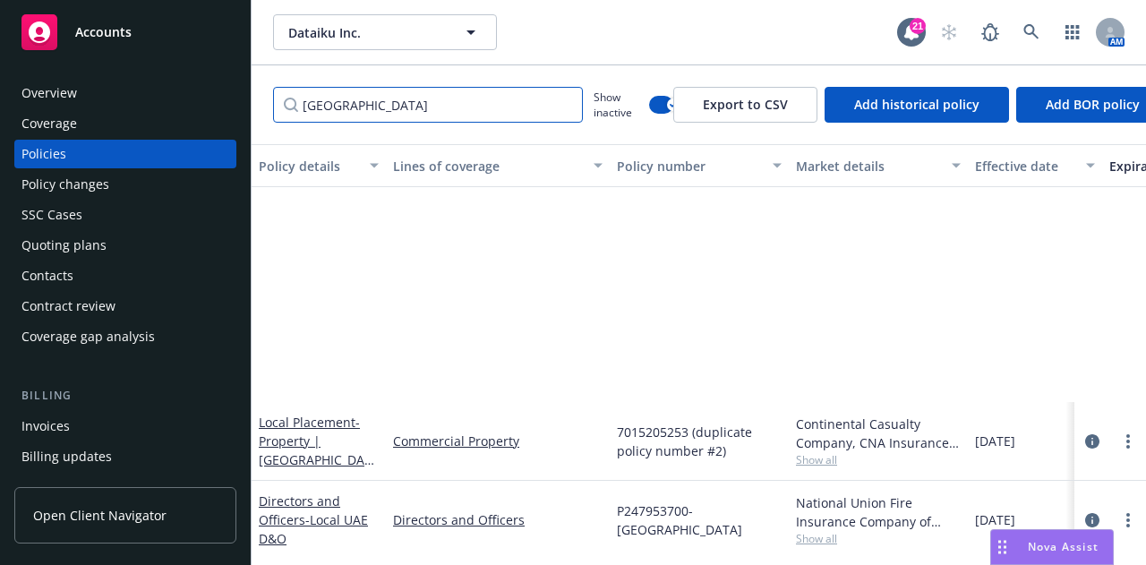
scroll to position [333, 0]
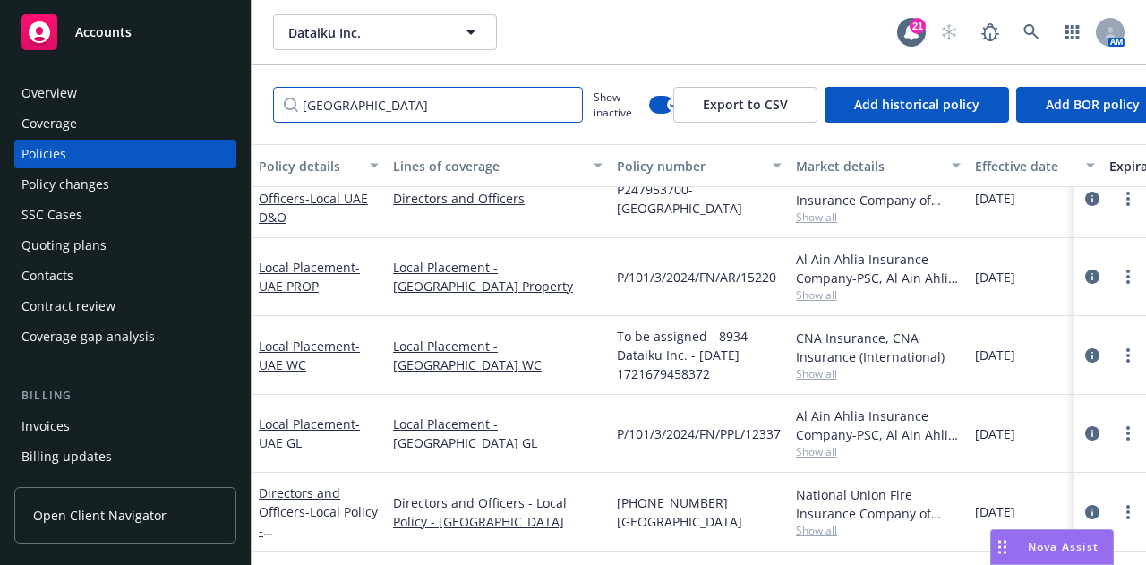
type input "[GEOGRAPHIC_DATA]"
click at [1126, 426] on icon "more" at bounding box center [1128, 433] width 4 height 14
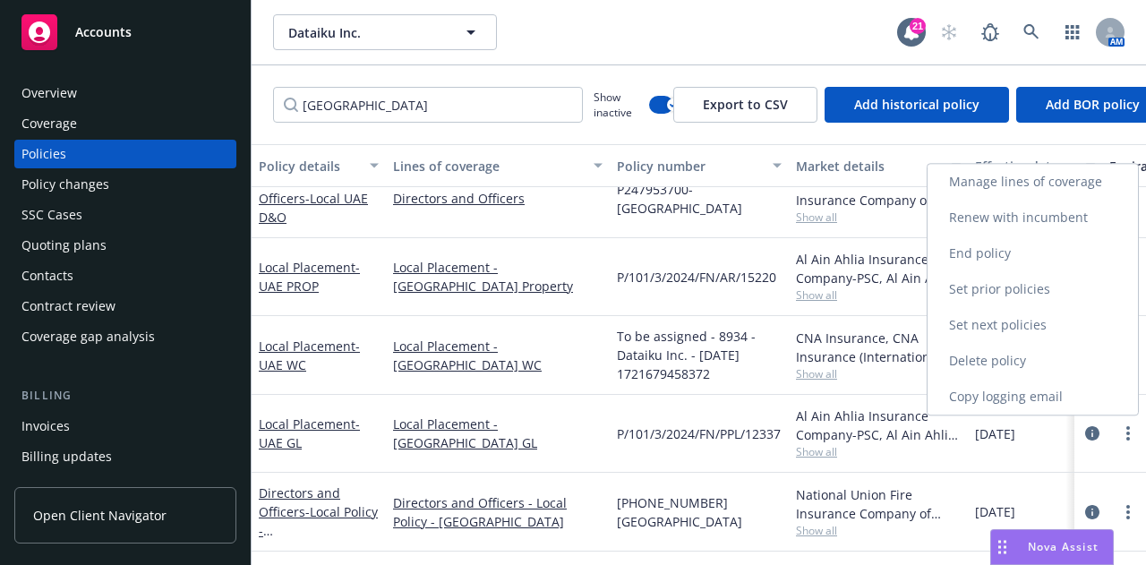
drag, startPoint x: 1042, startPoint y: 209, endPoint x: 550, endPoint y: 324, distance: 505.6
click at [1042, 209] on link "Renew with incumbent" at bounding box center [1033, 218] width 210 height 36
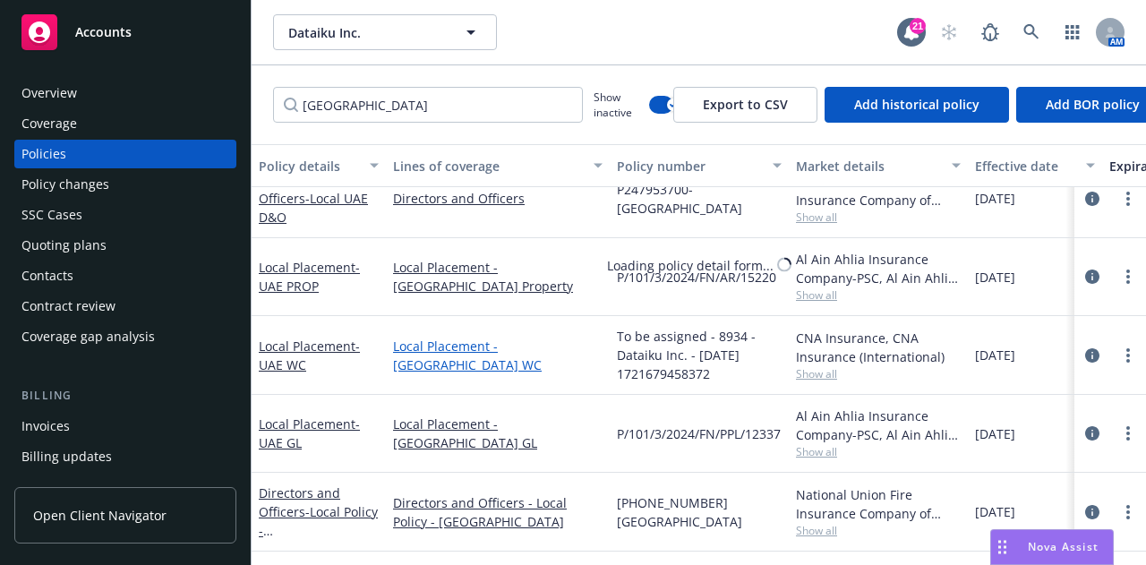
select select "12"
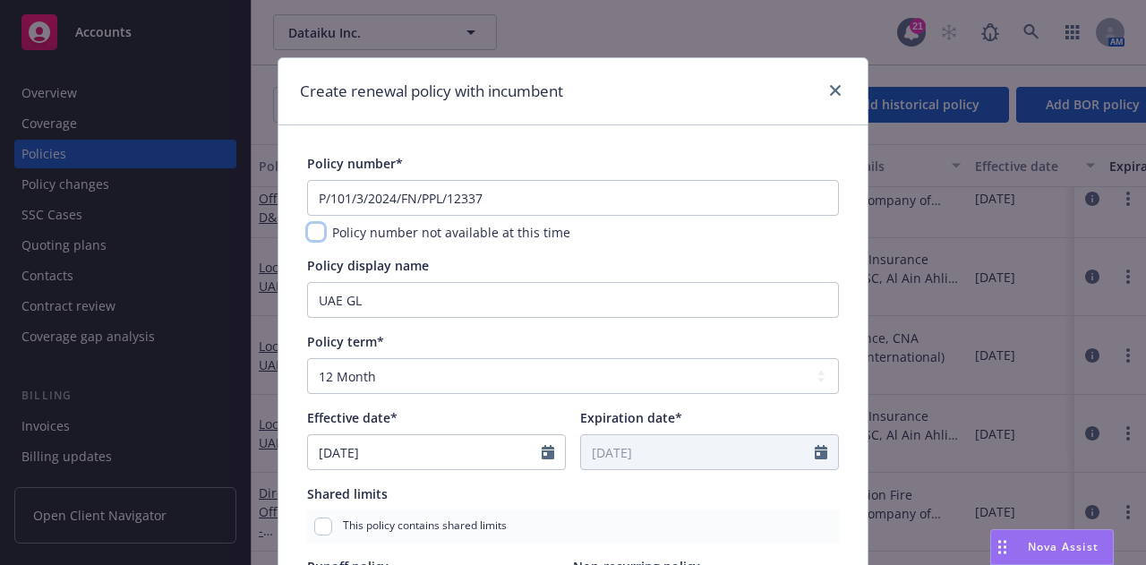
click at [307, 227] on input "checkbox" at bounding box center [316, 232] width 18 height 18
checkbox input "true"
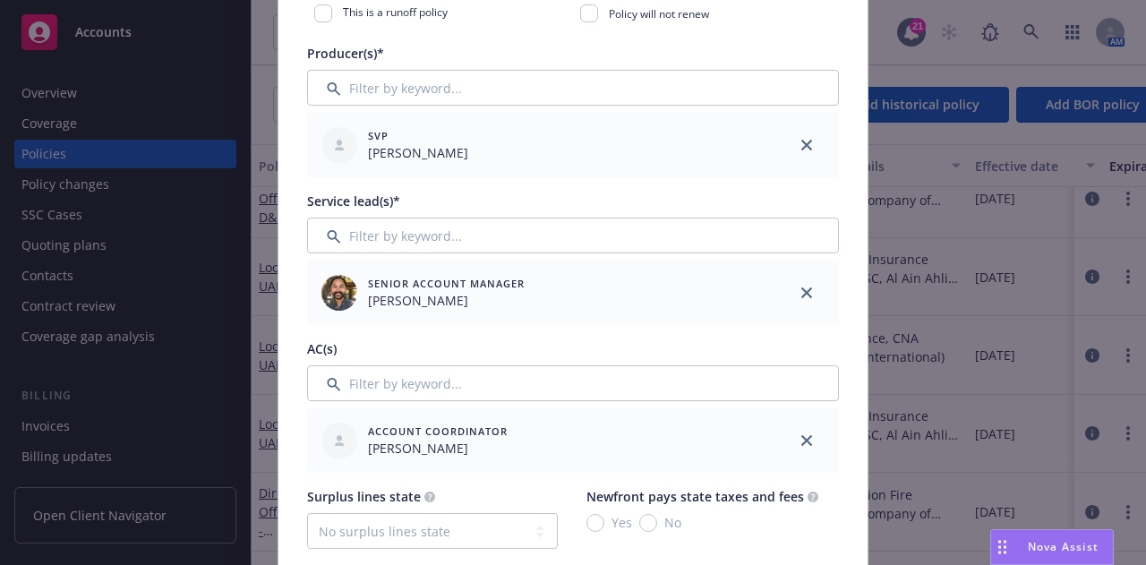
scroll to position [586, 0]
click at [801, 286] on icon "close" at bounding box center [806, 291] width 11 height 11
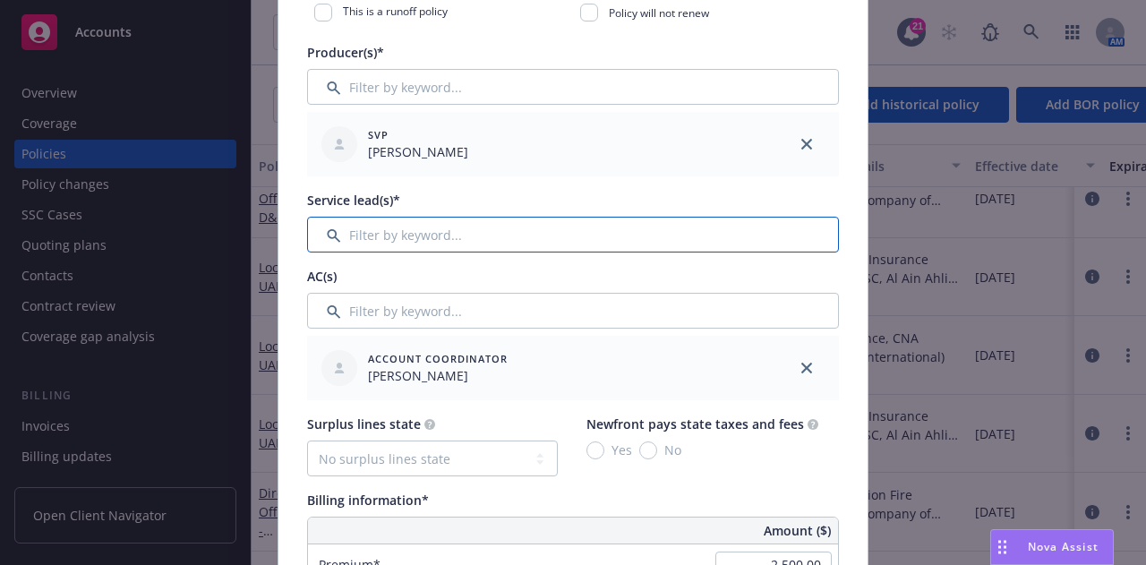
click at [654, 234] on input "Filter by keyword..." at bounding box center [573, 235] width 532 height 36
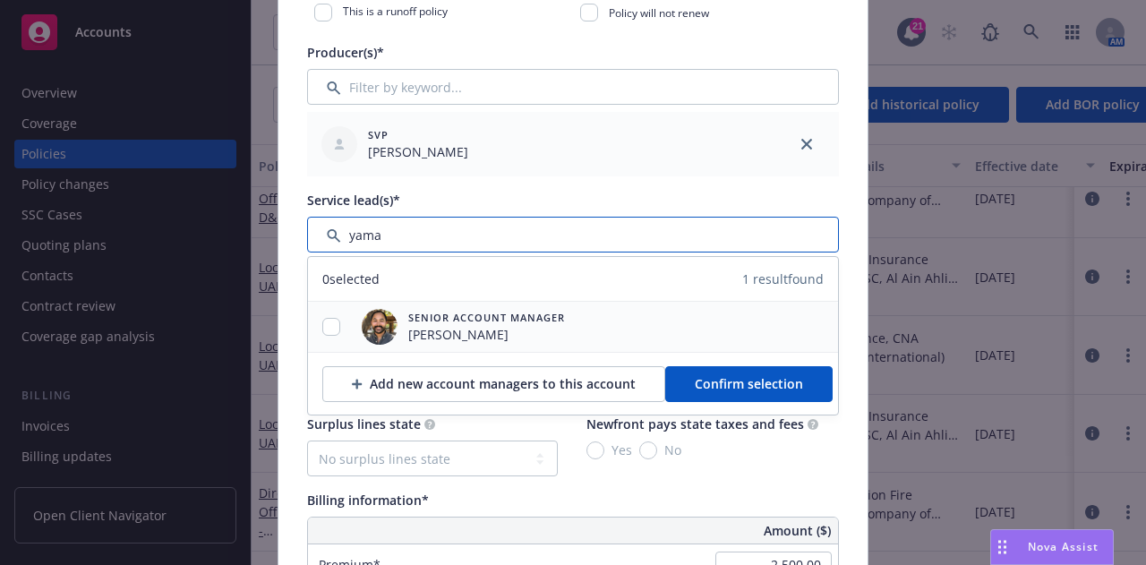
type input "yama"
click at [329, 320] on input "checkbox" at bounding box center [331, 327] width 18 height 18
checkbox input "true"
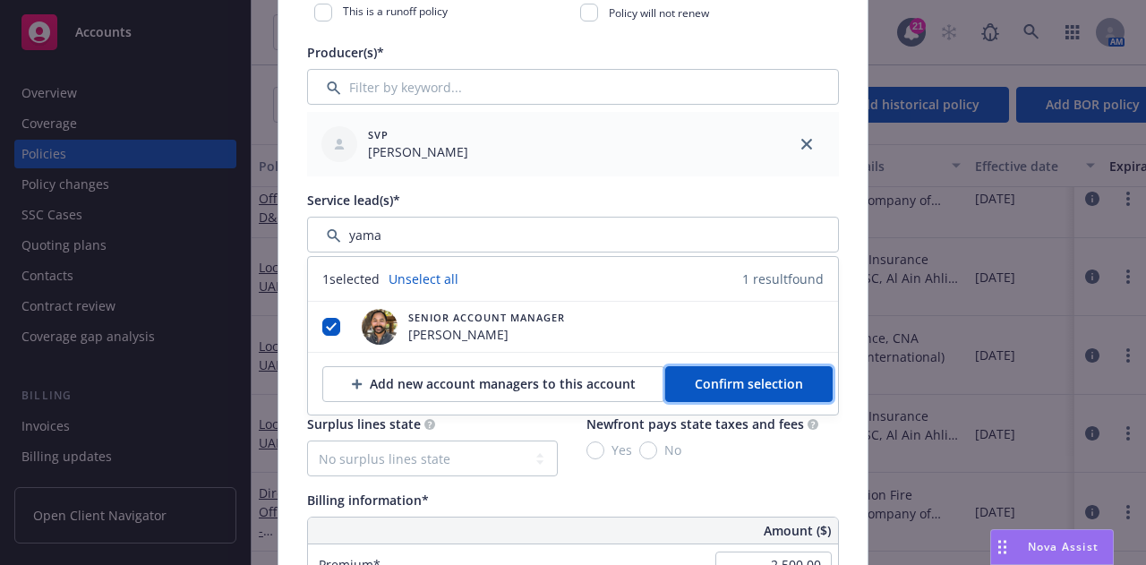
click at [766, 377] on span "Confirm selection" at bounding box center [749, 383] width 108 height 17
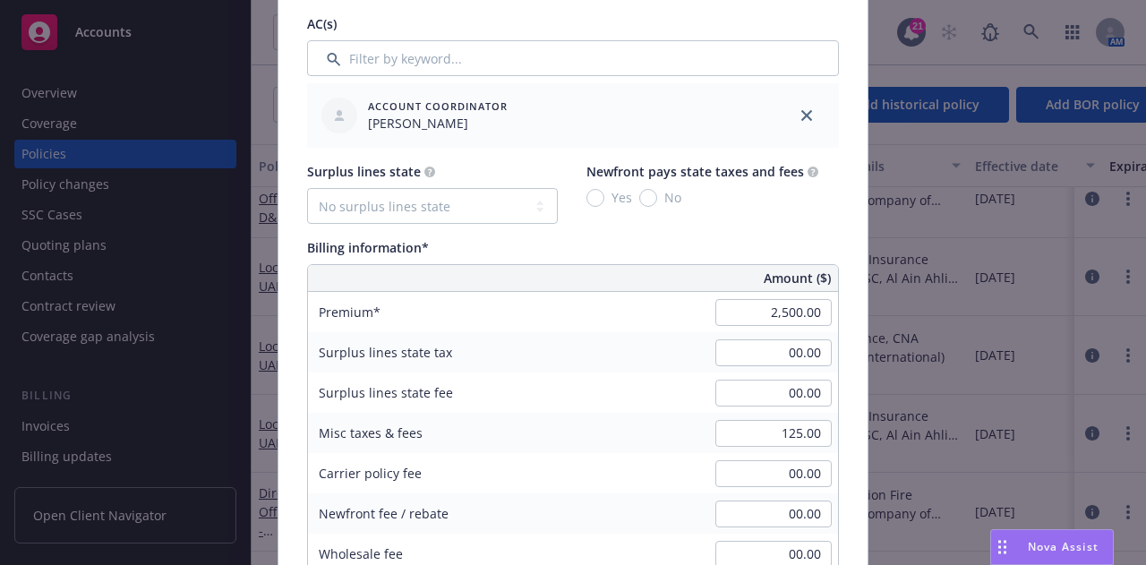
scroll to position [1385, 0]
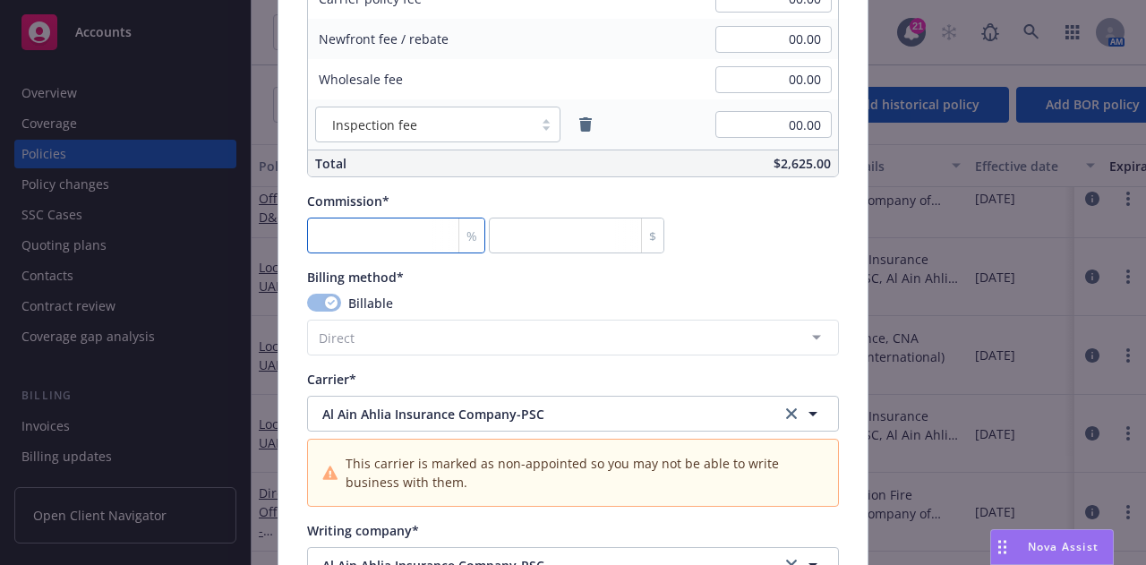
click at [385, 239] on input "number" at bounding box center [396, 236] width 178 height 36
type input "0"
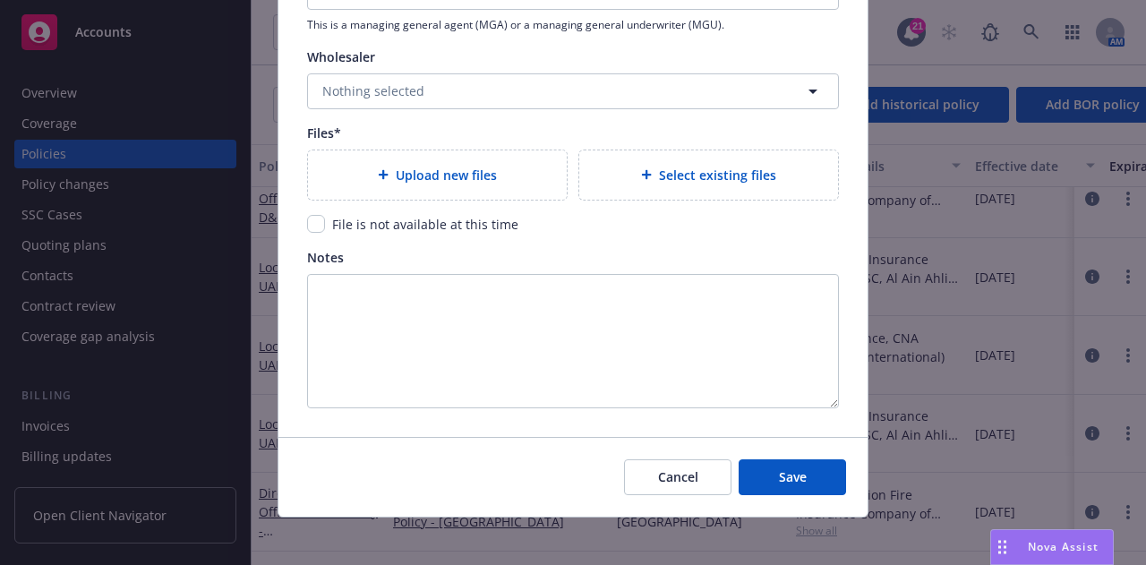
scroll to position [2035, 0]
click at [308, 218] on input "checkbox" at bounding box center [316, 223] width 18 height 18
checkbox input "true"
click at [809, 459] on button "Save" at bounding box center [792, 476] width 107 height 36
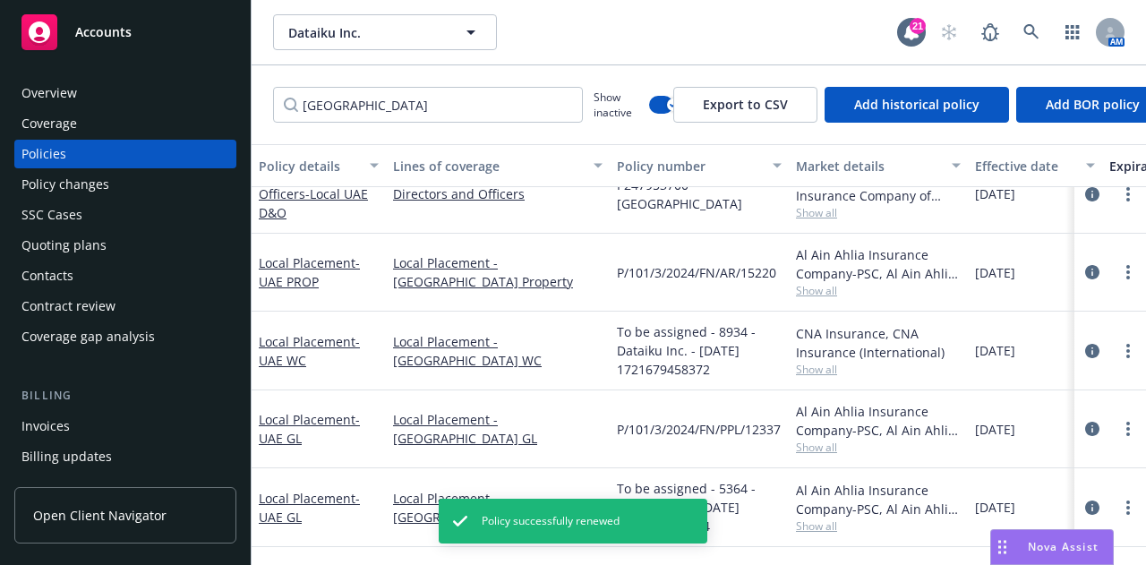
scroll to position [254, 0]
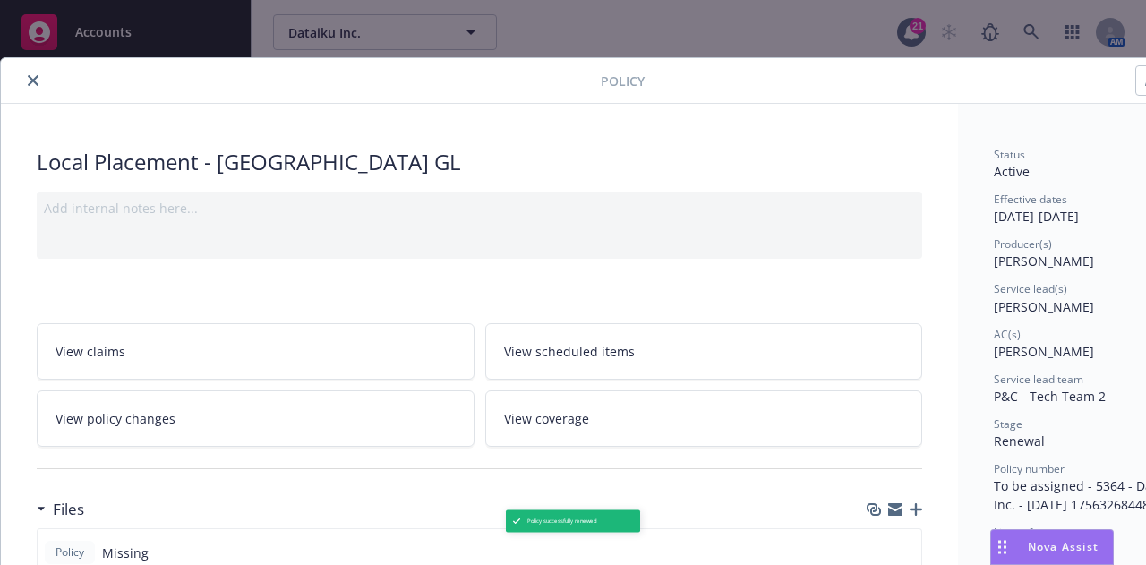
click at [30, 78] on icon "close" at bounding box center [33, 80] width 11 height 11
click at [33, 78] on icon "close" at bounding box center [33, 80] width 11 height 11
click at [31, 80] on icon "close" at bounding box center [33, 80] width 11 height 11
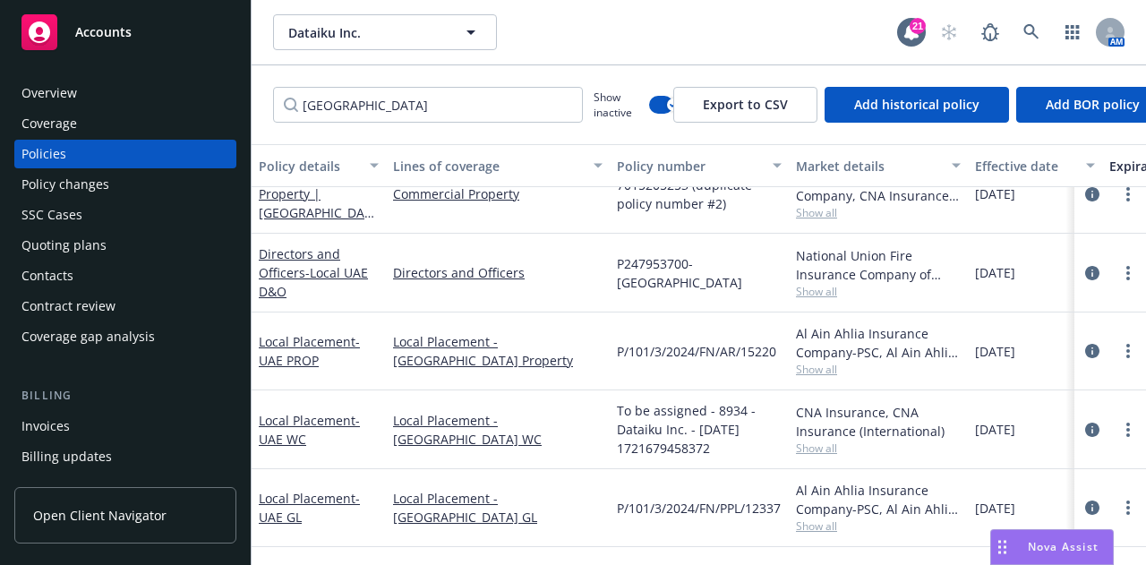
click at [31, 80] on div "Overview" at bounding box center [49, 93] width 56 height 29
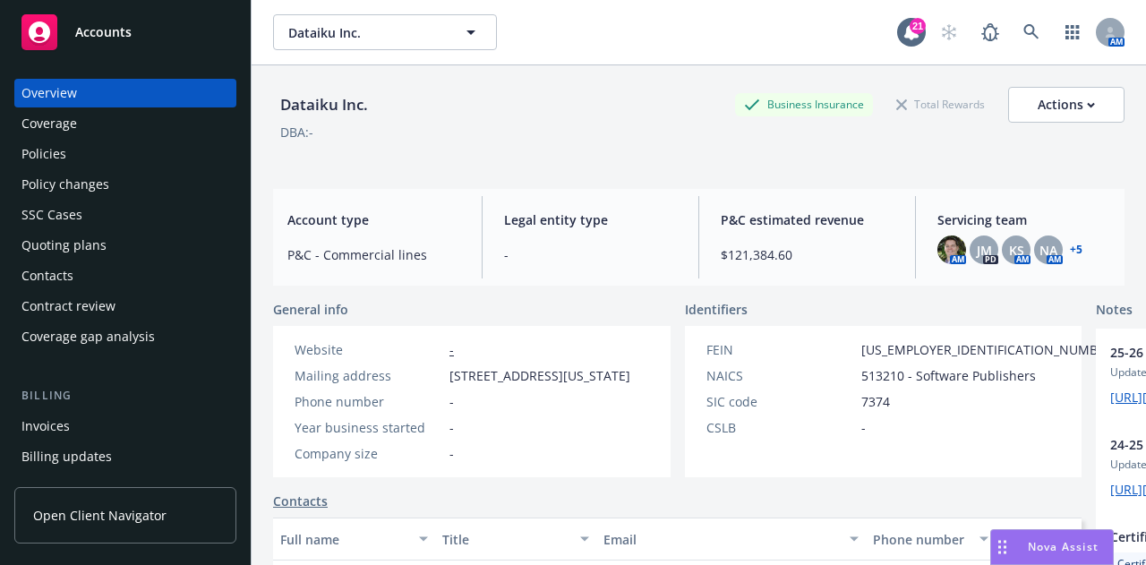
click at [118, 153] on div "Policies" at bounding box center [125, 154] width 208 height 29
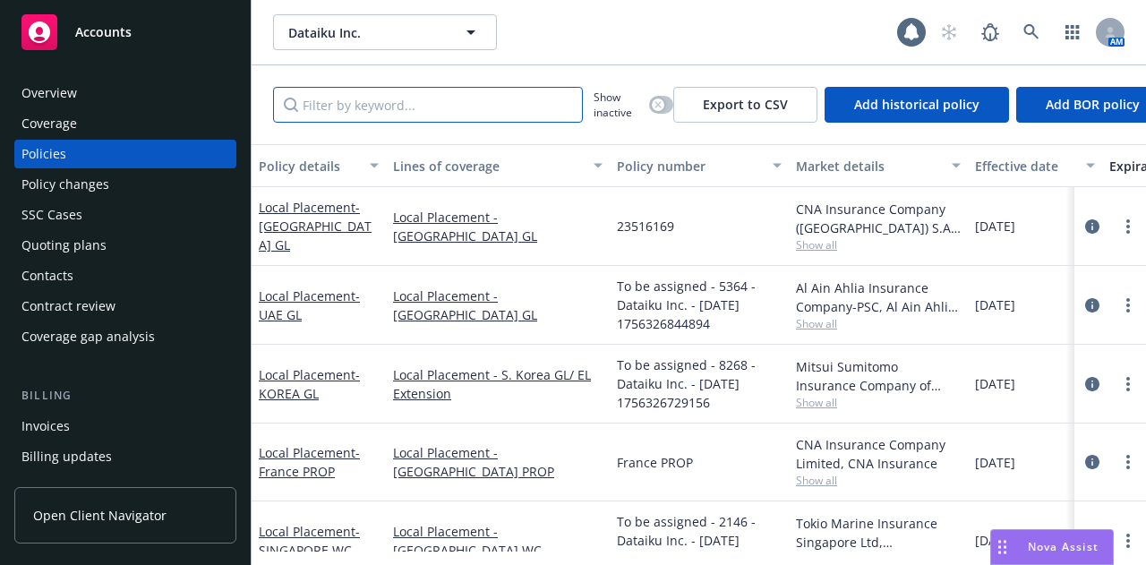
click at [519, 99] on input "Filter by keyword..." at bounding box center [428, 105] width 310 height 36
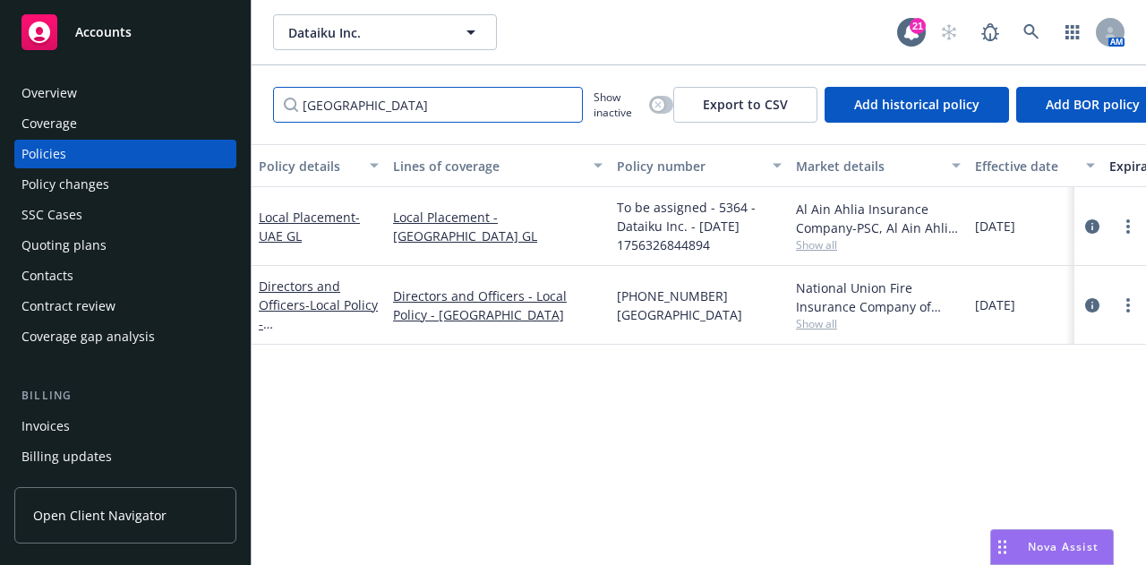
type input "[GEOGRAPHIC_DATA]"
click at [659, 101] on icon "button" at bounding box center [657, 104] width 7 height 7
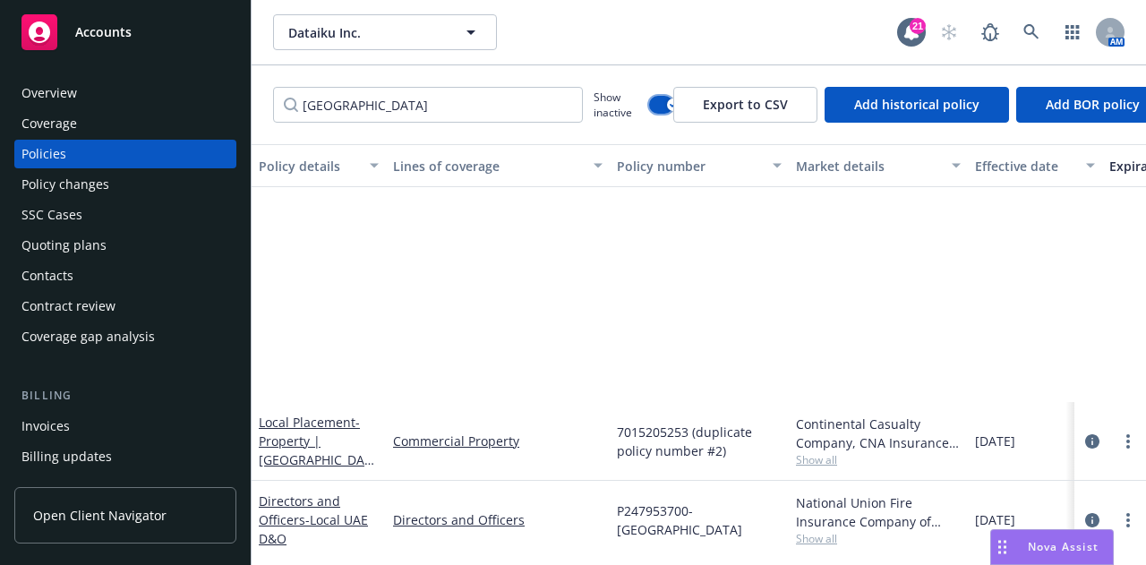
scroll to position [405, 0]
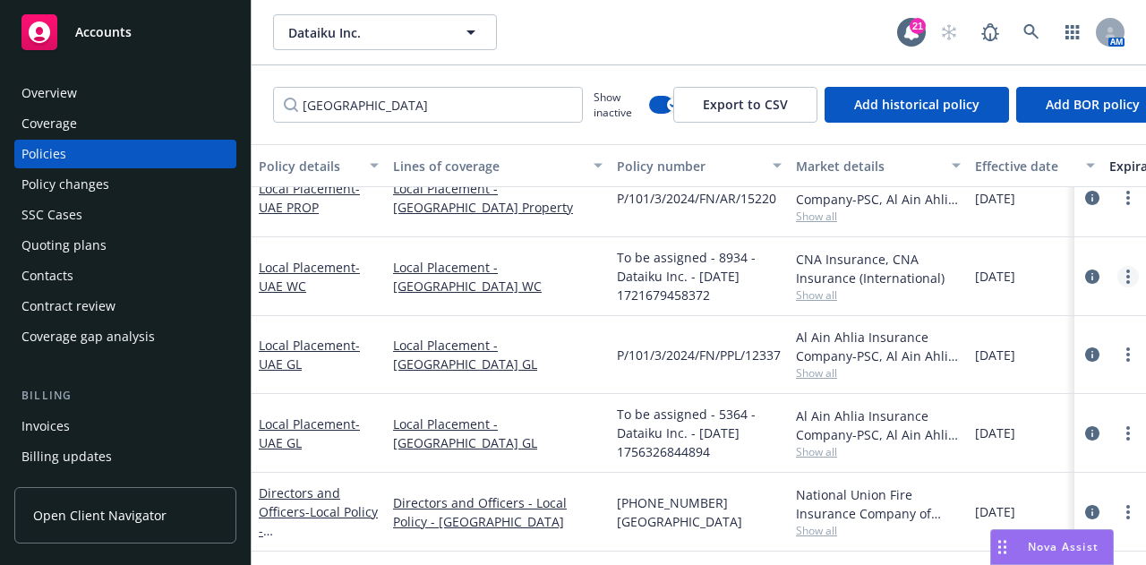
click at [1126, 269] on icon "more" at bounding box center [1128, 276] width 4 height 14
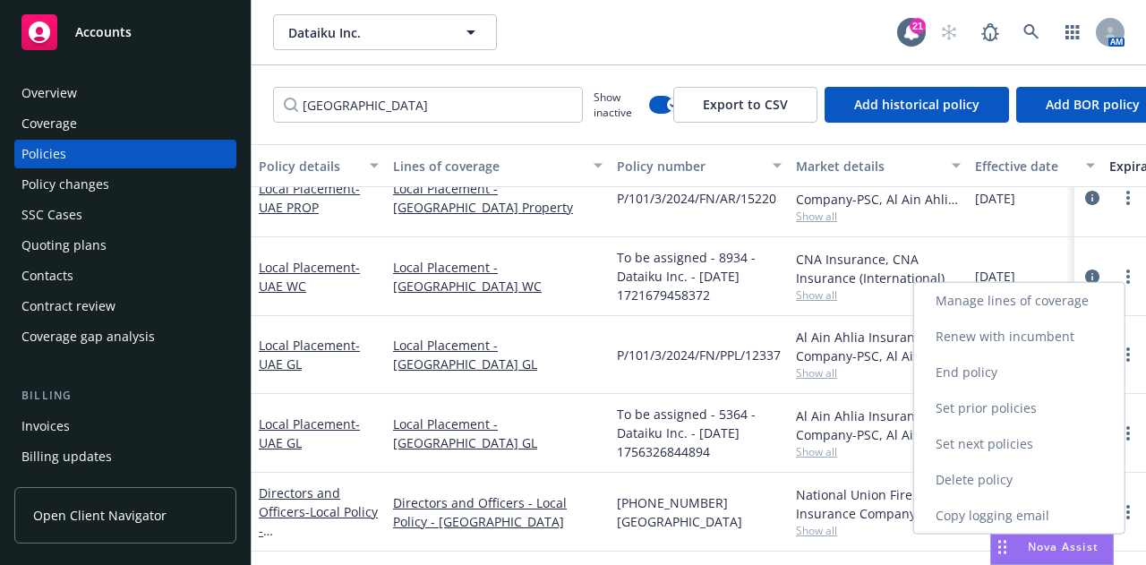
click at [1062, 335] on link "Renew with incumbent" at bounding box center [1019, 337] width 210 height 36
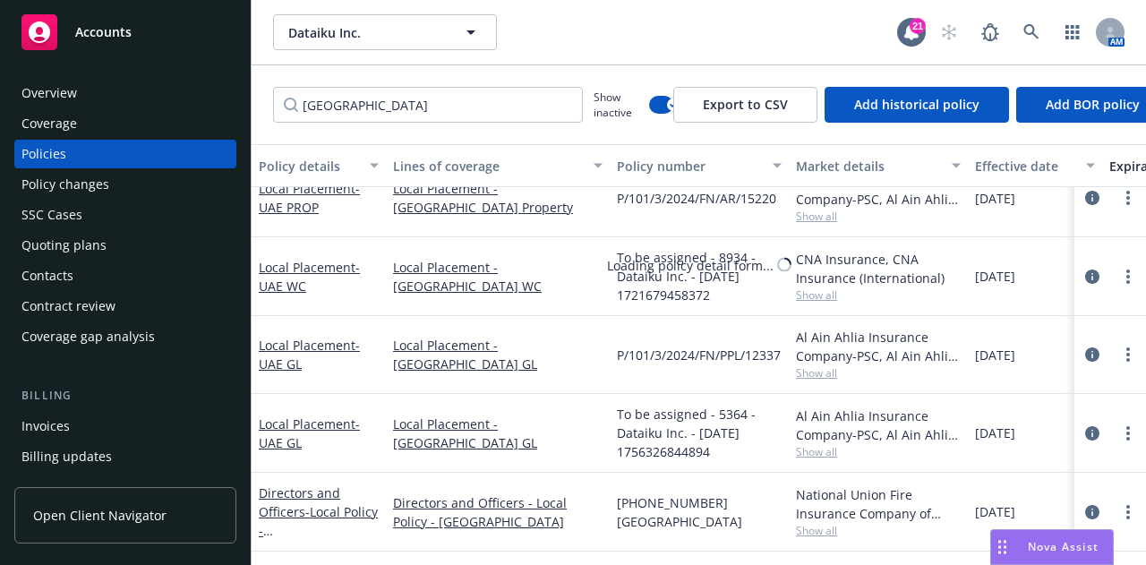
select select "12"
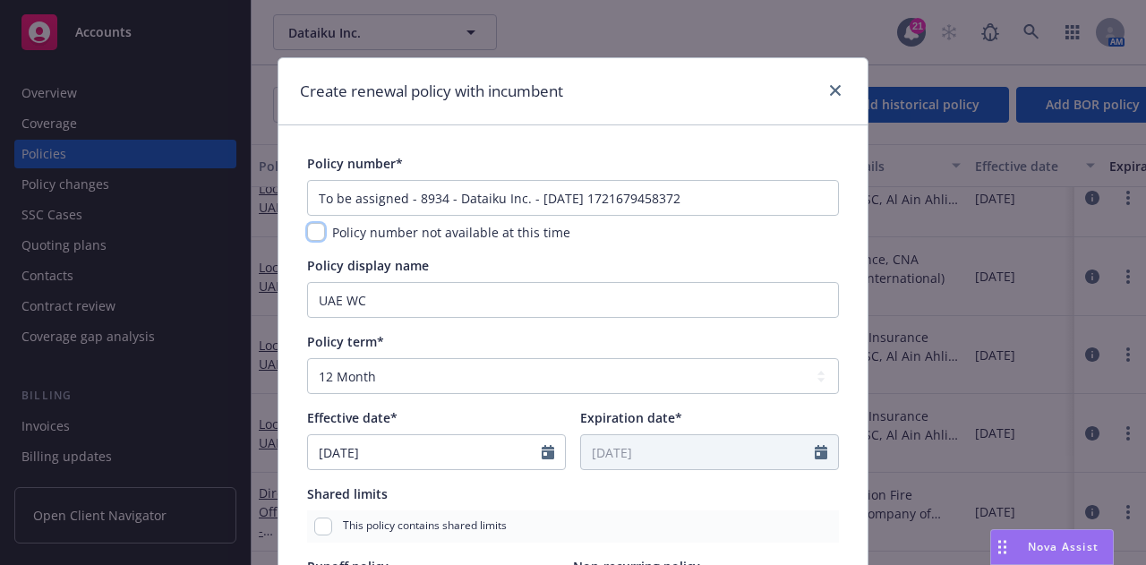
click at [308, 232] on input "checkbox" at bounding box center [316, 232] width 18 height 18
checkbox input "true"
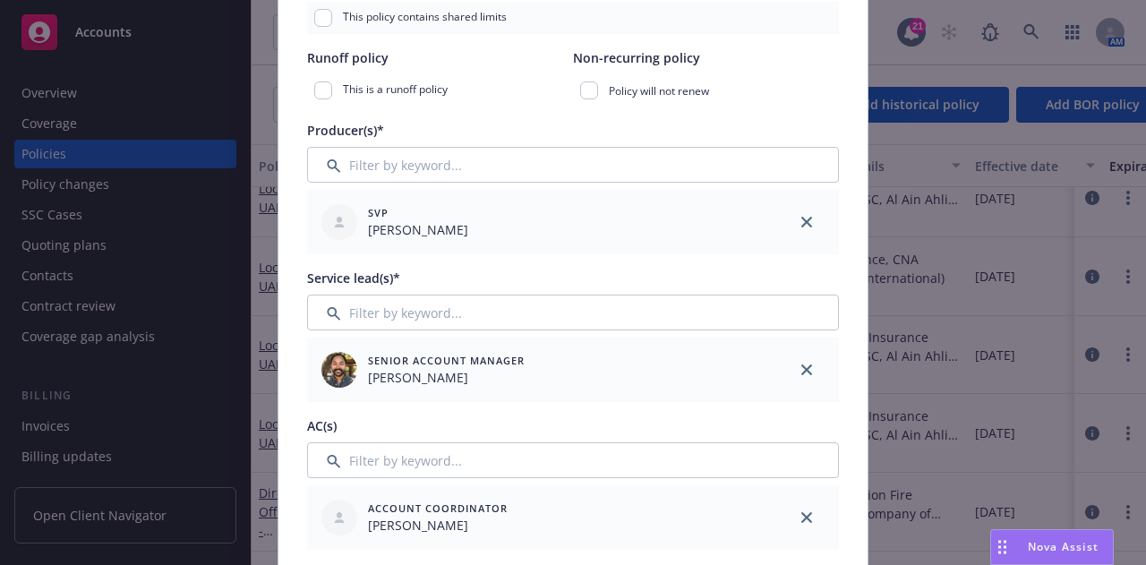
scroll to position [509, 0]
click at [801, 368] on icon "close" at bounding box center [806, 368] width 11 height 11
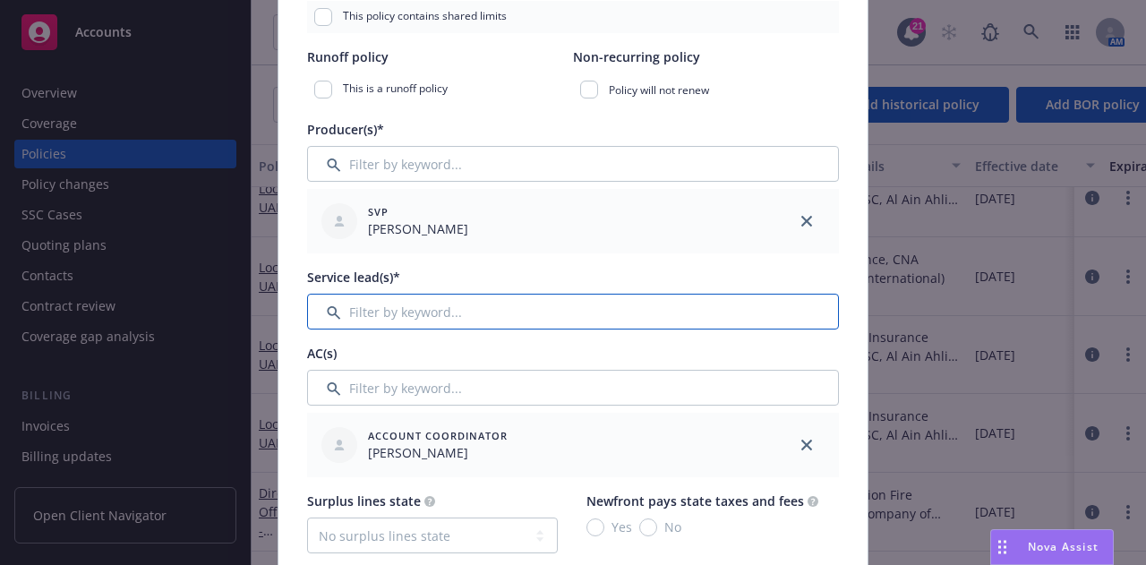
click at [768, 303] on input "Filter by keyword..." at bounding box center [573, 312] width 532 height 36
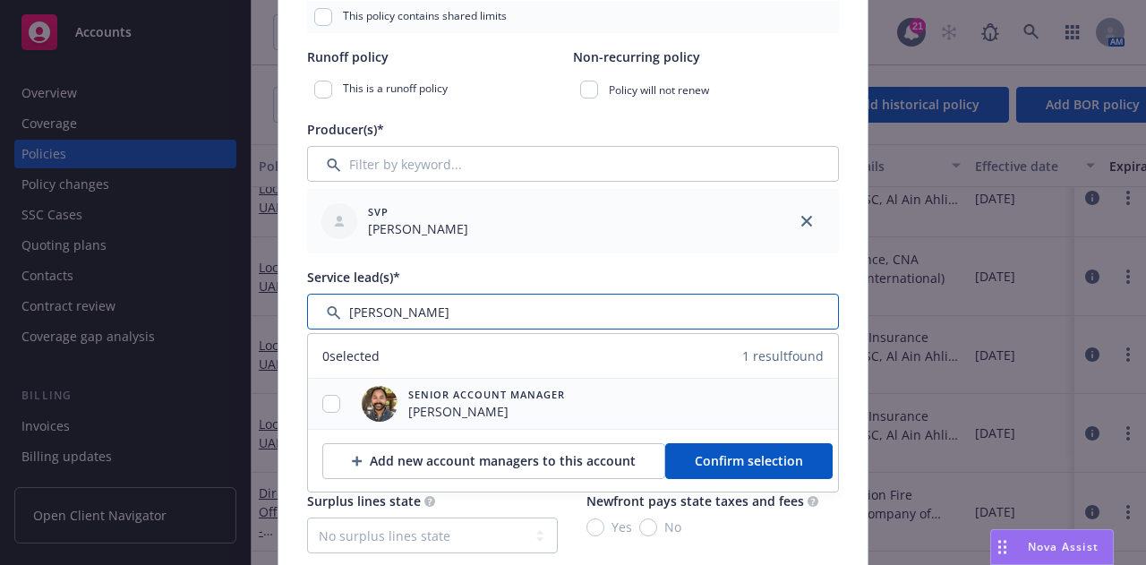
type input "[PERSON_NAME]"
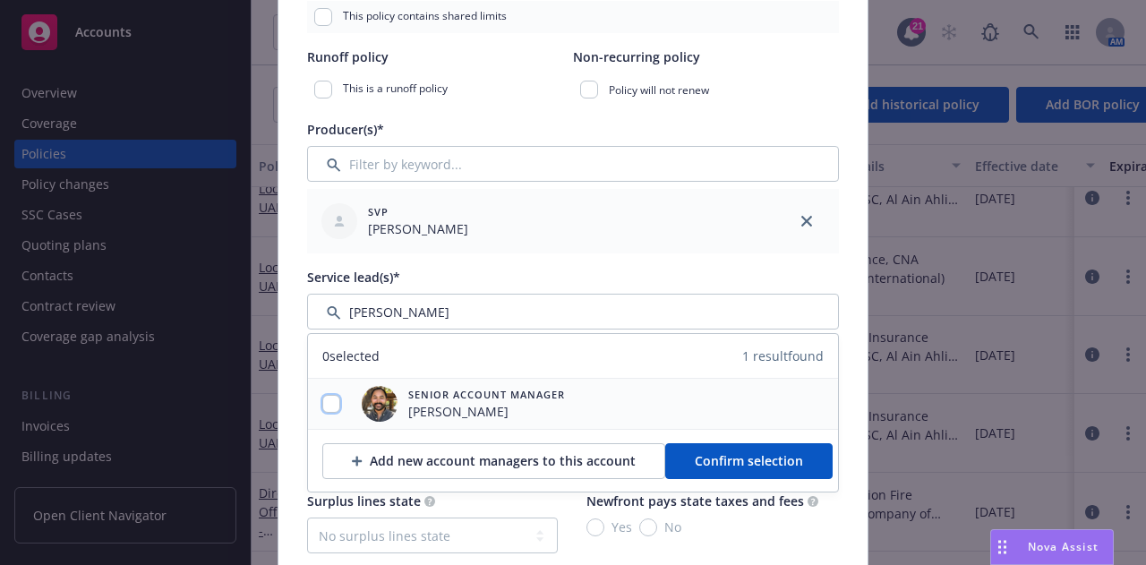
click at [325, 395] on input "checkbox" at bounding box center [331, 404] width 18 height 18
checkbox input "true"
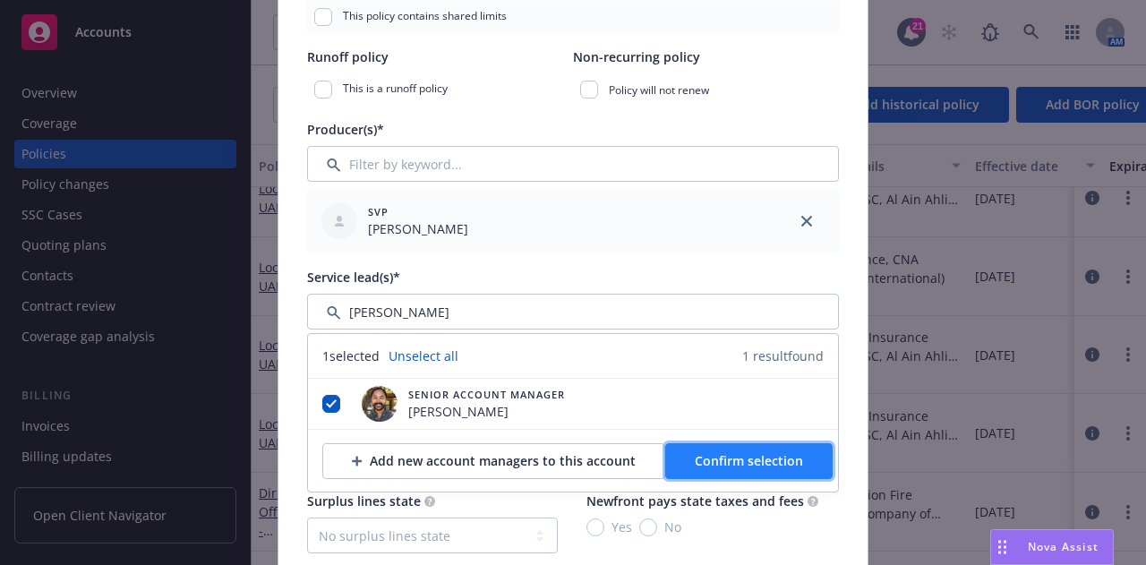
click at [777, 443] on button "Confirm selection" at bounding box center [748, 461] width 167 height 36
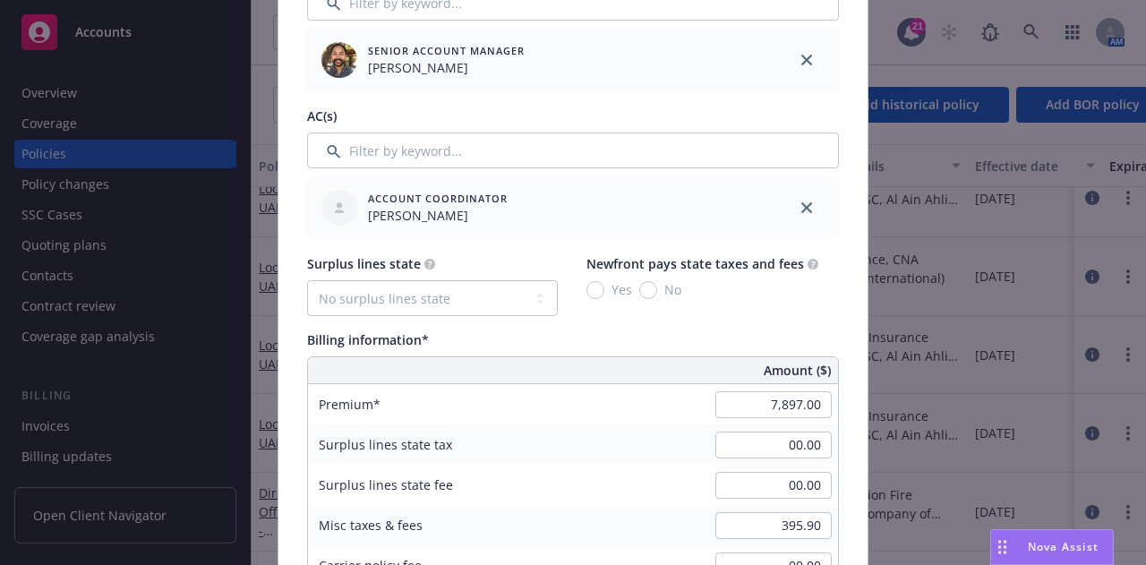
scroll to position [825, 0]
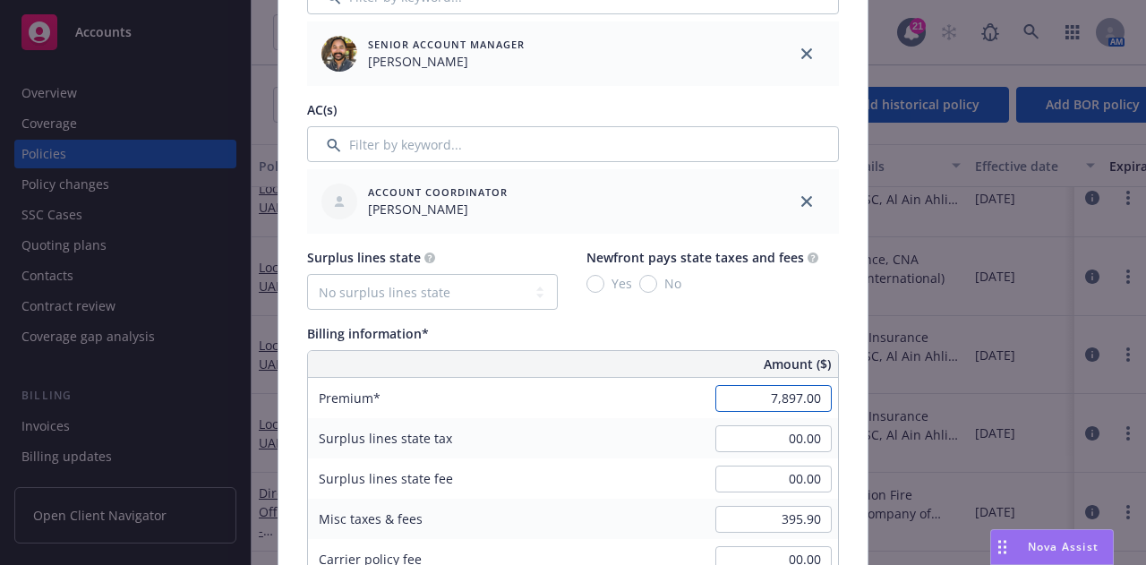
click at [754, 393] on input "7,897.00" at bounding box center [773, 398] width 116 height 27
type input "3,268.00"
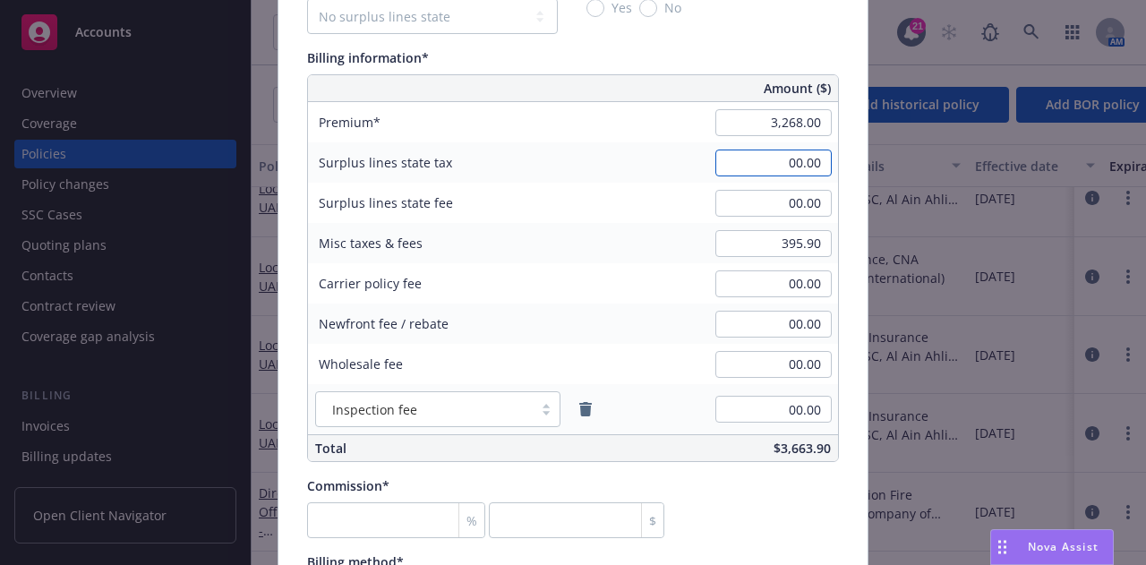
scroll to position [1212, 0]
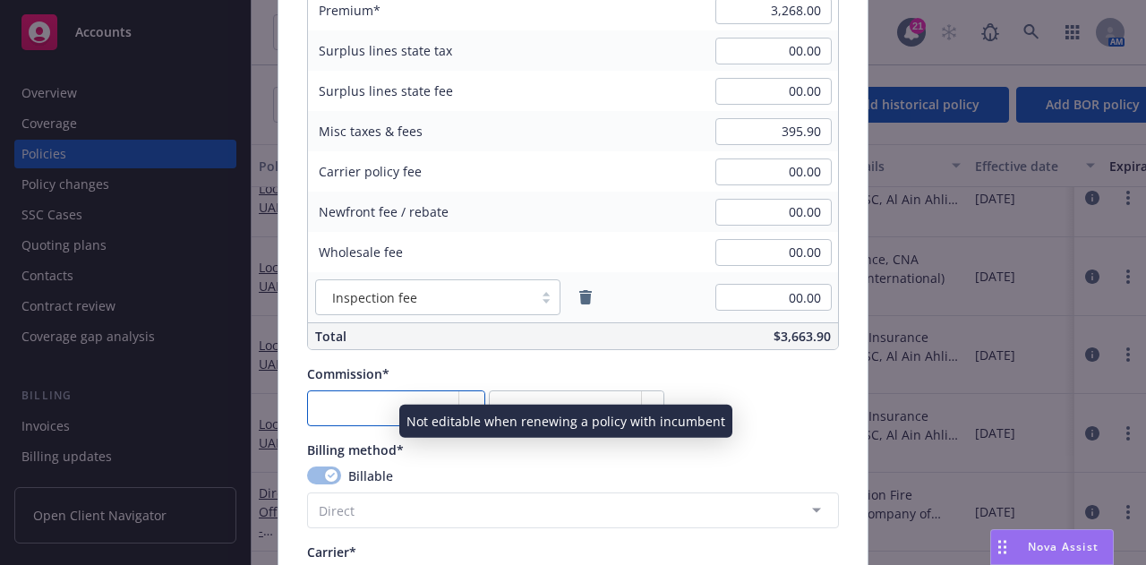
click at [375, 412] on input "number" at bounding box center [396, 408] width 178 height 36
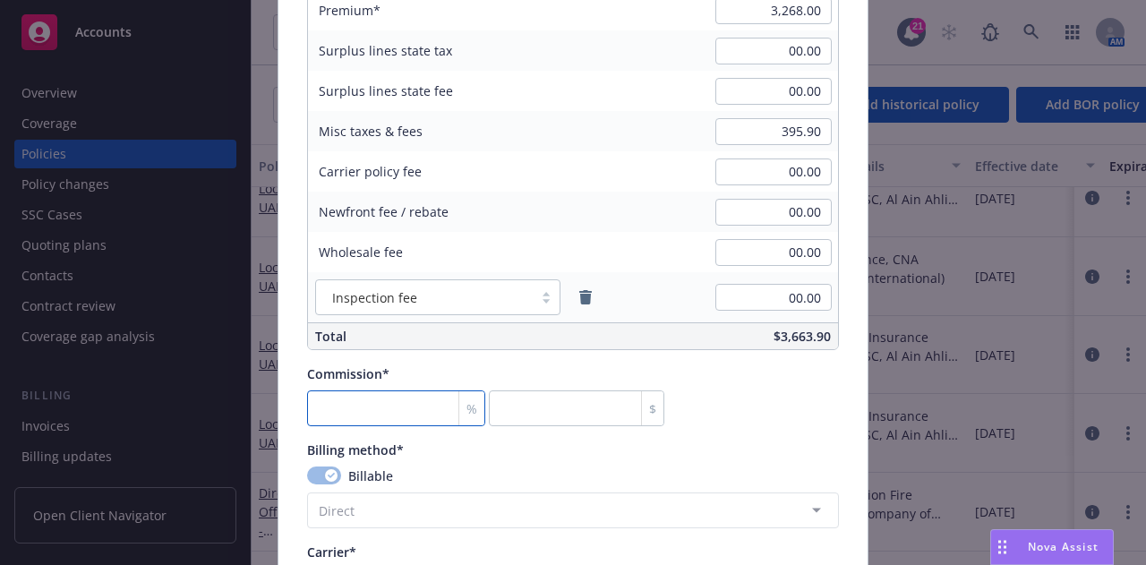
type input "0"
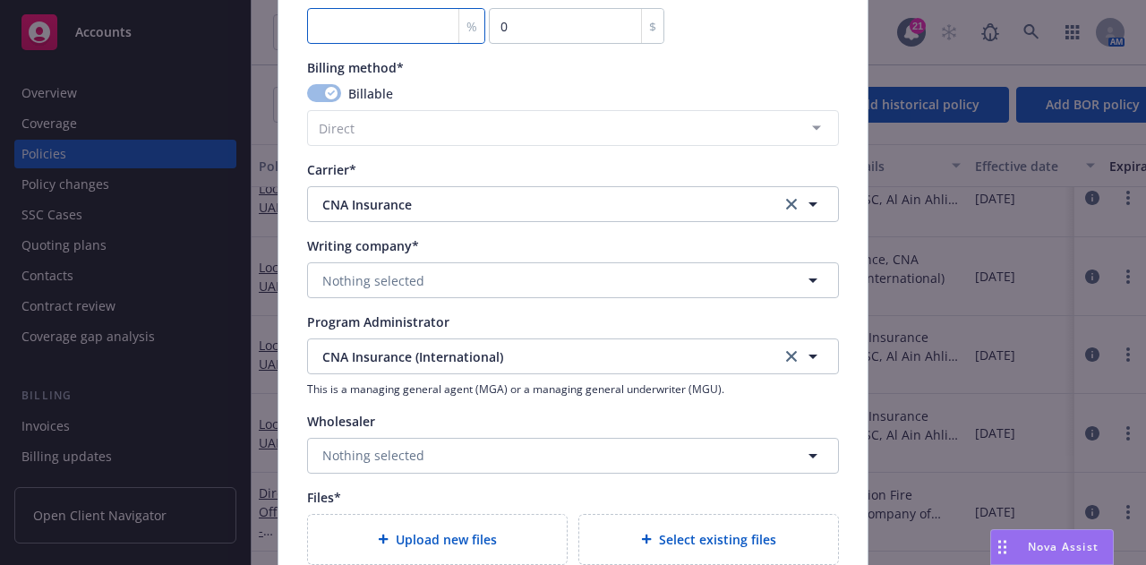
scroll to position [1599, 0]
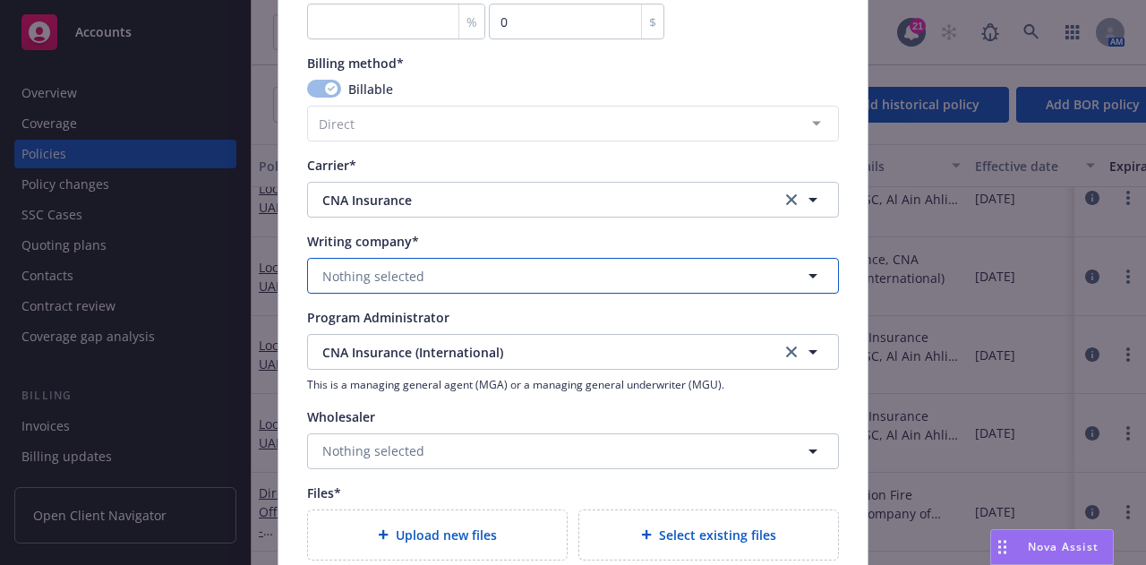
click at [678, 282] on button "Nothing selected" at bounding box center [573, 276] width 532 height 36
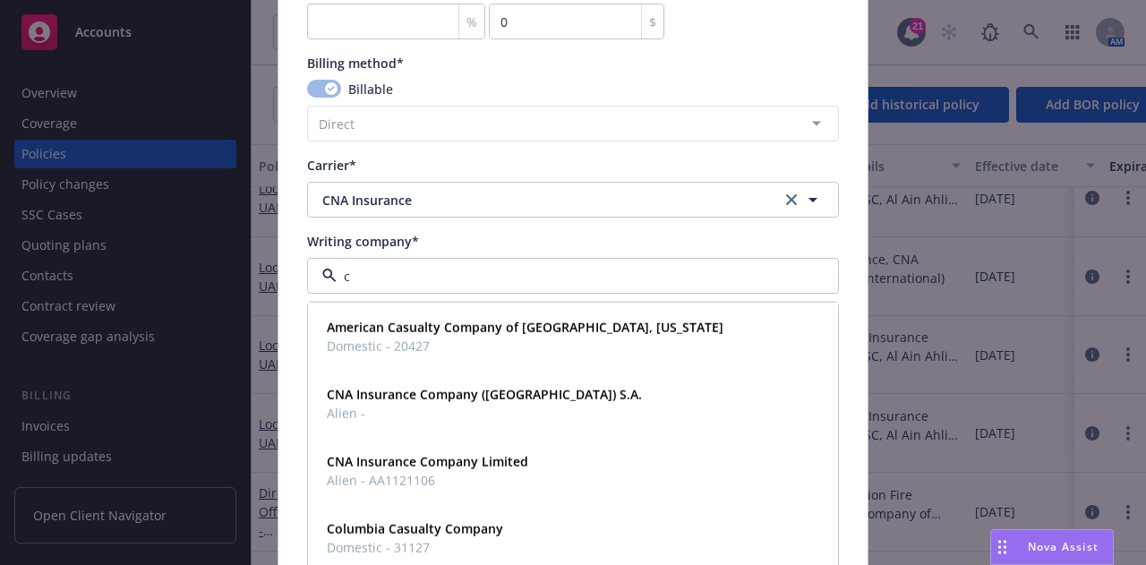
type input "cn"
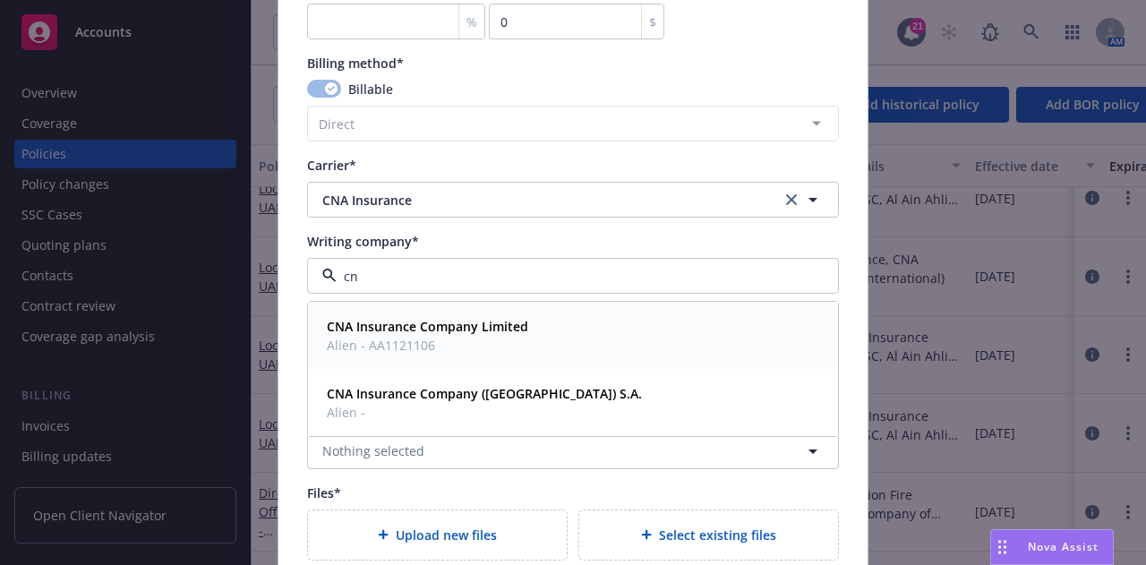
click at [628, 316] on div "CNA Insurance Company Limited Alien - AA1121106" at bounding box center [573, 335] width 507 height 45
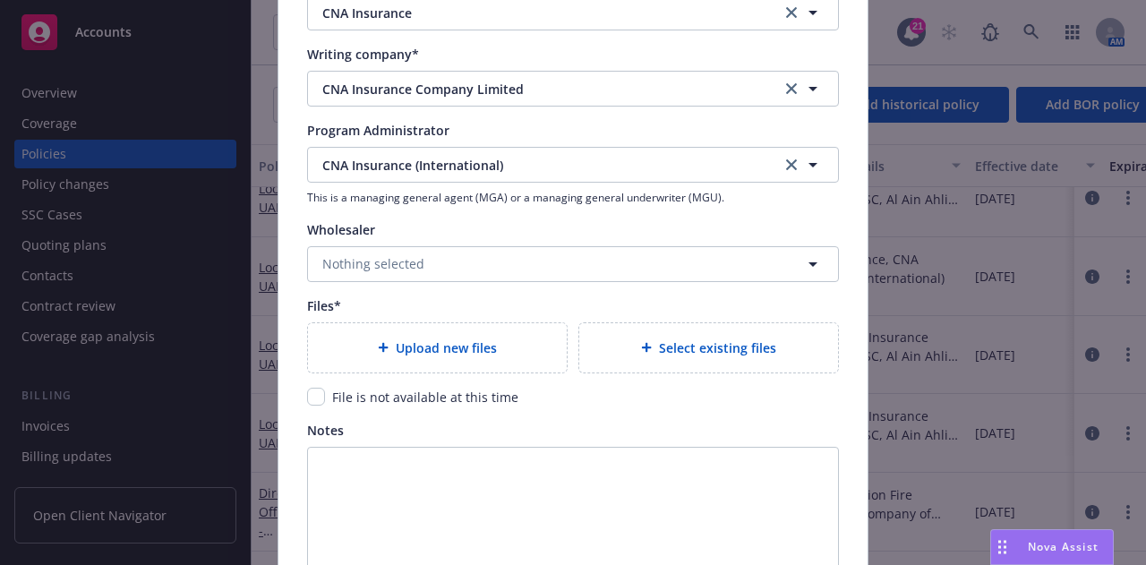
scroll to position [1791, 0]
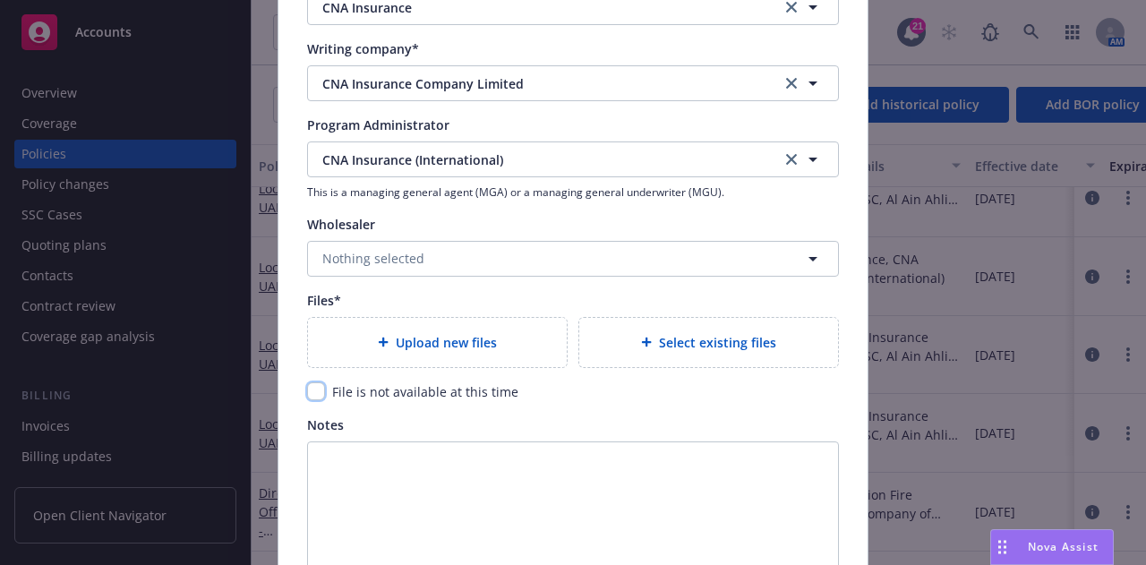
click at [312, 384] on input "checkbox" at bounding box center [316, 391] width 18 height 18
checkbox input "true"
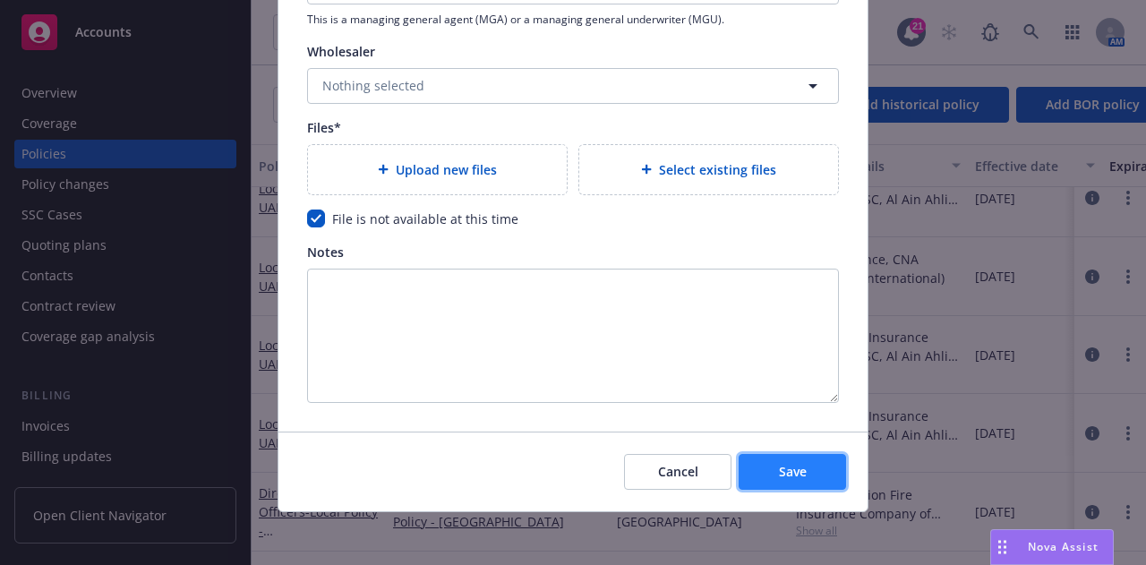
click at [820, 474] on button "Save" at bounding box center [792, 472] width 107 height 36
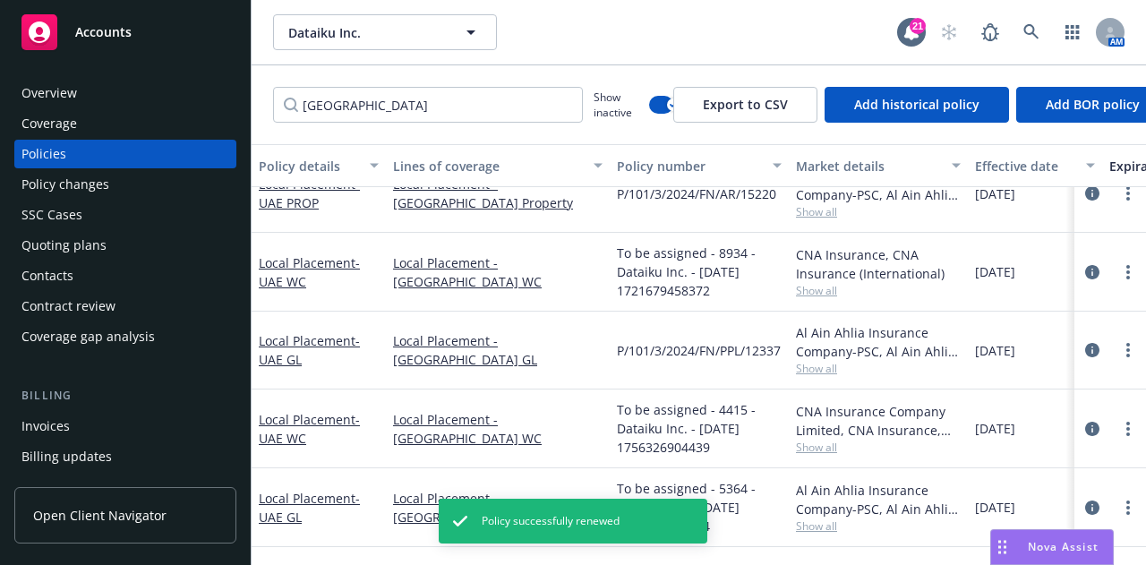
scroll to position [326, 0]
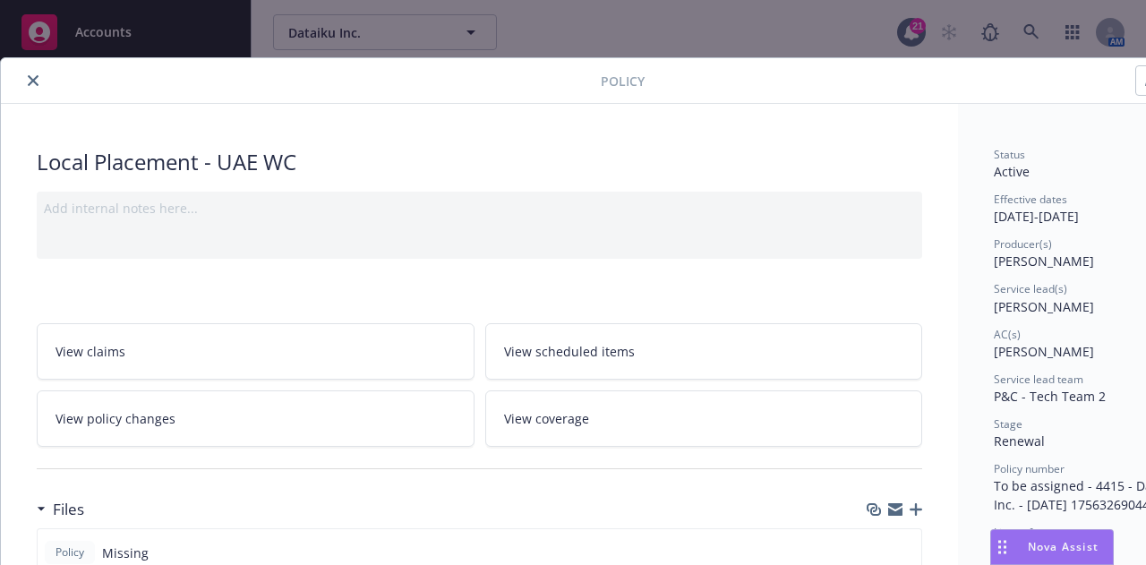
click at [30, 80] on icon "close" at bounding box center [33, 80] width 11 height 11
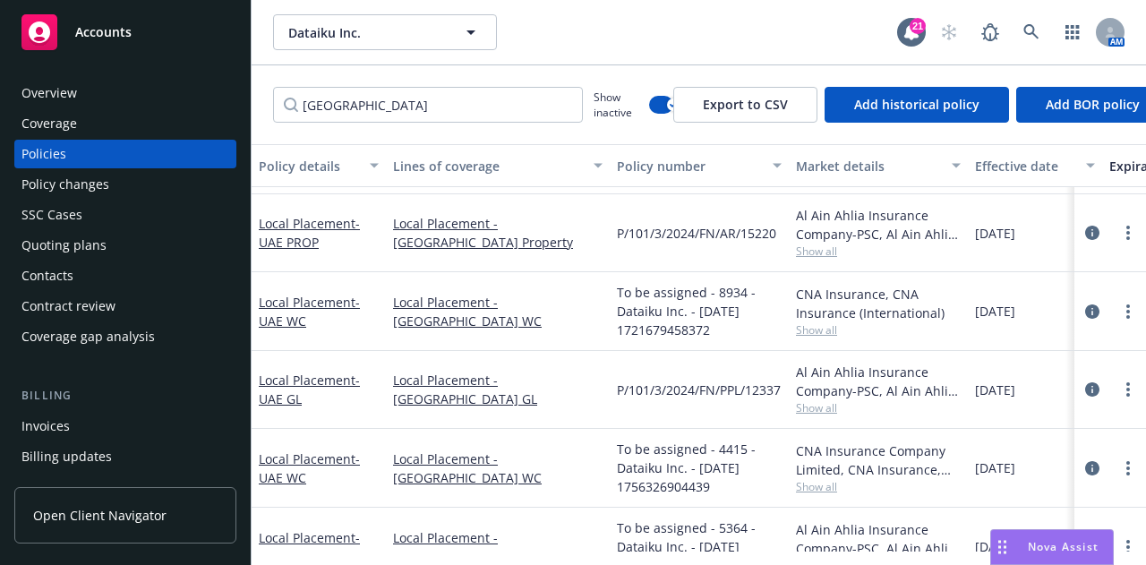
scroll to position [358, 0]
click at [1117, 224] on link "more" at bounding box center [1127, 232] width 21 height 21
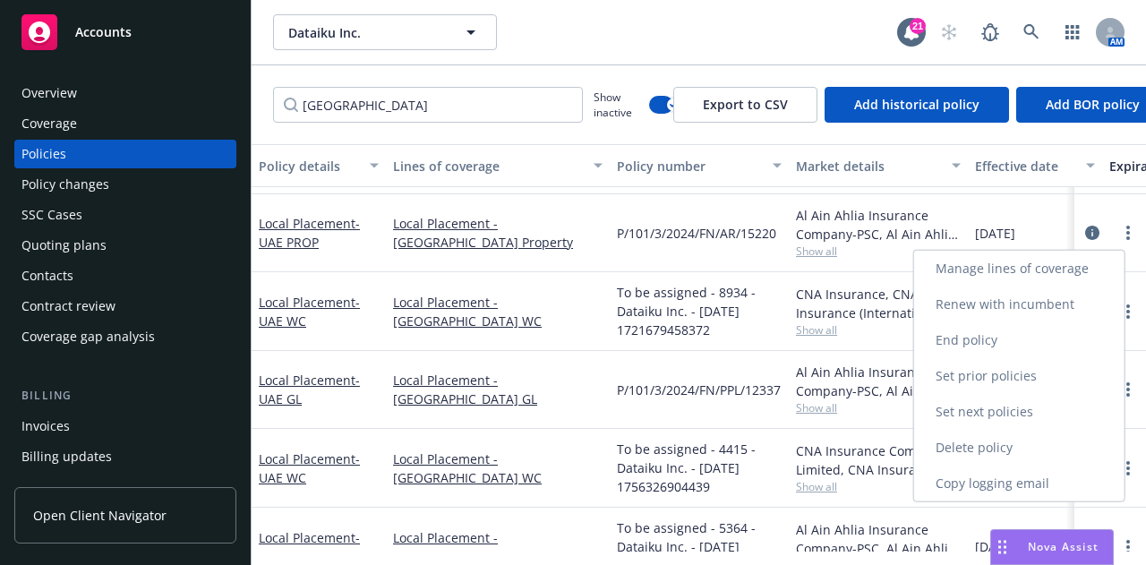
click at [1085, 303] on link "Renew with incumbent" at bounding box center [1019, 304] width 210 height 36
select select "12"
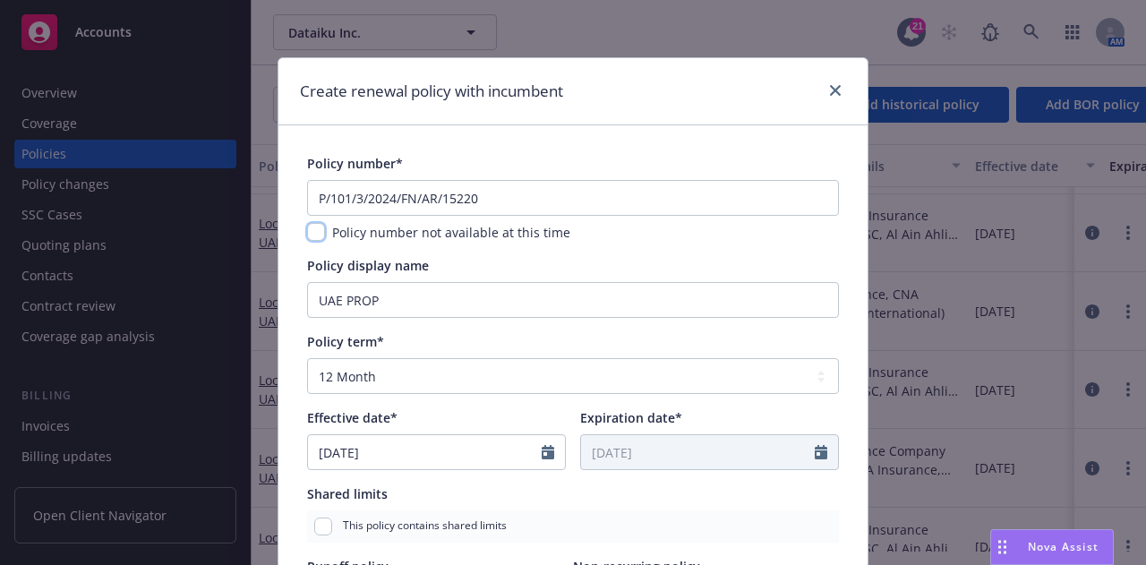
click at [317, 233] on input "checkbox" at bounding box center [316, 232] width 18 height 18
checkbox input "true"
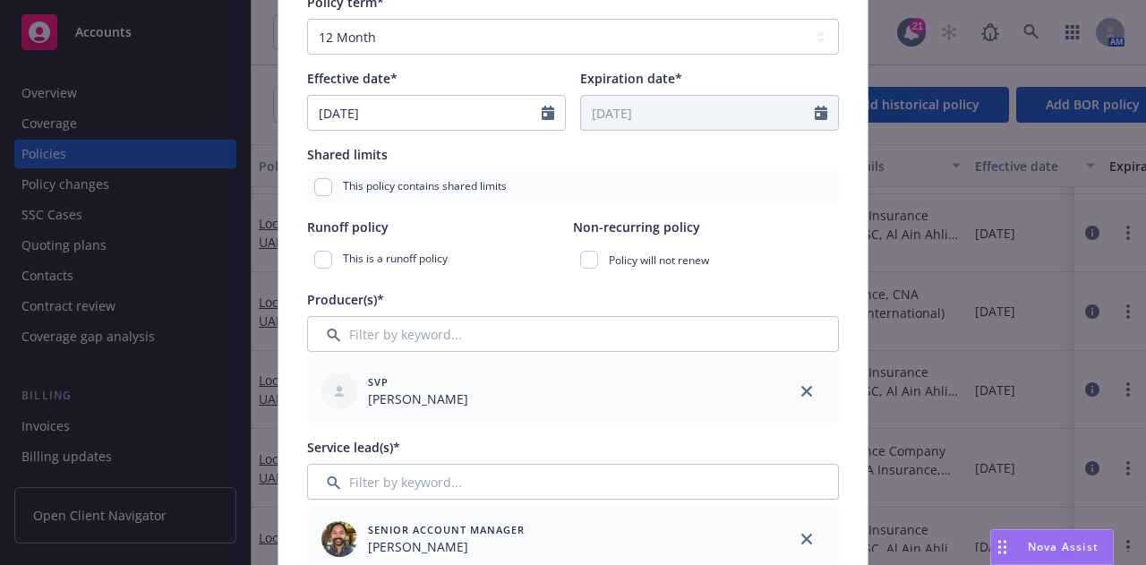
scroll to position [353, 0]
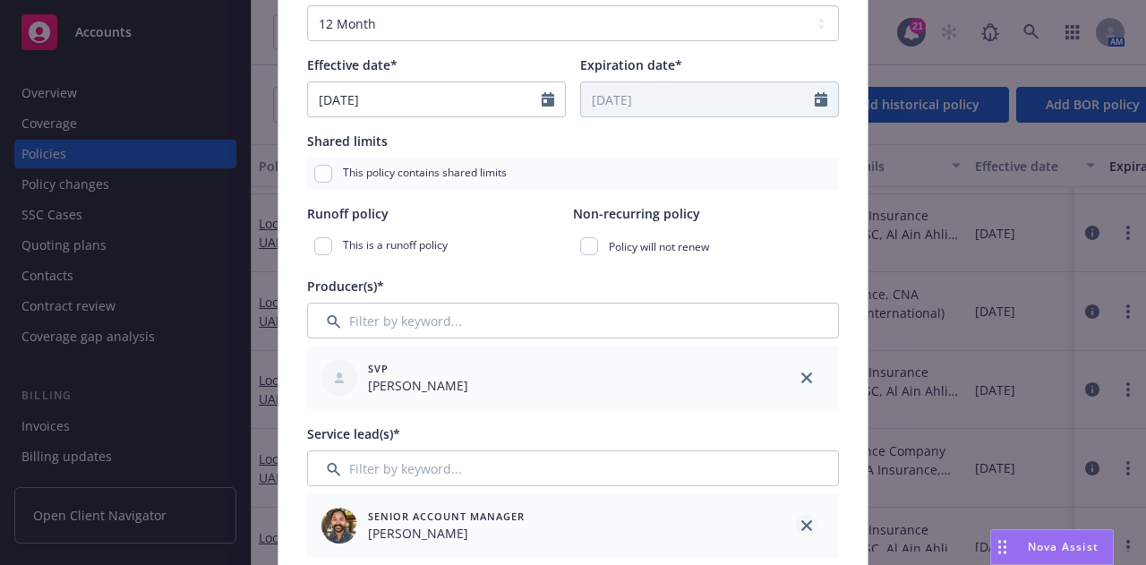
click at [796, 527] on link "close" at bounding box center [806, 525] width 21 height 21
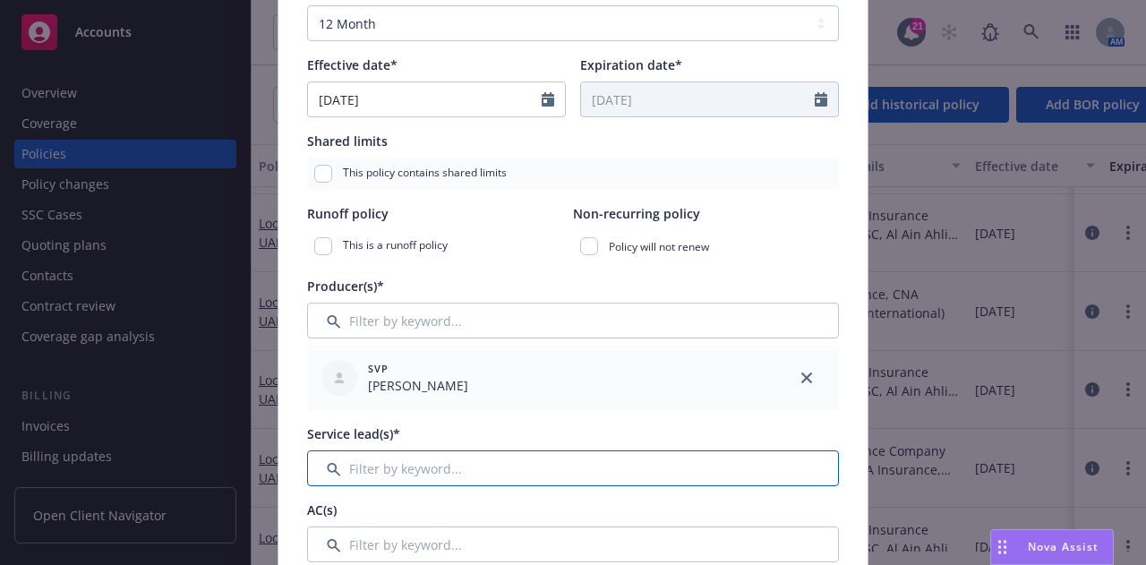
click at [774, 472] on input "Filter by keyword..." at bounding box center [573, 468] width 532 height 36
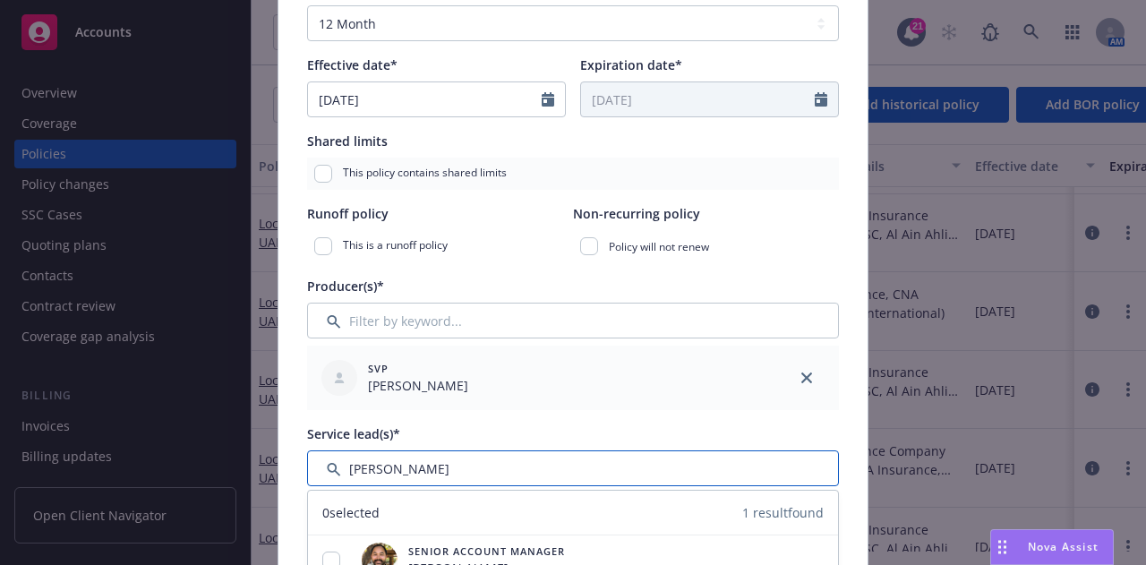
scroll to position [466, 0]
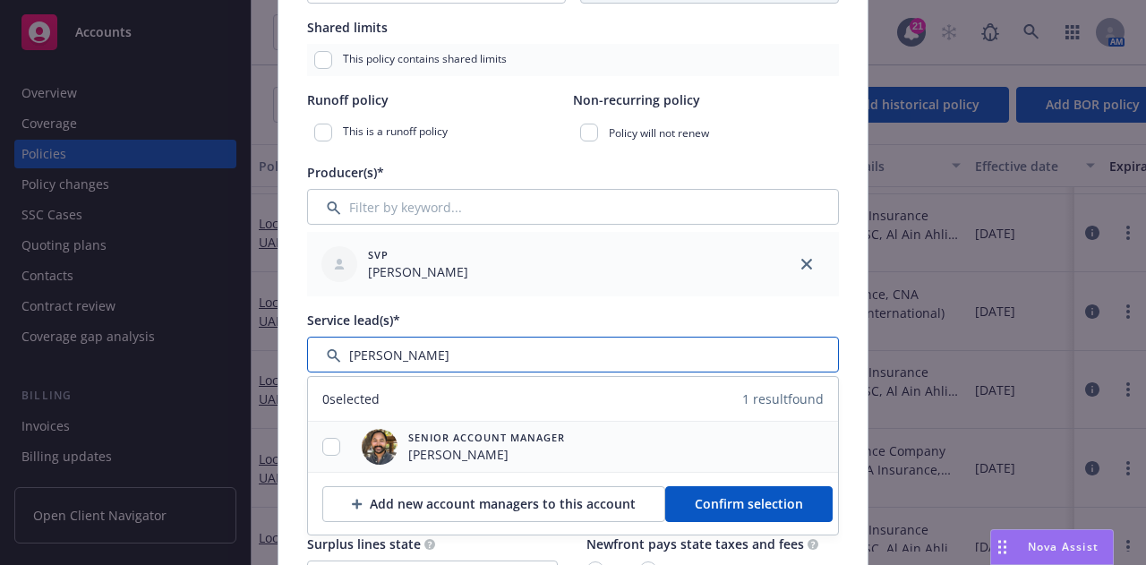
type input "[PERSON_NAME]"
click at [324, 445] on input "checkbox" at bounding box center [331, 447] width 18 height 18
checkbox input "true"
click at [797, 493] on button "Confirm selection" at bounding box center [748, 504] width 167 height 36
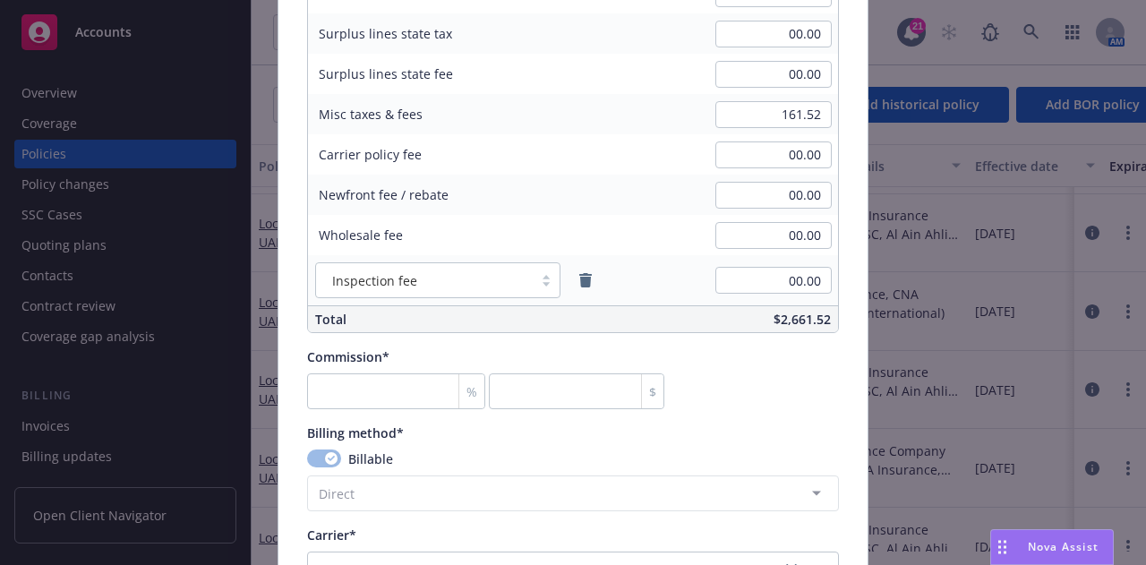
scroll to position [1249, 0]
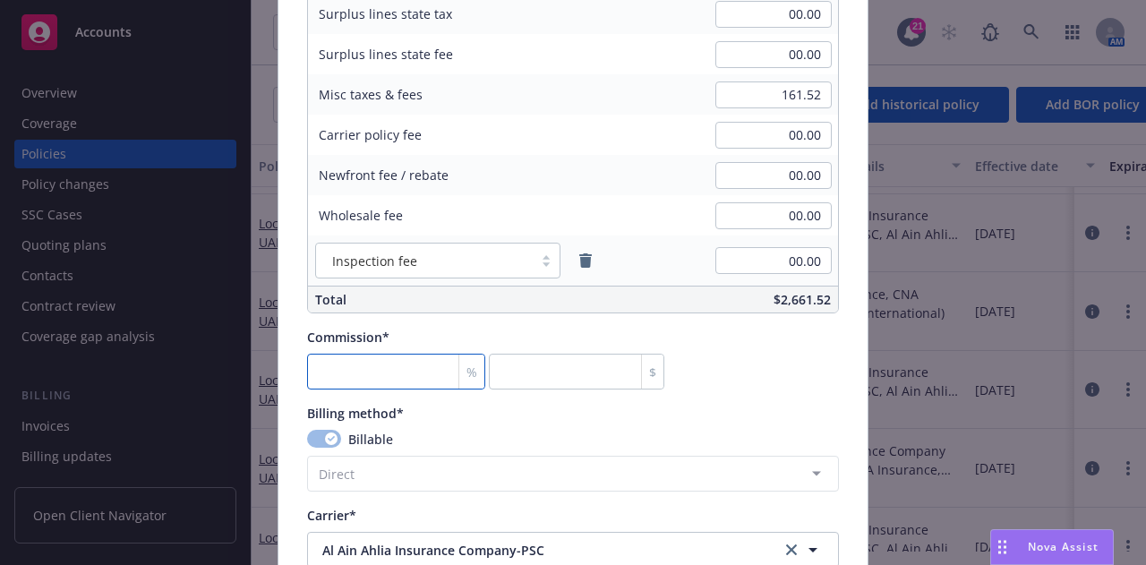
click at [406, 364] on input "number" at bounding box center [396, 372] width 178 height 36
type input "0"
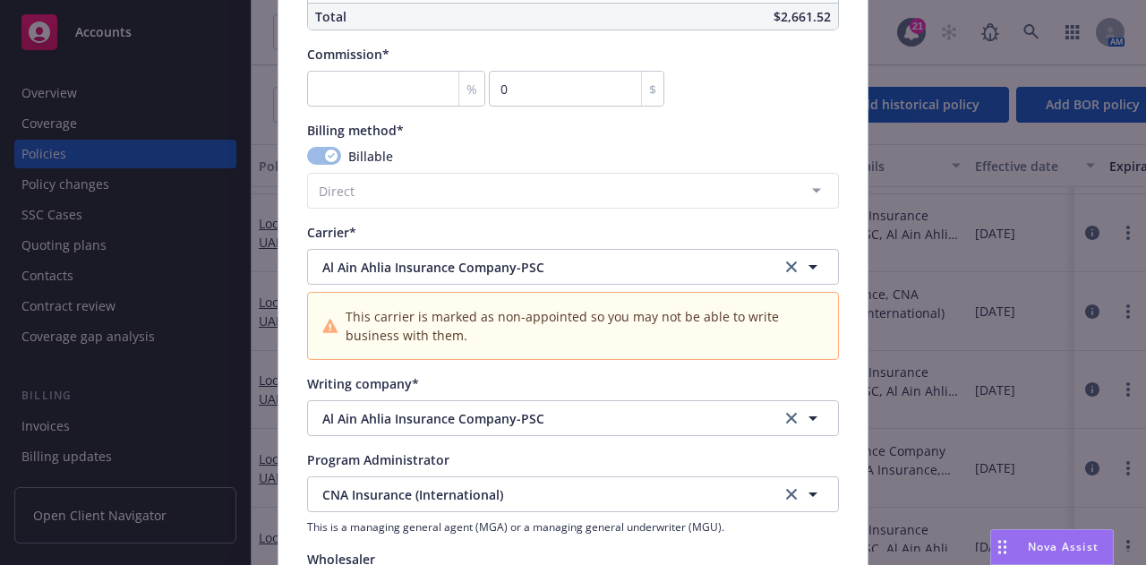
scroll to position [1782, 0]
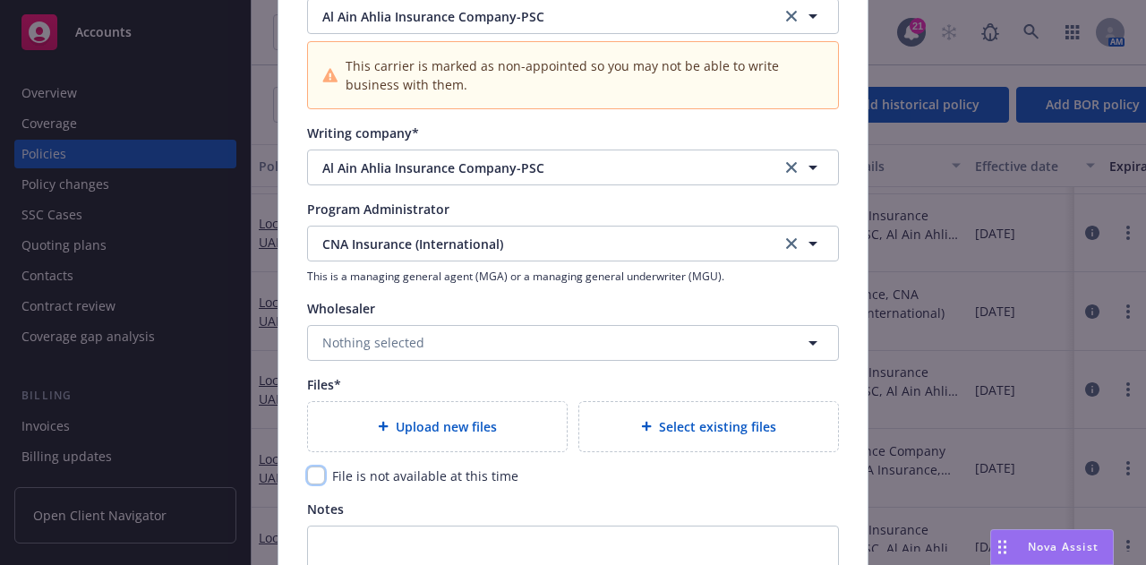
click at [311, 468] on input "checkbox" at bounding box center [316, 475] width 18 height 18
checkbox input "true"
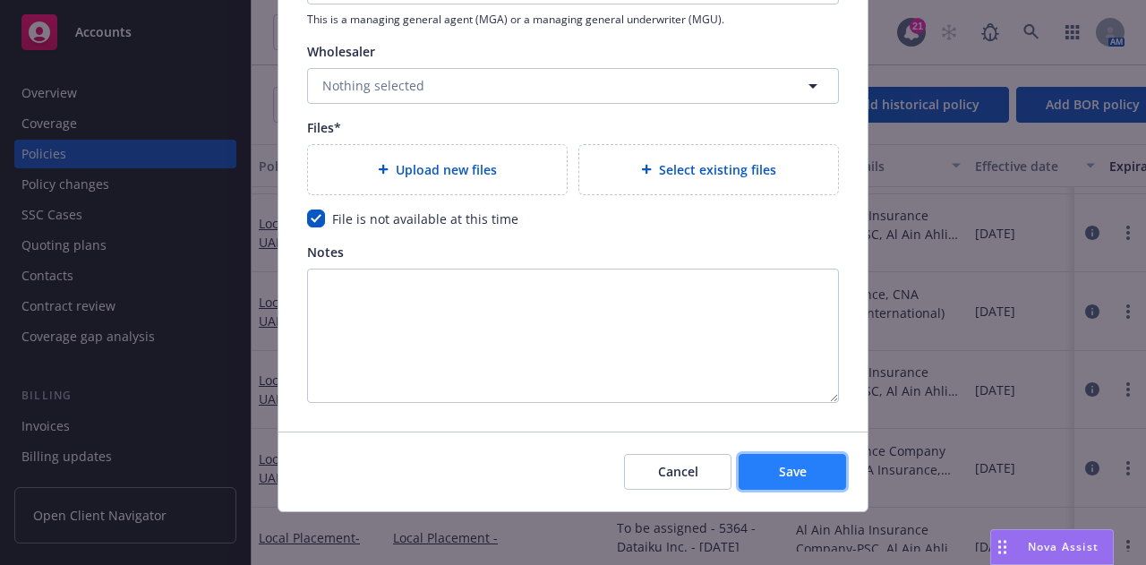
click at [829, 473] on button "Save" at bounding box center [792, 472] width 107 height 36
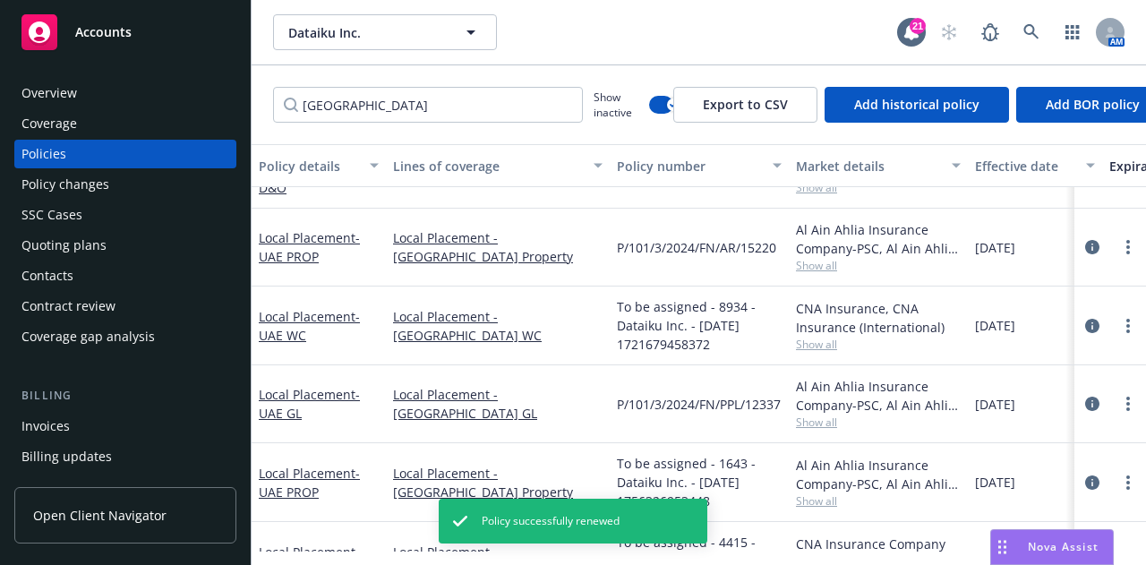
scroll to position [280, 0]
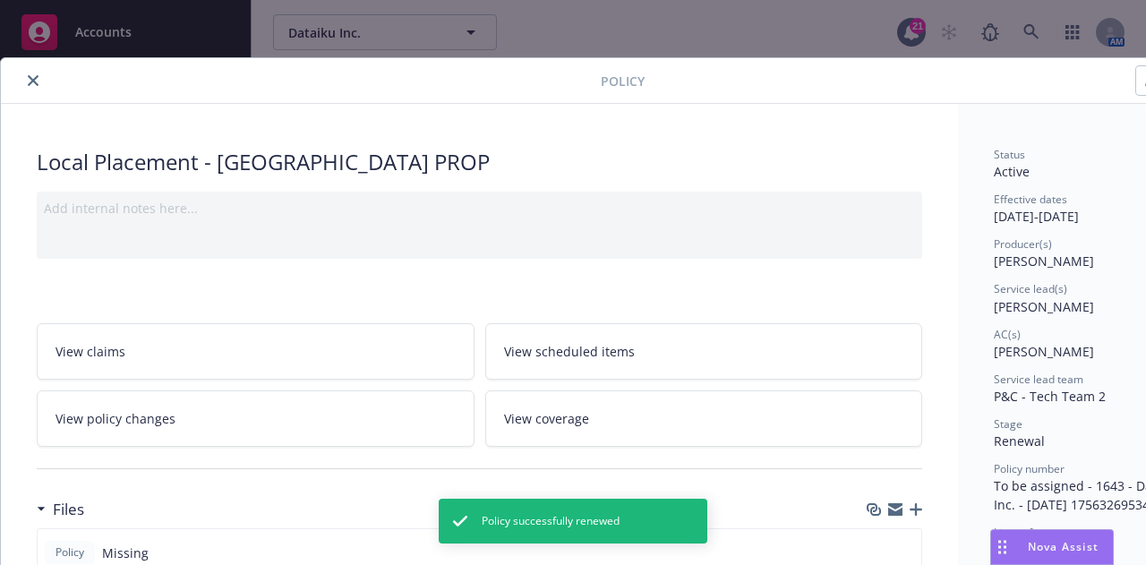
click at [39, 75] on button "close" at bounding box center [32, 80] width 21 height 21
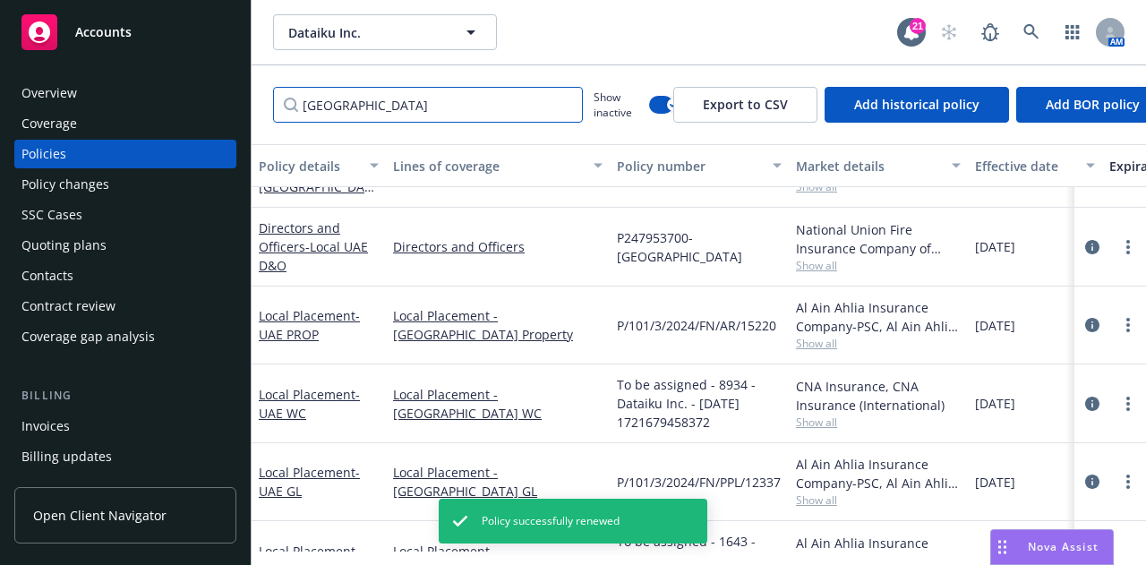
drag, startPoint x: 403, startPoint y: 114, endPoint x: 0, endPoint y: 2, distance: 418.1
click at [11, 64] on div "Accounts Overview Coverage Policies Policy changes SSC Cases Quoting plans Cont…" at bounding box center [573, 282] width 1146 height 565
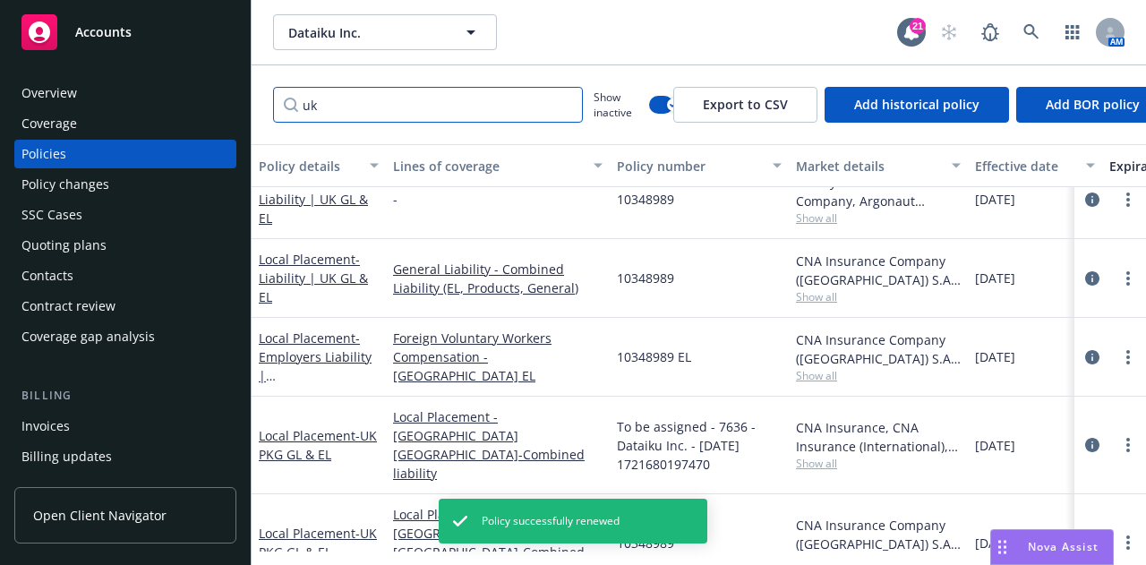
scroll to position [40, 0]
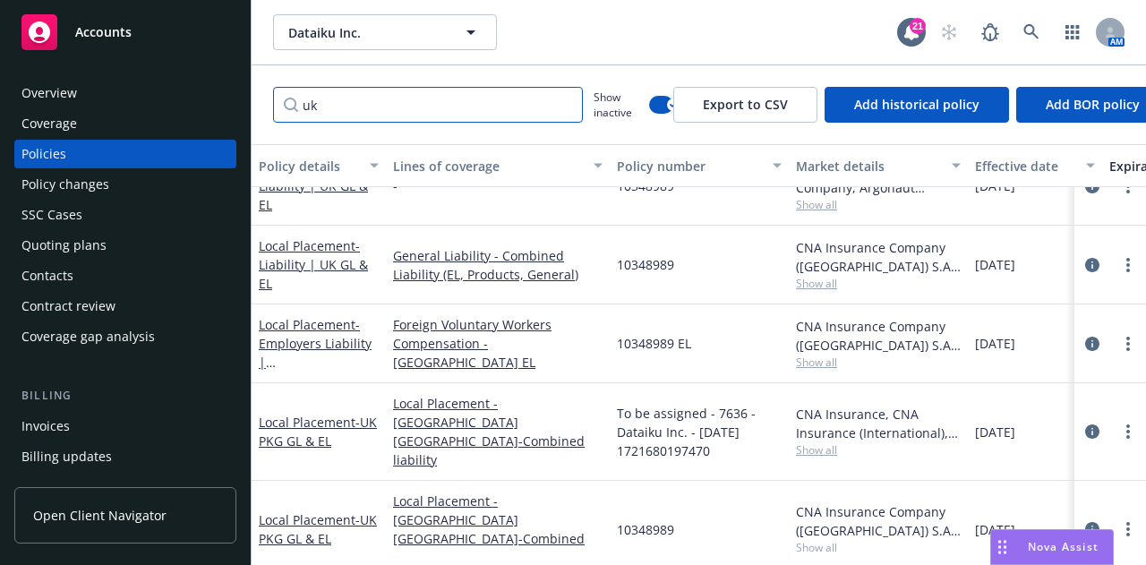
type input "uk"
click at [650, 101] on button "button" at bounding box center [661, 105] width 24 height 18
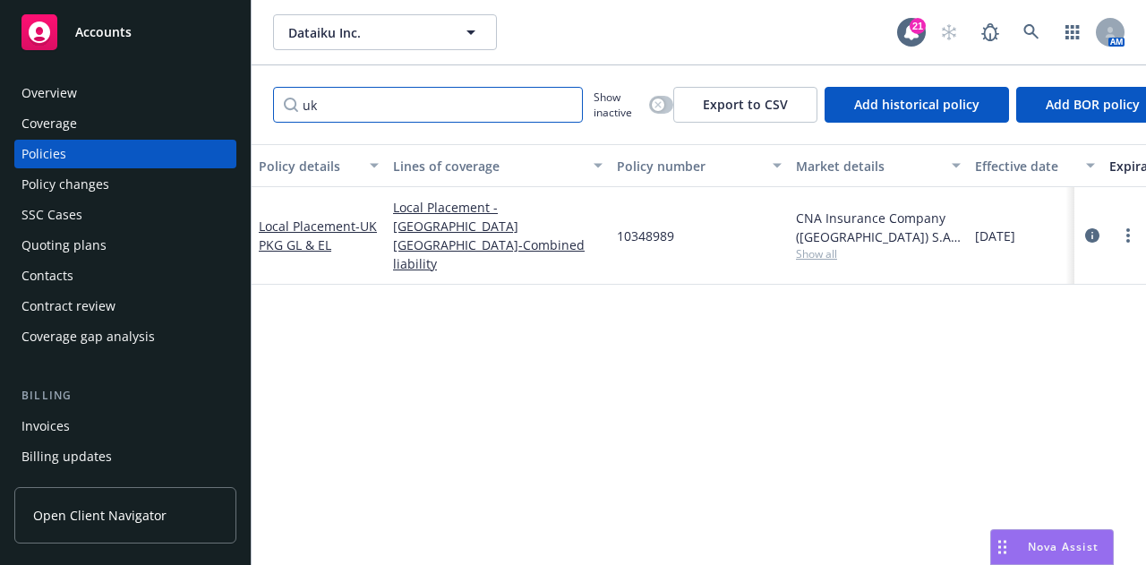
click at [568, 102] on input "uk" at bounding box center [428, 105] width 310 height 36
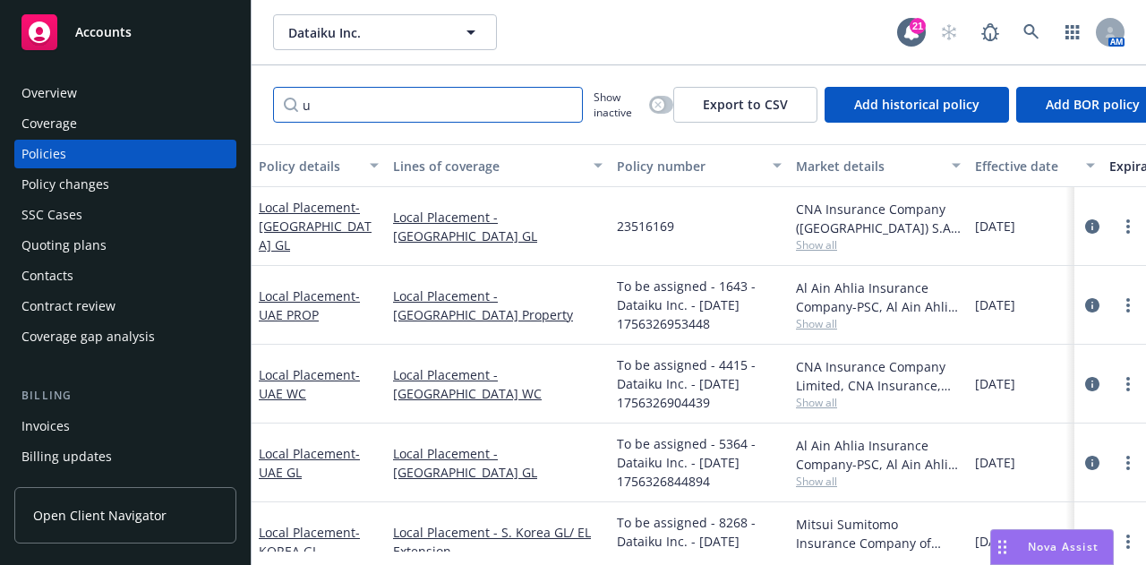
type input "uk"
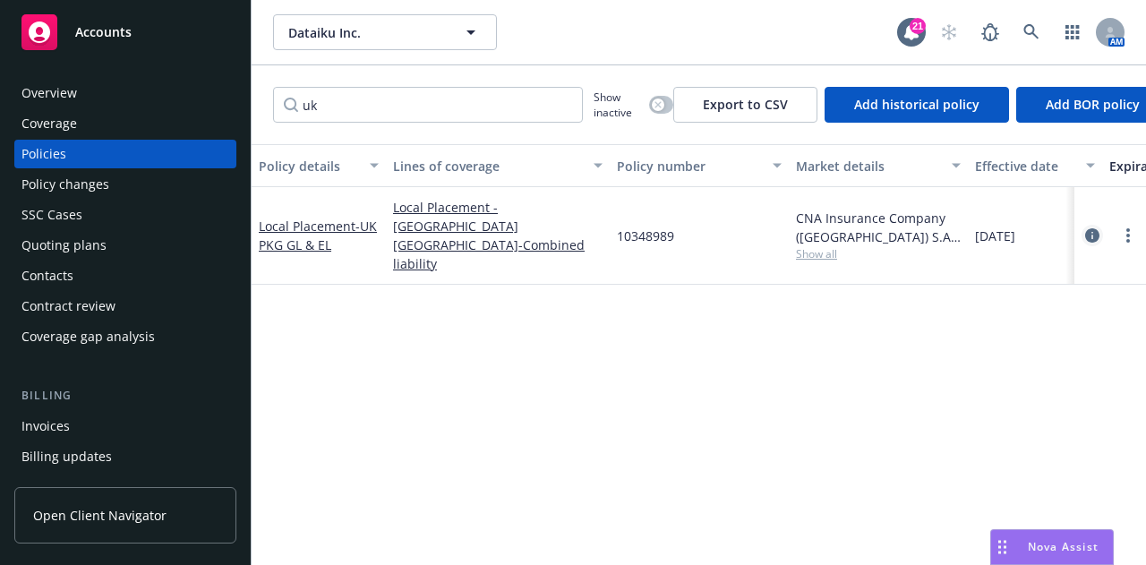
click at [1087, 229] on icon "circleInformation" at bounding box center [1092, 235] width 14 height 14
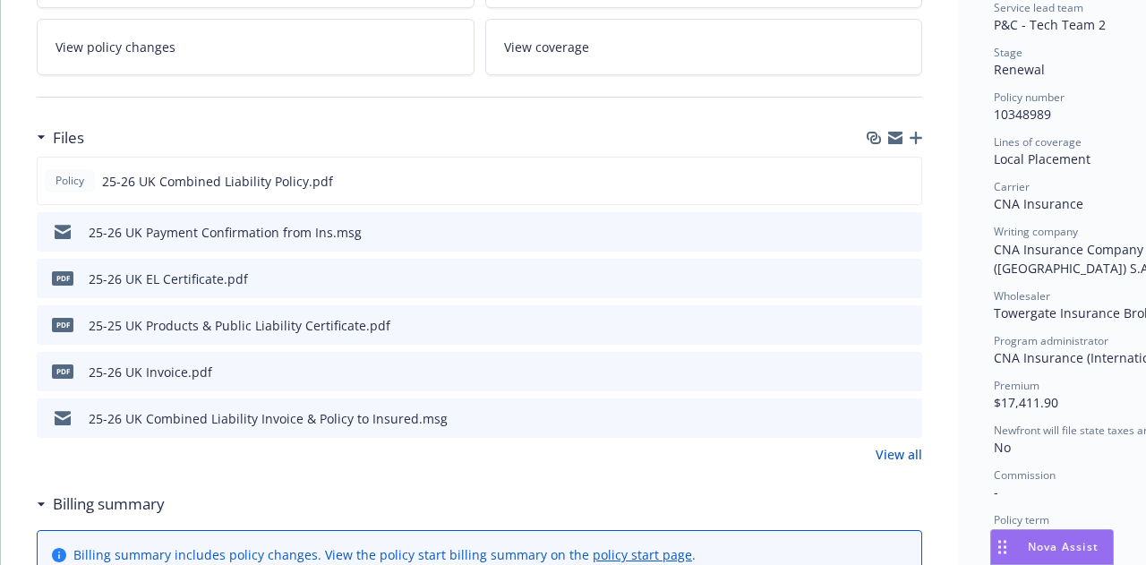
scroll to position [372, 0]
